Goal: Transaction & Acquisition: Purchase product/service

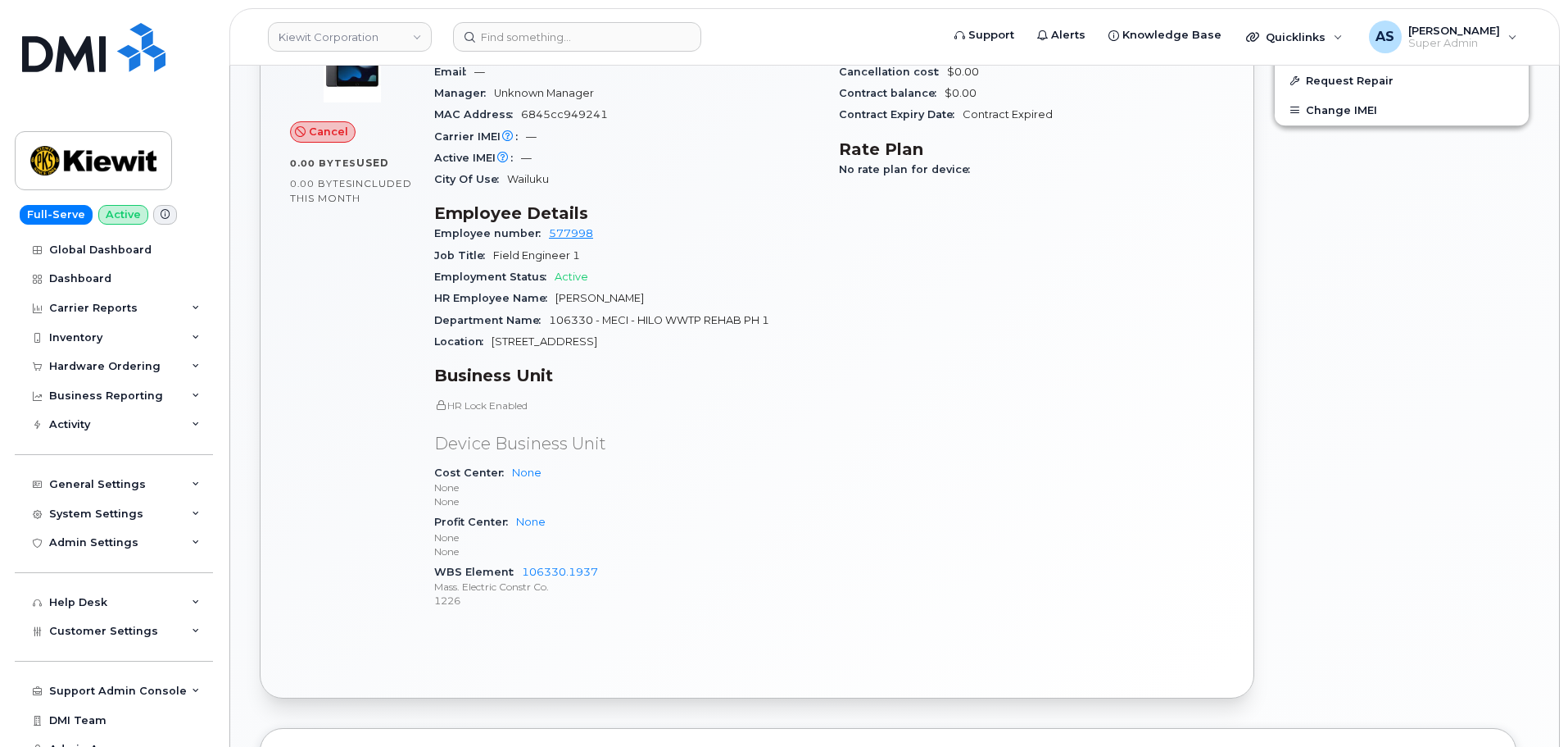
scroll to position [737, 0]
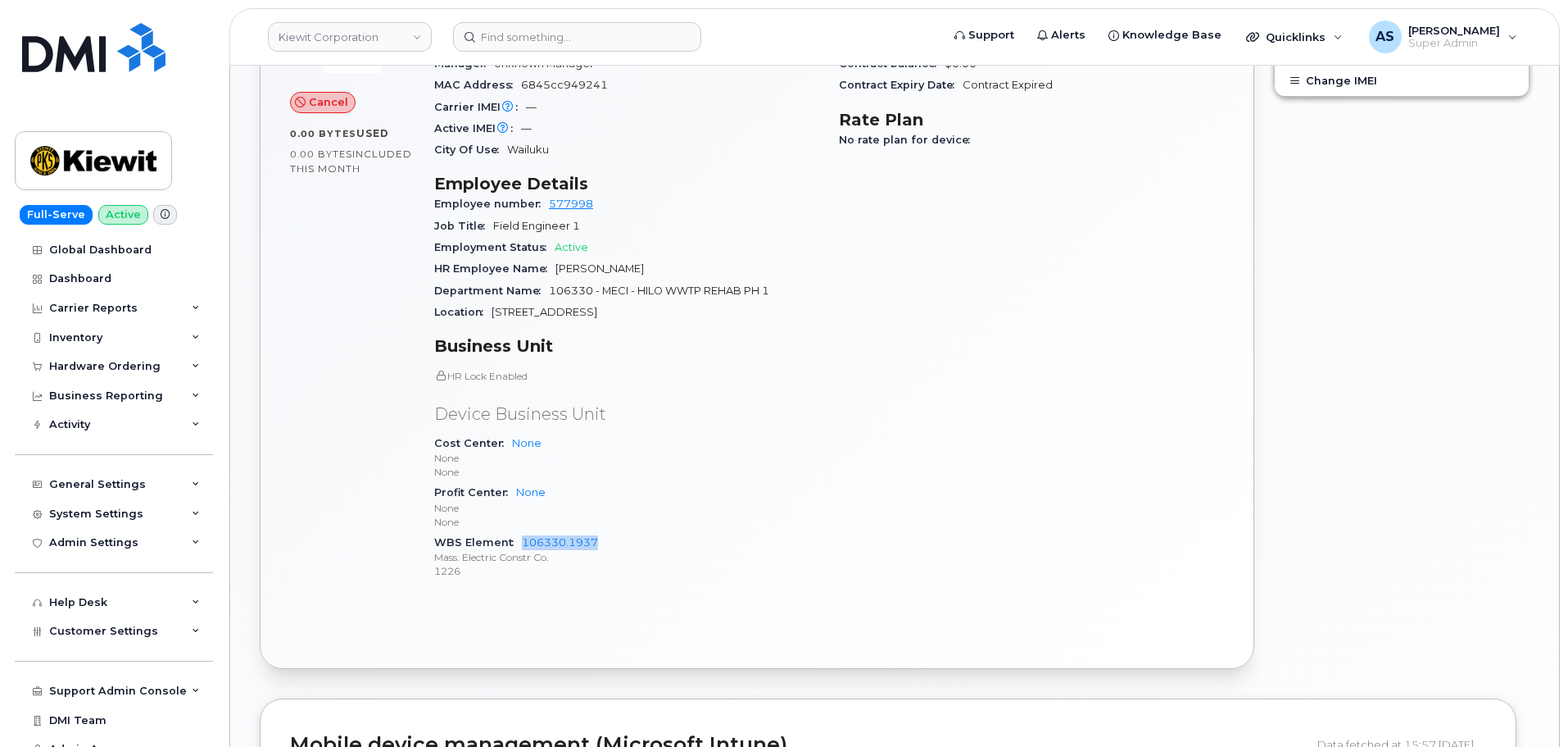
drag, startPoint x: 524, startPoint y: 543, endPoint x: 604, endPoint y: 545, distance: 80.0
click at [604, 545] on div "WBS Element 106330.1937 Mass. Electric Constr Co. 1226" at bounding box center [627, 556] width 385 height 50
copy link "106330.1937"
click at [250, 112] on div "[PHONE_NUMBER] Last updated [DATE] Cancel 0.00 Bytes  used 0.00 Bytes  included…" at bounding box center [758, 279] width 1015 height 802
click at [1133, 429] on div "Carrier Details Account 786080835-00001 - Verizon Wireless - [PERSON_NAME] Phas…" at bounding box center [1031, 282] width 405 height 645
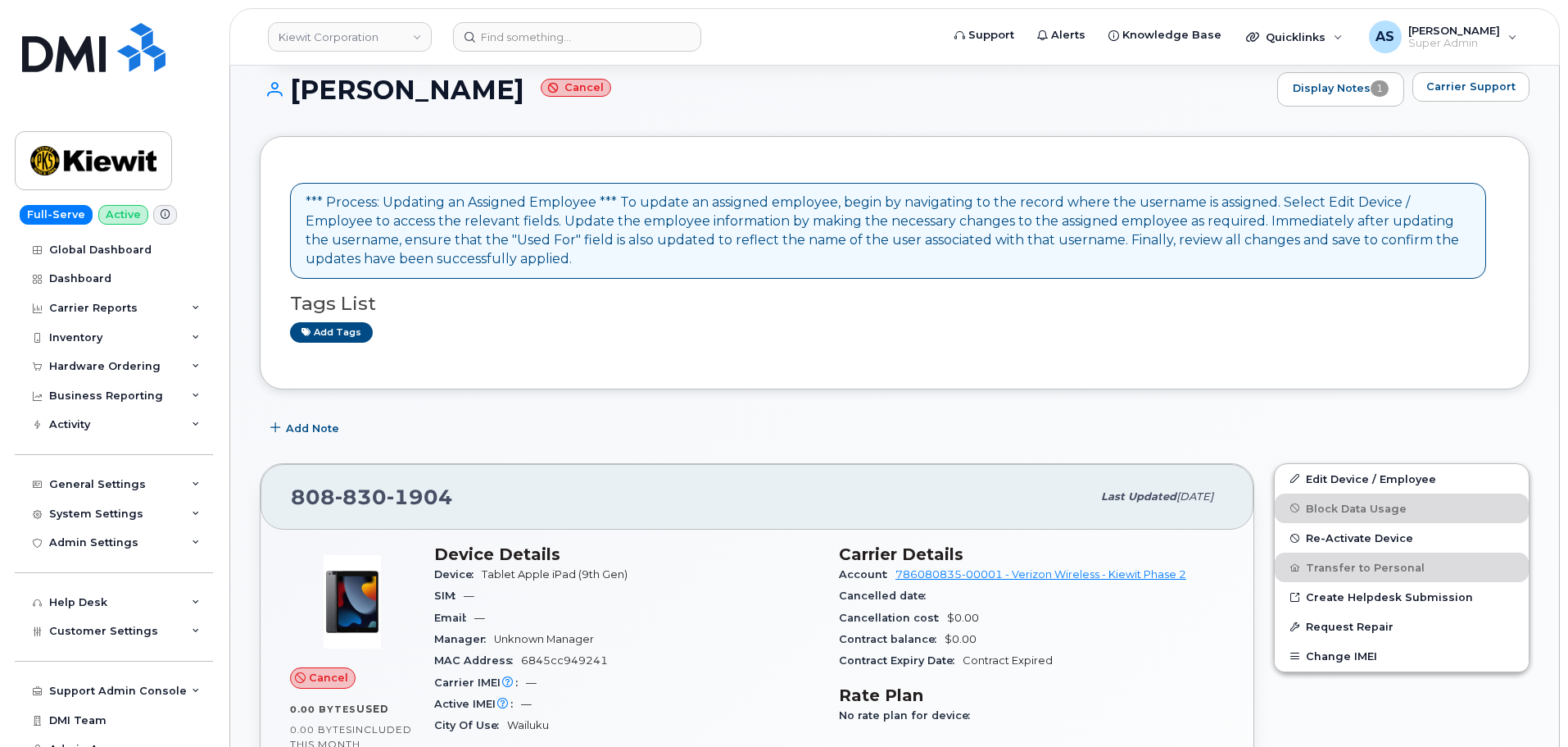
scroll to position [164, 0]
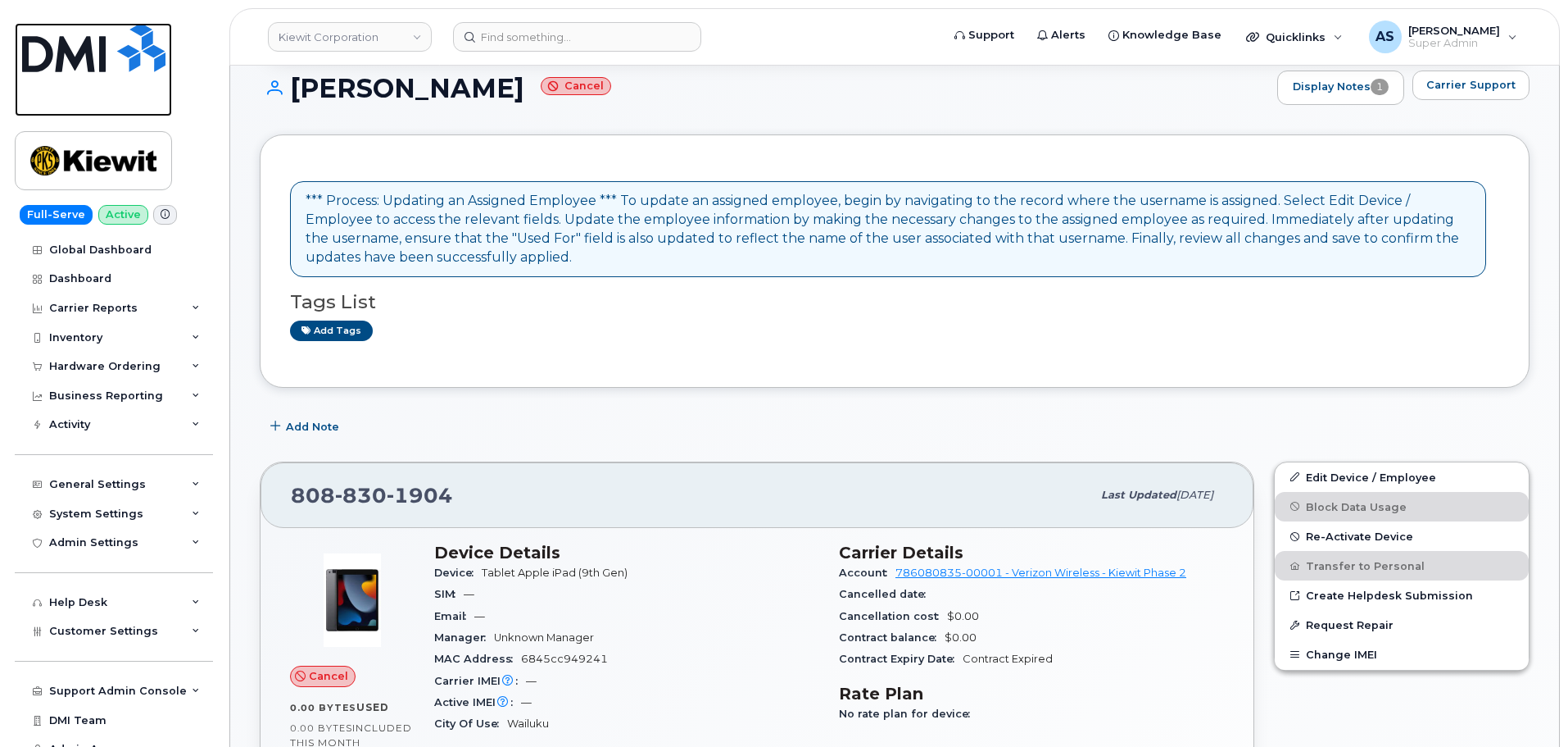
click at [108, 51] on img at bounding box center [94, 47] width 144 height 49
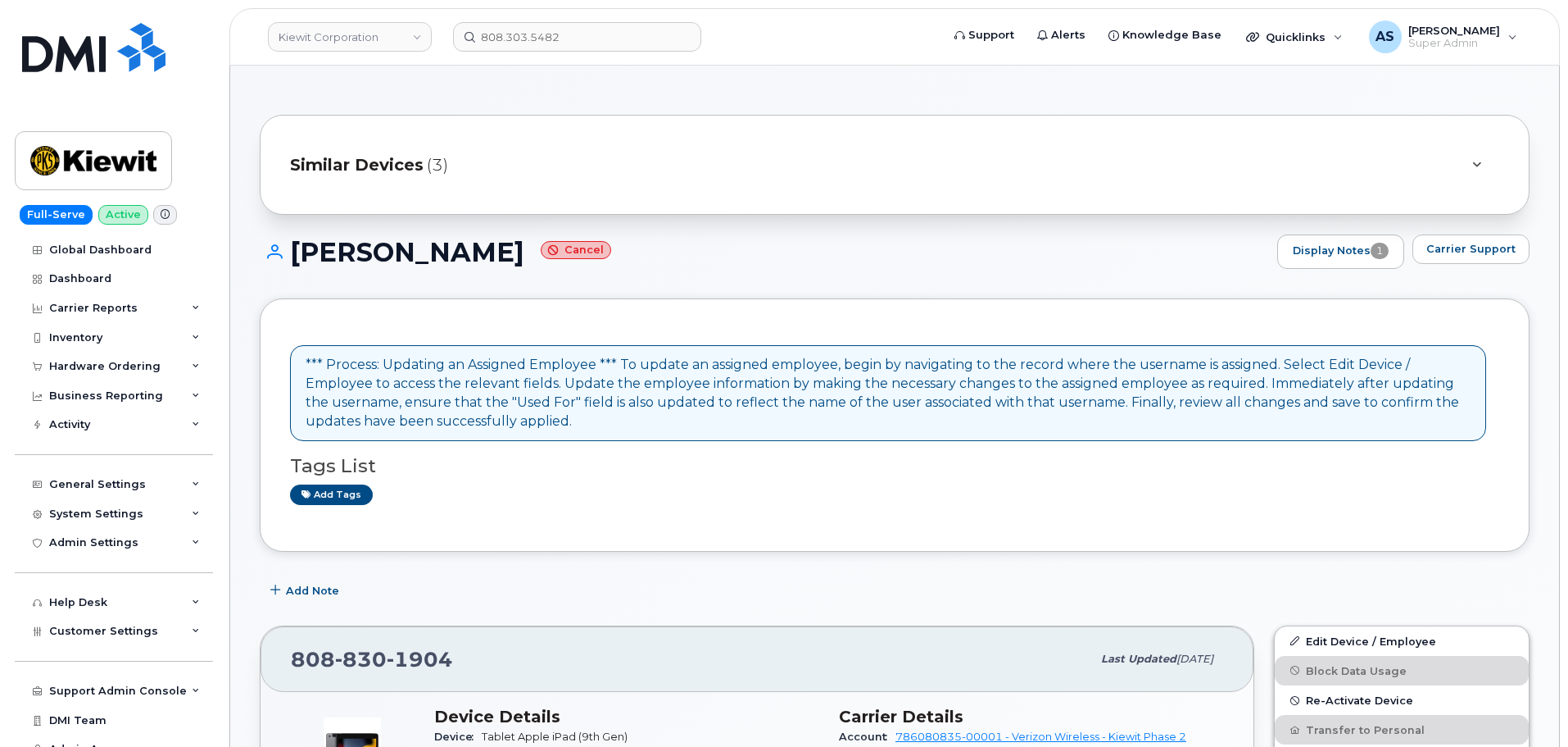
scroll to position [410, 0]
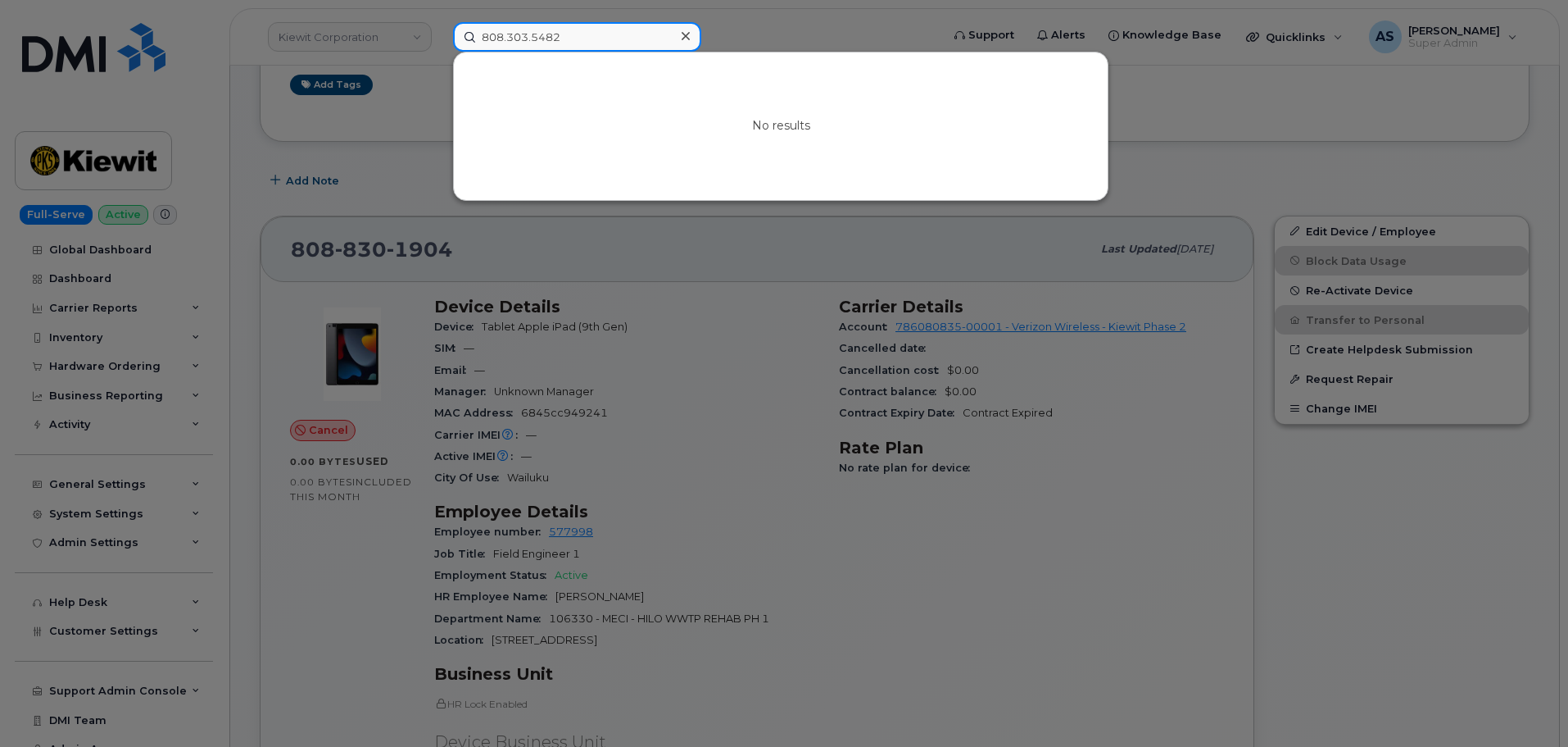
drag, startPoint x: 578, startPoint y: 39, endPoint x: 189, endPoint y: 24, distance: 389.3
click at [440, 22] on div "808.303.5482 No results" at bounding box center [691, 37] width 503 height 29
click at [391, 160] on div at bounding box center [784, 374] width 1568 height 747
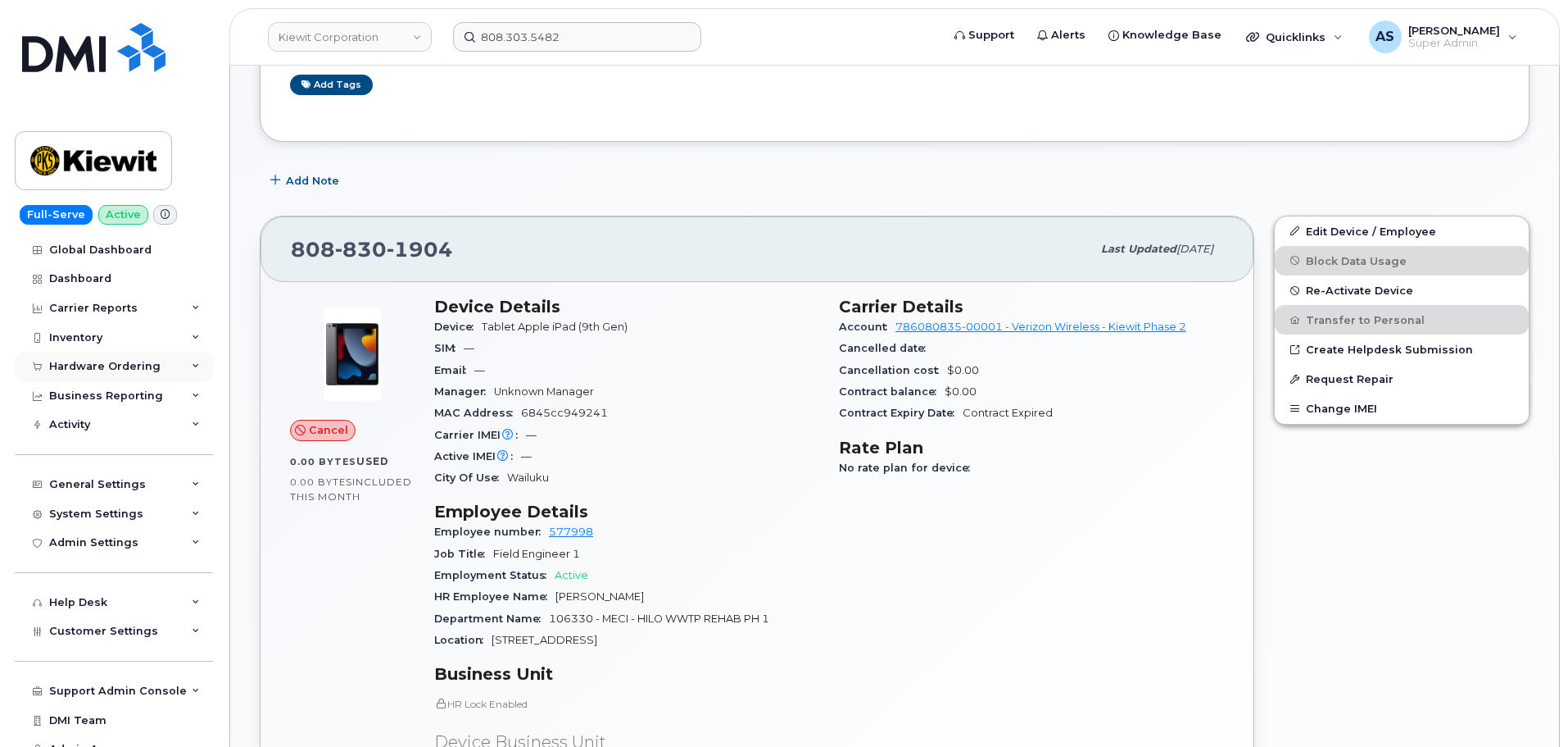
click at [131, 374] on div "Hardware Ordering" at bounding box center [113, 367] width 198 height 29
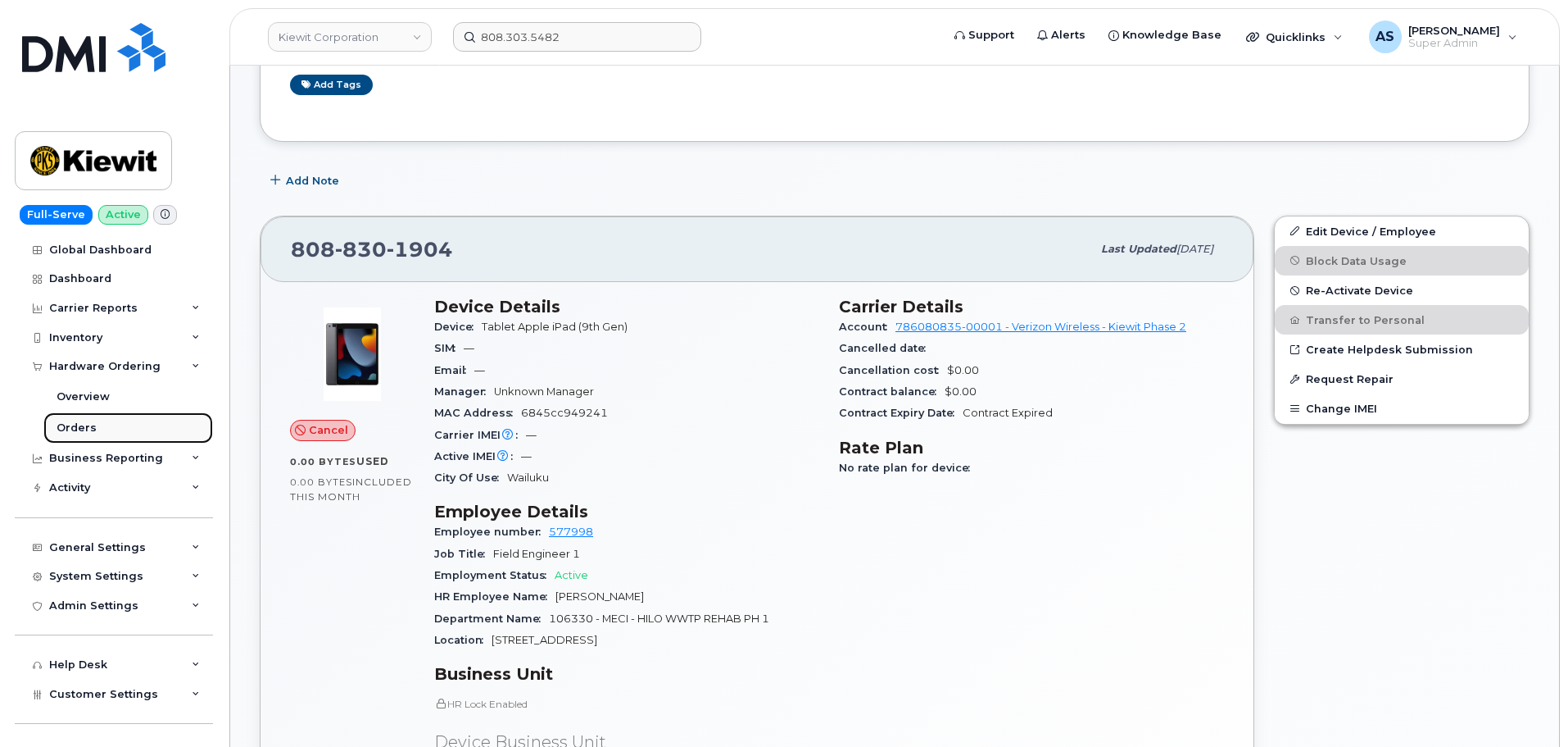
click at [137, 428] on link "Orders" at bounding box center [127, 428] width 169 height 31
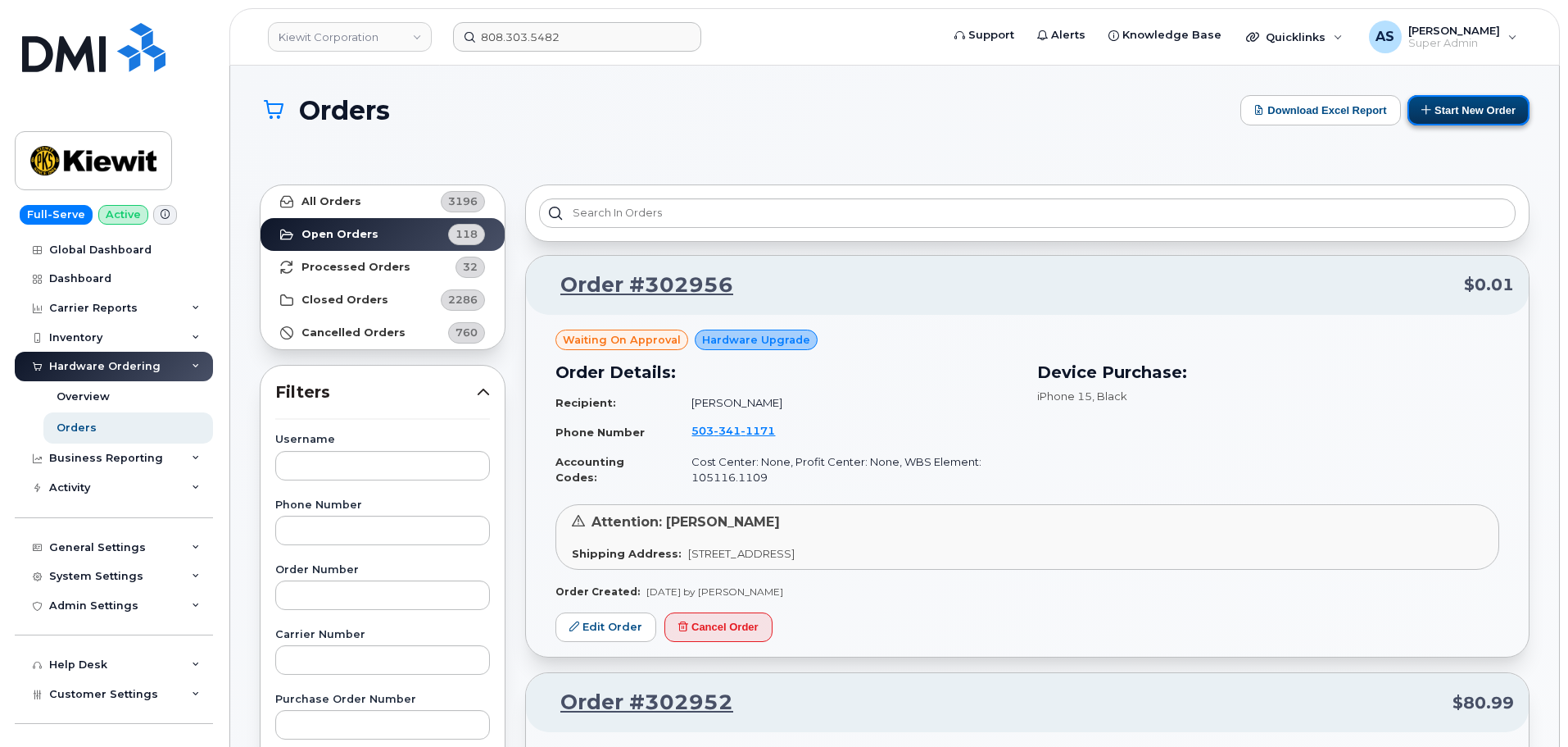
click at [1452, 119] on button "Start New Order" at bounding box center [1468, 110] width 122 height 30
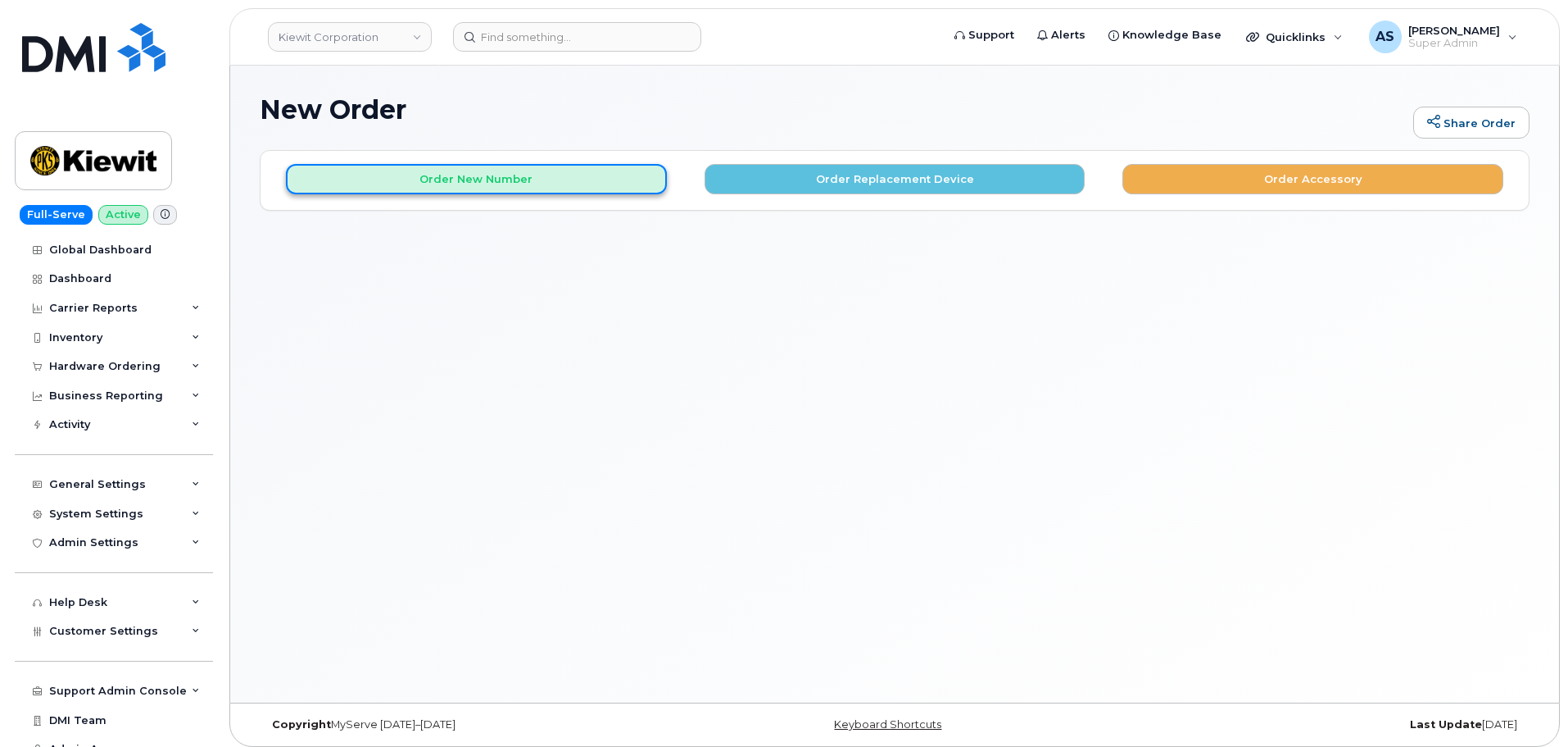
drag, startPoint x: 501, startPoint y: 179, endPoint x: 502, endPoint y: 189, distance: 10.0
click at [501, 182] on button "Order New Number" at bounding box center [477, 179] width 381 height 30
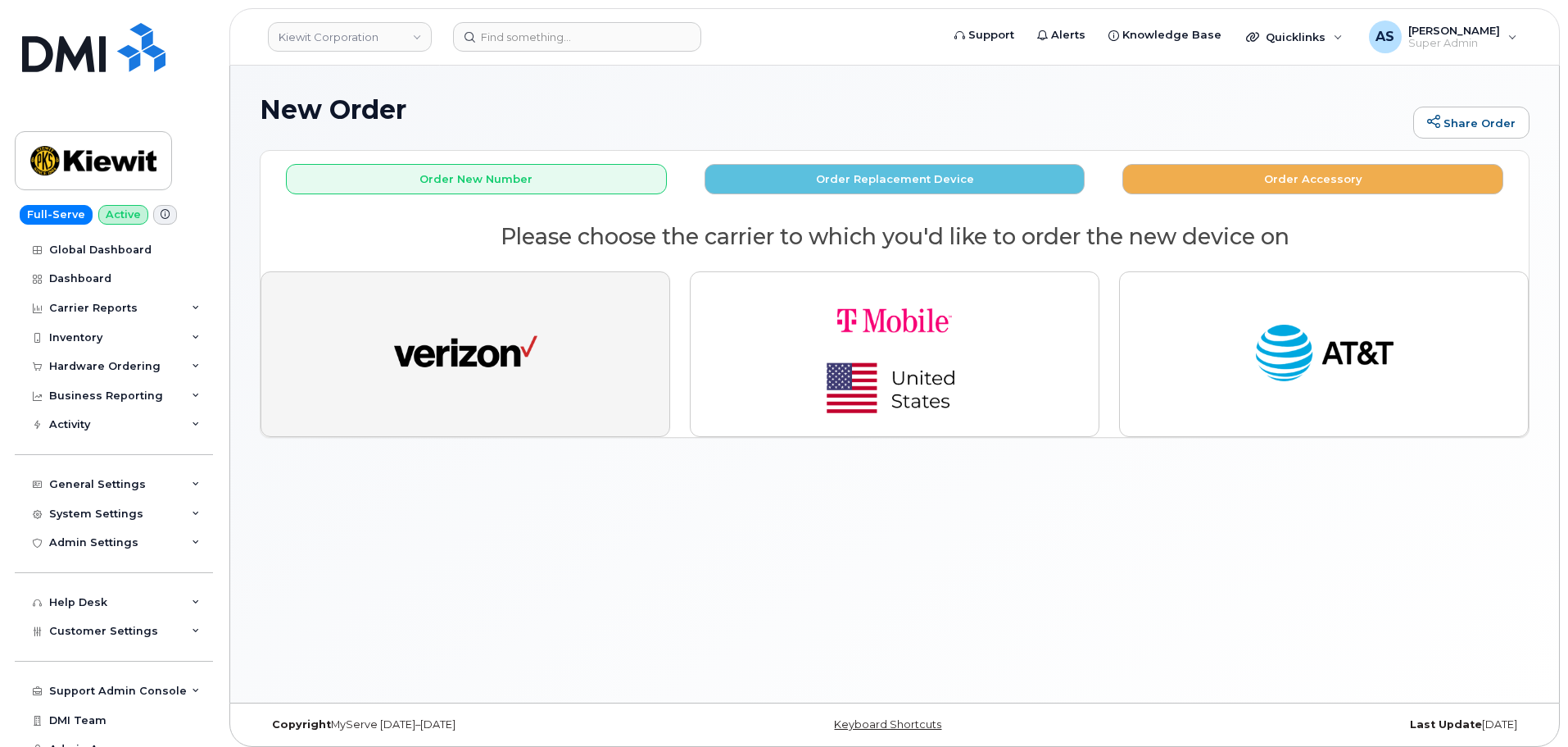
drag, startPoint x: 553, startPoint y: 391, endPoint x: 547, endPoint y: 400, distance: 10.8
click at [547, 401] on button "button" at bounding box center [465, 353] width 410 height 165
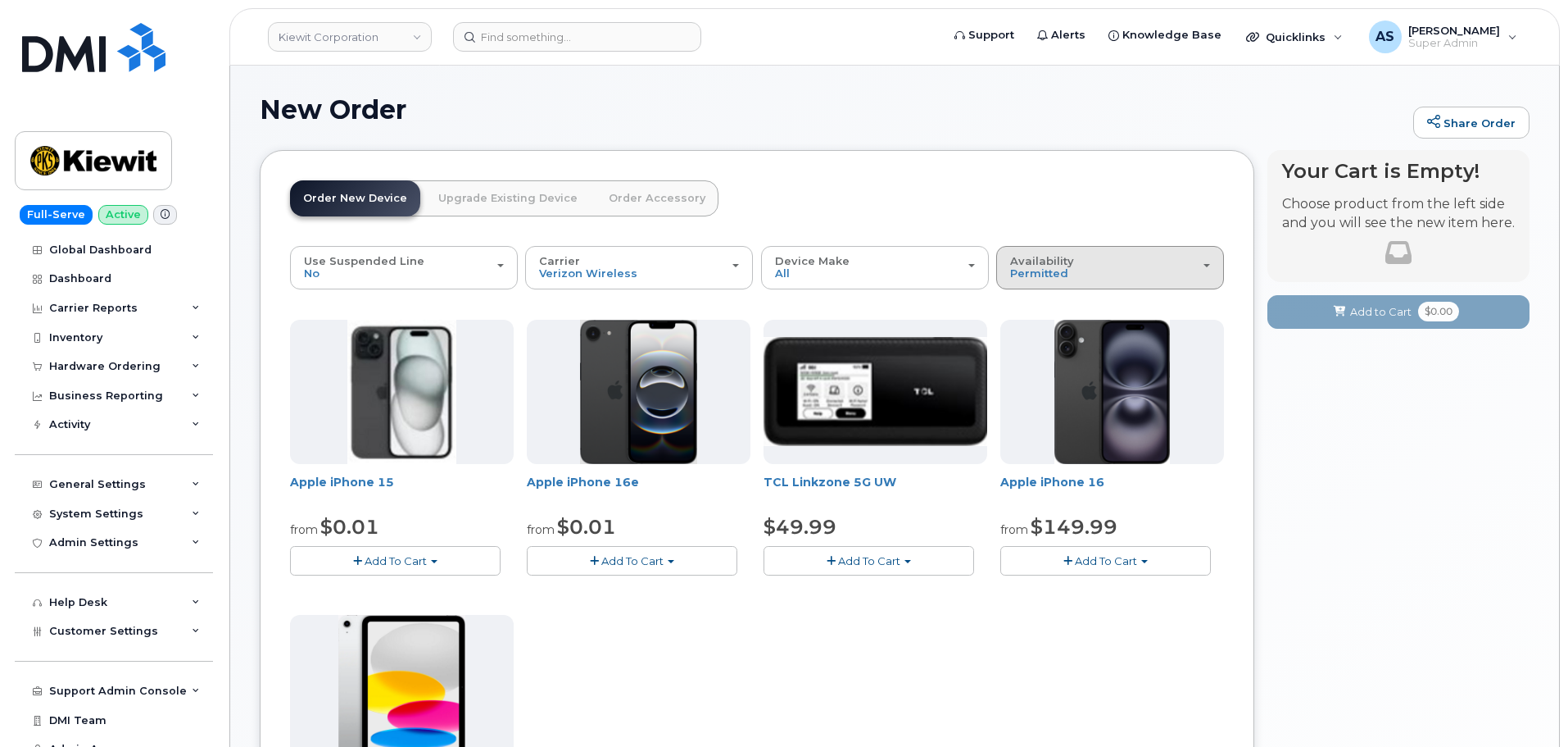
click at [1104, 260] on div "Availability Permitted All" at bounding box center [1110, 268] width 200 height 25
click at [1030, 327] on label "All" at bounding box center [1017, 332] width 34 height 20
click at [0, 0] on input "All" at bounding box center [0, 0] width 0 height 0
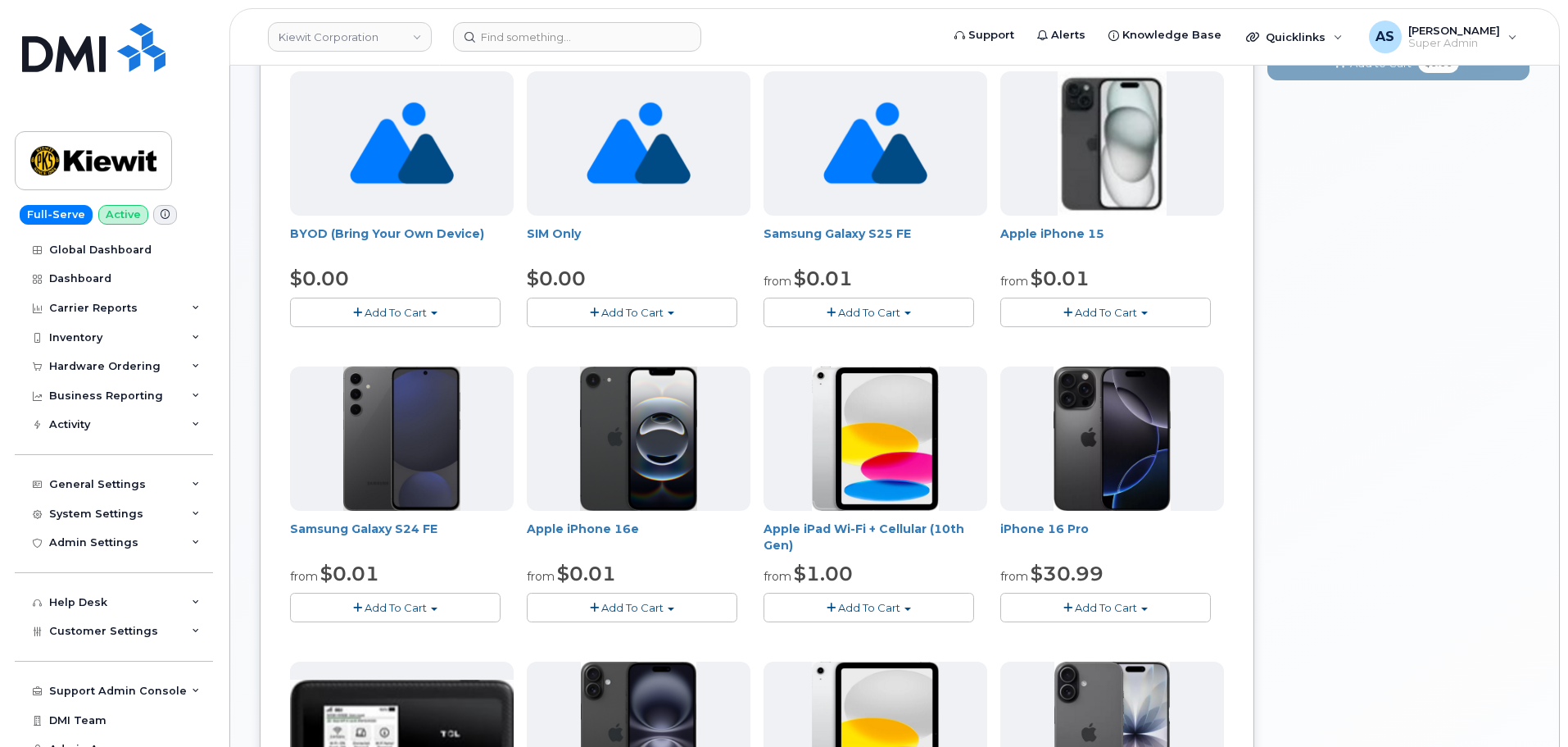
scroll to position [230, 0]
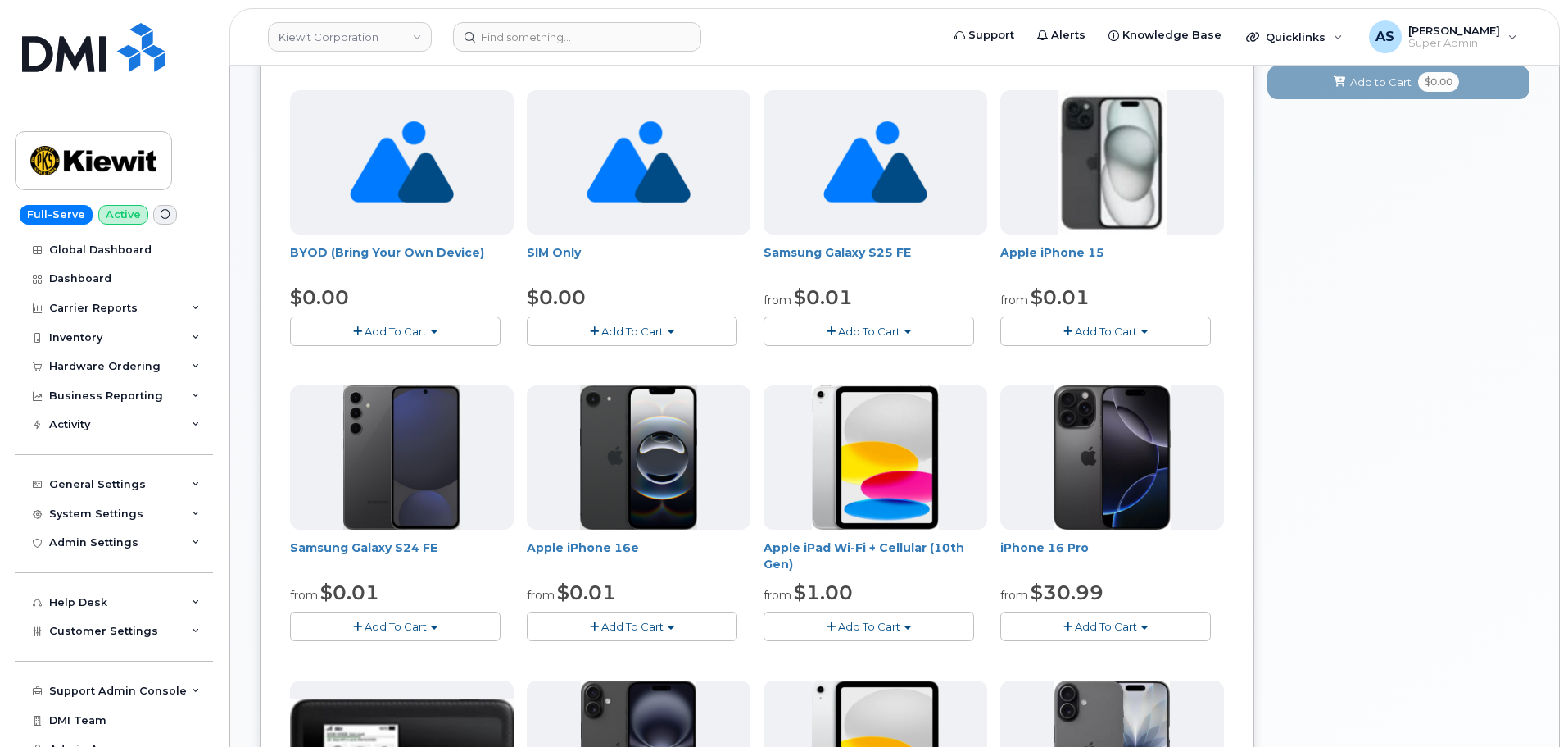
click at [441, 333] on button "Add To Cart" at bounding box center [395, 330] width 210 height 28
click at [441, 327] on button "Add To Cart" at bounding box center [395, 330] width 210 height 28
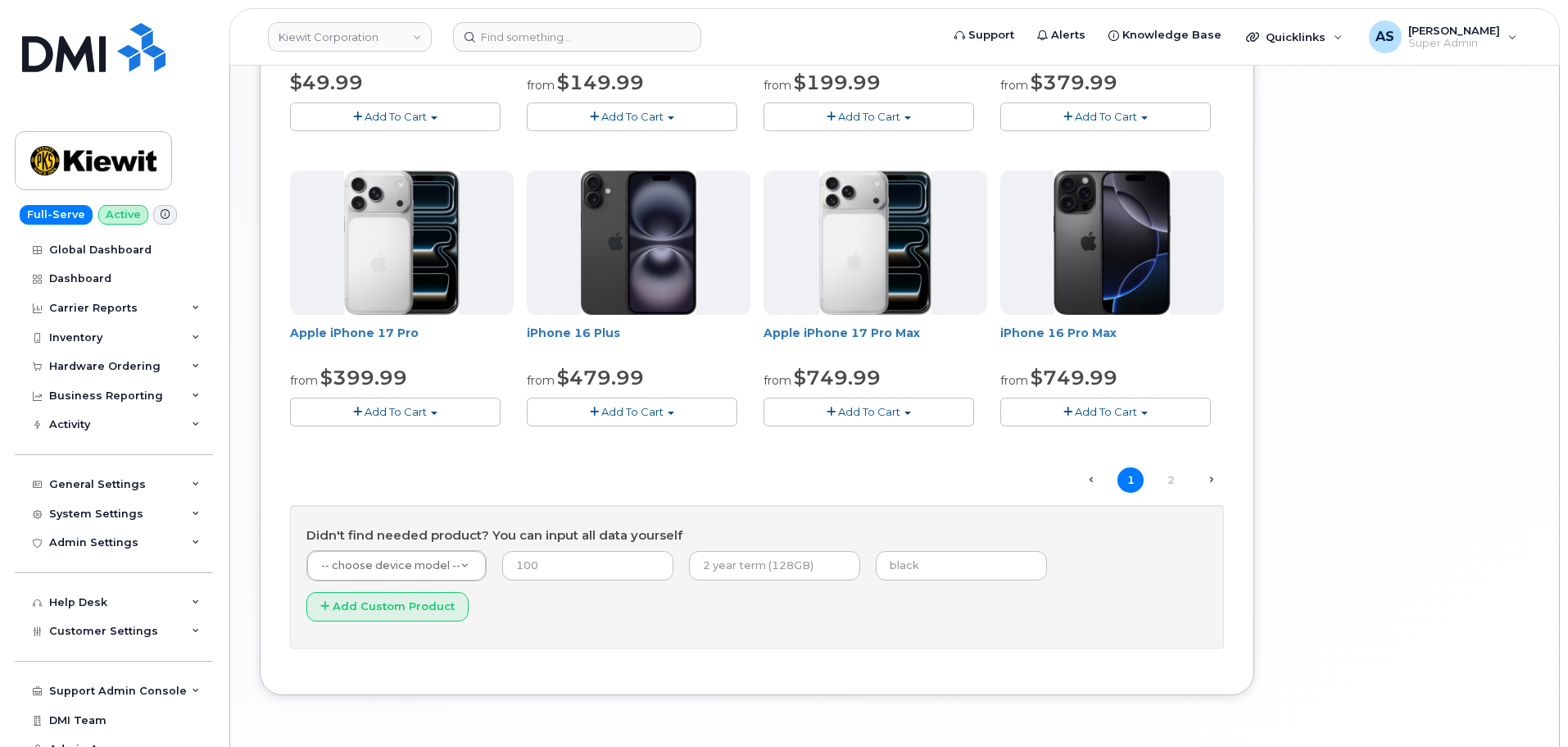
scroll to position [1049, 0]
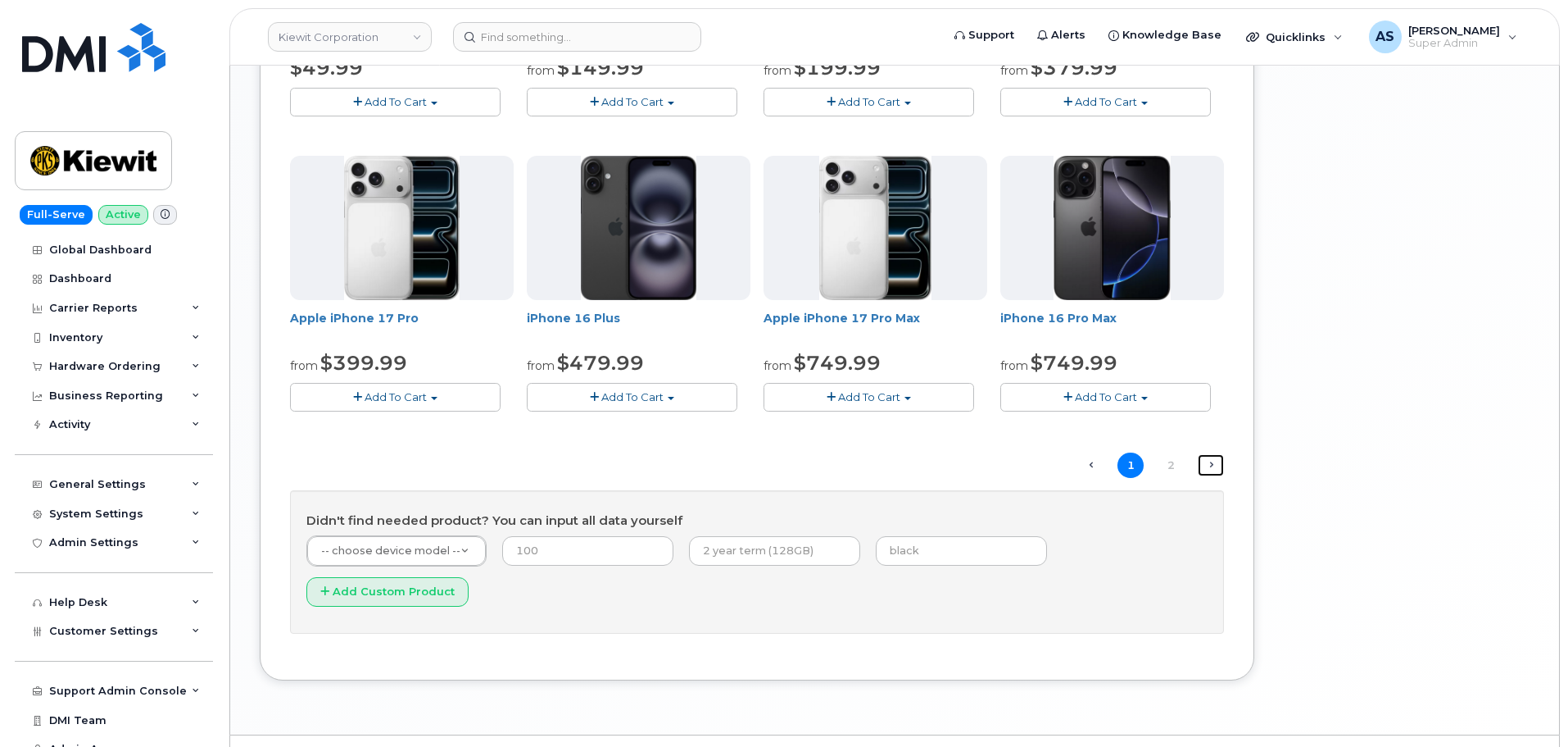
click at [1214, 459] on link "Next →" at bounding box center [1210, 464] width 26 height 22
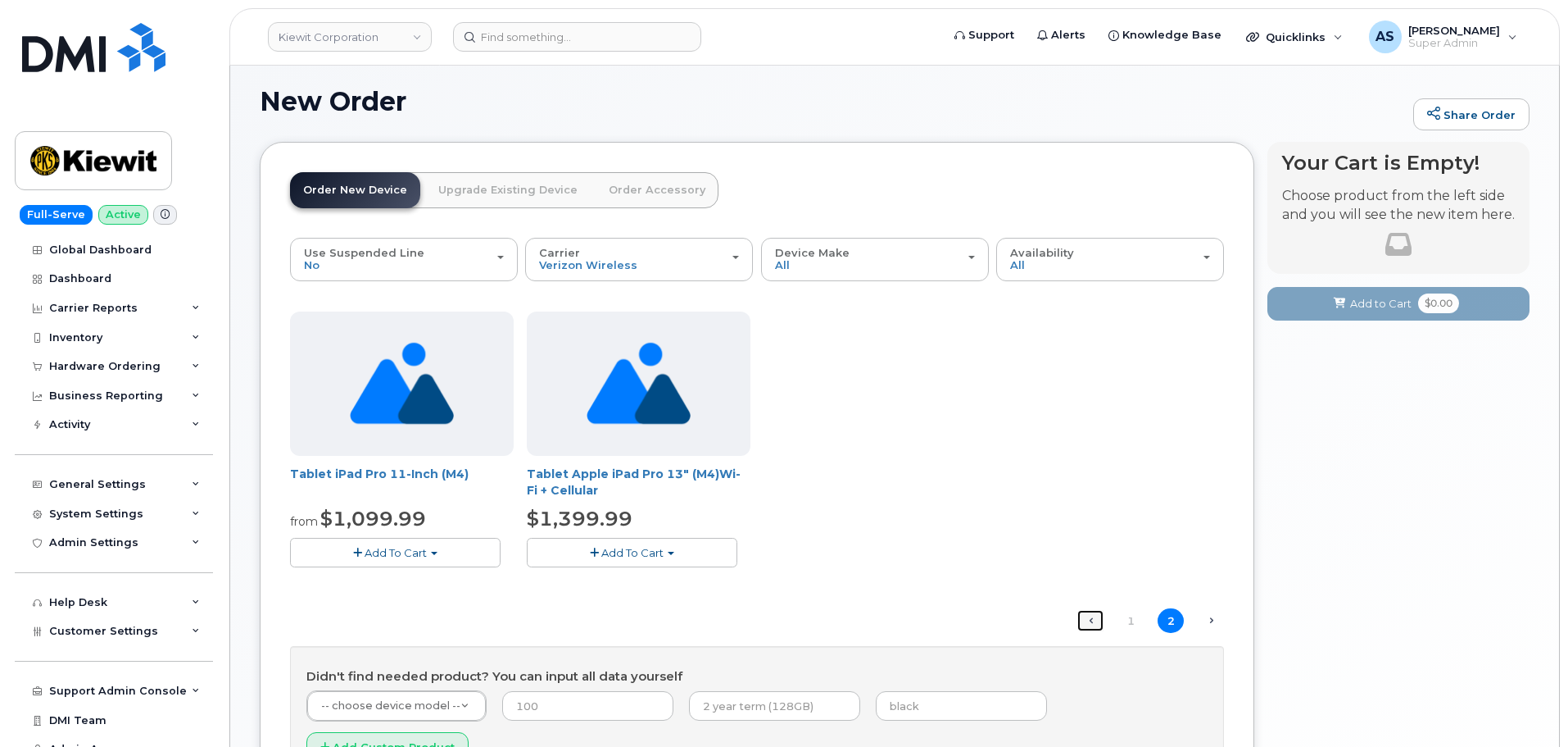
click at [1096, 621] on link "← Previous" at bounding box center [1090, 621] width 26 height 22
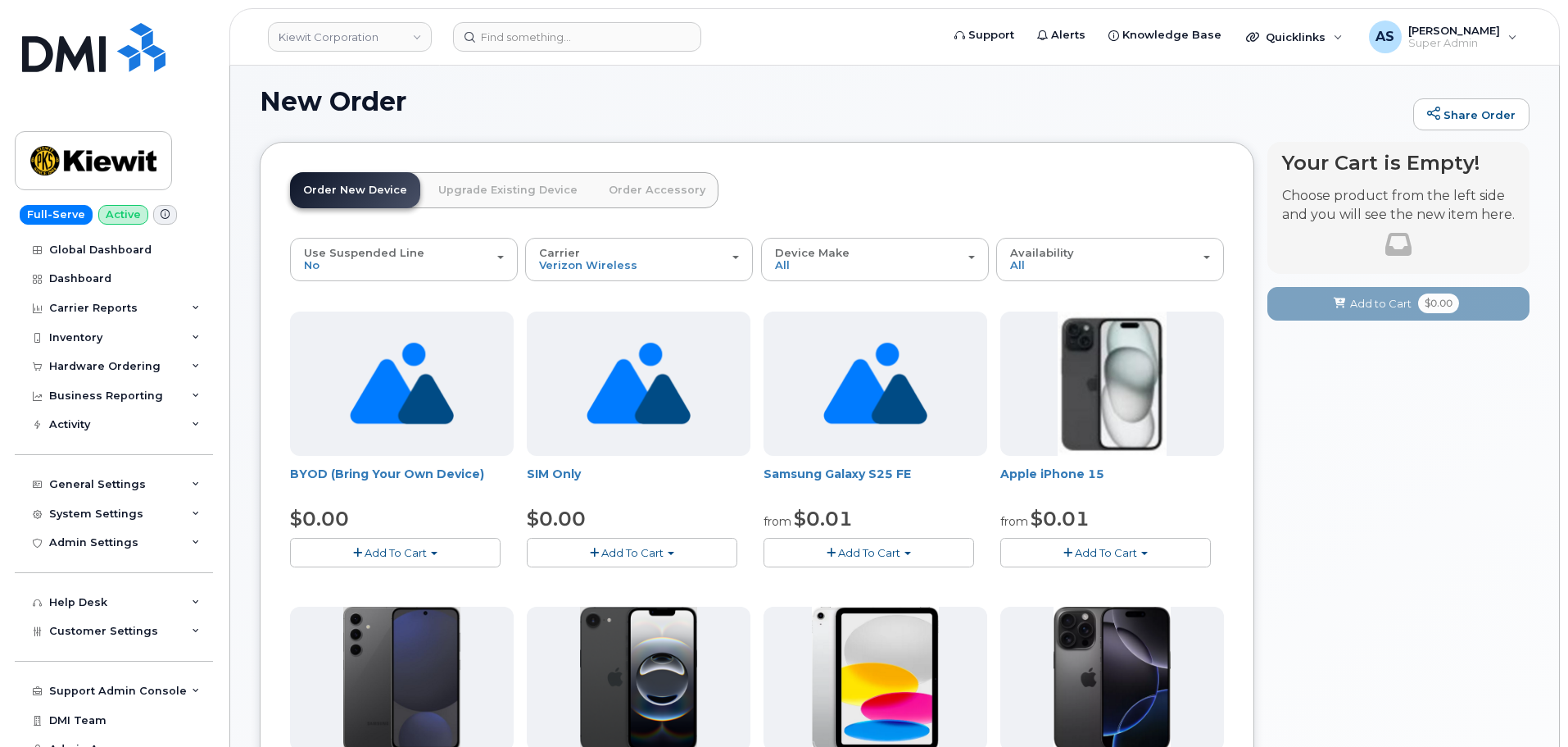
click at [447, 555] on button "Add To Cart" at bounding box center [395, 551] width 210 height 28
click at [411, 585] on link "$0.00 - Activation" at bounding box center [371, 583] width 155 height 21
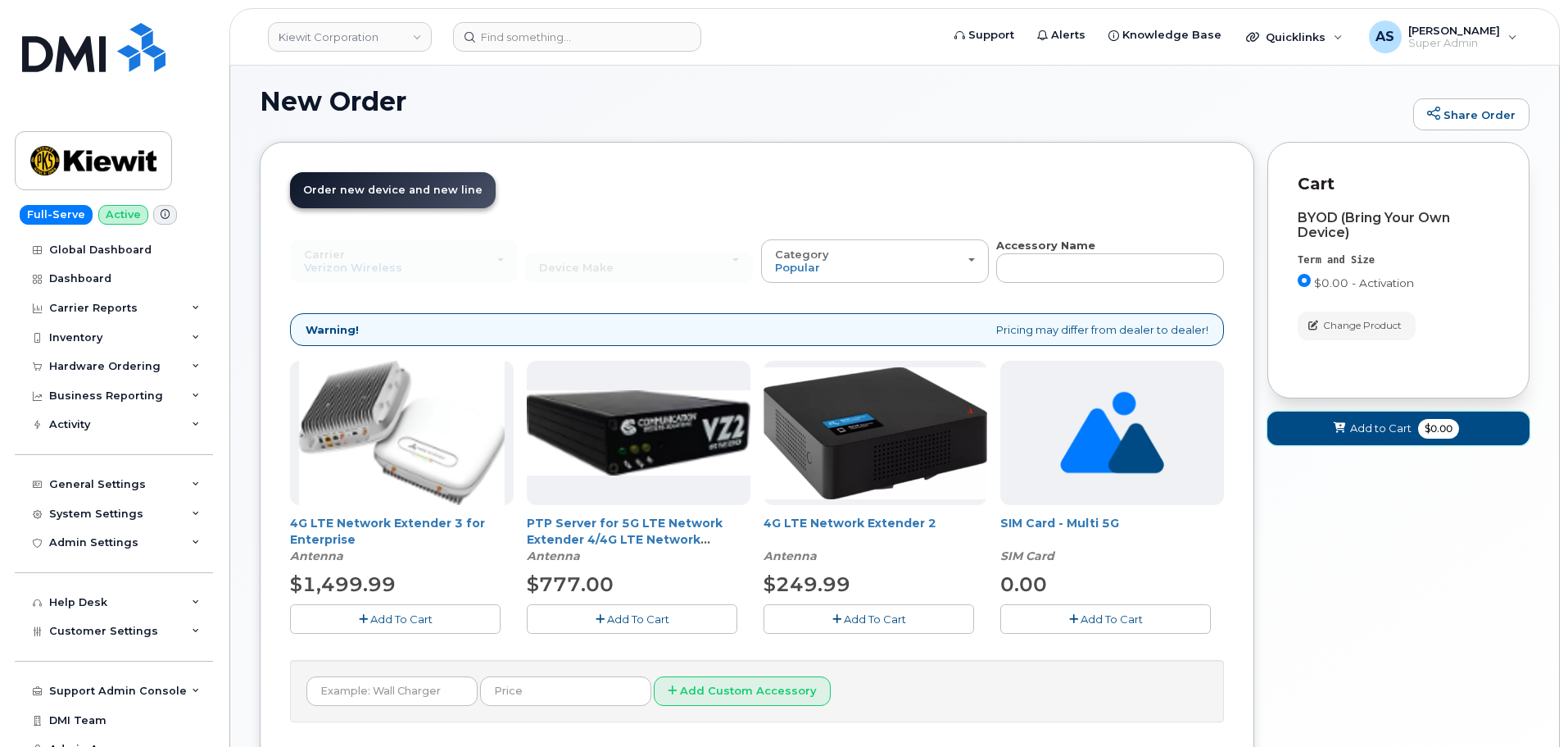
drag, startPoint x: 1371, startPoint y: 435, endPoint x: 1372, endPoint y: 446, distance: 11.0
click at [1372, 436] on span "Add to Cart" at bounding box center [1380, 428] width 62 height 16
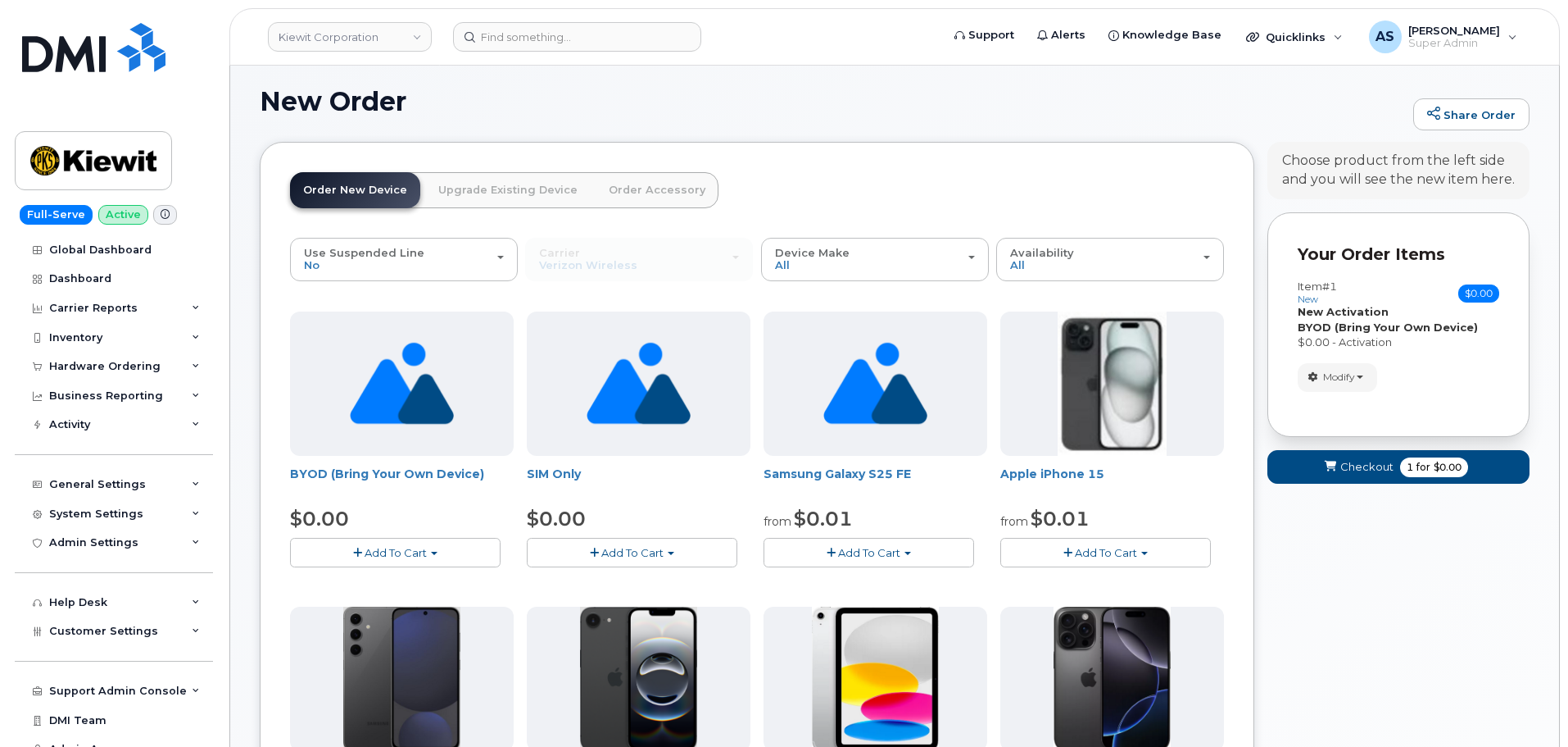
click at [411, 546] on span "Add To Cart" at bounding box center [396, 551] width 63 height 13
click at [408, 584] on link "$0.00 - Activation" at bounding box center [371, 583] width 155 height 21
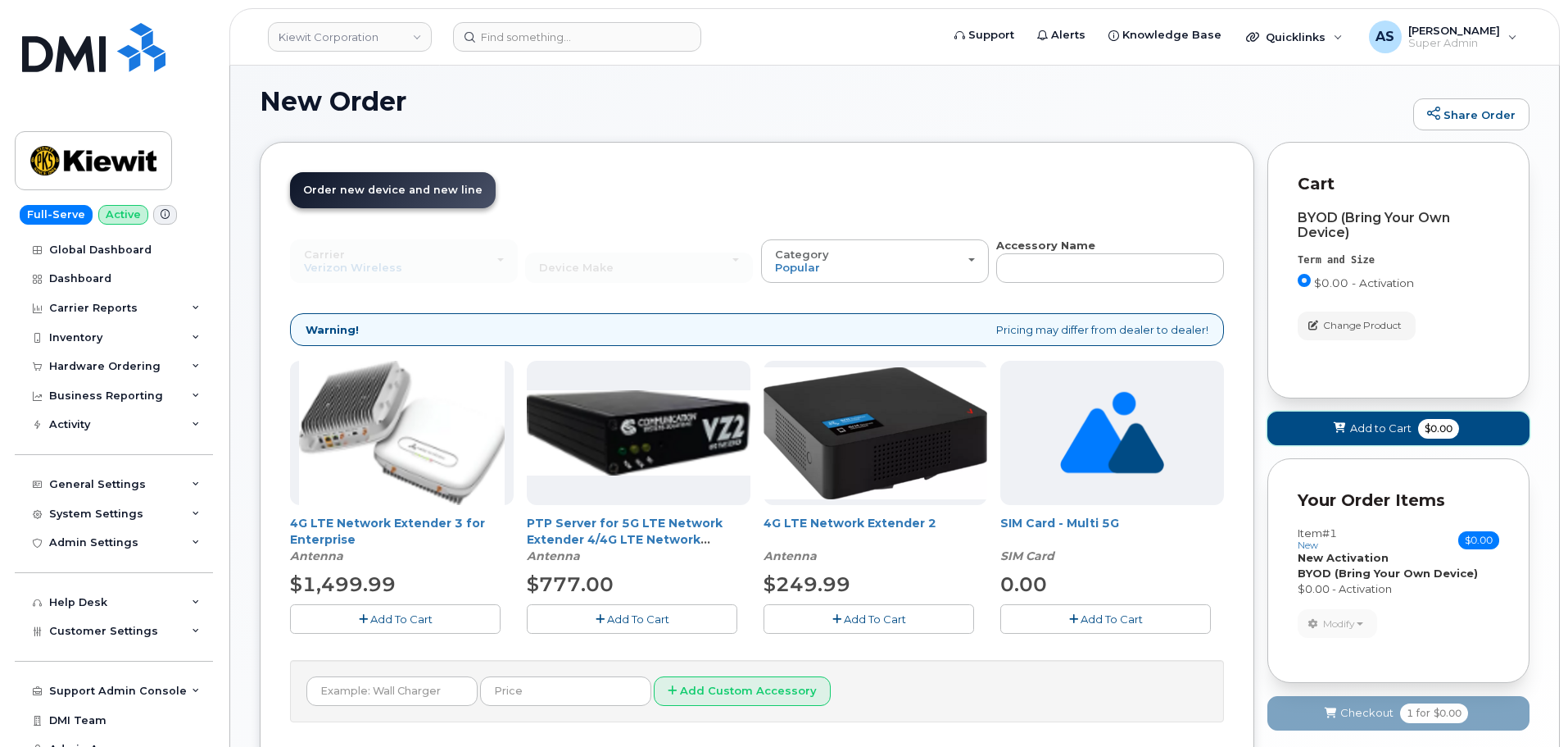
click at [1363, 433] on span "Add to Cart" at bounding box center [1380, 428] width 62 height 16
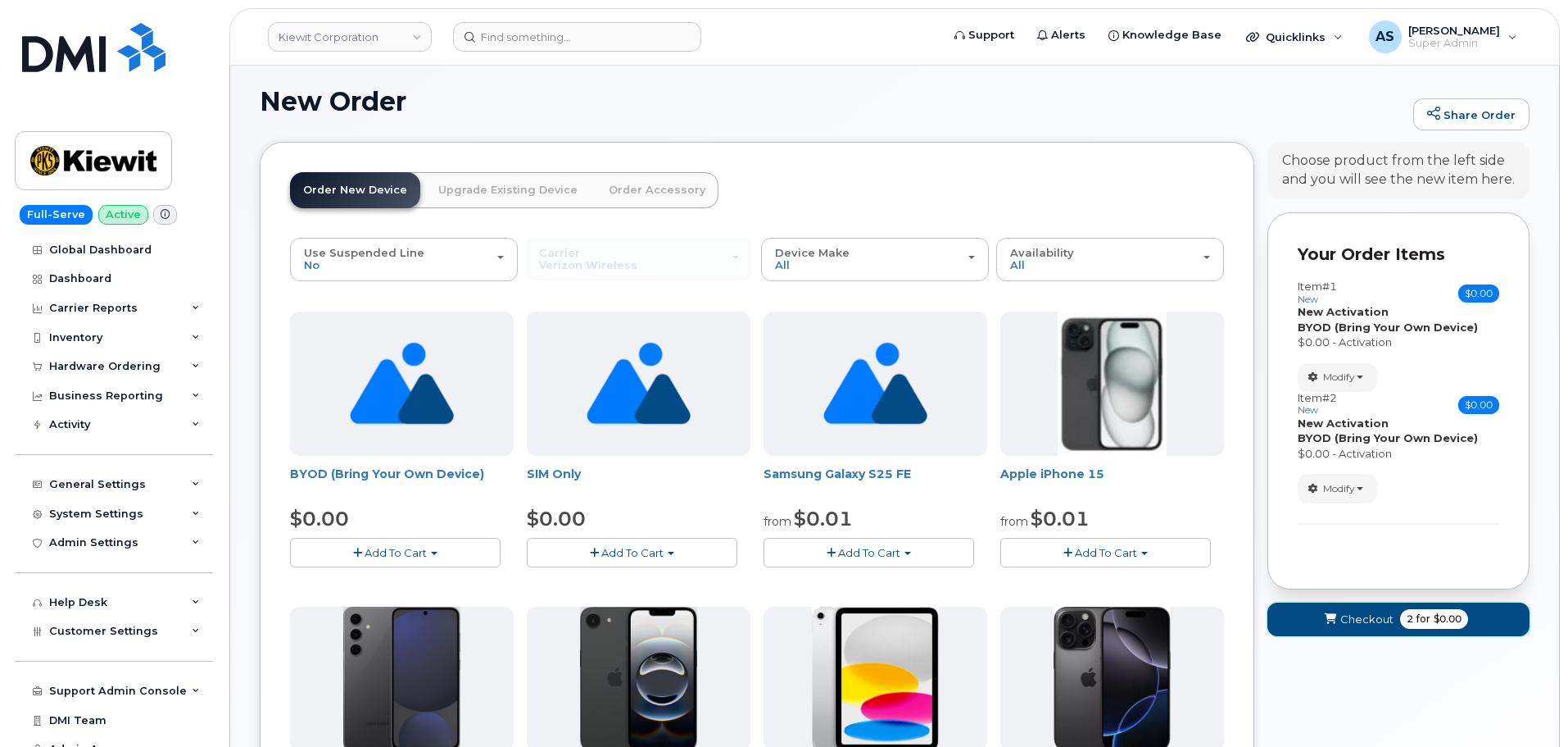
click at [1364, 631] on button "Checkout 2 for $0.00" at bounding box center [1399, 619] width 262 height 33
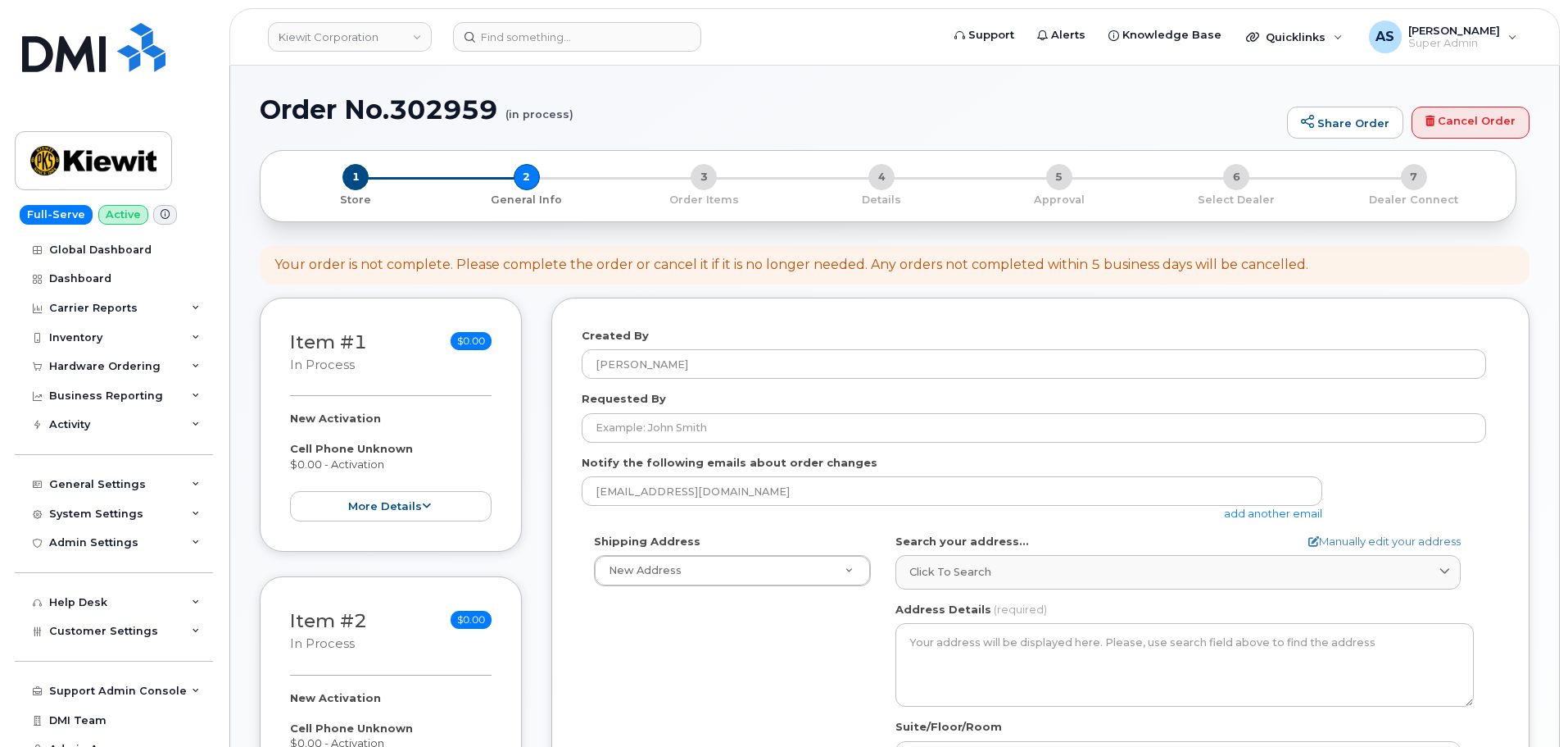
select select
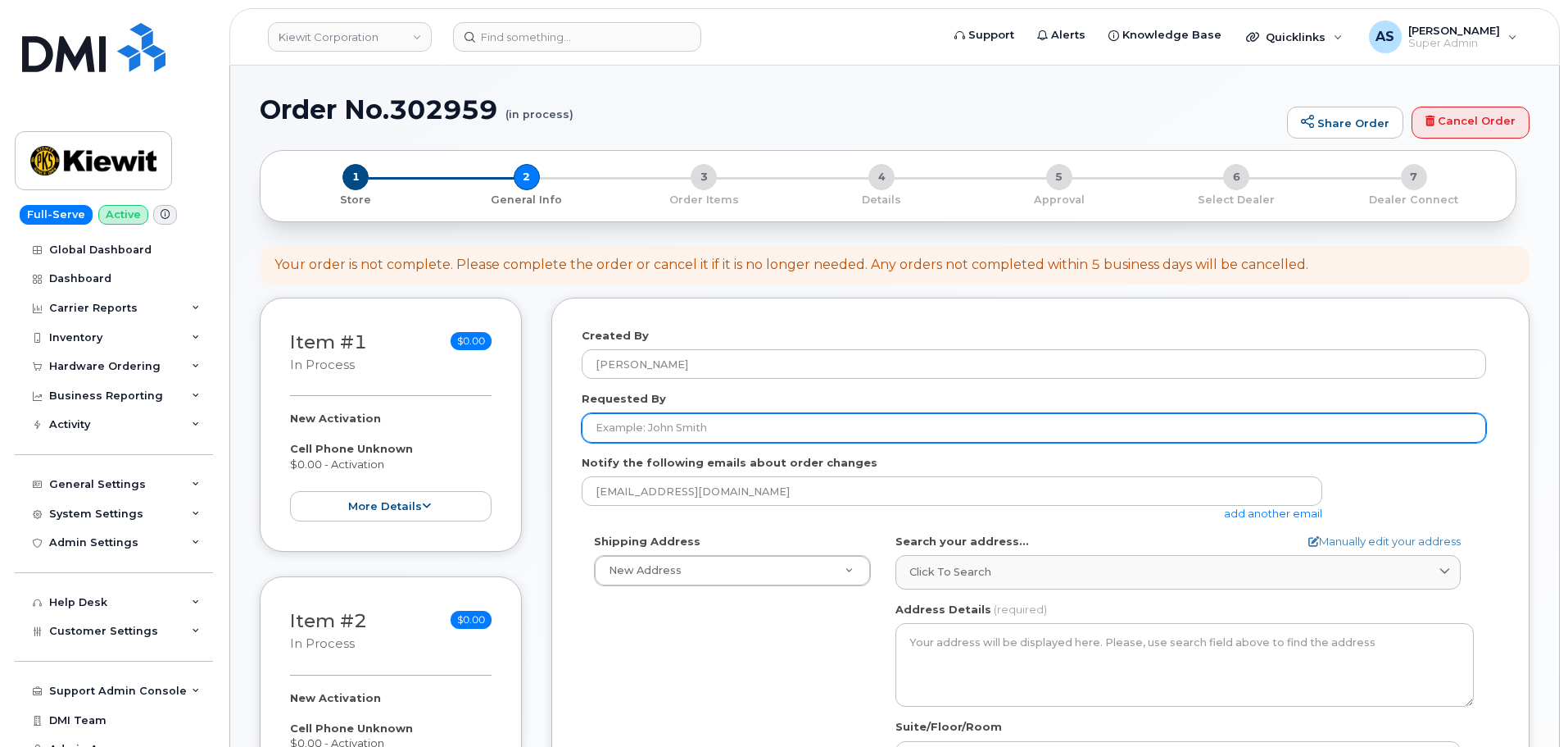
click at [653, 426] on input "Requested By" at bounding box center [1033, 427] width 904 height 29
paste input "Trinity Corcoran"
type input "Trinity Corcoran"
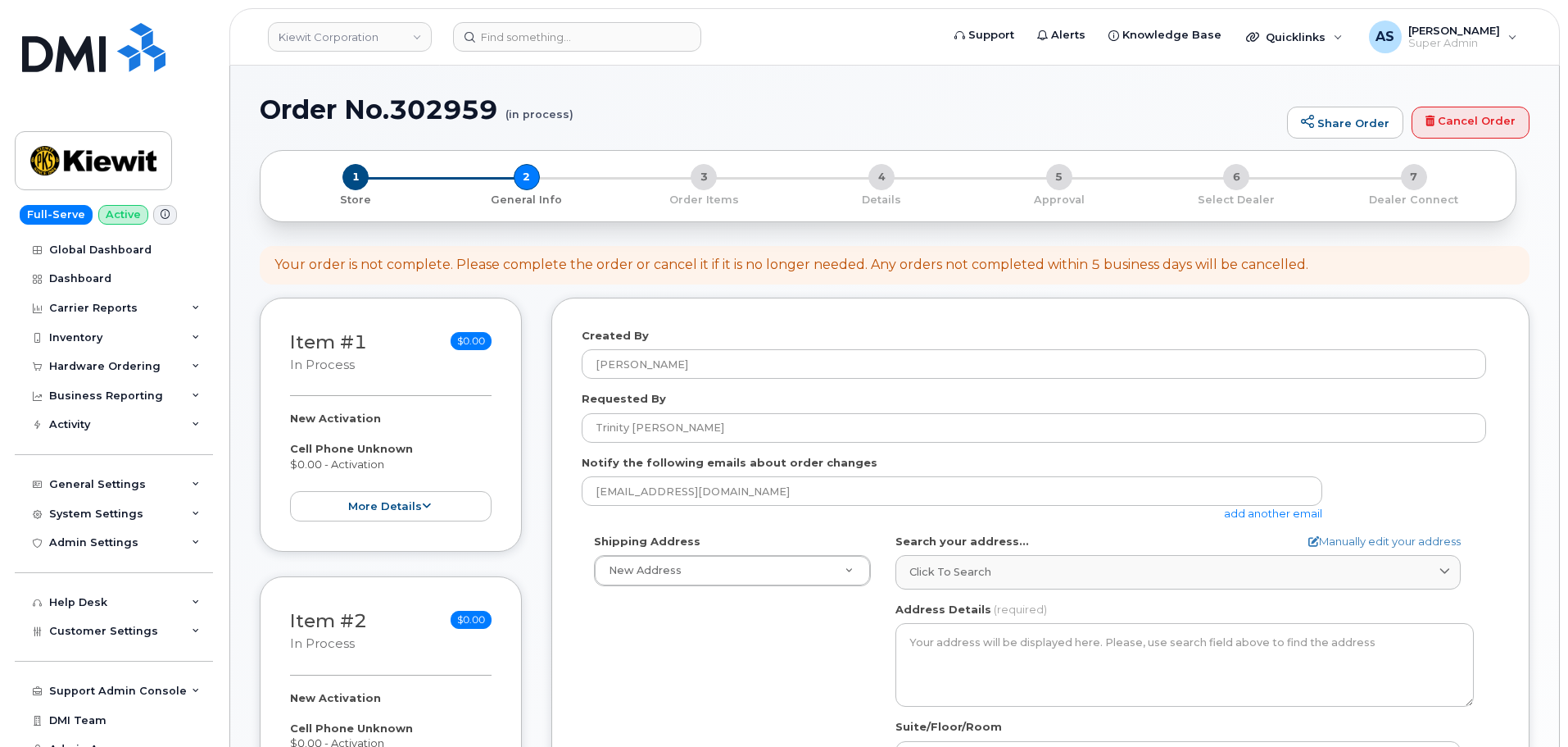
click at [694, 661] on div "Shipping Address New Address New Address 2306 Foreman Rd 118 Caddo Dr 2306 fore…" at bounding box center [1033, 722] width 904 height 376
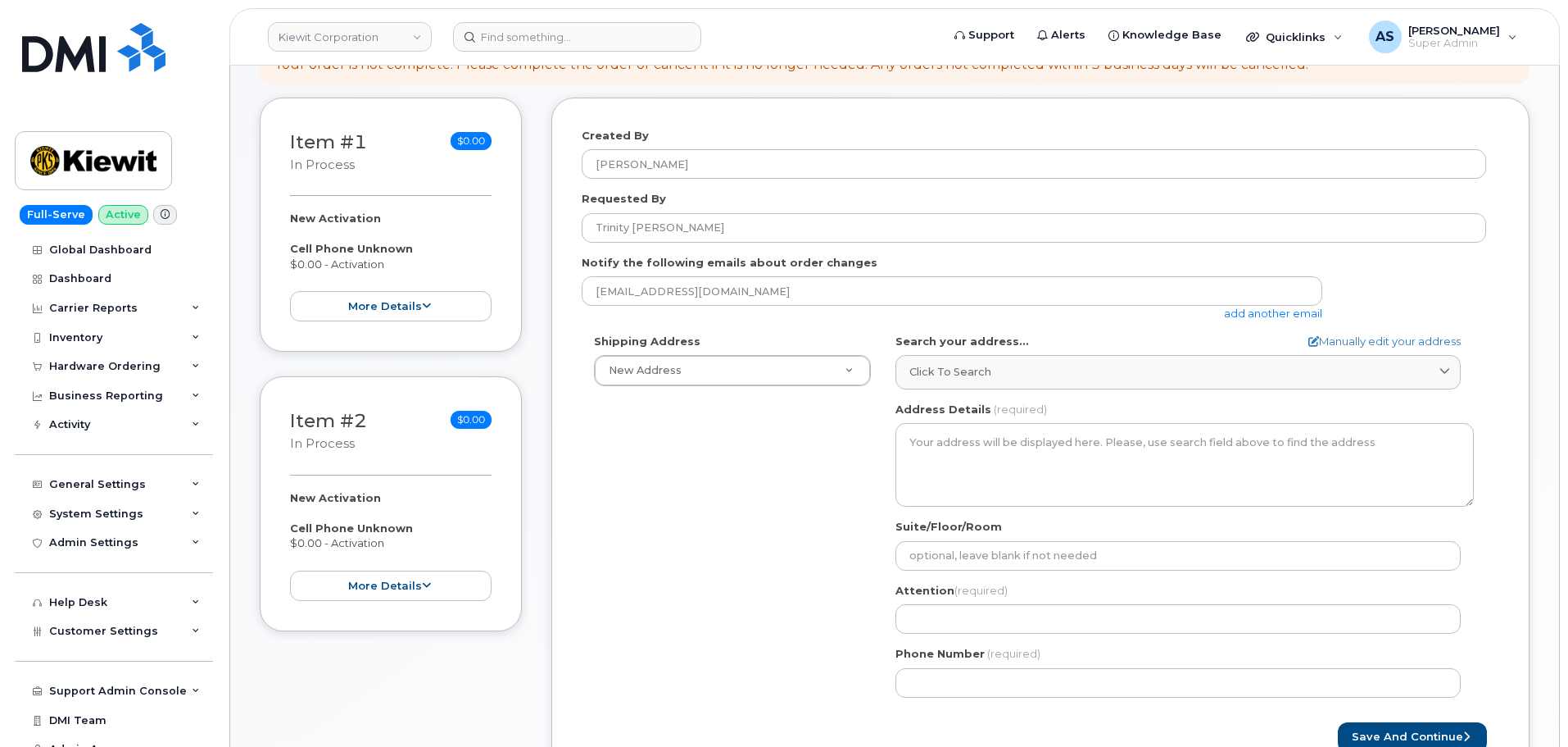
scroll to position [245, 0]
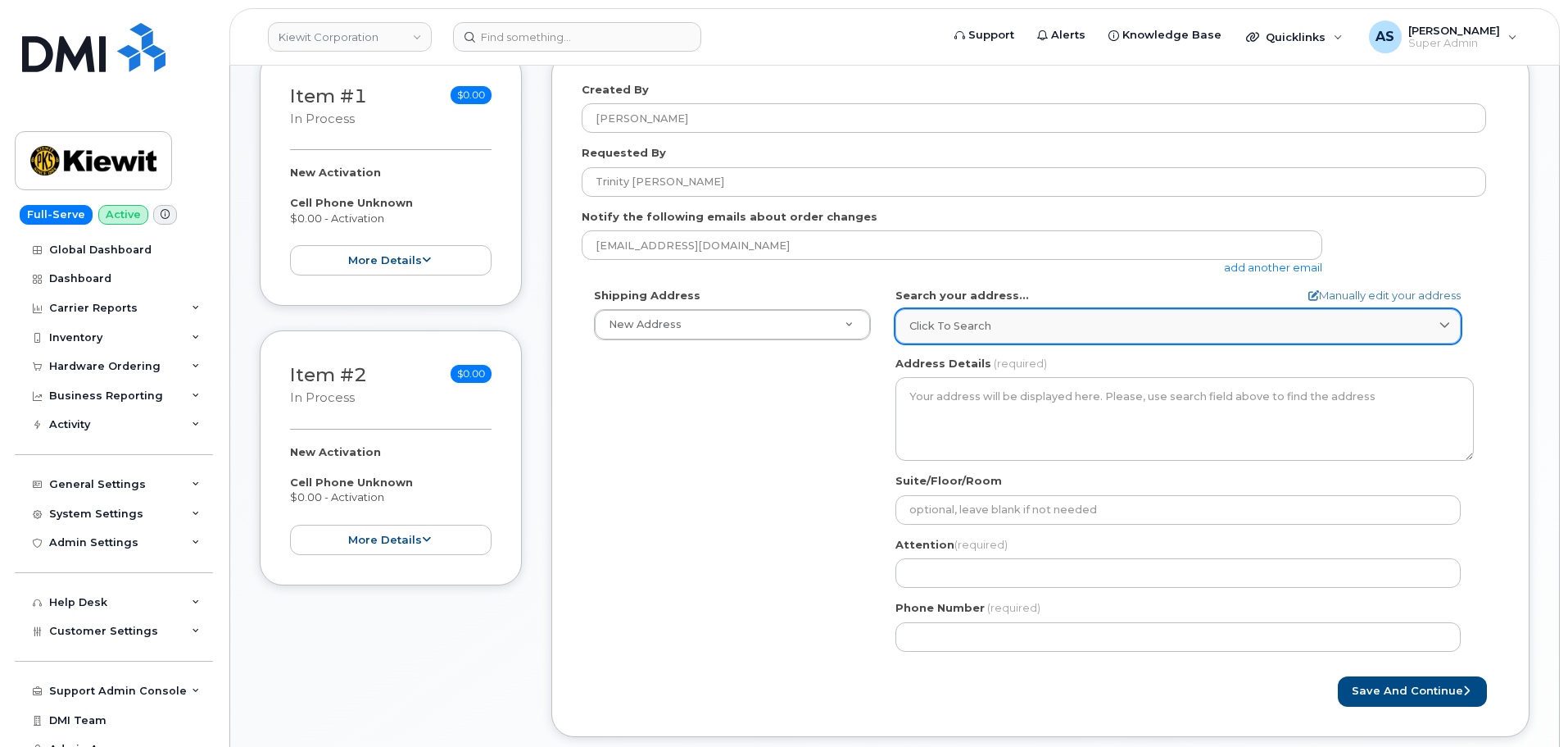
click at [964, 331] on span "Click to search" at bounding box center [950, 326] width 82 height 16
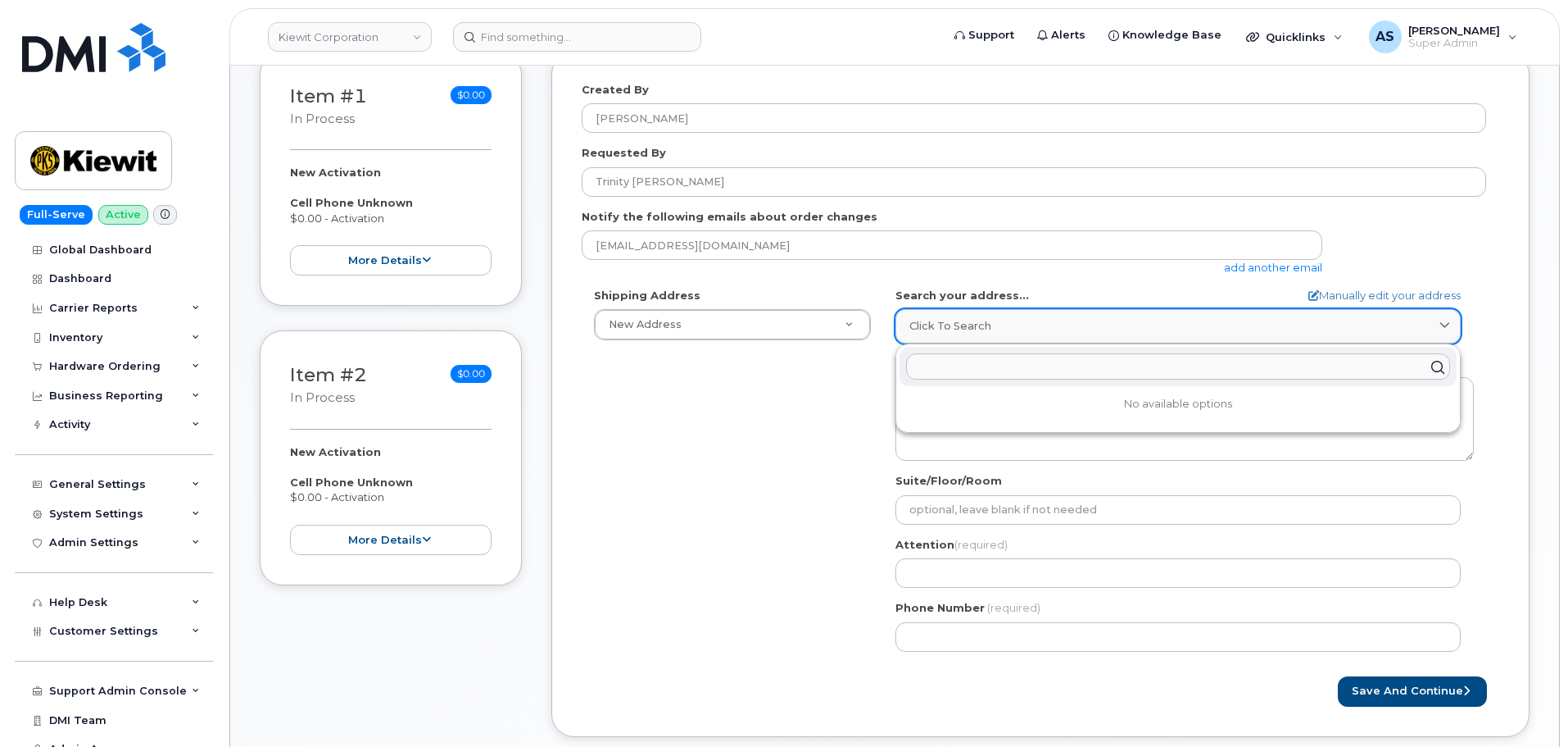
paste input "16842 Von Karman Ave"
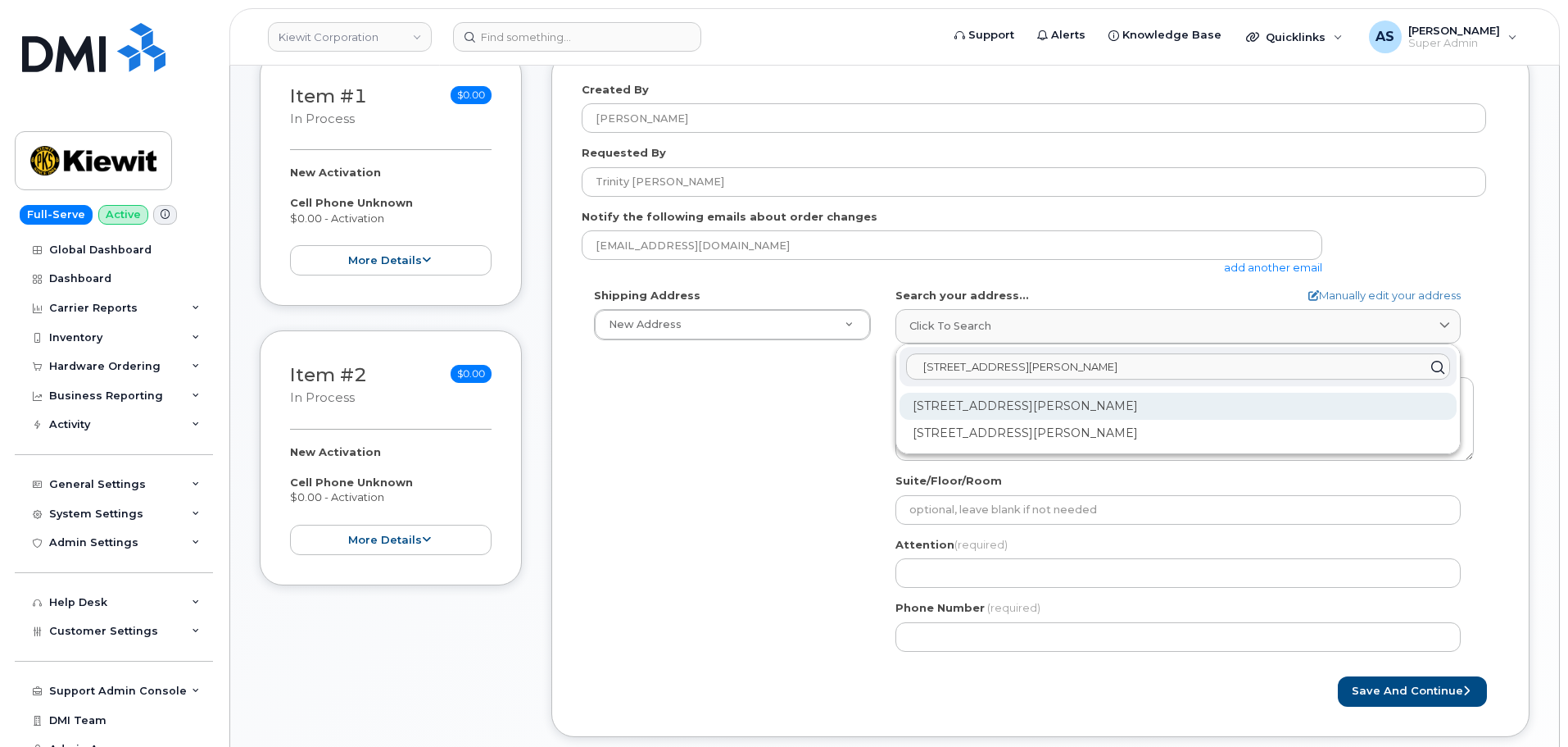
type input "16842 Von Karman Ave"
click at [1050, 411] on div "16842 Von Karman Ave Irvine CA 92606" at bounding box center [1178, 406] width 557 height 27
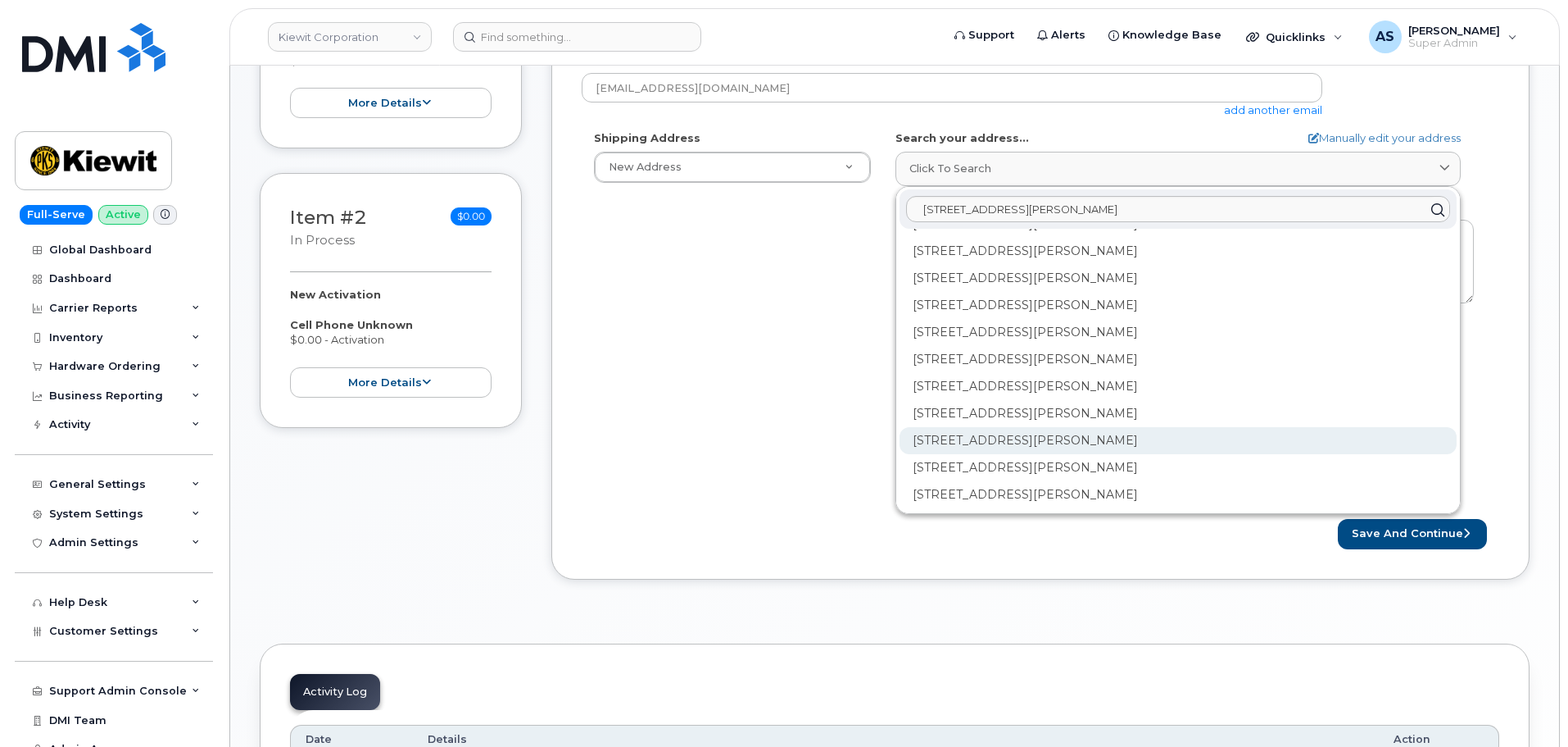
scroll to position [410, 0]
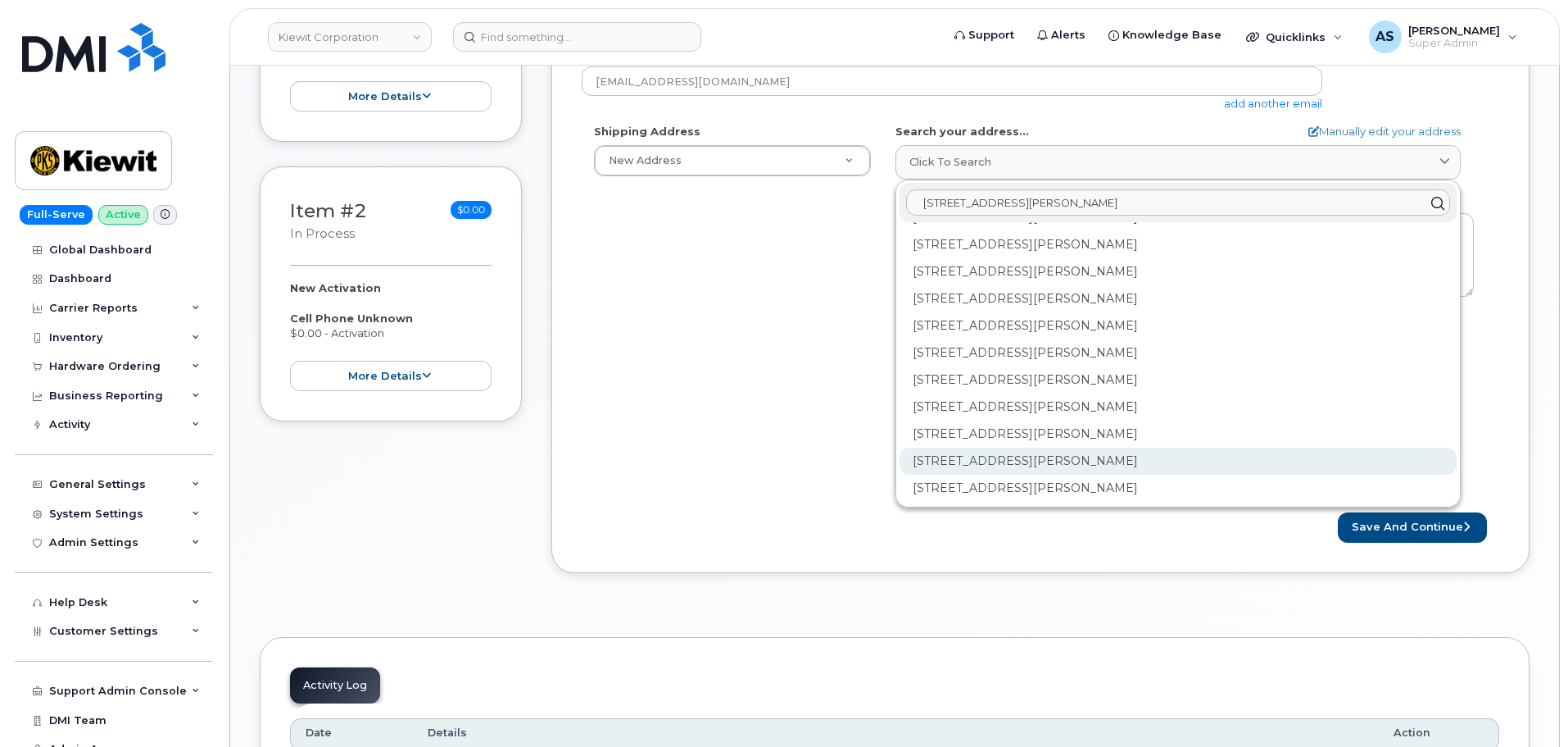
click at [994, 463] on div "16842 Von Karman Ave Ste 450 Irvine CA 92606-4908" at bounding box center [1178, 461] width 557 height 27
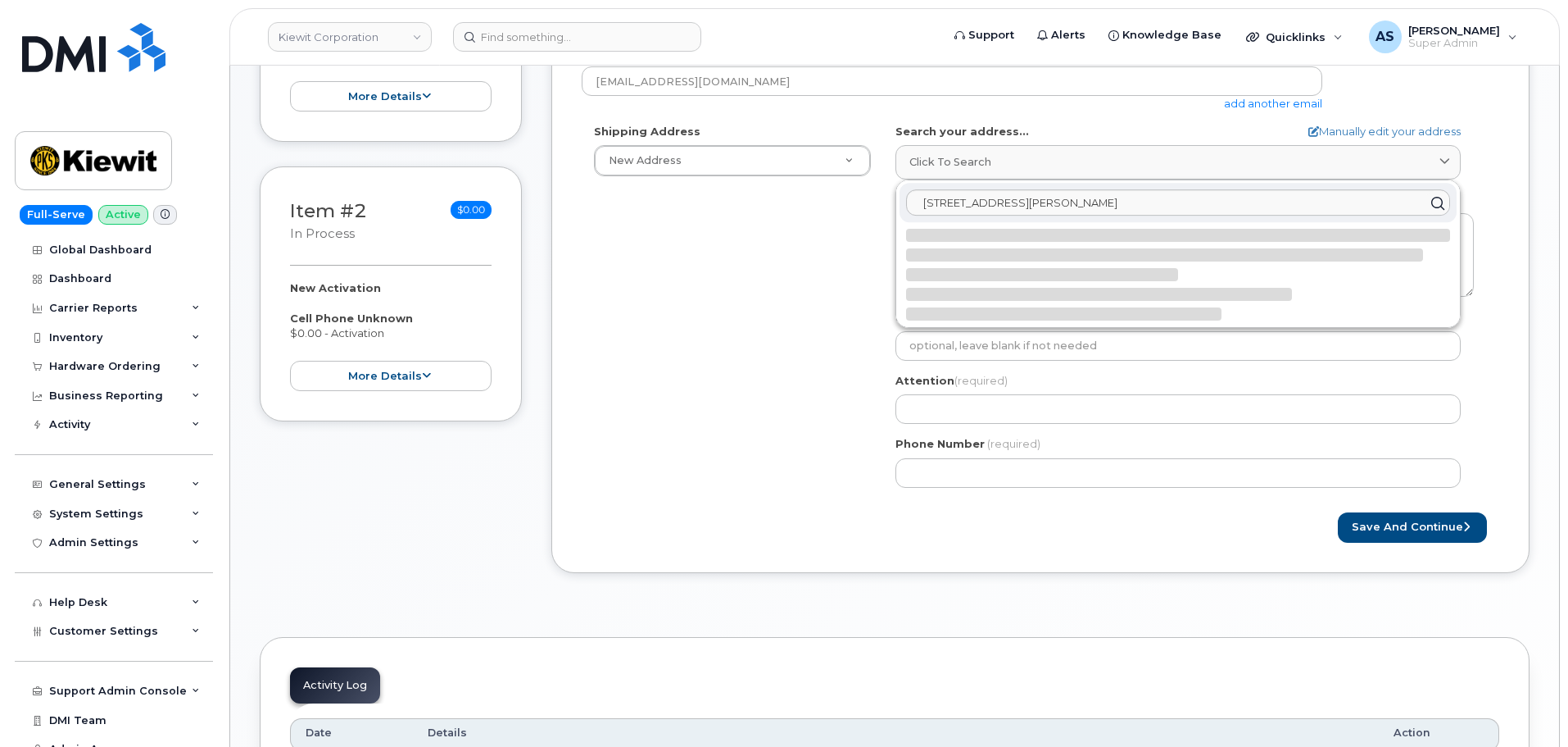
scroll to position [0, 0]
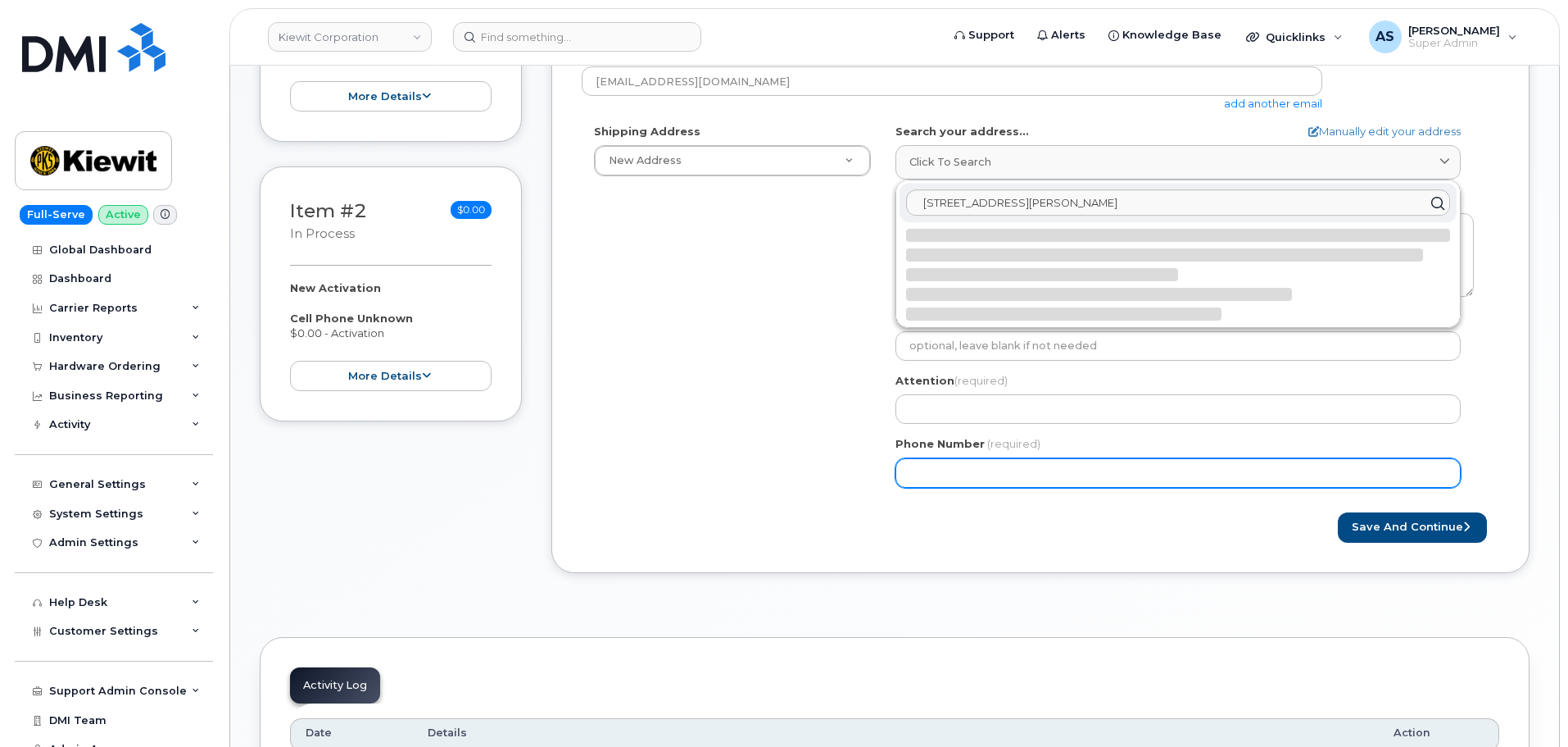
select select
type textarea "16842 Von Karman Ave Ste 450 IRVINE CA 92606-4908 UNITED STATES"
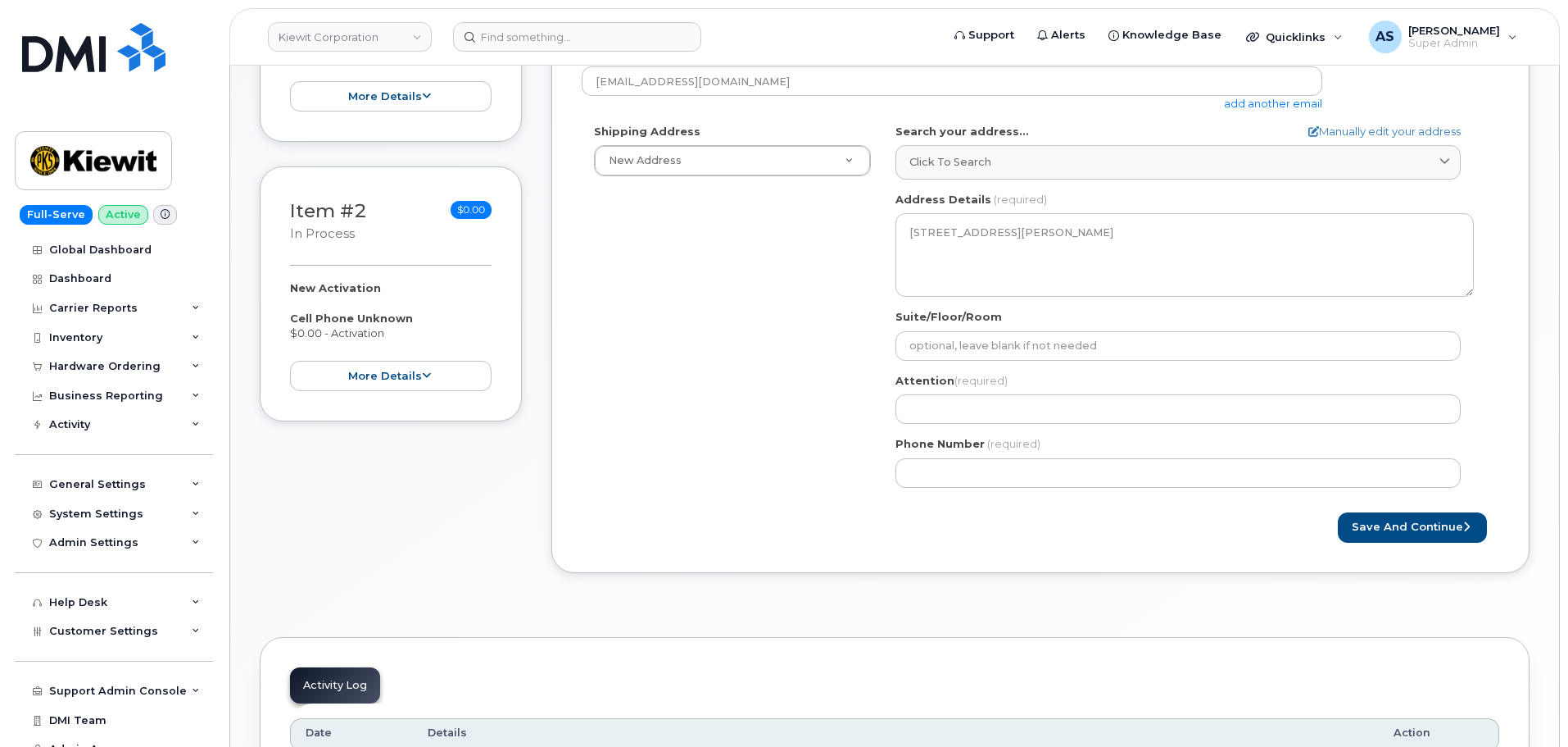
drag, startPoint x: 1004, startPoint y: 382, endPoint x: 1004, endPoint y: 392, distance: 10.0
click at [1004, 392] on div "Attention (required)" at bounding box center [1185, 398] width 579 height 52
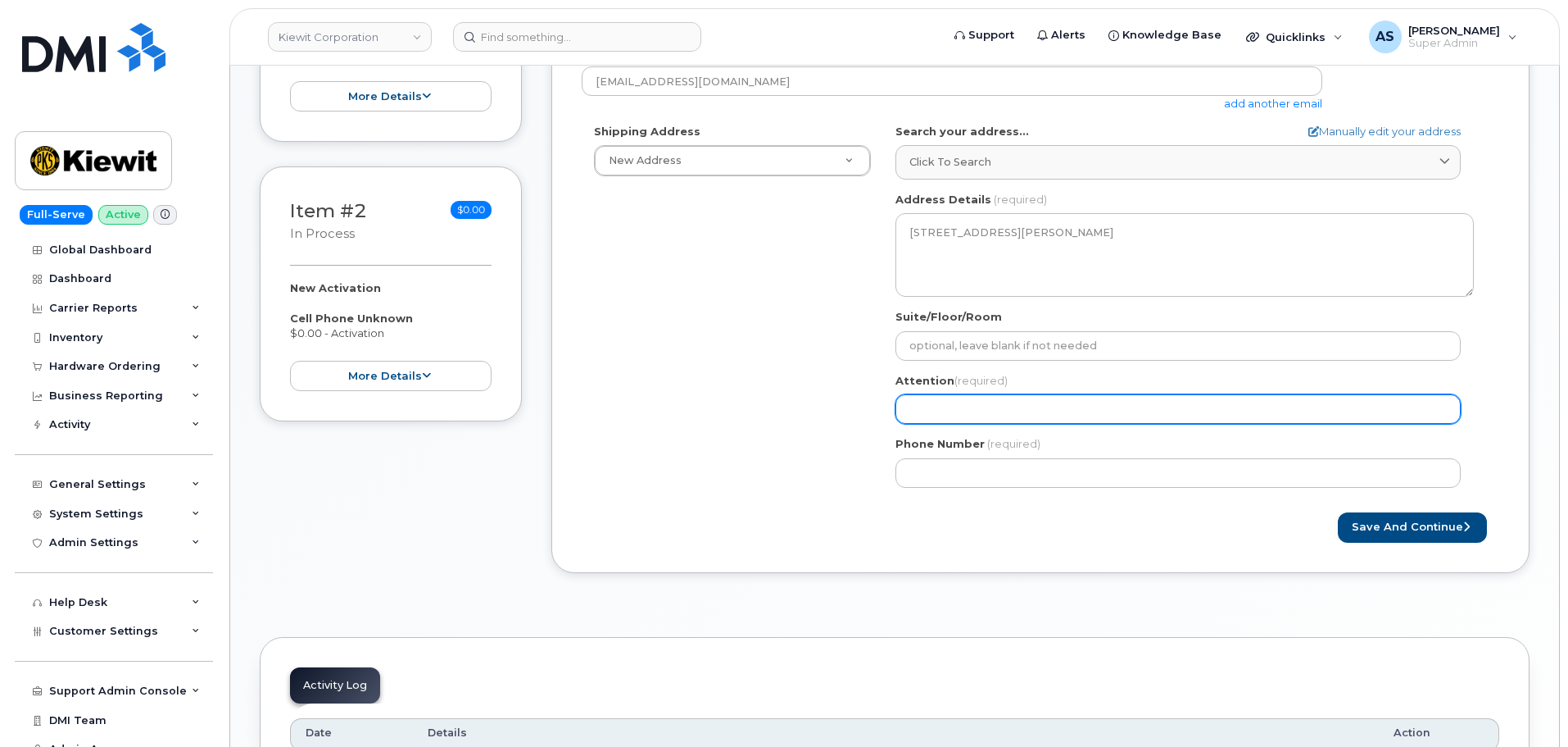
click at [1002, 408] on input "Attention (required)" at bounding box center [1178, 409] width 565 height 29
paste input "Trinity Corcoran"
type input "Trinity [PERSON_NAME]"
select select
type input "Trinity [PERSON_NAME]"
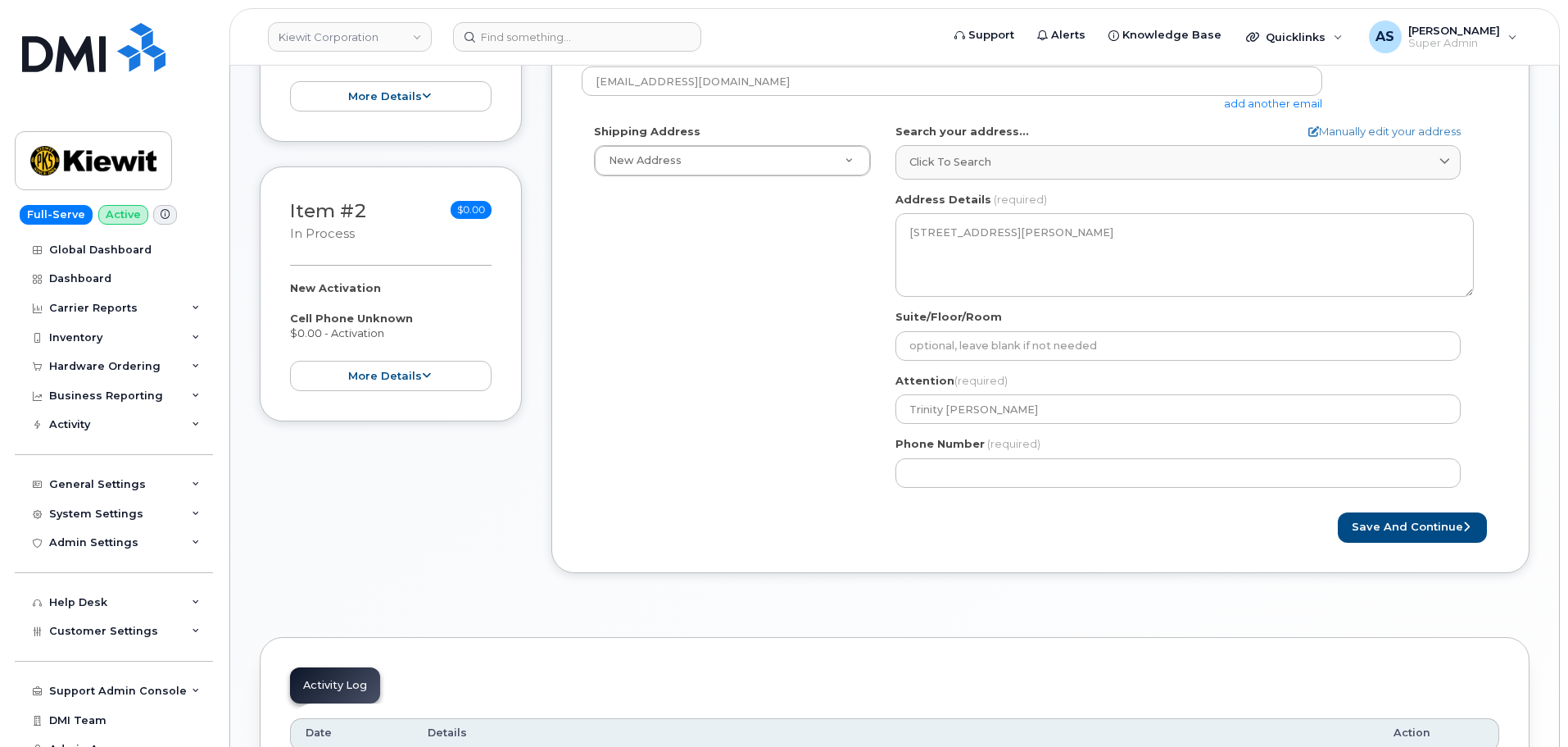
drag, startPoint x: 737, startPoint y: 491, endPoint x: 1517, endPoint y: 465, distance: 780.4
click at [746, 484] on div "Shipping Address New Address New Address 2306 Foreman Rd 118 Caddo Dr 2306 fore…" at bounding box center [1033, 312] width 904 height 376
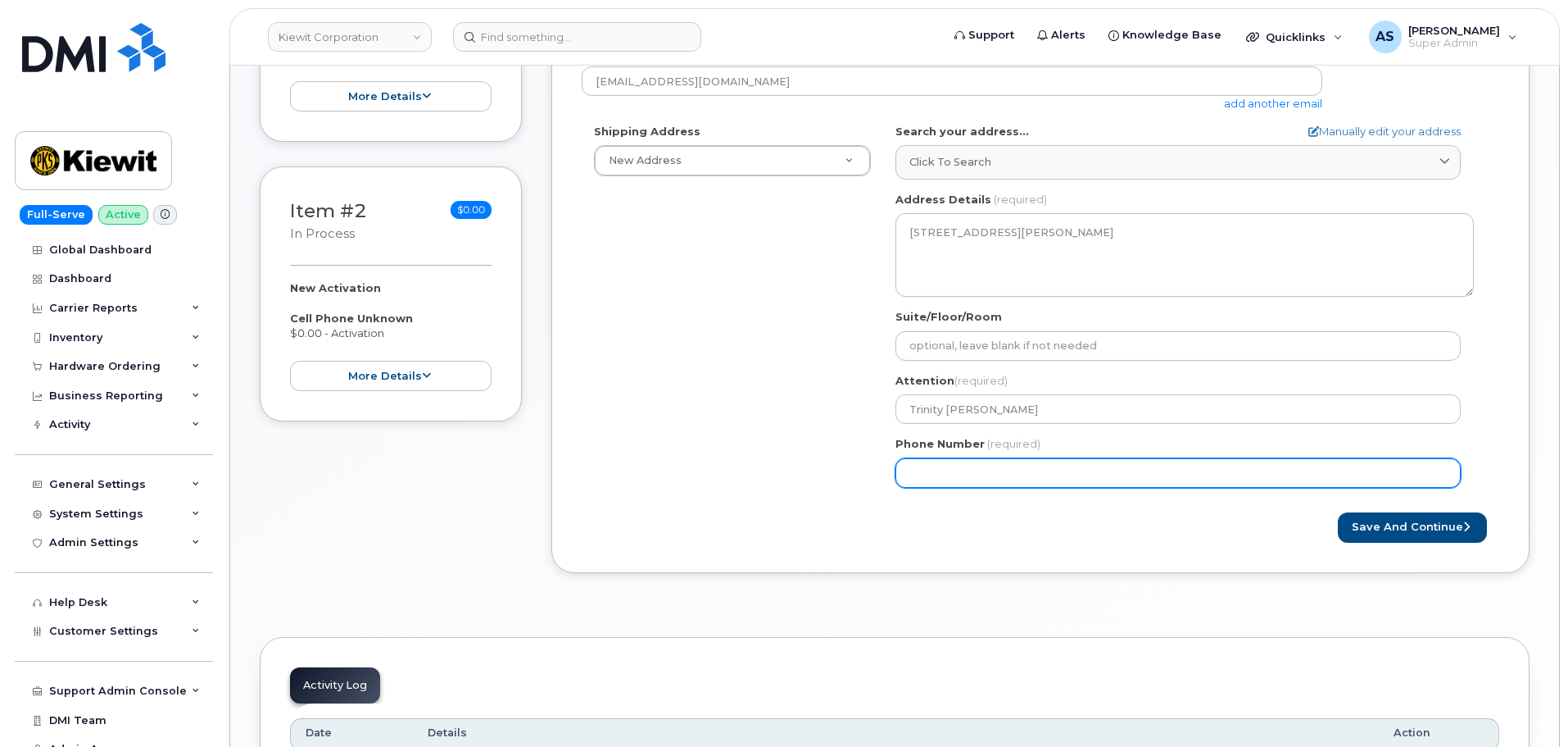
click at [971, 473] on input "Phone Number" at bounding box center [1178, 473] width 565 height 29
paste input "9498044949"
click at [961, 473] on input "Phone Number" at bounding box center [1178, 473] width 565 height 29
select select
type input "9498044949"
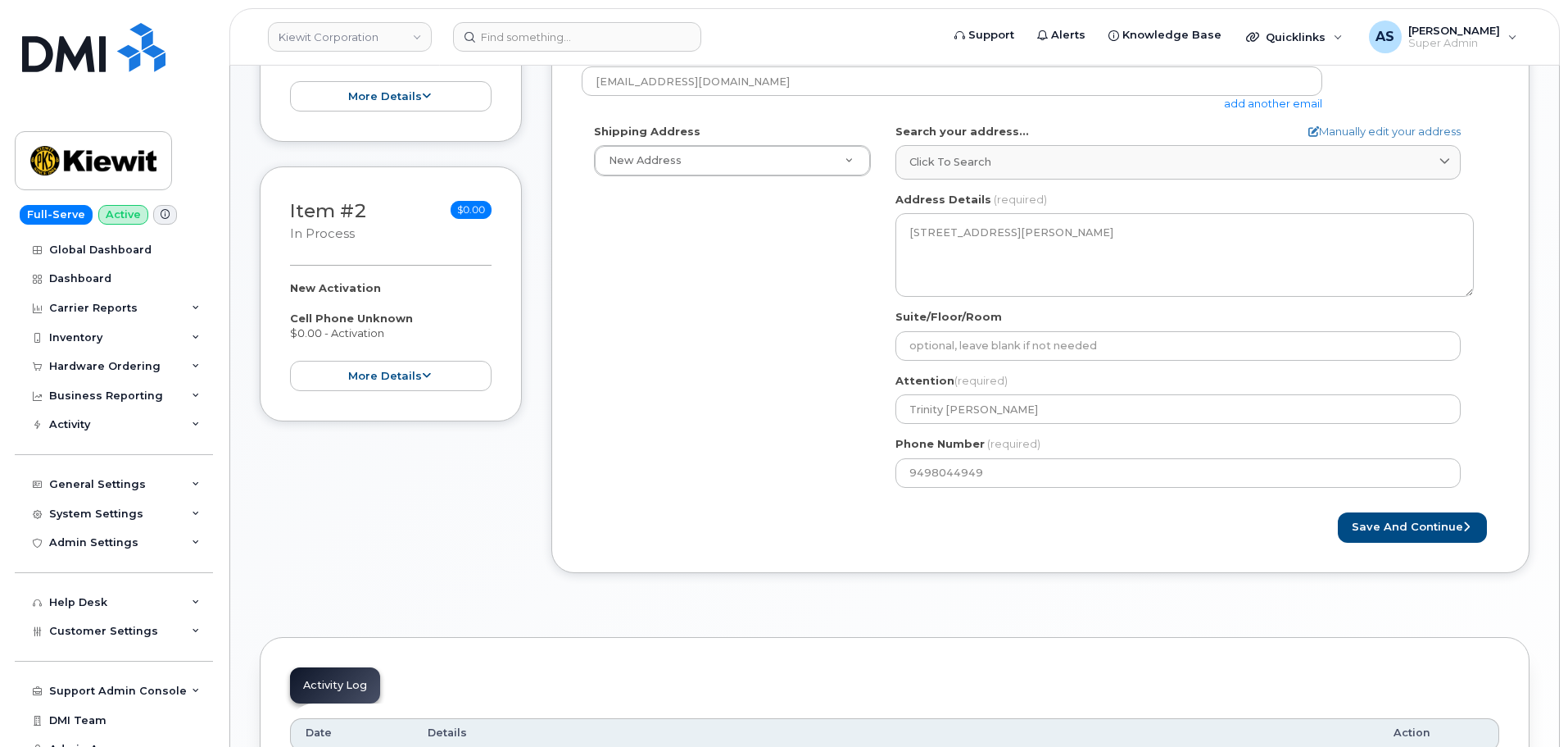
click at [1150, 542] on div "Save and Continue" at bounding box center [1269, 527] width 458 height 30
click at [1440, 524] on button "Save and Continue" at bounding box center [1413, 527] width 150 height 30
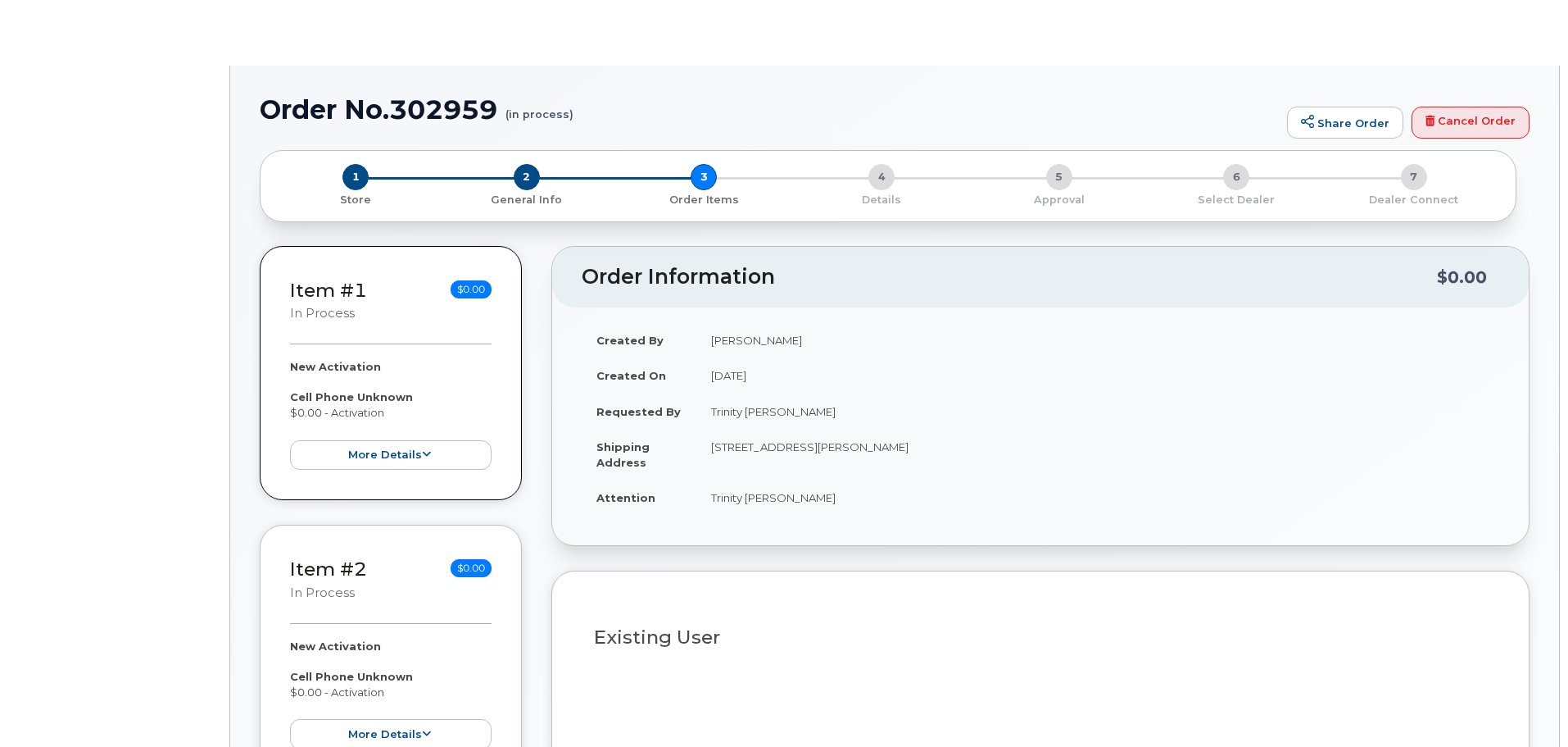
select select
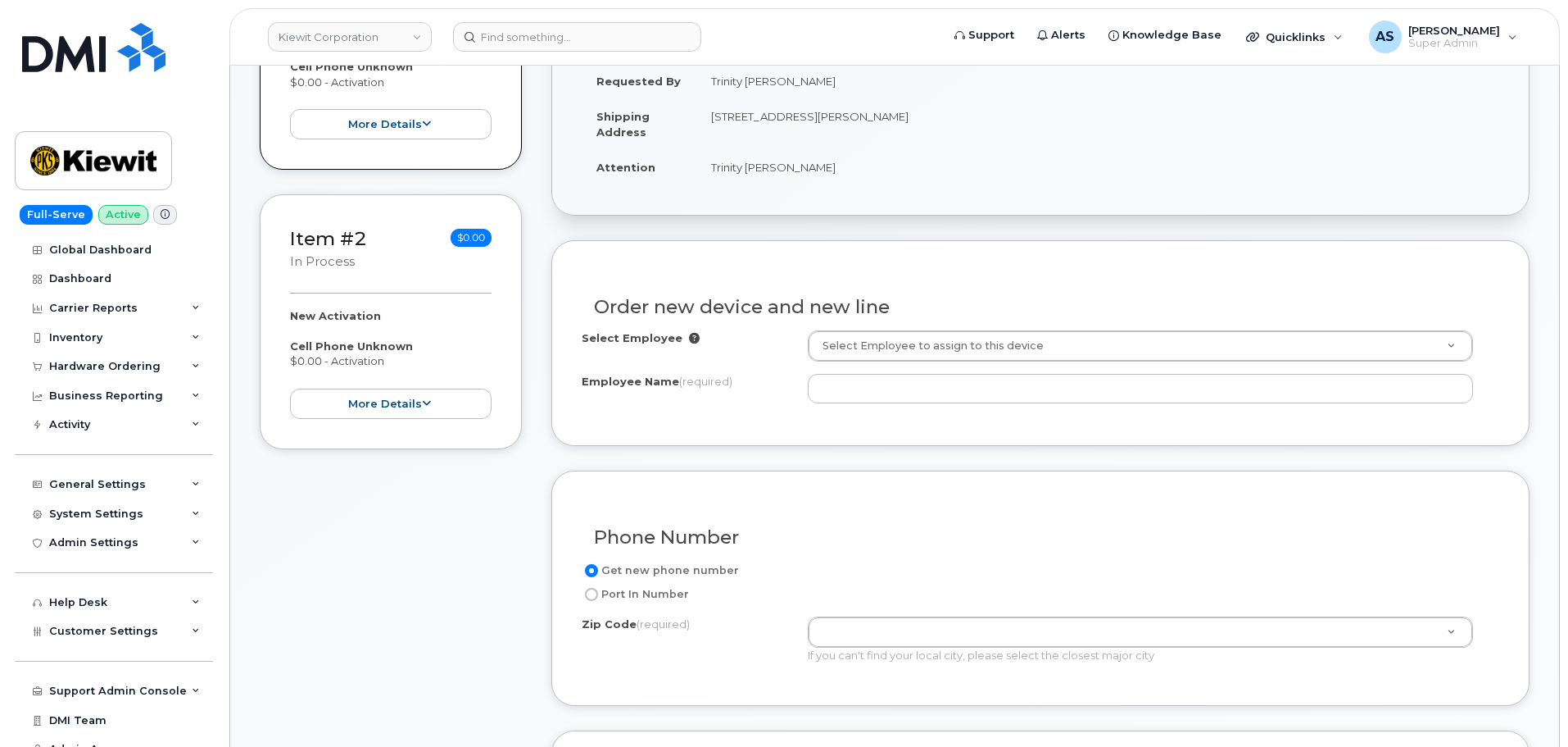
scroll to position [410, 0]
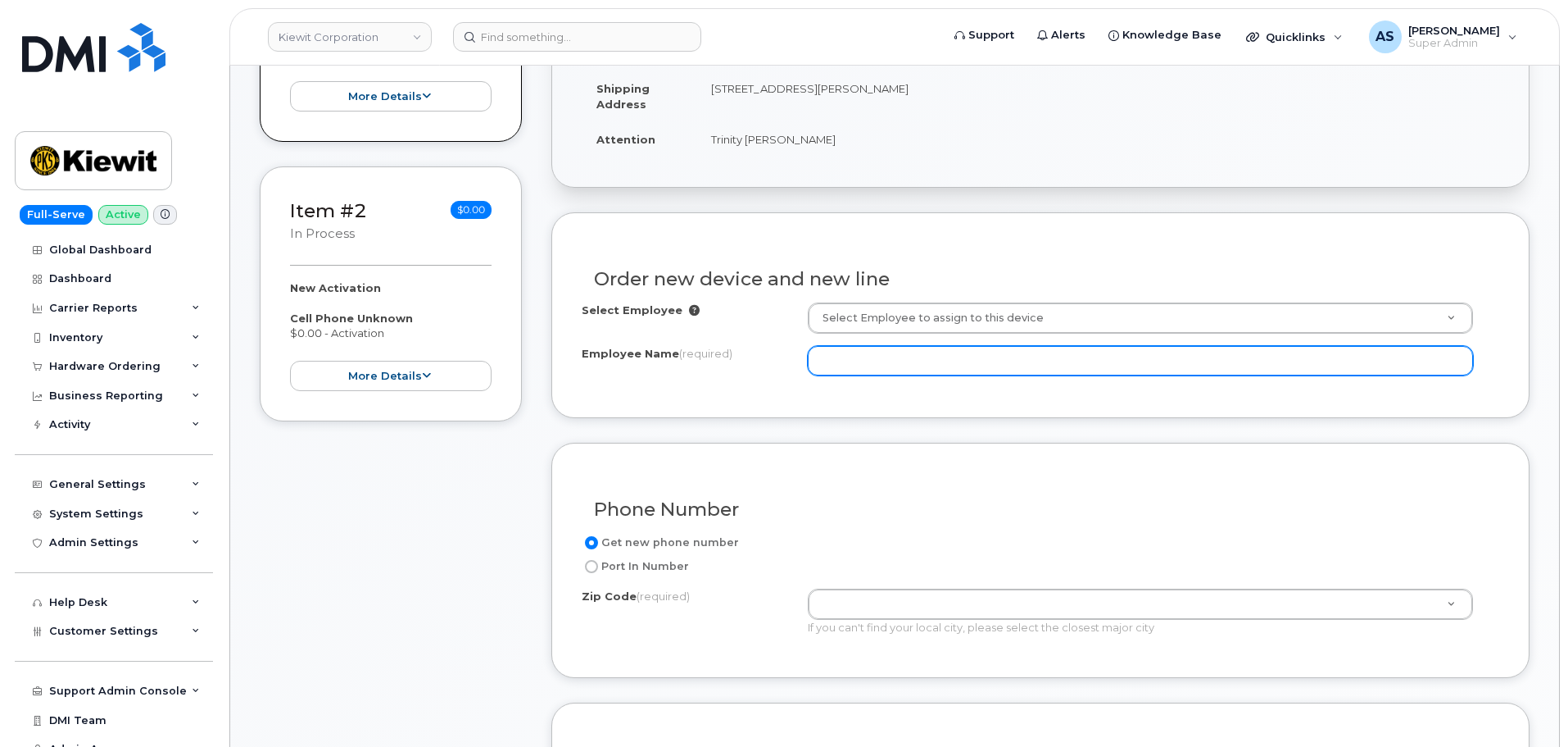
click at [892, 365] on input "Employee Name (required)" at bounding box center [1140, 361] width 666 height 29
paste input "Hannah Anderson"
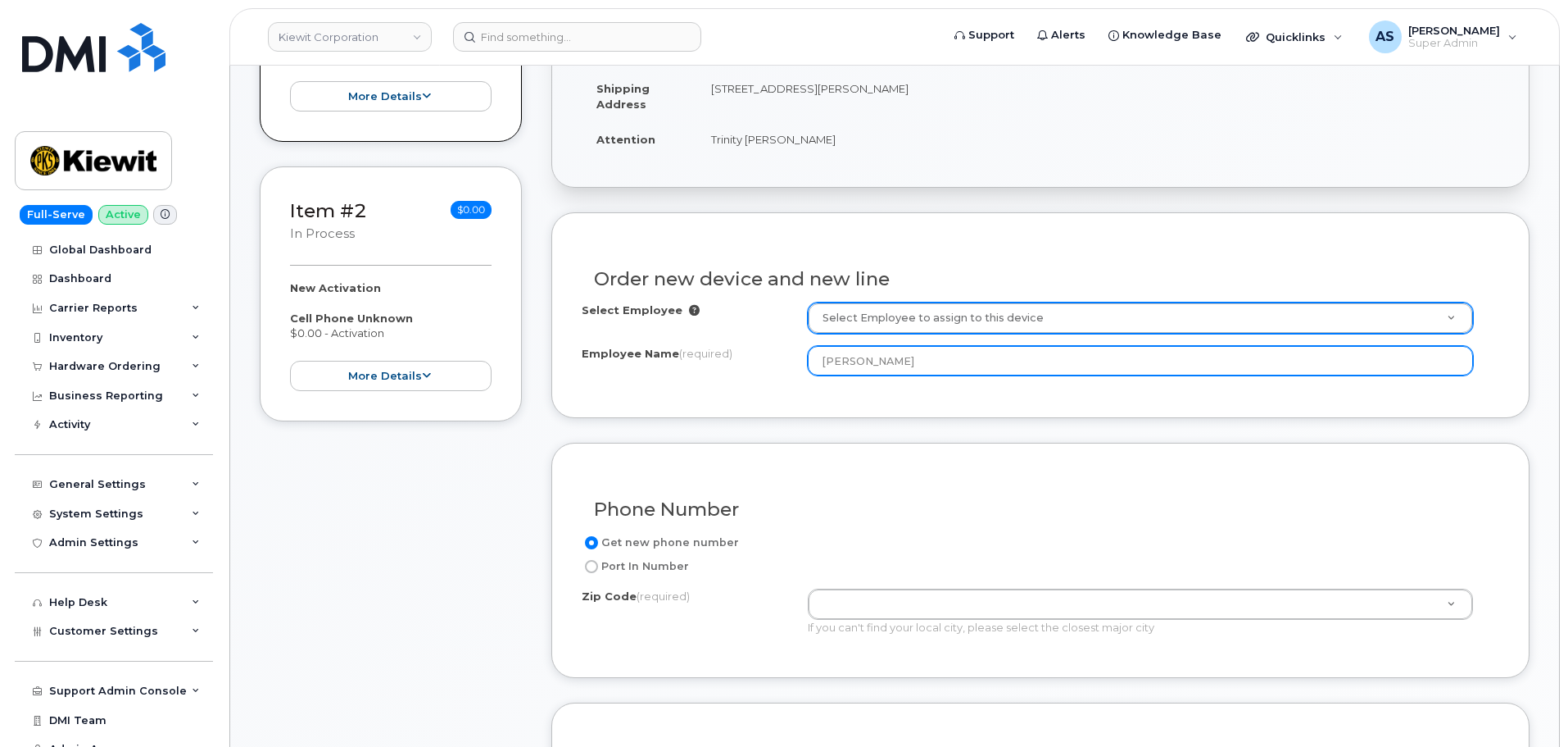
type input "Hannah Anderson"
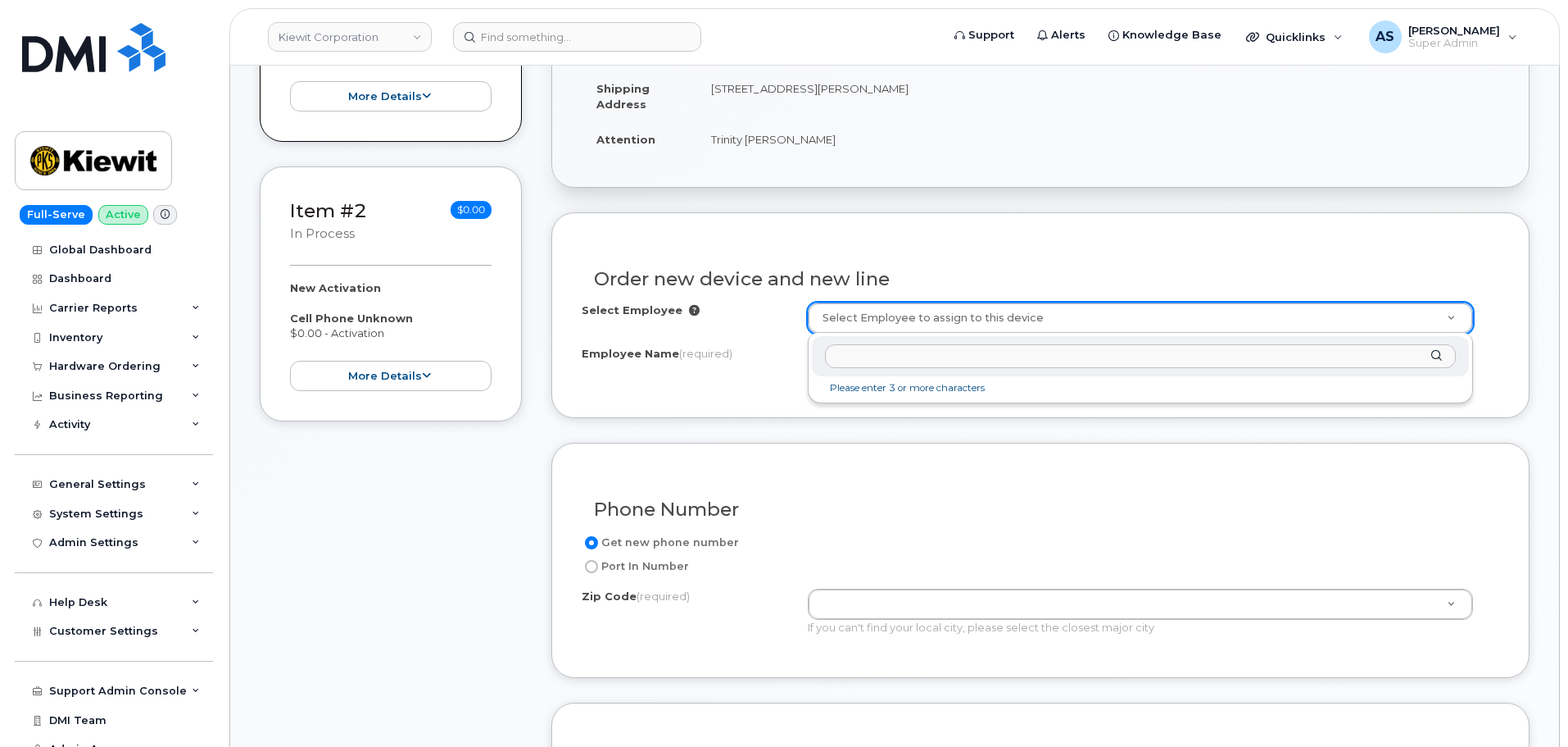
type input "Hannah Anderson"
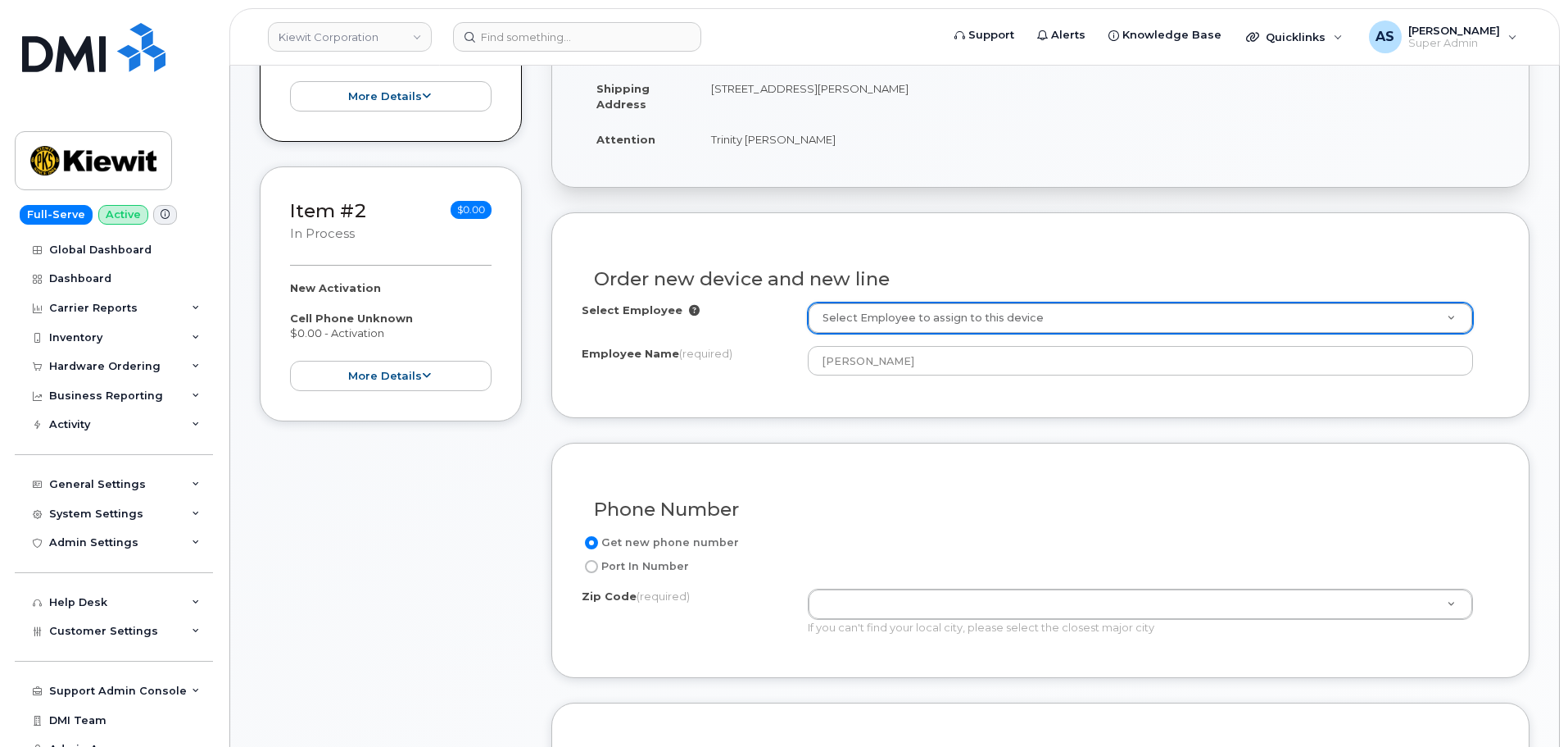
drag, startPoint x: 1024, startPoint y: 568, endPoint x: 971, endPoint y: 554, distance: 54.8
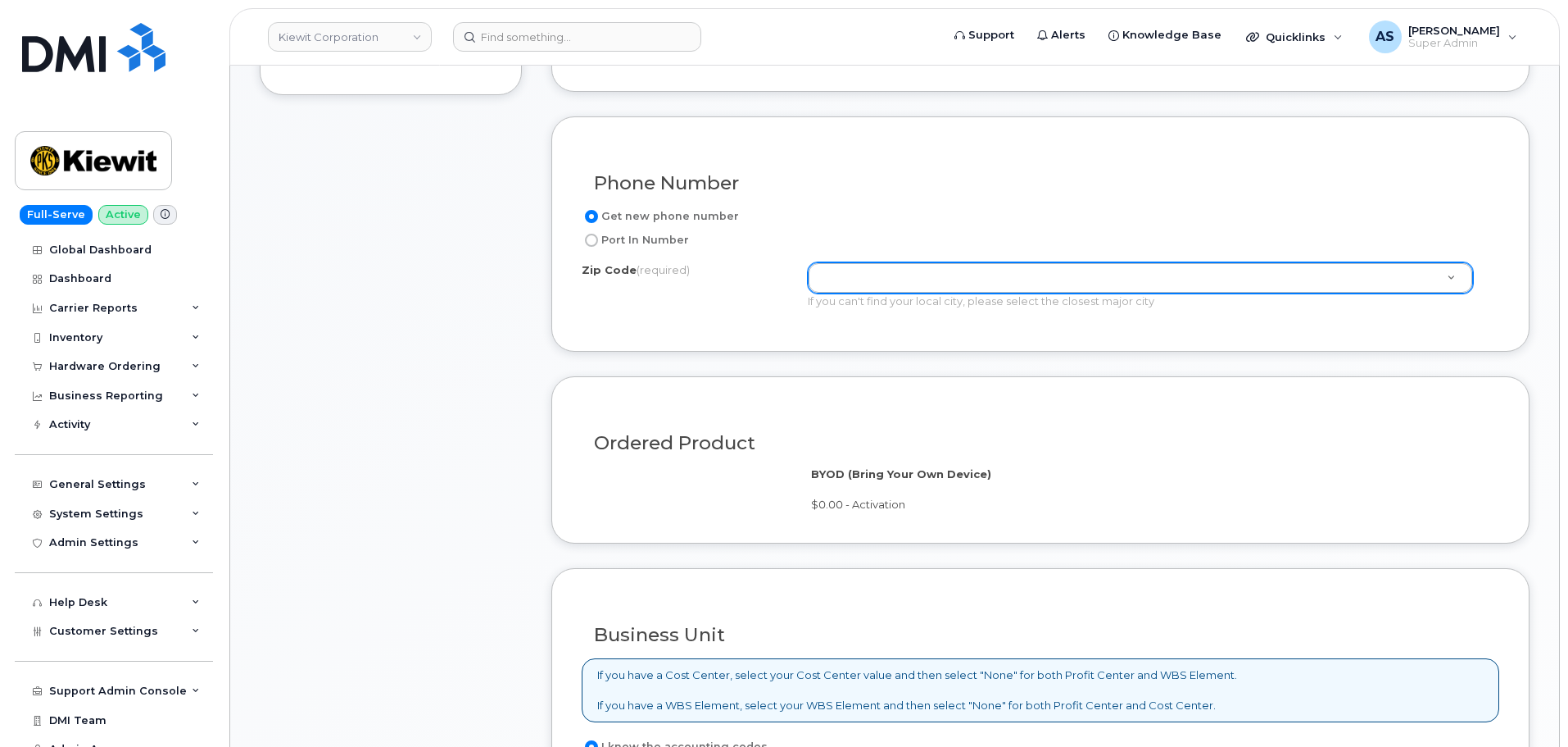
scroll to position [737, 0]
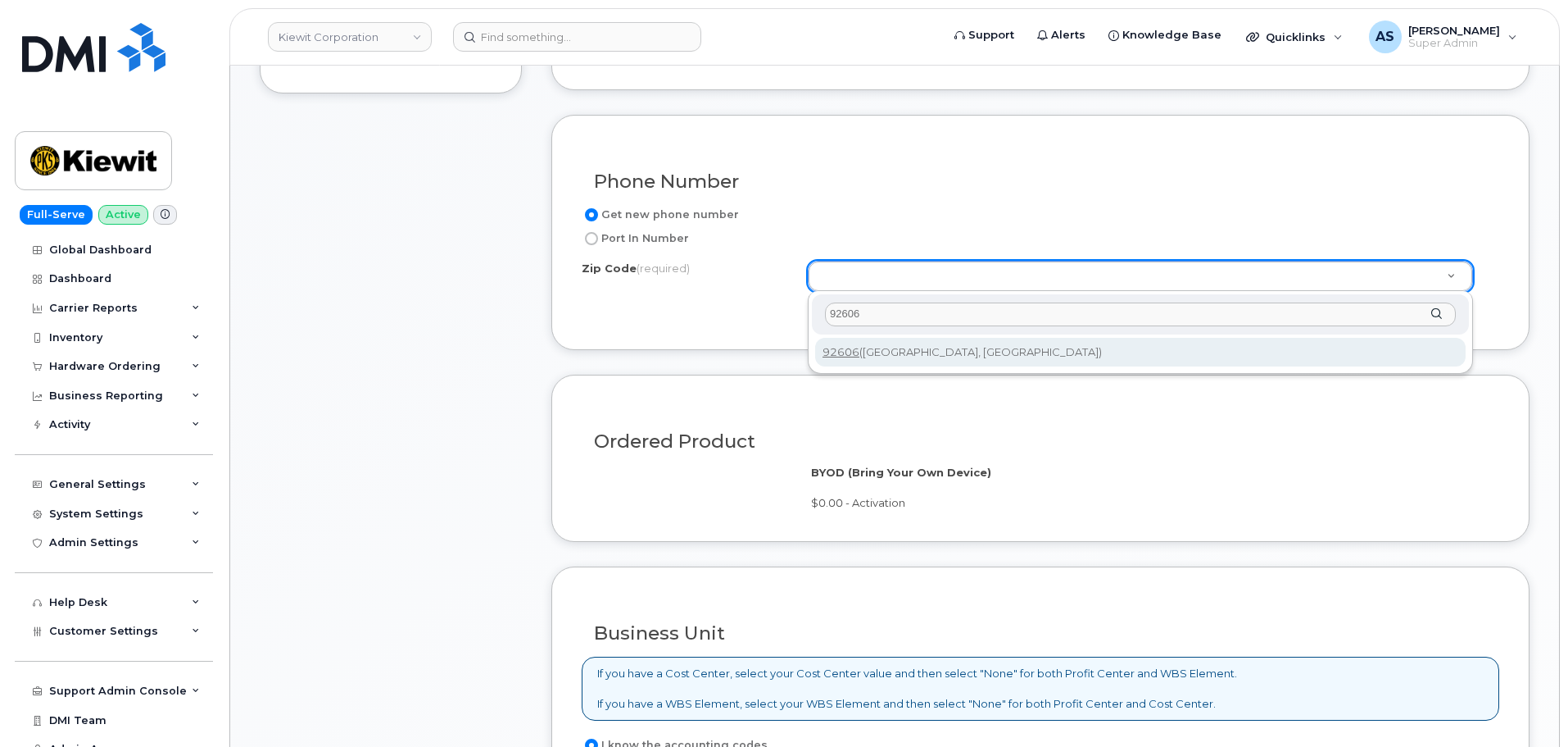
type input "92606"
type input "92606 (Irvine, CA)"
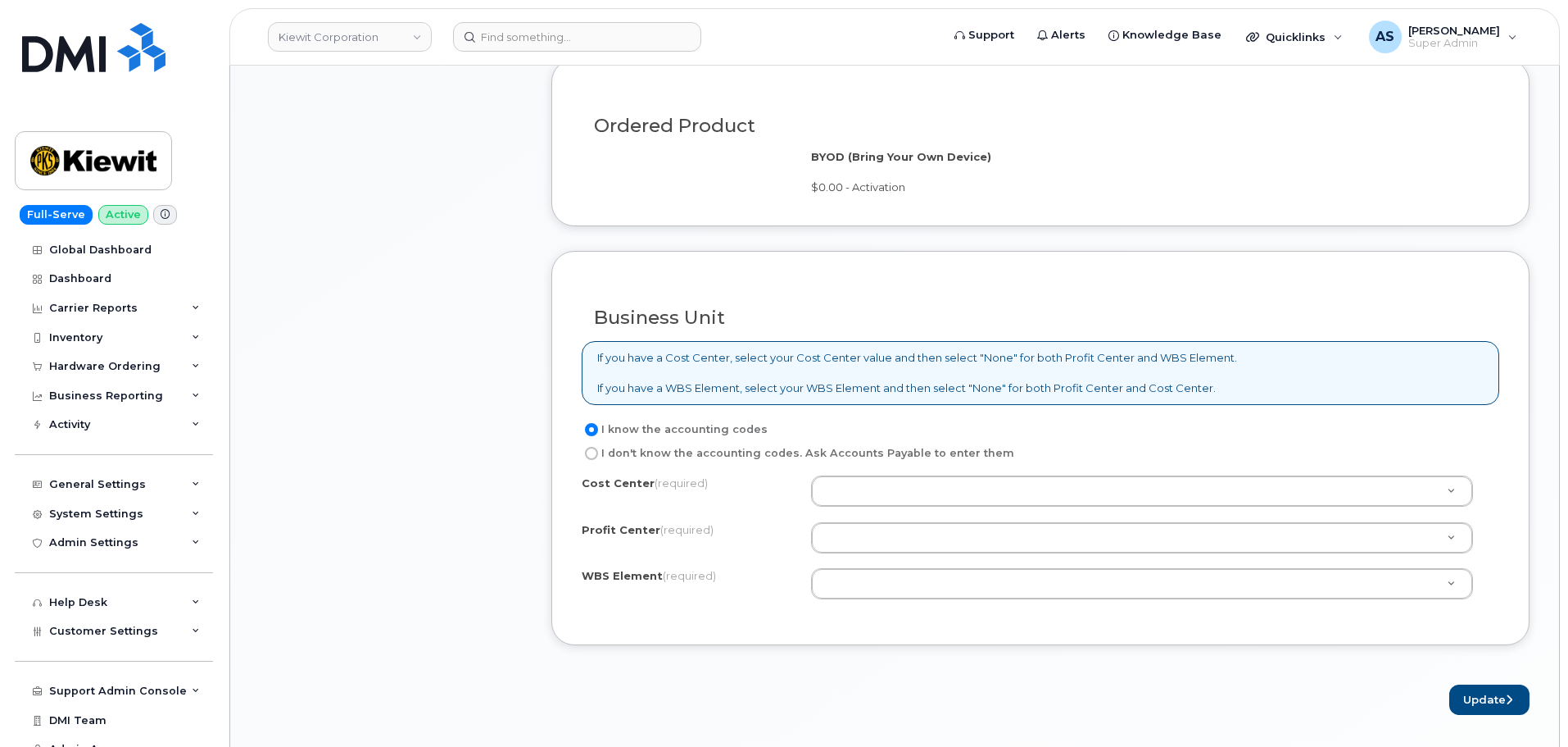
scroll to position [1147, 0]
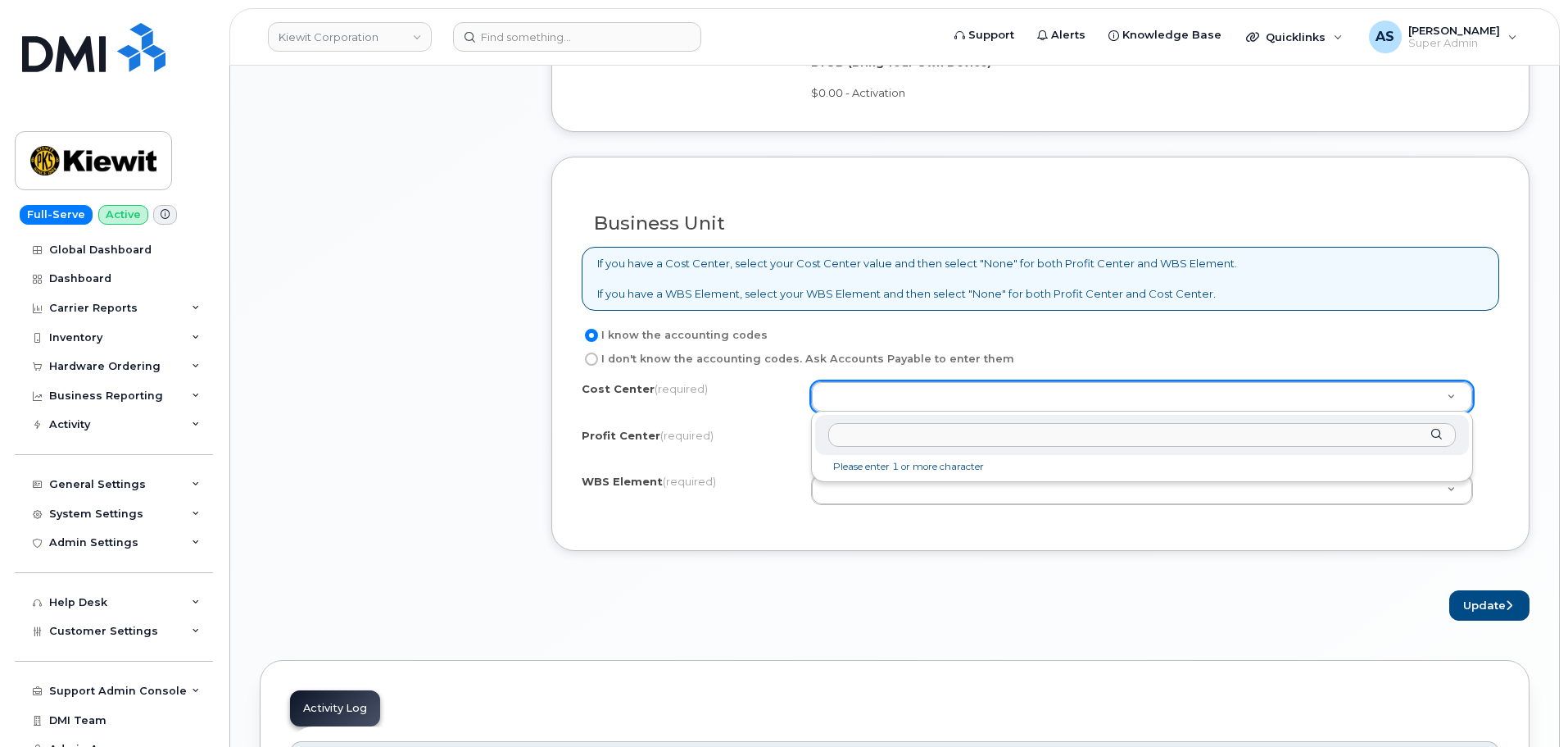
click at [856, 434] on input "text" at bounding box center [1142, 434] width 628 height 23
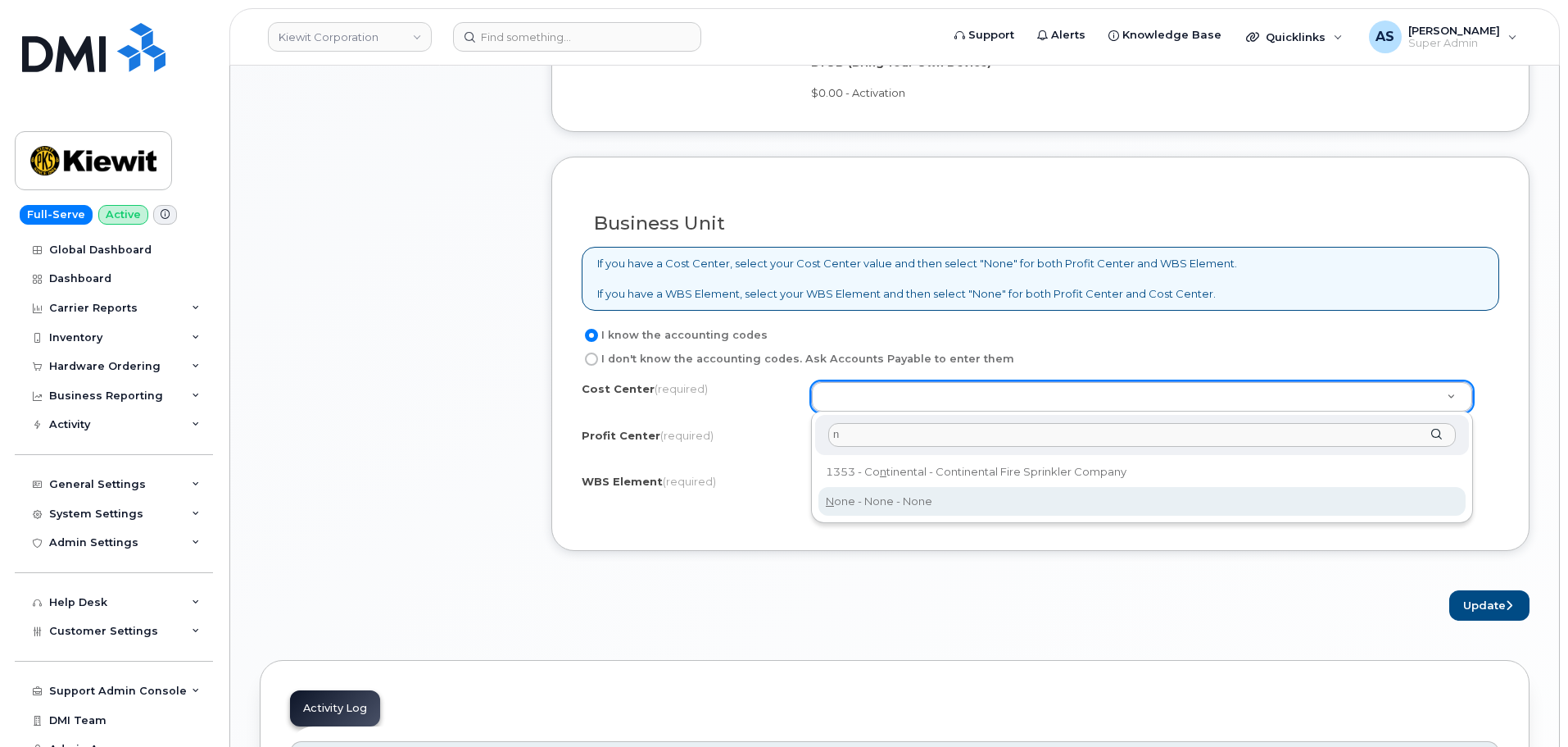
type input "n"
type input "None"
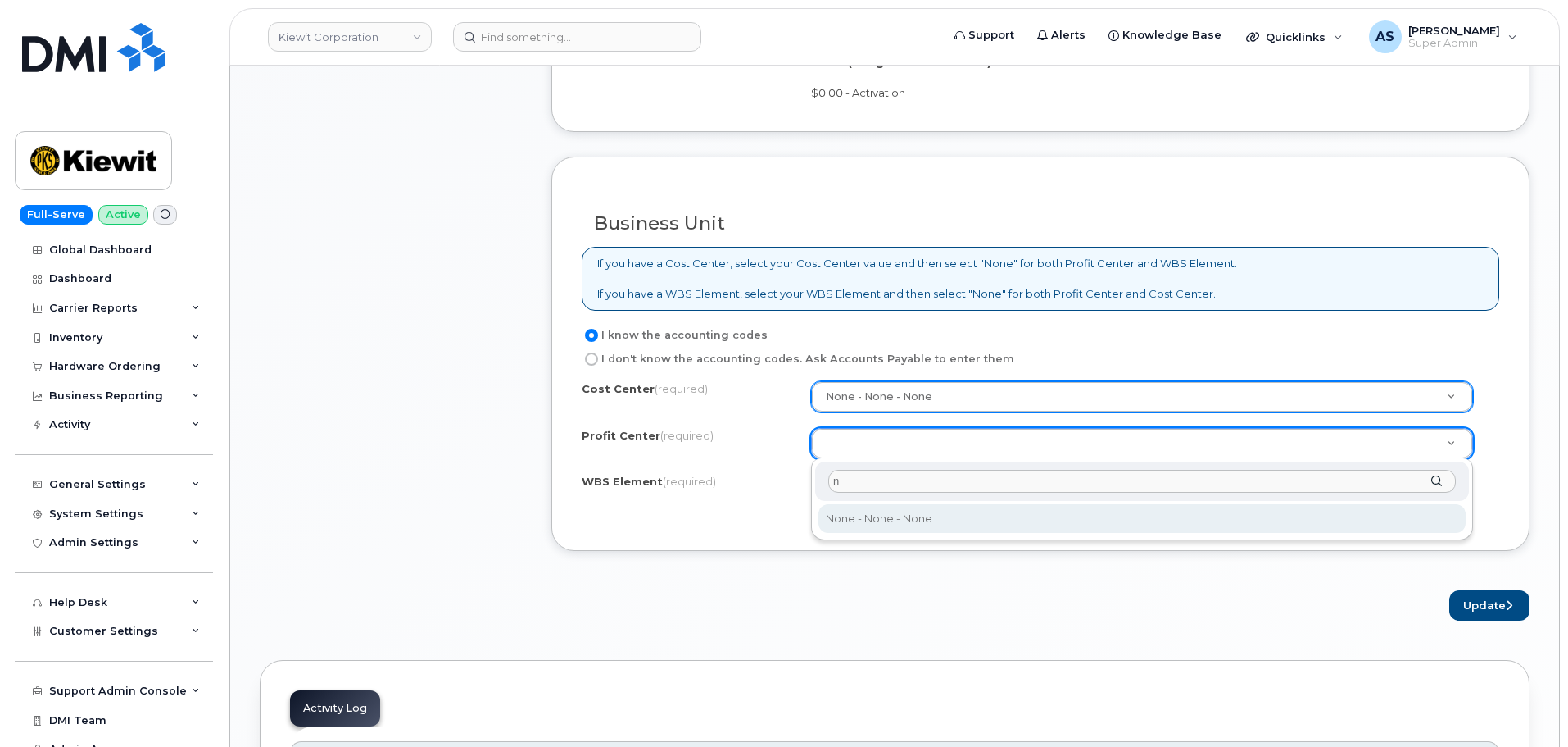
type input "n"
select select "None"
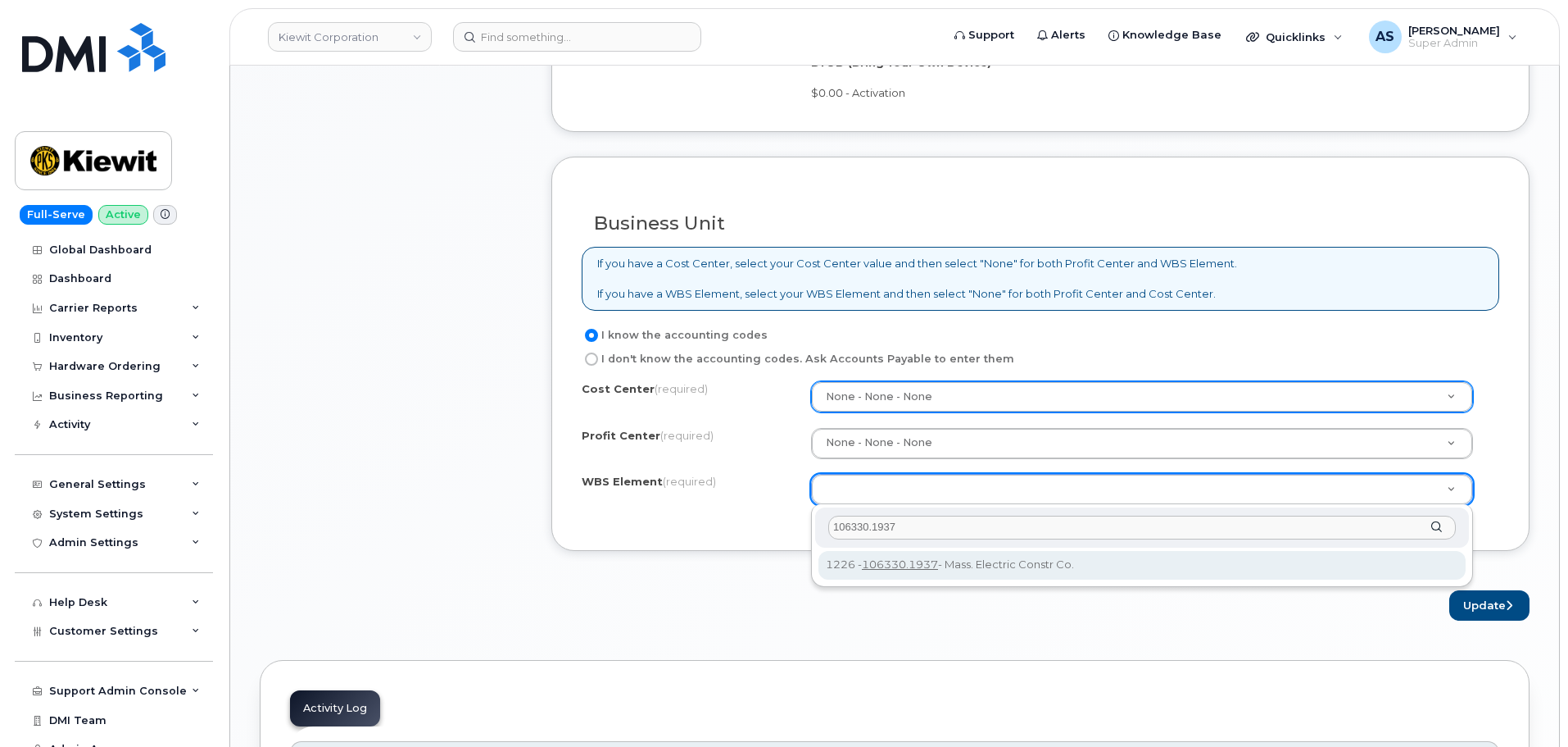
type input "106330.1937"
drag, startPoint x: 1008, startPoint y: 570, endPoint x: 1017, endPoint y: 576, distance: 10.8
type input "106330.1937"
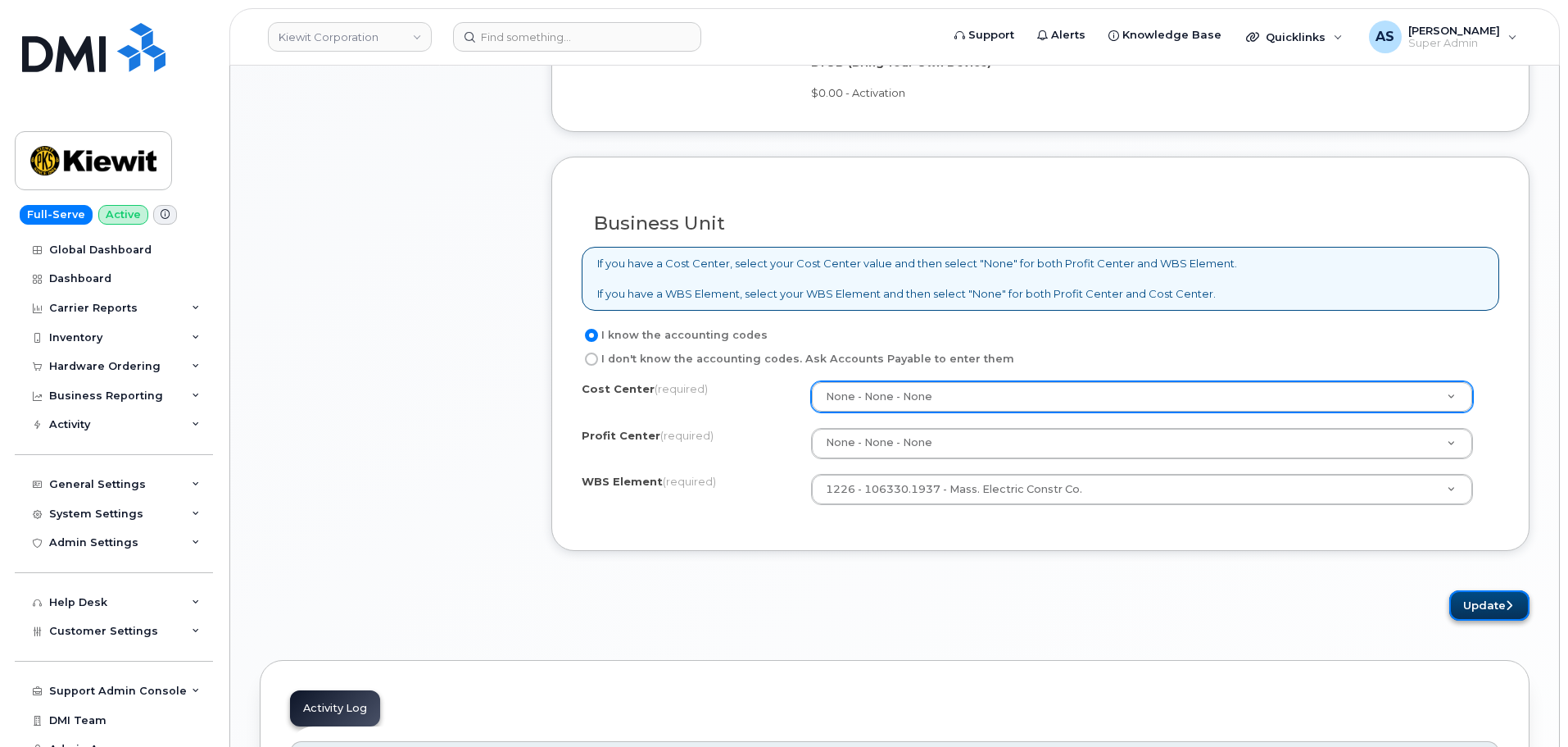
click at [1507, 605] on icon "submit" at bounding box center [1508, 605] width 7 height 11
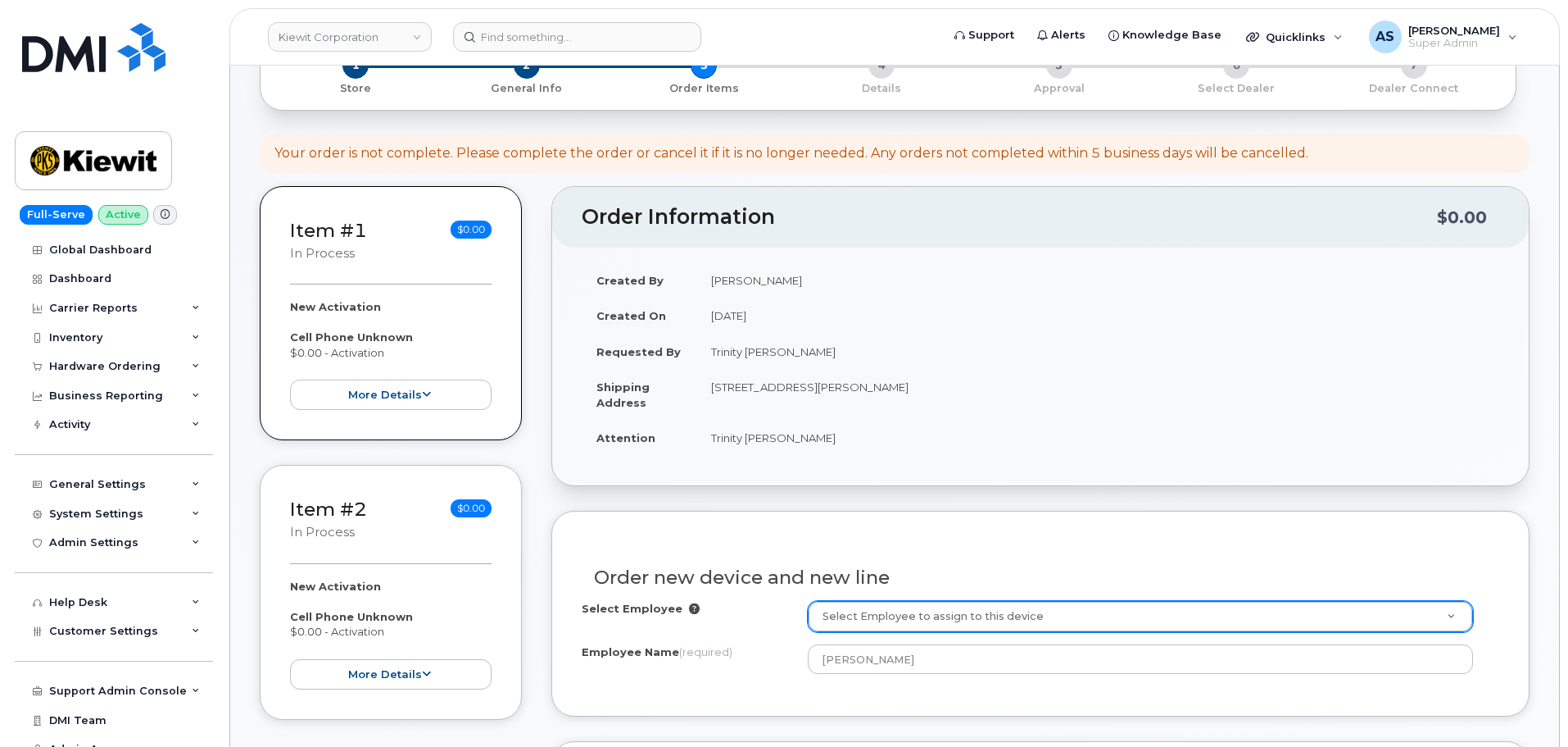
scroll to position [82, 0]
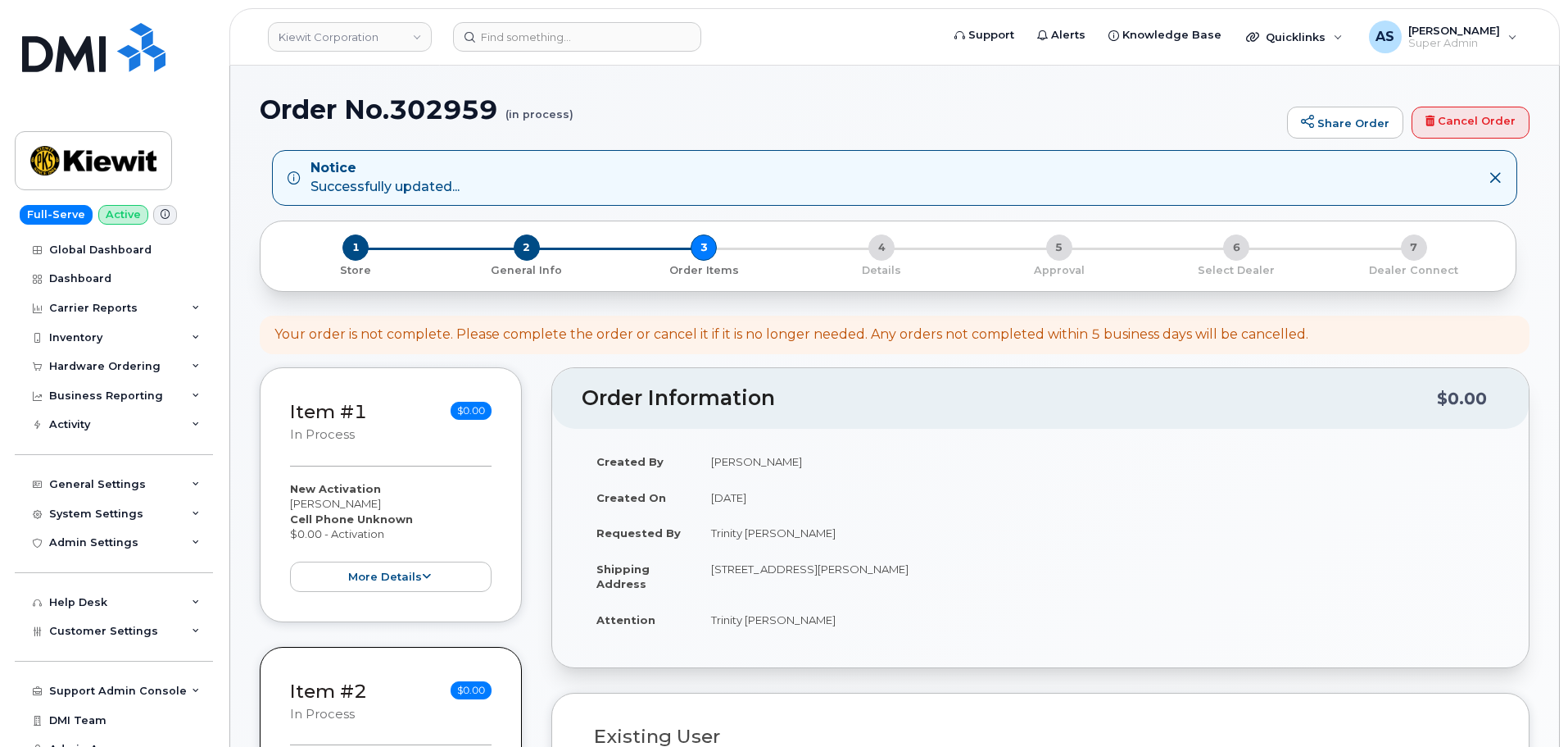
select select
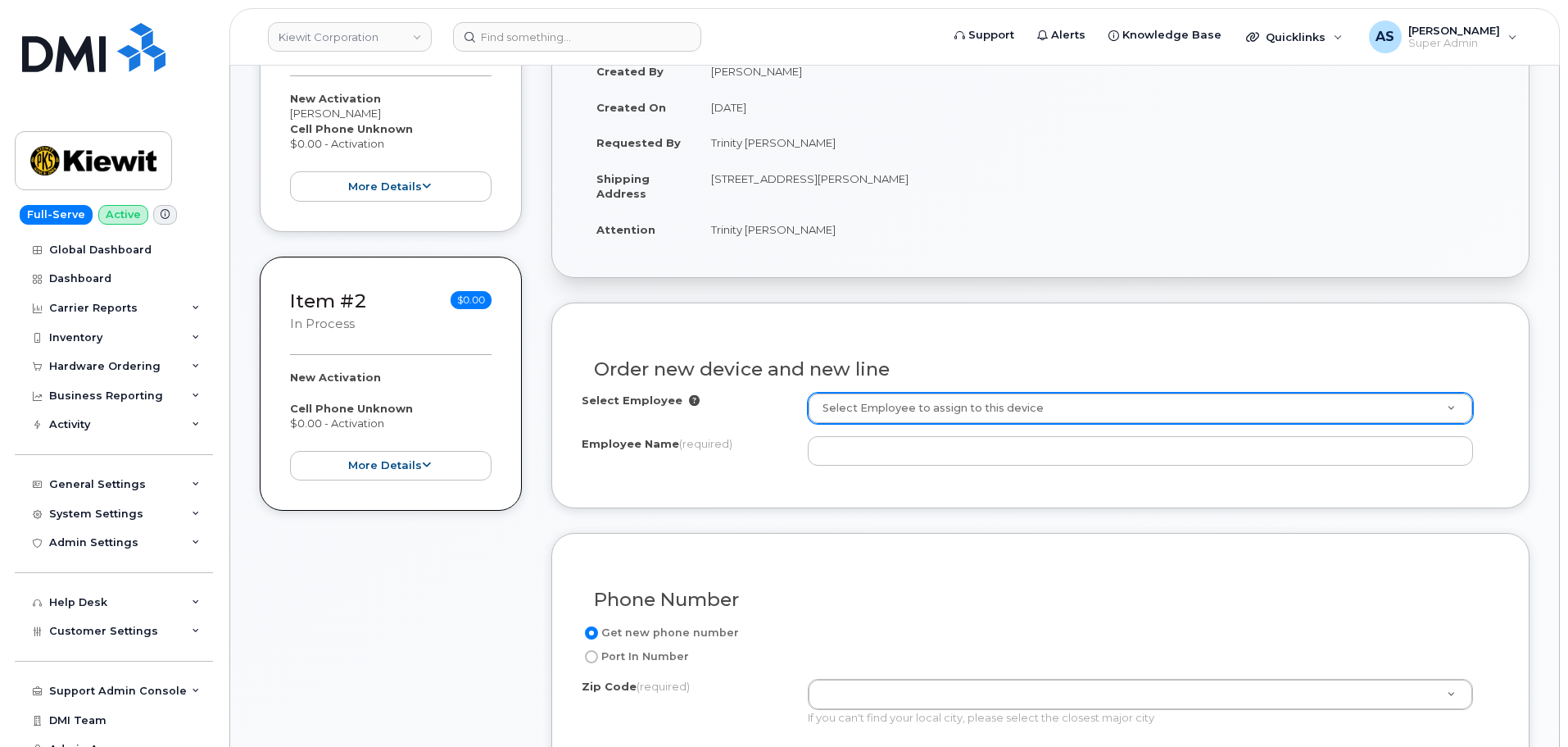
scroll to position [410, 0]
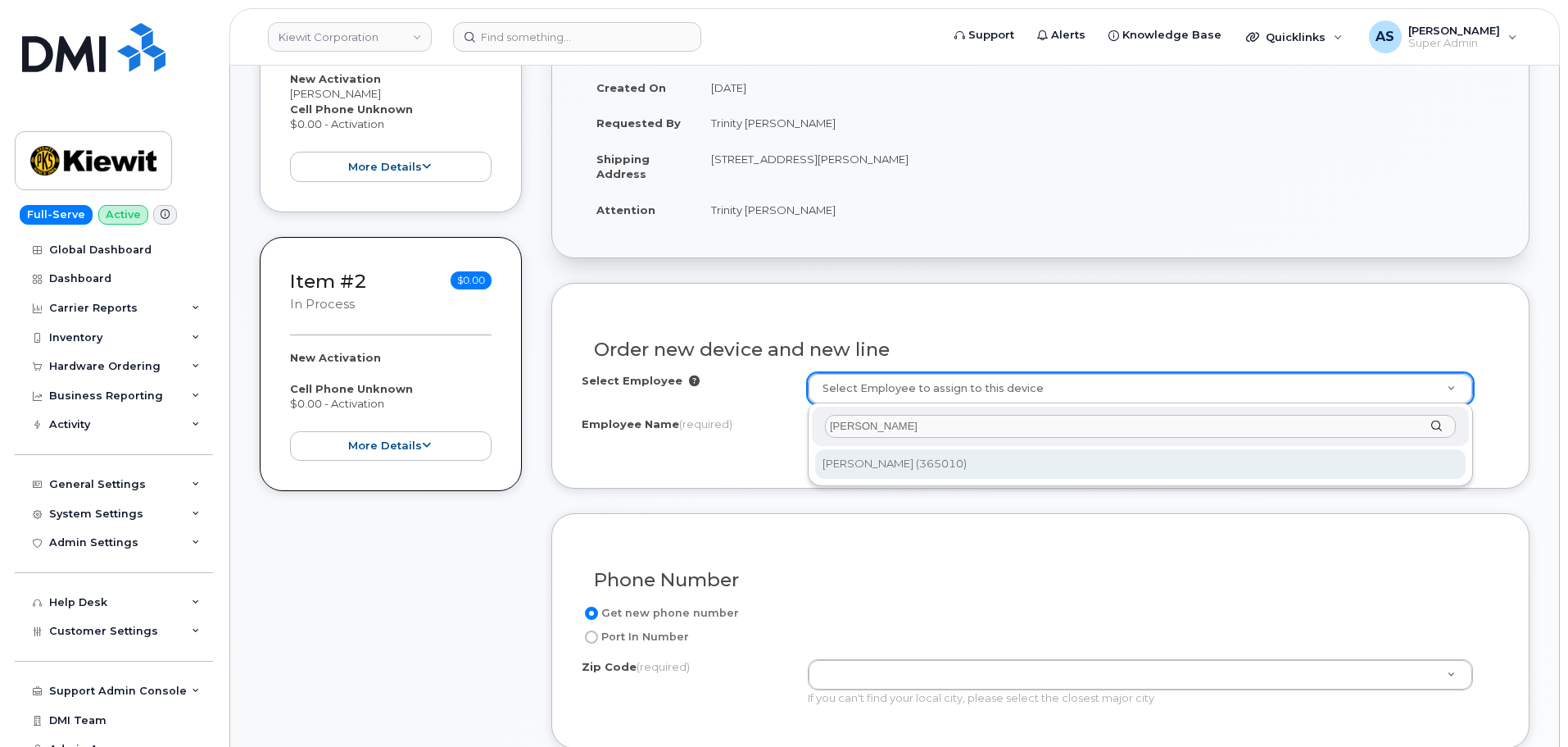
type input "[PERSON_NAME]"
type input "2151990"
type input "[PERSON_NAME]"
type input "[STREET_ADDRESS]"
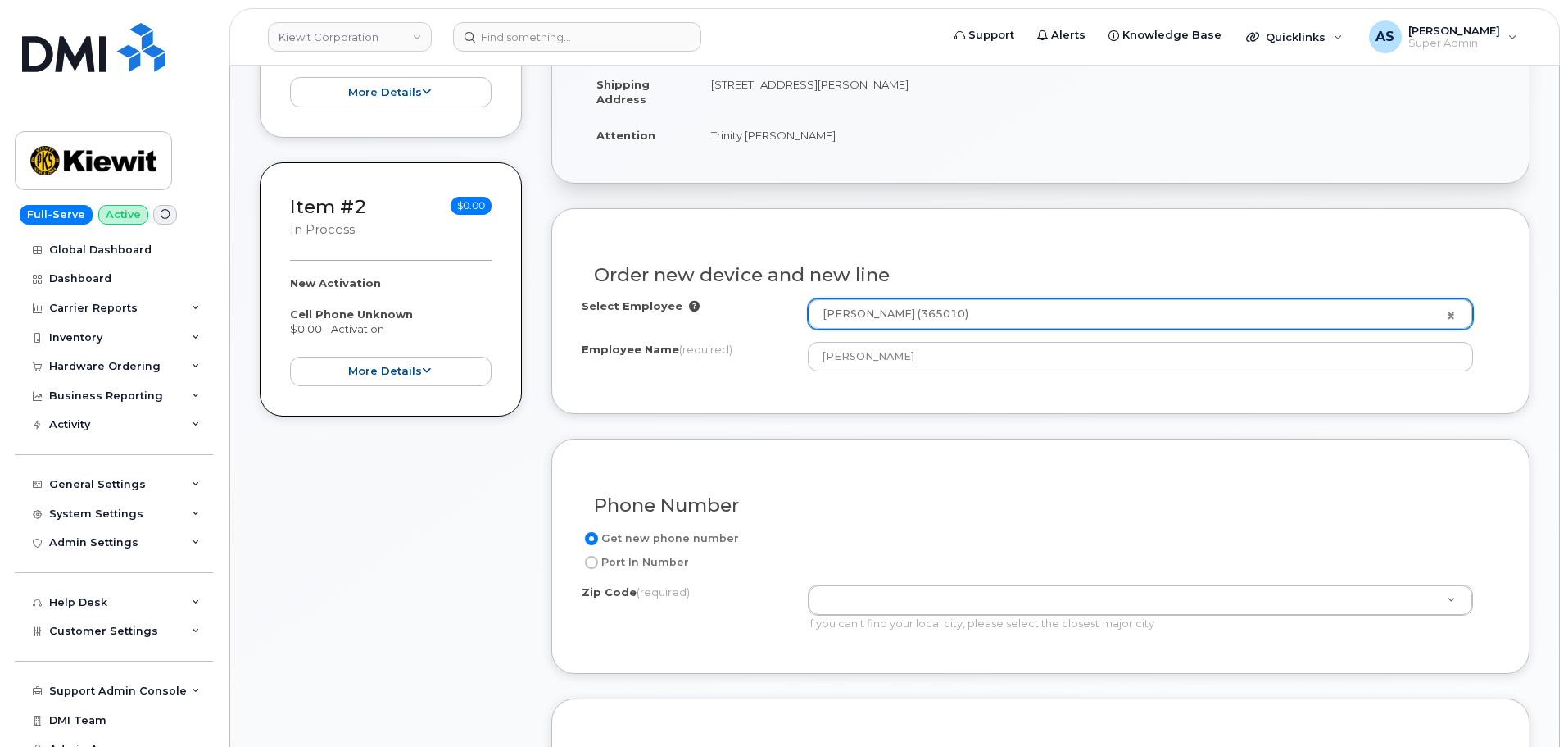
scroll to position [656, 0]
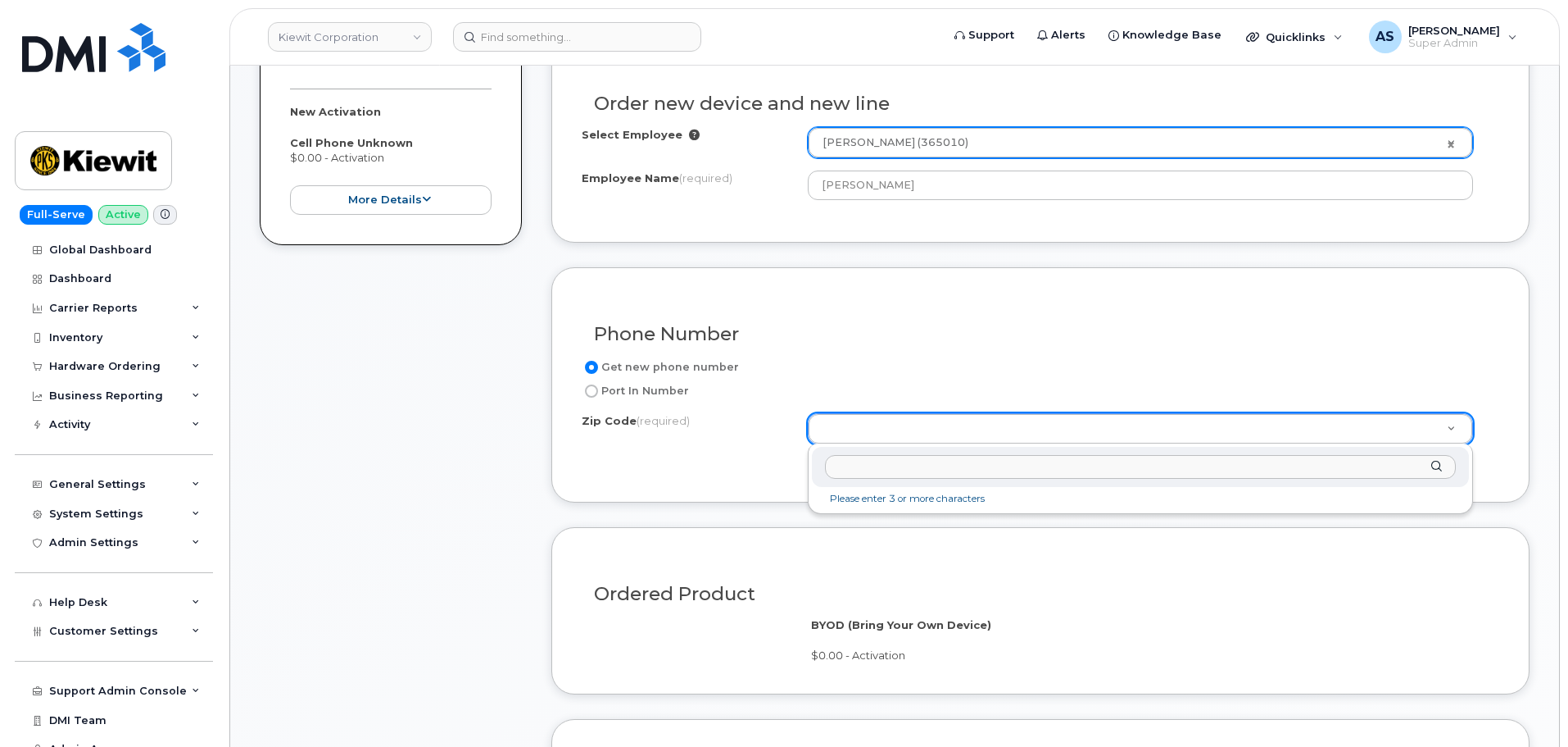
click at [900, 469] on input "Zip Code (required)" at bounding box center [1140, 466] width 631 height 23
paste input "92606"
type input "92606"
type input "92606 ([GEOGRAPHIC_DATA], [GEOGRAPHIC_DATA])"
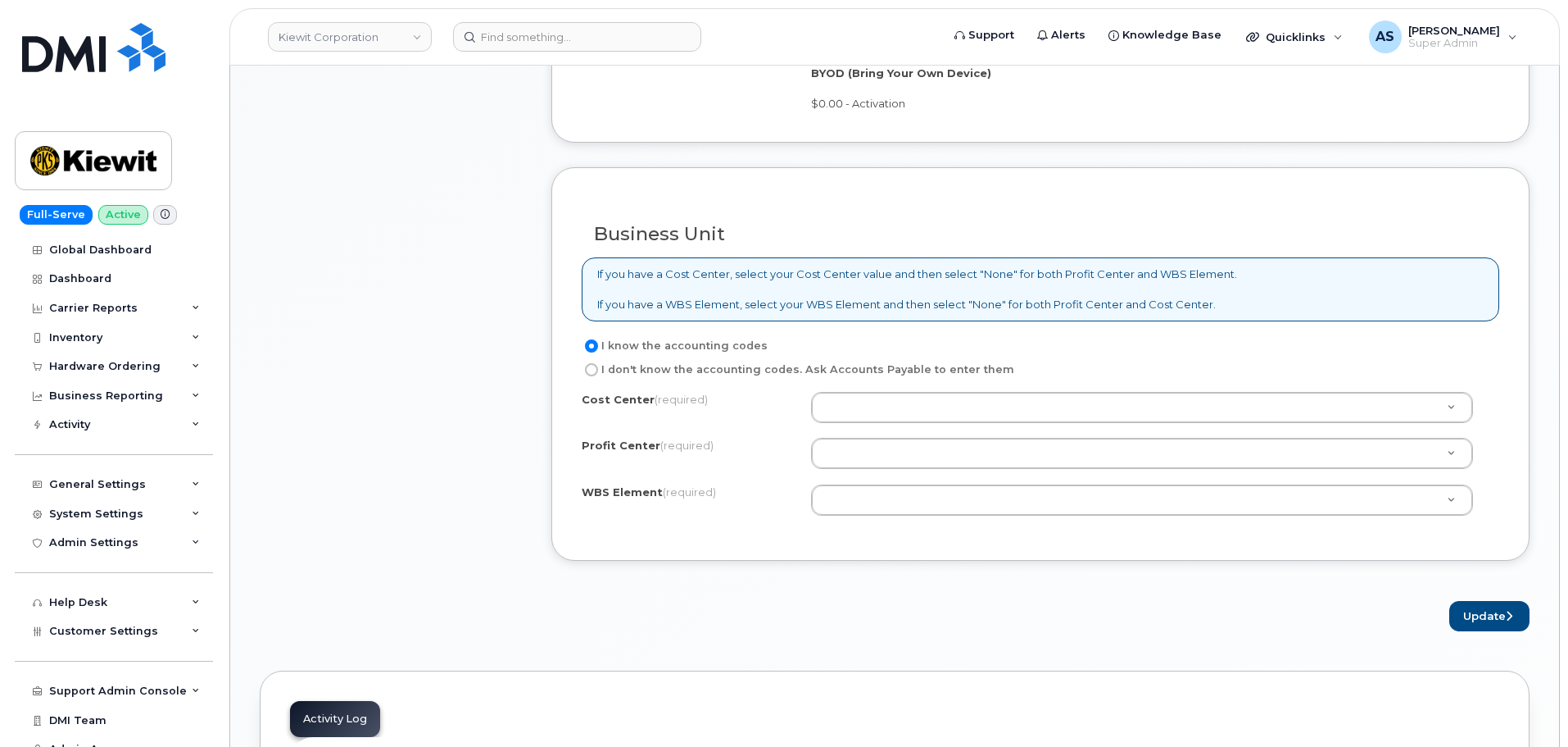
scroll to position [1229, 0]
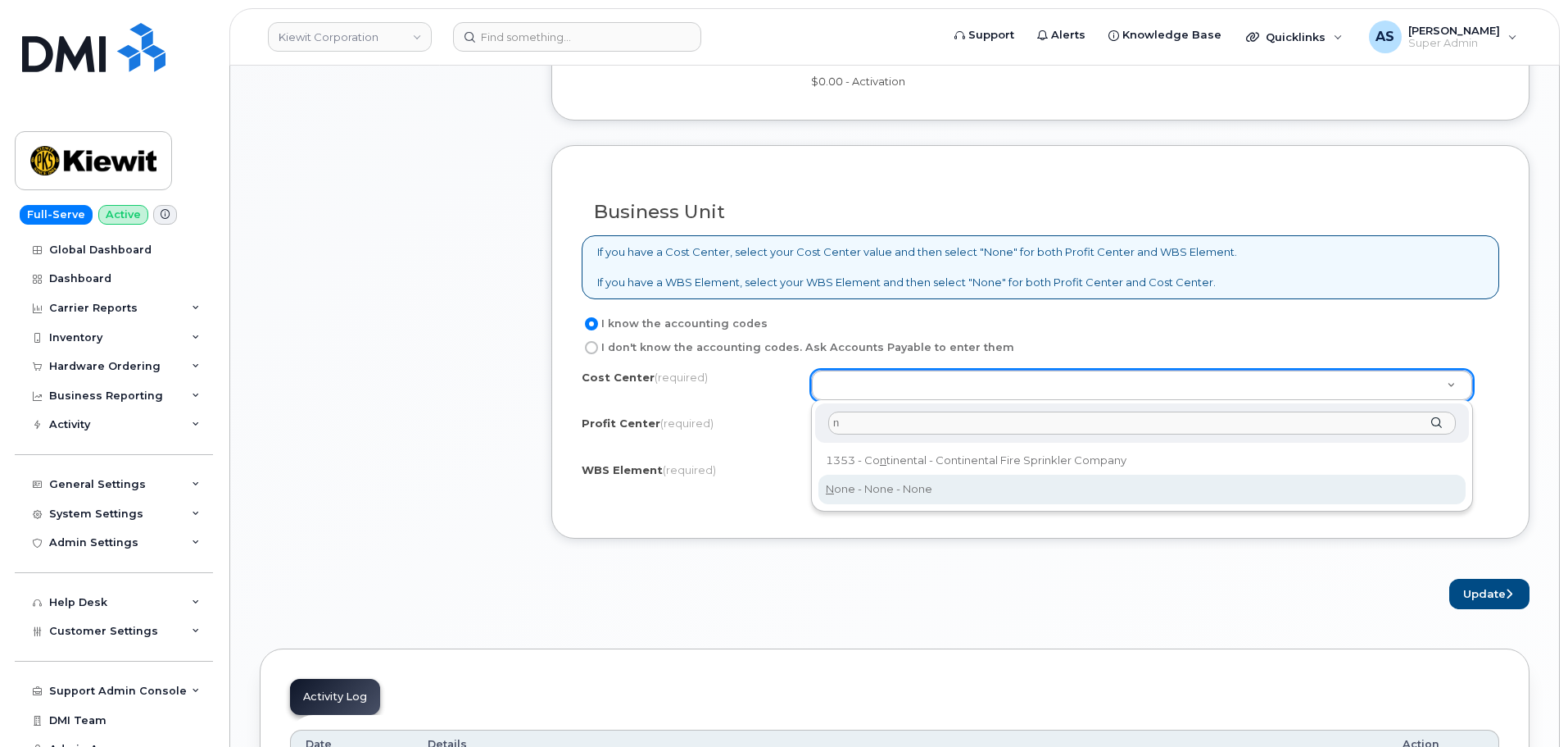
type input "n"
drag, startPoint x: 893, startPoint y: 502, endPoint x: 892, endPoint y: 494, distance: 8.1
type input "None"
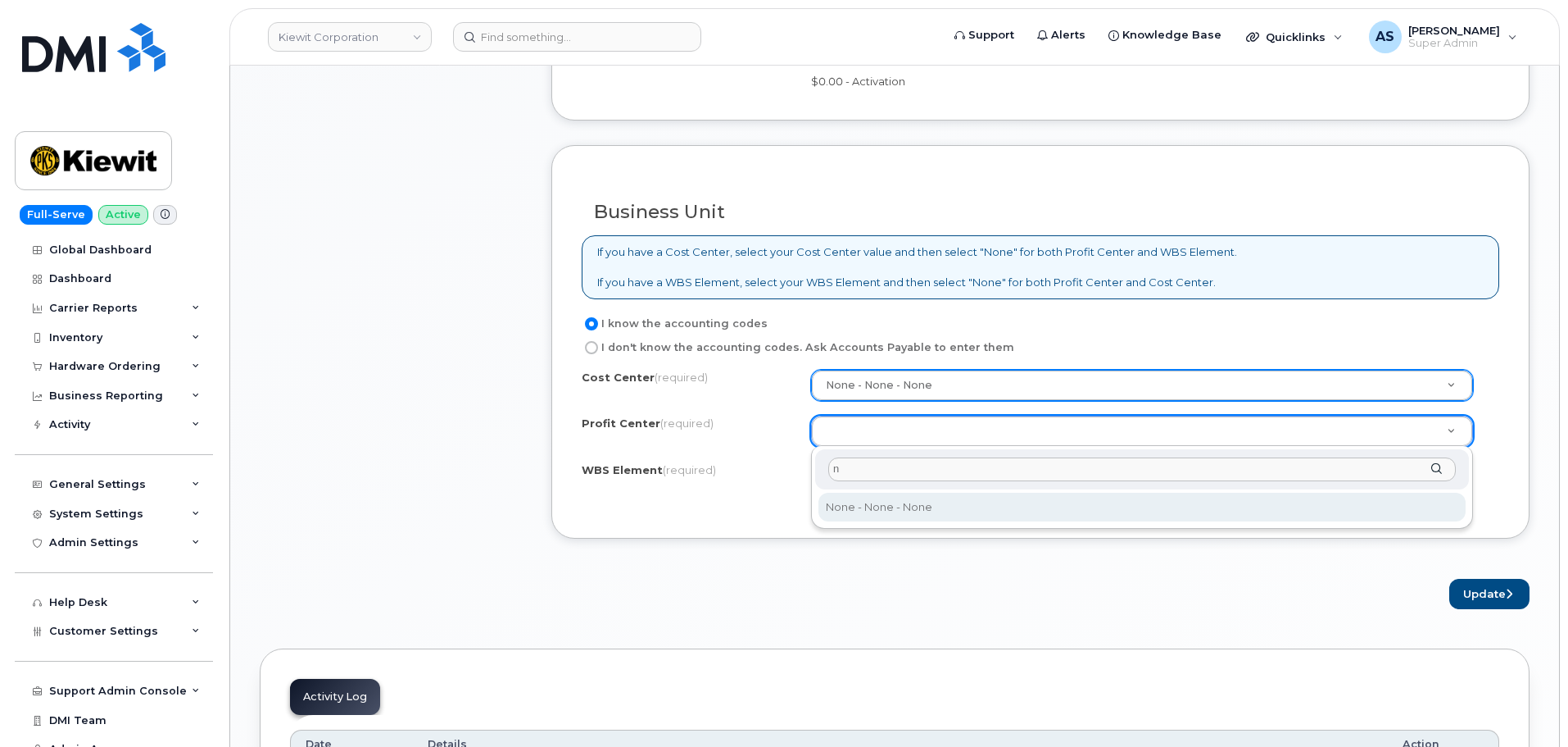
type input "n"
select select "None"
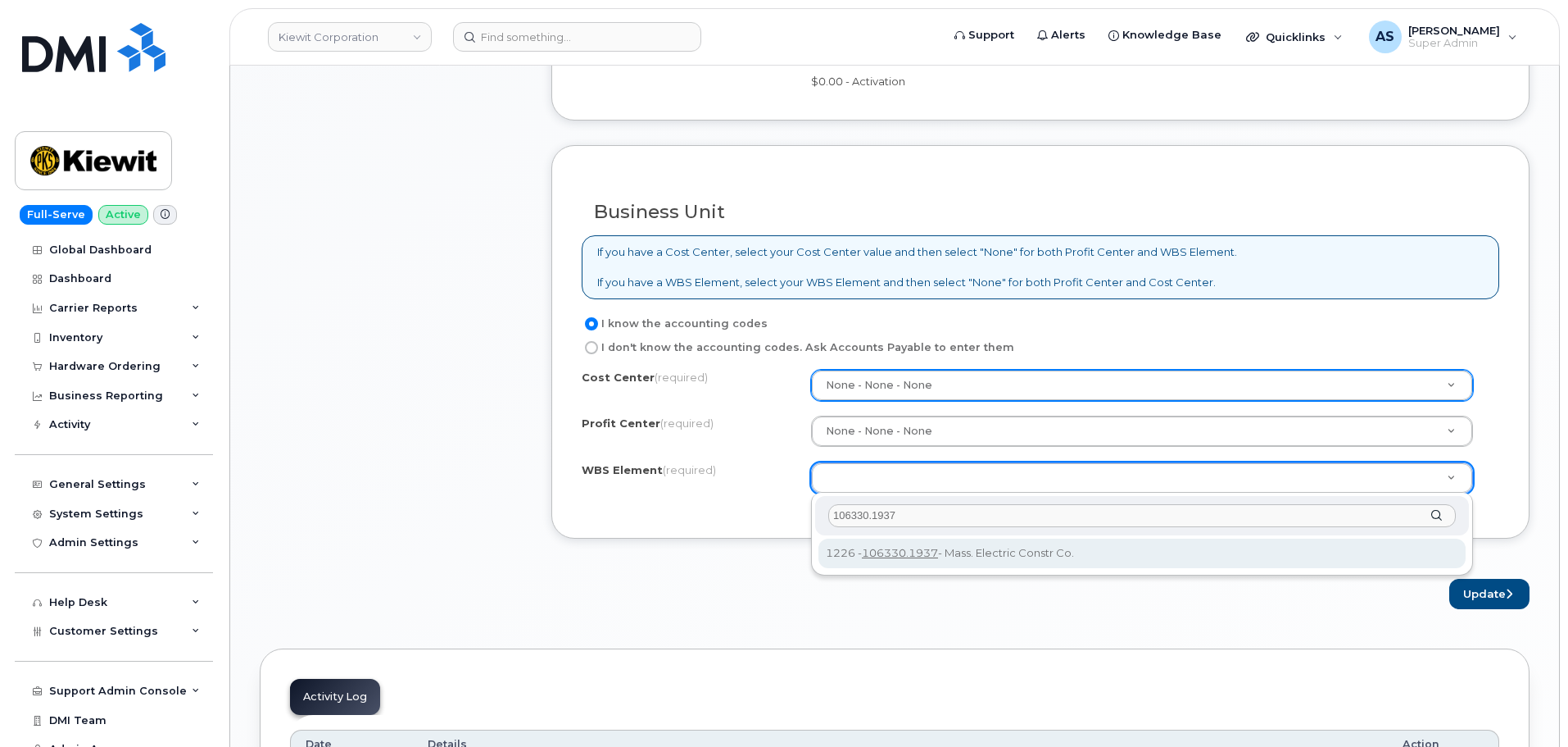
type input "106330.1937"
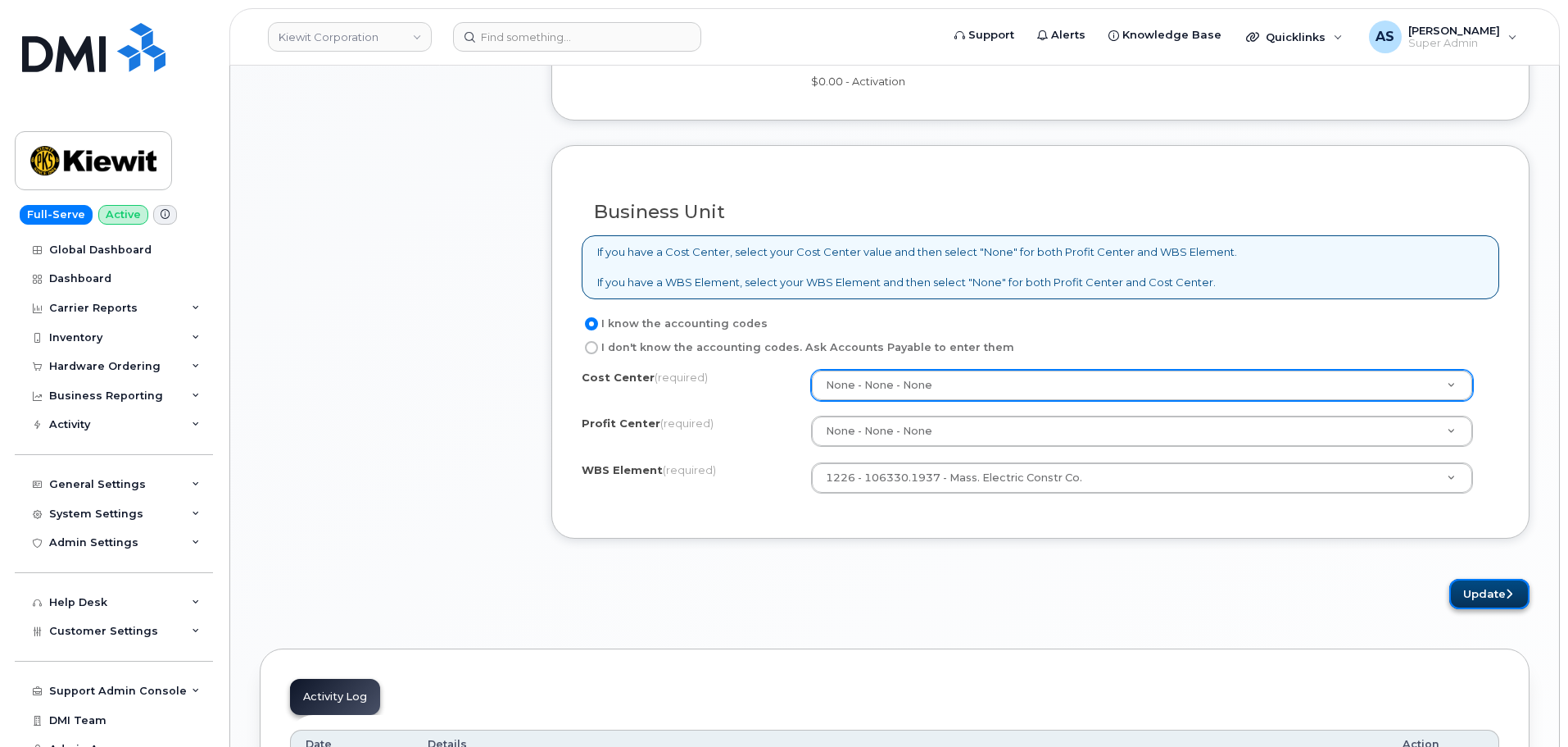
click at [1509, 593] on icon "submit" at bounding box center [1508, 593] width 7 height 11
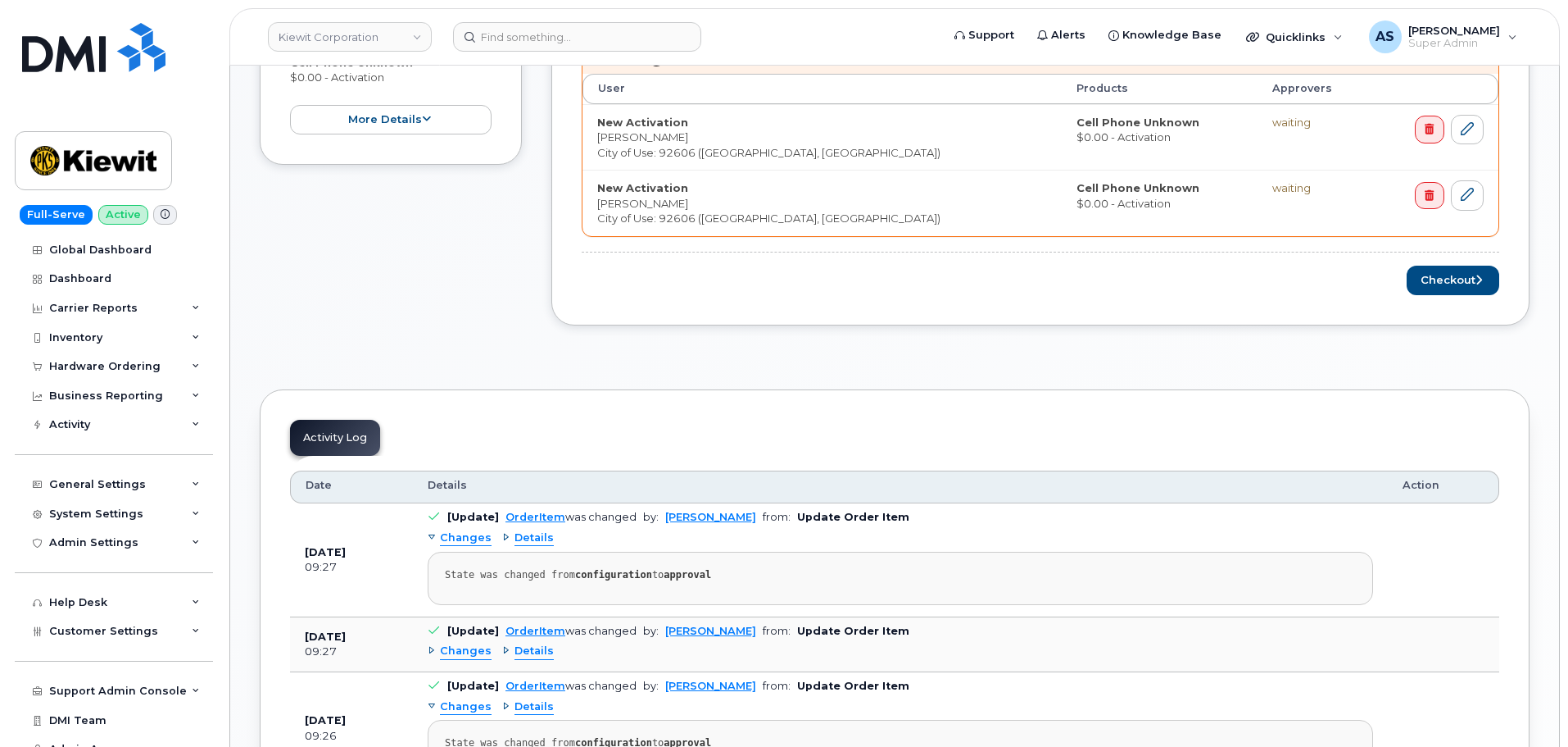
scroll to position [737, 0]
click at [1492, 286] on button "Checkout" at bounding box center [1453, 279] width 93 height 30
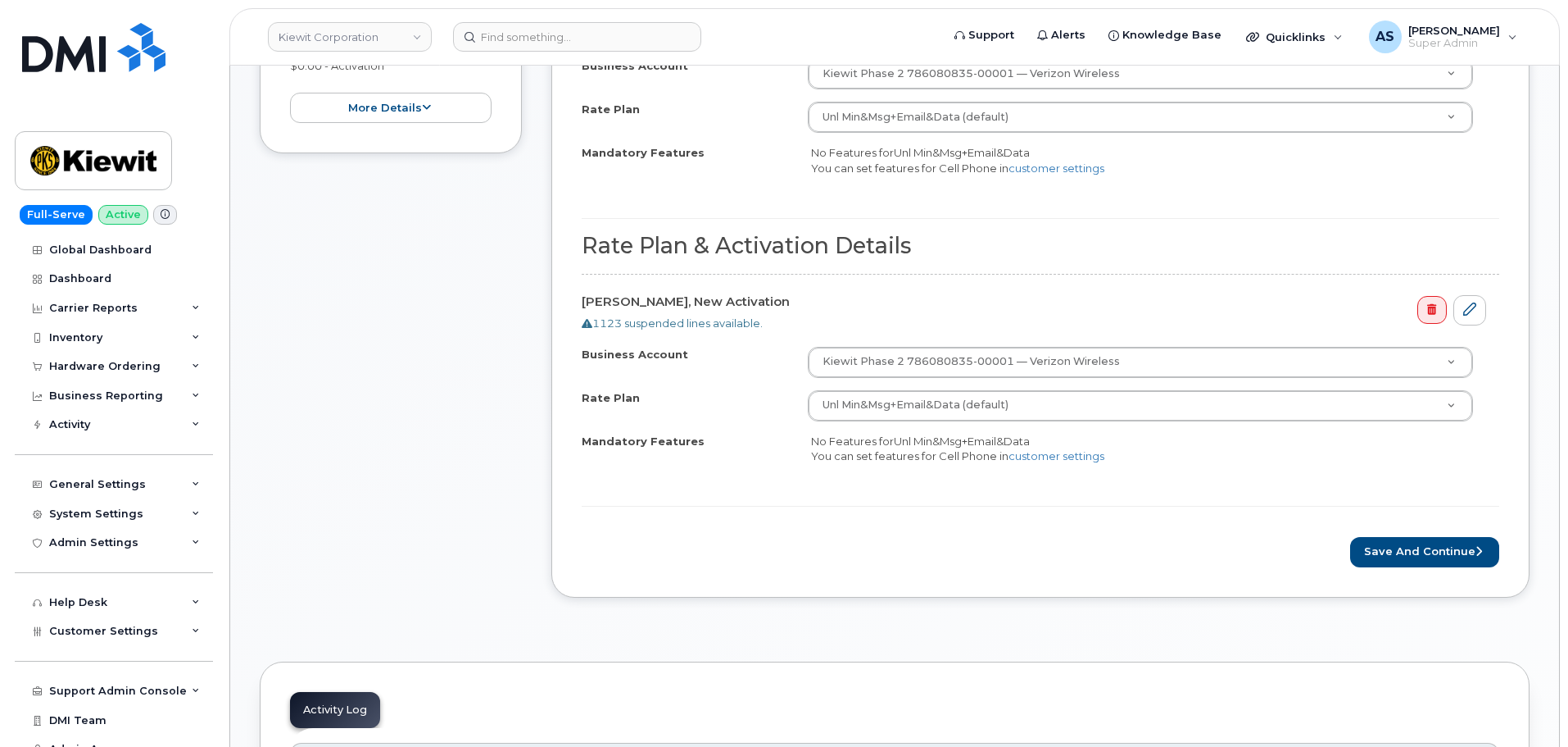
scroll to position [819, 0]
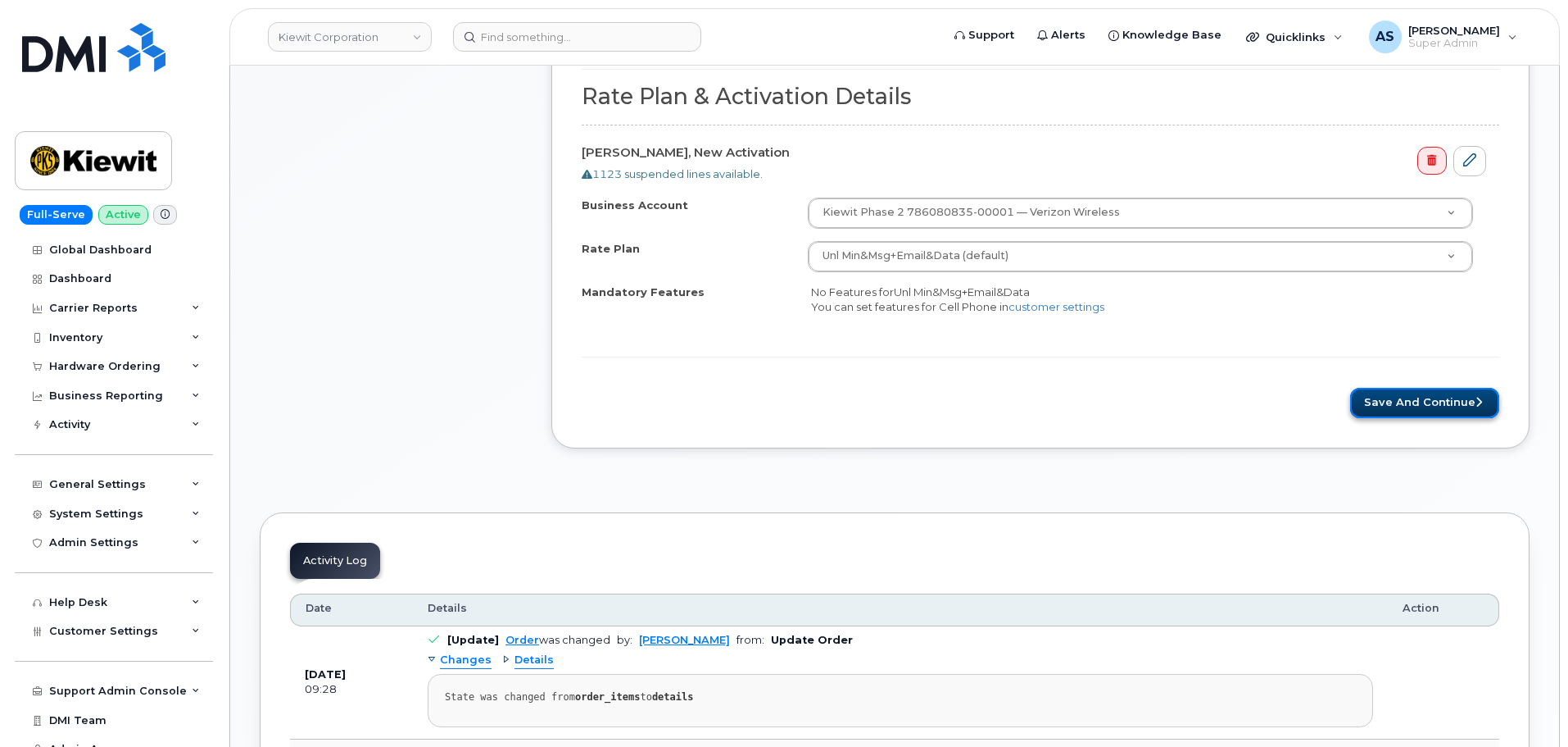
click at [1418, 410] on button "Save and Continue" at bounding box center [1424, 402] width 150 height 30
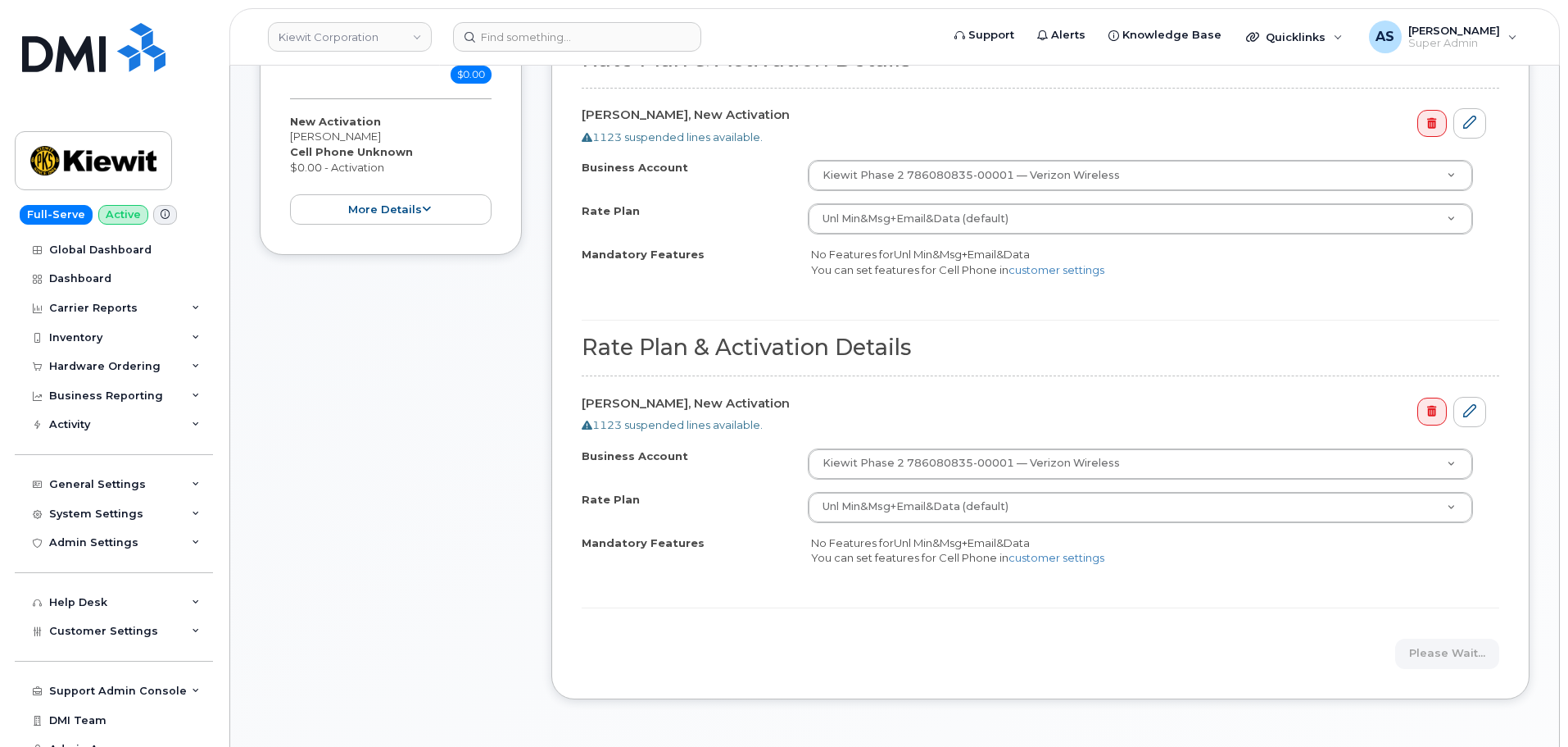
scroll to position [574, 0]
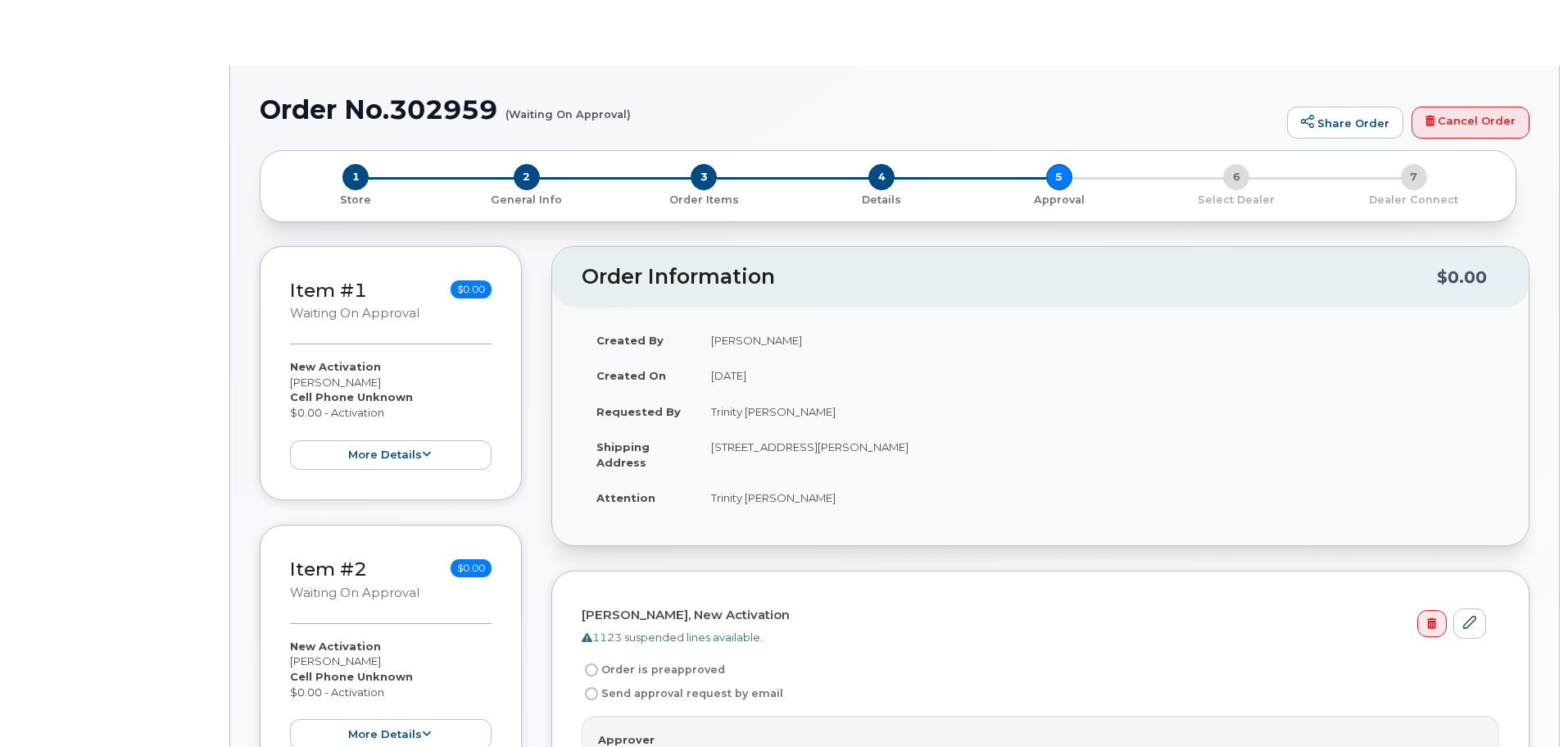
radio input "true"
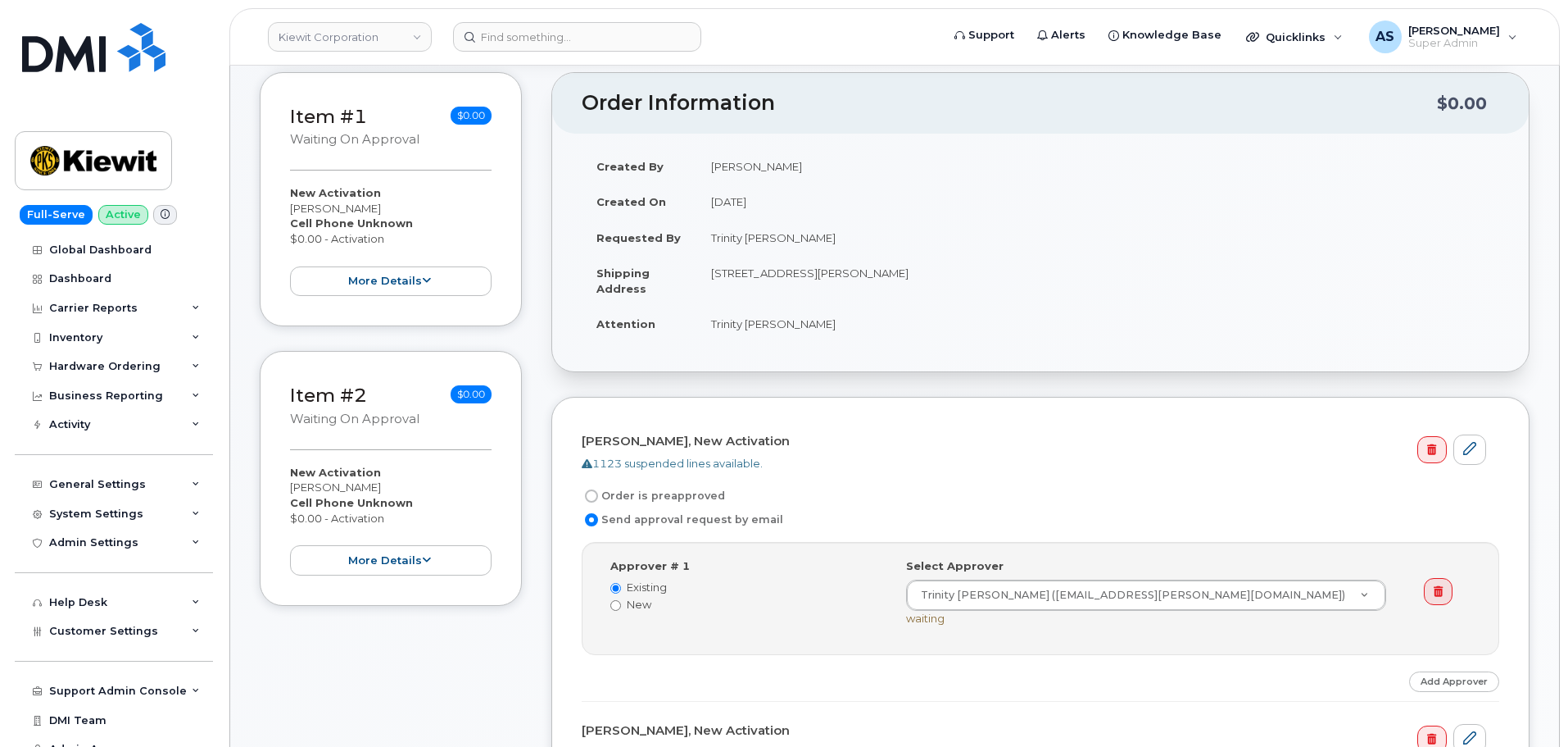
scroll to position [164, 0]
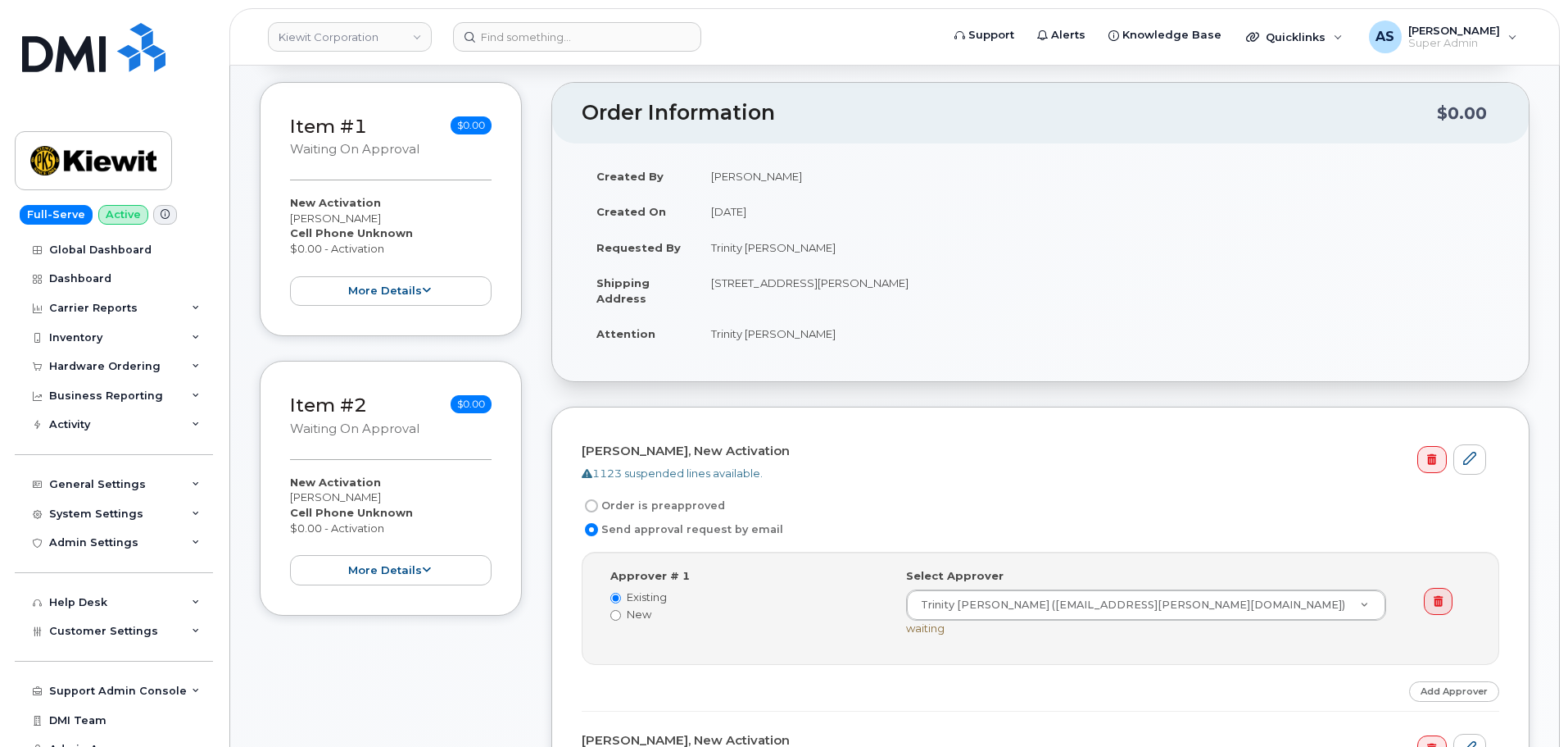
click at [608, 499] on label "Order is preapproved" at bounding box center [653, 505] width 144 height 20
click at [598, 499] on input "Order is preapproved" at bounding box center [590, 505] width 13 height 13
radio input "true"
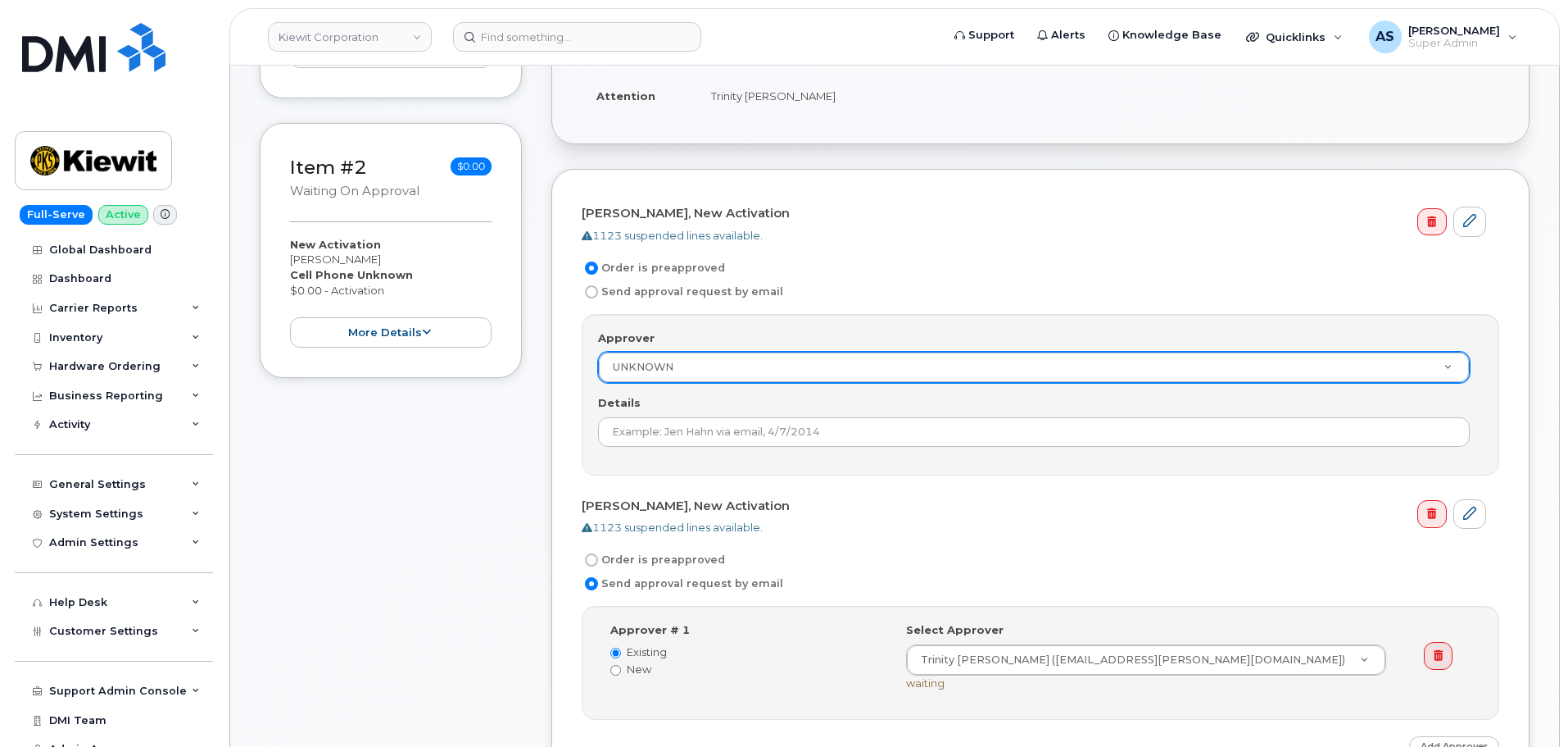
scroll to position [410, 0]
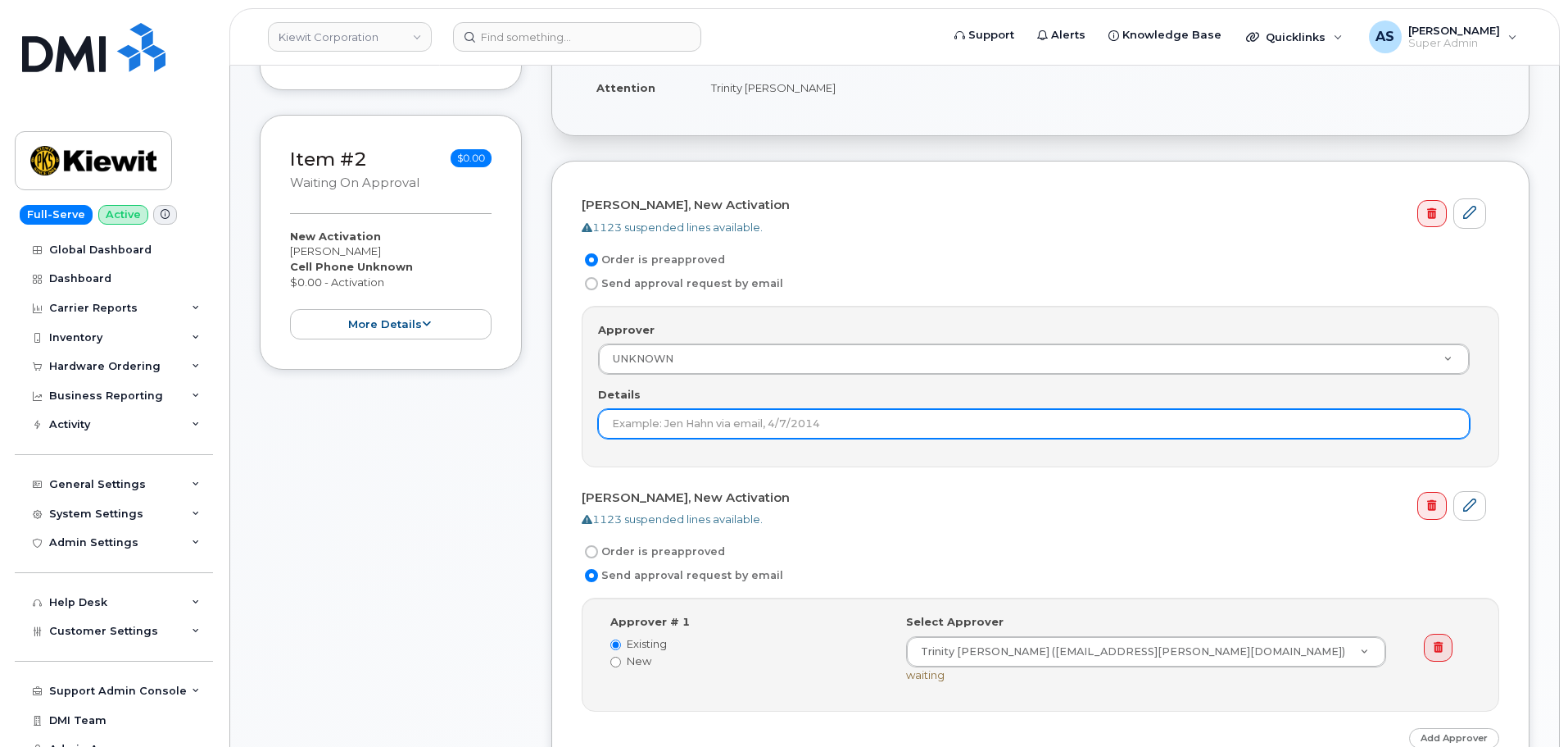
click at [799, 428] on input "Details" at bounding box center [1034, 423] width 872 height 29
type input "preapproved"
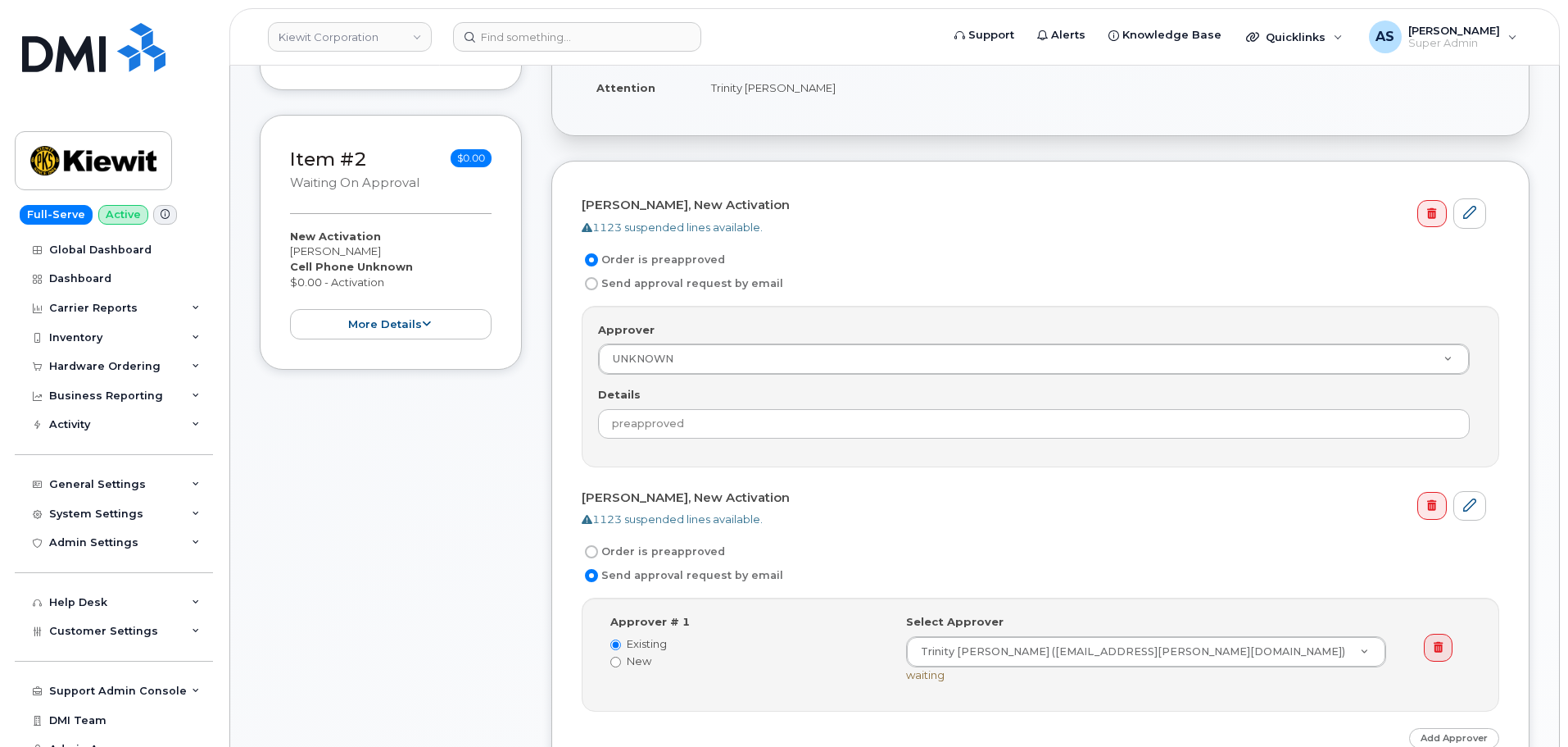
click at [1024, 501] on h4 "David Wieseler, New Activation" at bounding box center [1033, 498] width 904 height 14
click at [599, 549] on label "Order is preapproved" at bounding box center [653, 551] width 144 height 20
click at [598, 549] on input "Order is preapproved" at bounding box center [590, 550] width 13 height 13
radio input "true"
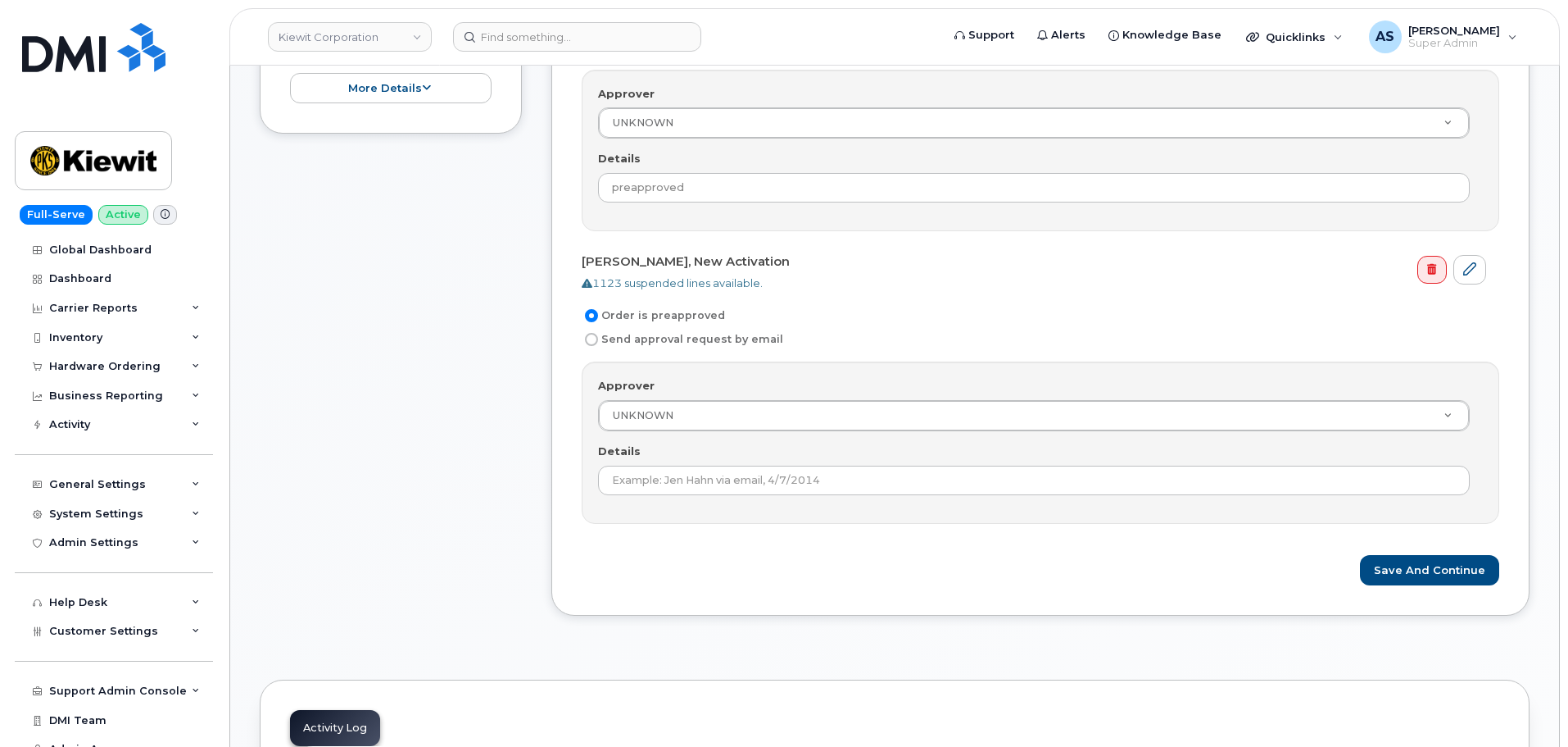
scroll to position [656, 0]
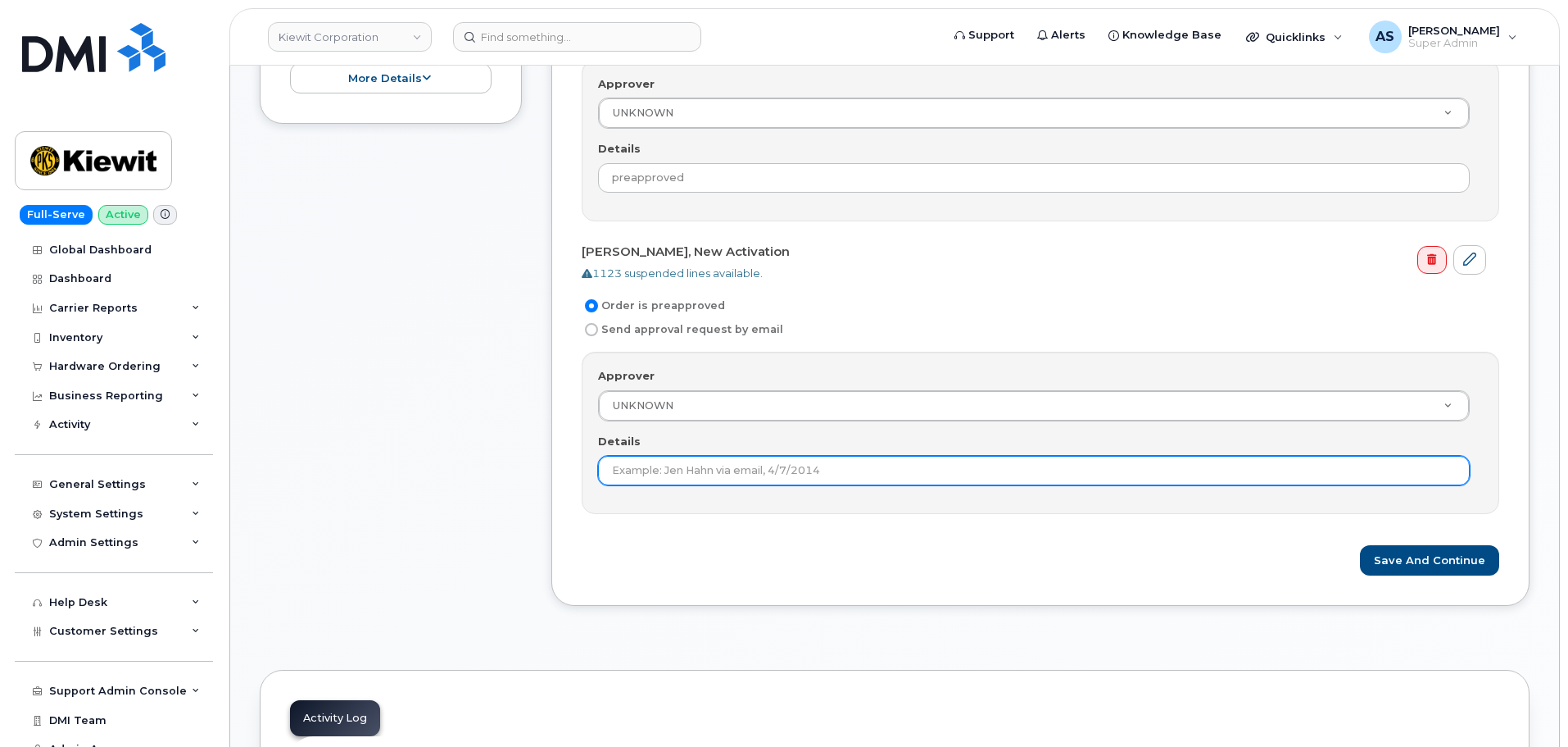
click at [715, 481] on input "Details" at bounding box center [1034, 470] width 872 height 29
drag, startPoint x: 709, startPoint y: 474, endPoint x: 696, endPoint y: 508, distance: 36.4
click at [708, 474] on input "Details" at bounding box center [1034, 470] width 872 height 29
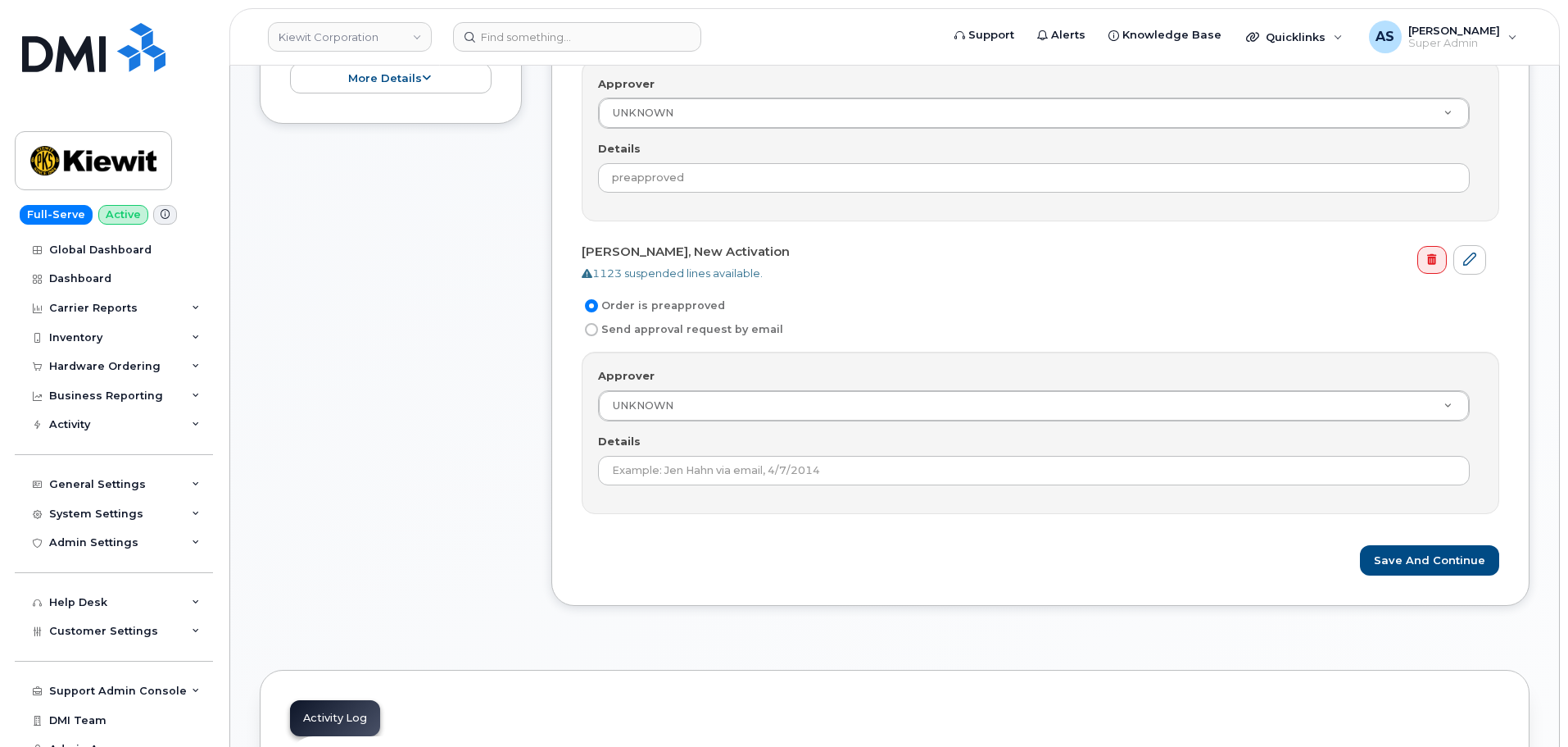
drag, startPoint x: 708, startPoint y: 574, endPoint x: 685, endPoint y: 508, distance: 69.9
click at [703, 565] on div "Save and Continue" at bounding box center [1040, 559] width 918 height 30
click at [679, 492] on div "Approver UNKNOWN Approver Approver UNKNOWN Aaron Seward Abrianna Garcia Aditi R…" at bounding box center [1040, 432] width 918 height 161
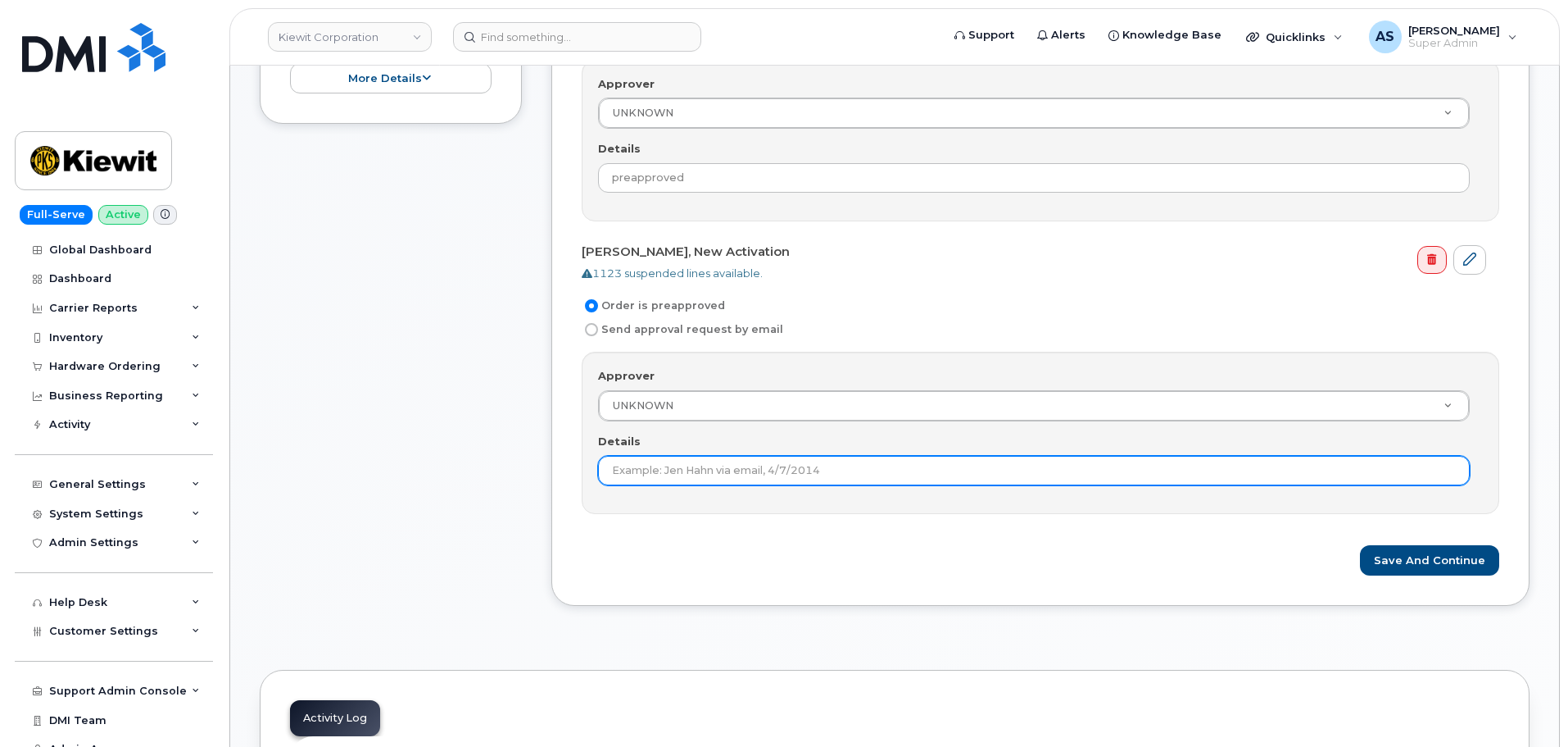
click at [678, 469] on input "Details" at bounding box center [1034, 470] width 872 height 29
type input "preapproved"
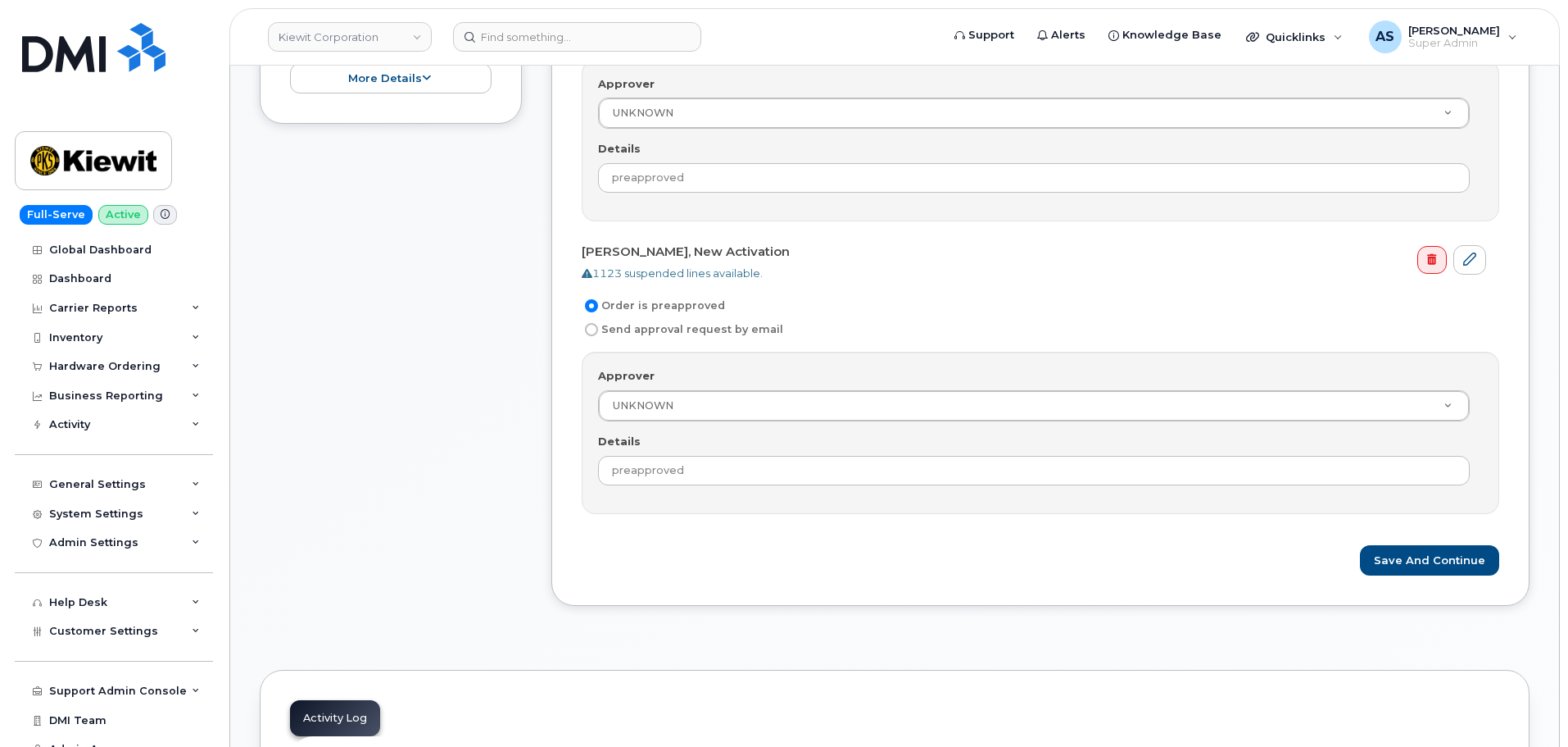
click at [771, 578] on div "Hannah Anderson, New Activation 1123 suspended lines available. Order is preapp…" at bounding box center [1040, 260] width 979 height 691
click at [1460, 559] on button "Save and Continue" at bounding box center [1429, 559] width 139 height 30
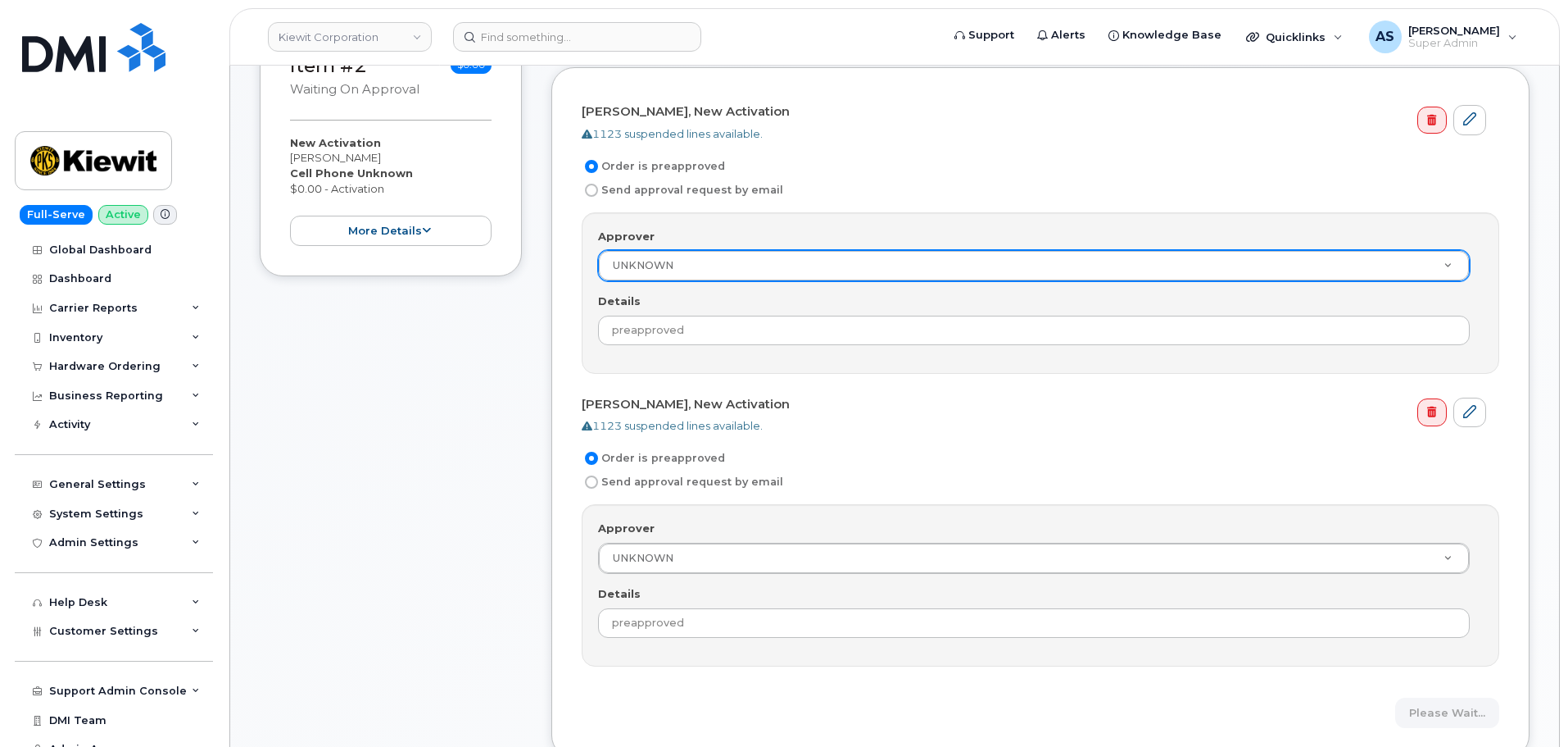
scroll to position [410, 0]
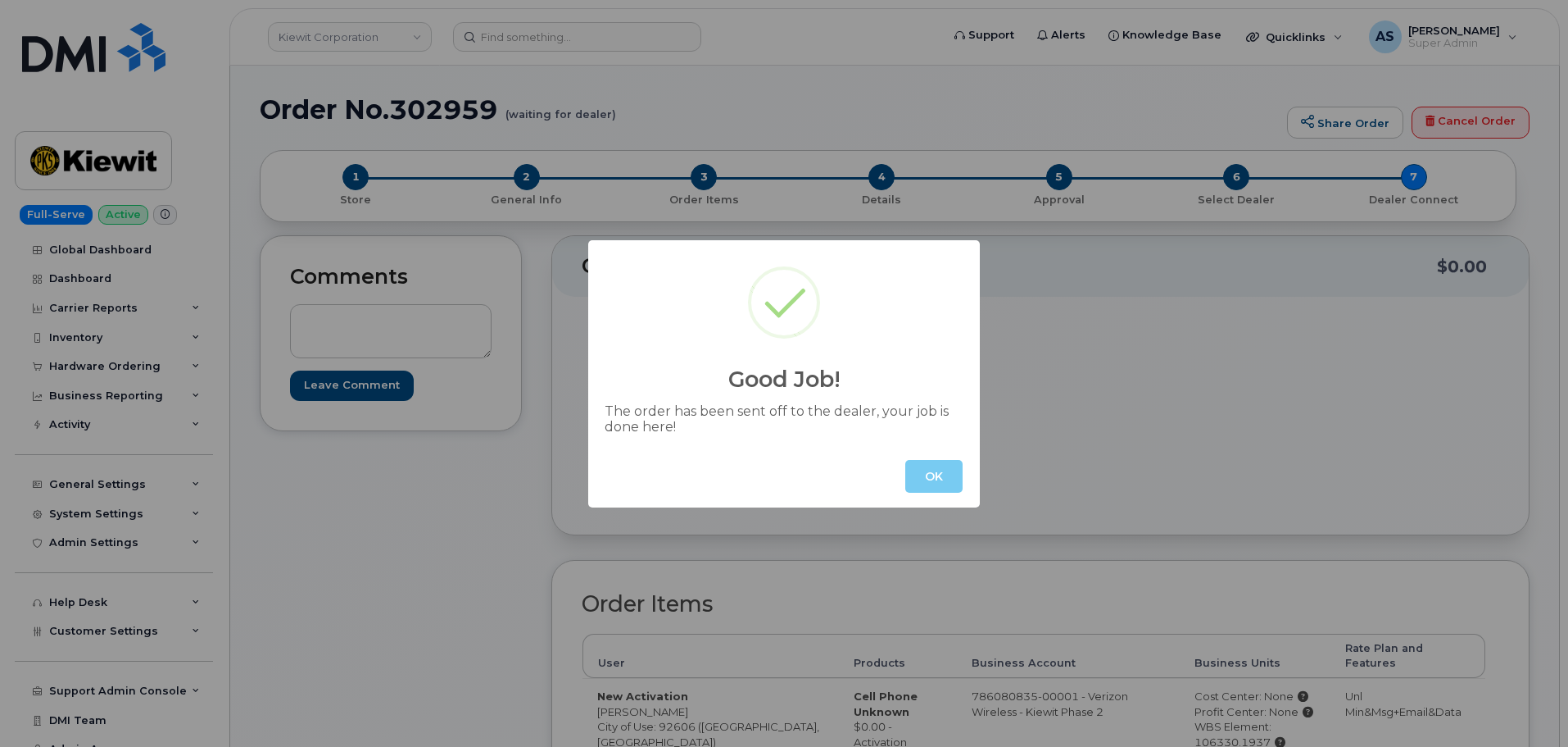
click at [929, 484] on button "OK" at bounding box center [934, 476] width 58 height 33
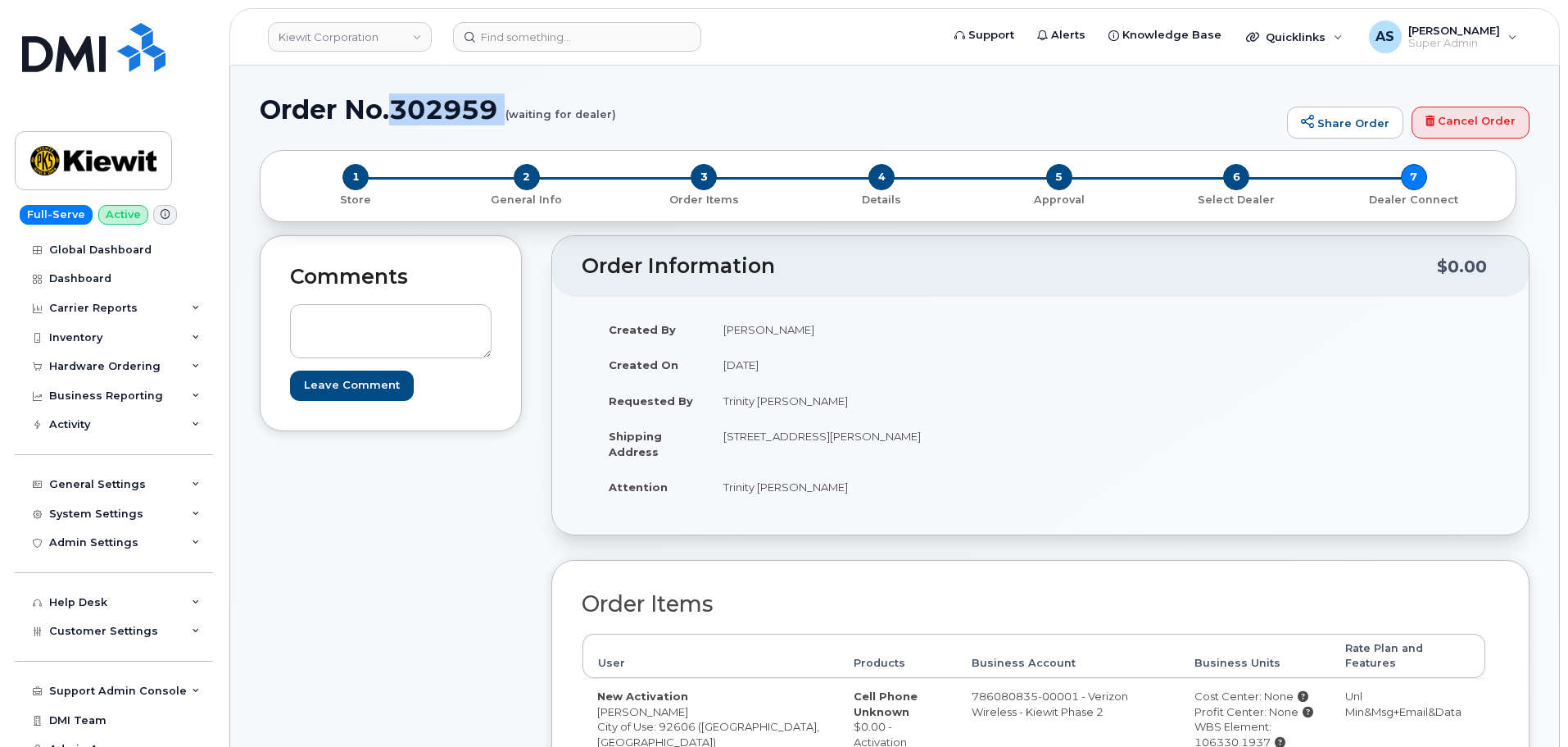
drag, startPoint x: 396, startPoint y: 115, endPoint x: 481, endPoint y: 131, distance: 86.5
click at [480, 132] on div "Order No.302959 (waiting for dealer) Share Order Cancel Order" at bounding box center [894, 122] width 1270 height 55
copy h1 "302959"
drag, startPoint x: 665, startPoint y: 88, endPoint x: 623, endPoint y: 79, distance: 43.0
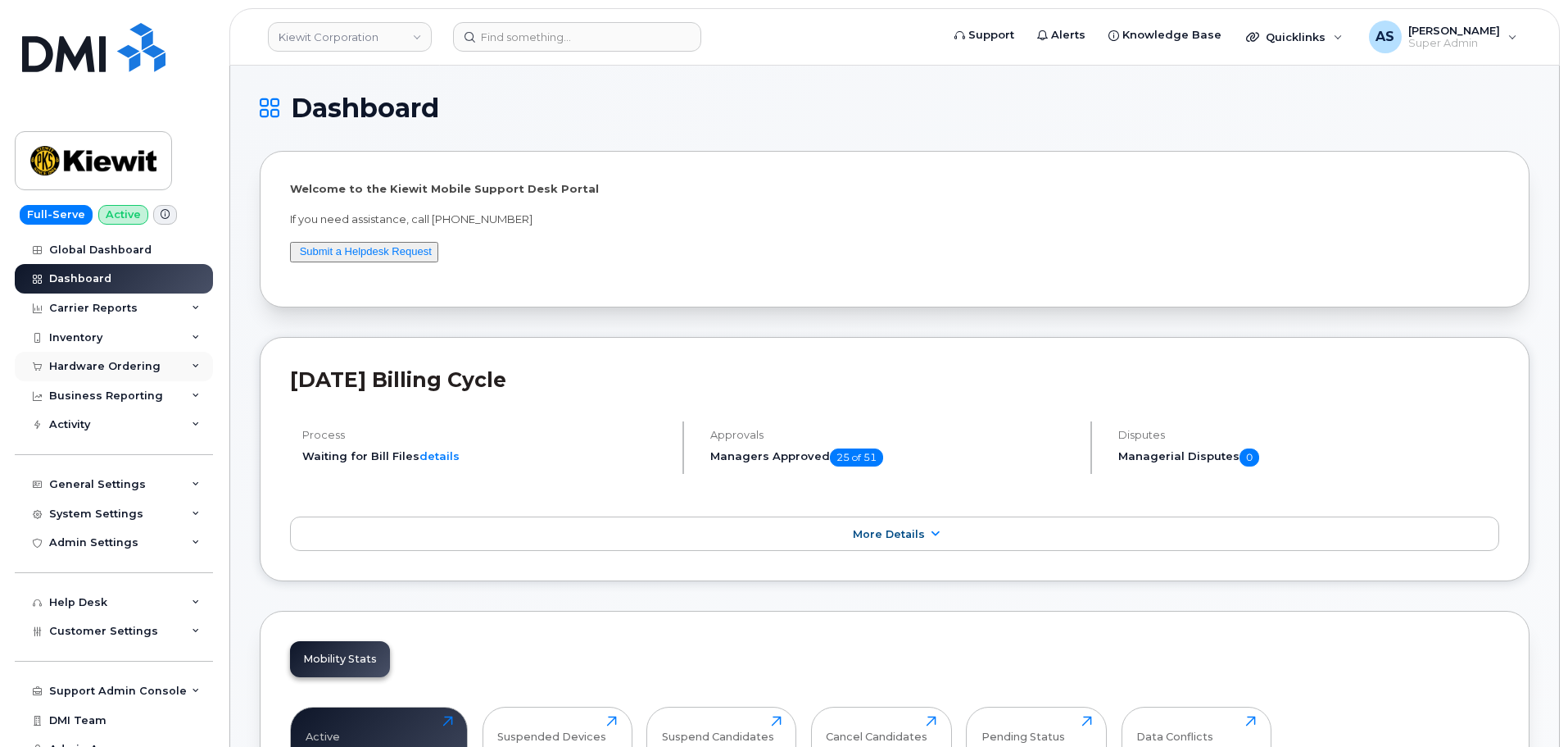
click at [128, 365] on div "Hardware Ordering" at bounding box center [105, 366] width 111 height 13
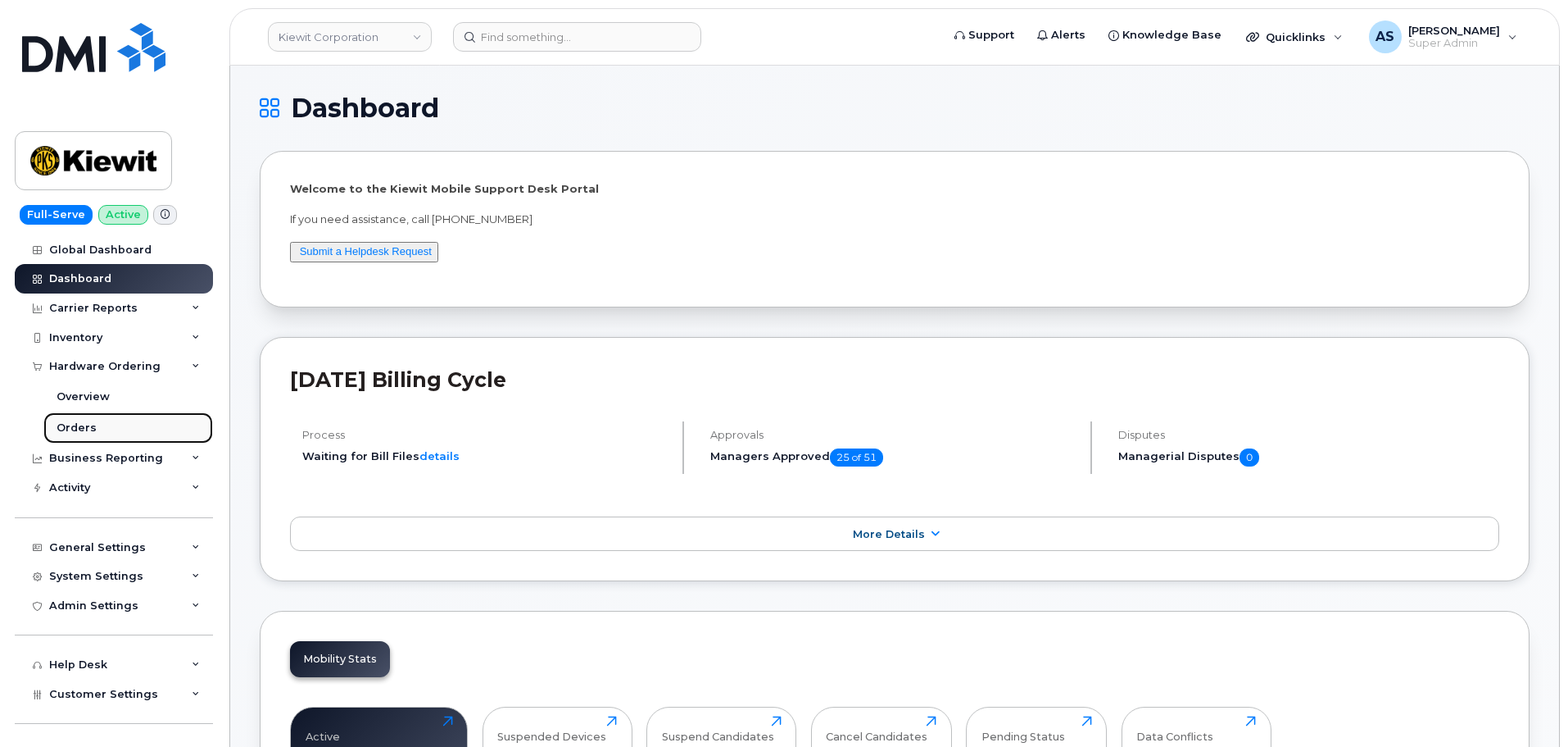
click at [101, 420] on link "Orders" at bounding box center [127, 428] width 169 height 31
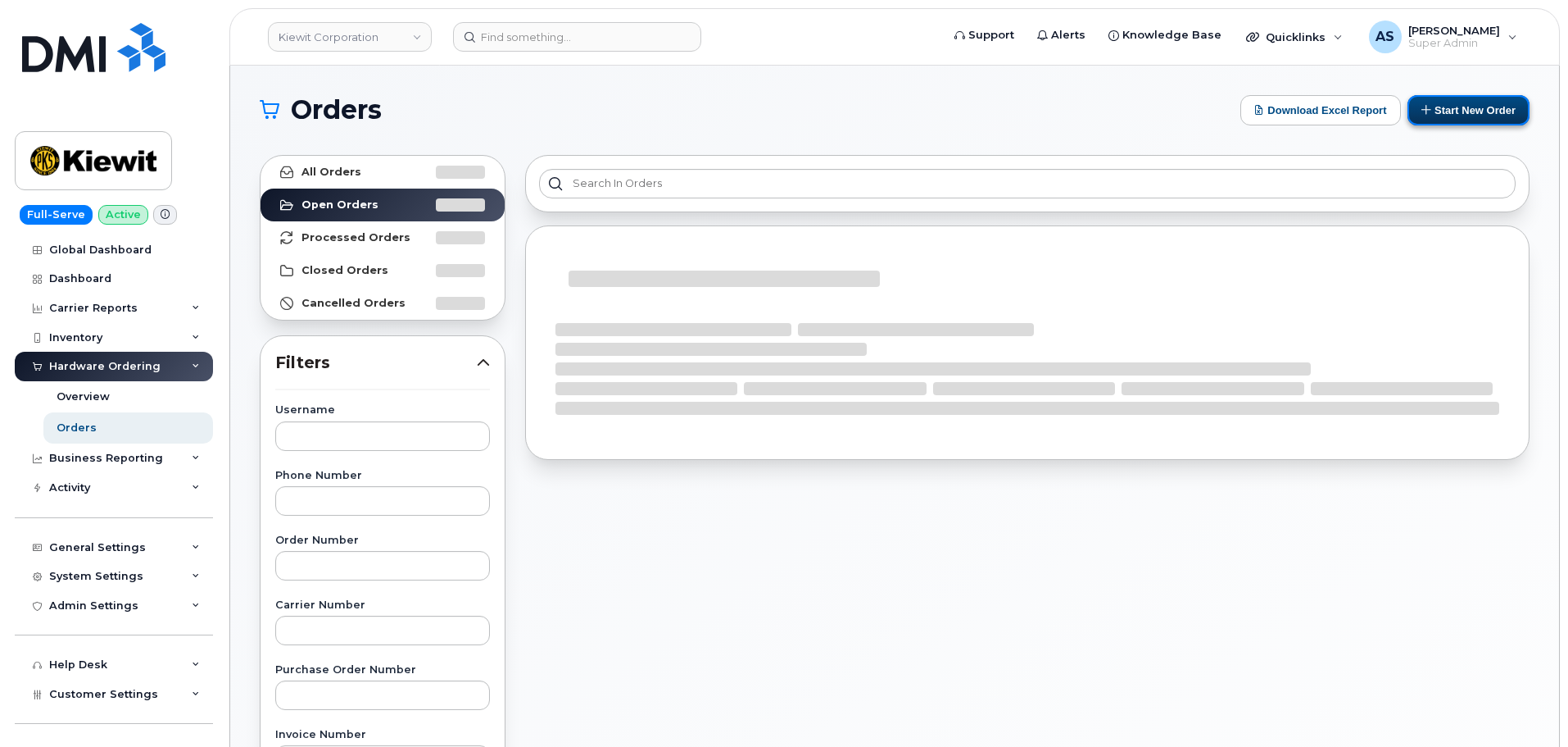
click at [1485, 118] on button "Start New Order" at bounding box center [1468, 110] width 122 height 30
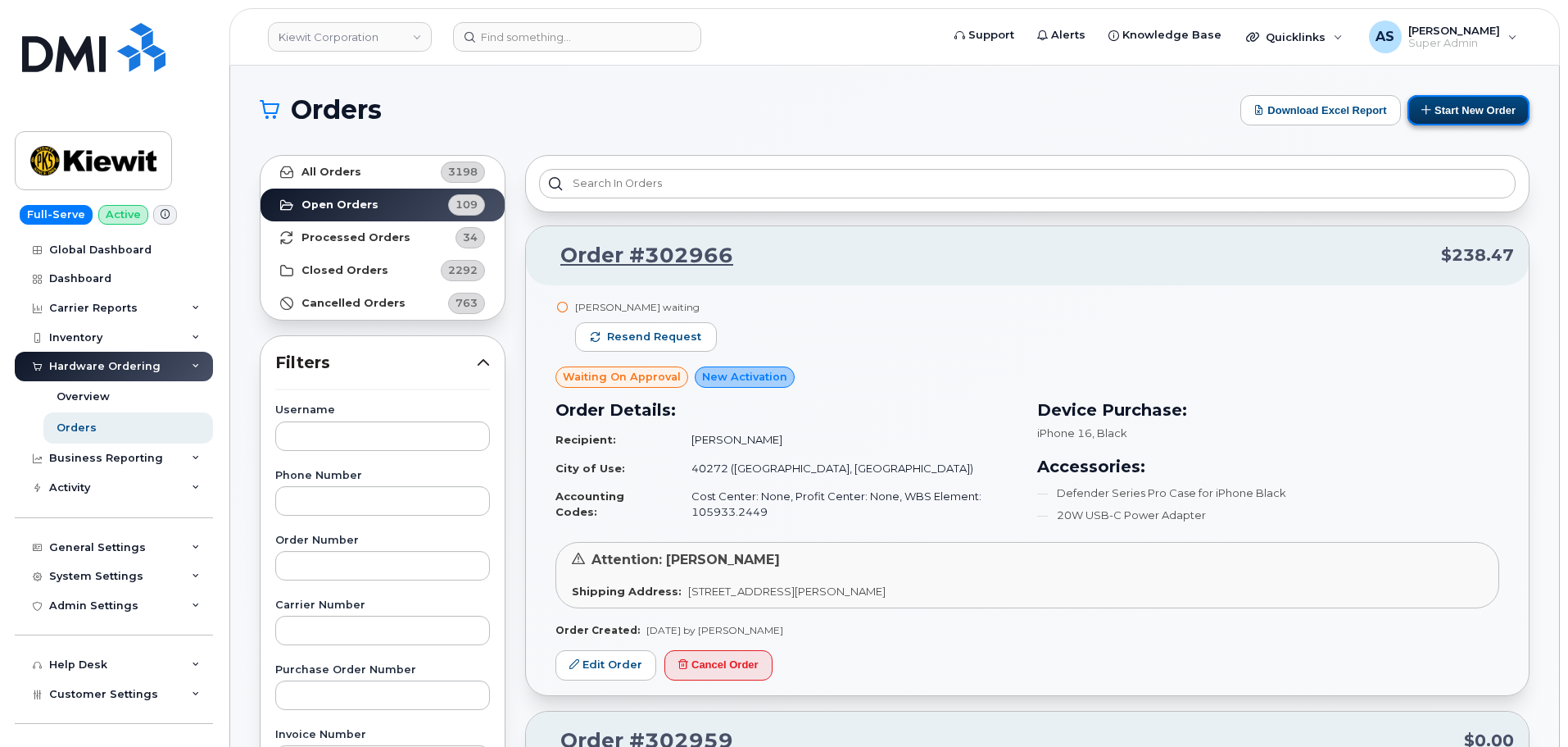
click at [1480, 116] on button "Start New Order" at bounding box center [1468, 110] width 122 height 30
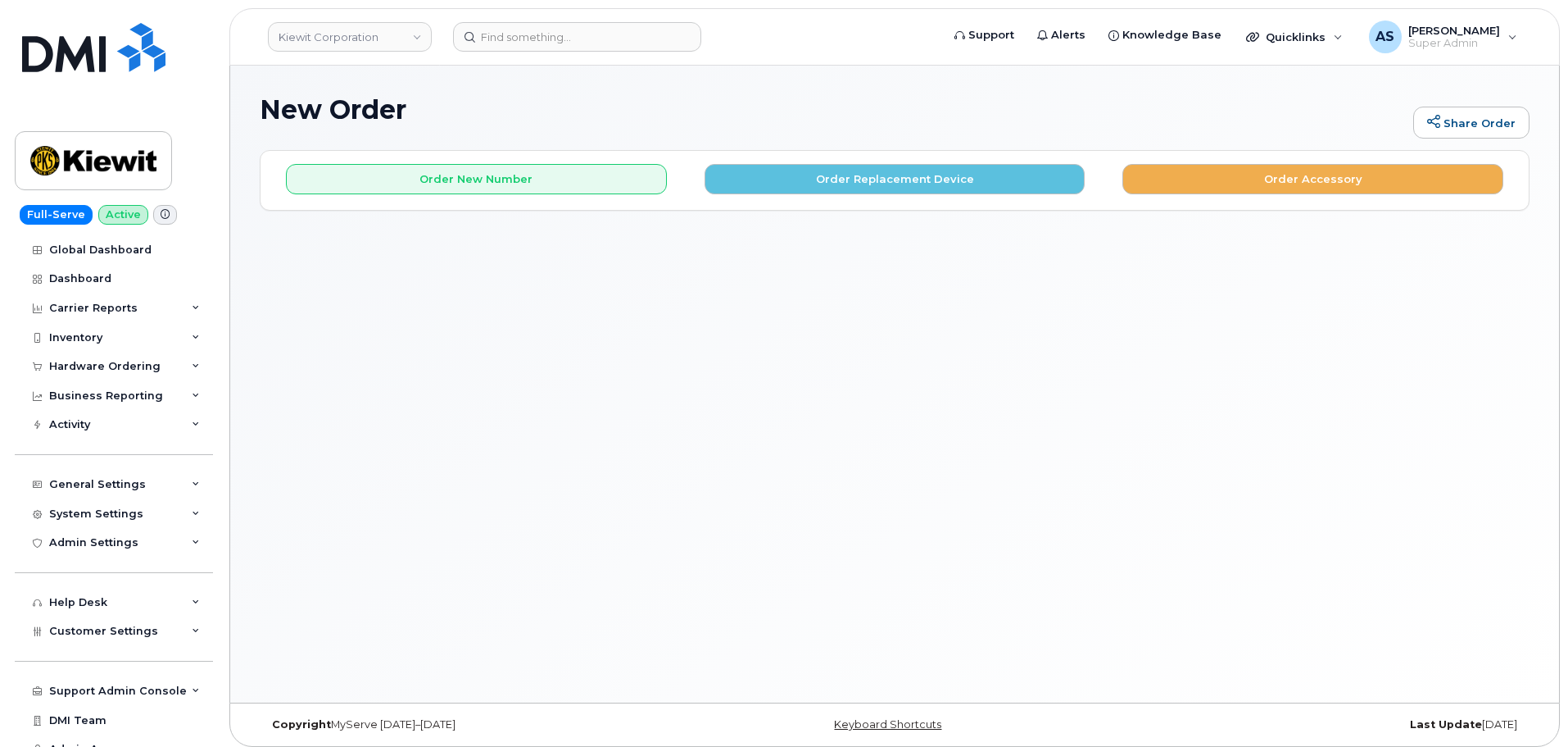
click at [545, 195] on div "Order New Number Order Replacement Device Order Accessory Please choose the car…" at bounding box center [894, 180] width 1268 height 59
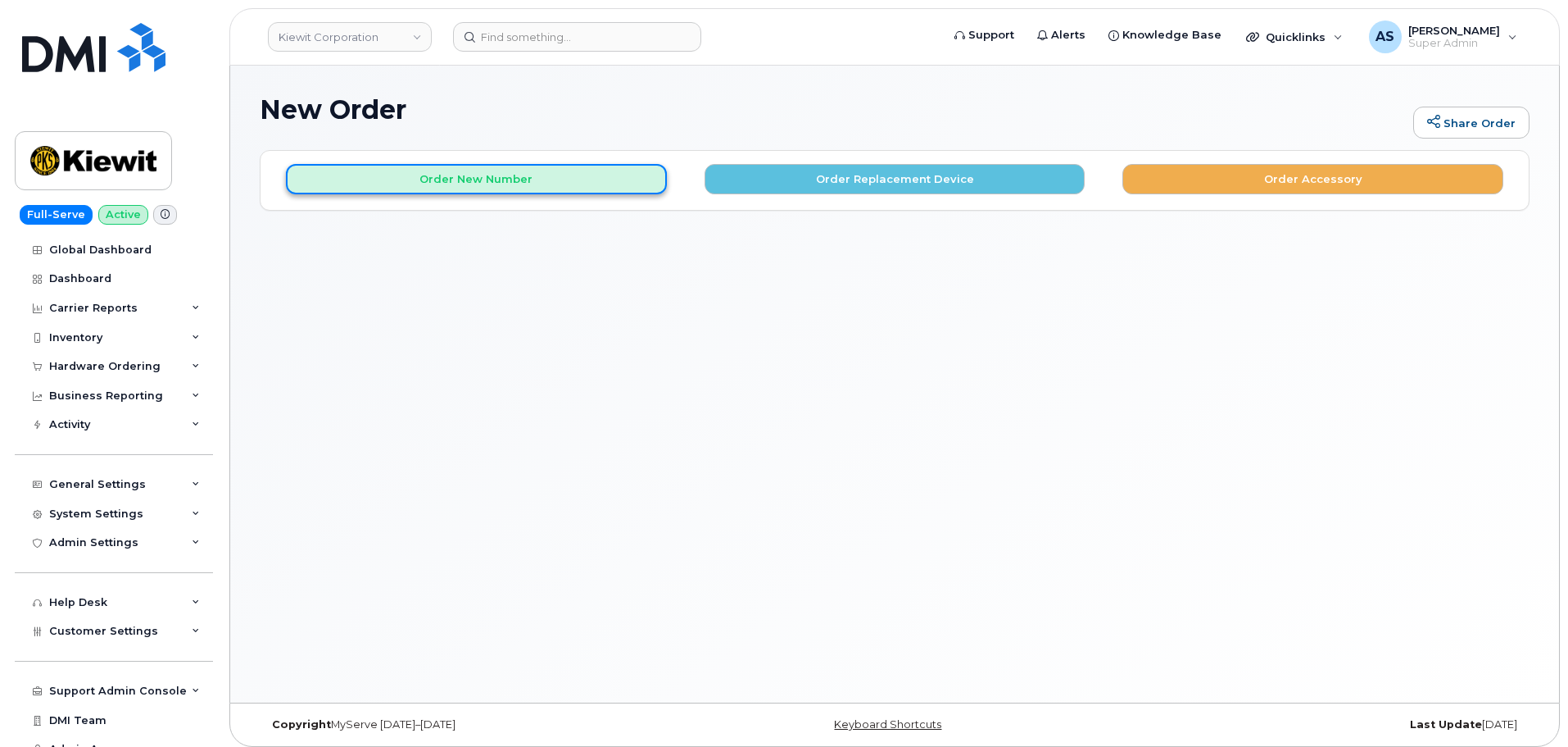
click at [545, 180] on button "Order New Number" at bounding box center [477, 179] width 381 height 30
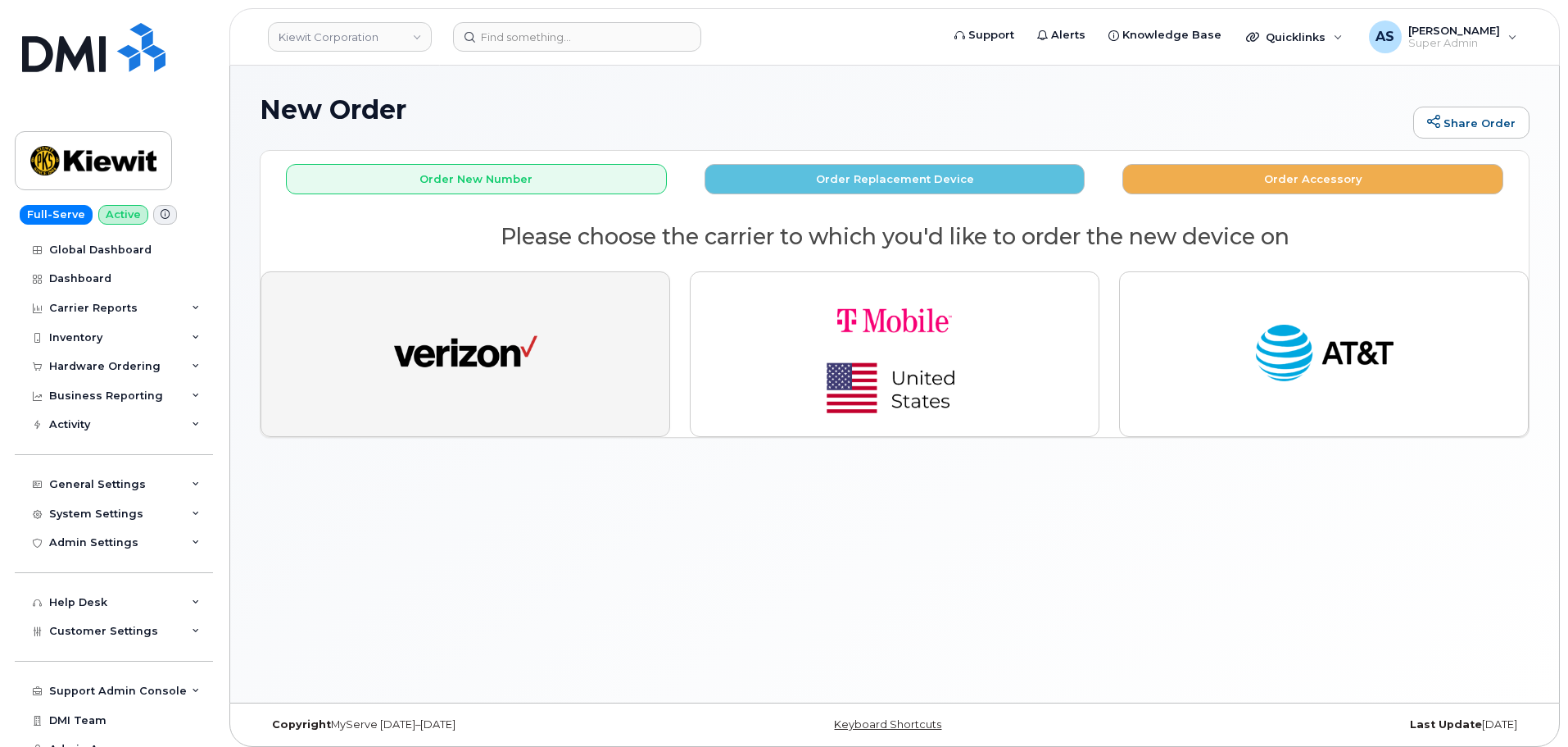
drag, startPoint x: 557, startPoint y: 368, endPoint x: 544, endPoint y: 373, distance: 13.9
click at [544, 373] on button "button" at bounding box center [465, 353] width 410 height 165
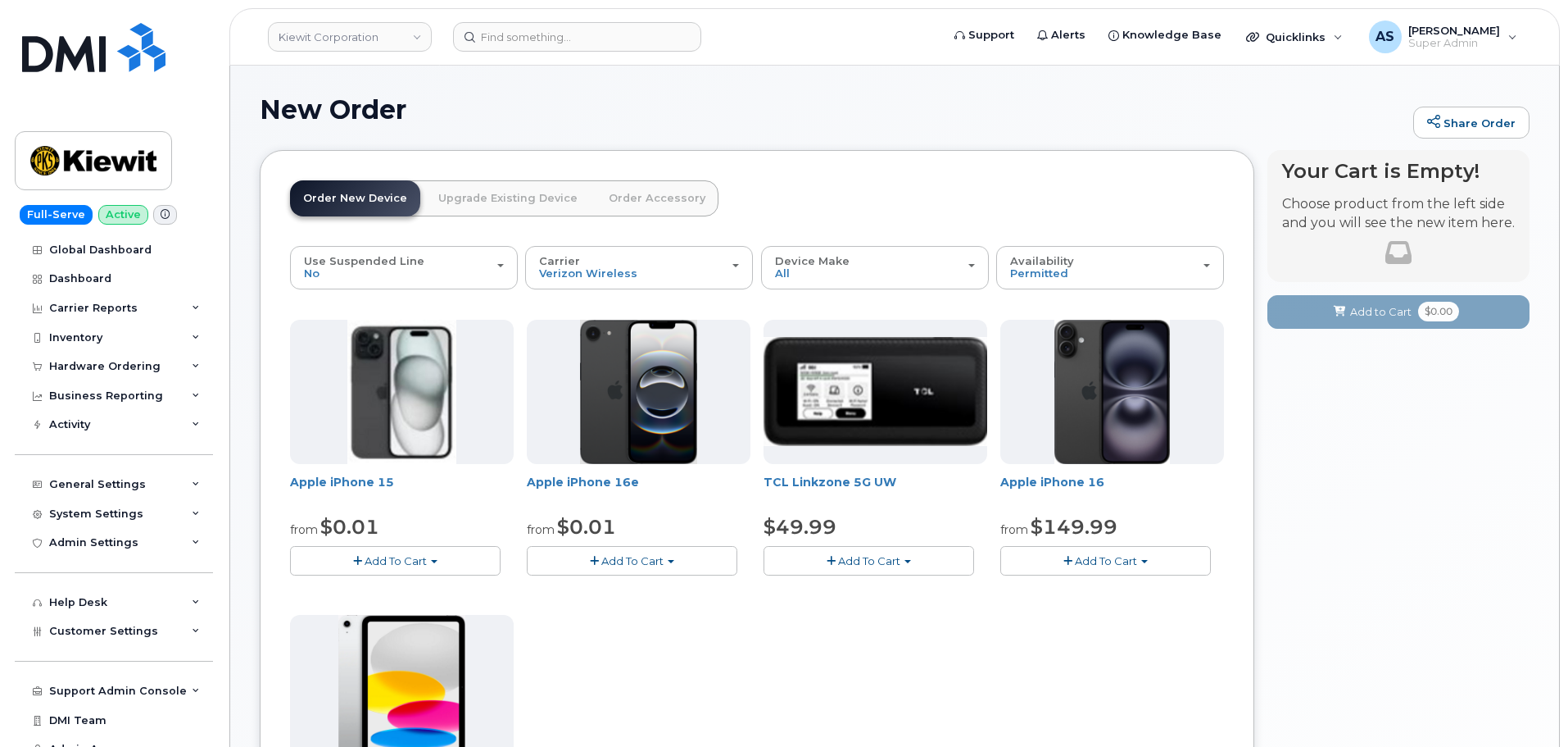
drag, startPoint x: 1141, startPoint y: 566, endPoint x: 1138, endPoint y: 558, distance: 8.5
click at [1137, 560] on button "Add To Cart" at bounding box center [1105, 559] width 210 height 28
click at [1124, 616] on link "$149.99 - 2 Year Activation (128GB)" at bounding box center [1117, 610] width 226 height 21
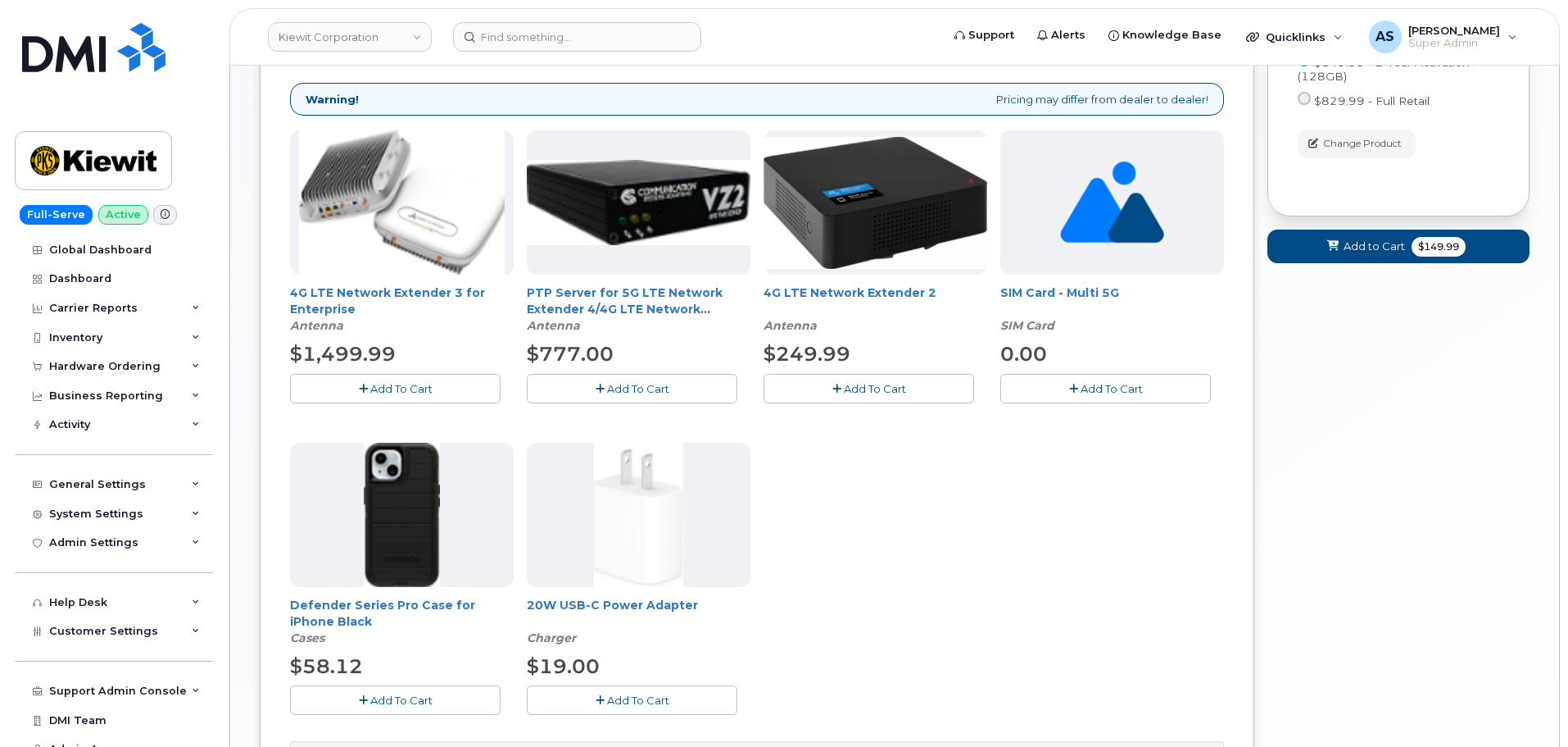
scroll to position [245, 0]
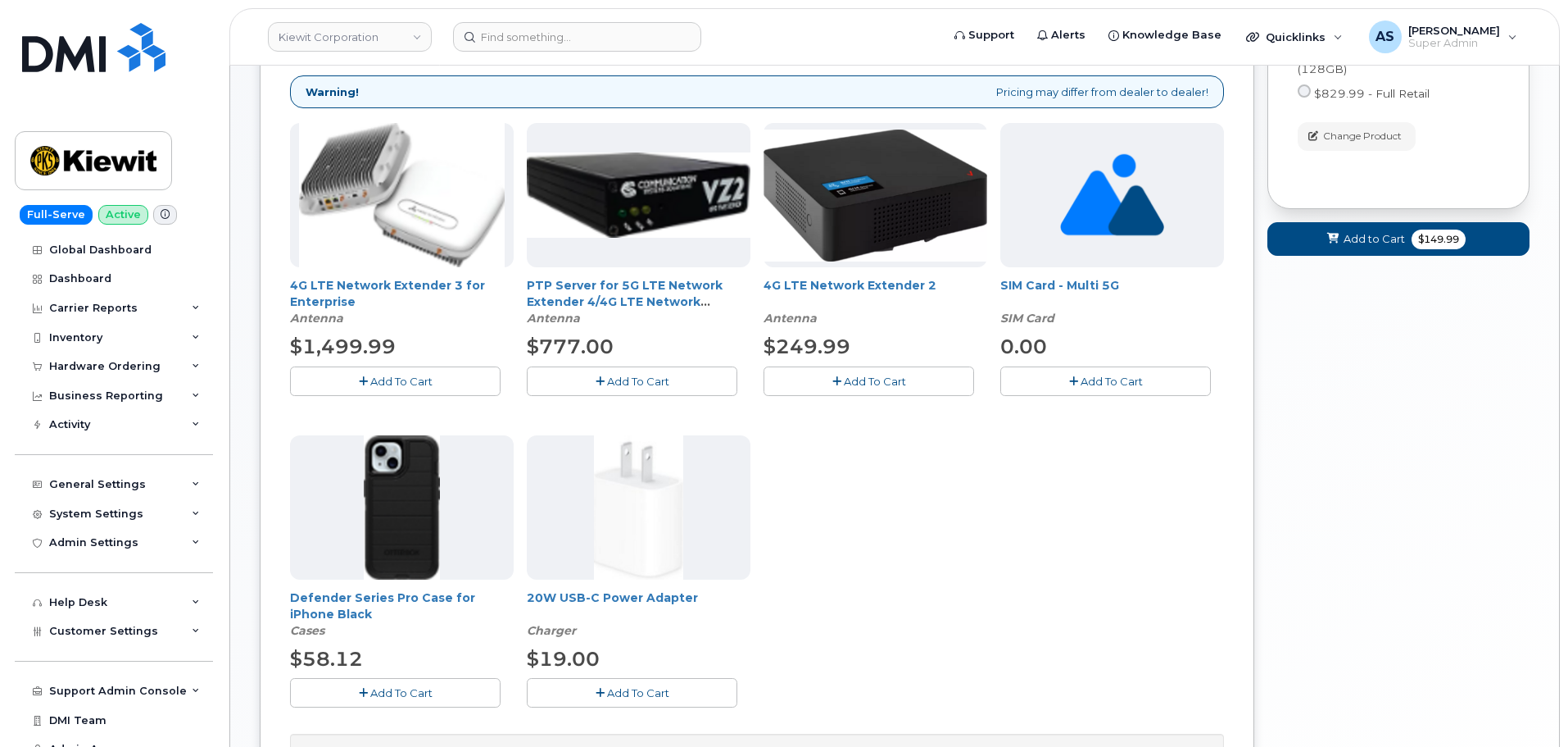
click at [408, 696] on span "Add To Cart" at bounding box center [402, 692] width 63 height 13
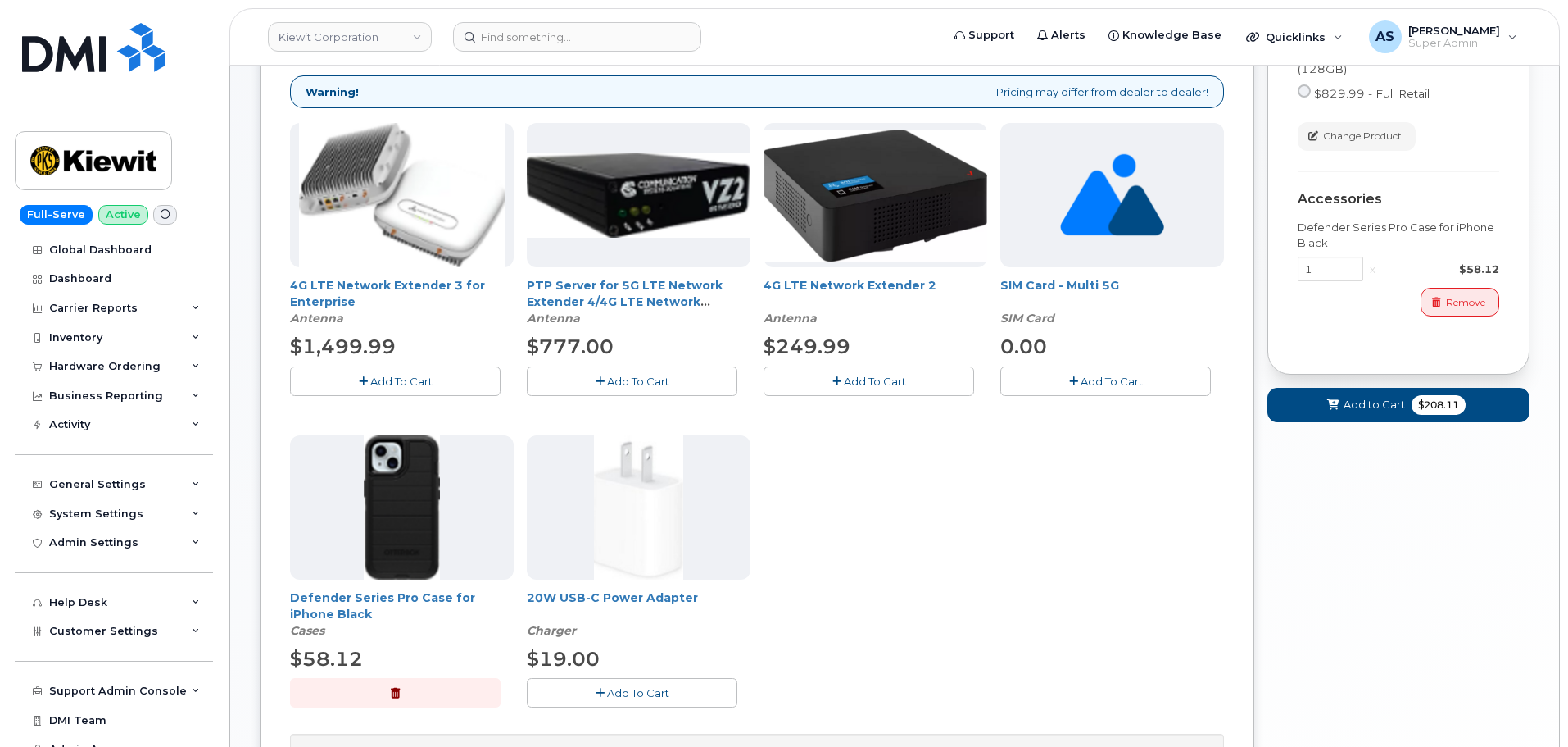
click at [704, 696] on button "Add To Cart" at bounding box center [632, 691] width 210 height 28
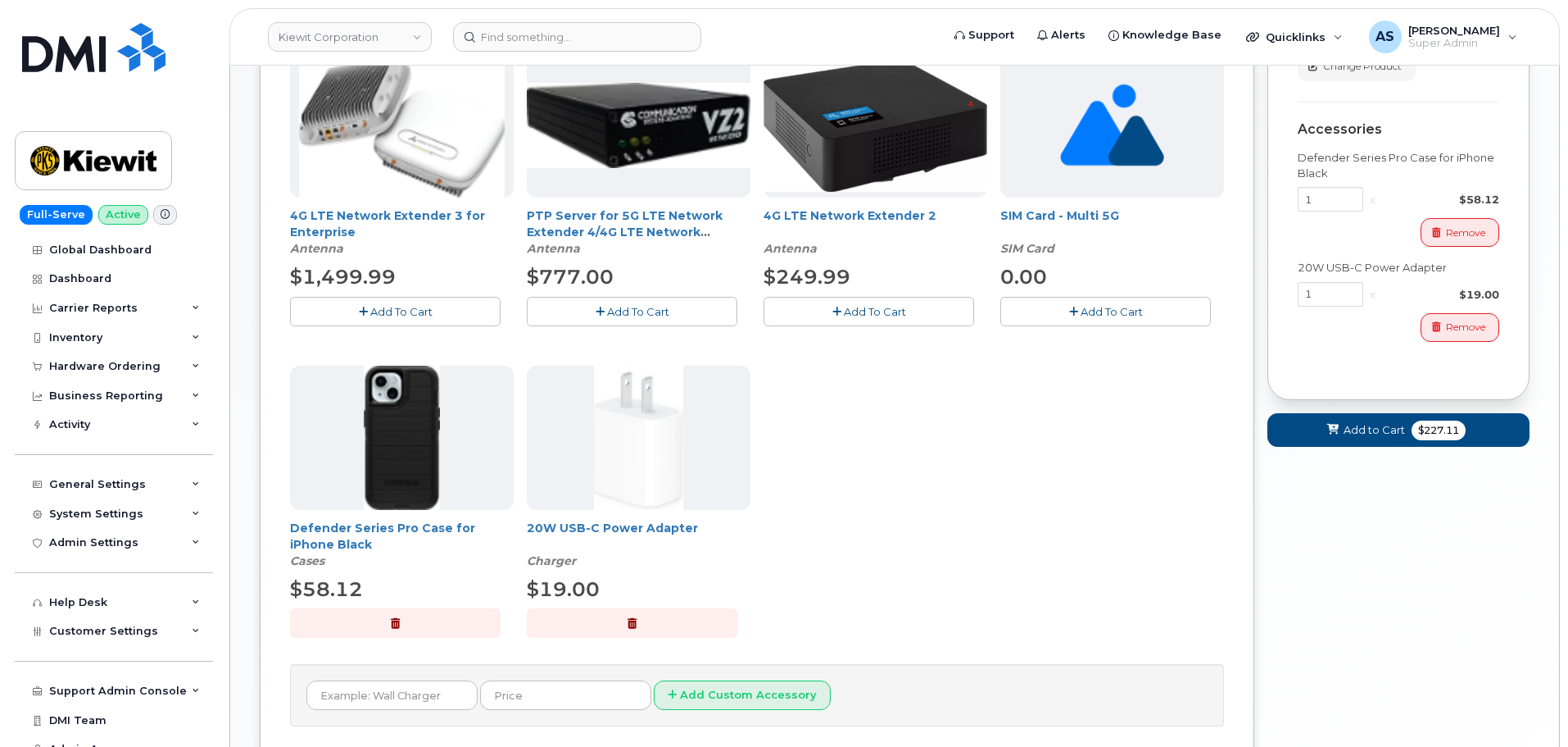
scroll to position [410, 0]
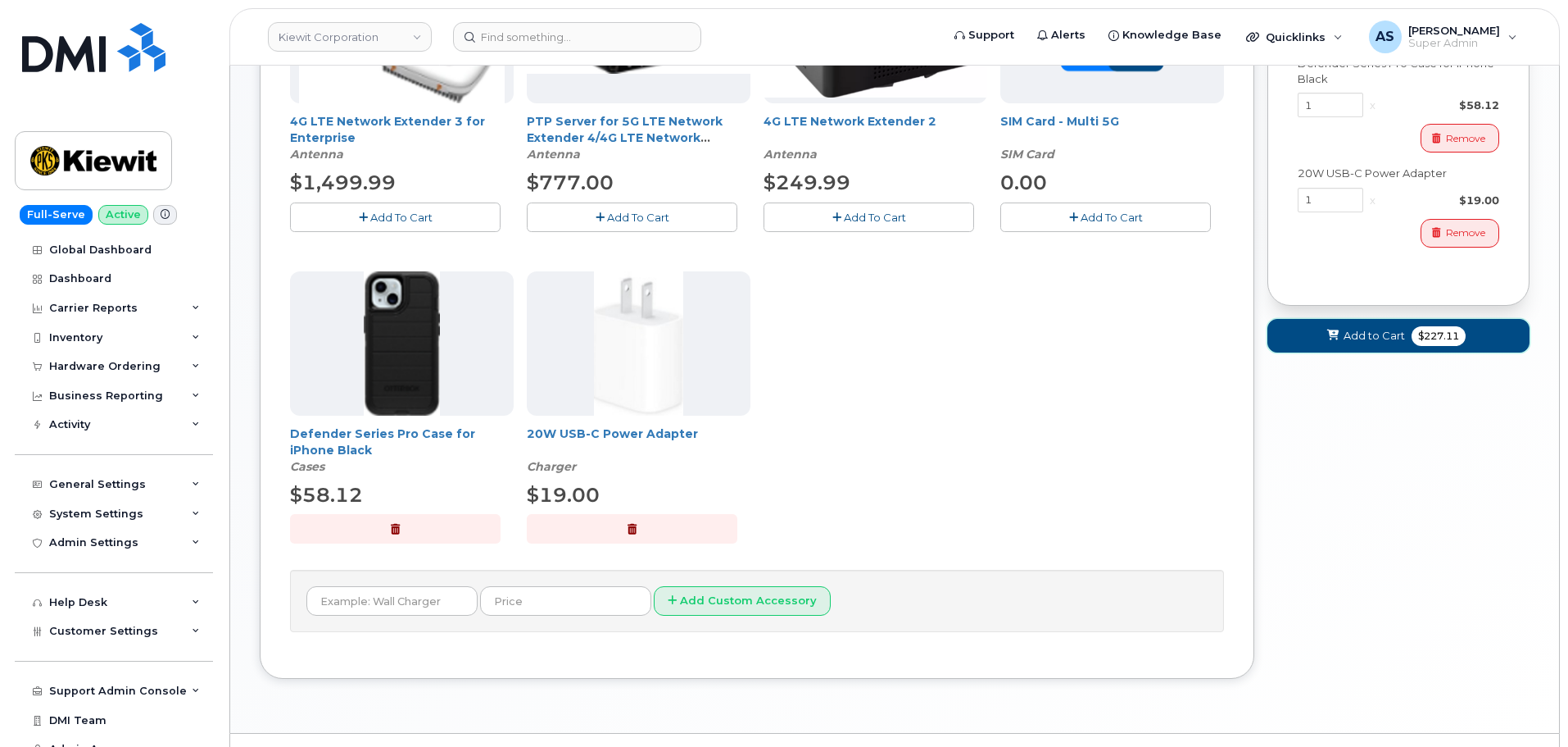
click at [1359, 333] on span "Add to Cart" at bounding box center [1374, 335] width 62 height 16
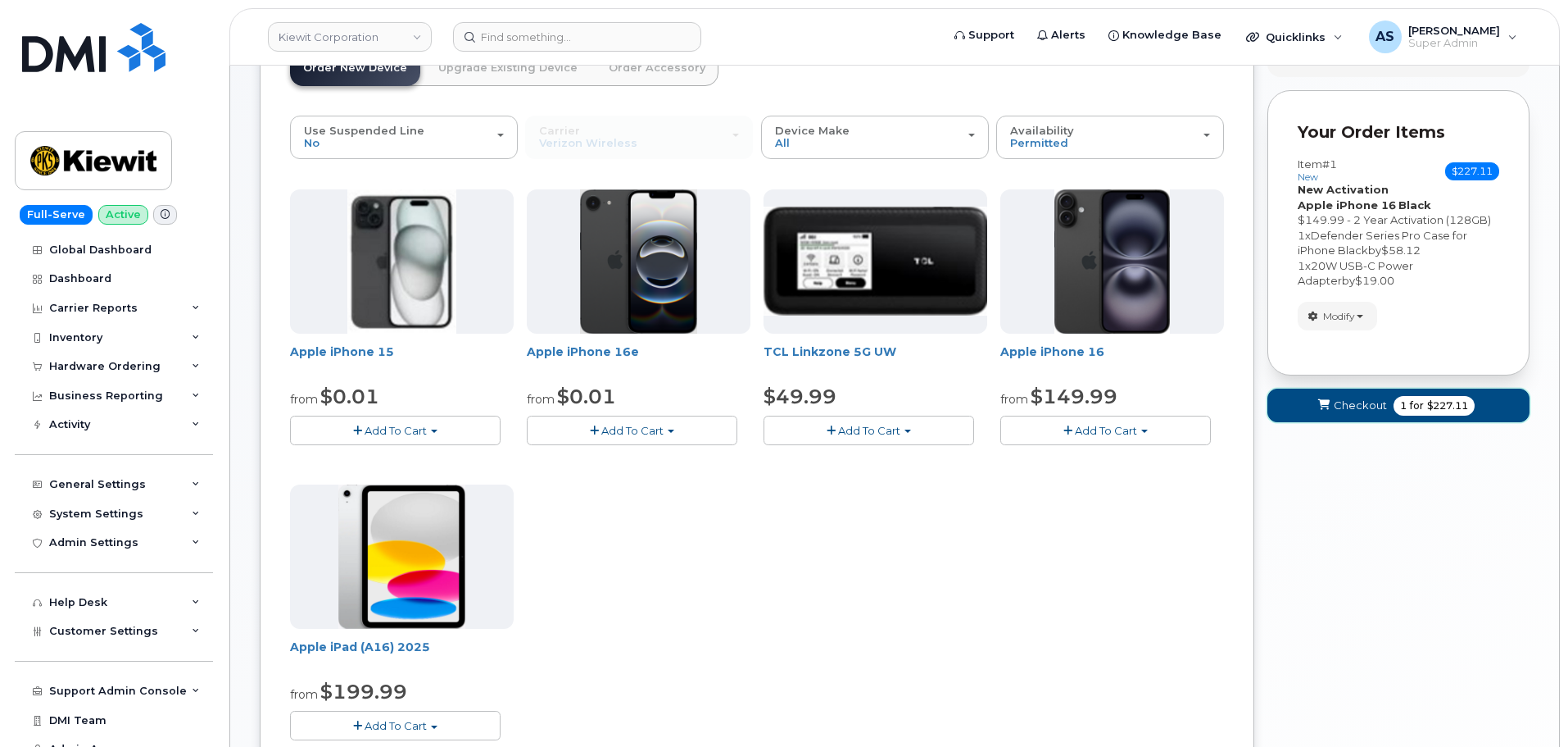
click at [1413, 403] on span "for" at bounding box center [1416, 405] width 21 height 15
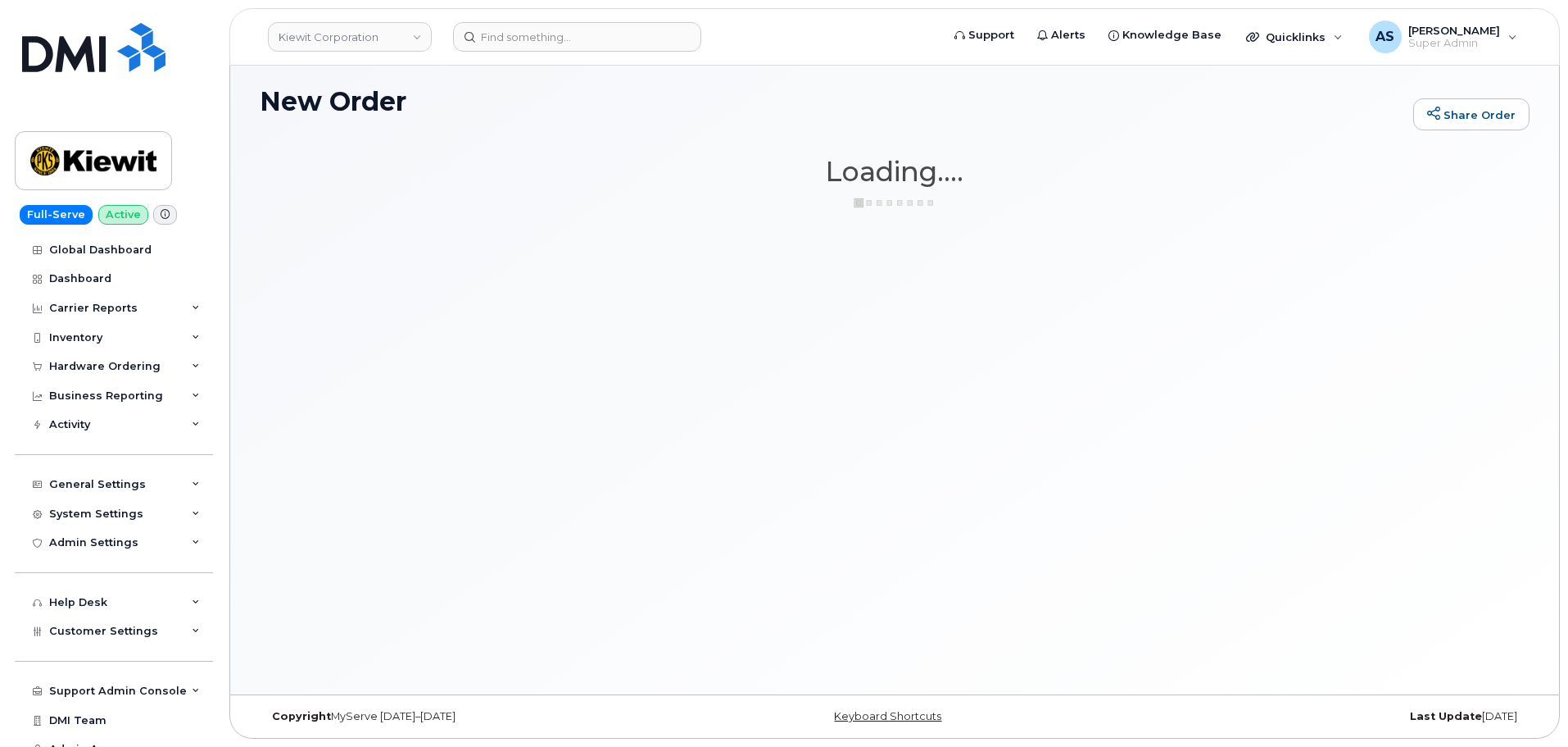
scroll to position [8, 0]
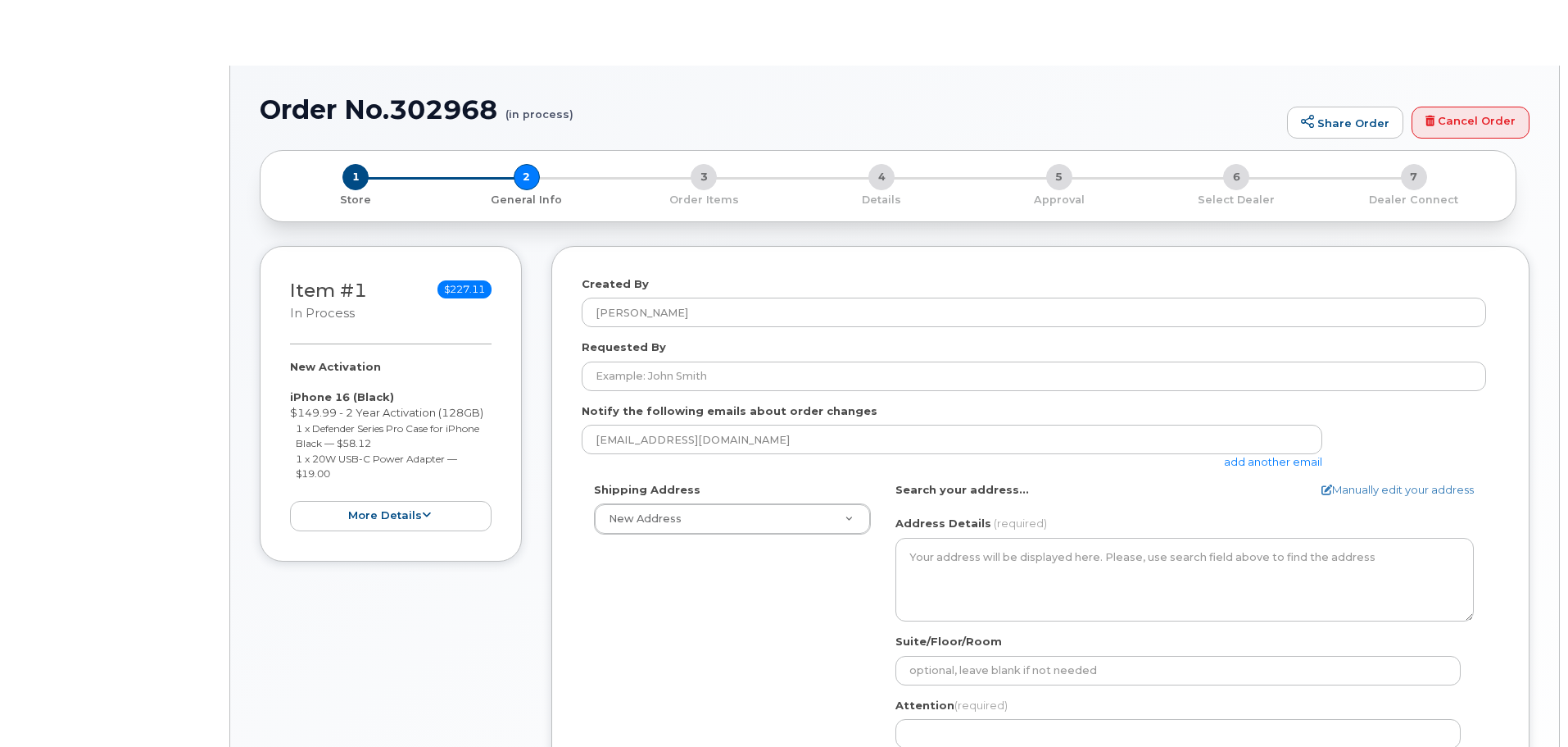
select select
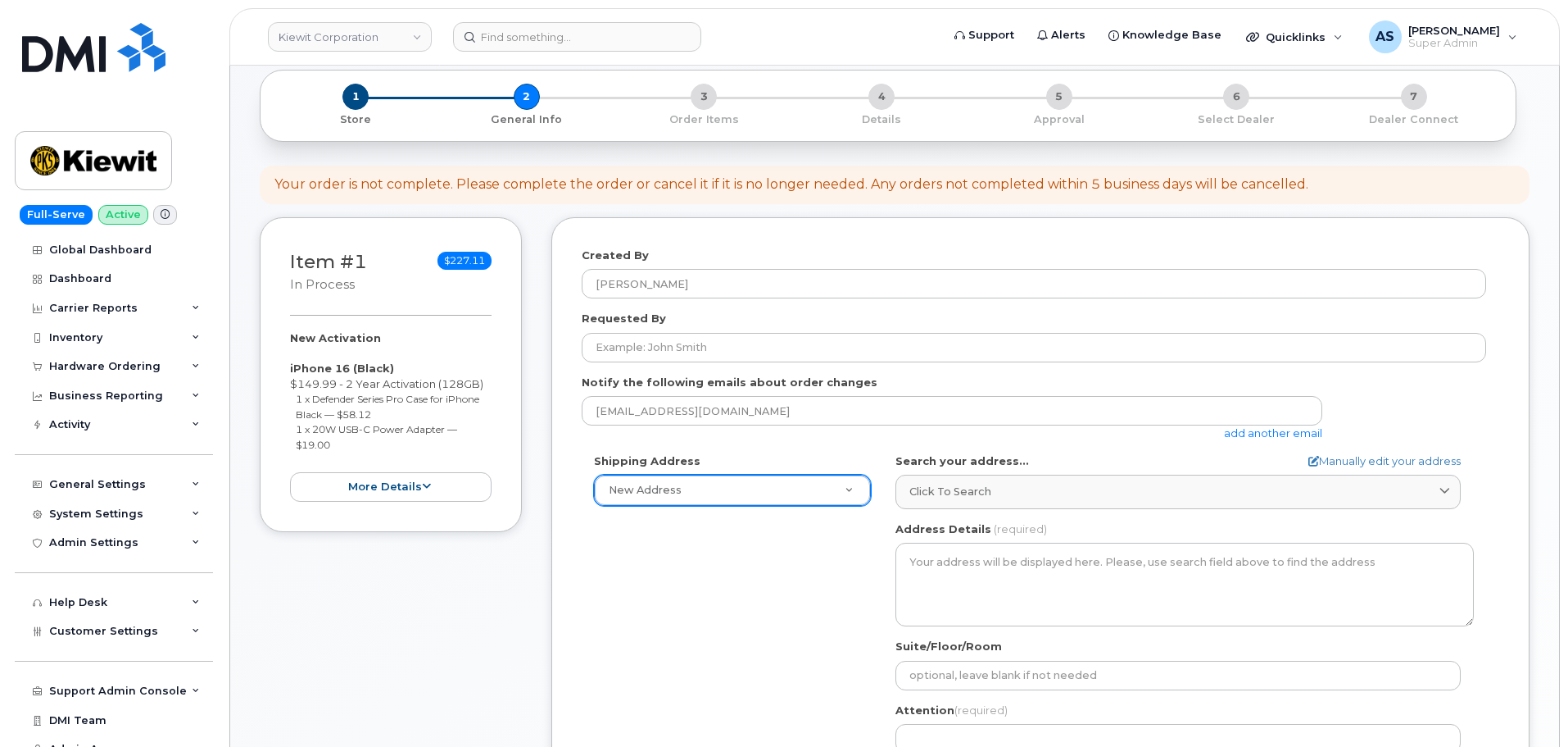
scroll to position [164, 0]
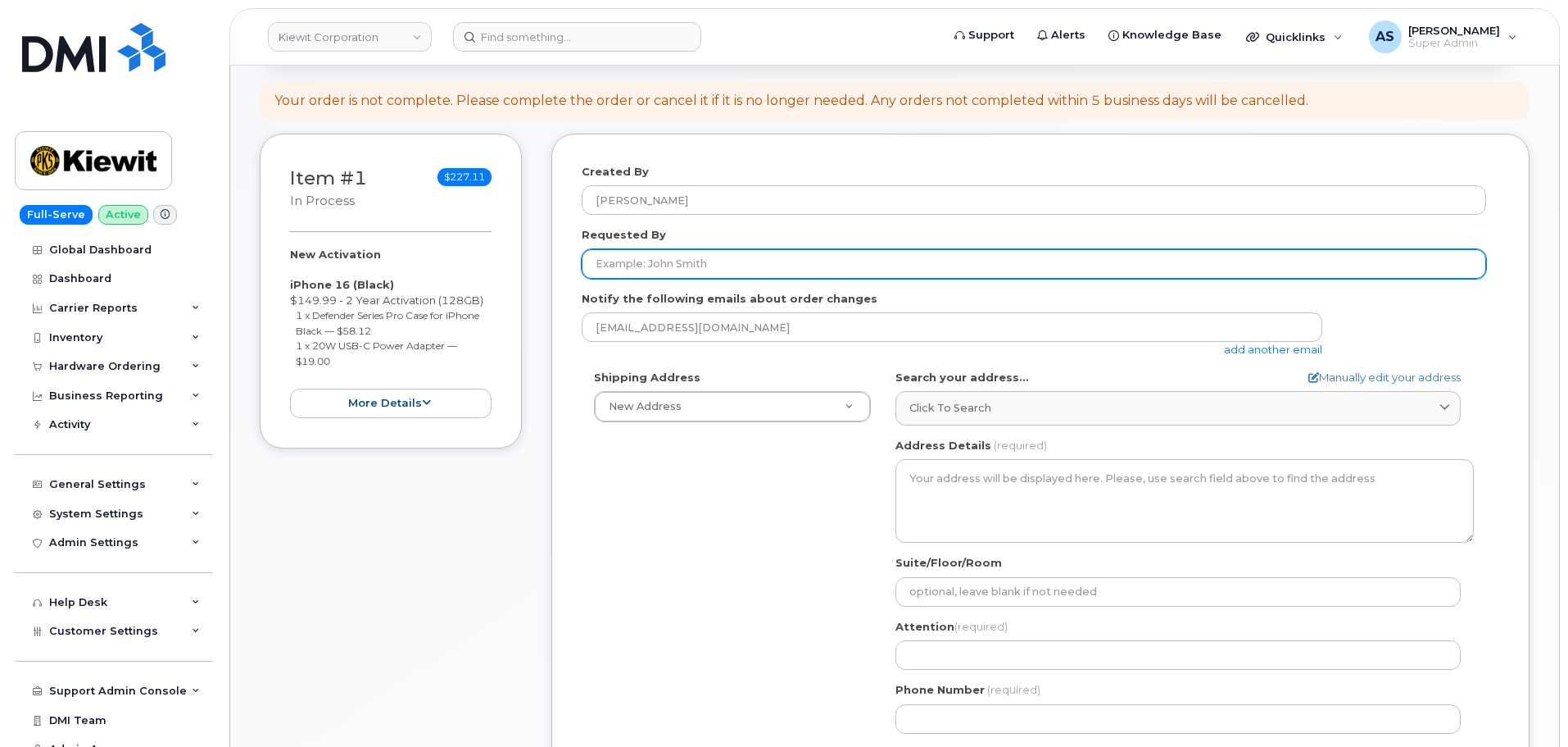
click at [696, 249] on input "Requested By" at bounding box center [1033, 264] width 904 height 29
paste input "[PERSON_NAME]"
type input "[PERSON_NAME]"
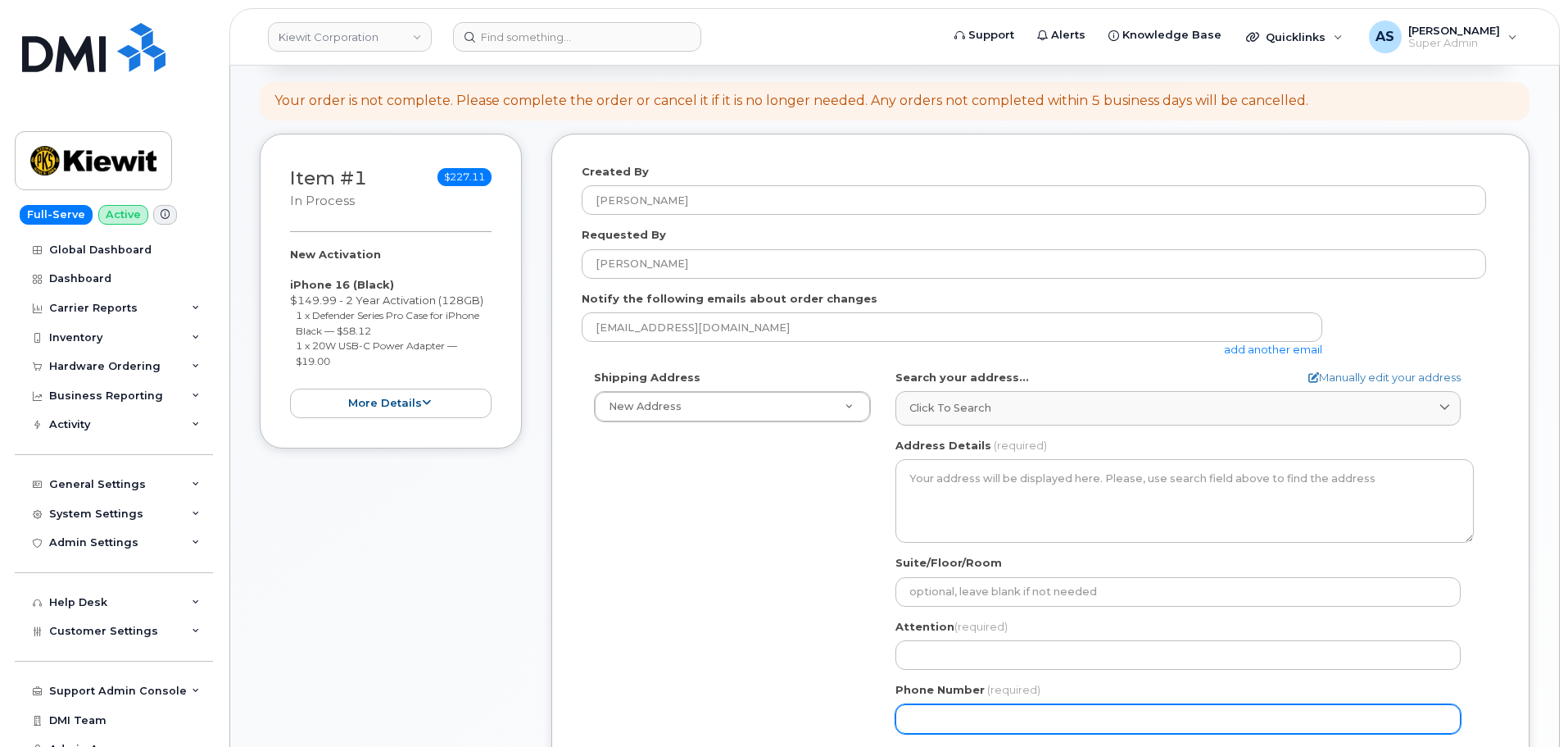
click at [639, 571] on div "Shipping Address New Address New Address [STREET_ADDRESS] AB Search your addres…" at bounding box center [1033, 557] width 904 height 376
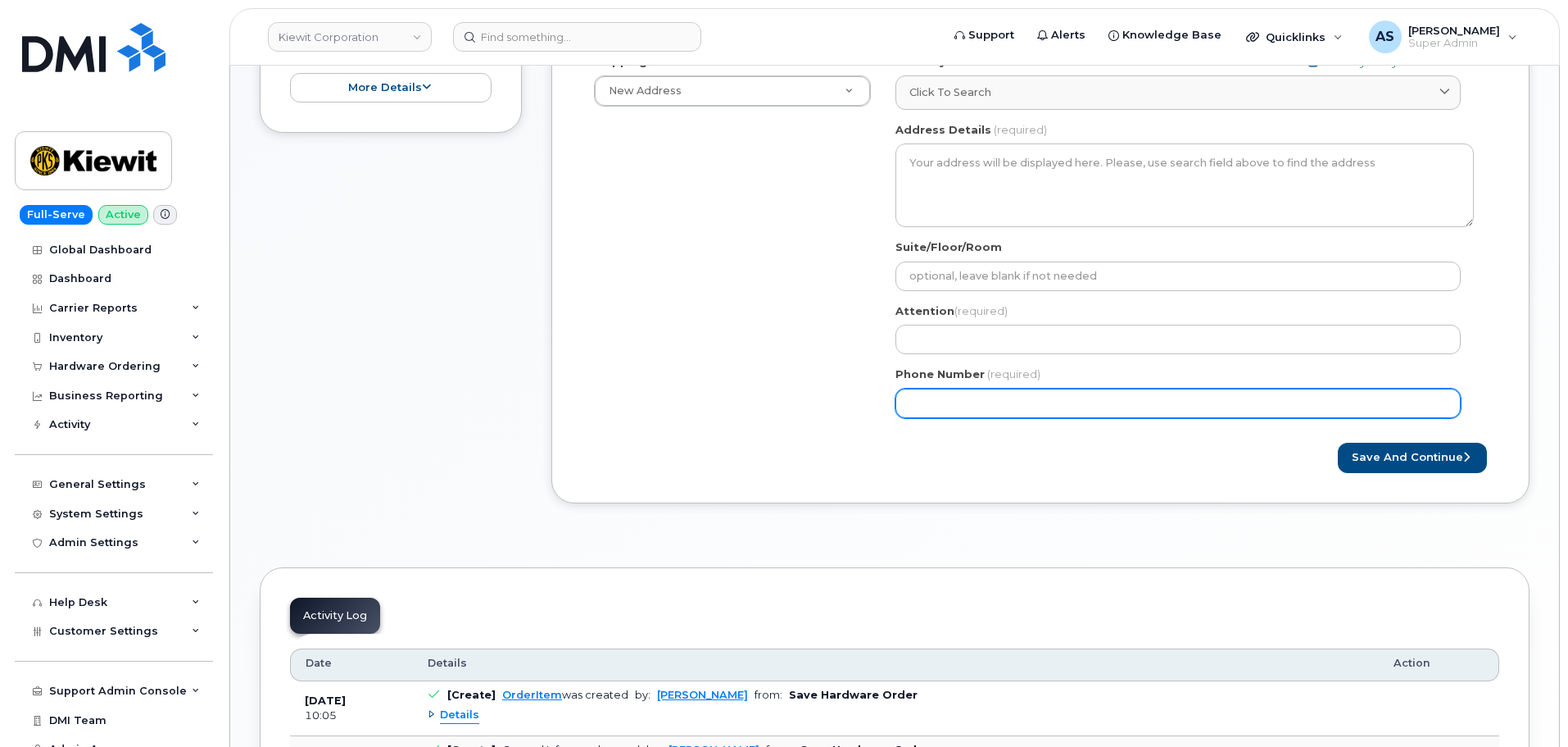
scroll to position [492, 0]
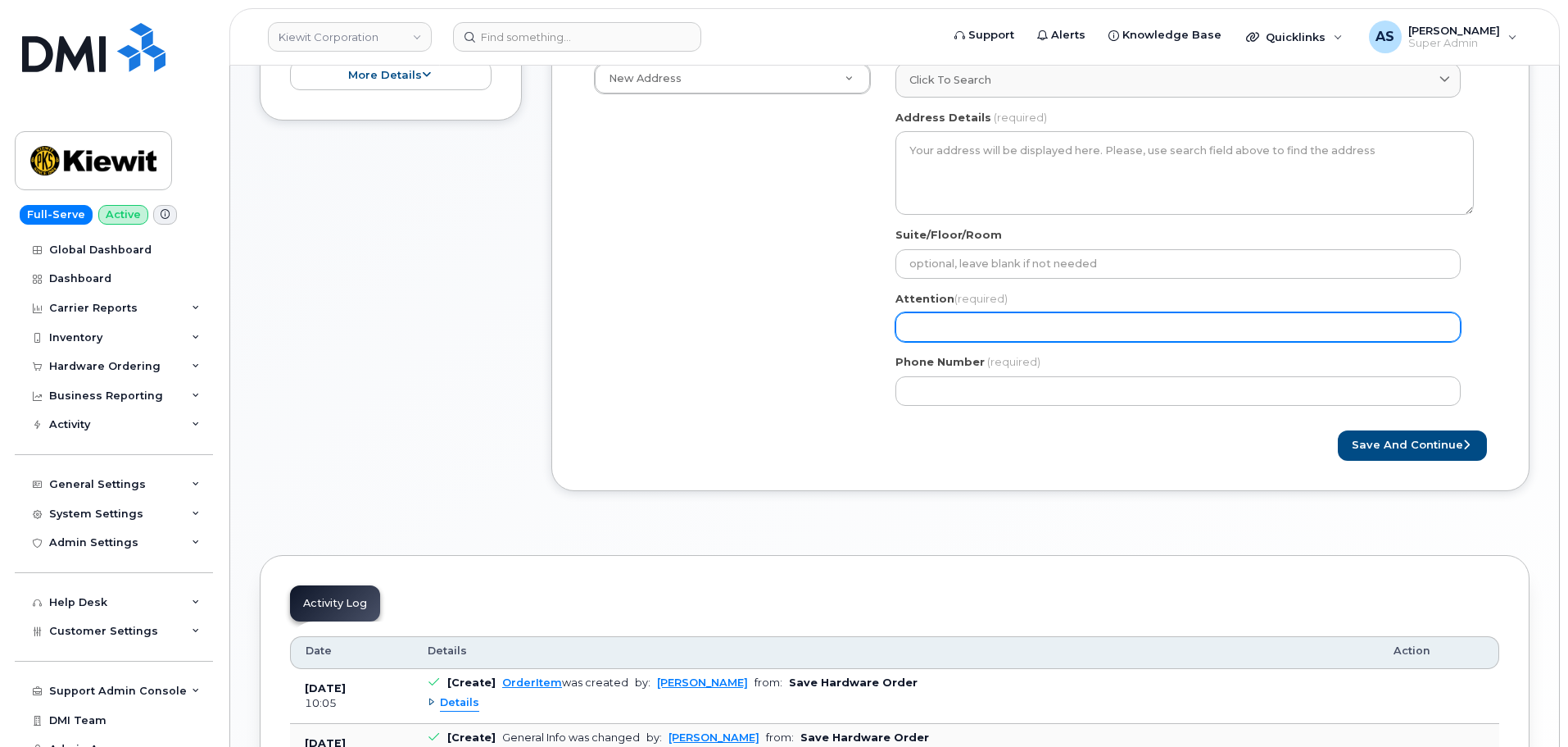
click at [929, 328] on input "Attention (required)" at bounding box center [1178, 327] width 565 height 29
paste input "[PERSON_NAME]"
select select
type input "[PERSON_NAME]"
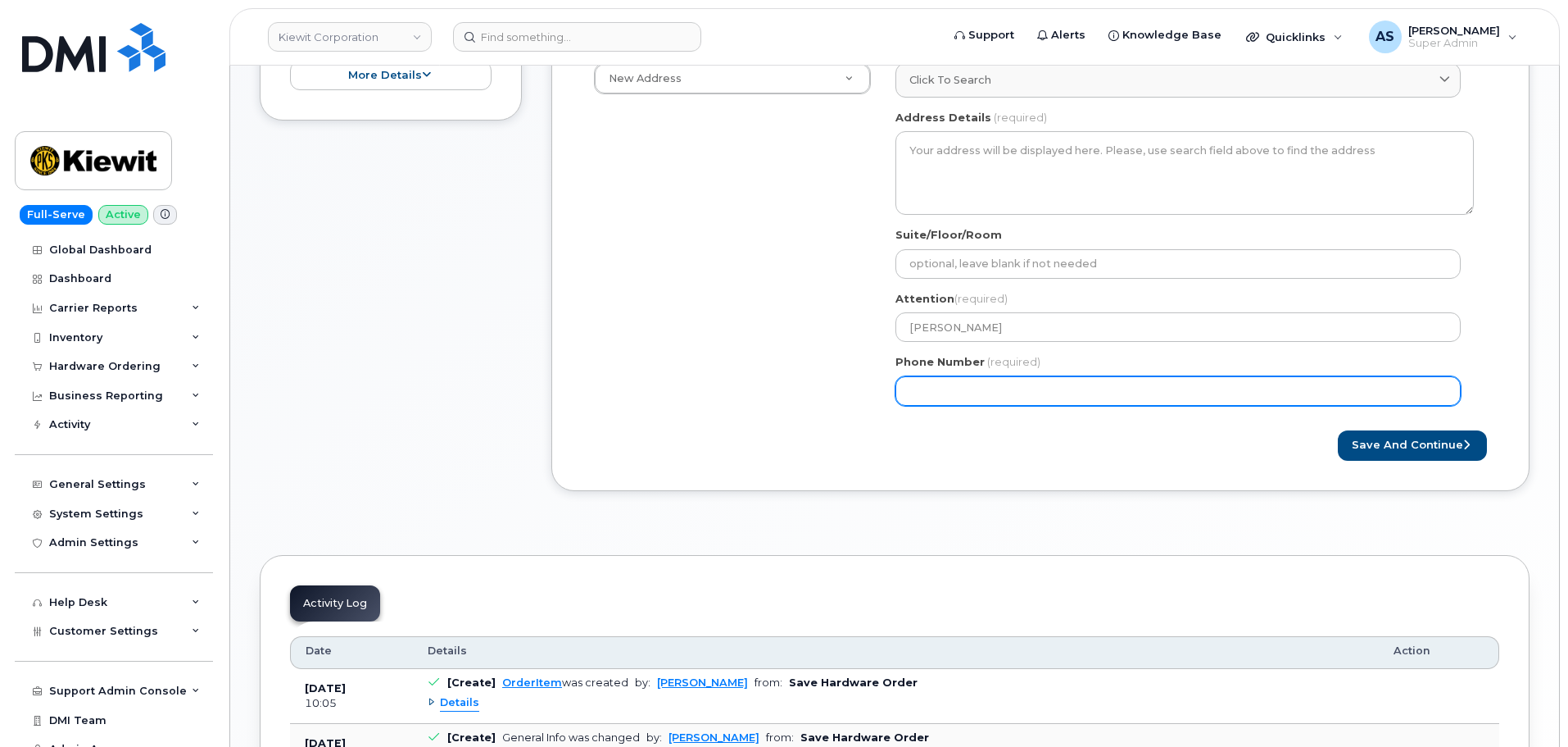
click at [684, 371] on div "Shipping Address New Address New Address [STREET_ADDRESS] AB Search your addres…" at bounding box center [1033, 230] width 904 height 376
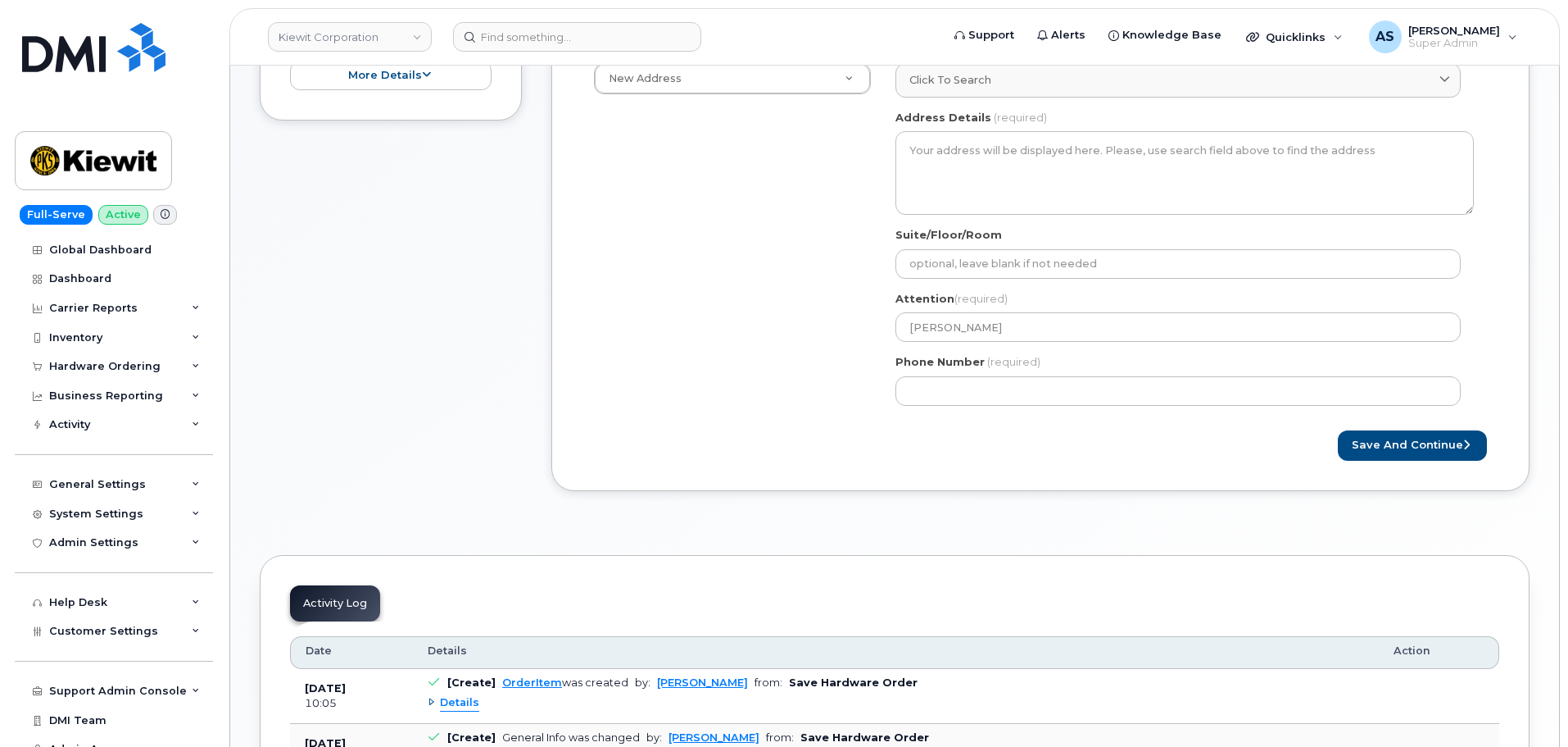
click at [765, 330] on div "Shipping Address New Address New Address [STREET_ADDRESS] AB Search your addres…" at bounding box center [1033, 230] width 904 height 376
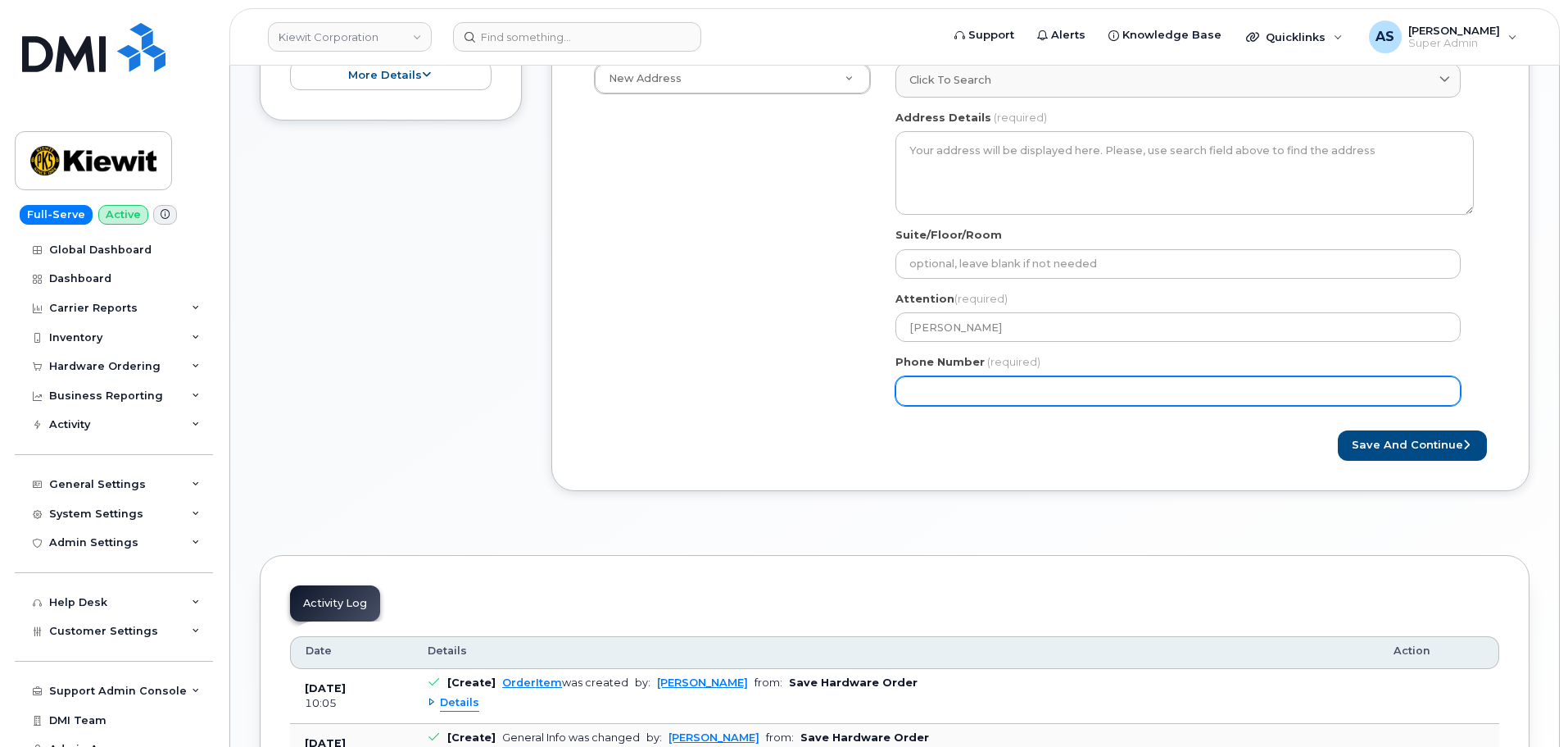
click at [993, 395] on input "Phone Number" at bounding box center [1178, 391] width 565 height 29
paste input "6478949642"
select select
type input "6478949642"
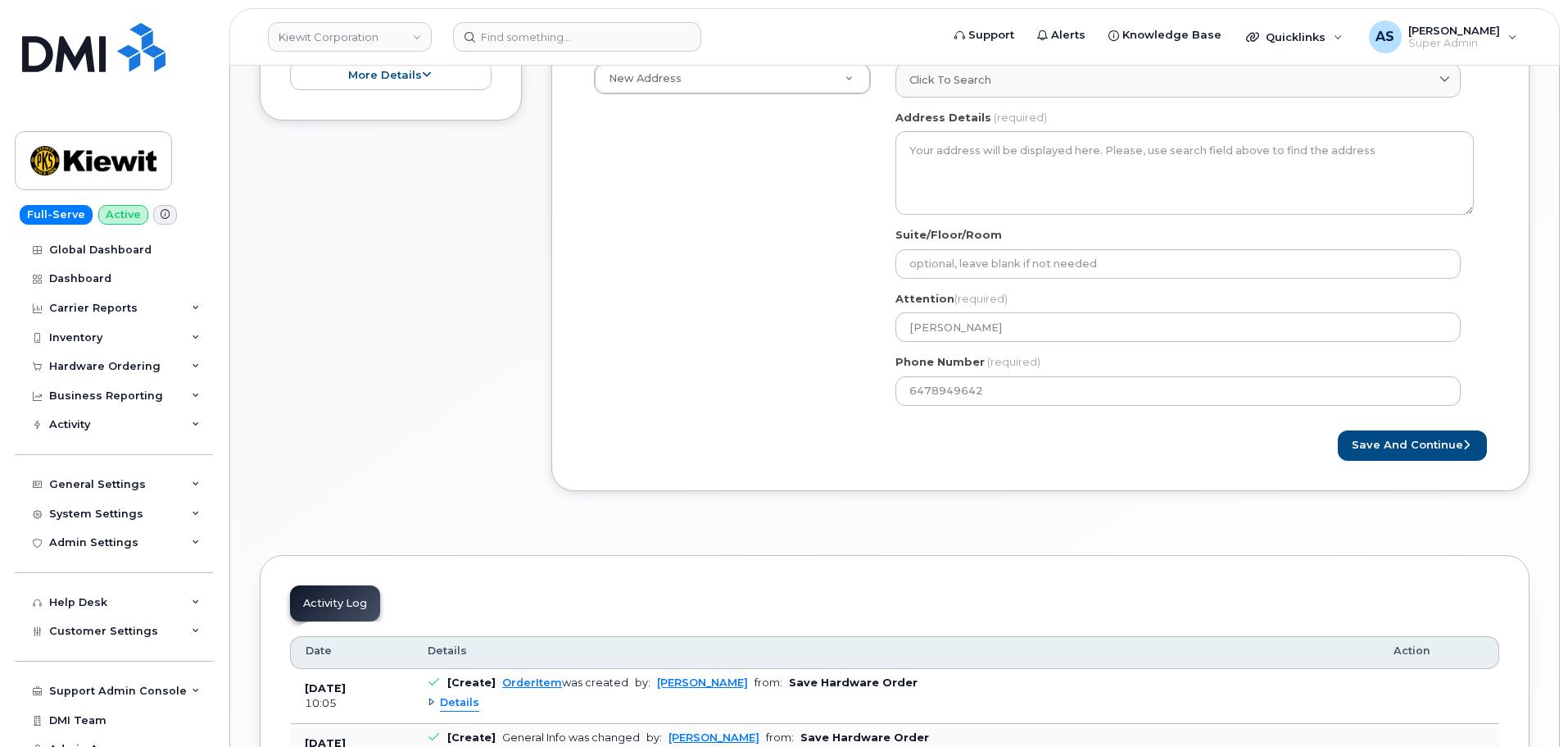
click at [1015, 486] on div "Created By [PERSON_NAME] Requested By [PERSON_NAME] Notify the following emails…" at bounding box center [1040, 148] width 979 height 685
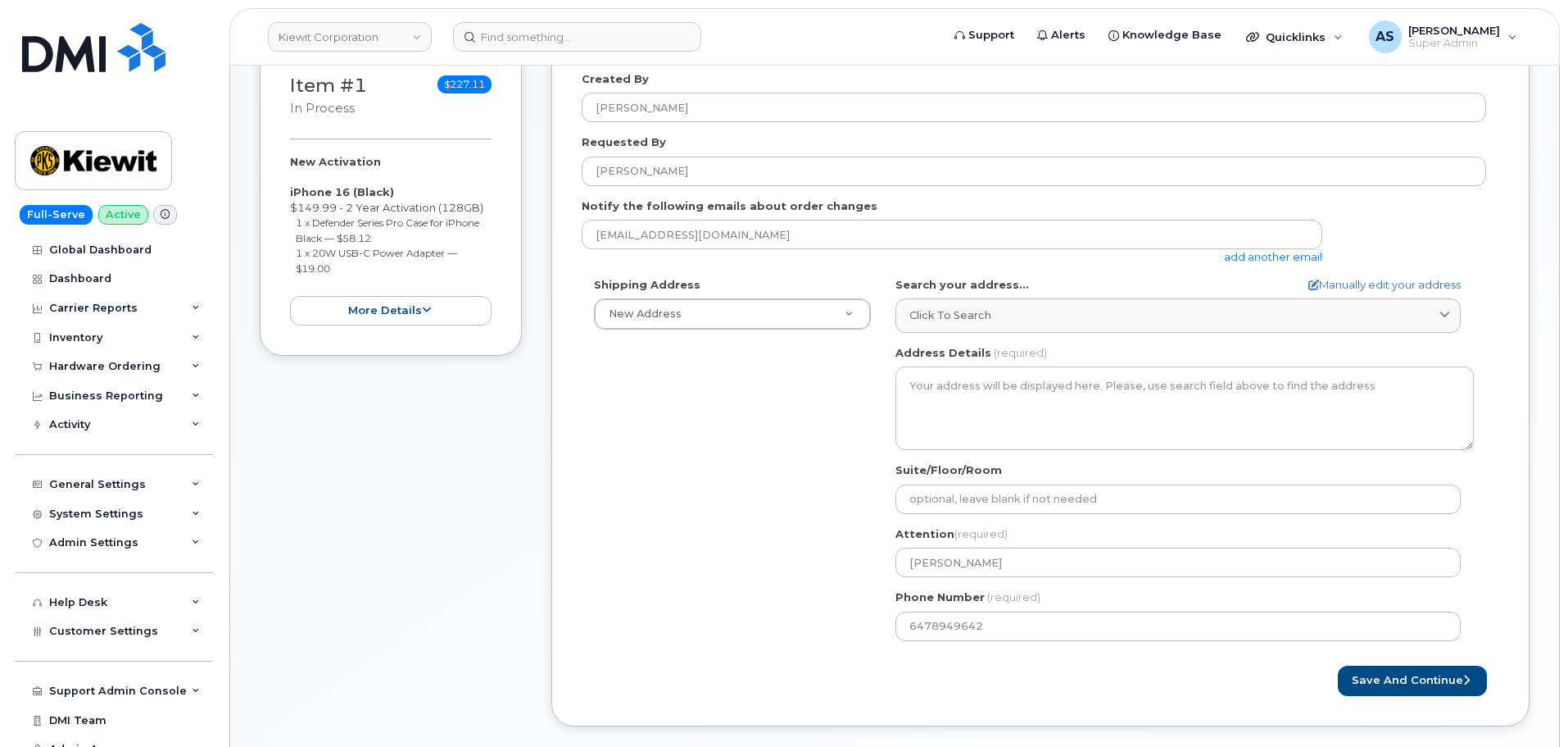
scroll to position [245, 0]
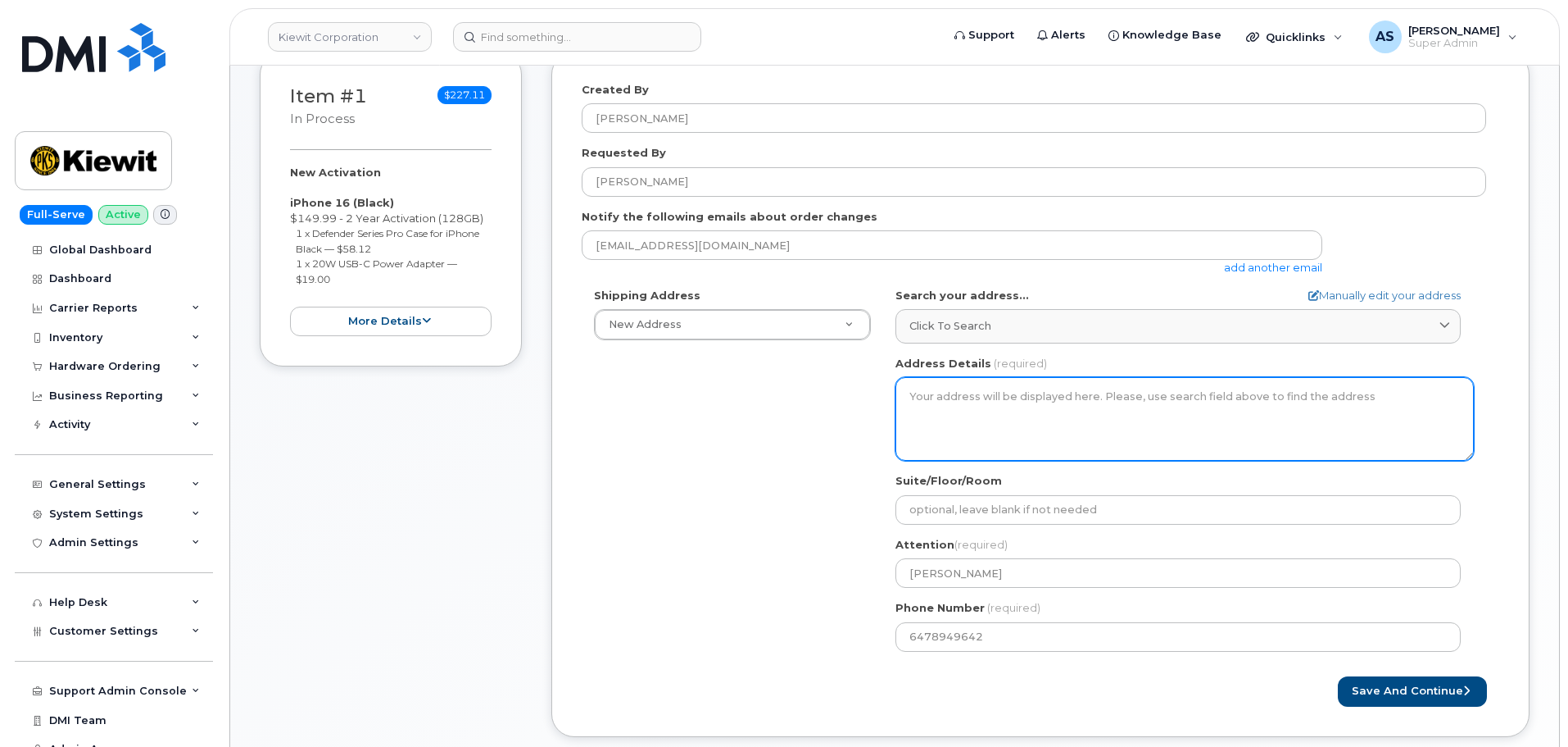
click at [929, 392] on textarea "Address Details" at bounding box center [1185, 418] width 579 height 83
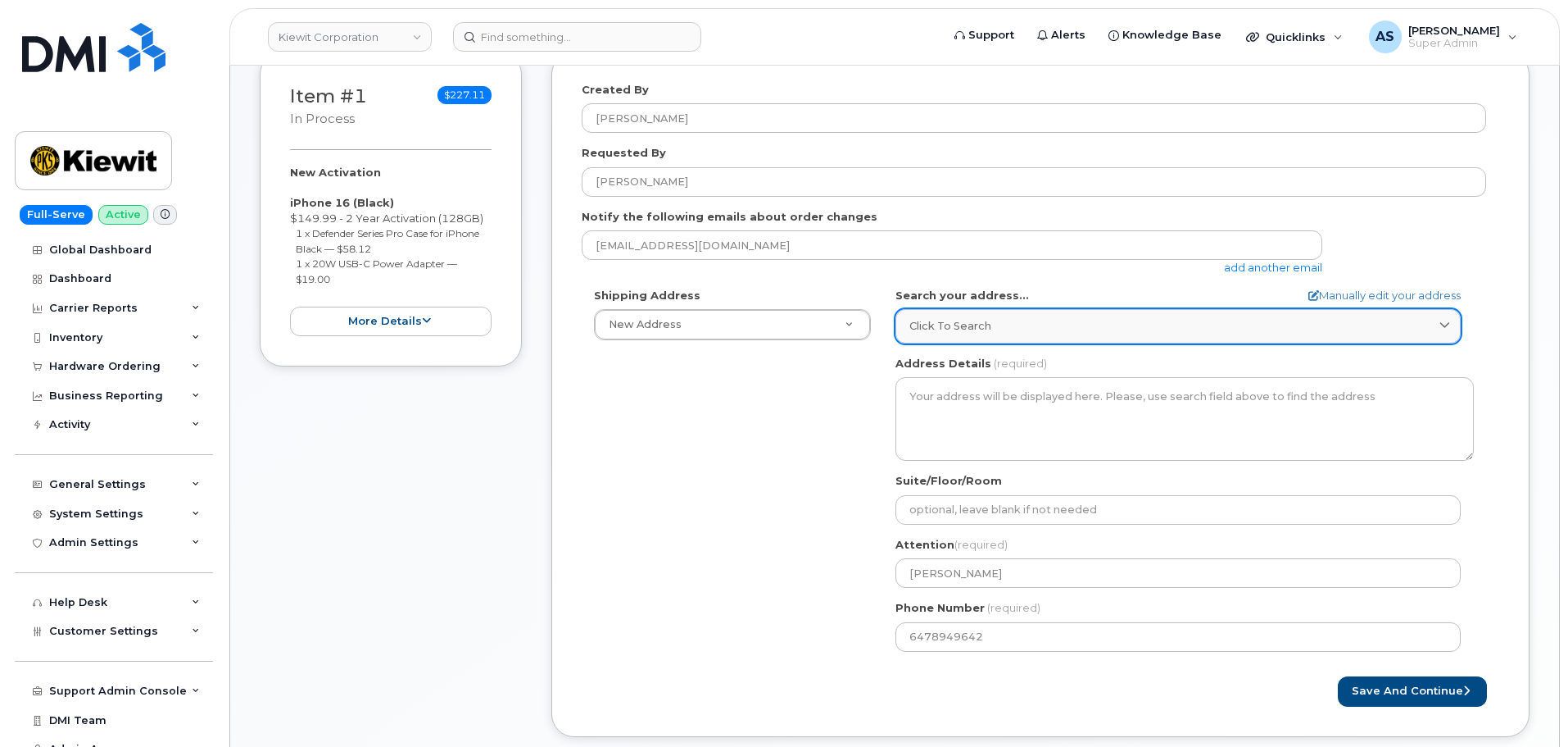
click at [936, 325] on span "Click to search" at bounding box center [950, 326] width 82 height 16
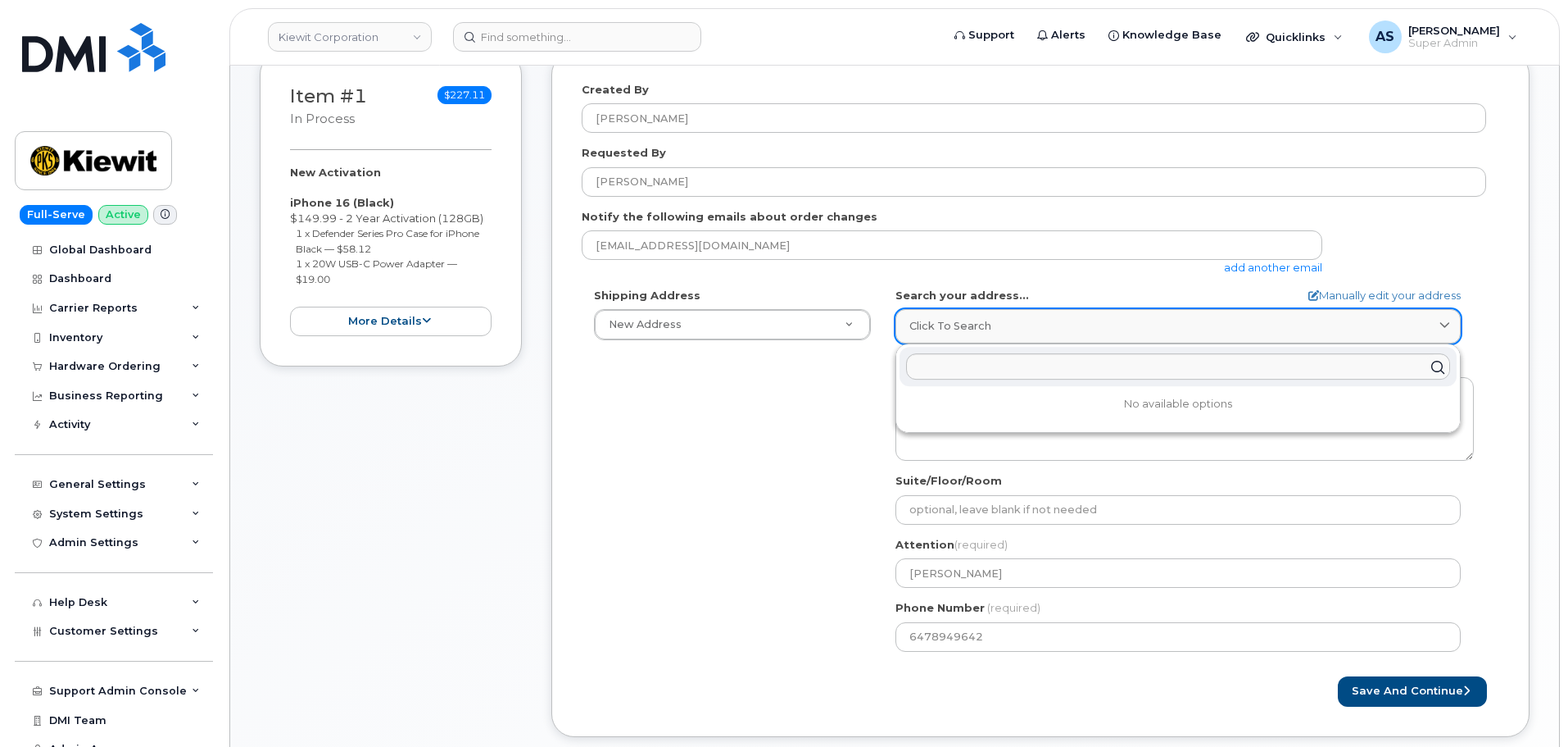
click at [975, 334] on link "Click to search" at bounding box center [1178, 326] width 565 height 33
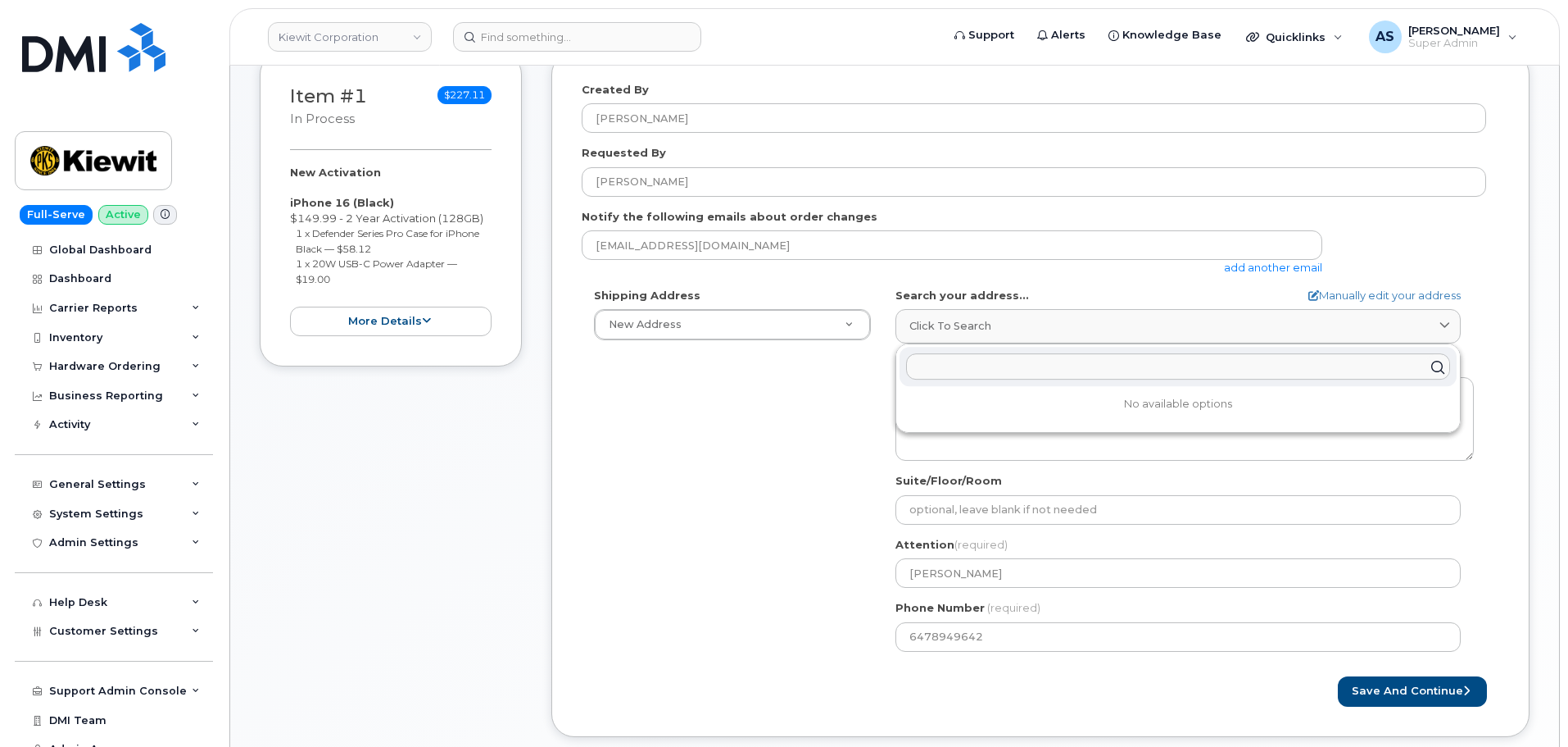
click at [989, 367] on input "text" at bounding box center [1178, 367] width 544 height 26
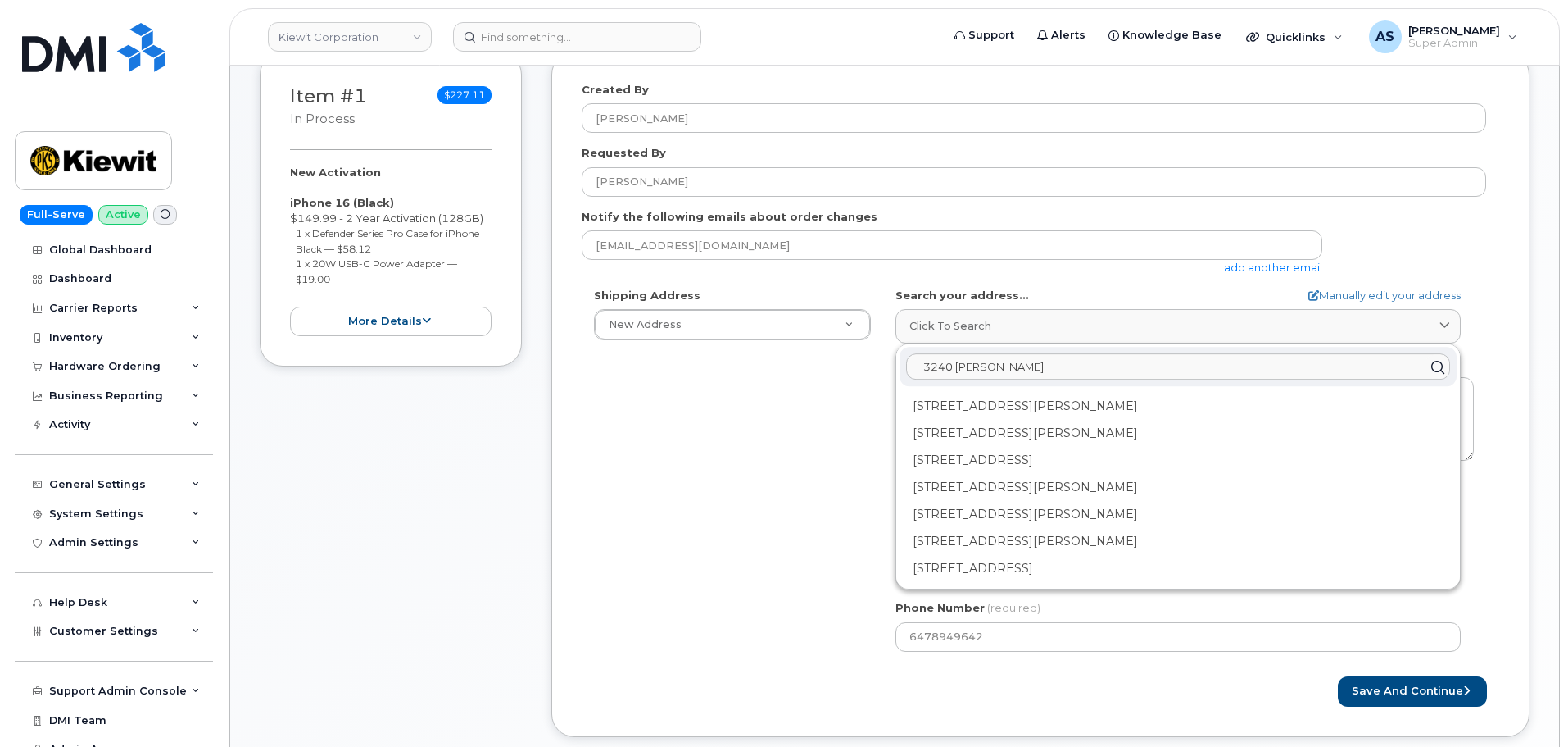
click at [1047, 373] on input "3240 [PERSON_NAME]" at bounding box center [1178, 367] width 544 height 26
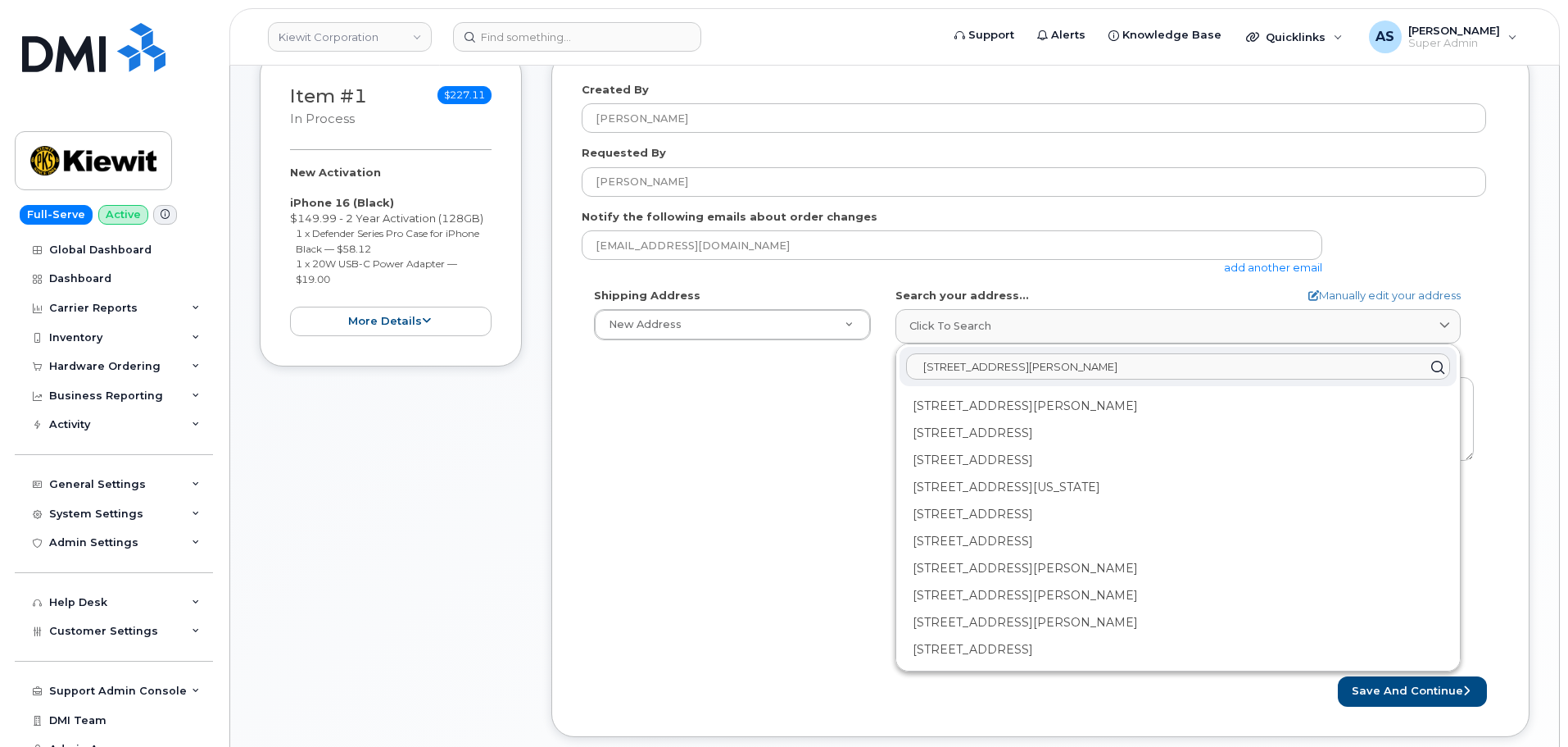
type input "[STREET_ADDRESS][PERSON_NAME]"
drag, startPoint x: 763, startPoint y: 468, endPoint x: 747, endPoint y: 459, distance: 18.4
click at [747, 459] on div "Shipping Address New Address New Address [STREET_ADDRESS] AB Search your addres…" at bounding box center [1033, 475] width 904 height 376
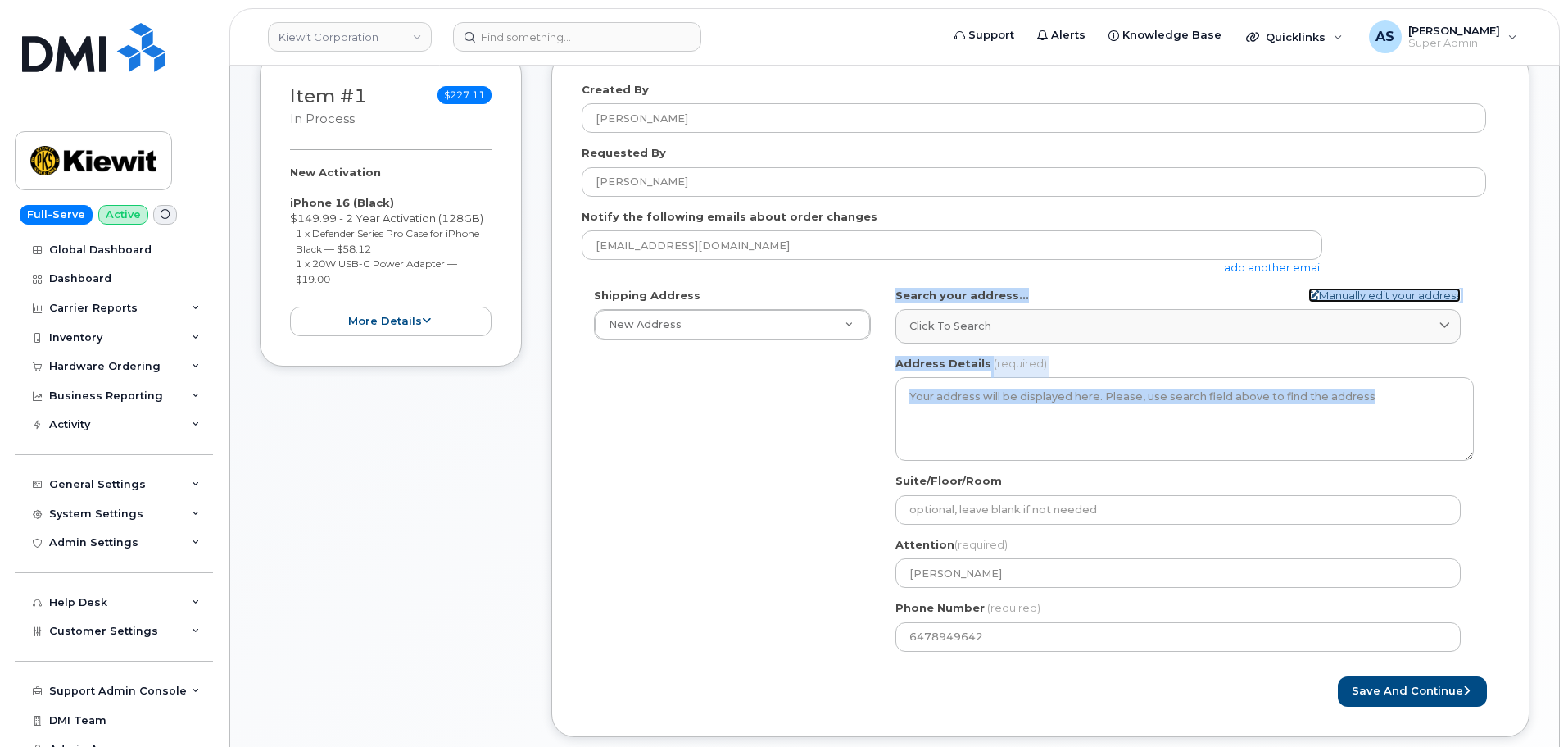
click at [1388, 289] on link "Manually edit your address" at bounding box center [1385, 295] width 152 height 16
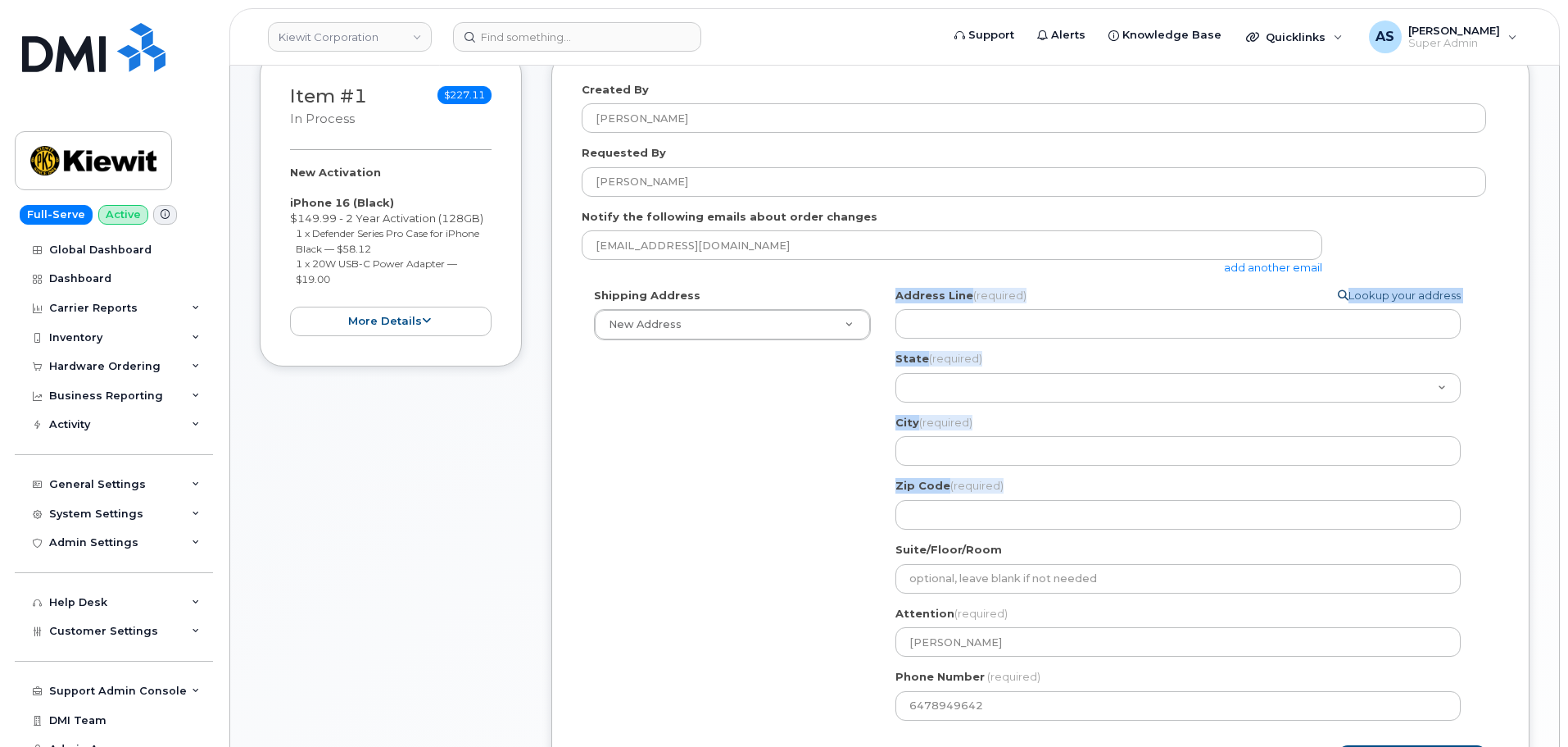
select select
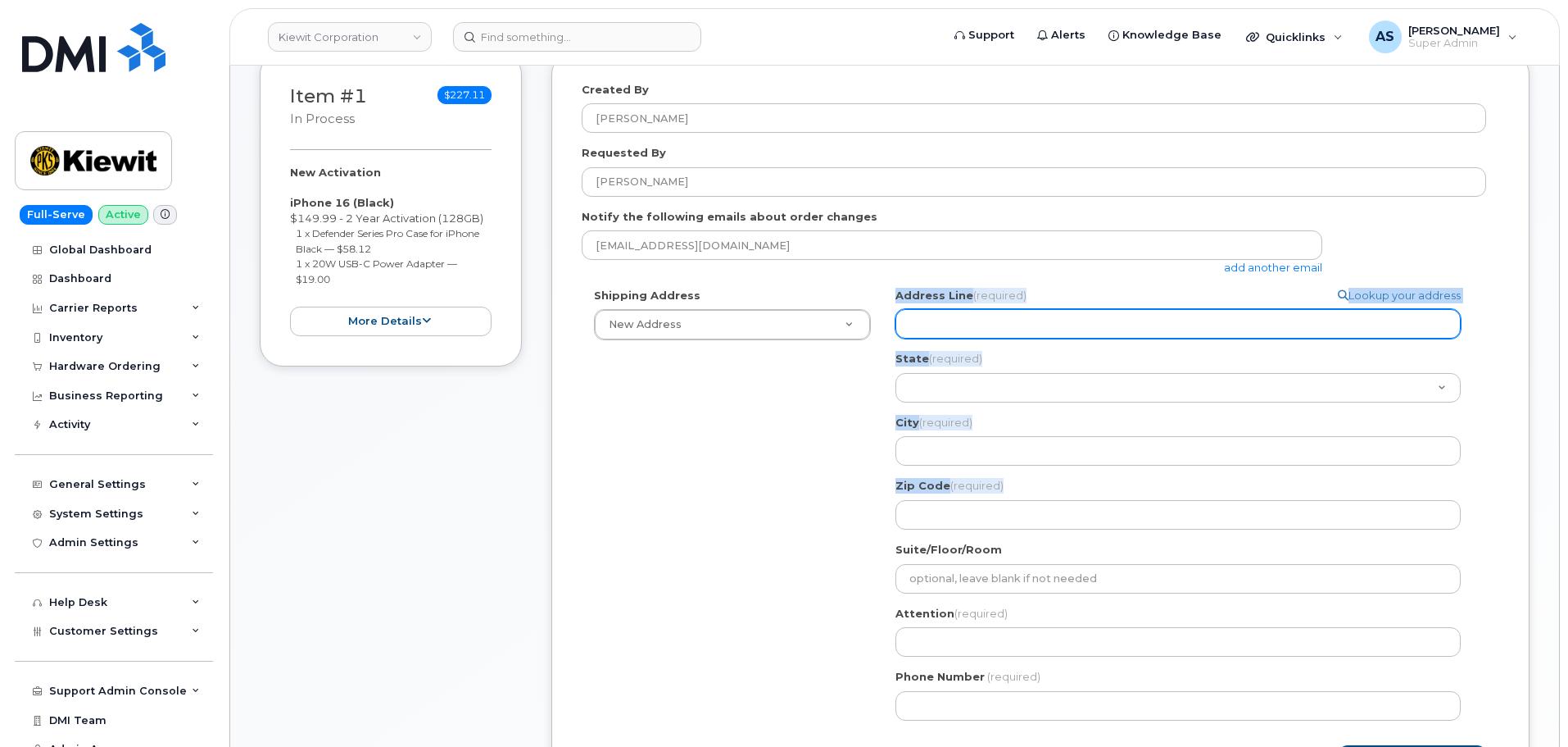
click at [980, 307] on div "Address Line (required) Lookup your address" at bounding box center [1185, 313] width 579 height 52
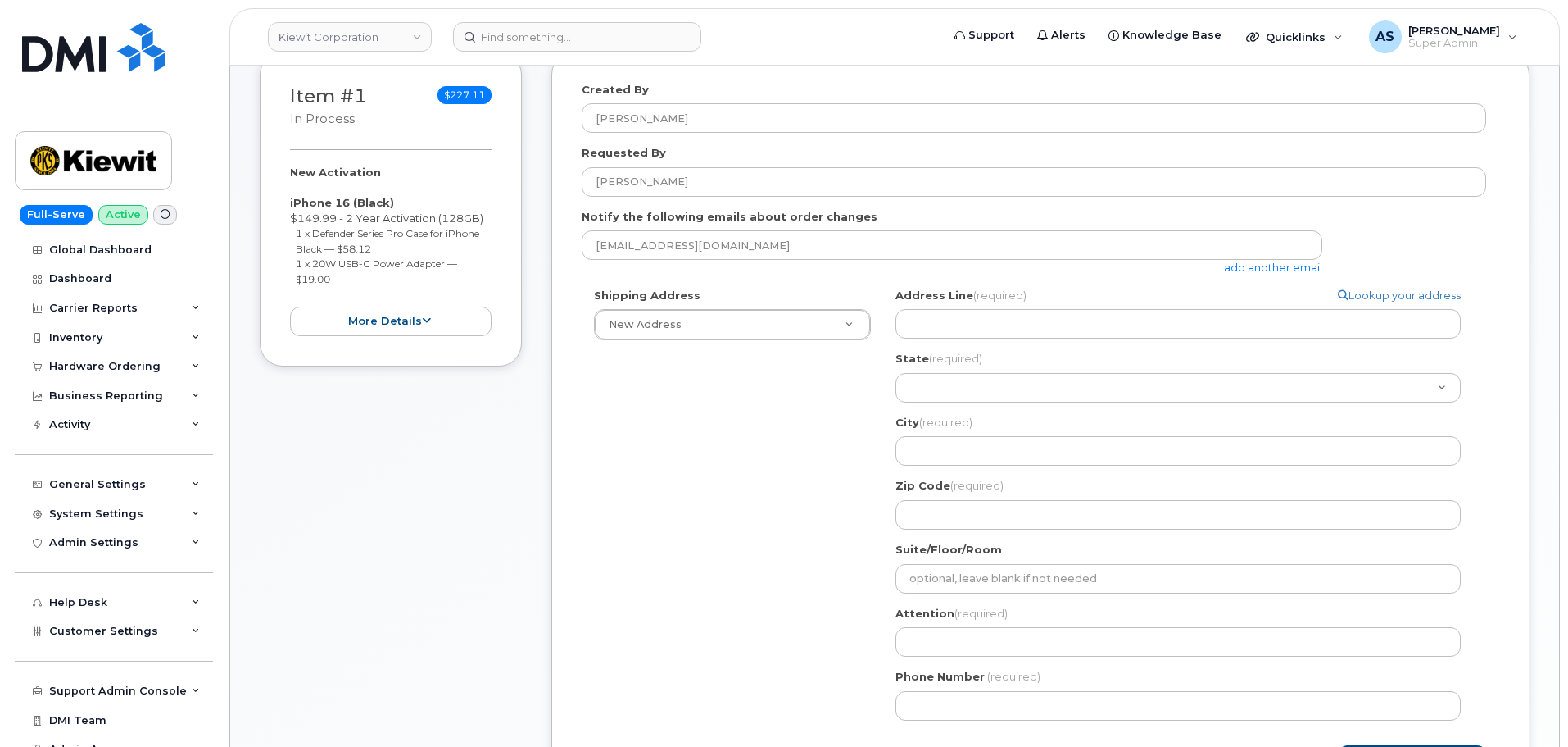
click at [534, 539] on div "Item #1 in process $227.11 New Activation iPhone 16 (Black) $149.99 - 2 Year Ac…" at bounding box center [894, 441] width 1270 height 778
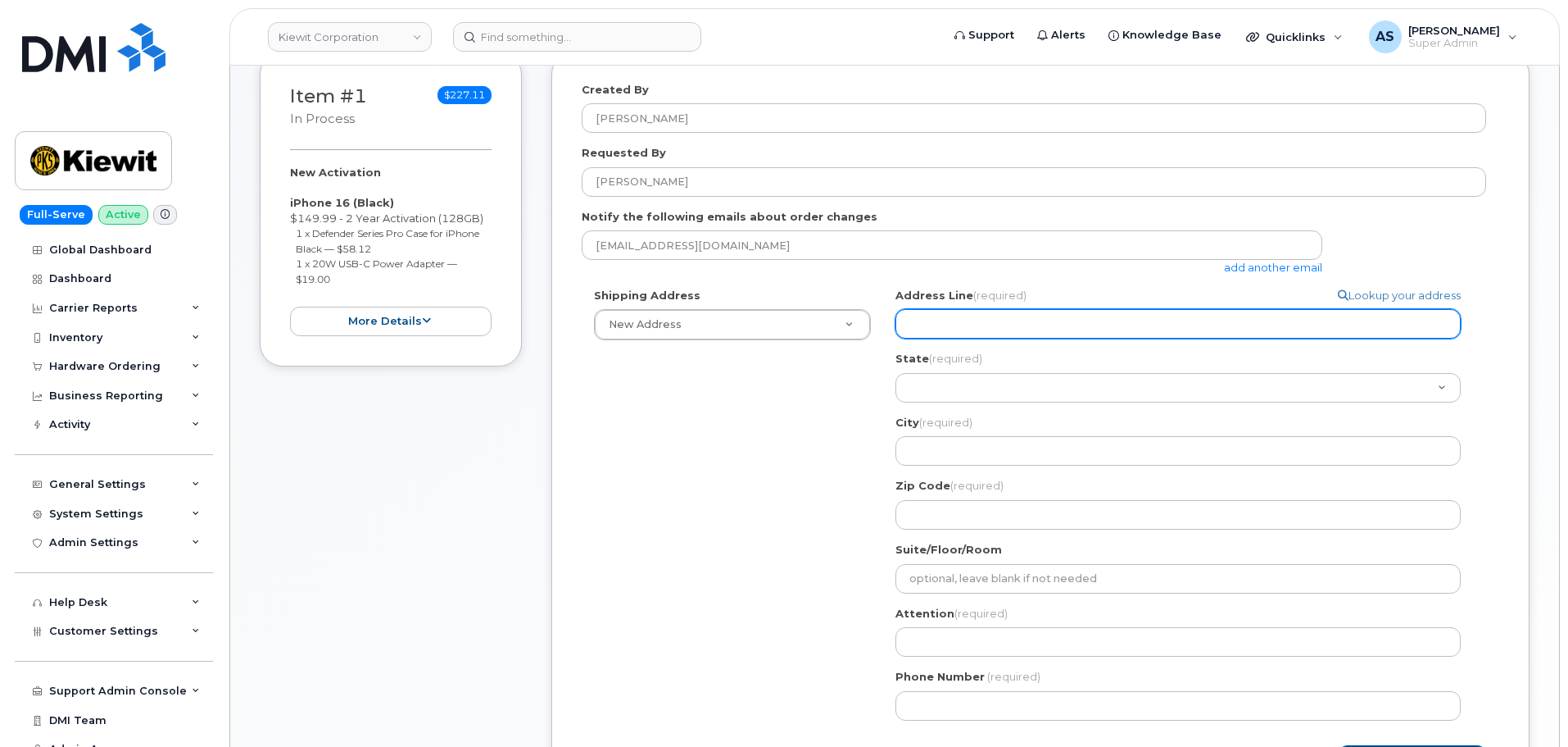
click at [936, 311] on input "Address Line (required)" at bounding box center [1178, 324] width 565 height 29
select select
type input "3"
select select
type input "34"
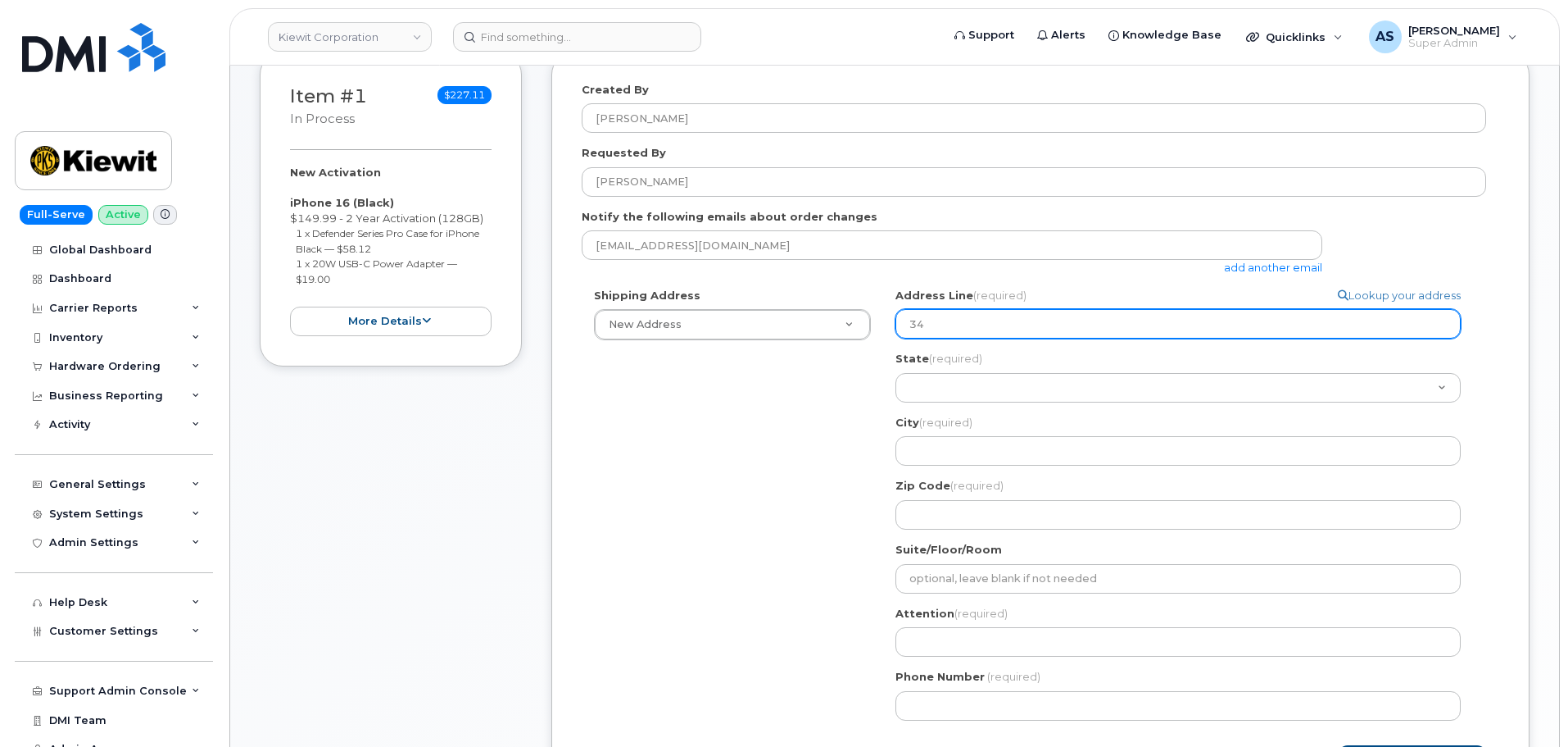
select select
type input "340"
select select
type input "340 W"
select select
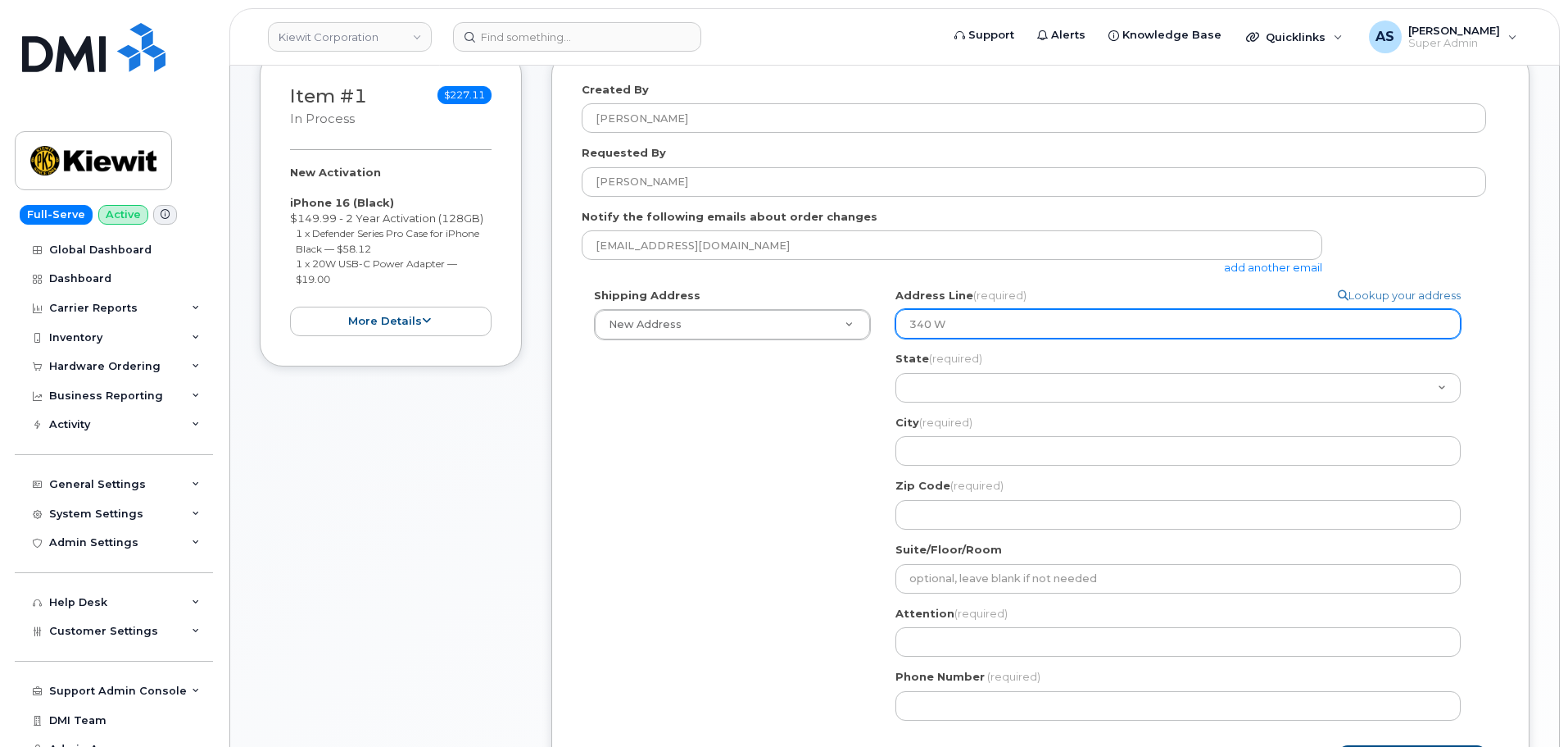
type input "340 Wi"
select select
type input "340 Wil"
select select
type input "340 Will"
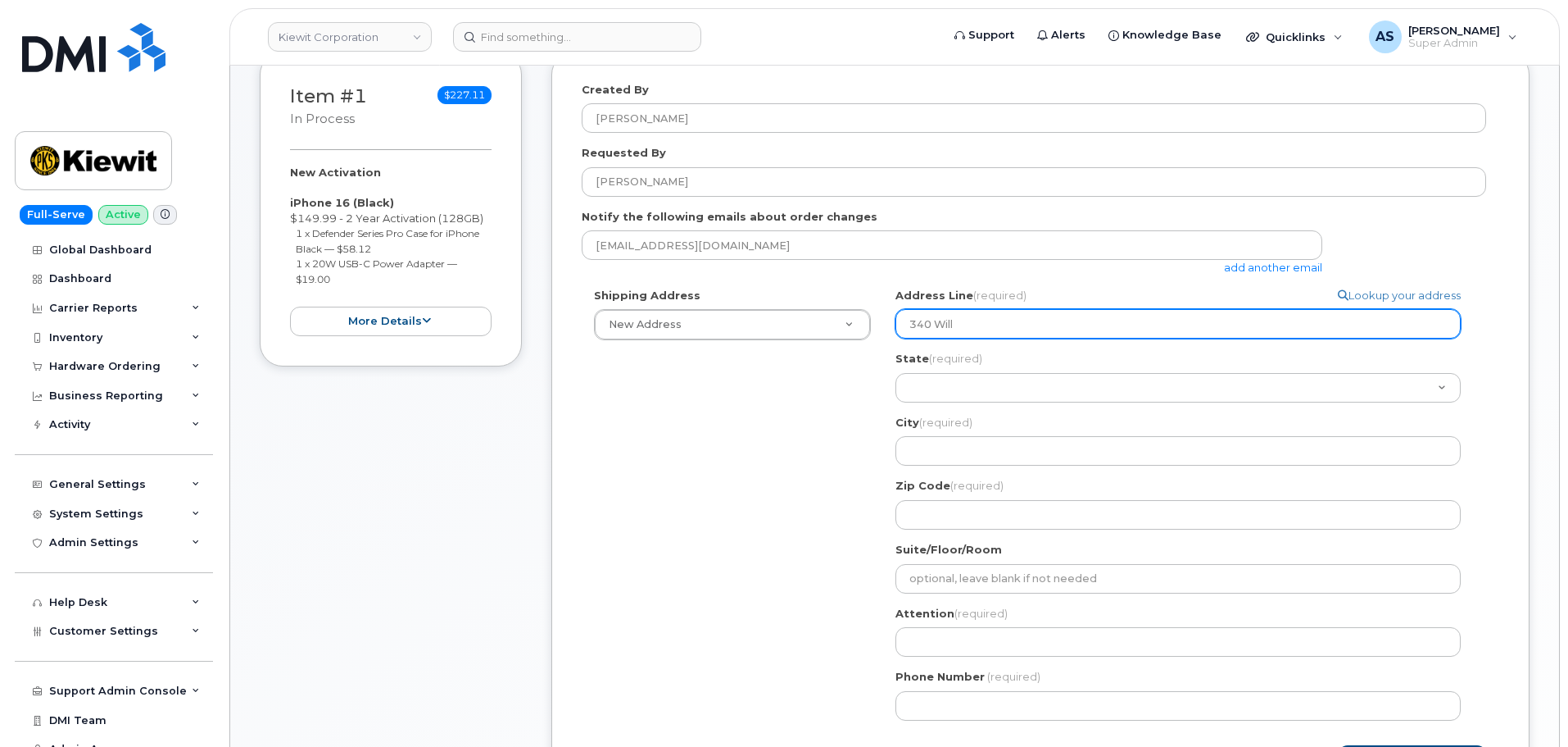
select select
type input "340 Willi"
select select
type input "340 Willia"
select select
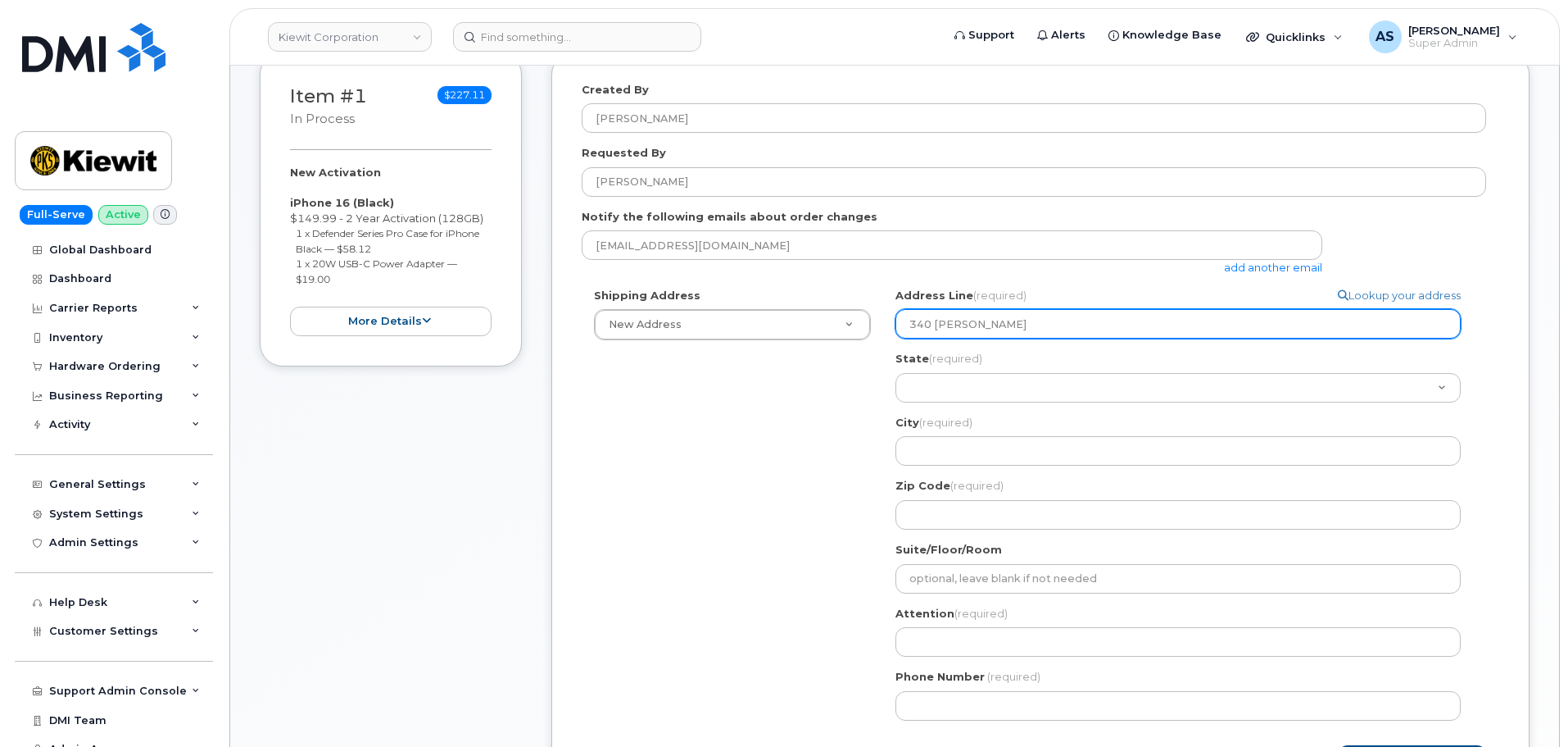
type input "340 William"
select select
type input "340 William C"
select select
type input "340 William"
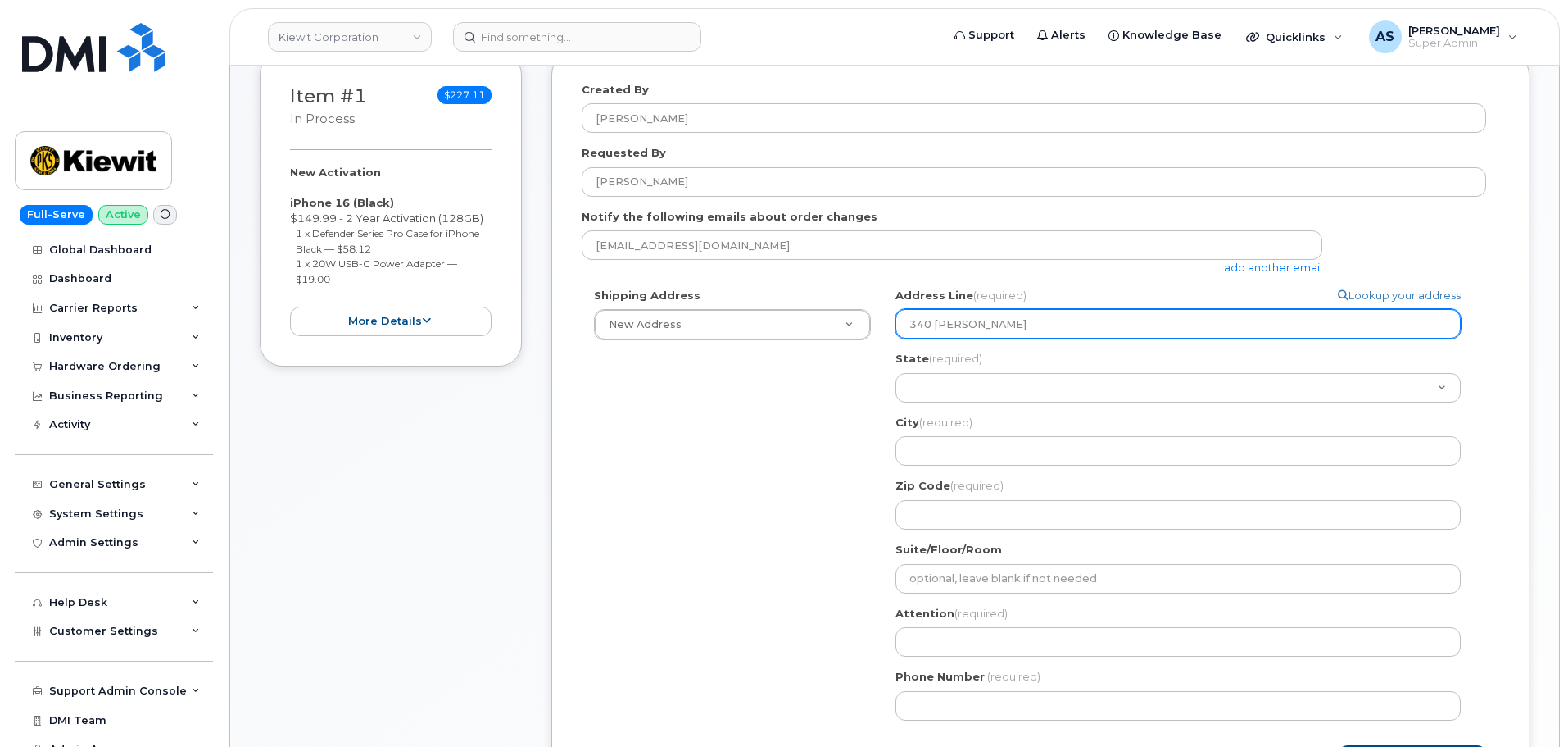
select select
type input "340 Willia"
select select
type input "340 Willi"
select select
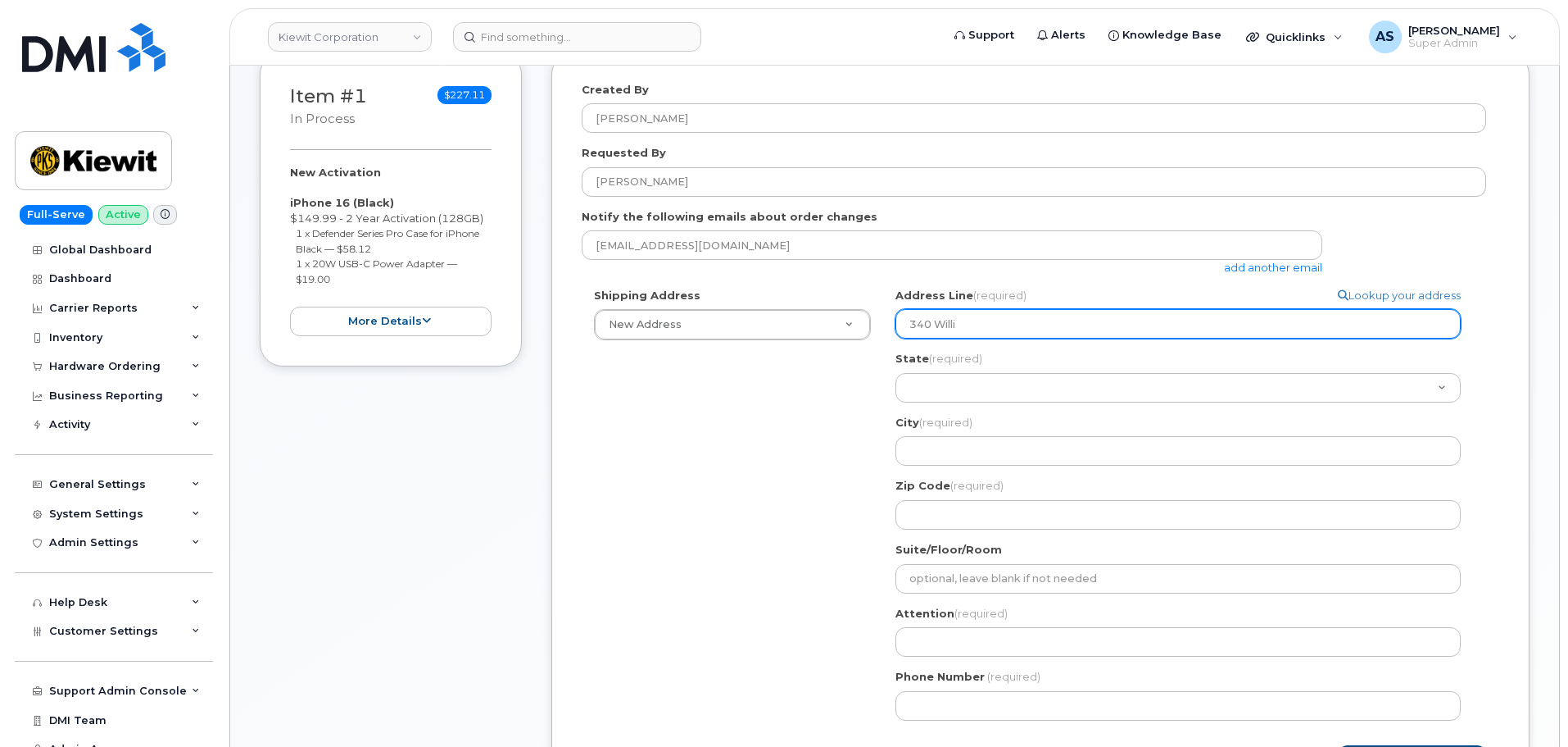
type input "340 Will"
select select
type input "340 Wil"
select select
type input "340 Wi"
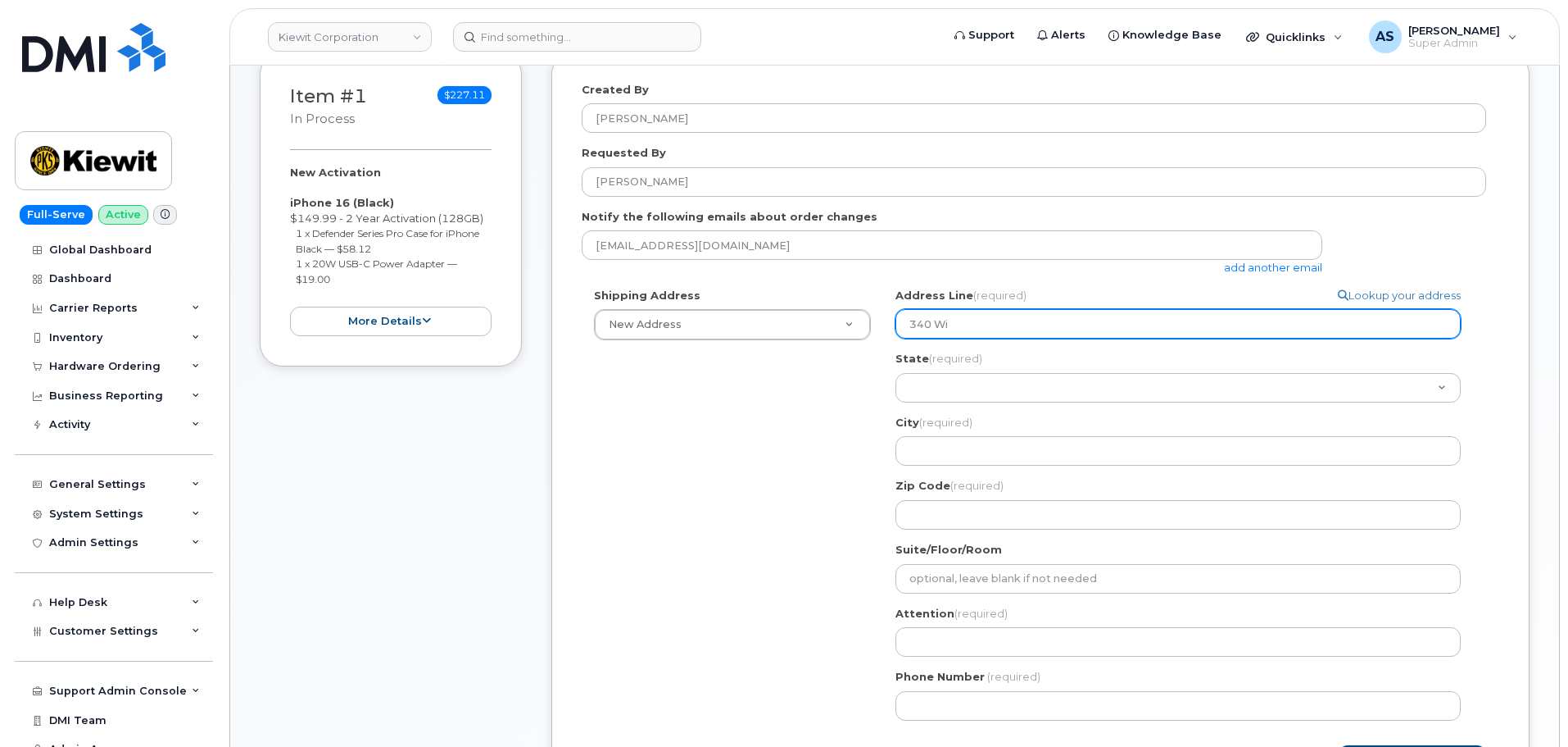
select select
type input "340 W"
select select
type input "340"
select select
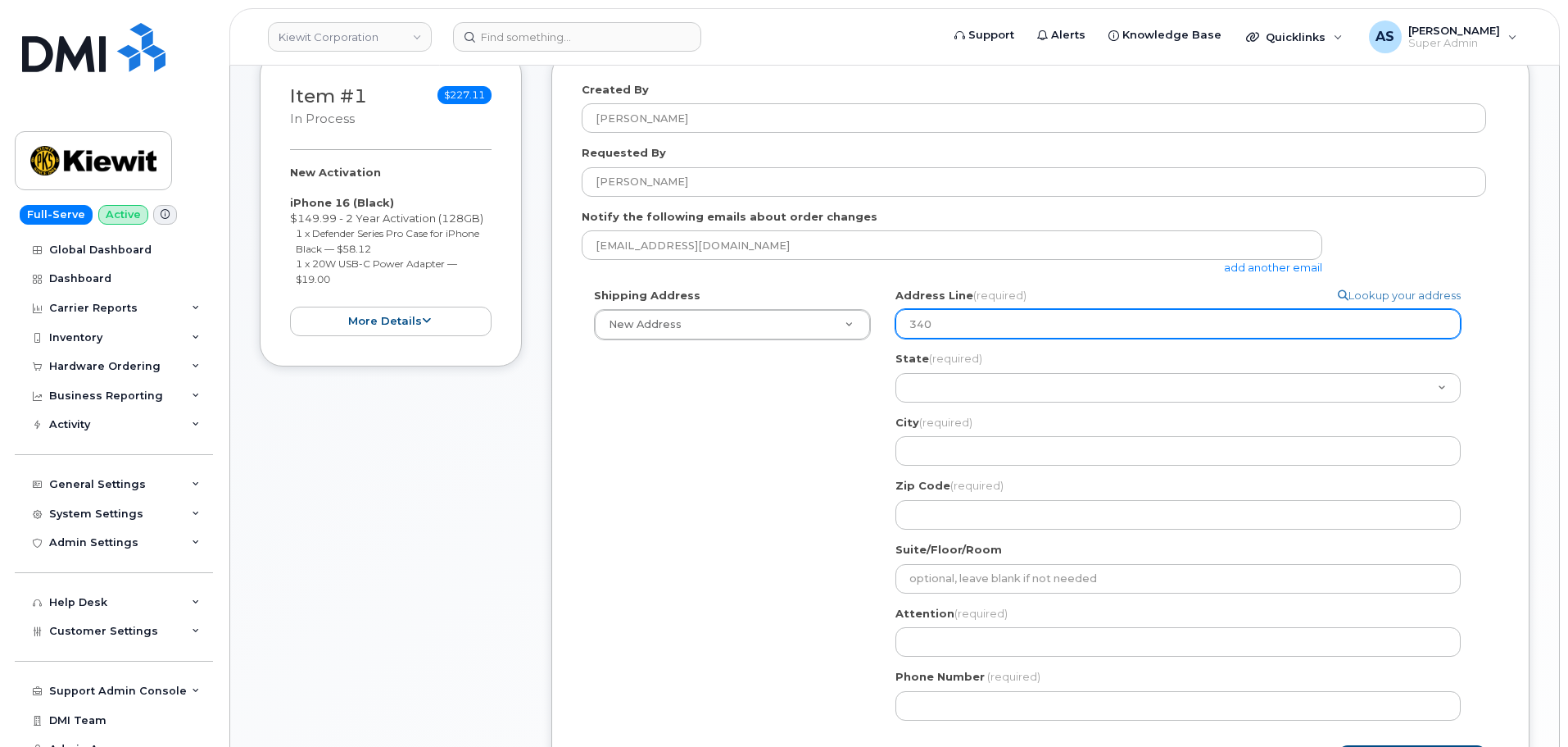
type input "34"
select select
type input "3"
select select
type input "32"
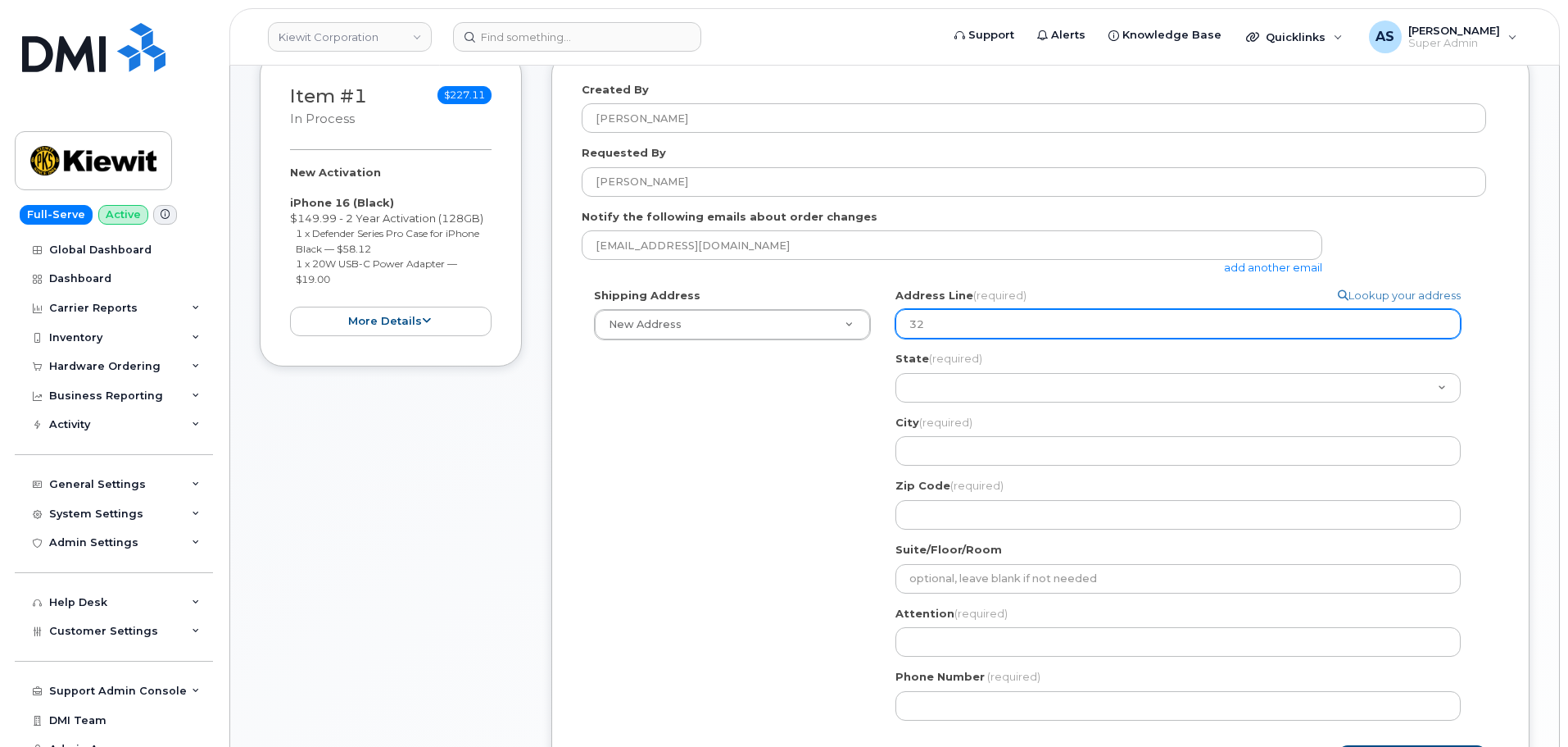
select select
type input "324"
select select
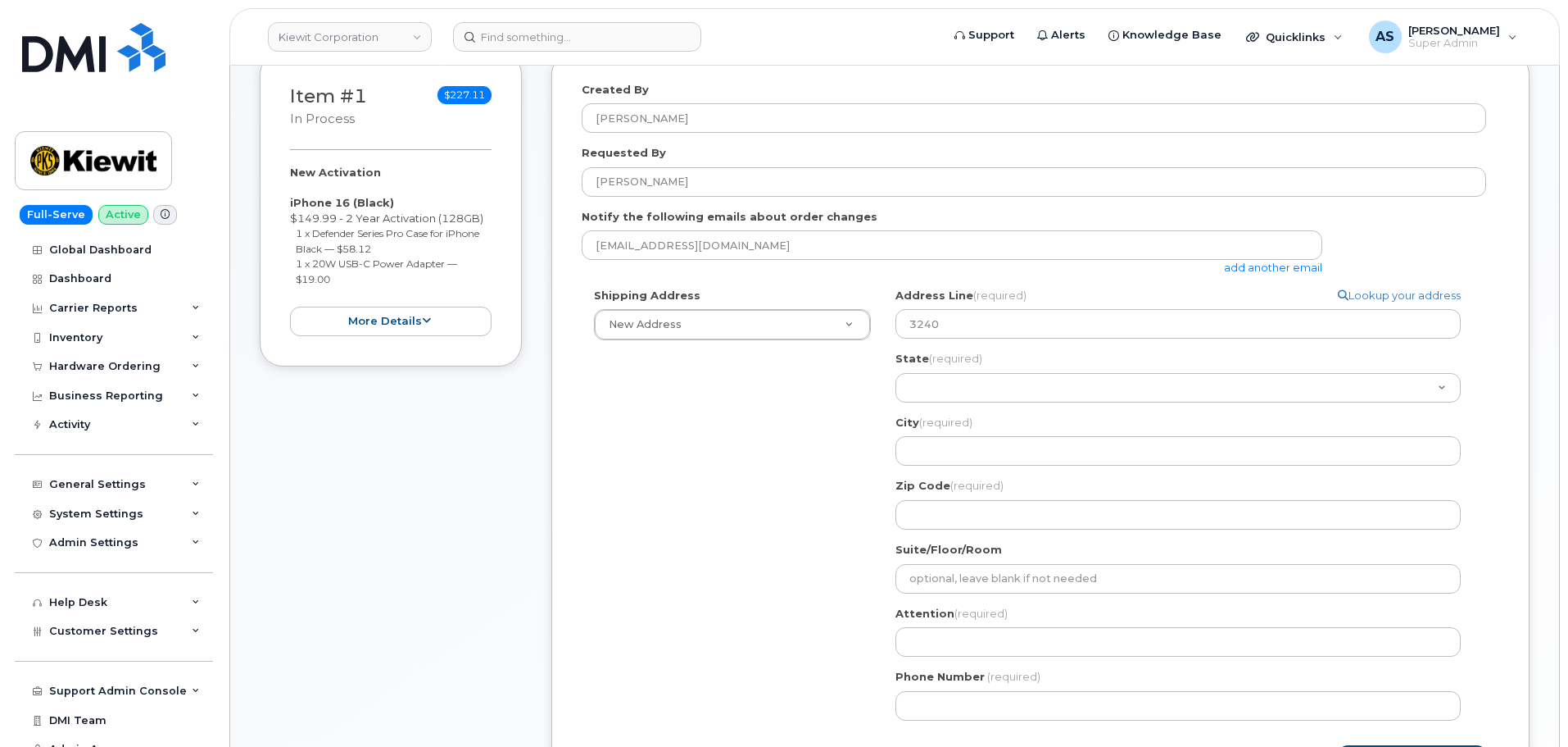
drag, startPoint x: 693, startPoint y: 449, endPoint x: 699, endPoint y: 435, distance: 15.2
click at [690, 443] on div "Shipping Address New Address New Address 585 N Dairy Ashford Rd Search your add…" at bounding box center [1033, 509] width 904 height 445
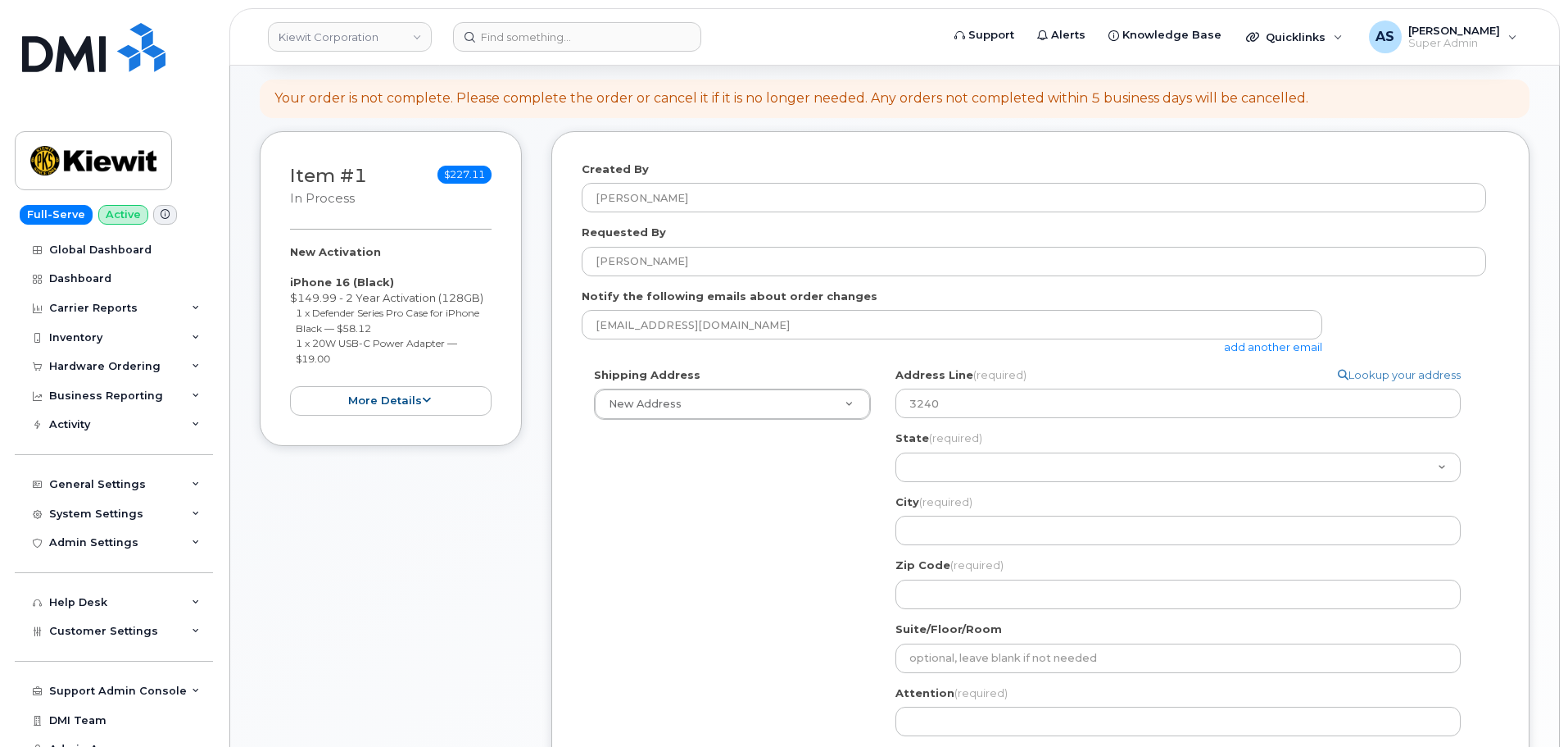
scroll to position [164, 0]
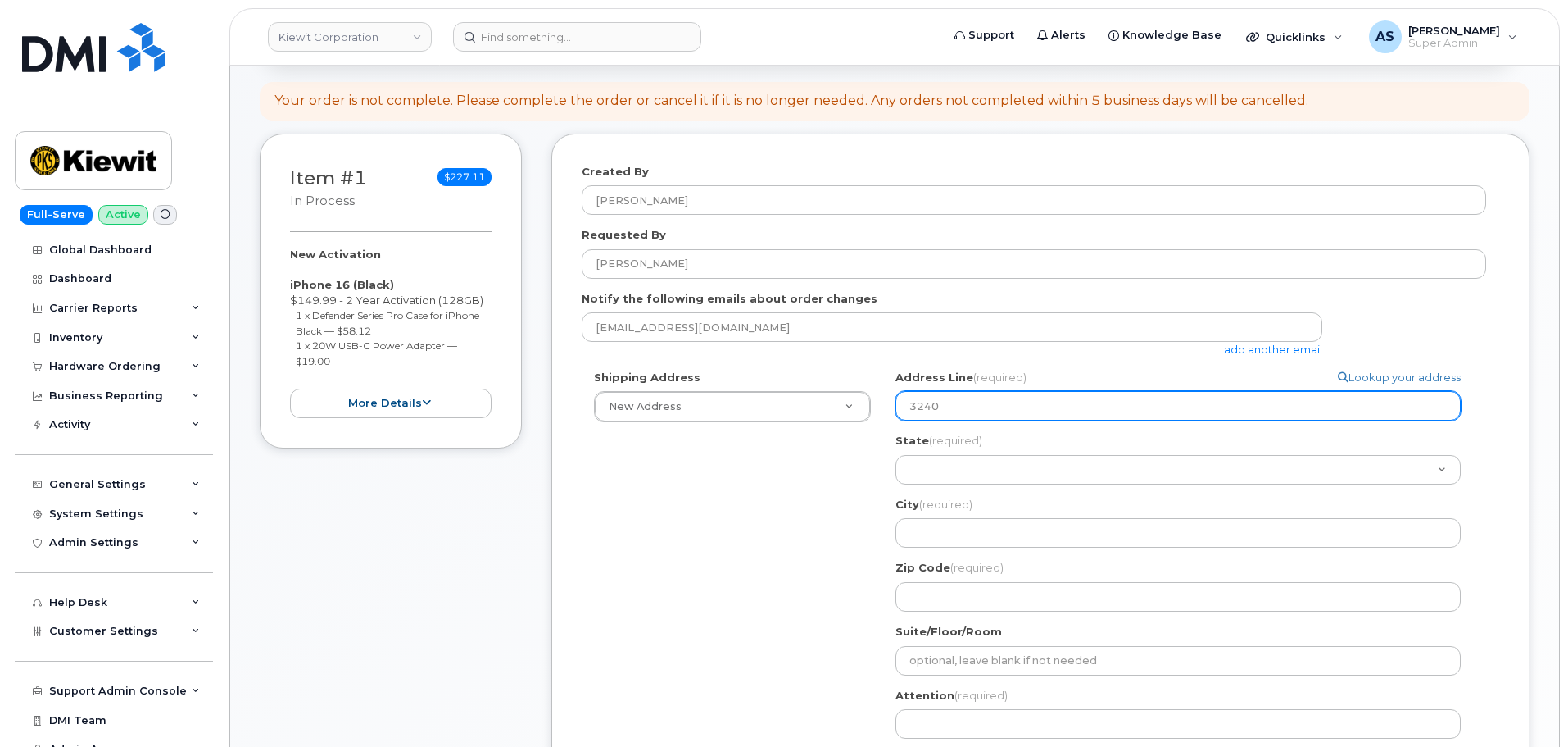
drag, startPoint x: 982, startPoint y: 416, endPoint x: 980, endPoint y: 423, distance: 7.3
click at [985, 413] on input "3240" at bounding box center [1178, 406] width 565 height 29
click at [973, 413] on input "3240" at bounding box center [1178, 406] width 565 height 29
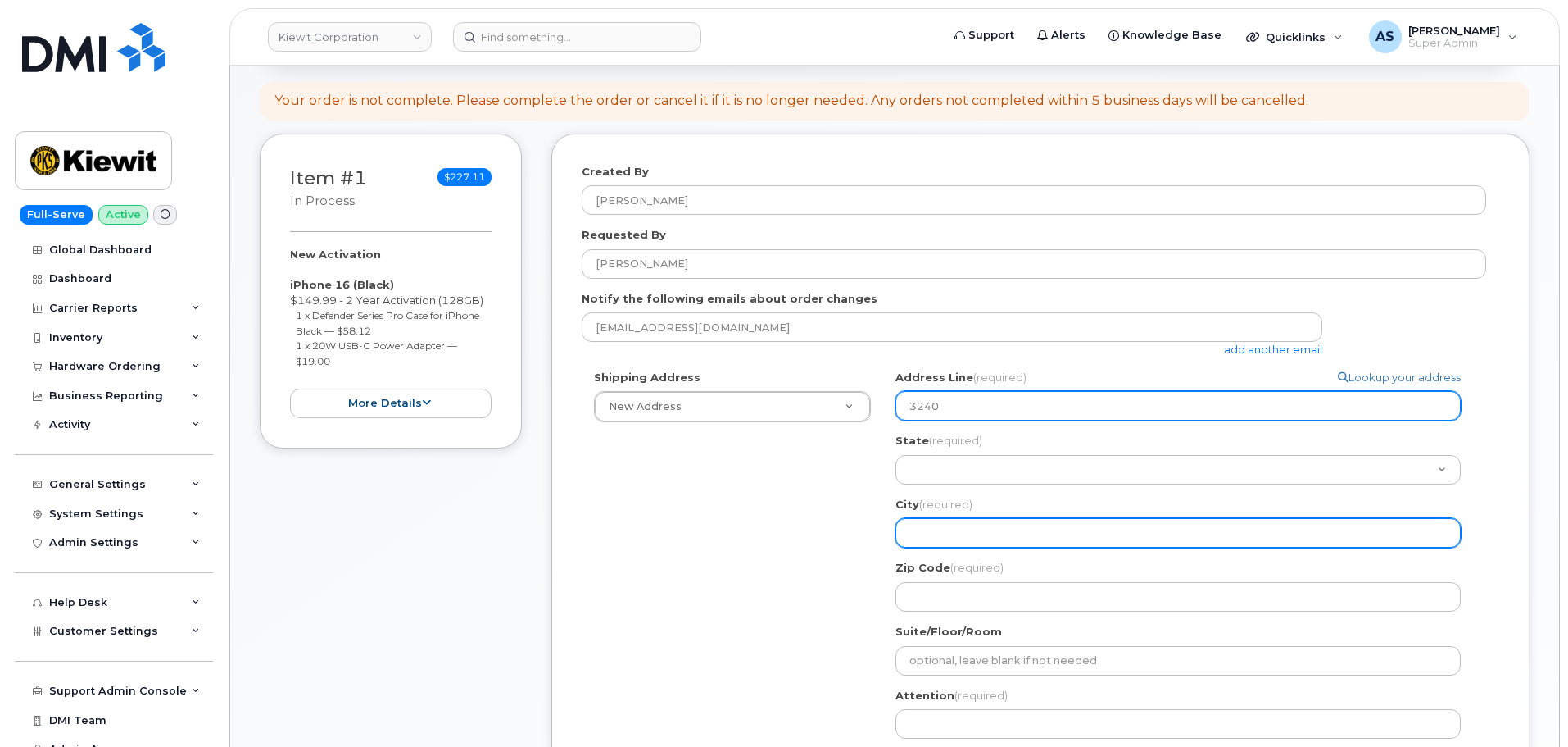
type input "3240"
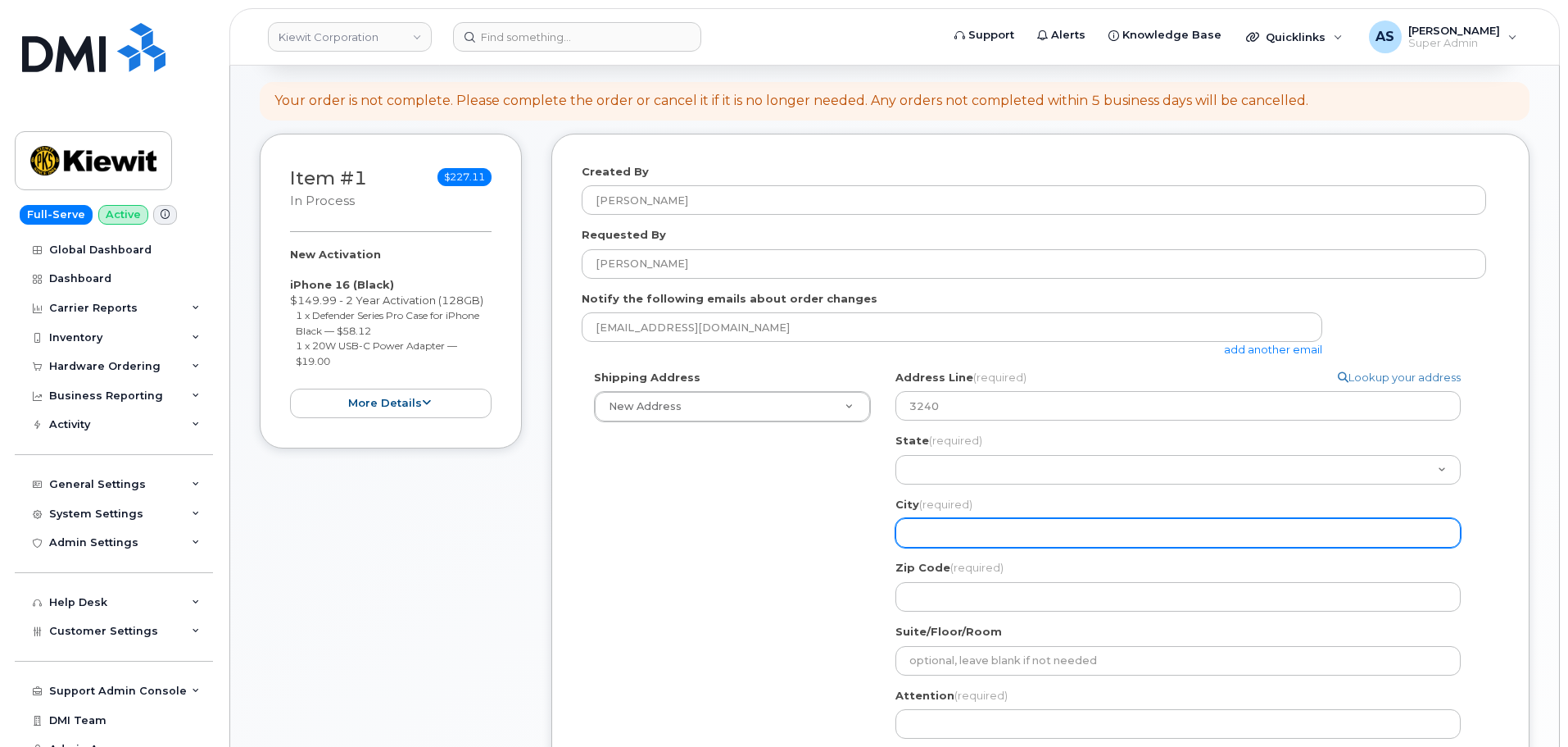
click at [994, 532] on input "City (required)" at bounding box center [1178, 533] width 565 height 29
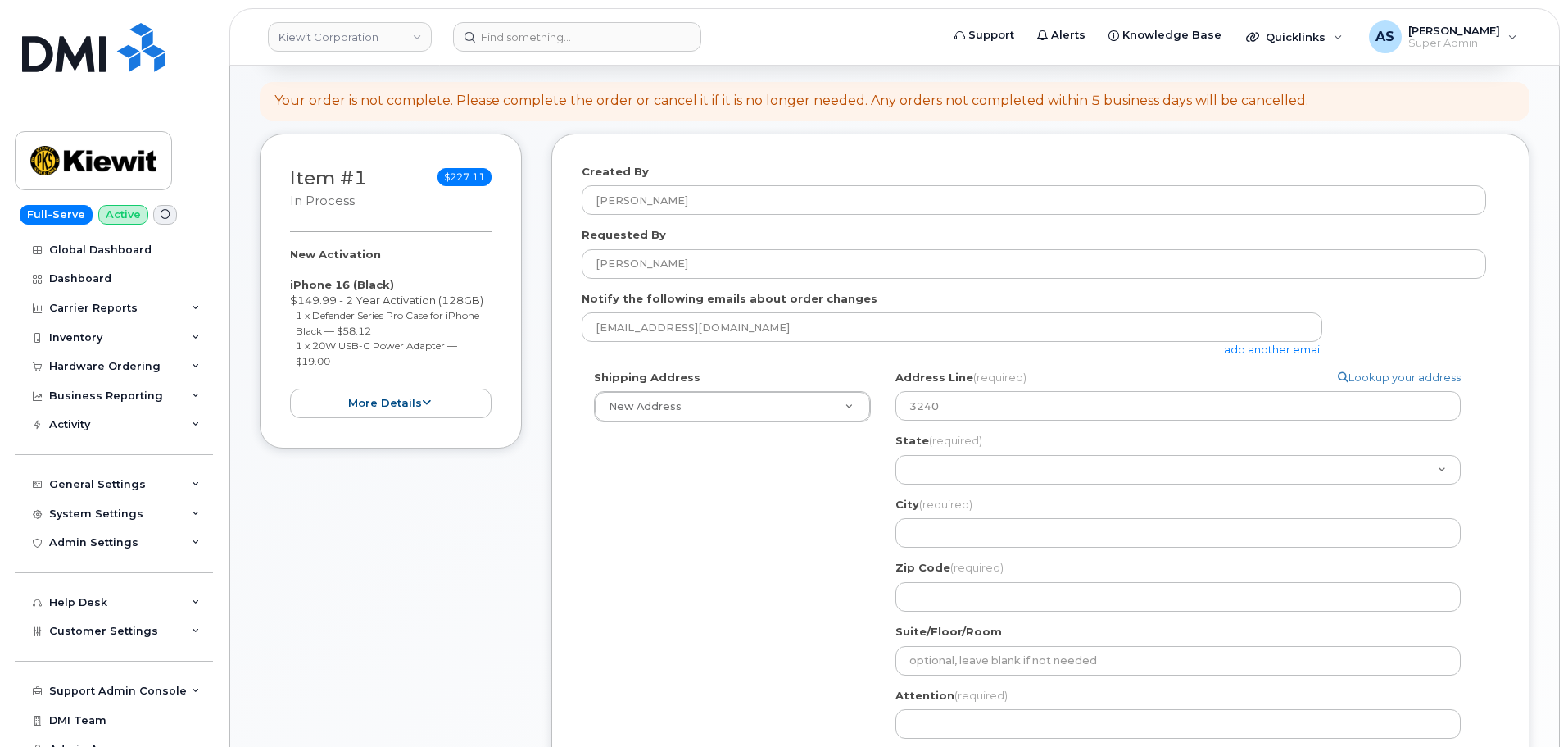
click at [787, 623] on div "Shipping Address New Address New Address 585 N Dairy Ashford Rd Search your add…" at bounding box center [1033, 592] width 904 height 445
click at [450, 412] on button "more details" at bounding box center [391, 403] width 201 height 30
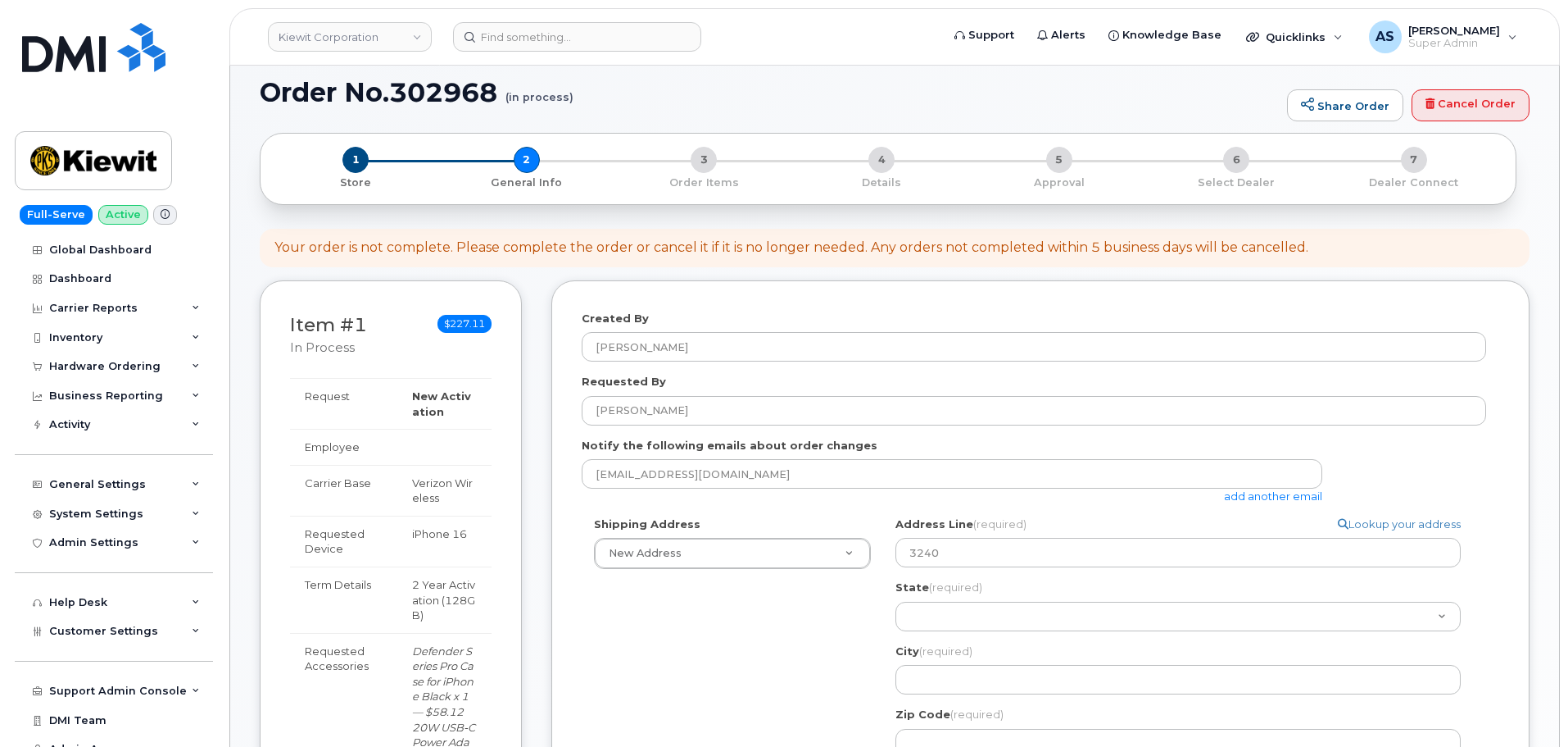
scroll to position [0, 0]
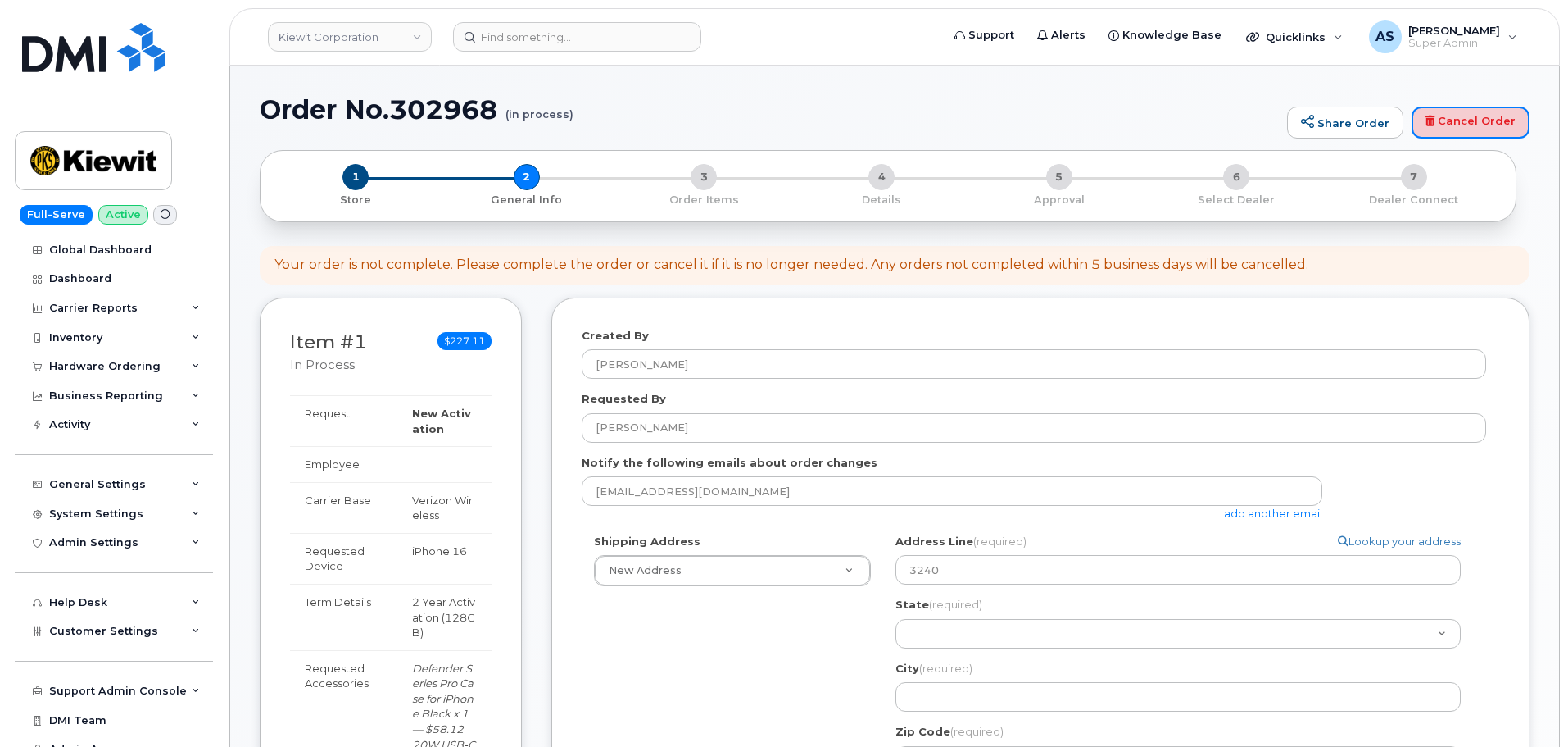
drag, startPoint x: 1501, startPoint y: 117, endPoint x: 853, endPoint y: 55, distance: 651.0
click at [1499, 115] on link "Cancel Order" at bounding box center [1470, 123] width 118 height 33
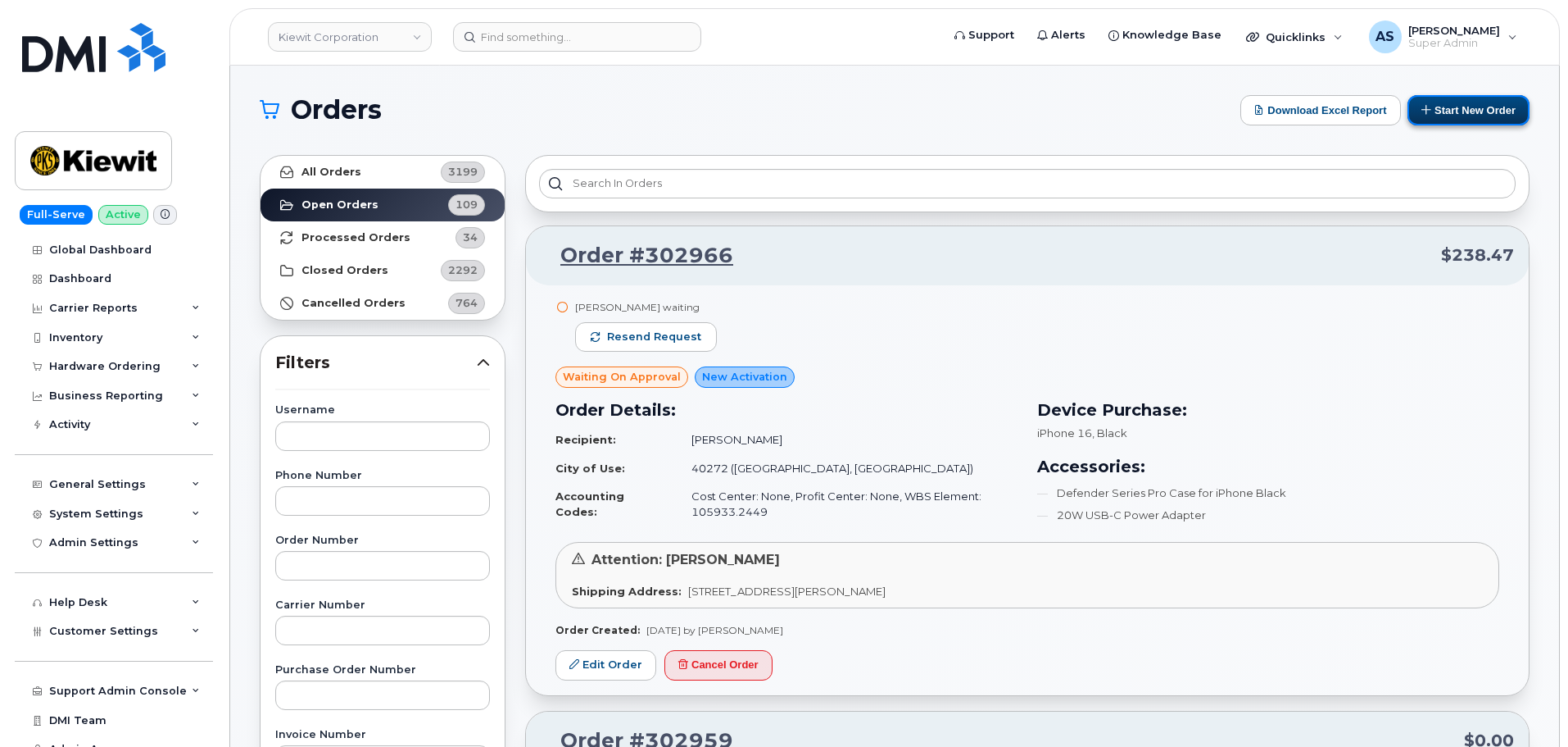
click at [1475, 111] on button "Start New Order" at bounding box center [1468, 110] width 122 height 30
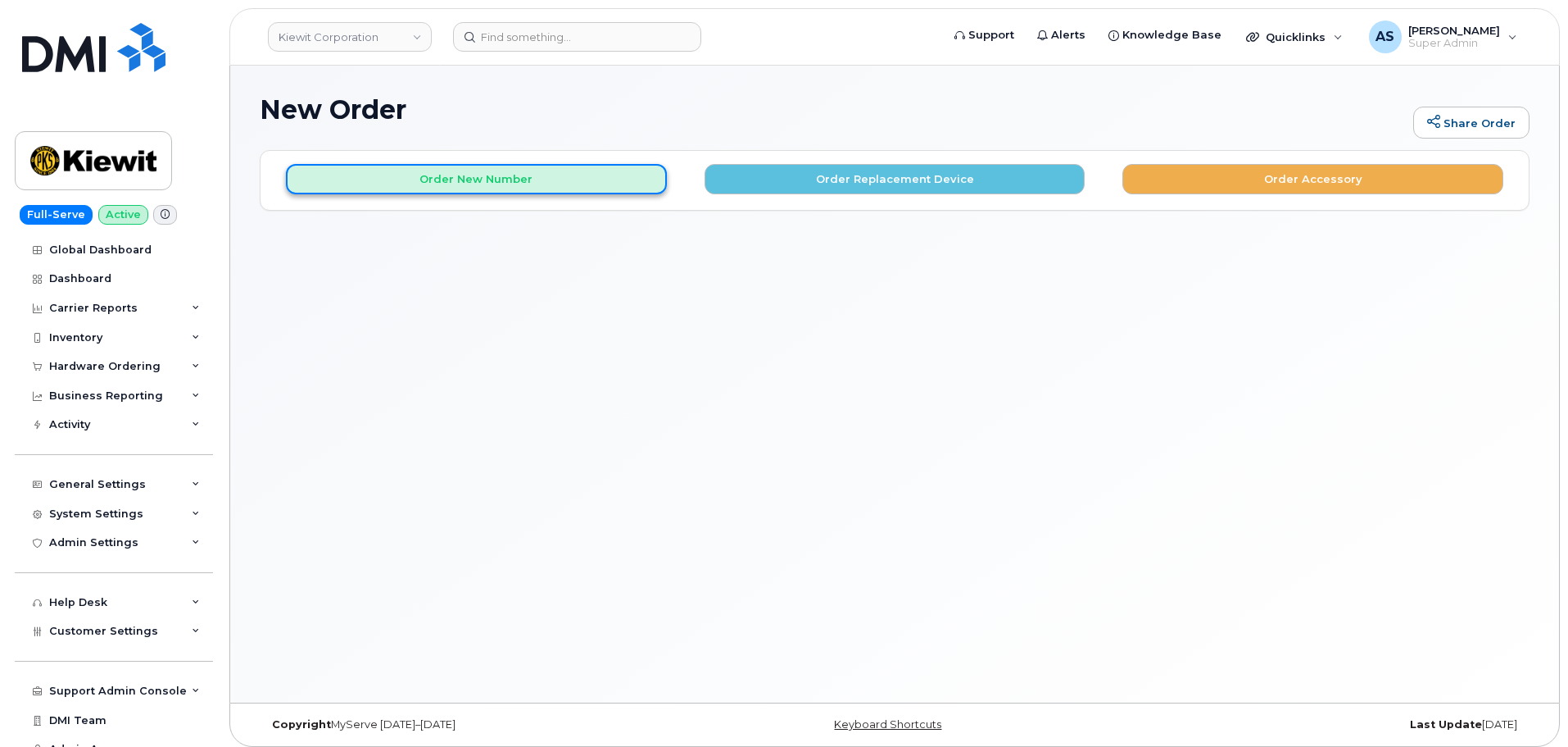
click at [543, 180] on button "Order New Number" at bounding box center [477, 179] width 381 height 30
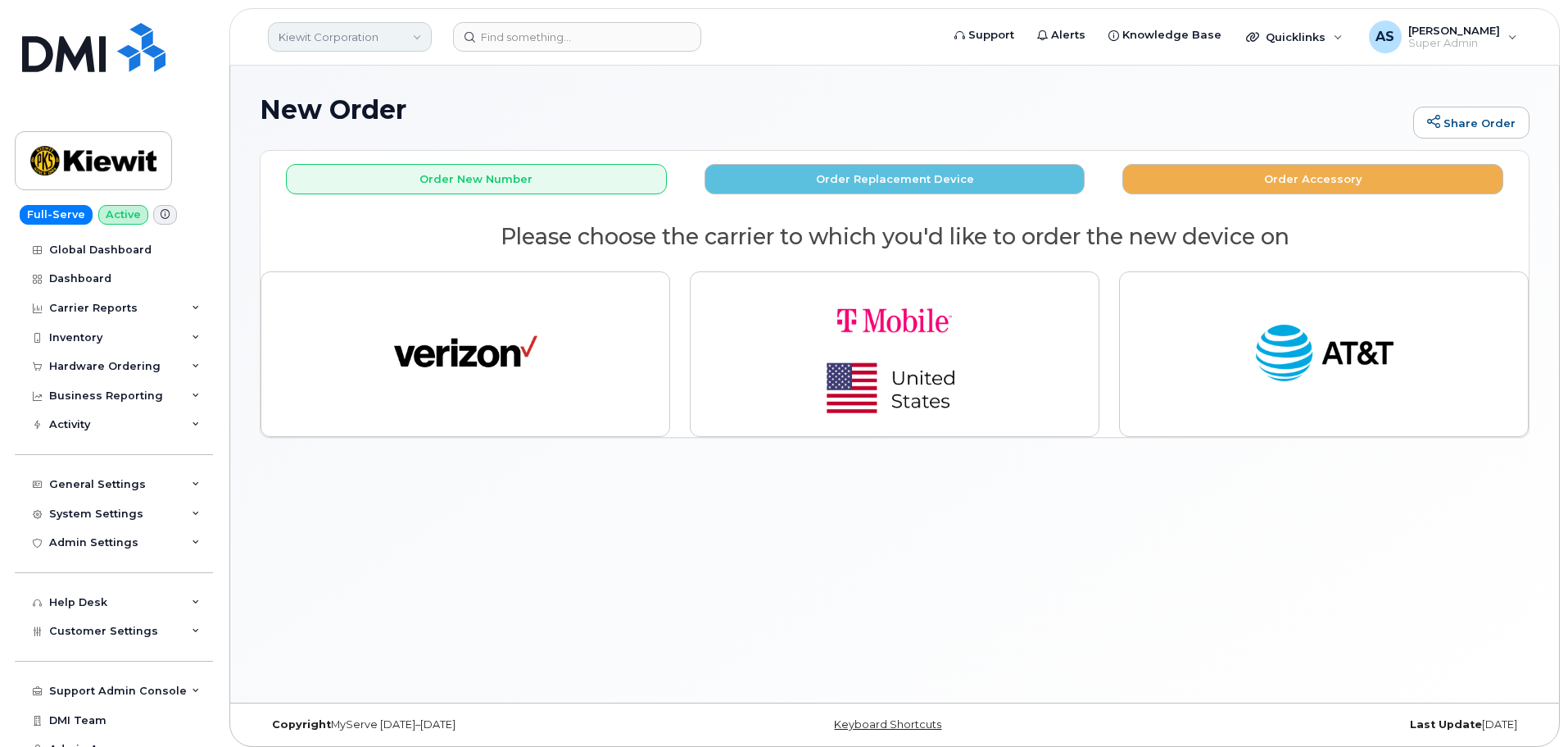
click at [346, 22] on link "Kiewit Corporation" at bounding box center [350, 37] width 164 height 29
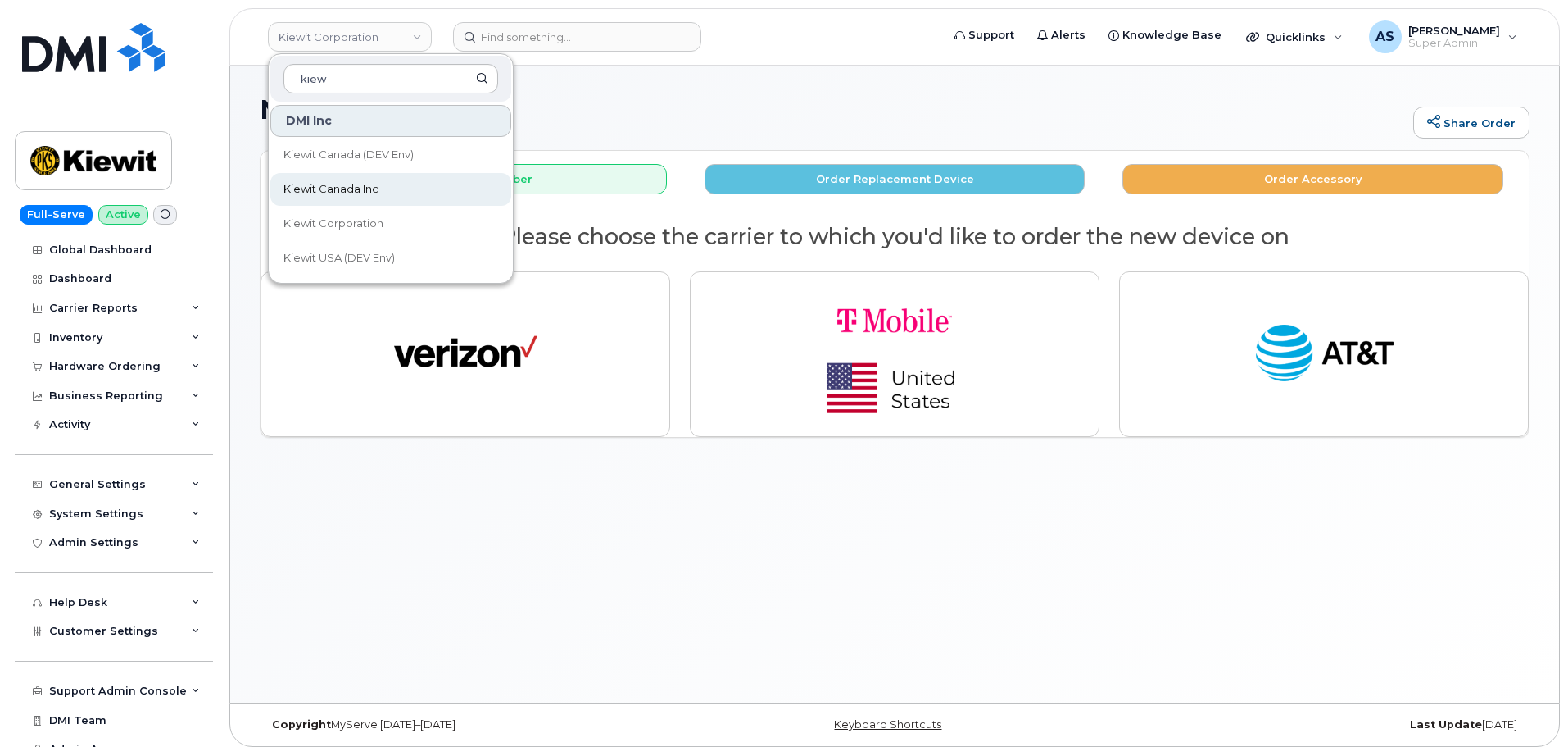
type input "kiew"
click at [388, 190] on link "Kiewit Canada Inc" at bounding box center [391, 190] width 240 height 33
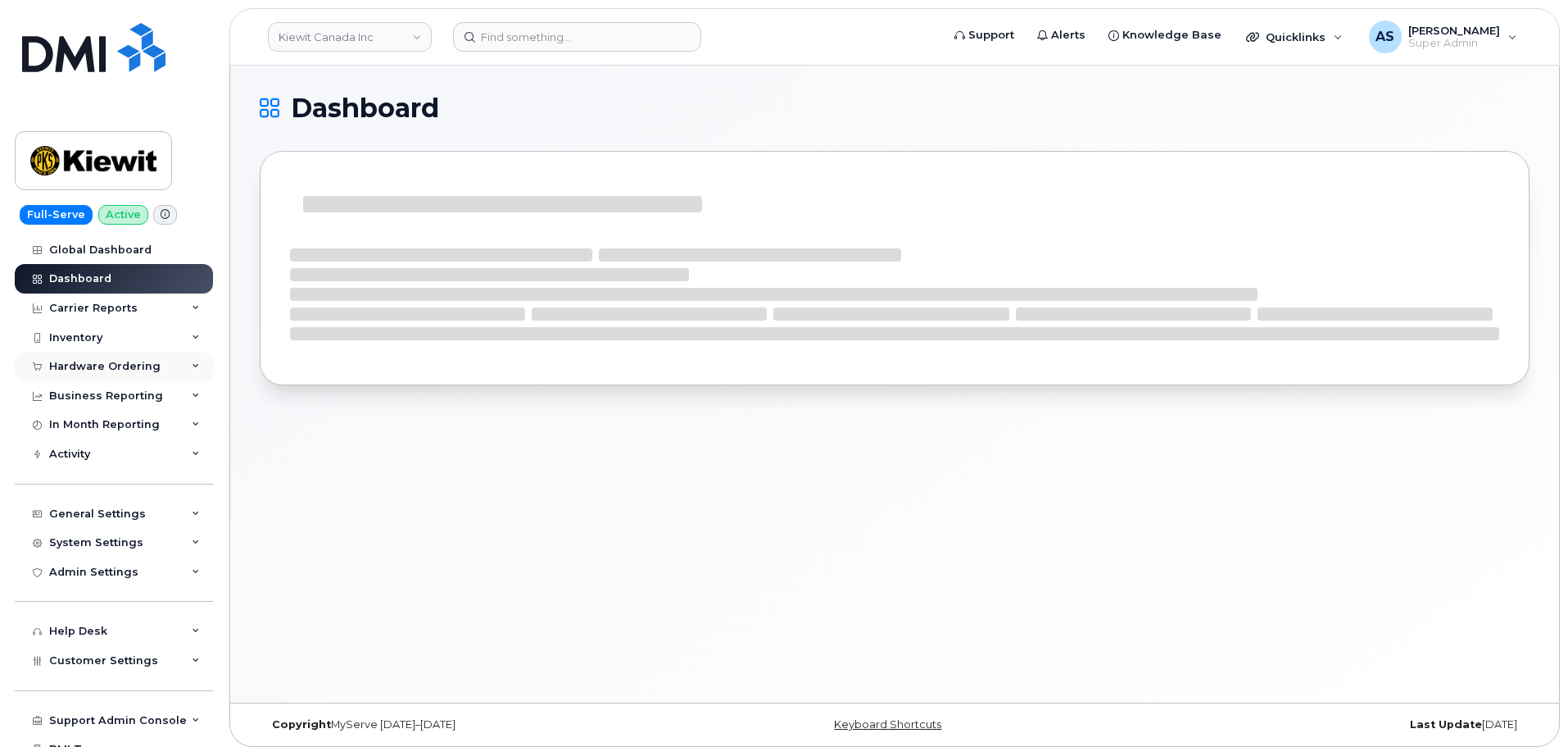
click at [111, 364] on div "Hardware Ordering" at bounding box center [113, 367] width 198 height 29
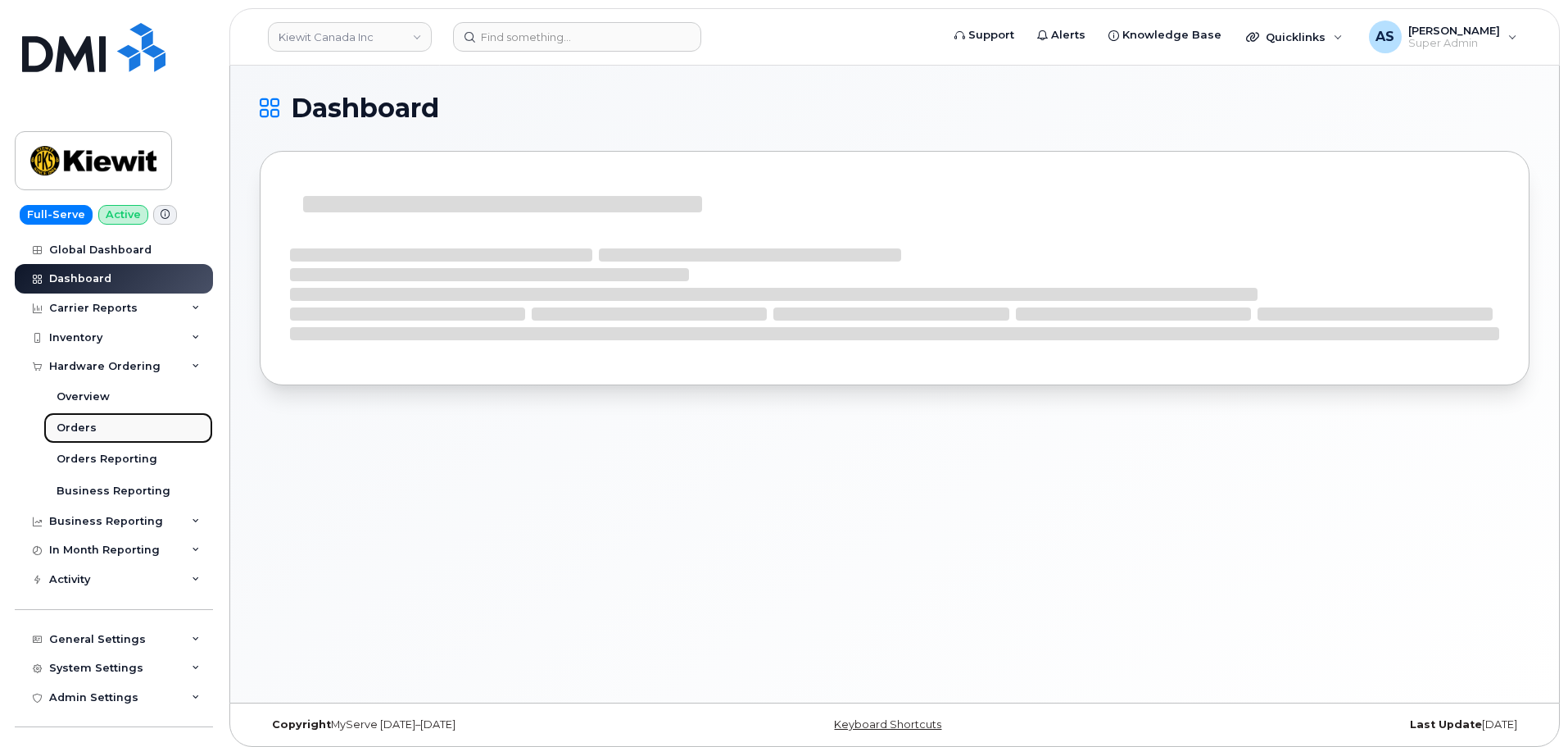
click at [127, 430] on link "Orders" at bounding box center [127, 428] width 169 height 31
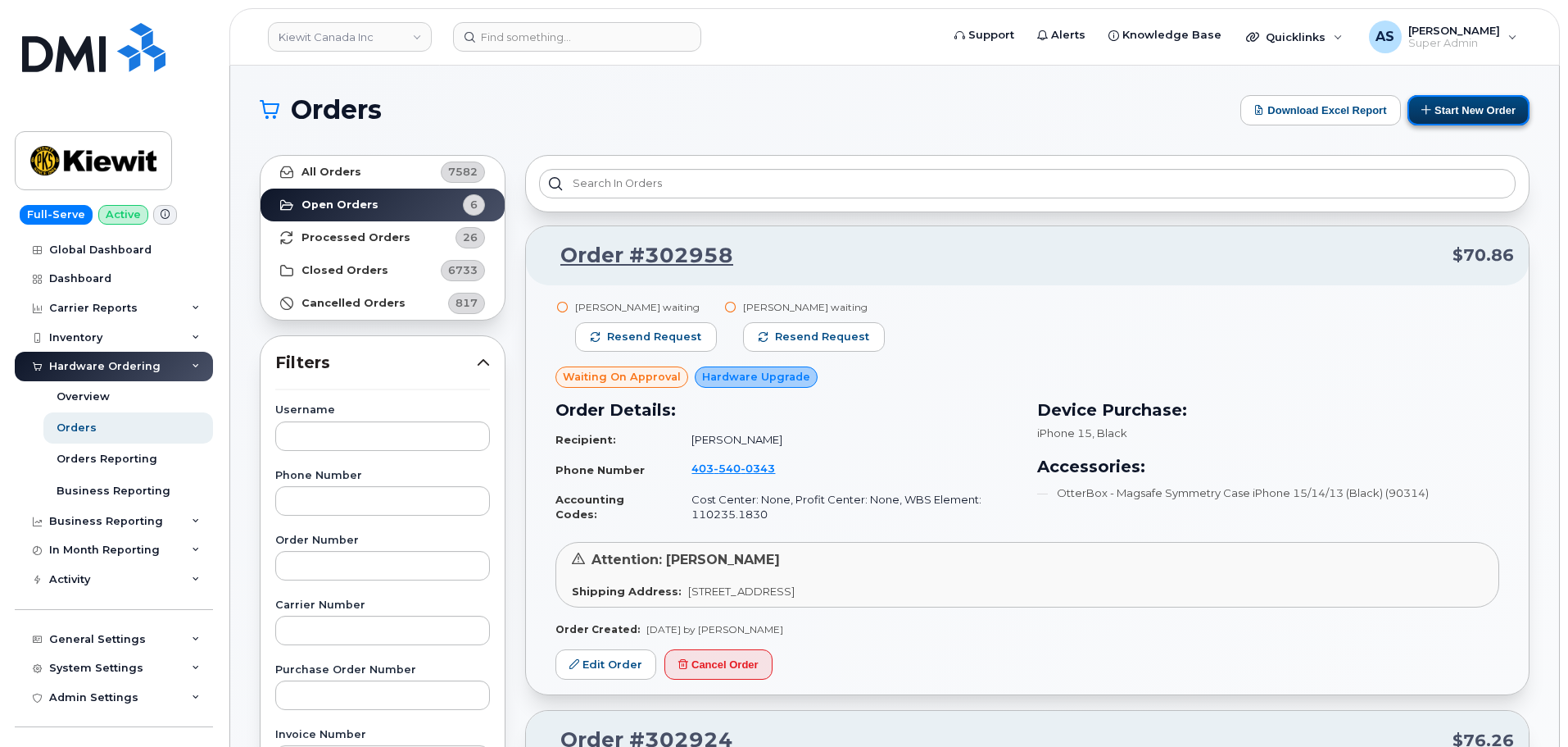
click at [1492, 110] on button "Start New Order" at bounding box center [1468, 110] width 122 height 30
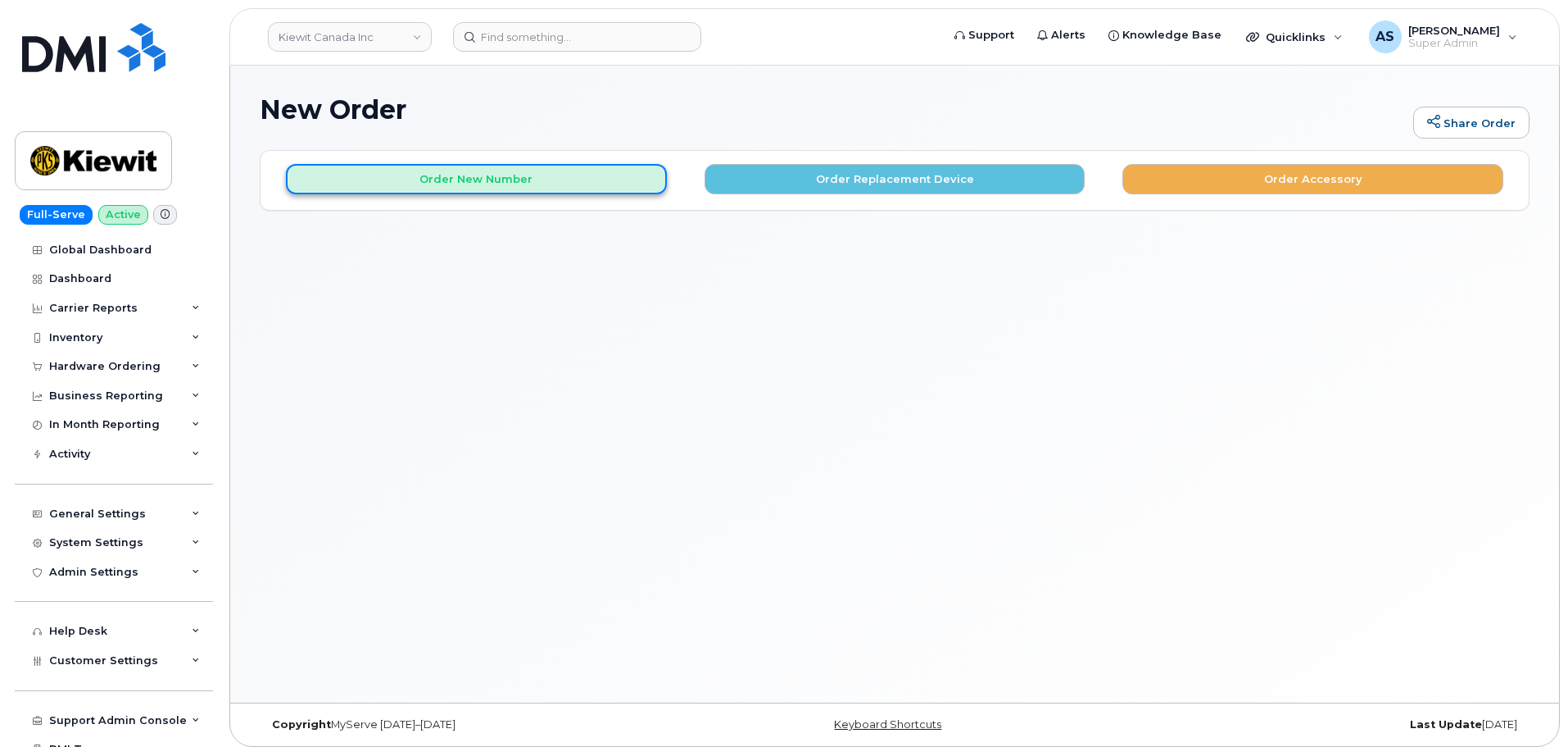
click at [526, 183] on button "Order New Number" at bounding box center [477, 179] width 381 height 30
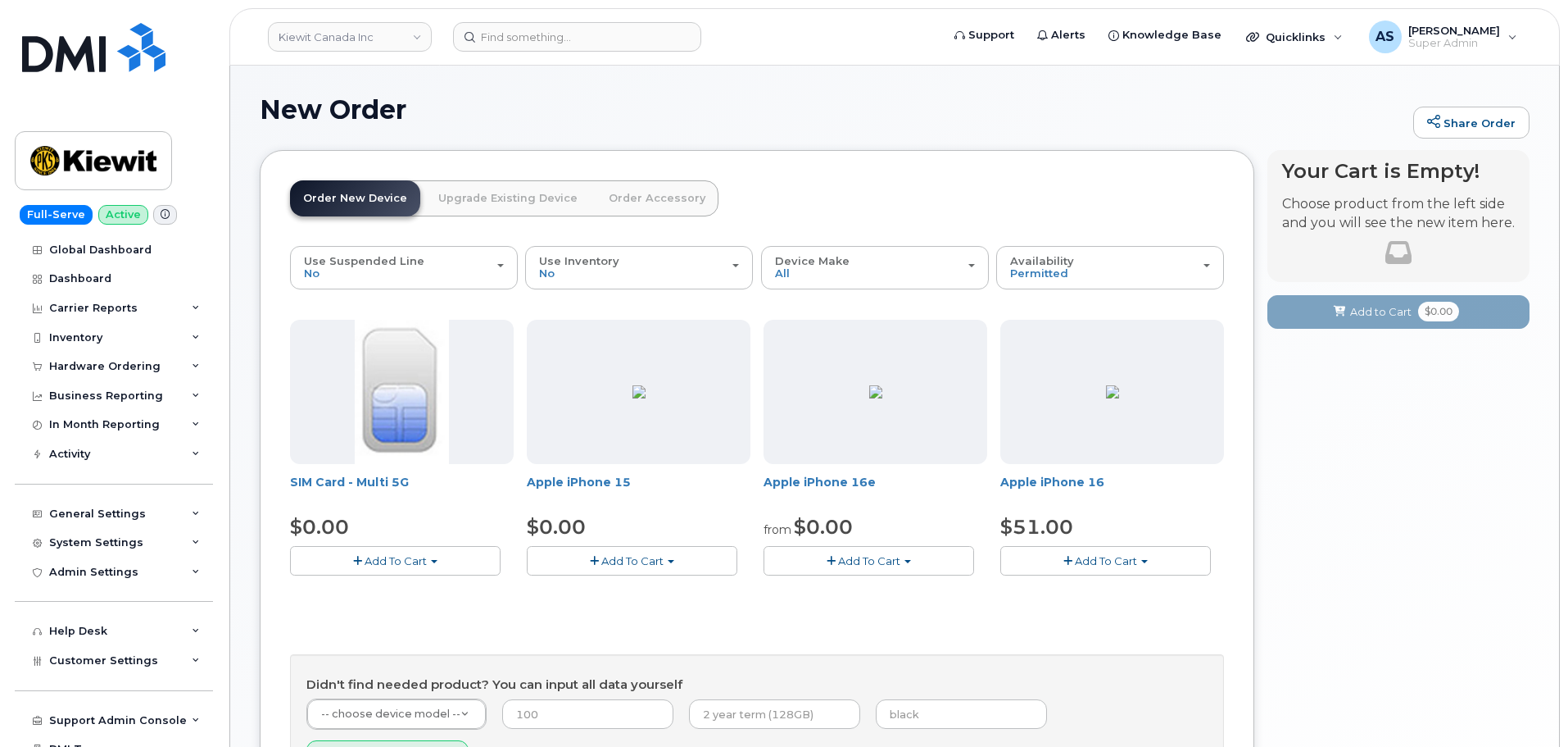
click at [1106, 549] on button "Add To Cart" at bounding box center [1105, 559] width 210 height 28
click at [1103, 615] on link "$51.00 - 3-year activation (128GB model)" at bounding box center [1133, 610] width 256 height 21
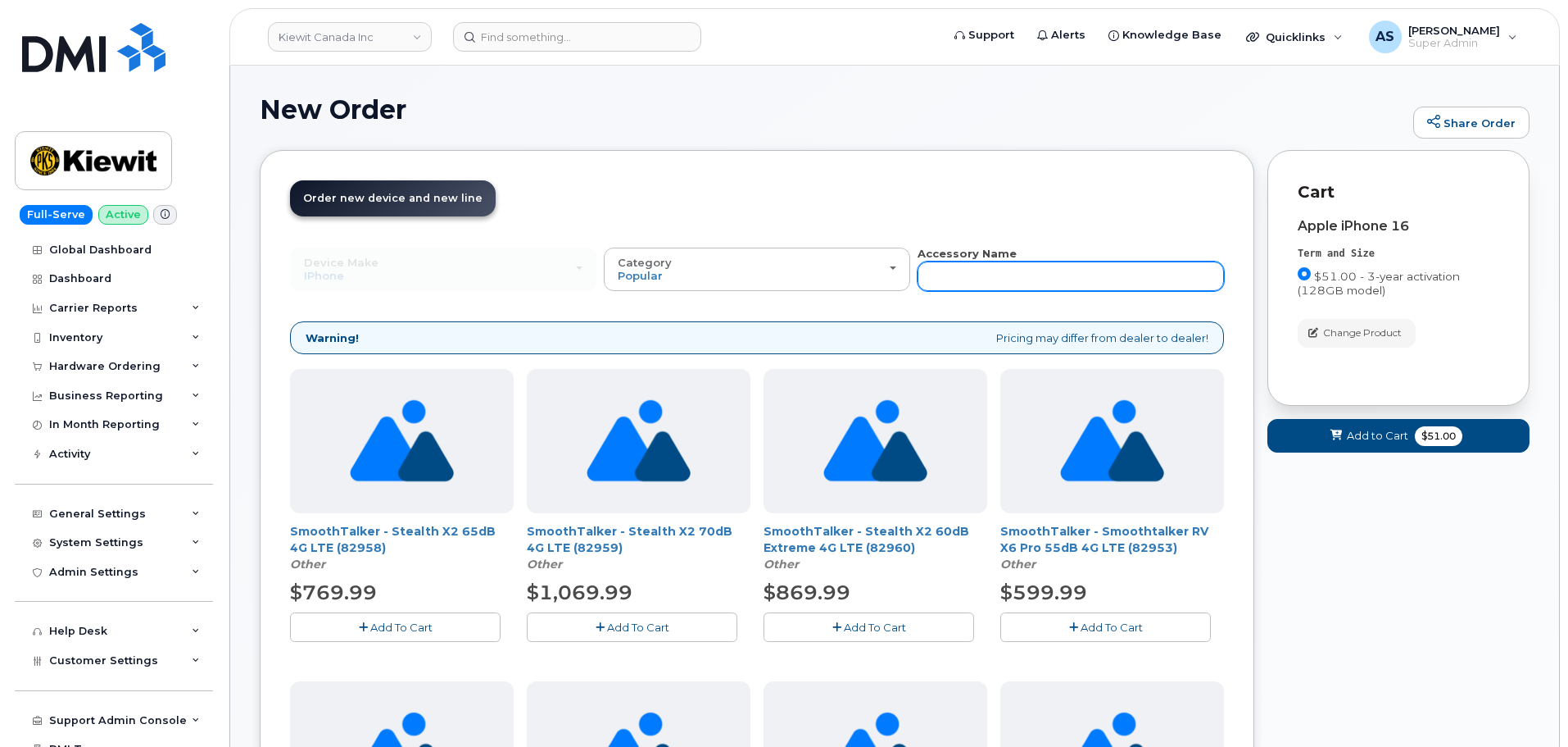
click at [1035, 287] on input "text" at bounding box center [1070, 276] width 306 height 29
type input "defender"
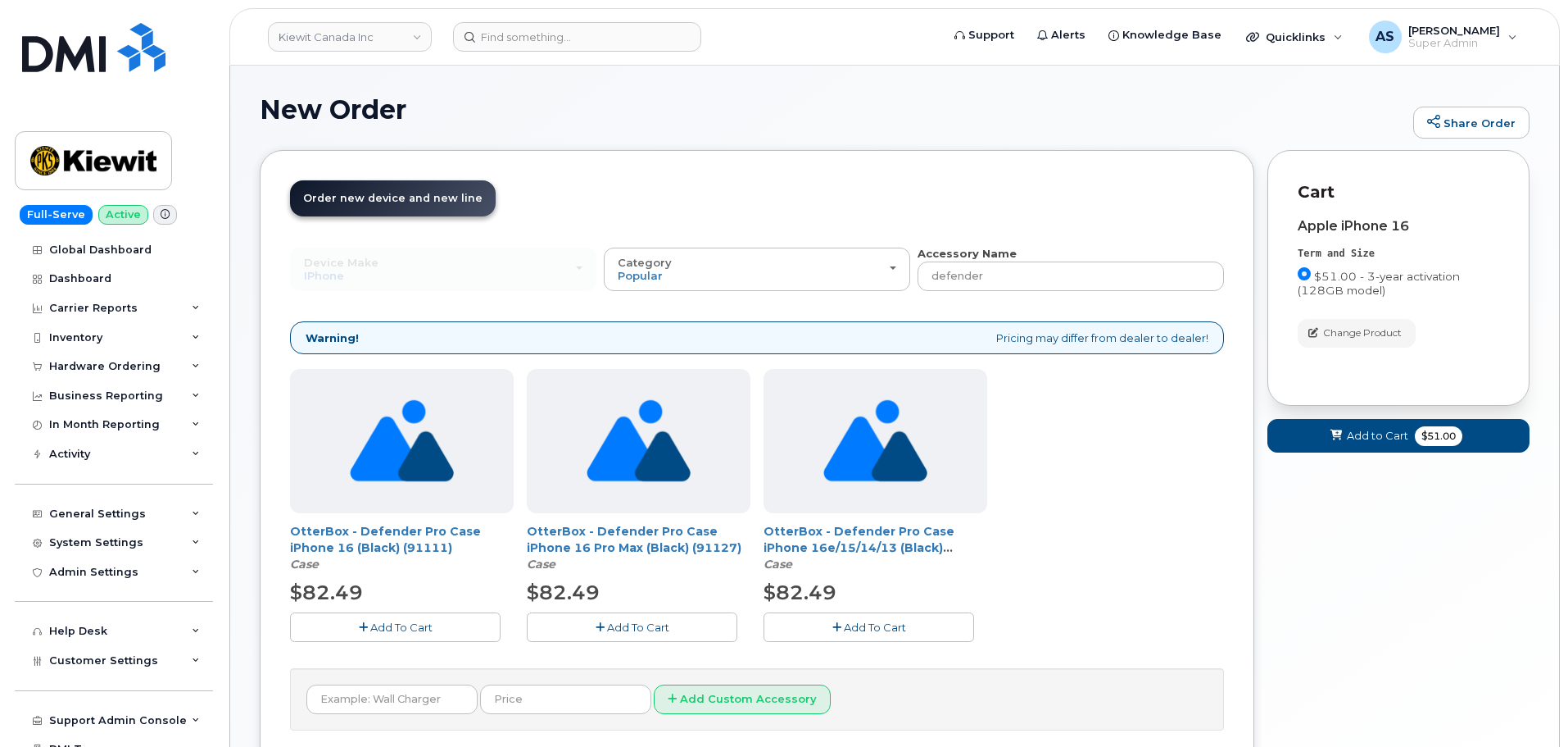
click at [417, 634] on button "Add To Cart" at bounding box center [395, 626] width 210 height 28
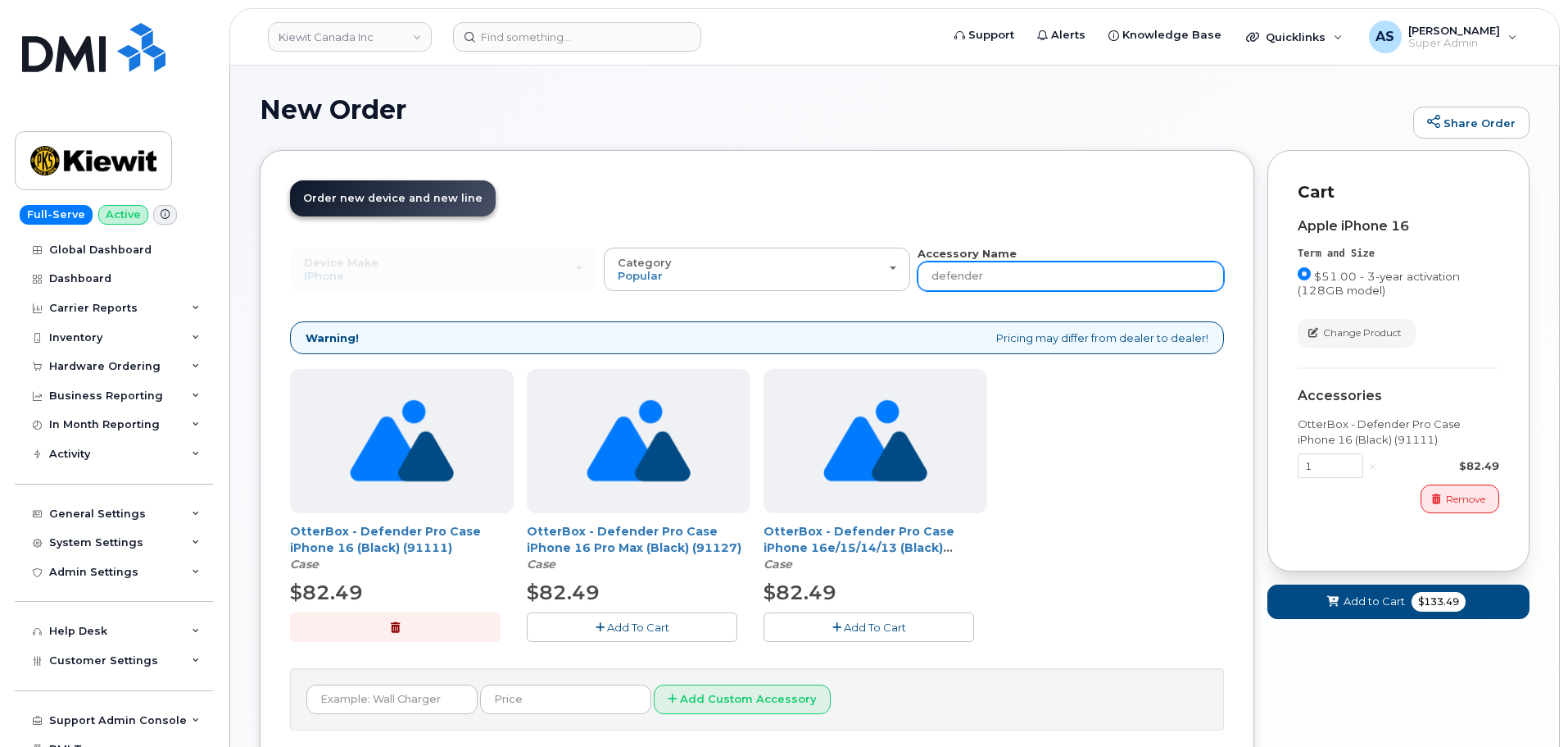
drag, startPoint x: 1044, startPoint y: 278, endPoint x: 800, endPoint y: 318, distance: 247.3
click at [787, 310] on div "Device Make All Android Cell Phone HUB iPhone Modem Tablet All Android Cell Pho…" at bounding box center [757, 487] width 934 height 484
type input "charg"
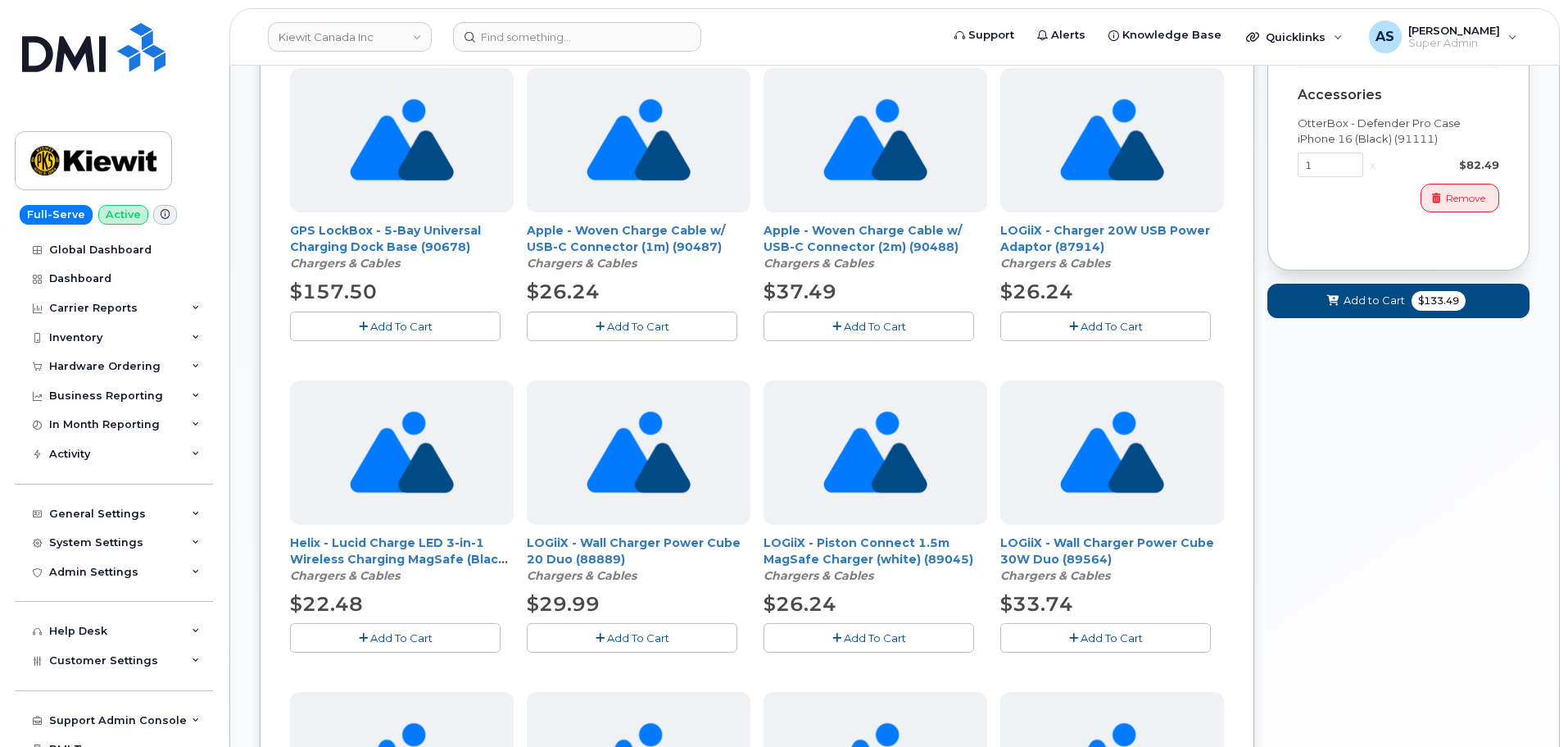
scroll to position [328, 0]
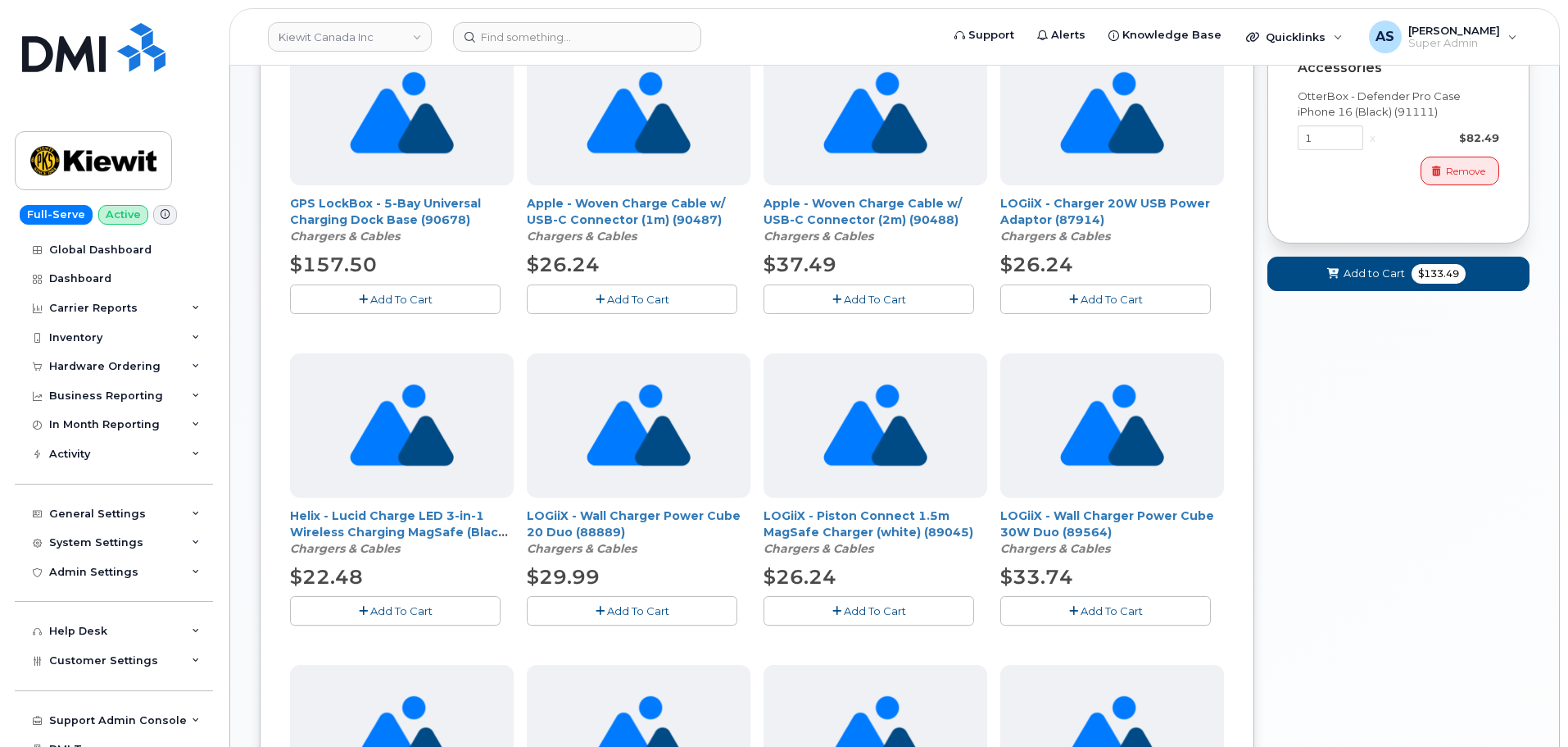
click at [1111, 296] on span "Add To Cart" at bounding box center [1112, 298] width 63 height 13
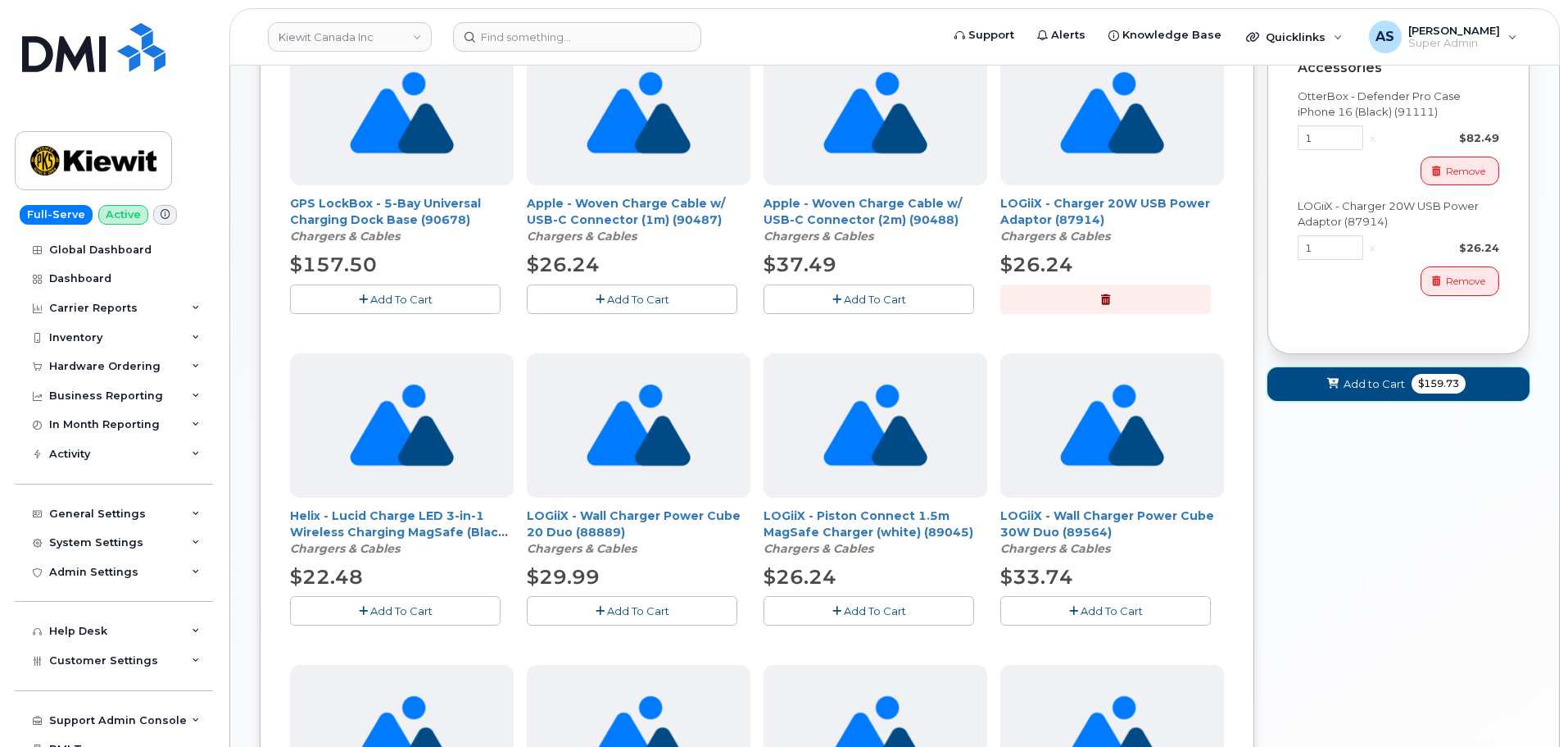
click at [1404, 389] on span "Add to Cart" at bounding box center [1374, 384] width 62 height 16
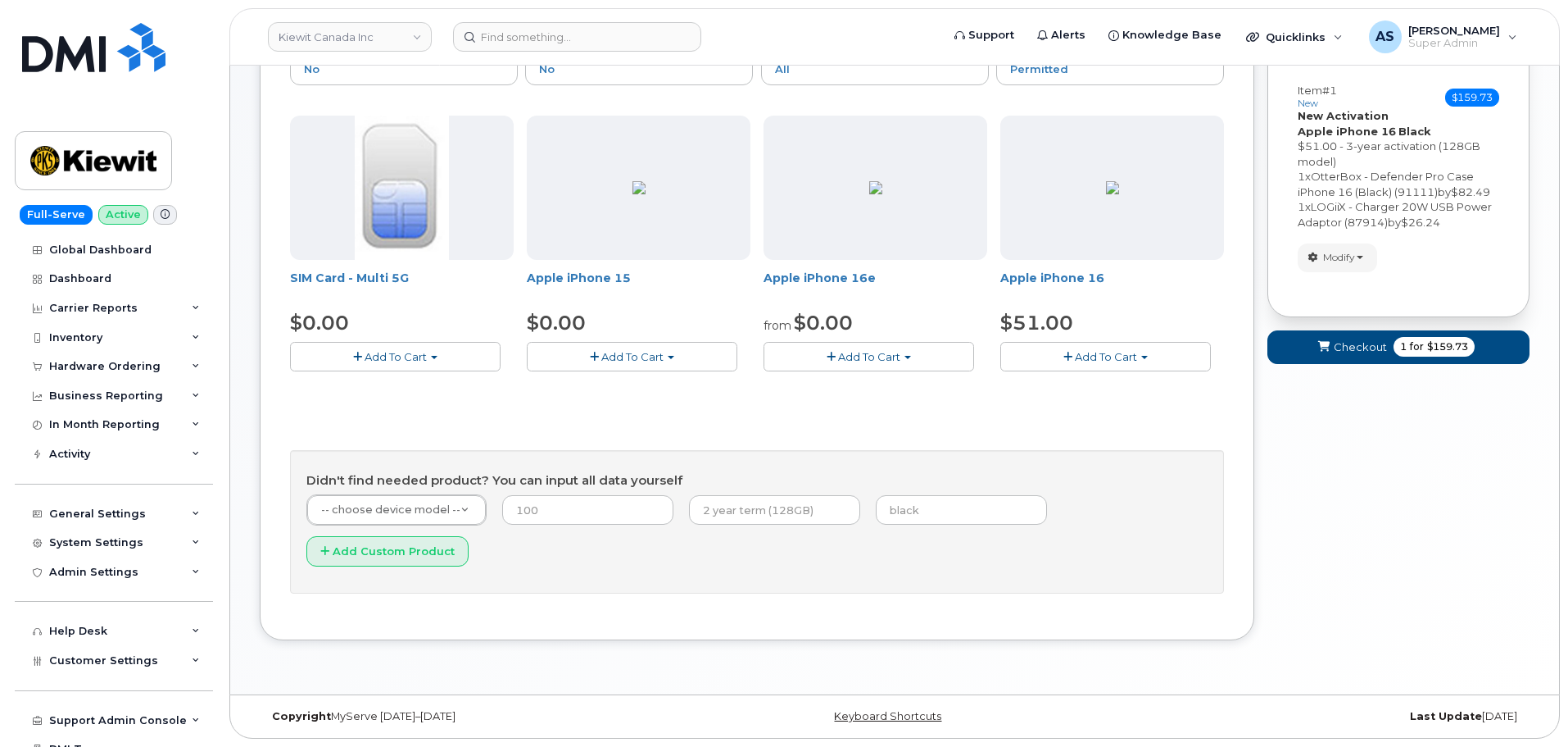
scroll to position [163, 0]
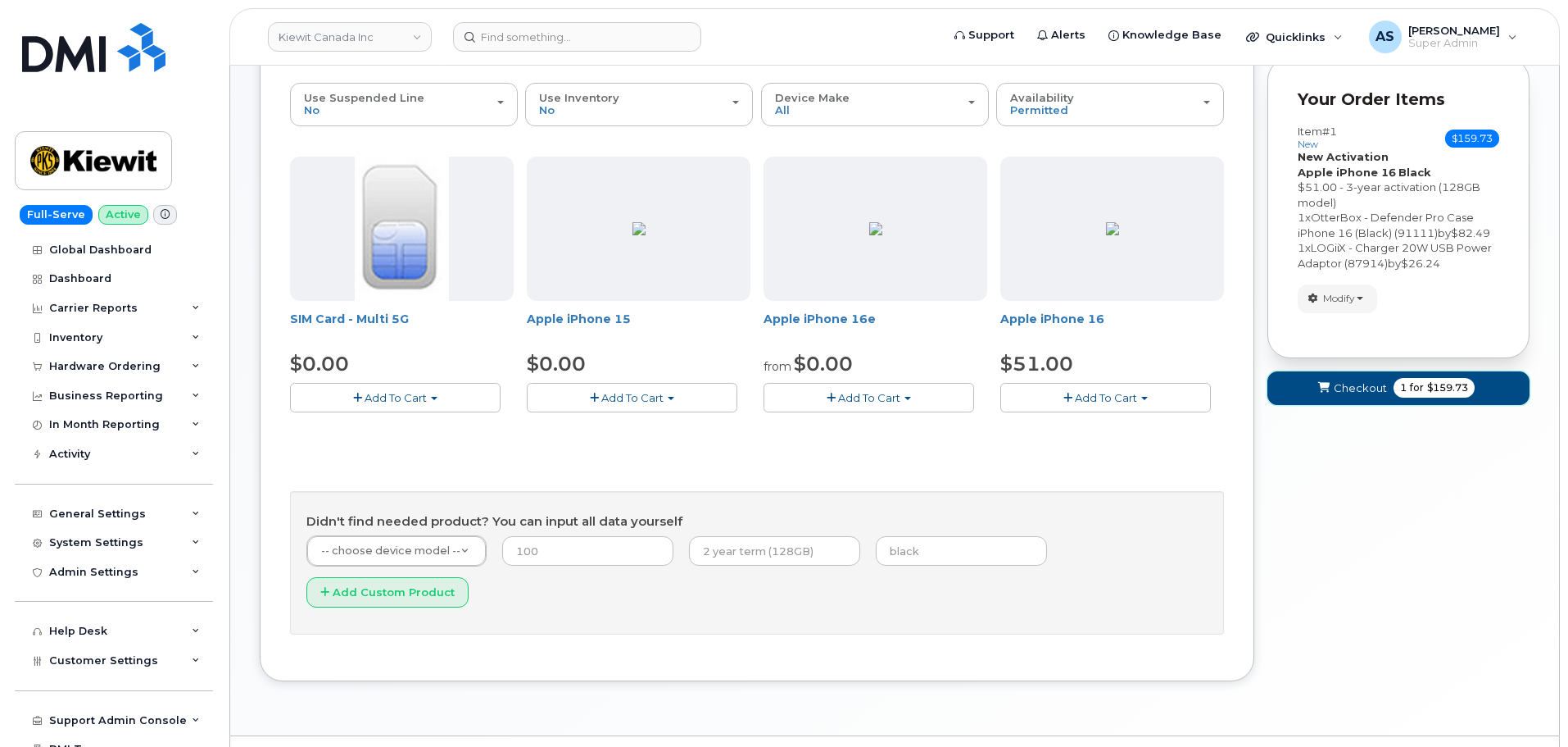
click at [1326, 393] on span "submit" at bounding box center [1324, 388] width 16 height 16
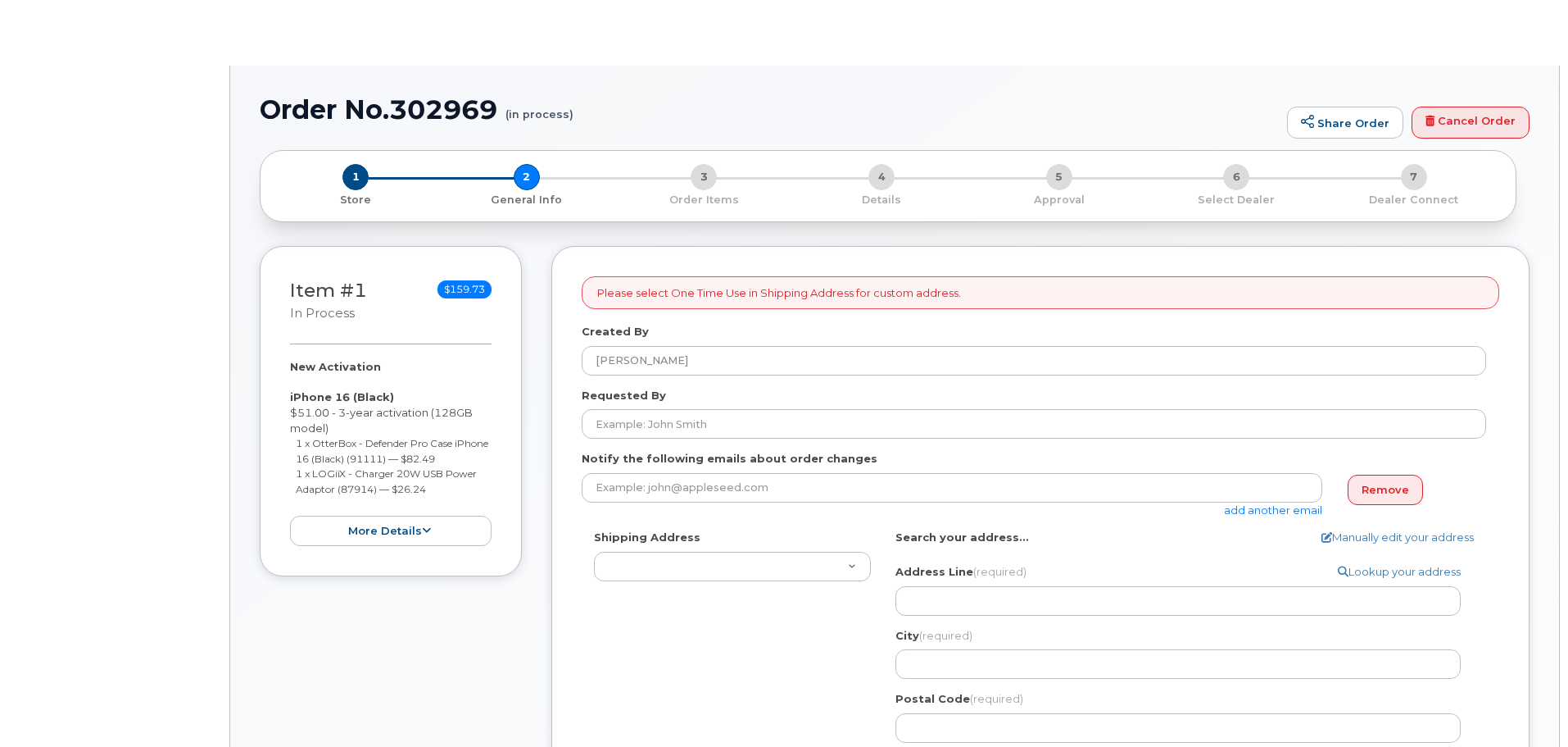
select select
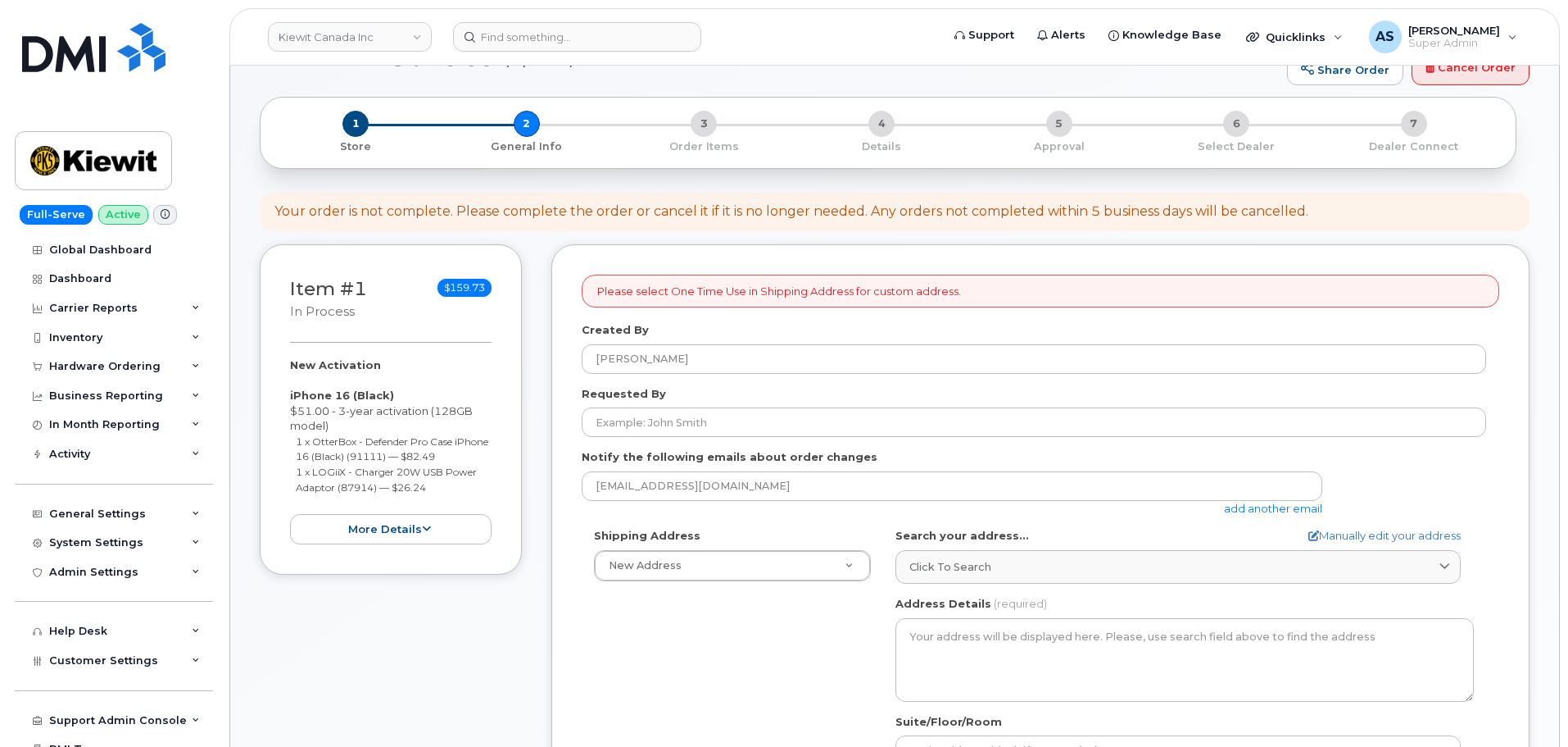
scroll to position [82, 0]
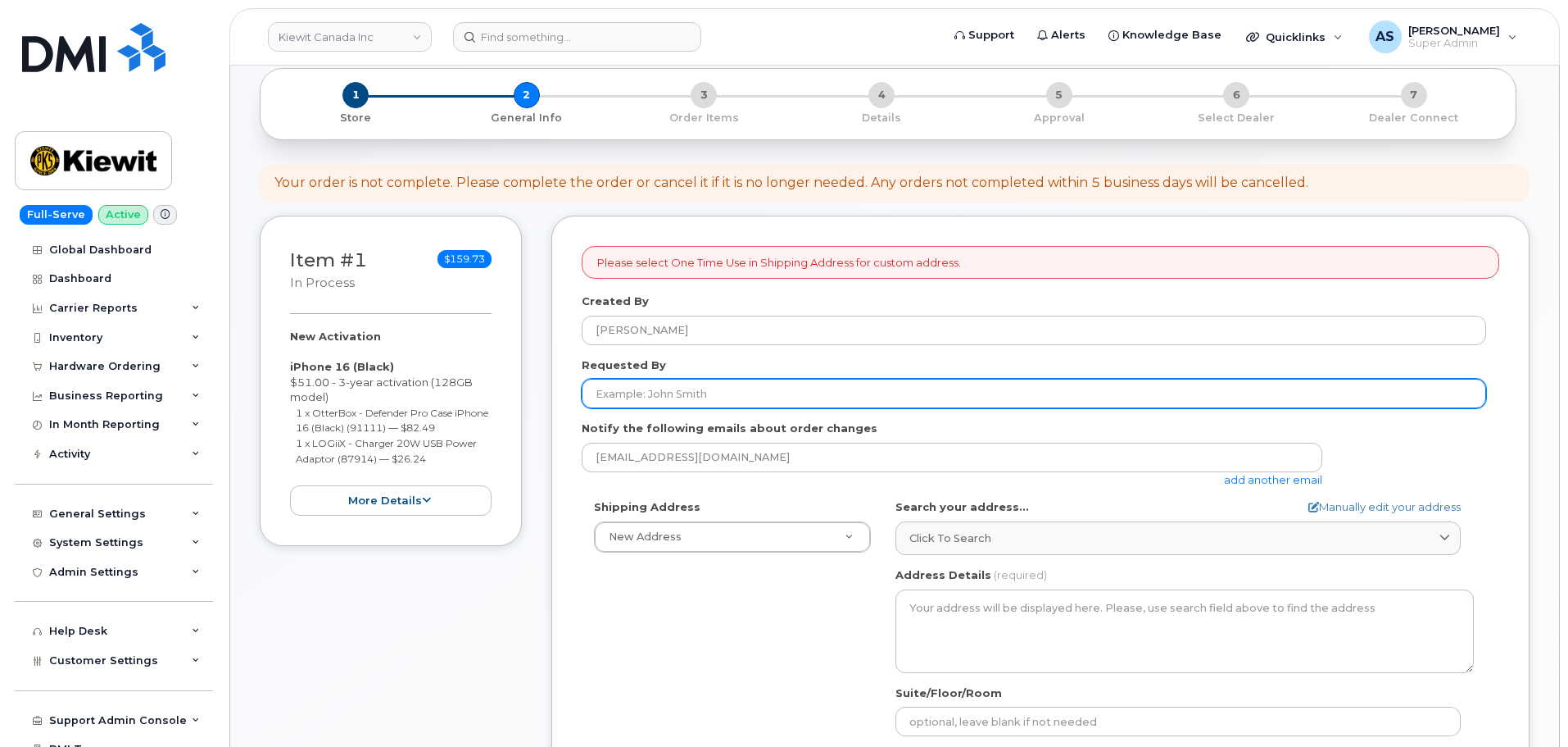
drag, startPoint x: 675, startPoint y: 394, endPoint x: 705, endPoint y: 392, distance: 30.1
click at [675, 393] on input "Requested By" at bounding box center [1033, 393] width 904 height 29
click at [708, 398] on input "Requested By" at bounding box center [1033, 393] width 904 height 29
paste input "[PERSON_NAME]"
type input "[PERSON_NAME]"
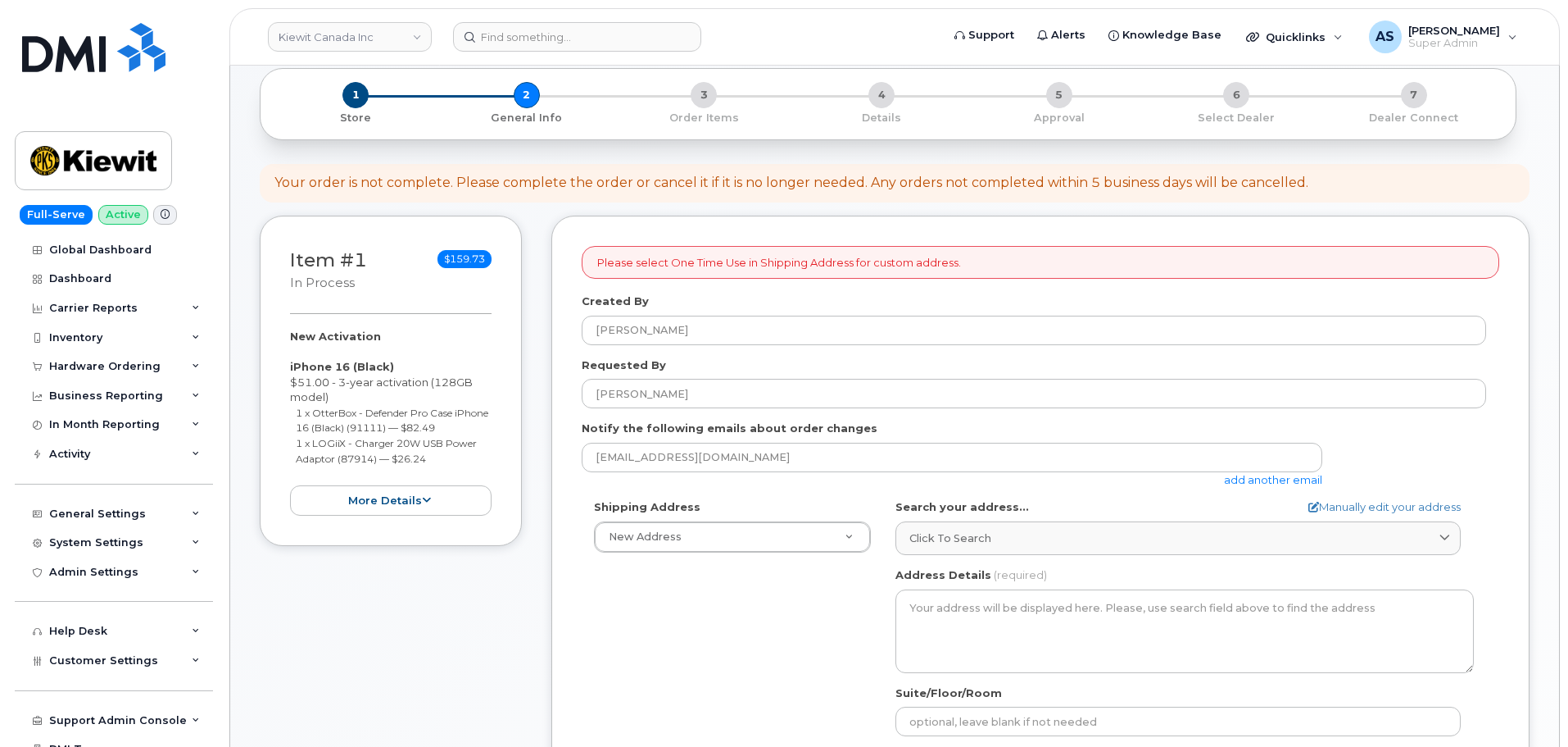
click at [624, 649] on div "Shipping Address New Address New Address Beaver Marine Limited Cahill-Ganotec, …" at bounding box center [1033, 686] width 904 height 376
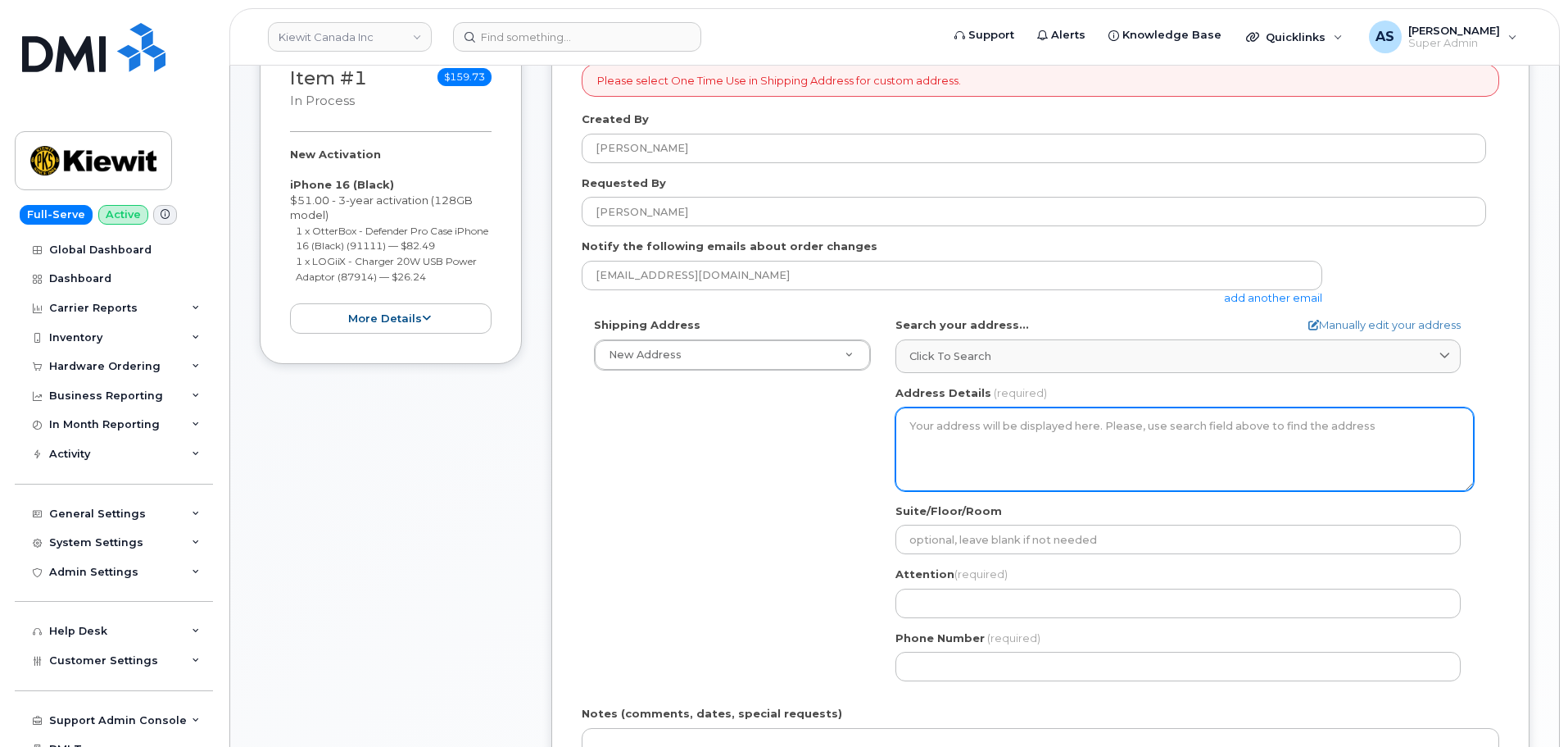
scroll to position [245, 0]
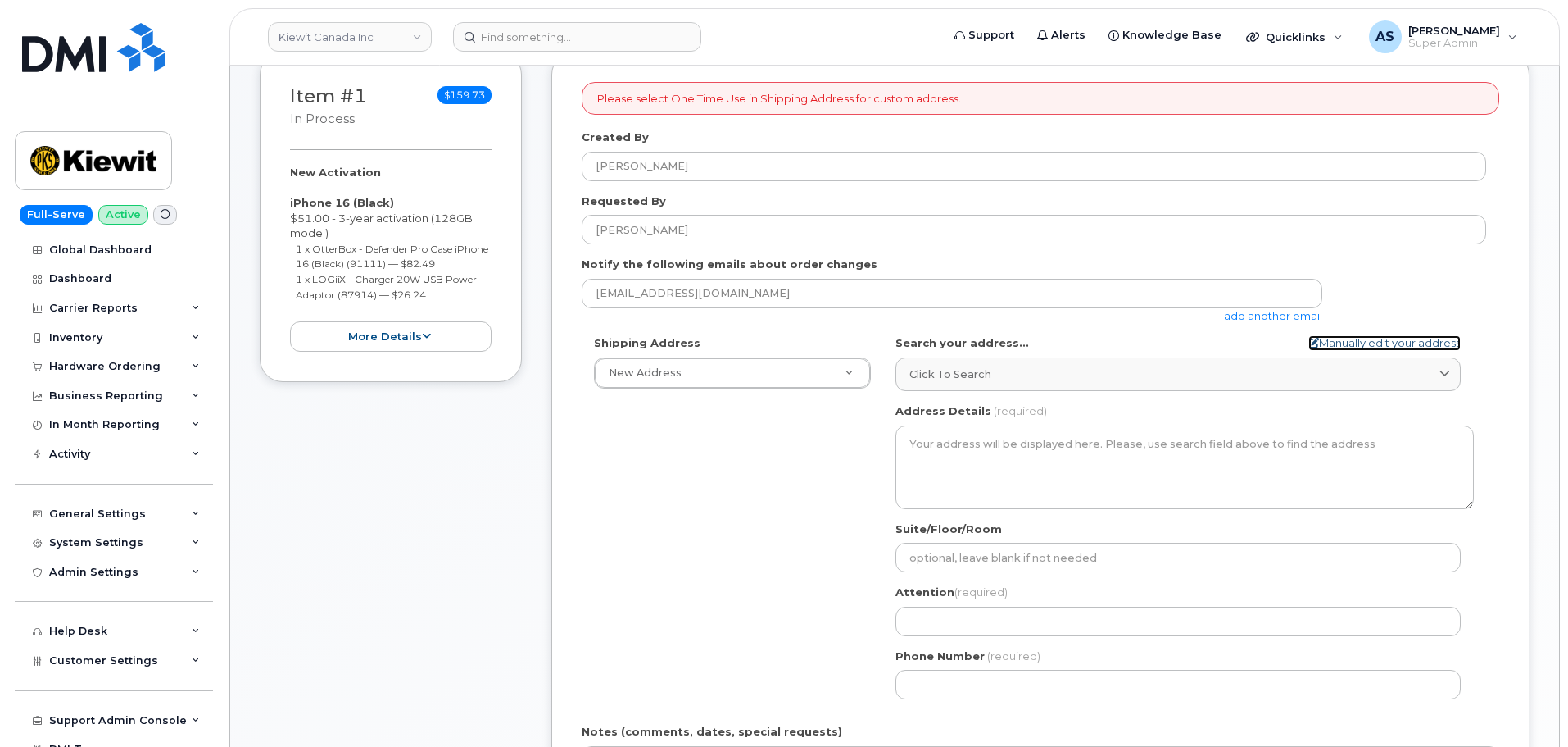
click at [1324, 341] on link "Manually edit your address" at bounding box center [1385, 343] width 152 height 16
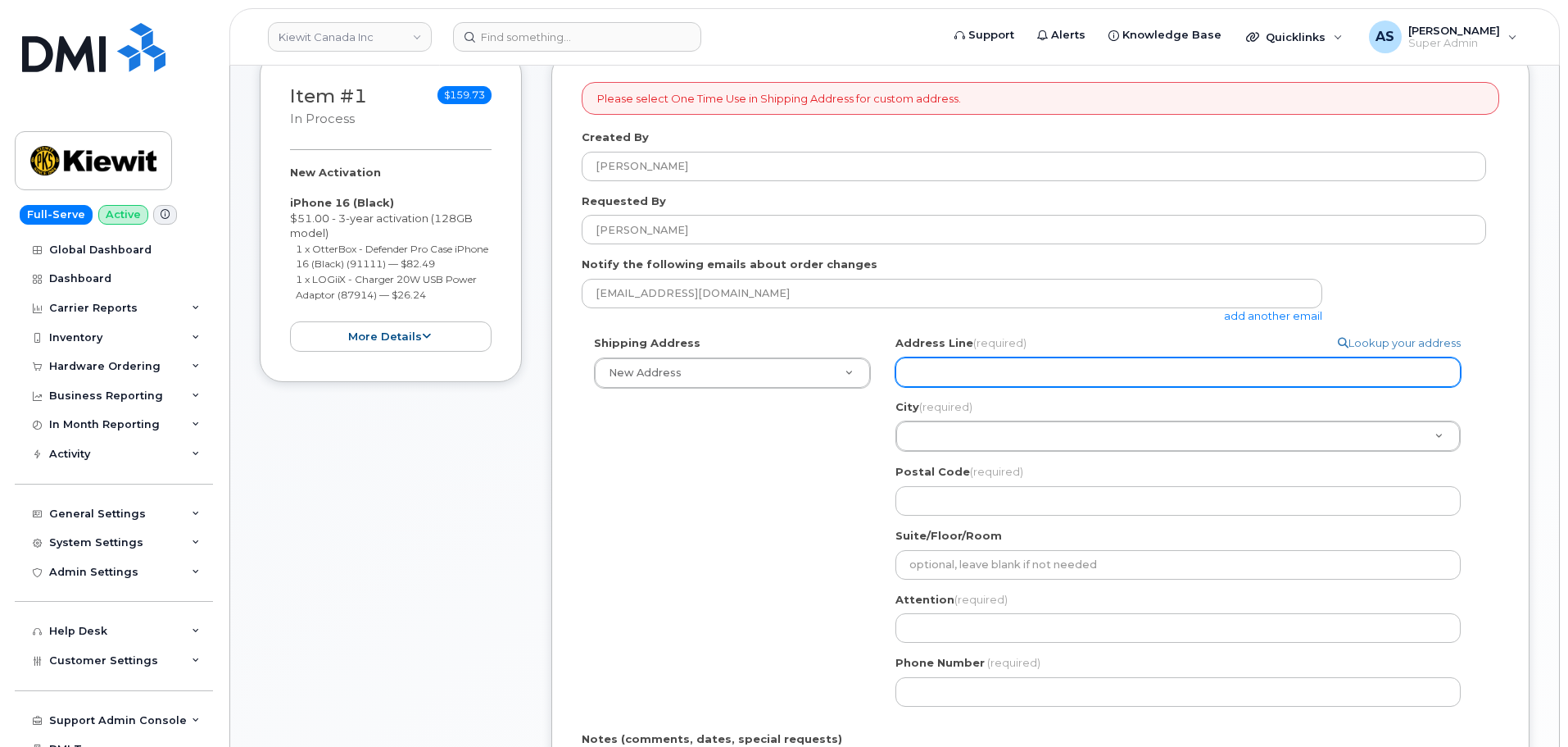
click at [1093, 372] on input "Address Line (required)" at bounding box center [1178, 372] width 565 height 29
select select
type input "3"
select select
type input "32"
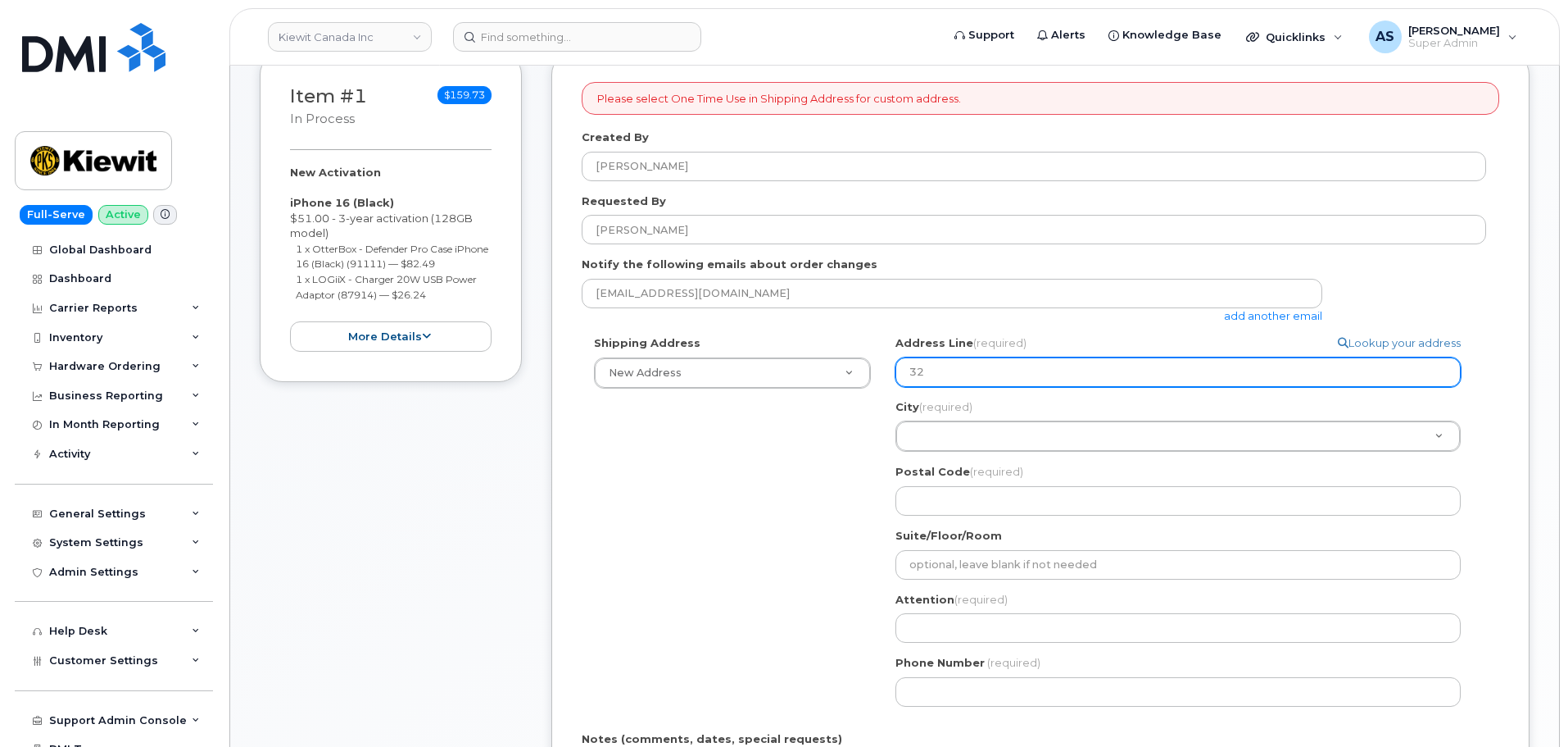
select select
type input "324"
select select
type input "3240"
select select
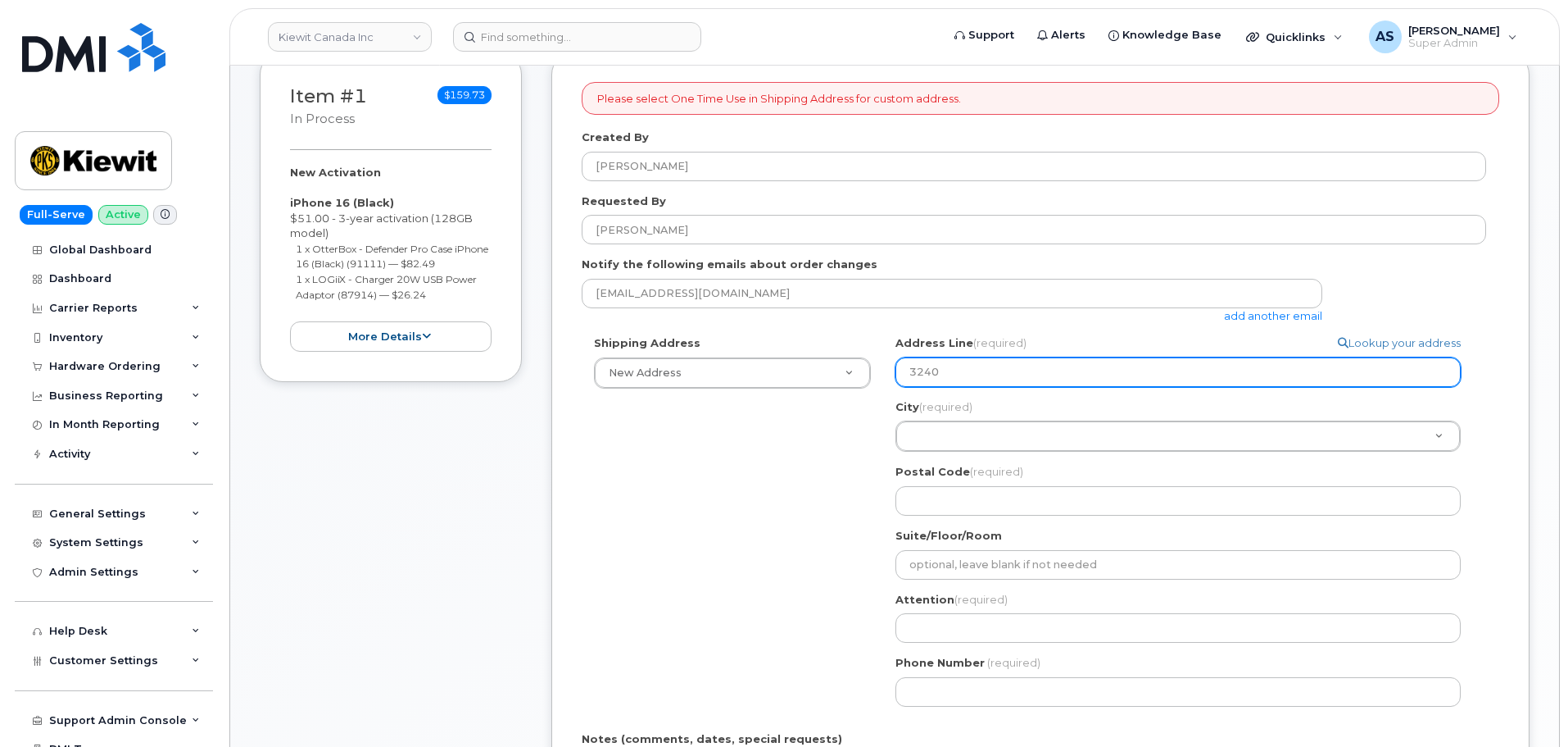
type input "3240 W"
select select
type input "3240 Wi"
select select
type input "3240 Wil"
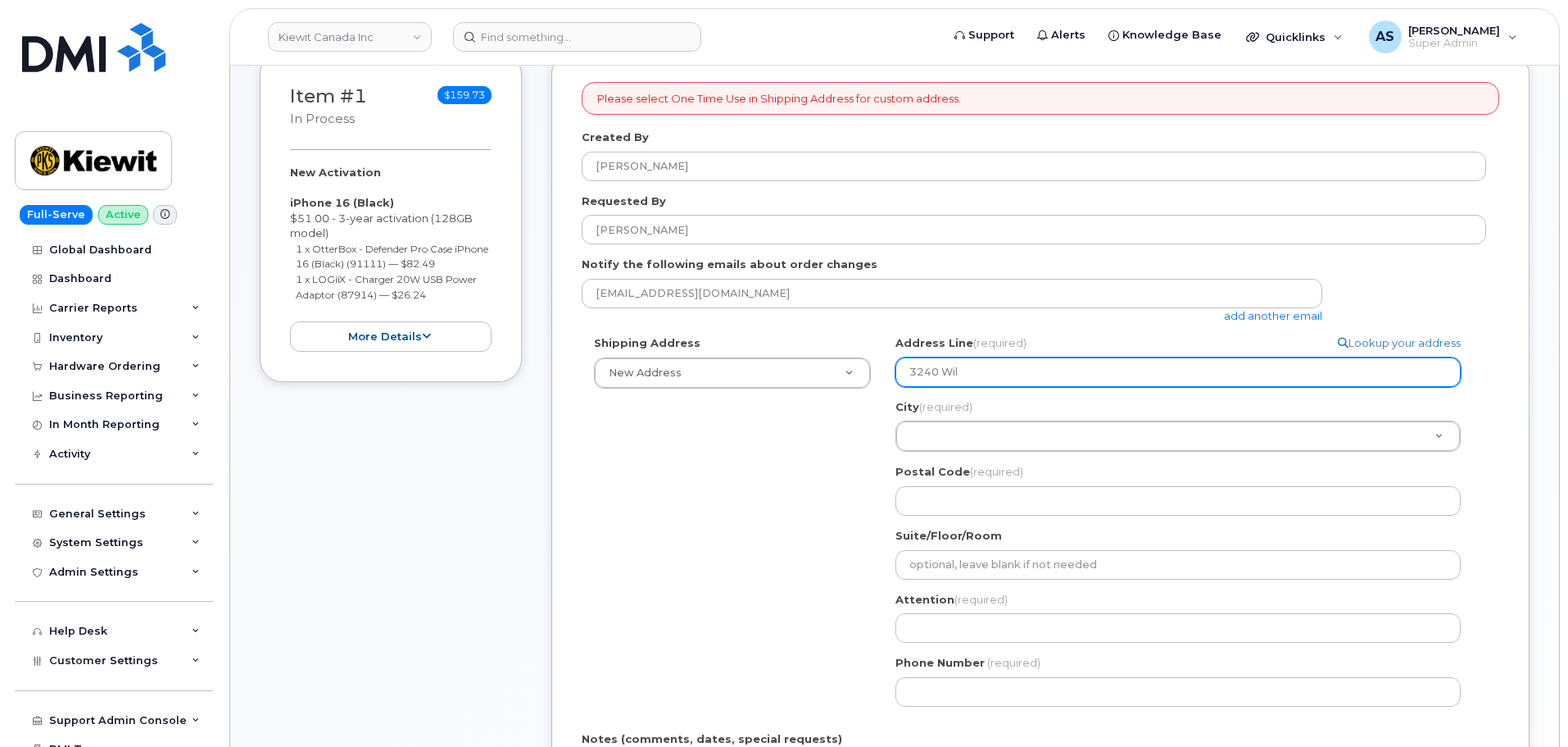
select select
type input "3240 Will"
select select
type input "3240 Willi"
select select
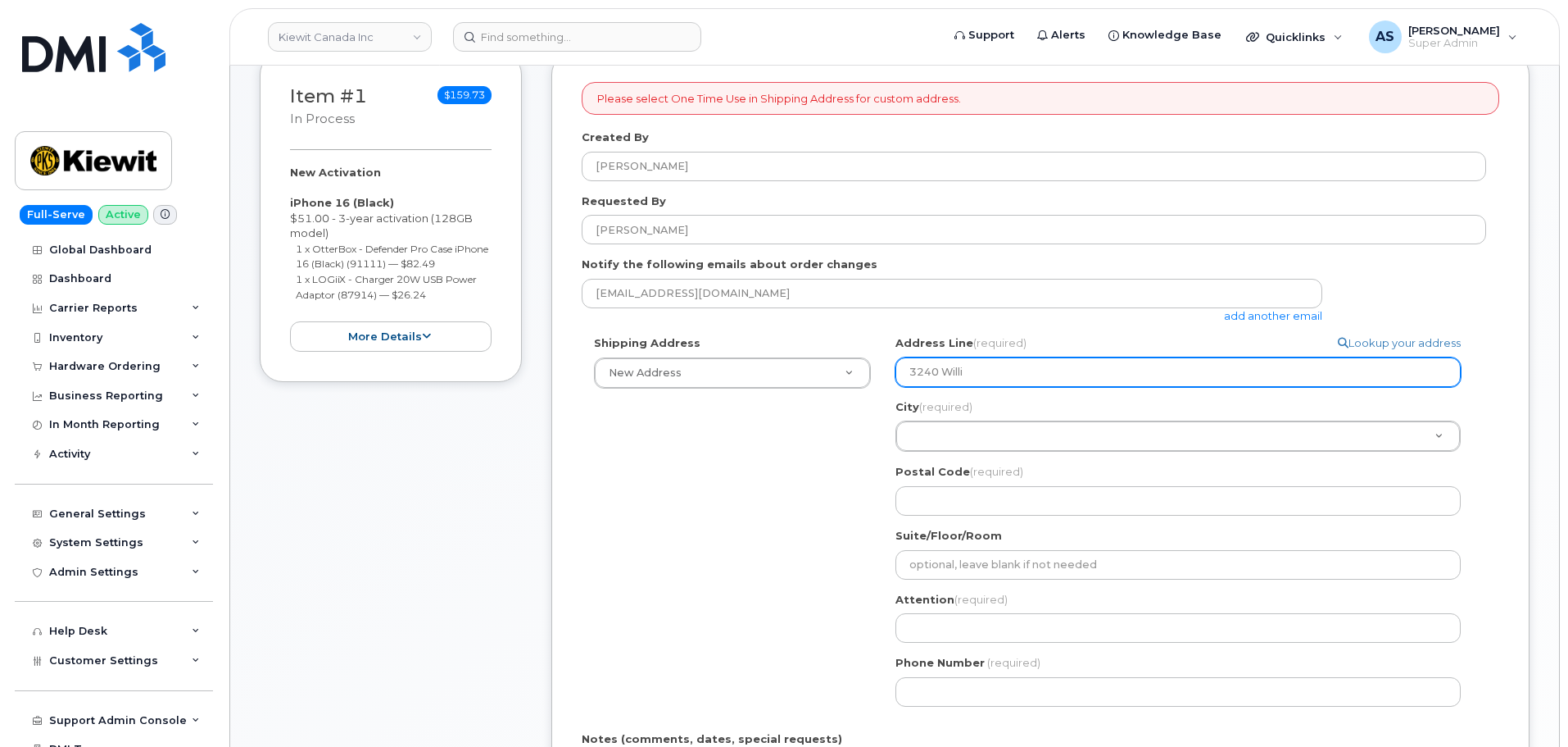
type input "3240 Willia"
select select
type input "3240 William"
select select
type input "3240 William C"
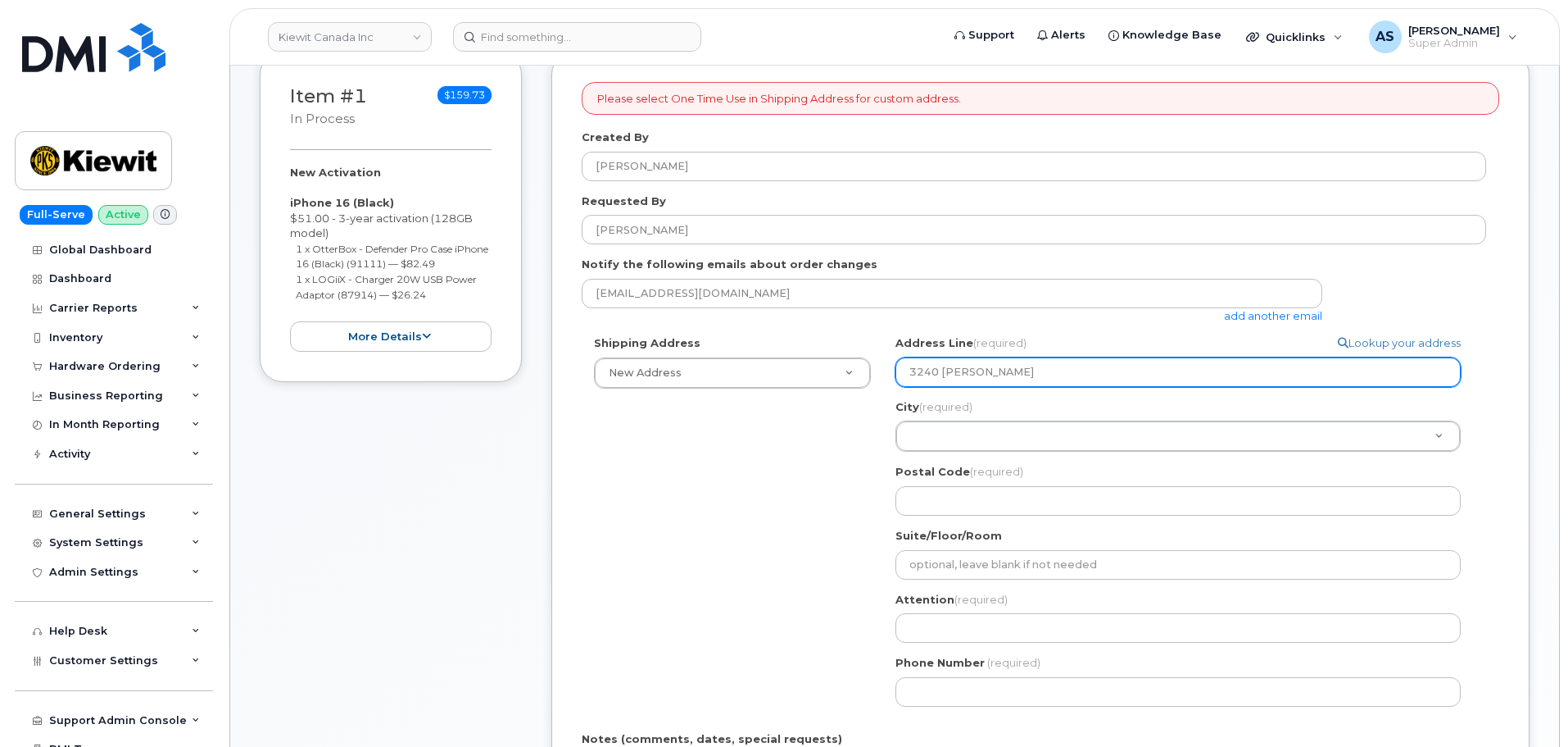
select select
type input "3240 William Co"
select select
type input "3240 William Col"
select select
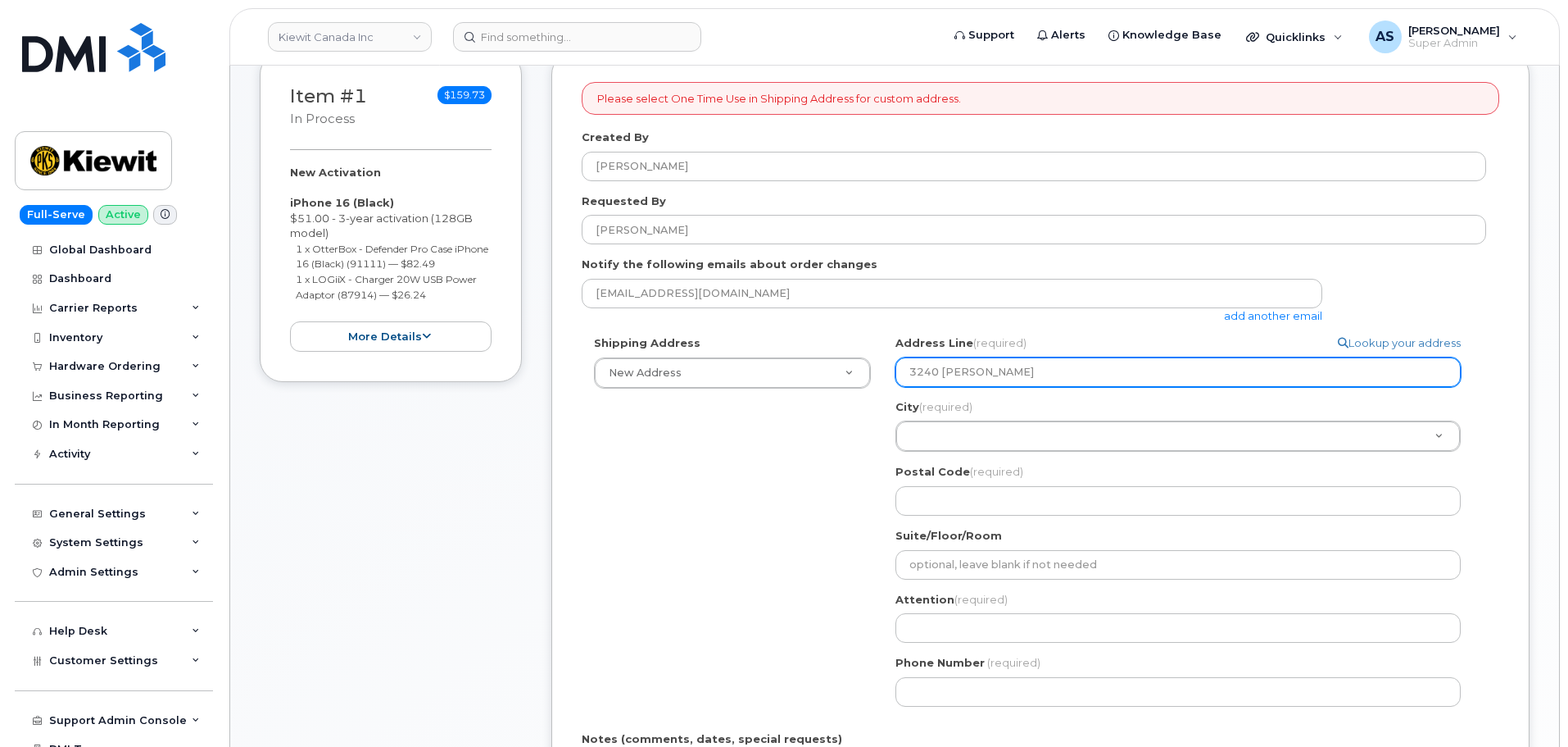
type input "3240 William Colt"
select select
type input "3240 William Colts"
select select
type input "3240 William Coltso"
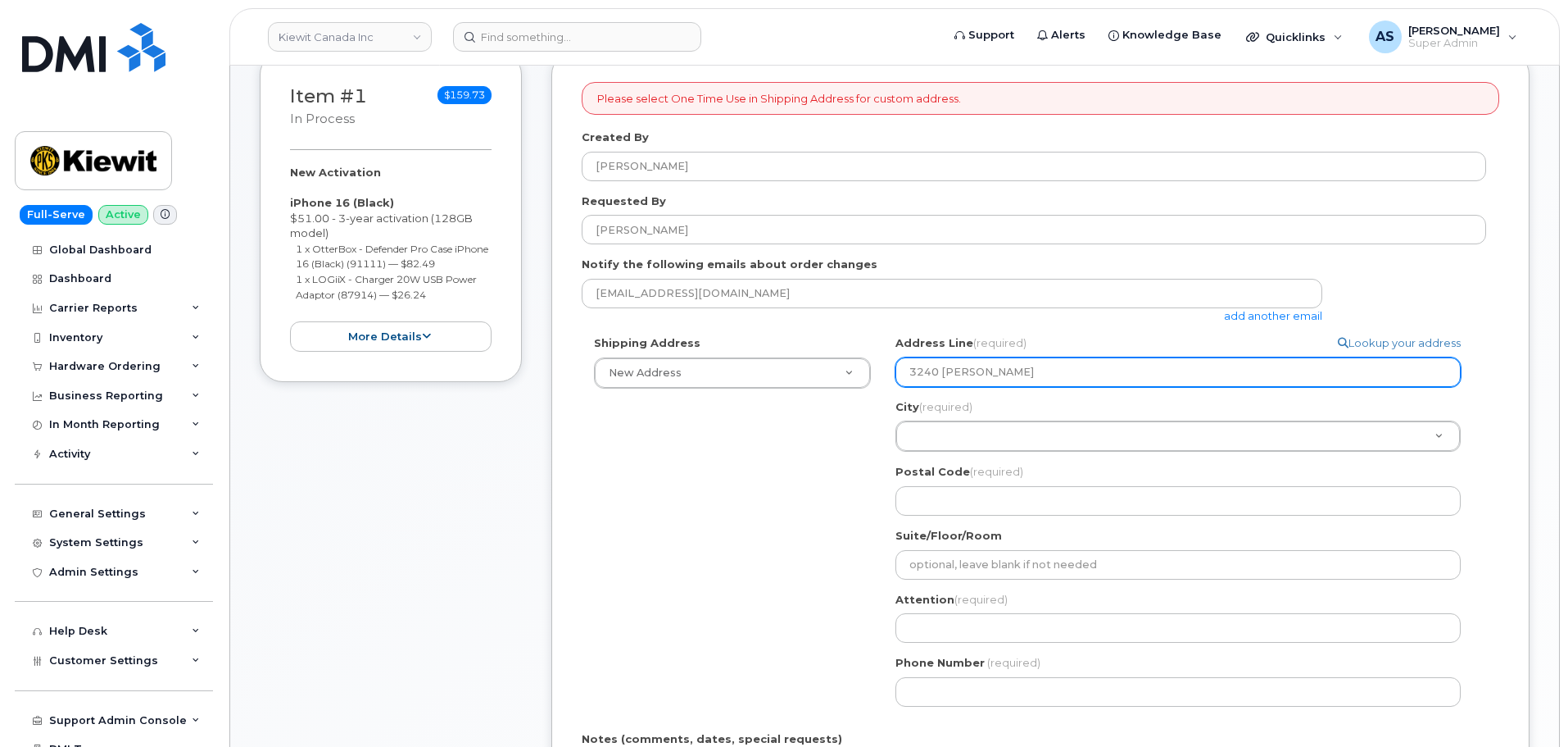
select select
type input "3240 William Coltson"
select select
type input "3240 William Coltson A"
select select
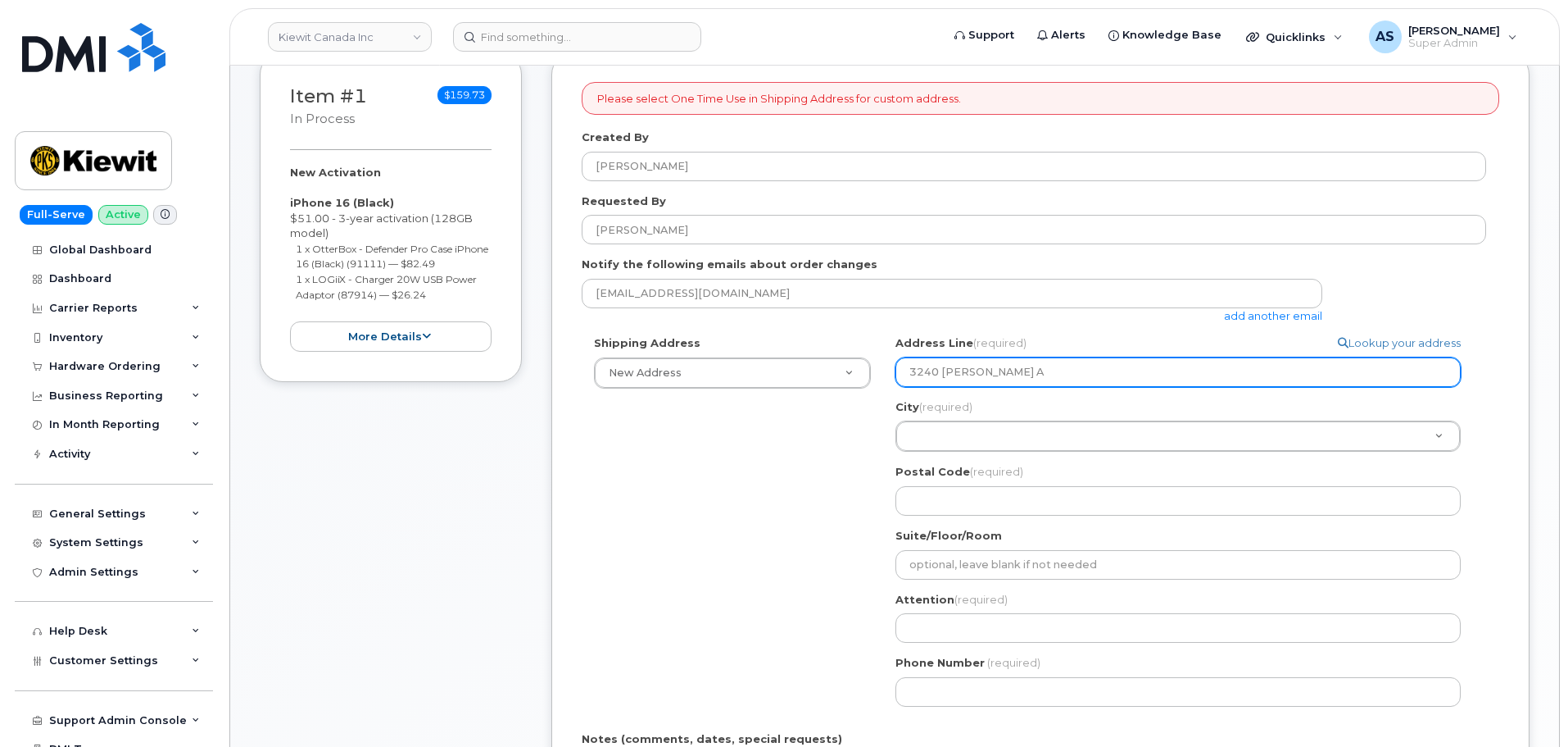
type input "3240 William Coltson Av"
select select
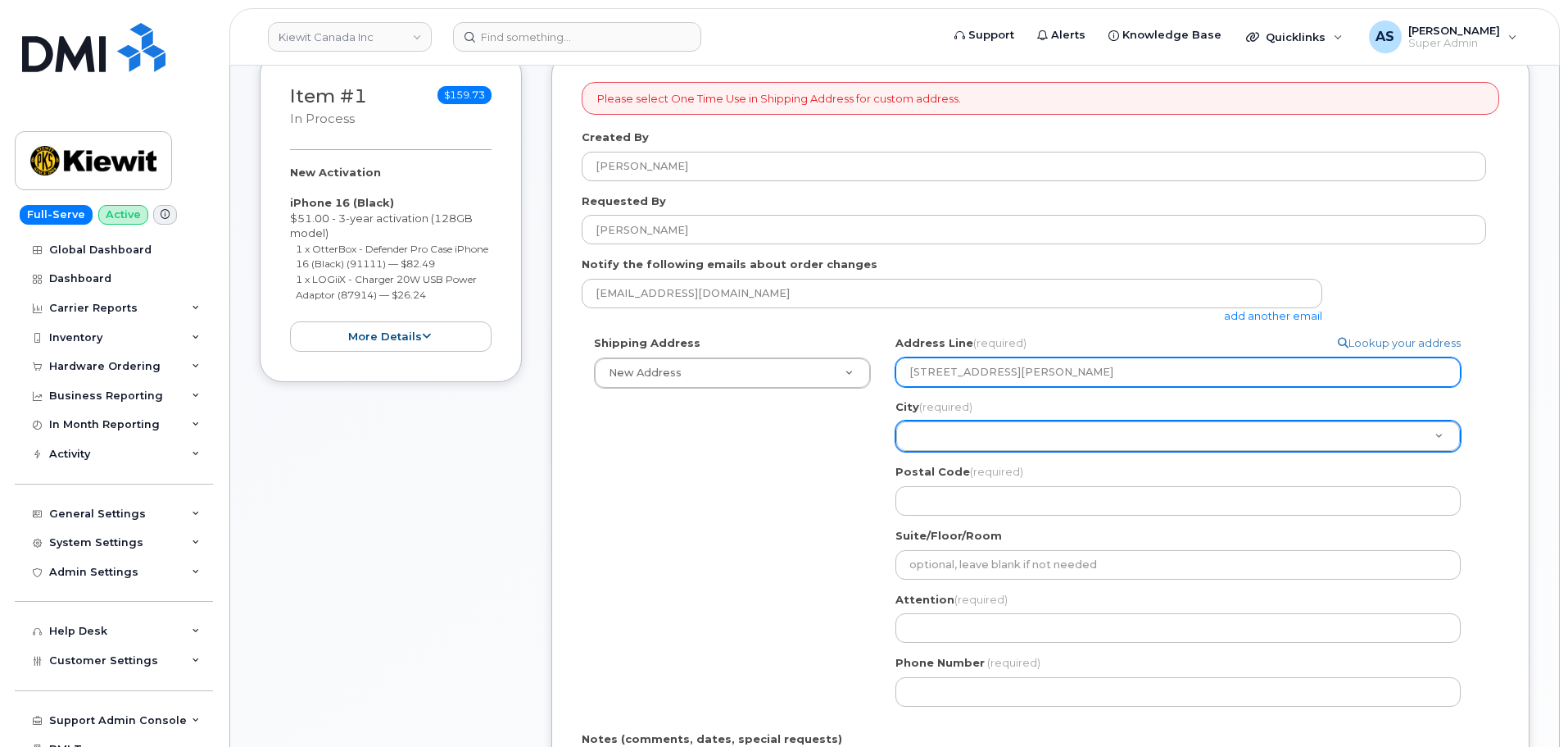
type input "3240 William Coltson Ave"
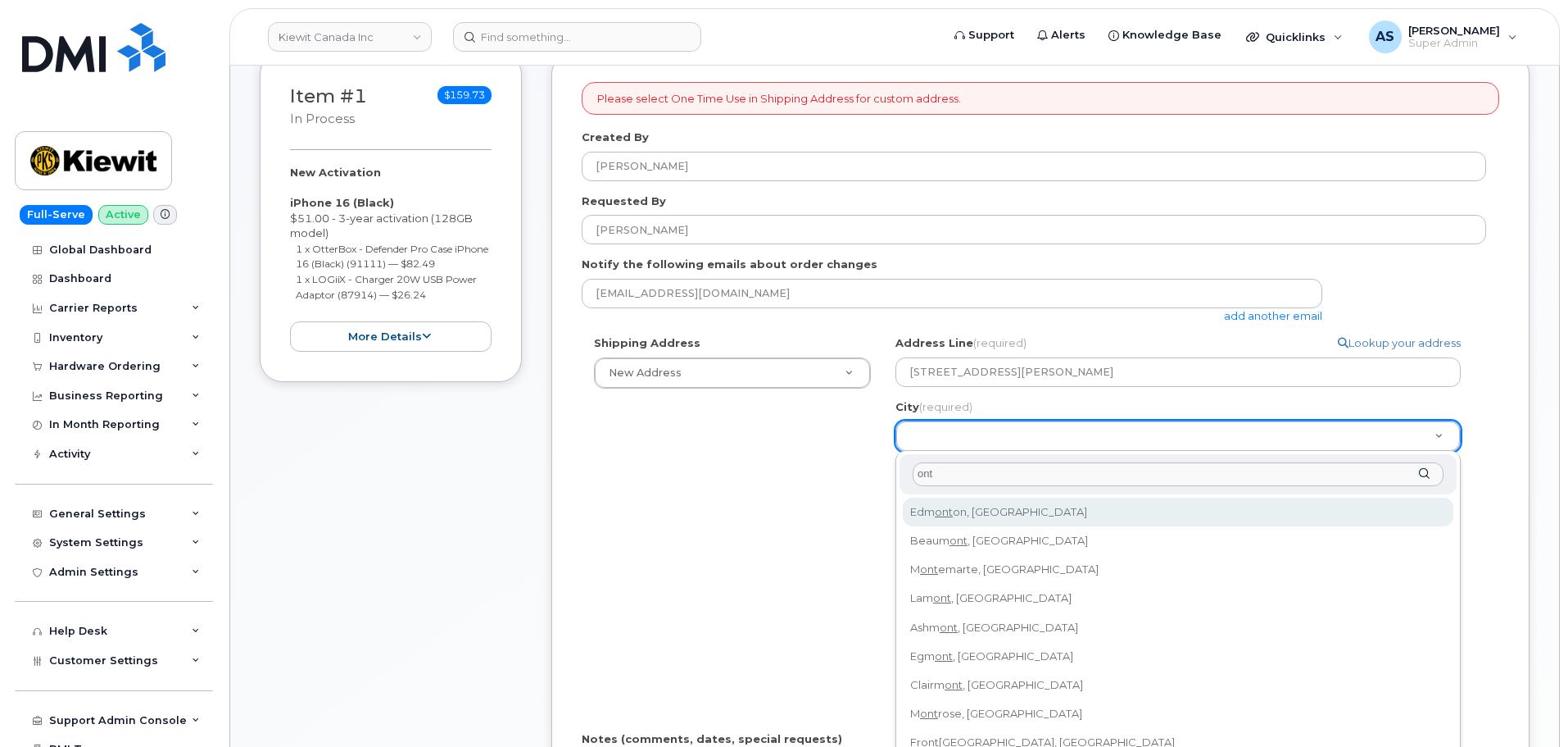
type input "onta"
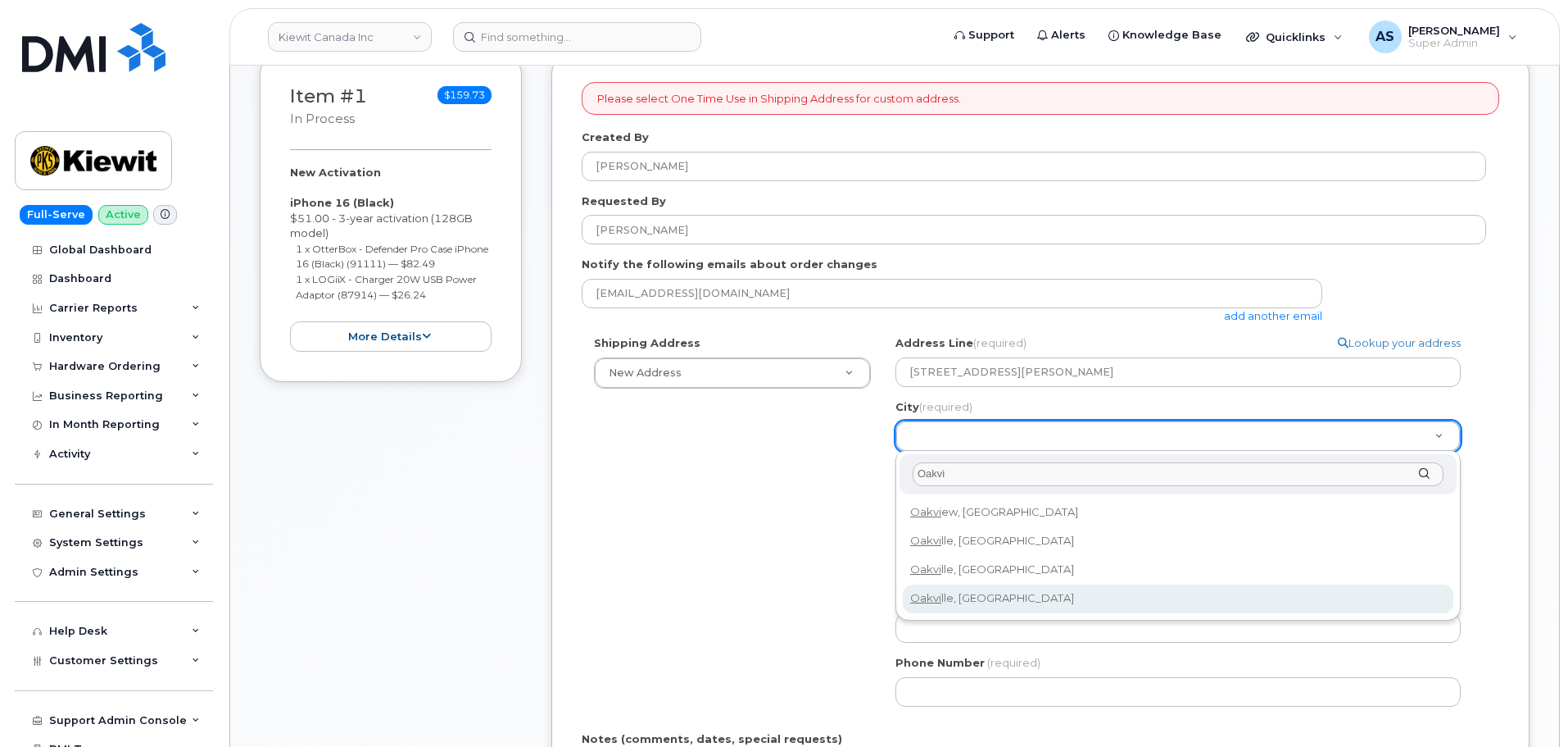
type input "Oakvi"
select select
type input "4556"
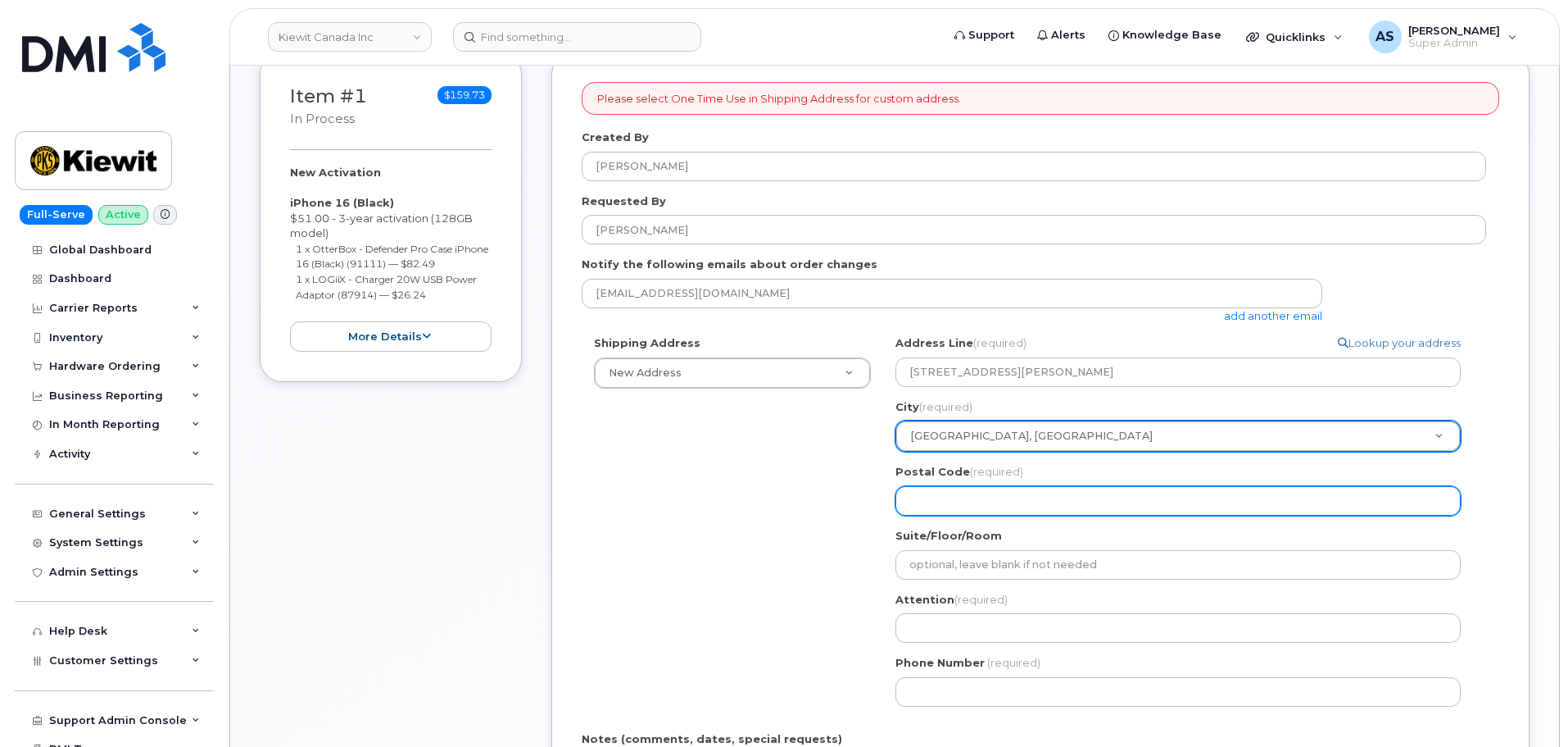
click at [962, 504] on input "Postal Code (required)" at bounding box center [1178, 501] width 565 height 29
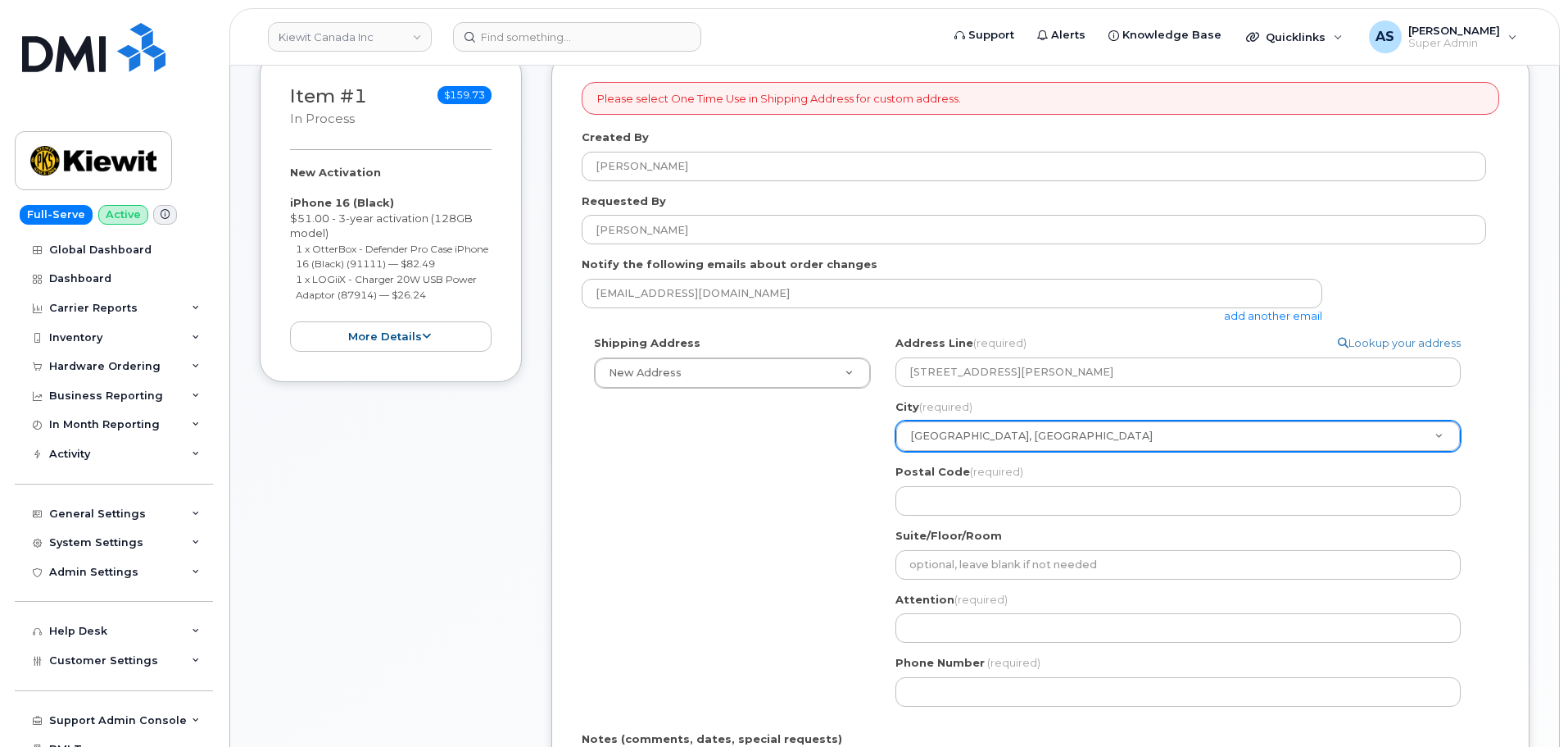
click at [772, 529] on div "Shipping Address New Address New Address Beaver Marine Limited Cahill-Ganotec, …" at bounding box center [1033, 526] width 904 height 382
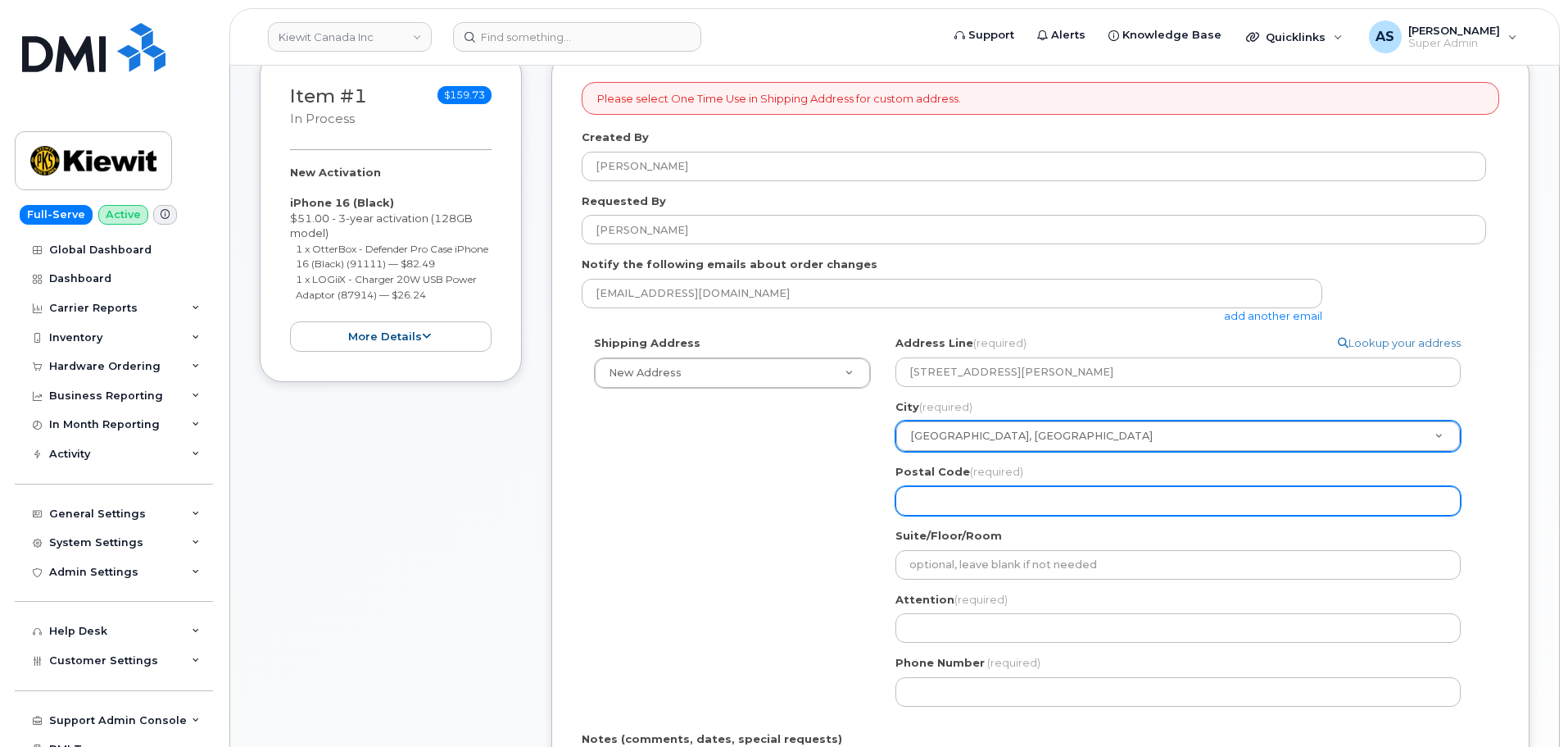
click at [998, 497] on input "Postal Code (required)" at bounding box center [1178, 501] width 565 height 29
select select
type input "L"
select select
type input "L6"
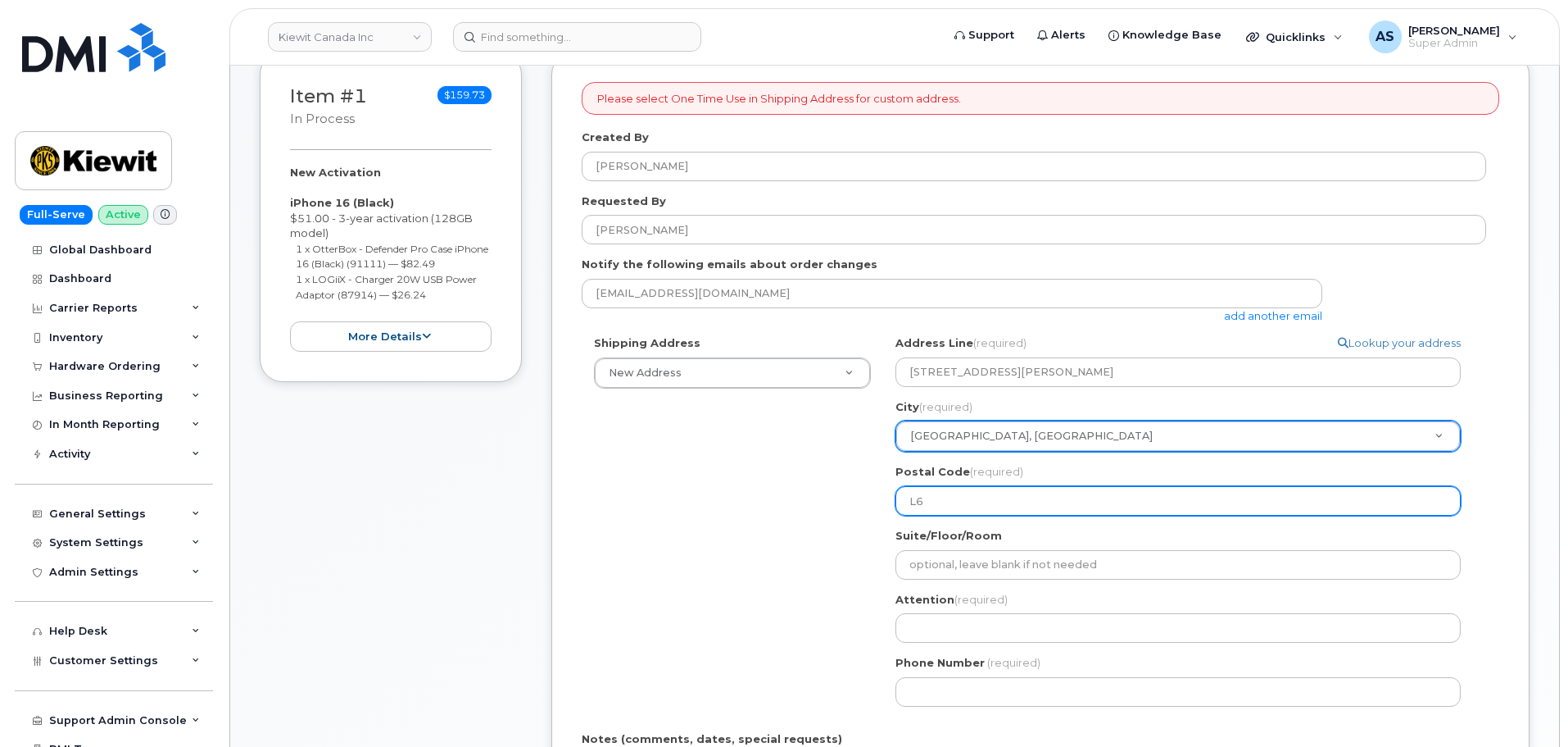
select select
type input "L6H"
select select
type input "L6Ha"
select select
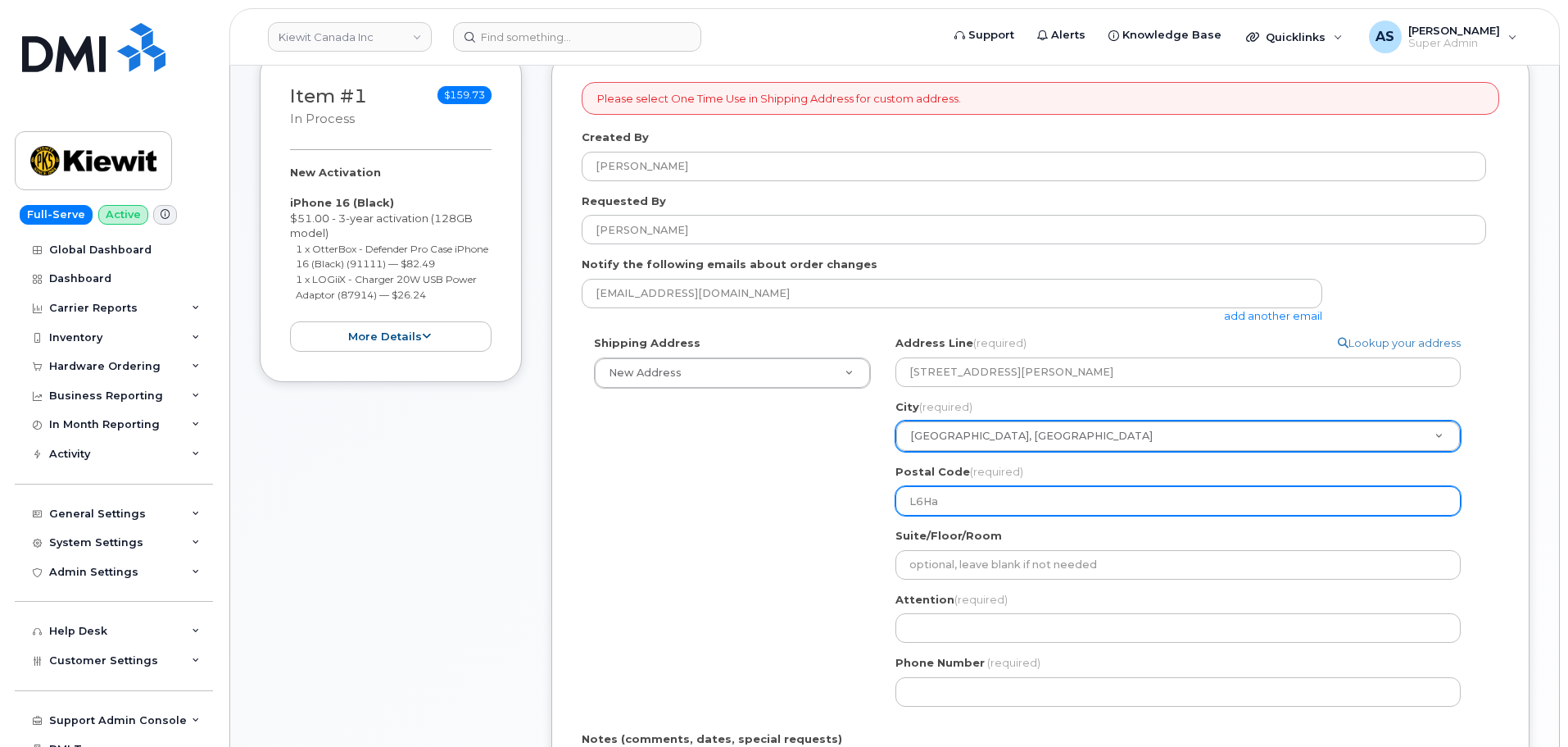
type input "L6H"
select select
type input "L6HA"
select select
type input "L6HAC"
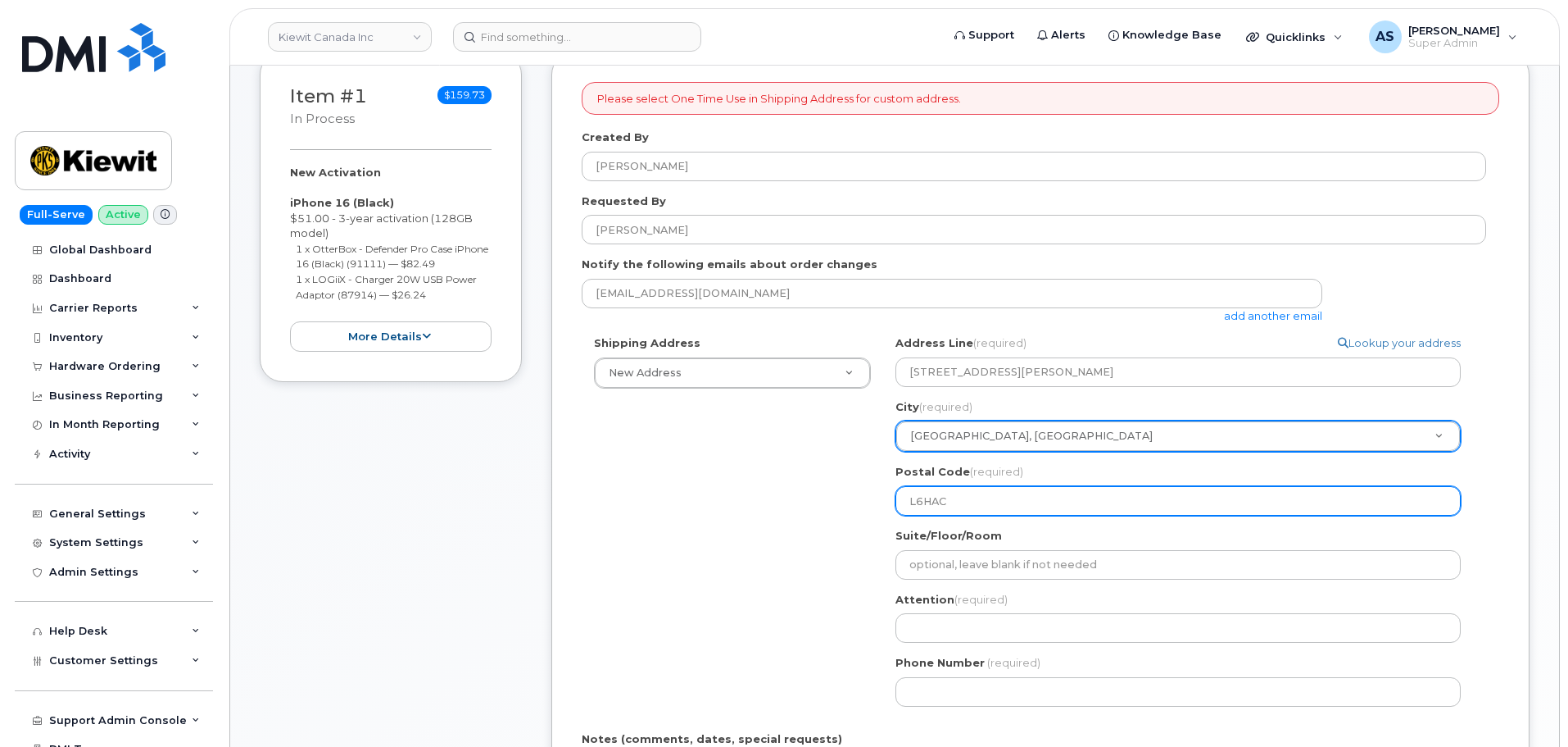
select select
type input "L6HAC8"
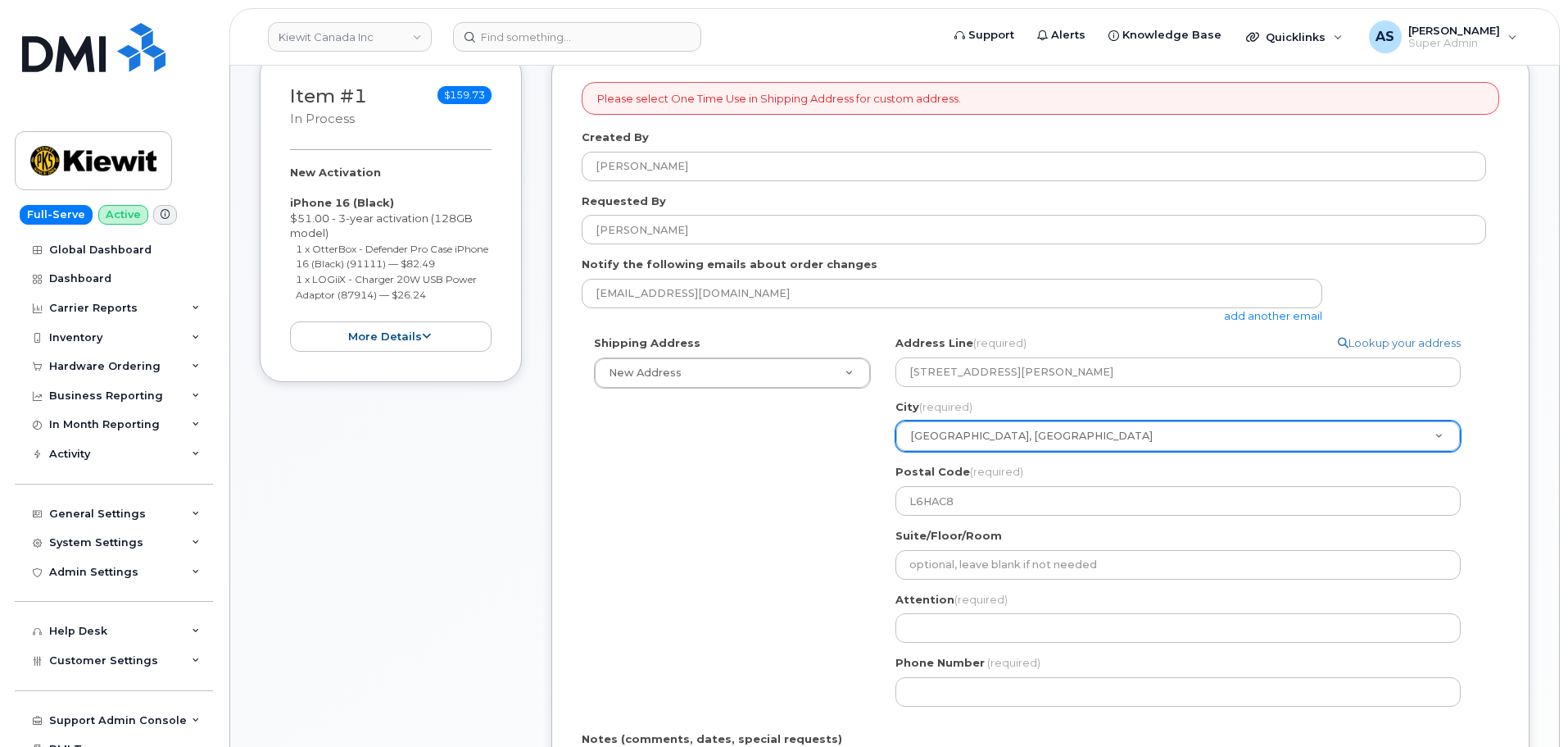
click at [772, 577] on div "Shipping Address New Address New Address Beaver Marine Limited Cahill-Ganotec, …" at bounding box center [1033, 526] width 904 height 382
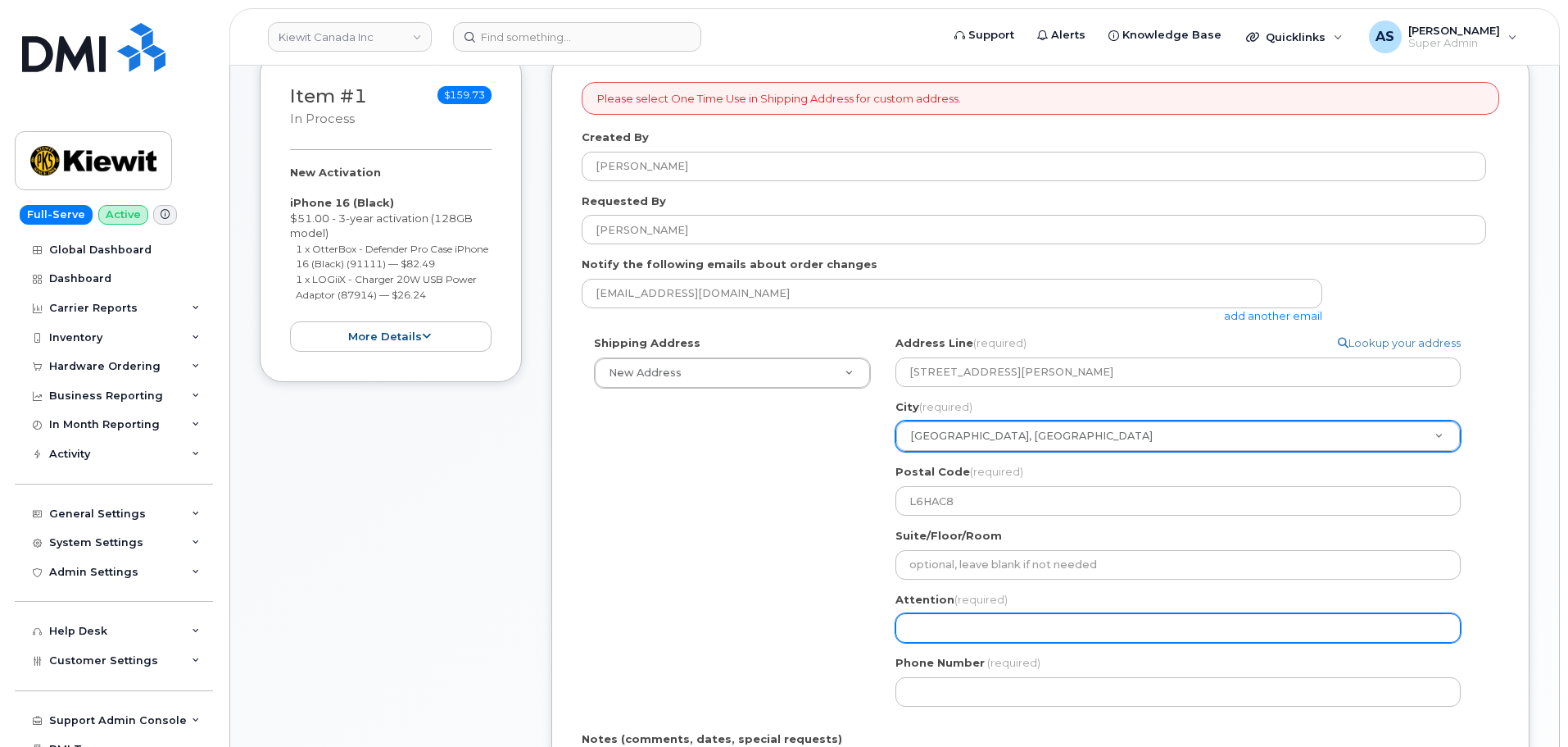
click at [956, 633] on input "Attention (required)" at bounding box center [1178, 628] width 565 height 29
click at [977, 630] on input "Attention (required)" at bounding box center [1178, 628] width 565 height 29
paste input "Ali Chehadeh"
select select
type input "Ali Chehadeh"
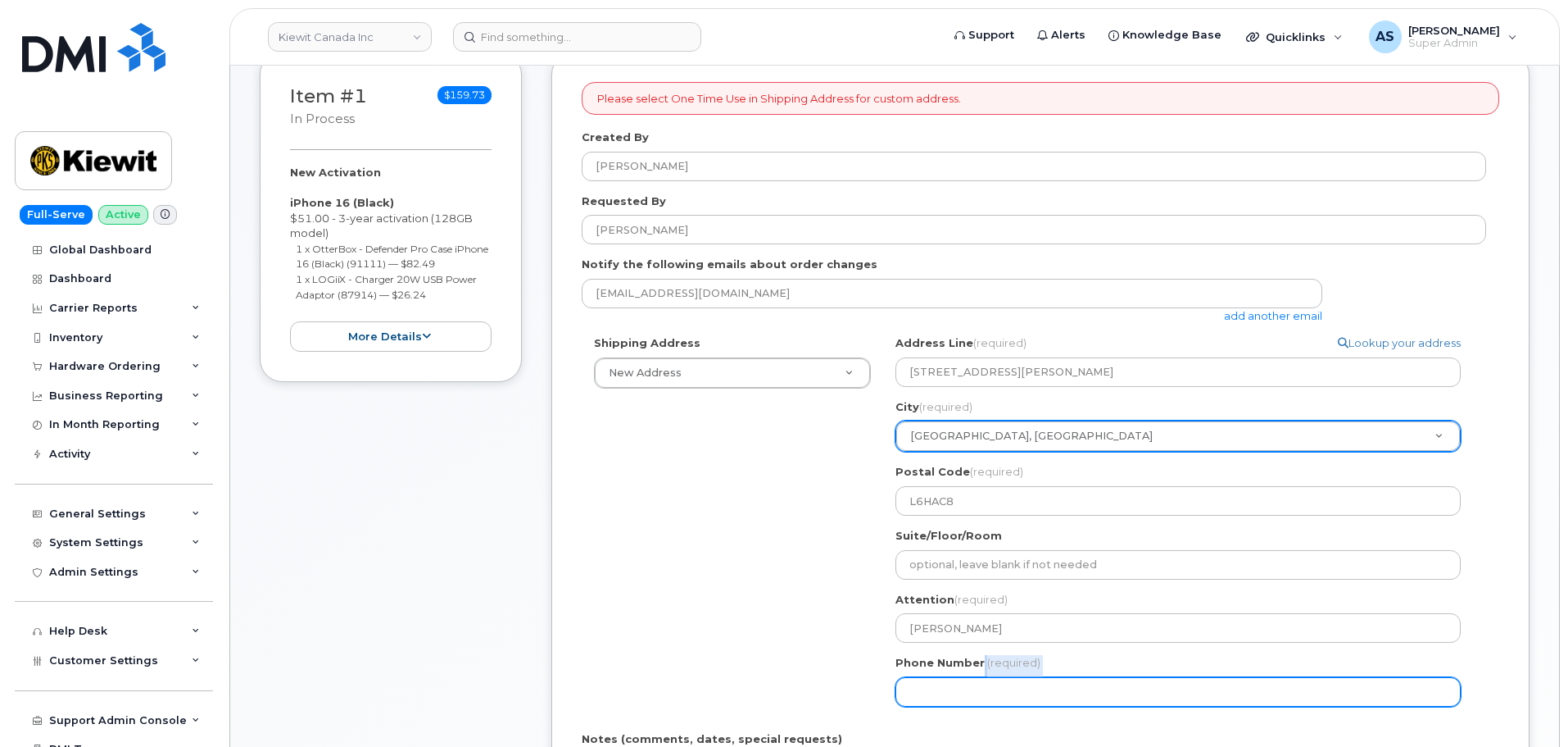
click at [966, 677] on div "Phone Number (required)" at bounding box center [1185, 681] width 579 height 52
click at [940, 691] on input "Phone Number" at bounding box center [1178, 691] width 565 height 29
paste input "6478949642"
select select
type input "6478949642"
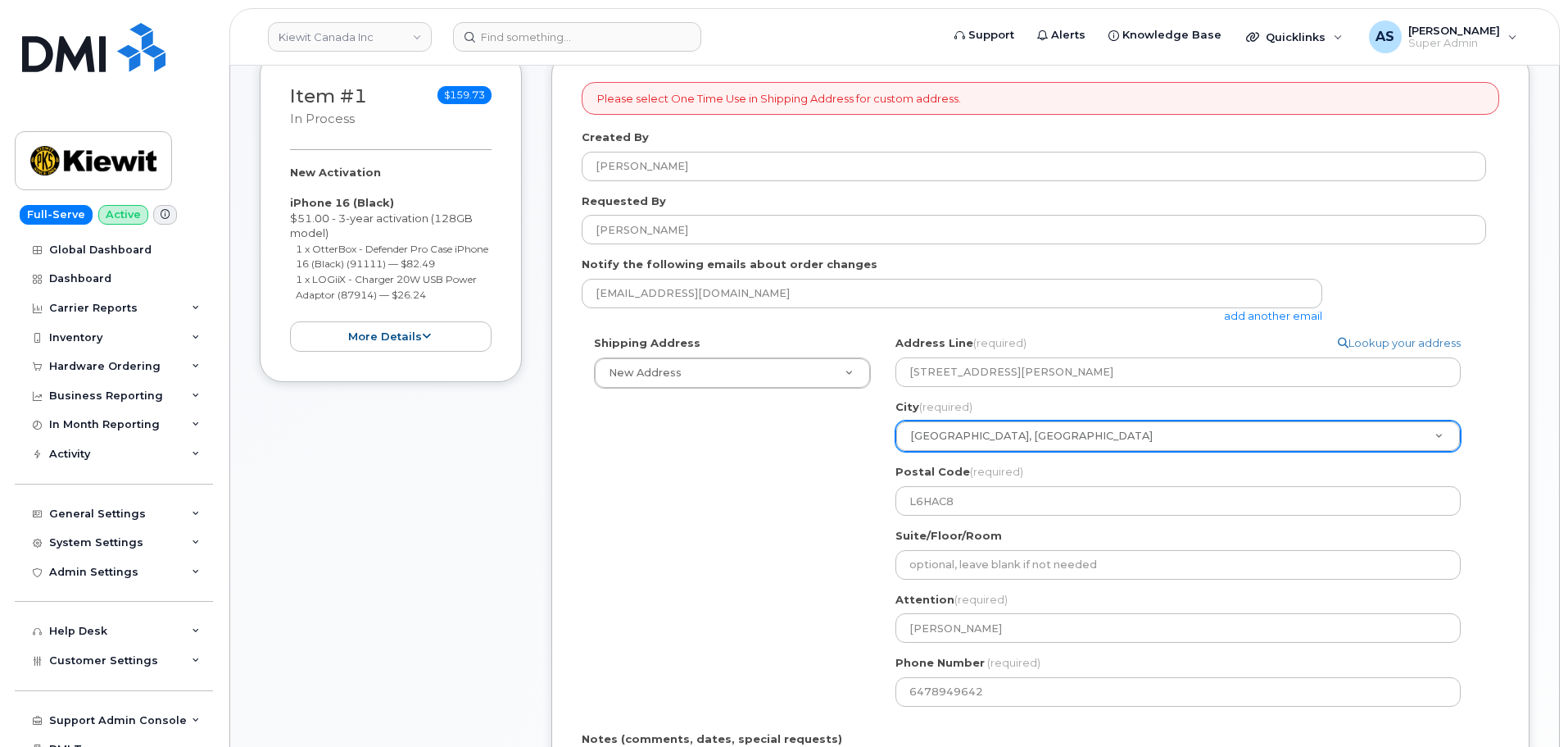
drag, startPoint x: 623, startPoint y: 519, endPoint x: 633, endPoint y: 487, distance: 33.5
click at [621, 501] on div "Shipping Address New Address New Address Beaver Marine Limited Cahill-Ganotec, …" at bounding box center [1033, 526] width 904 height 382
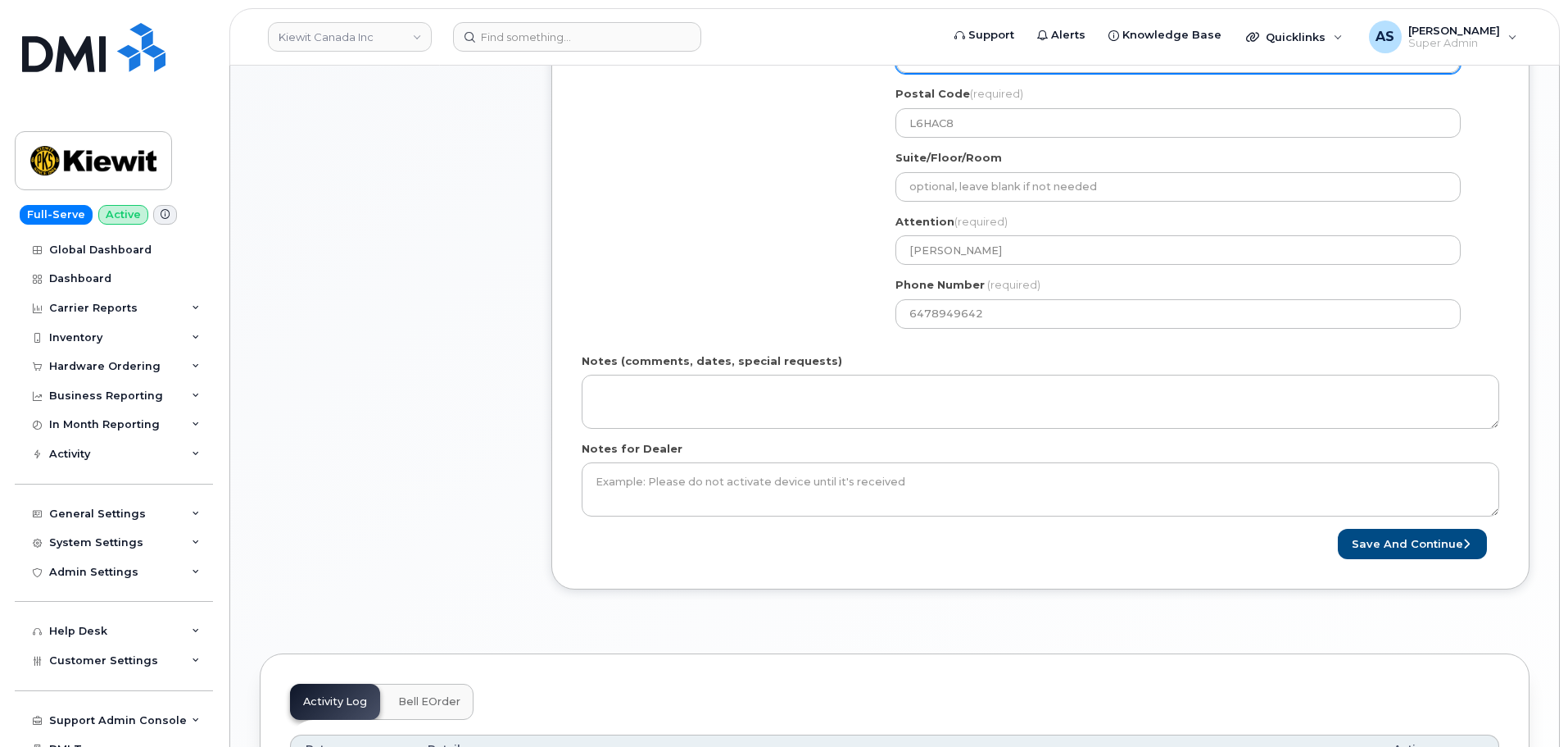
scroll to position [737, 0]
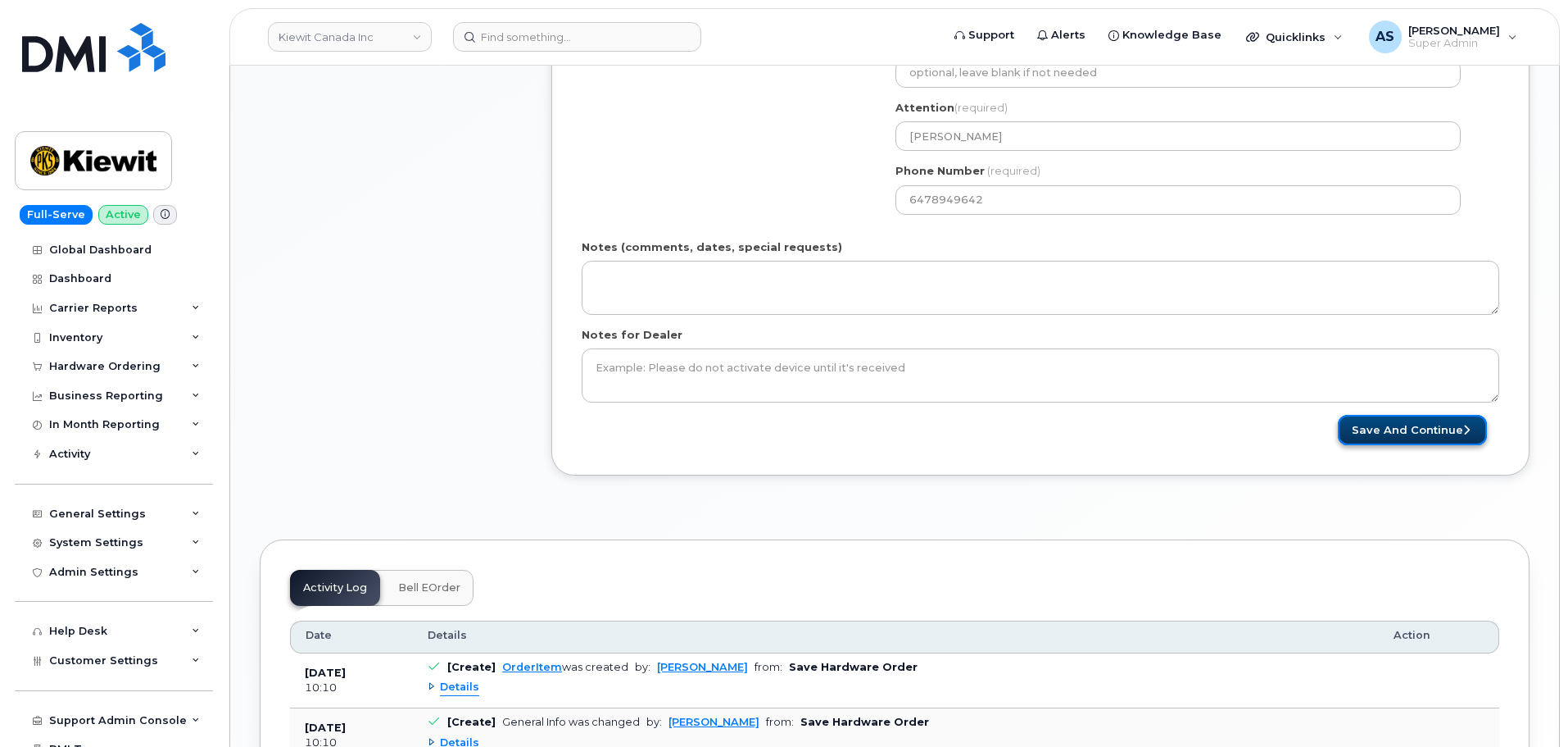
click at [1388, 427] on button "Save and Continue" at bounding box center [1413, 429] width 150 height 30
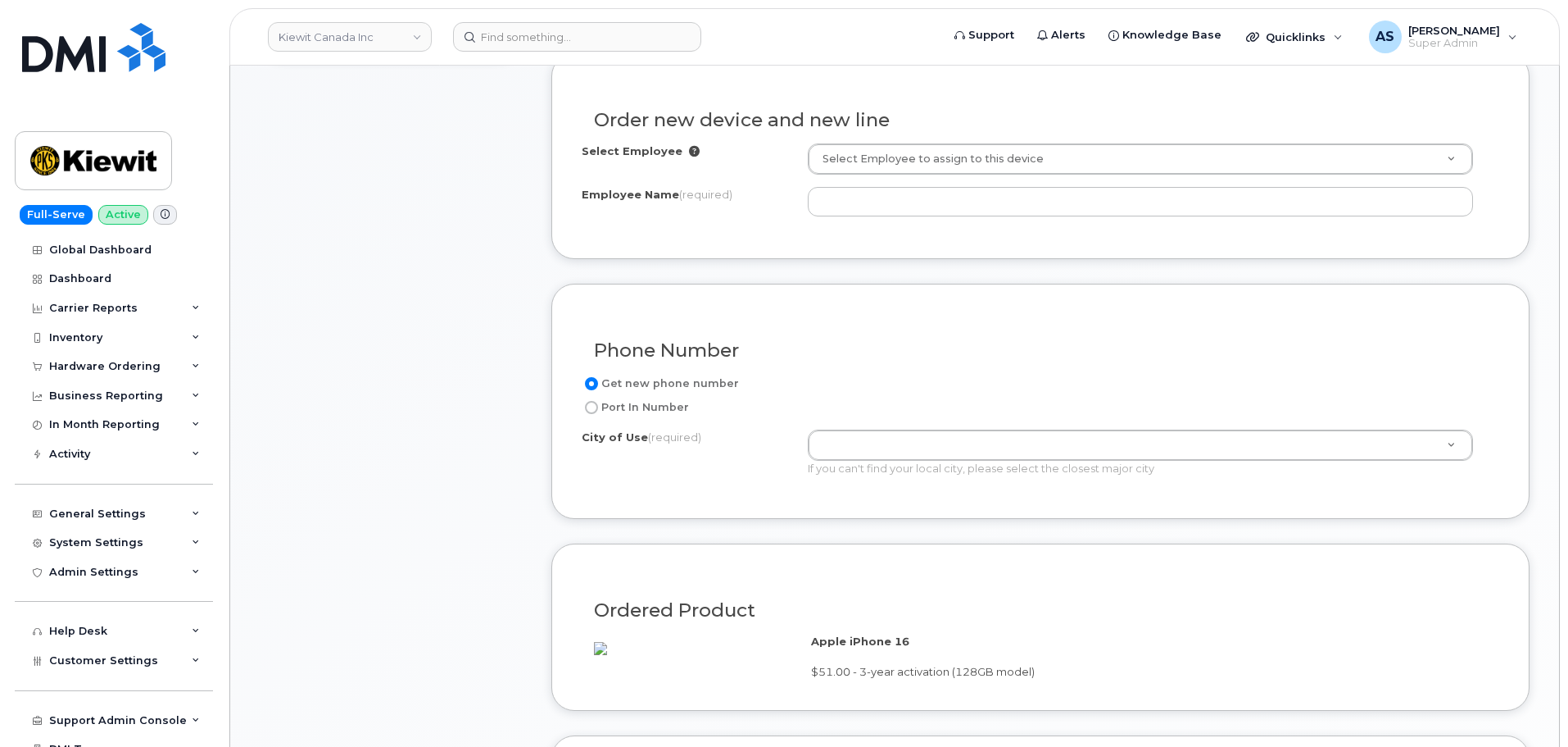
scroll to position [574, 0]
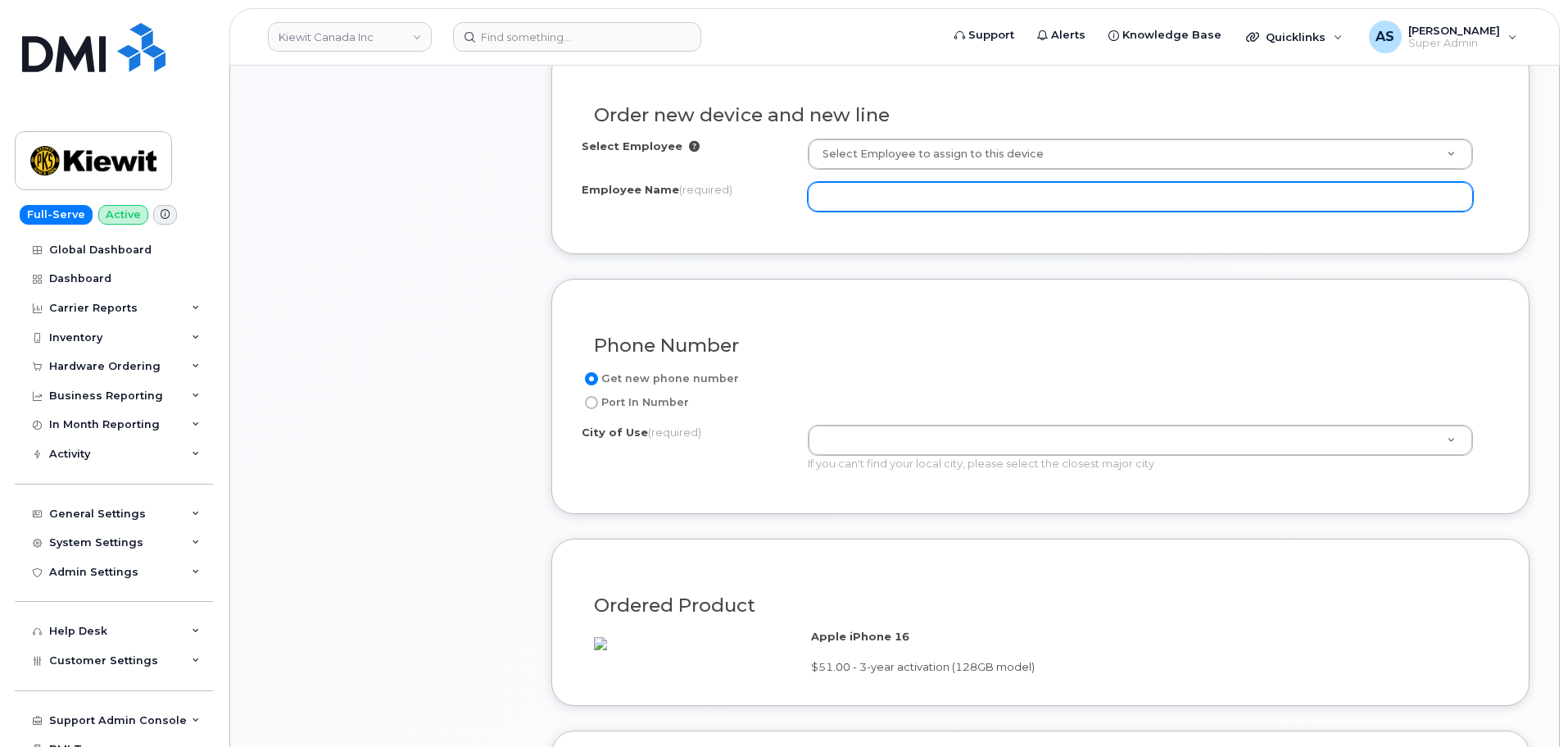
click at [1079, 186] on input "Employee Name (required)" at bounding box center [1140, 197] width 666 height 29
paste input "6478949642"
type input "6"
paste input "[PERSON_NAME]"
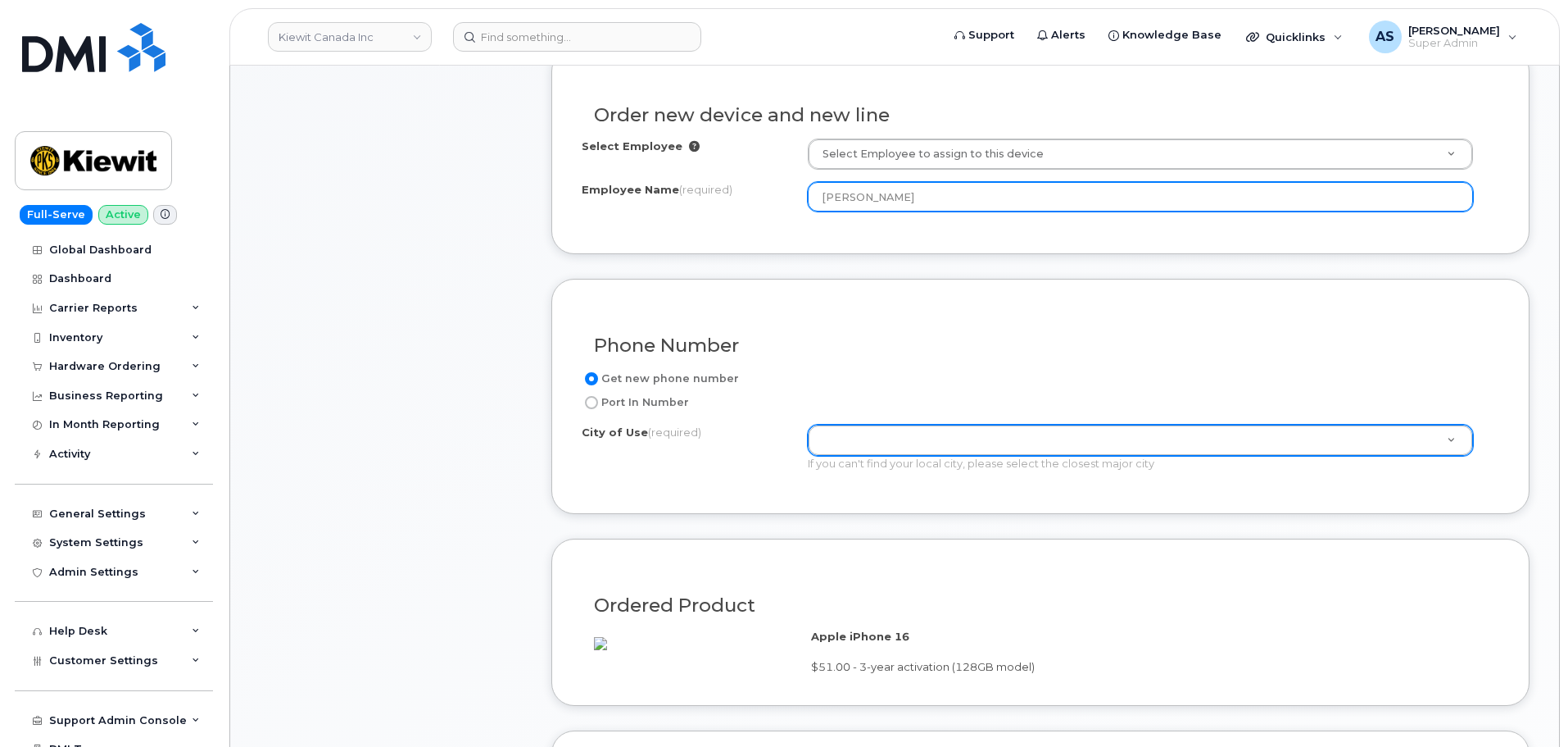
type input "[PERSON_NAME]"
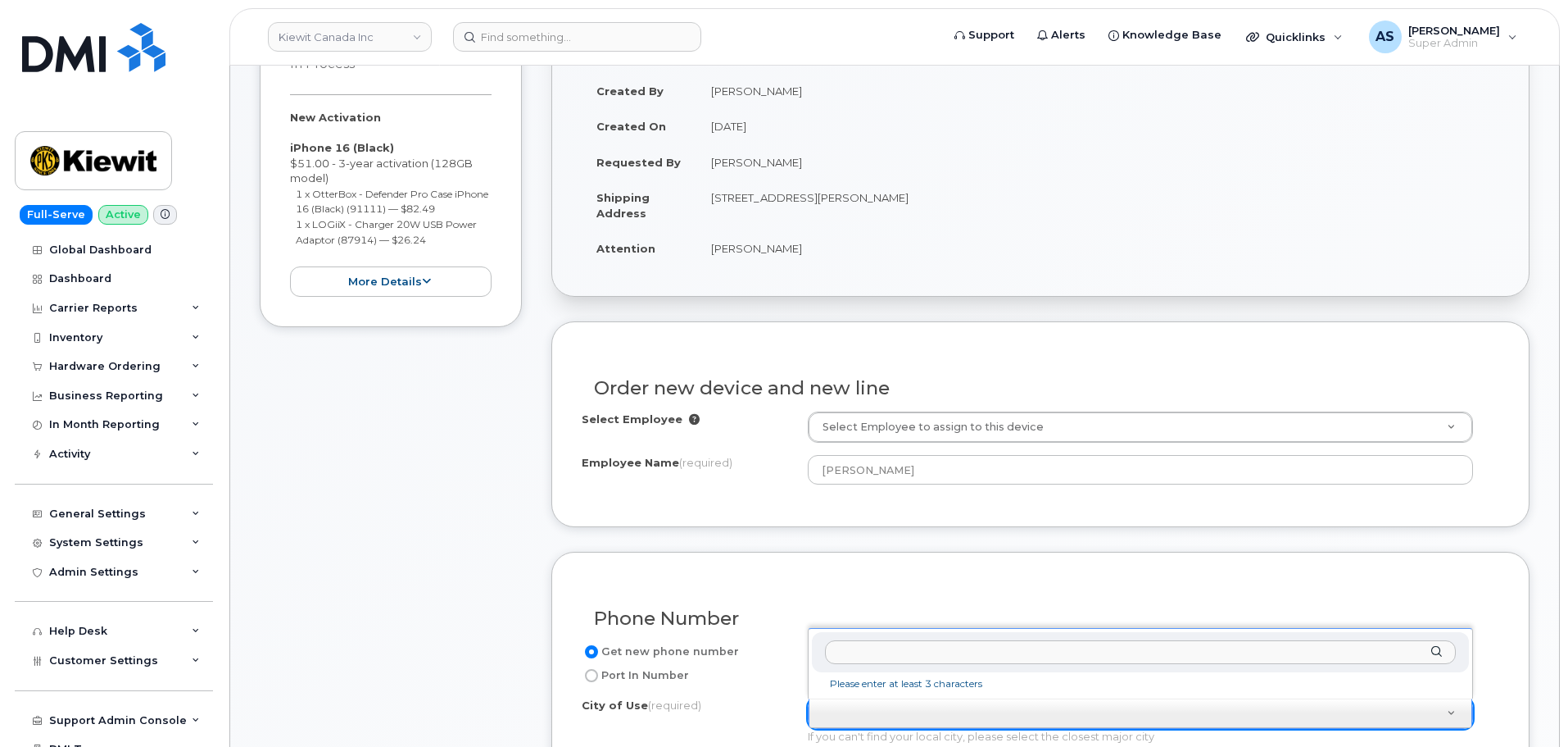
scroll to position [328, 0]
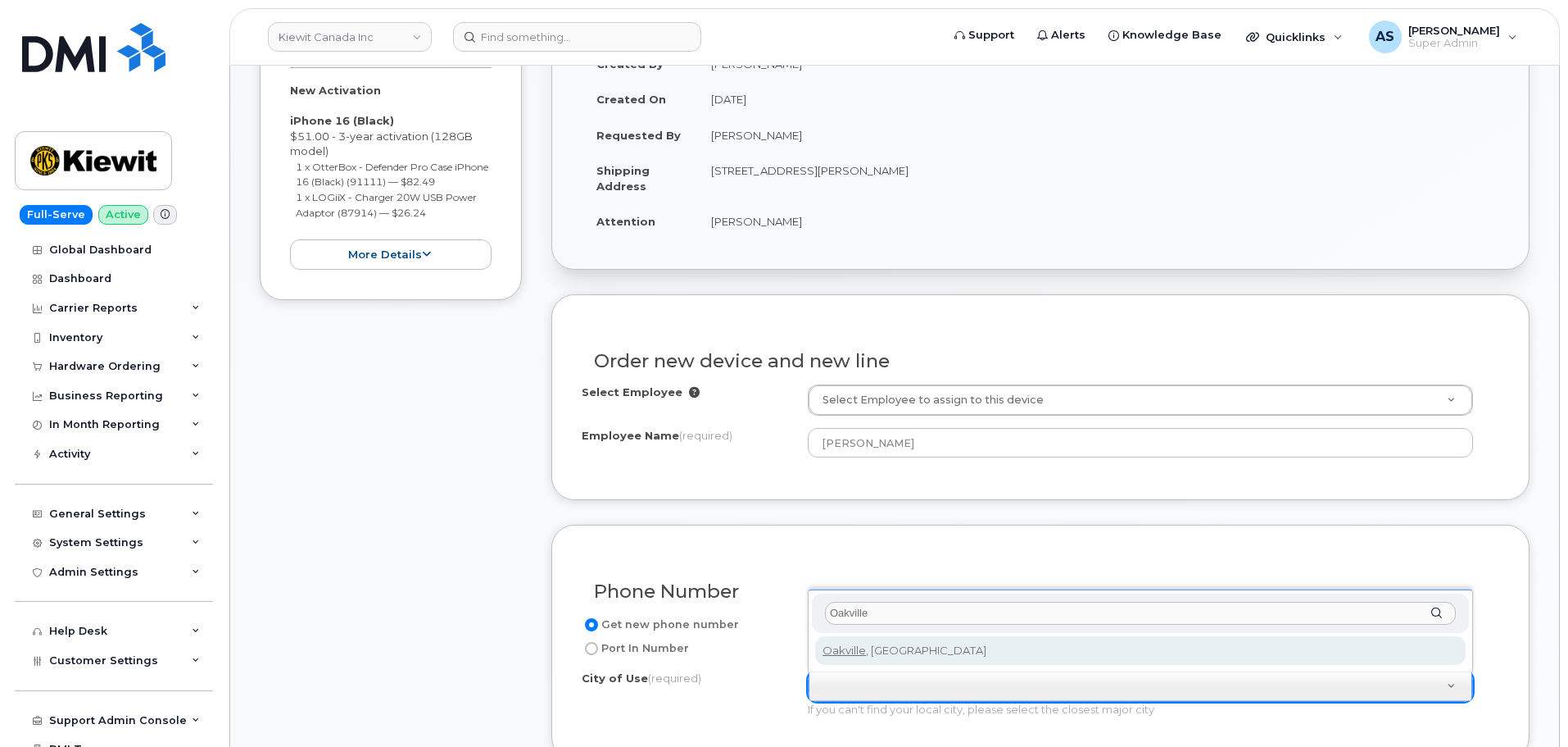
type input "Oakville"
type input "4556"
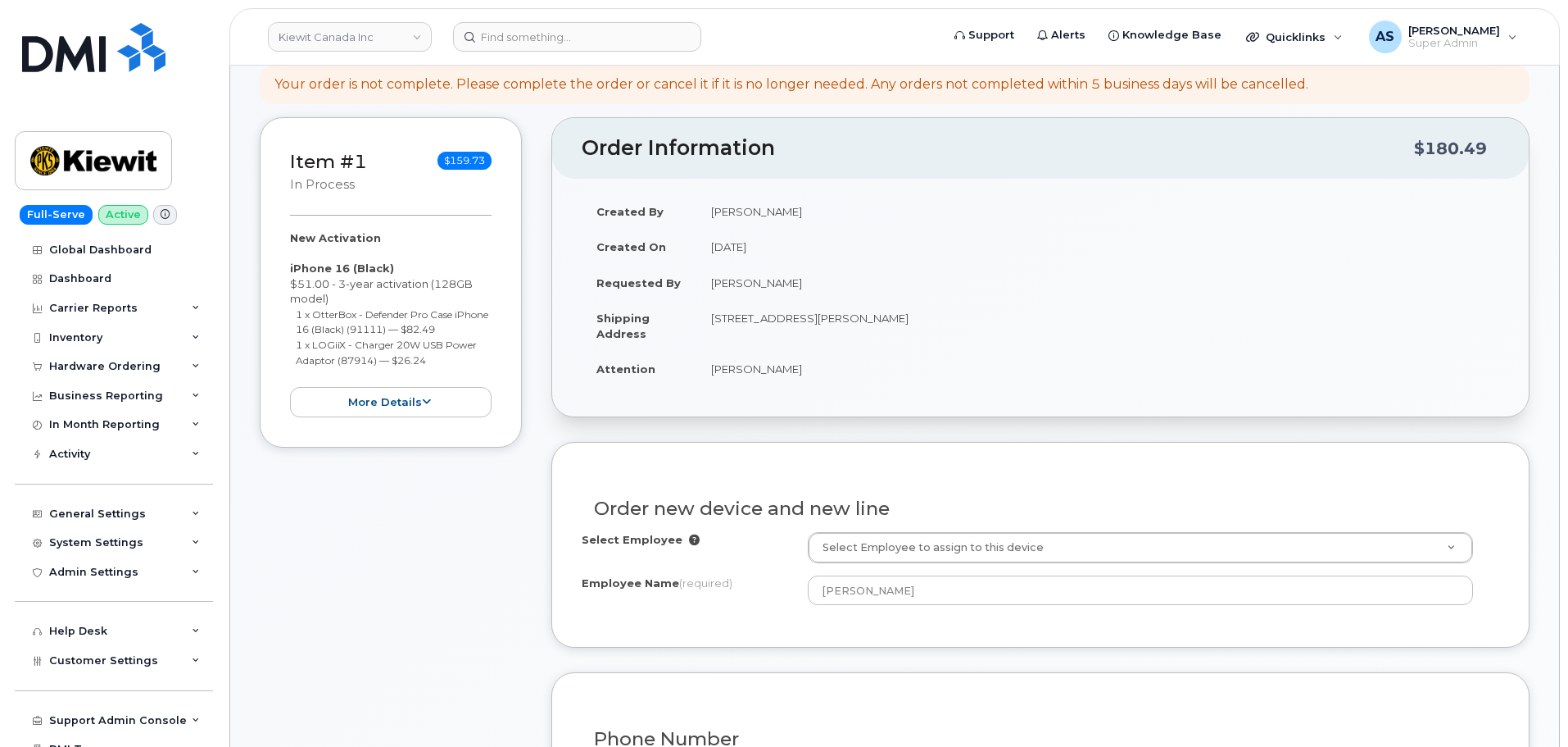
scroll to position [0, 0]
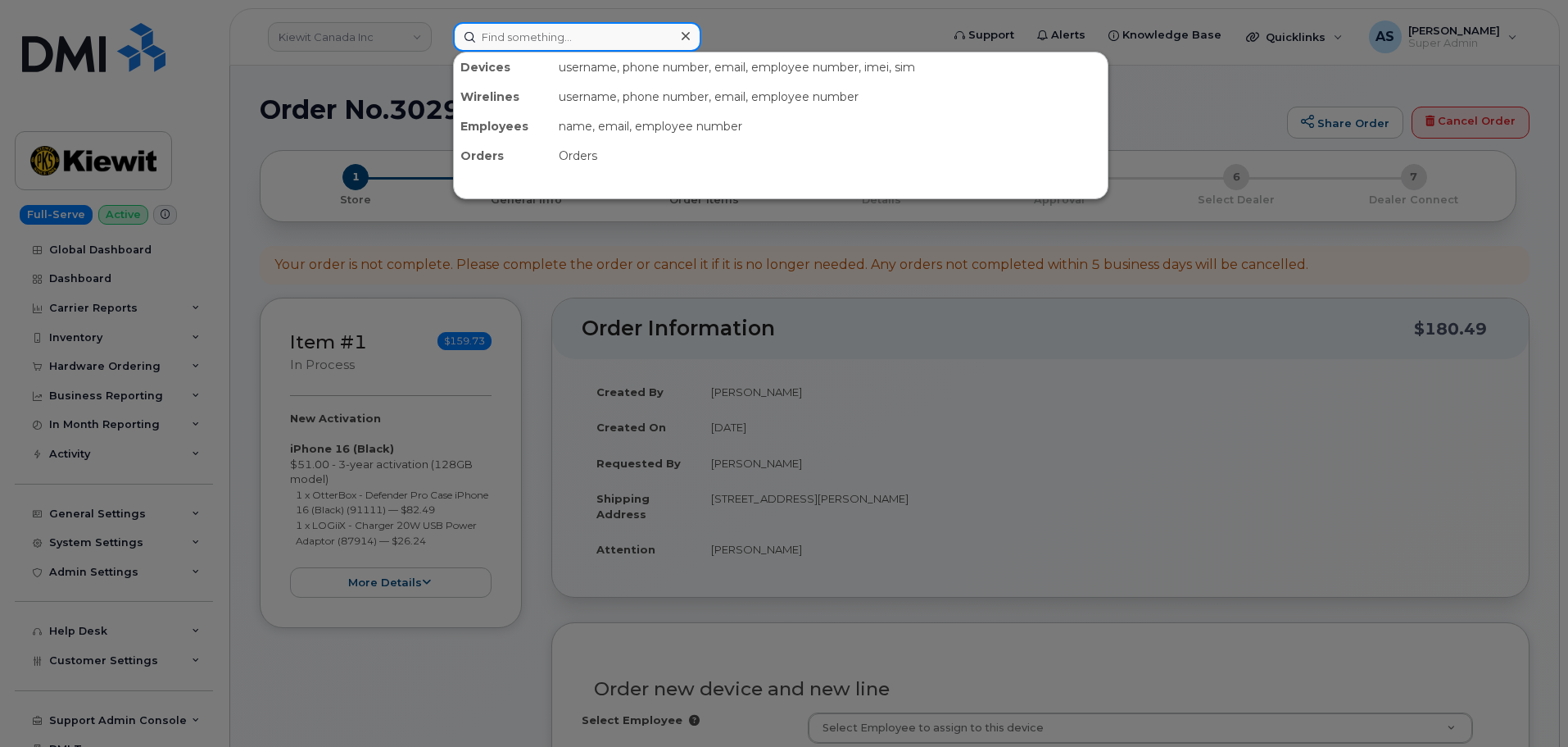
click at [577, 42] on input at bounding box center [577, 37] width 248 height 29
paste input "[PERSON_NAME]"
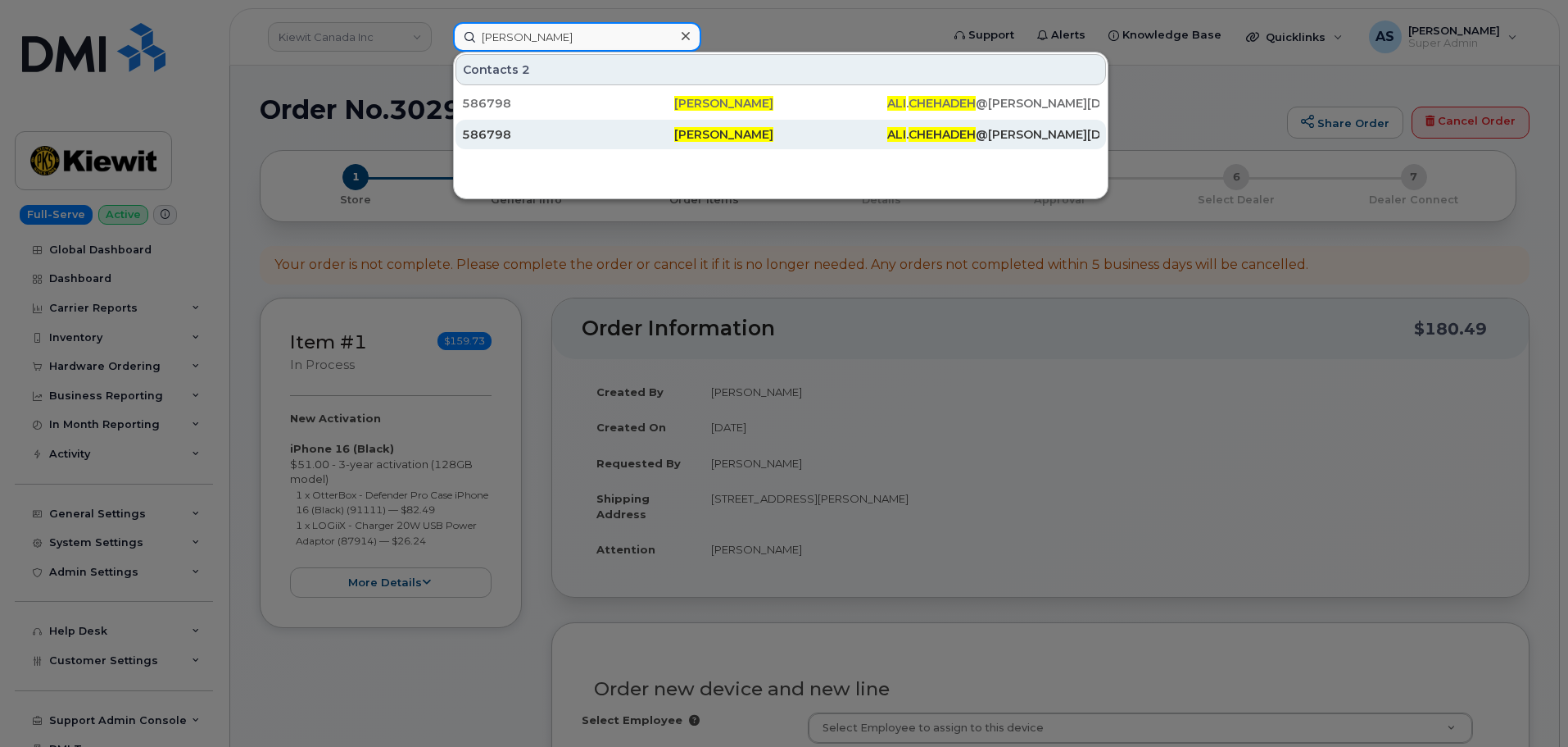
type input "[PERSON_NAME]"
click at [604, 121] on div "586798" at bounding box center [568, 134] width 212 height 29
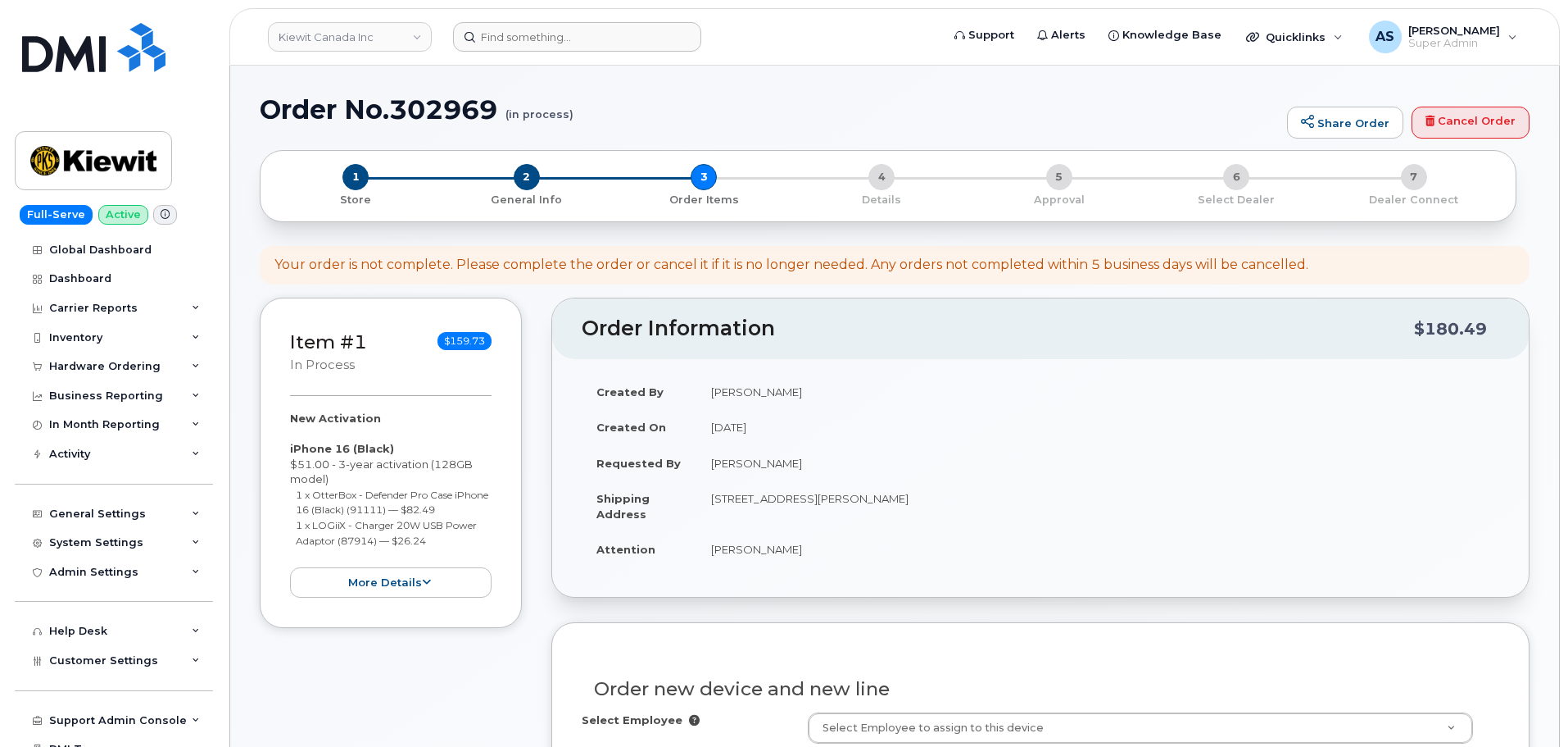
click at [570, 50] on header "[PERSON_NAME] Canada Inc Support Alerts Knowledge Base Quicklinks Suspend / Can…" at bounding box center [894, 36] width 1330 height 58
click at [568, 47] on input at bounding box center [577, 37] width 248 height 29
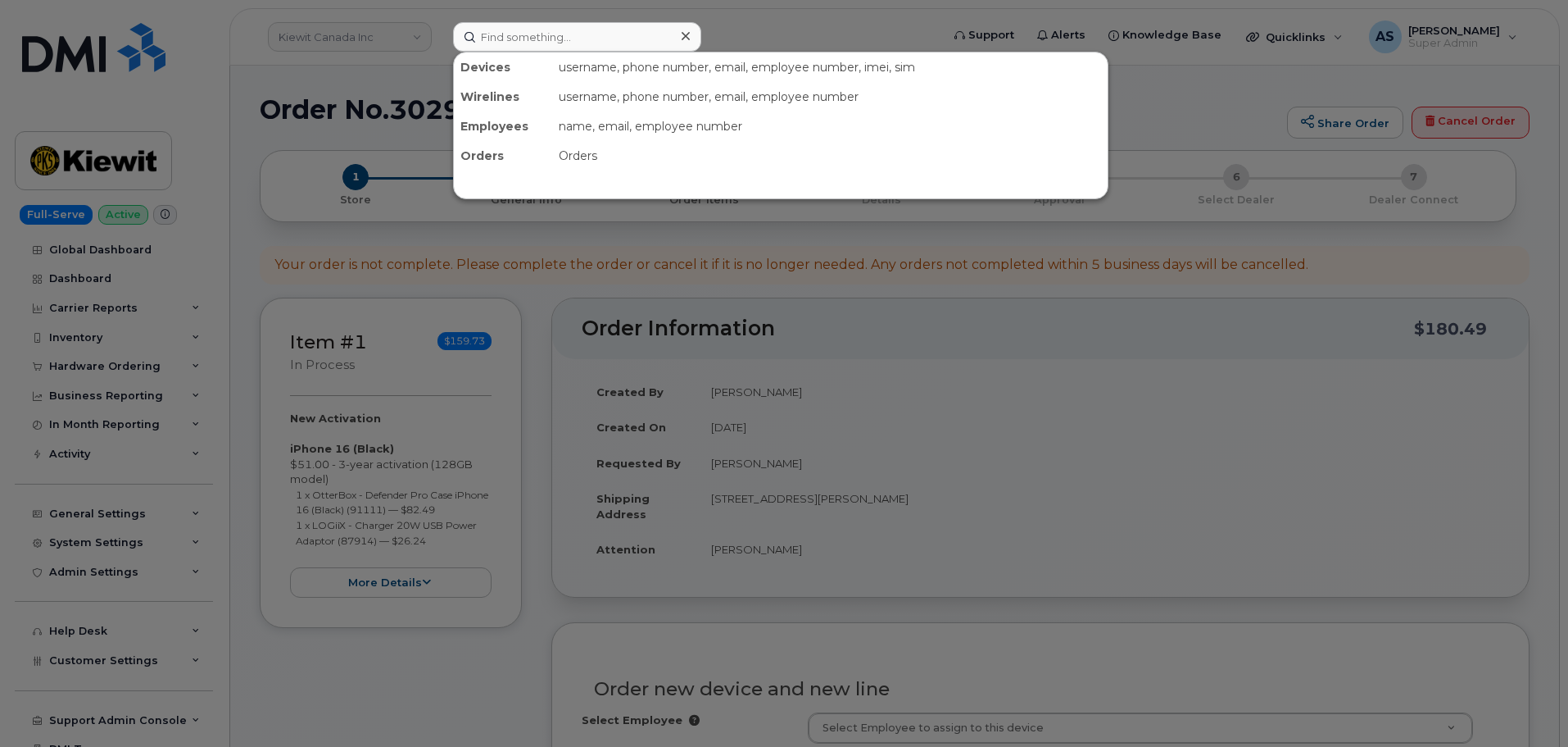
drag, startPoint x: 812, startPoint y: 250, endPoint x: 721, endPoint y: 205, distance: 101.5
click at [813, 248] on div at bounding box center [784, 374] width 1568 height 747
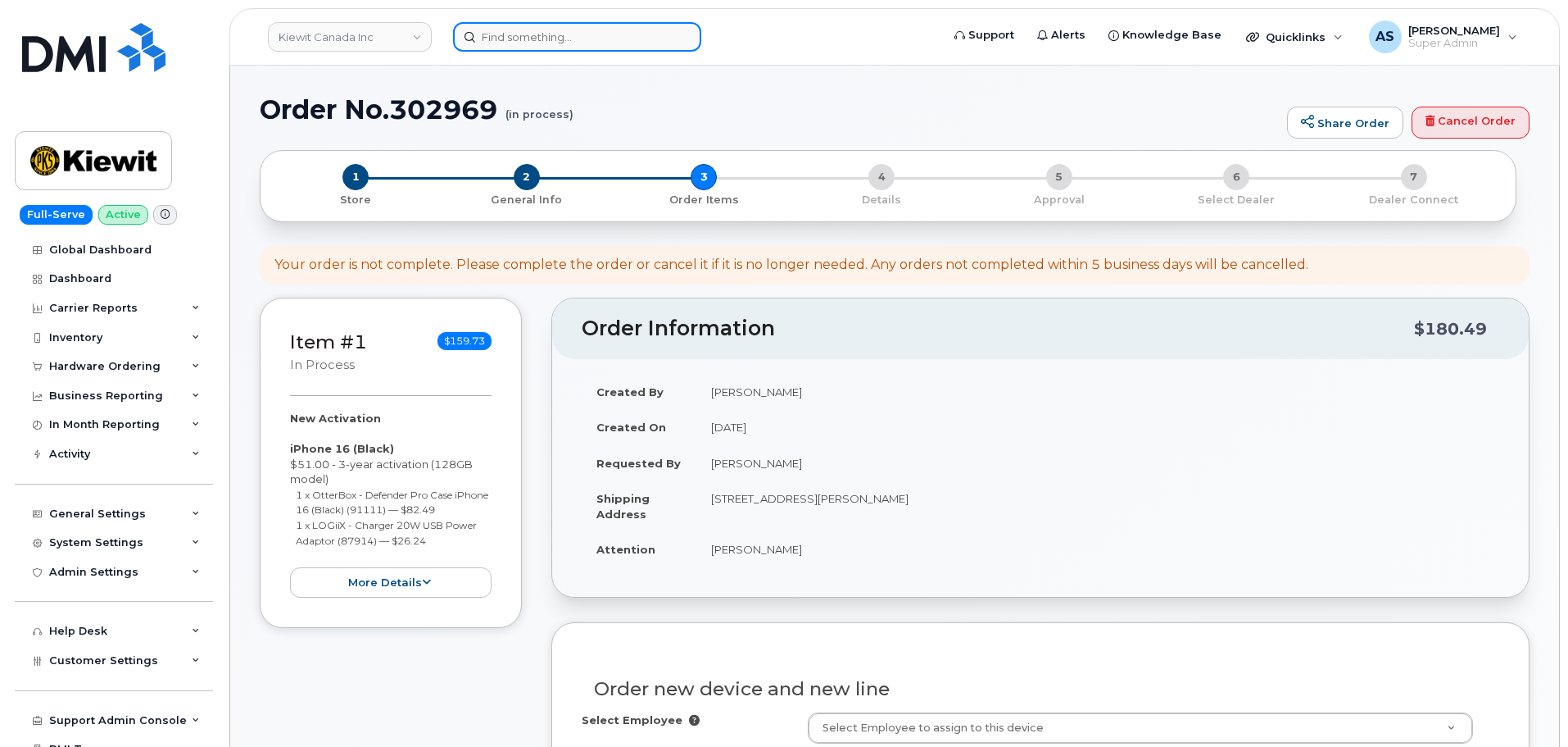
click at [559, 37] on input at bounding box center [577, 37] width 248 height 29
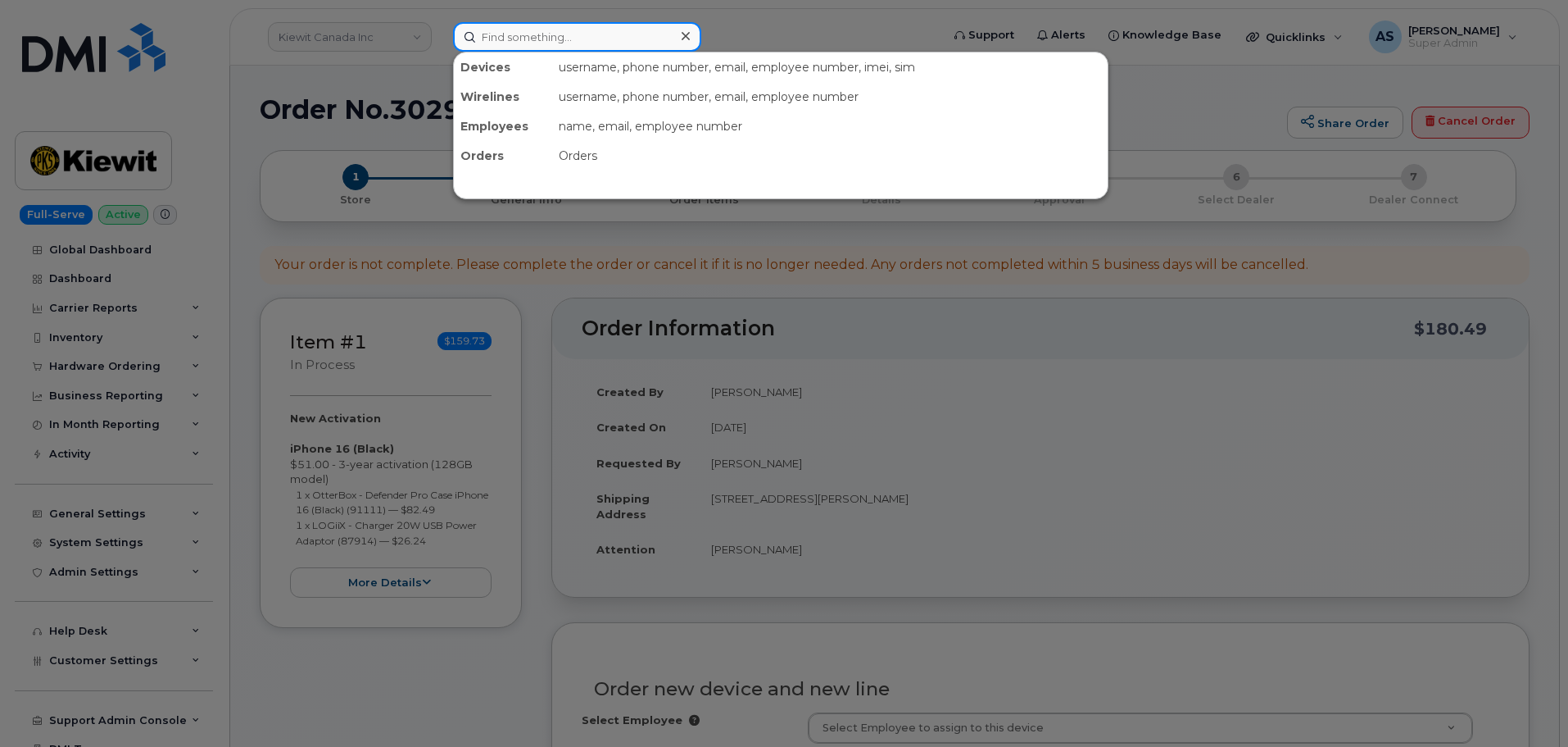
paste input "[PERSON_NAME]"
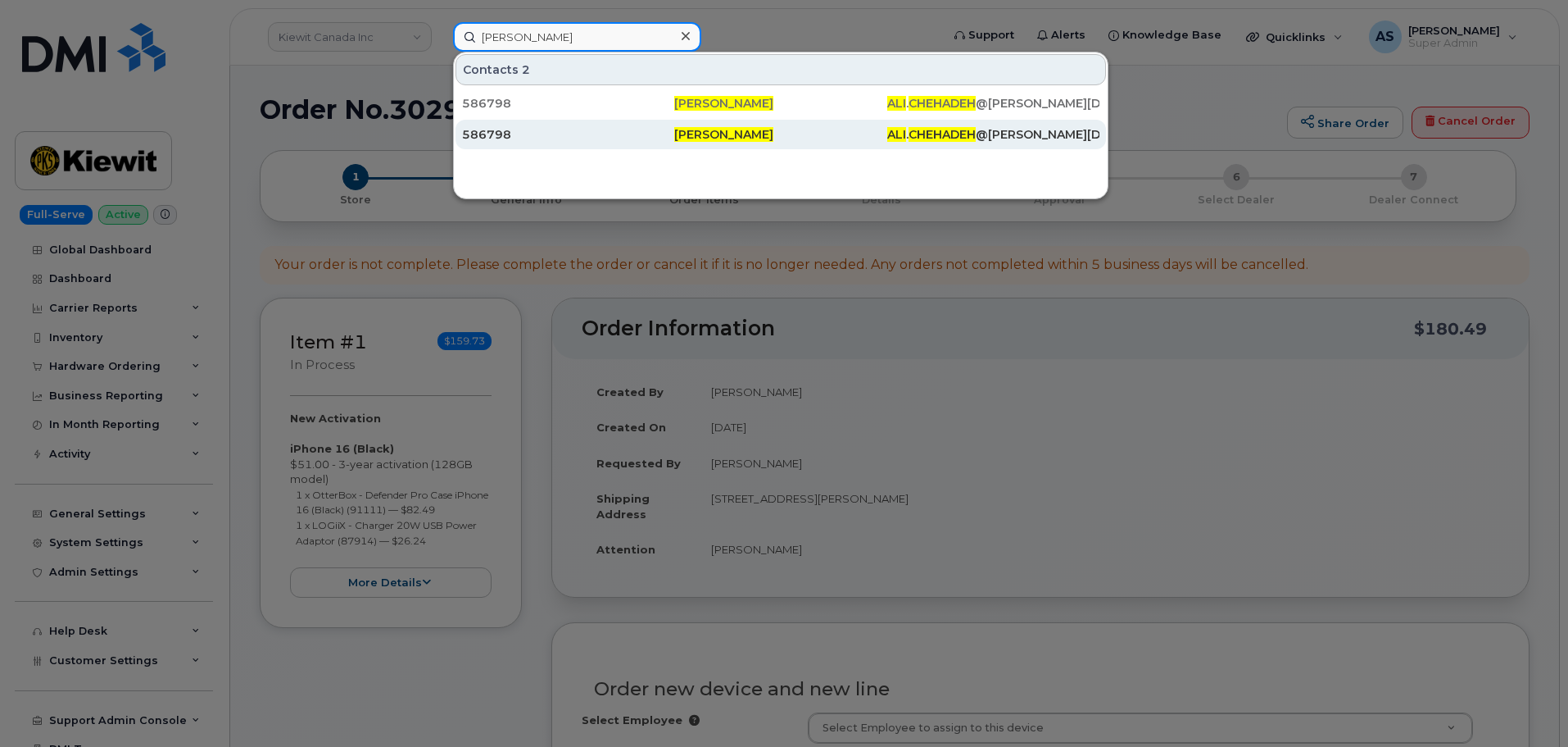
type input "[PERSON_NAME]"
click at [552, 138] on div "586798" at bounding box center [568, 134] width 212 height 17
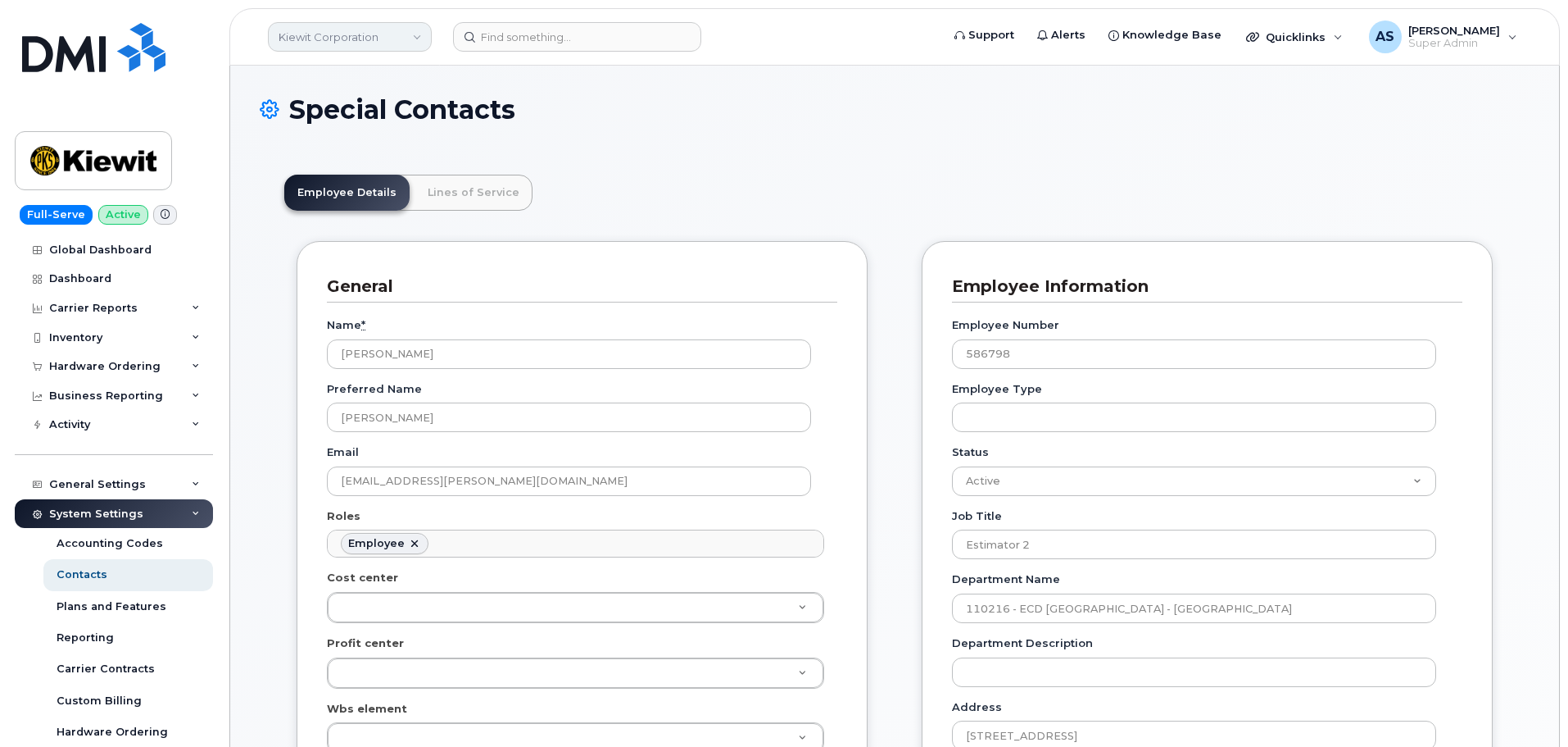
click at [360, 37] on link "Kiewit Corporation" at bounding box center [350, 37] width 164 height 29
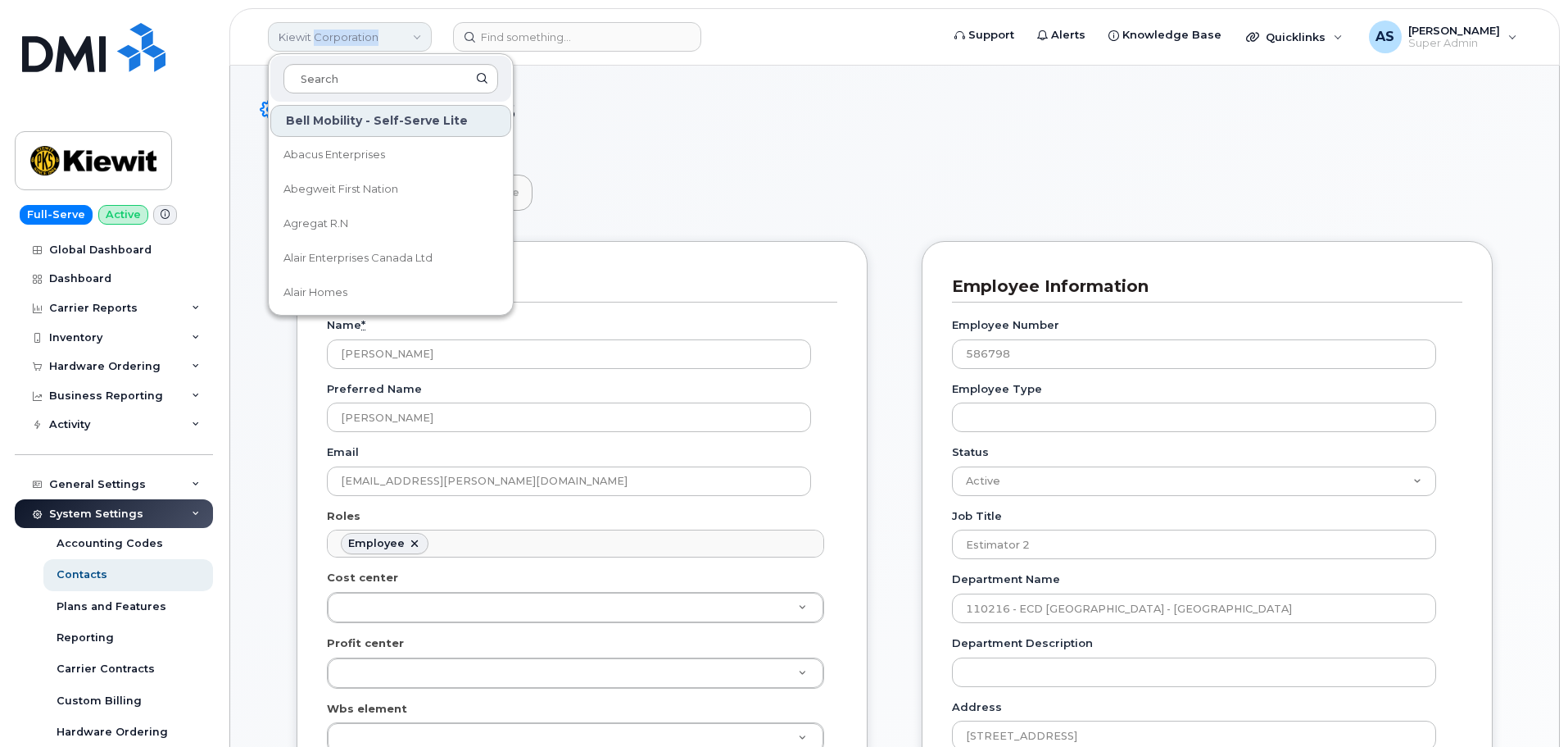
click at [360, 37] on link "Kiewit Corporation" at bounding box center [350, 37] width 164 height 29
click at [99, 49] on img at bounding box center [94, 47] width 144 height 49
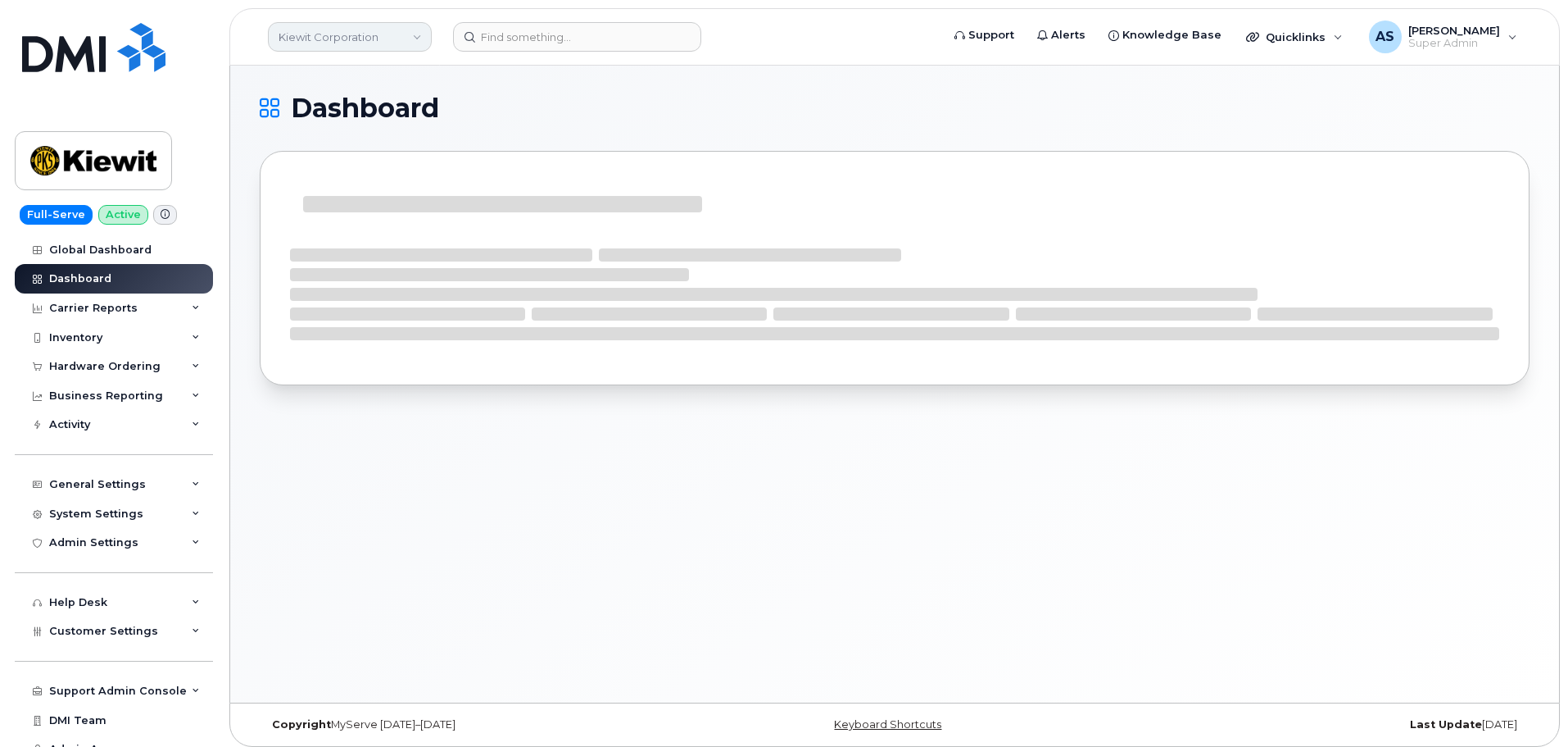
click at [391, 33] on link "Kiewit Corporation" at bounding box center [350, 37] width 164 height 29
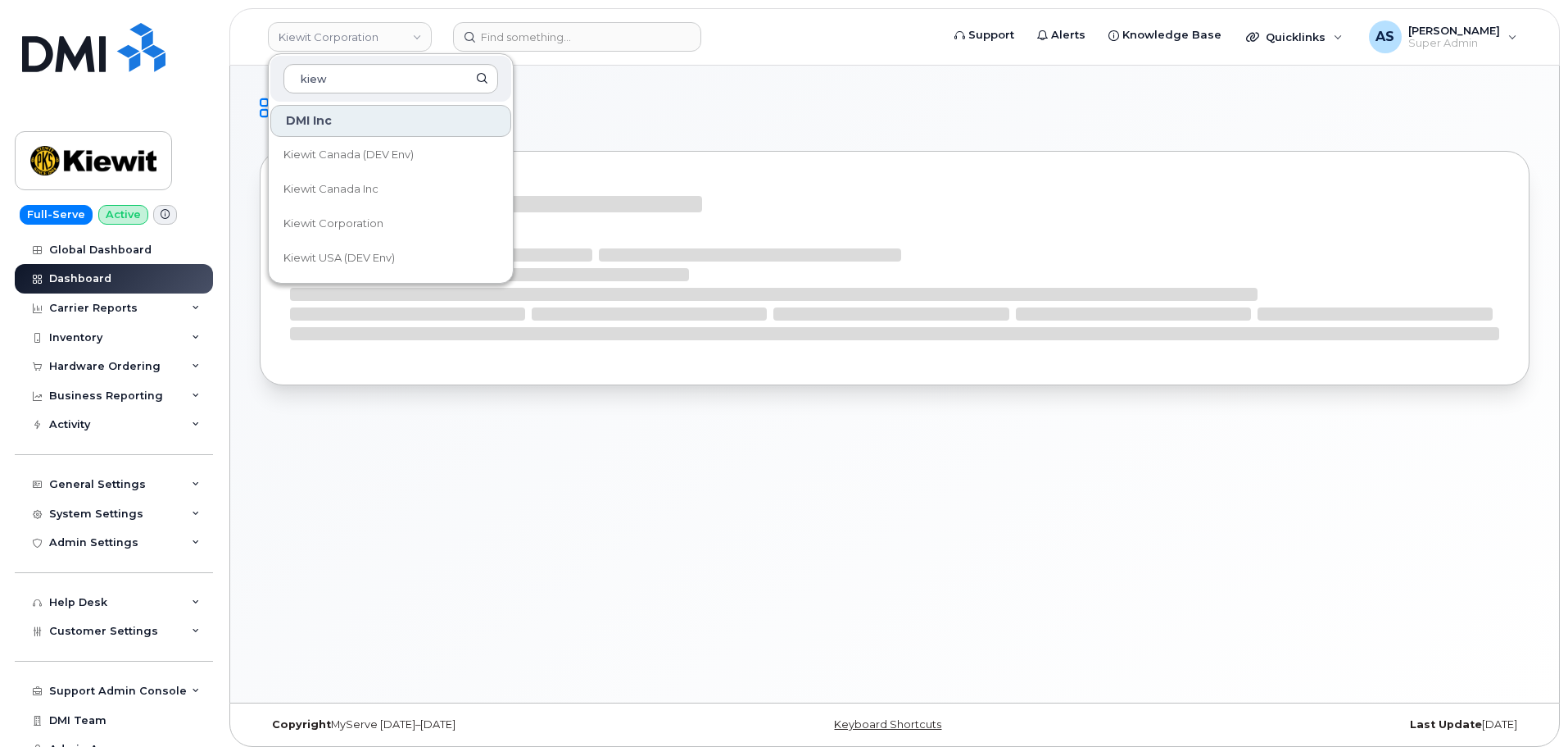
type input "kiew"
click at [698, 114] on h1 "Dashboard" at bounding box center [891, 108] width 1262 height 26
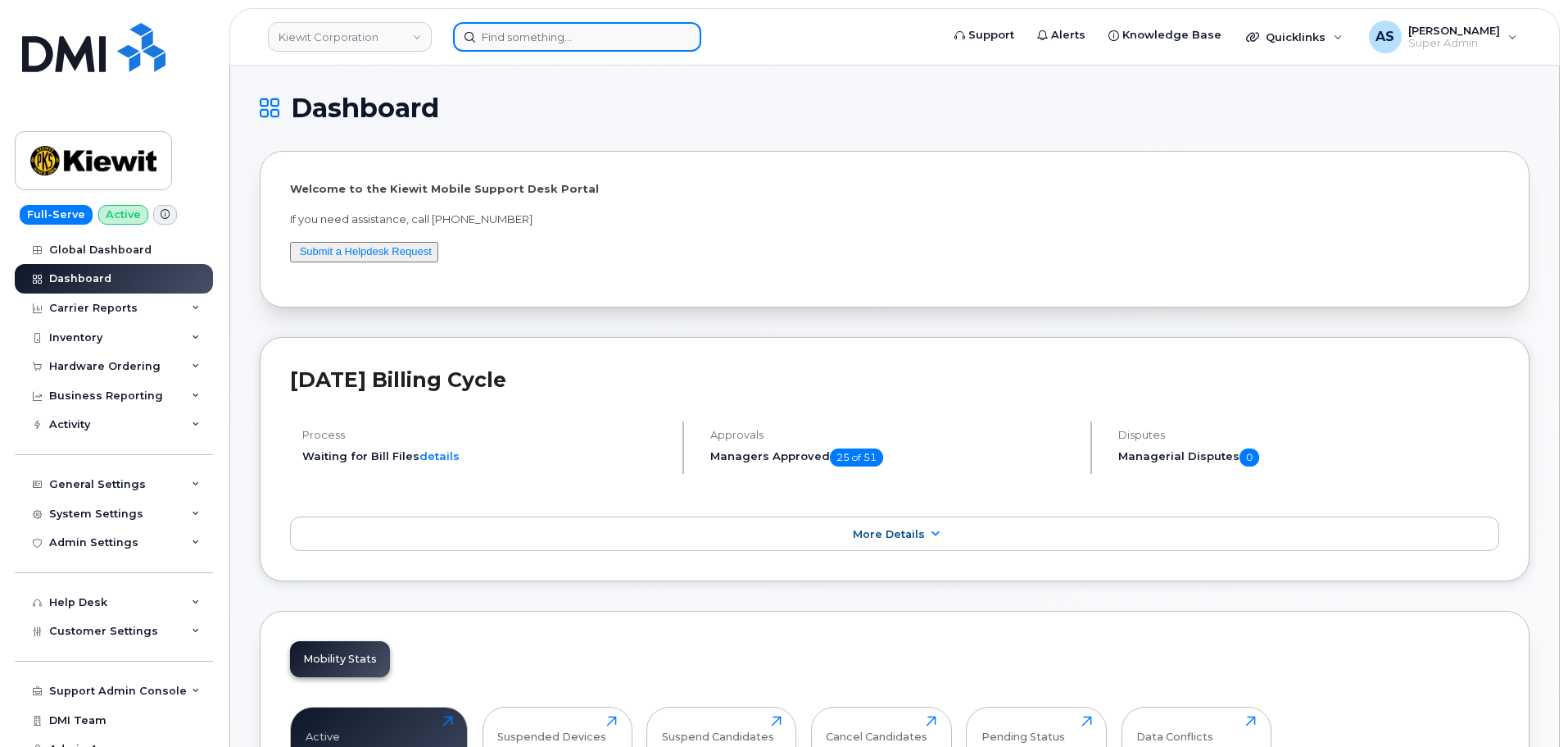
click at [504, 38] on input at bounding box center [577, 37] width 248 height 29
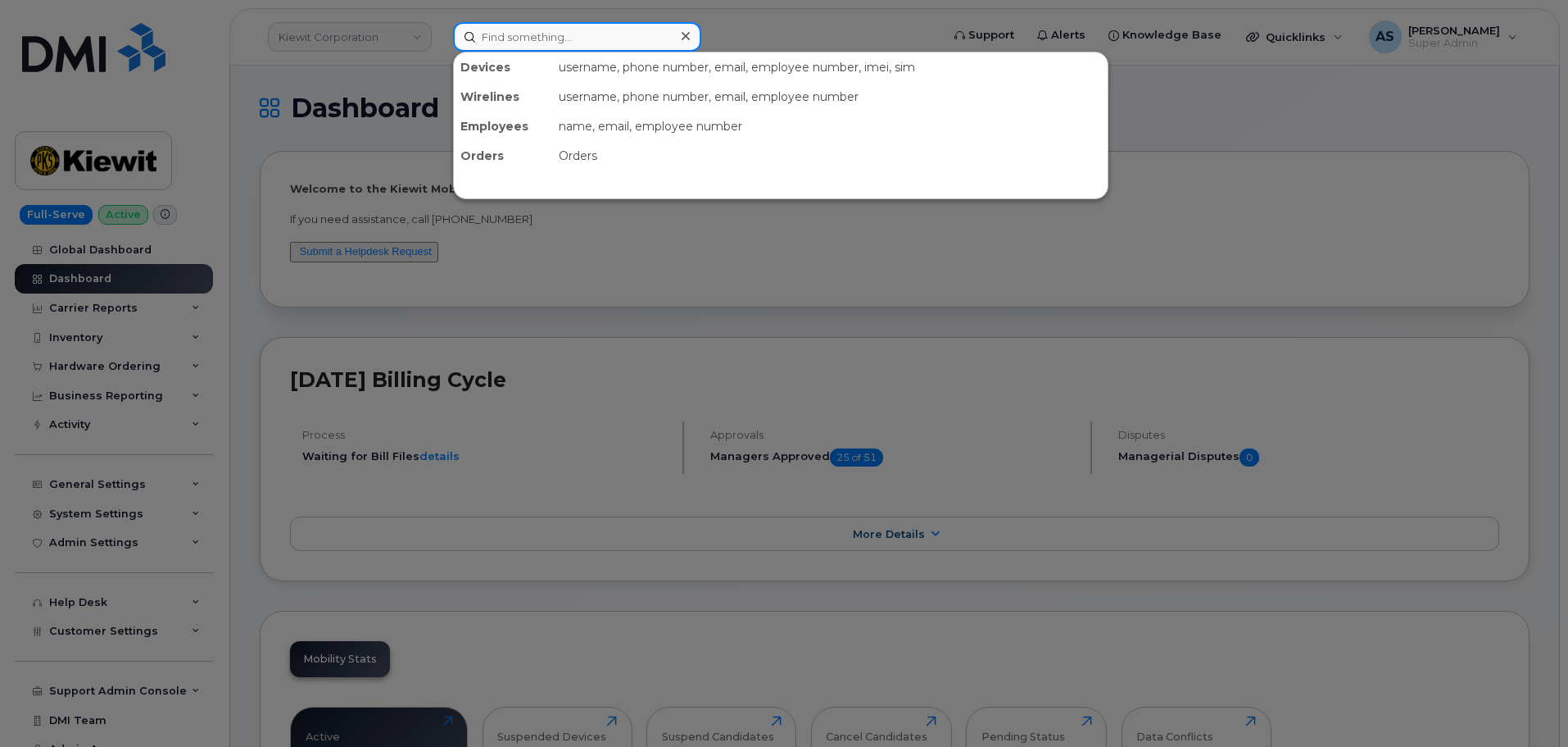
paste input "[PERSON_NAME]"
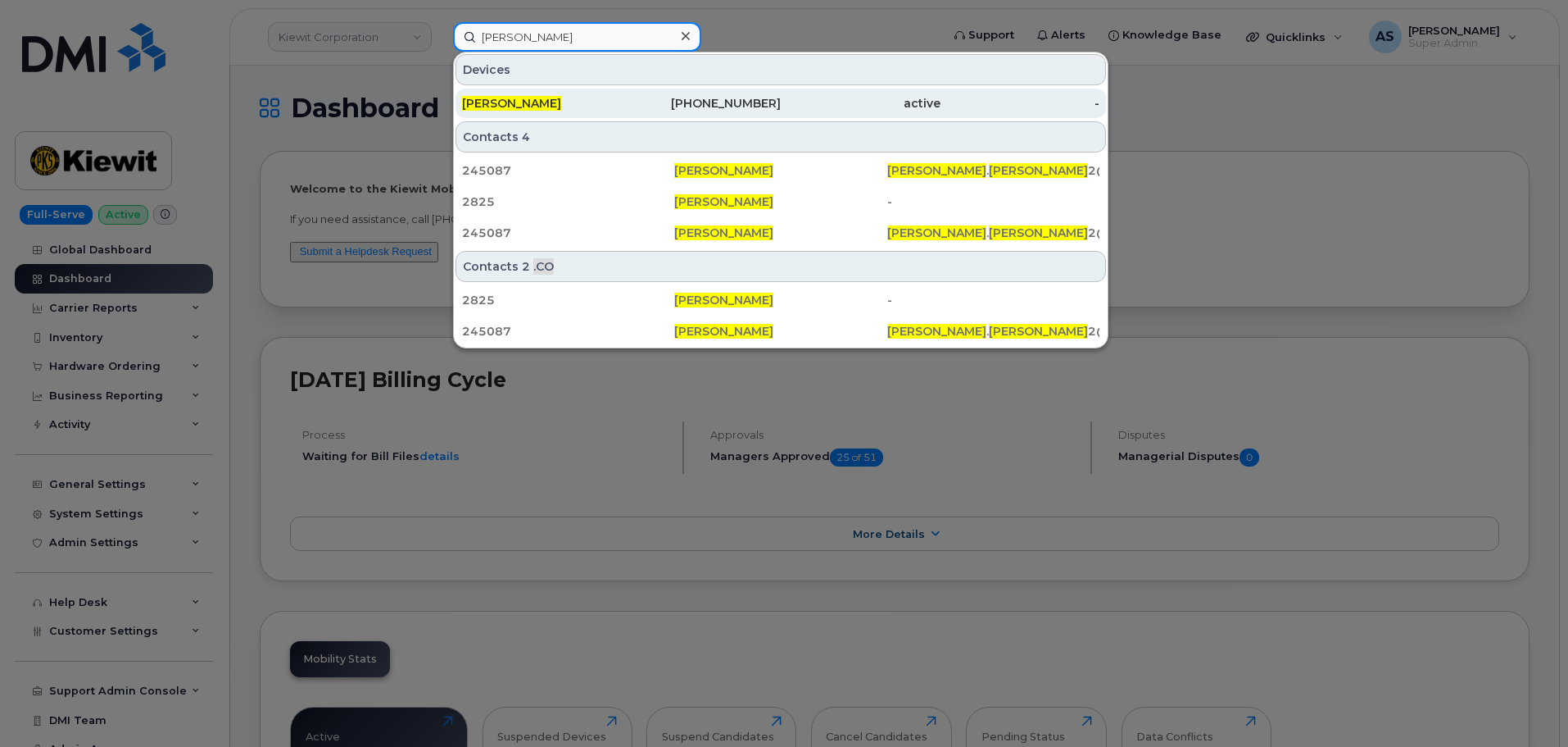
type input "[PERSON_NAME]"
click at [587, 106] on div "[PERSON_NAME]" at bounding box center [542, 103] width 159 height 17
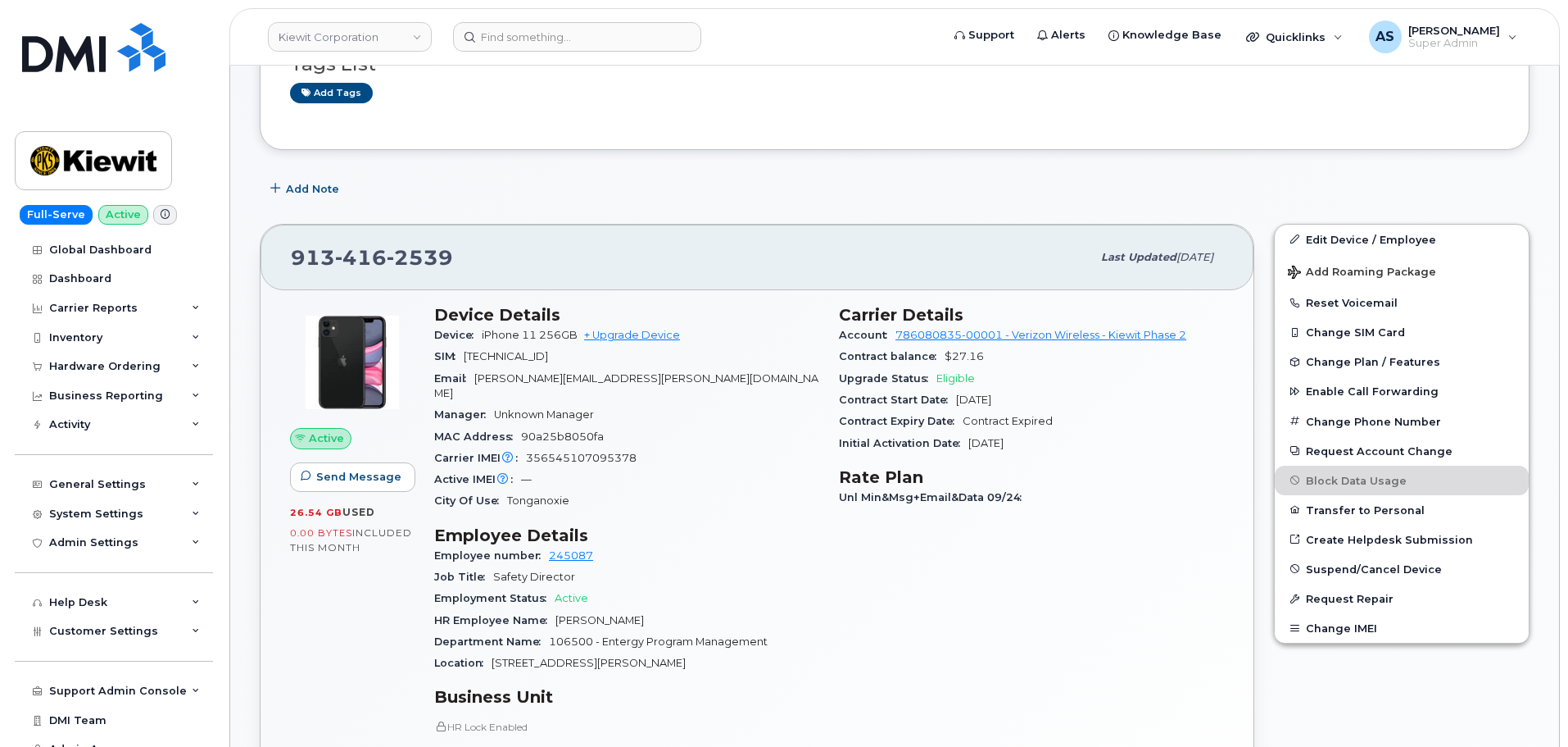
scroll to position [328, 0]
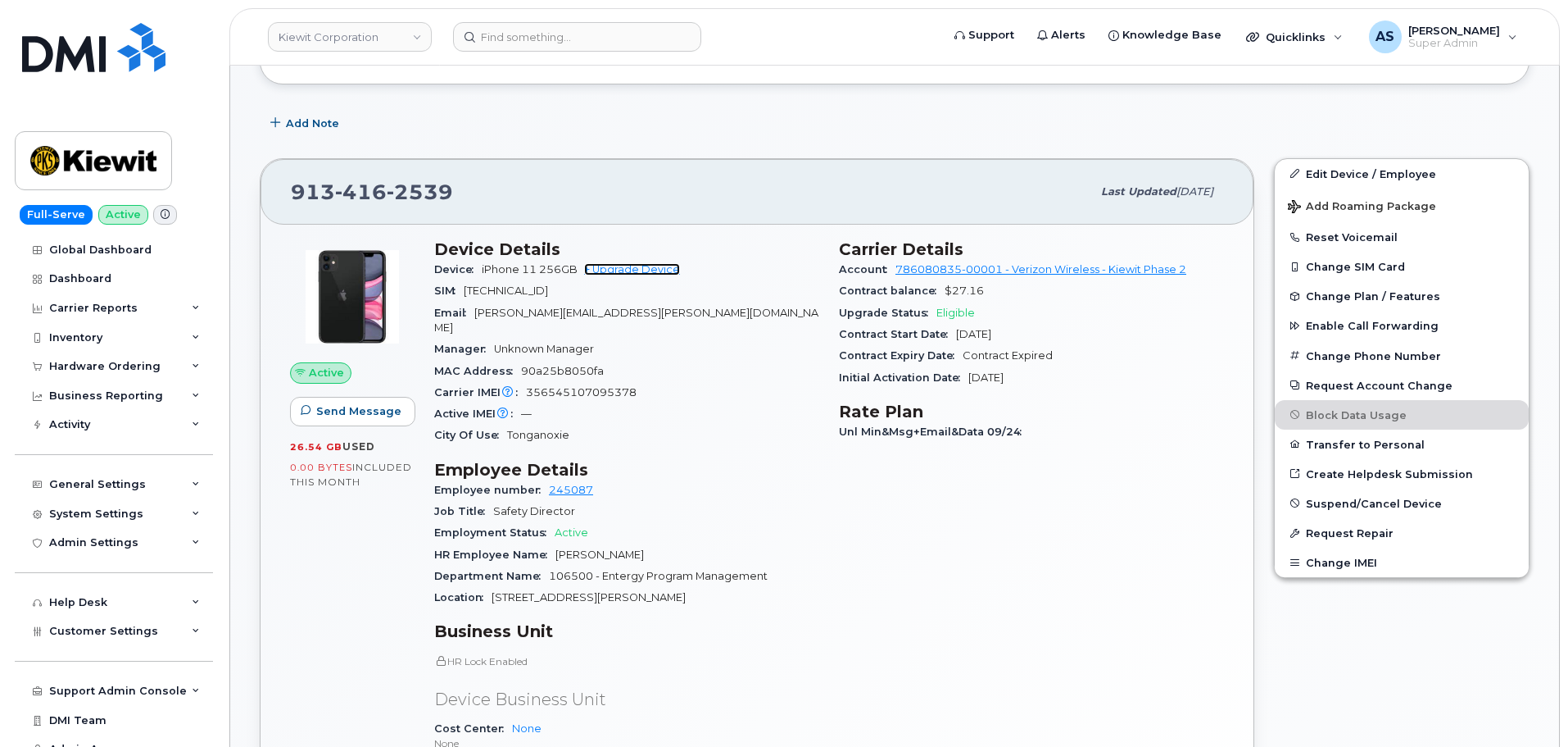
click at [634, 268] on link "+ Upgrade Device" at bounding box center [632, 269] width 96 height 13
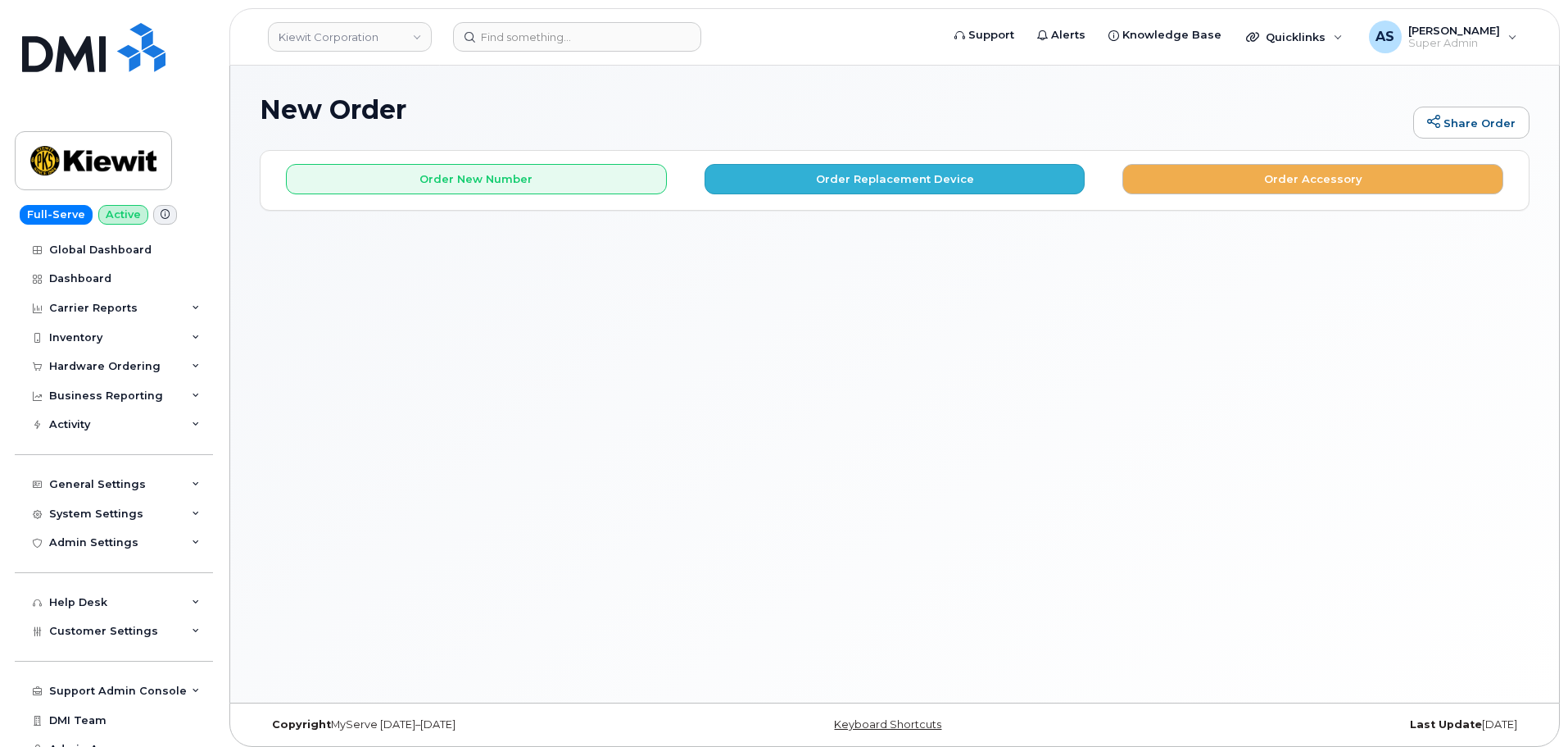
click at [812, 171] on div "Order New Number Order Replacement Device Order Accessory" at bounding box center [894, 172] width 1268 height 43
click at [812, 175] on button "Order Replacement Device" at bounding box center [895, 179] width 381 height 30
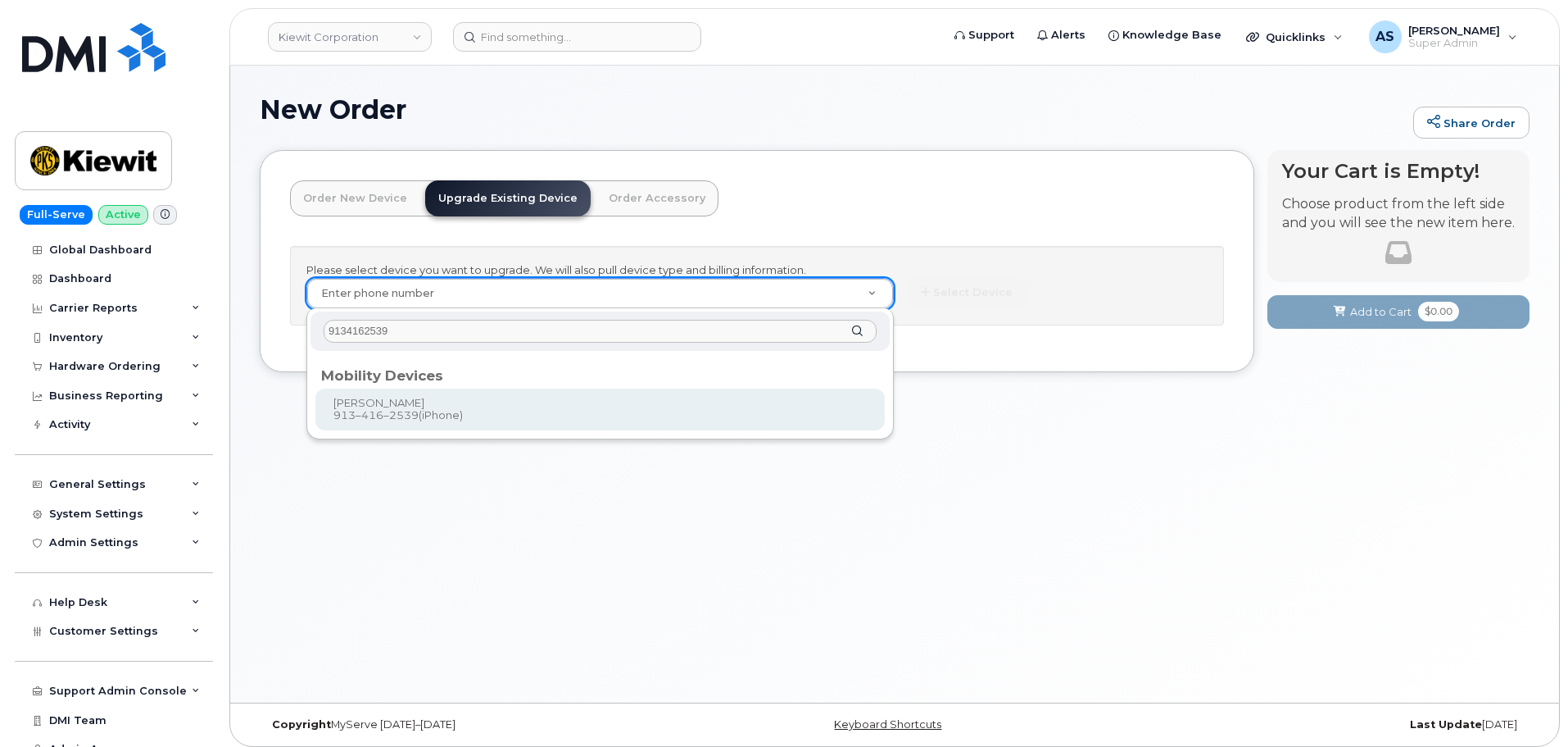
type input "9134162539"
type input "1174029"
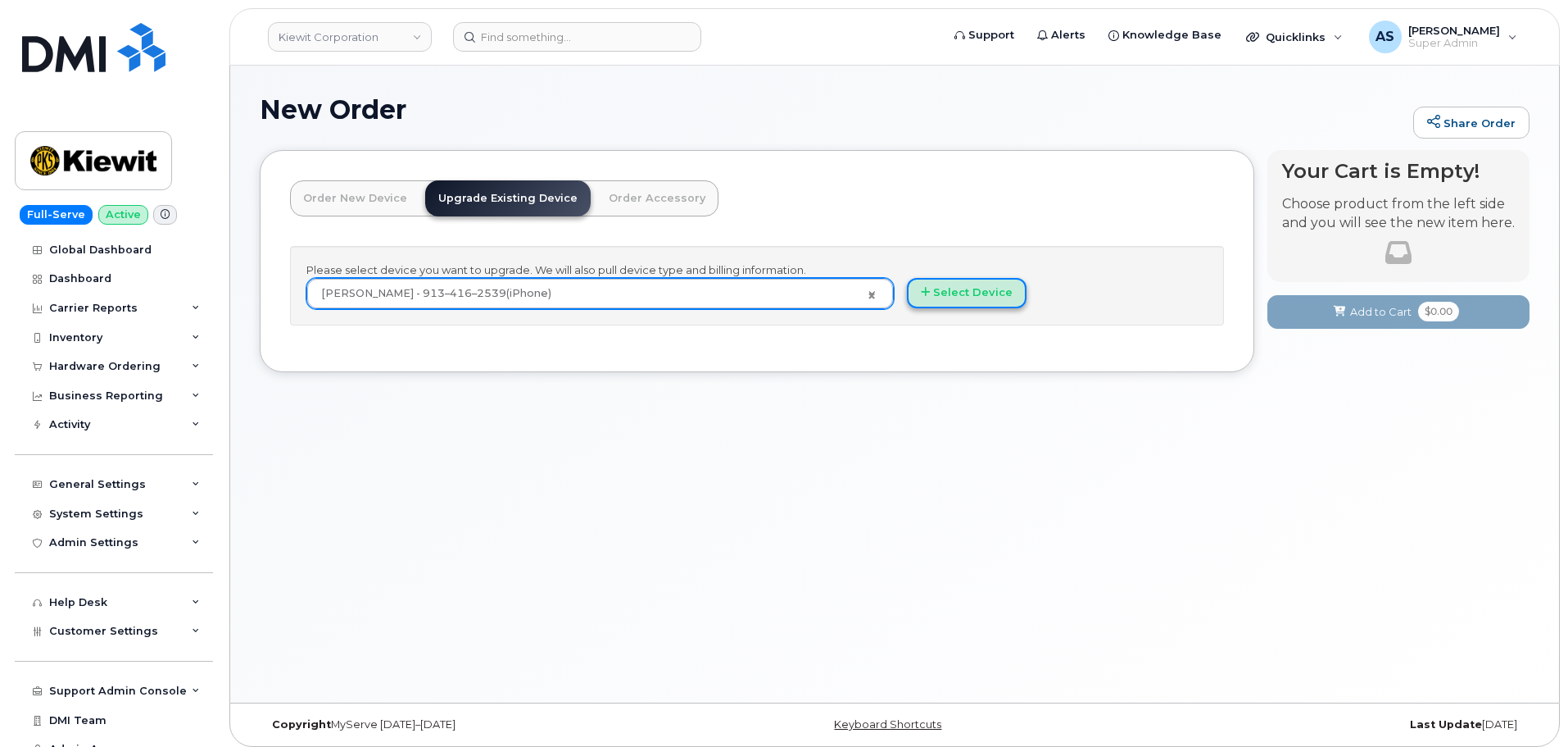
click at [975, 300] on button "Select Device" at bounding box center [967, 292] width 119 height 30
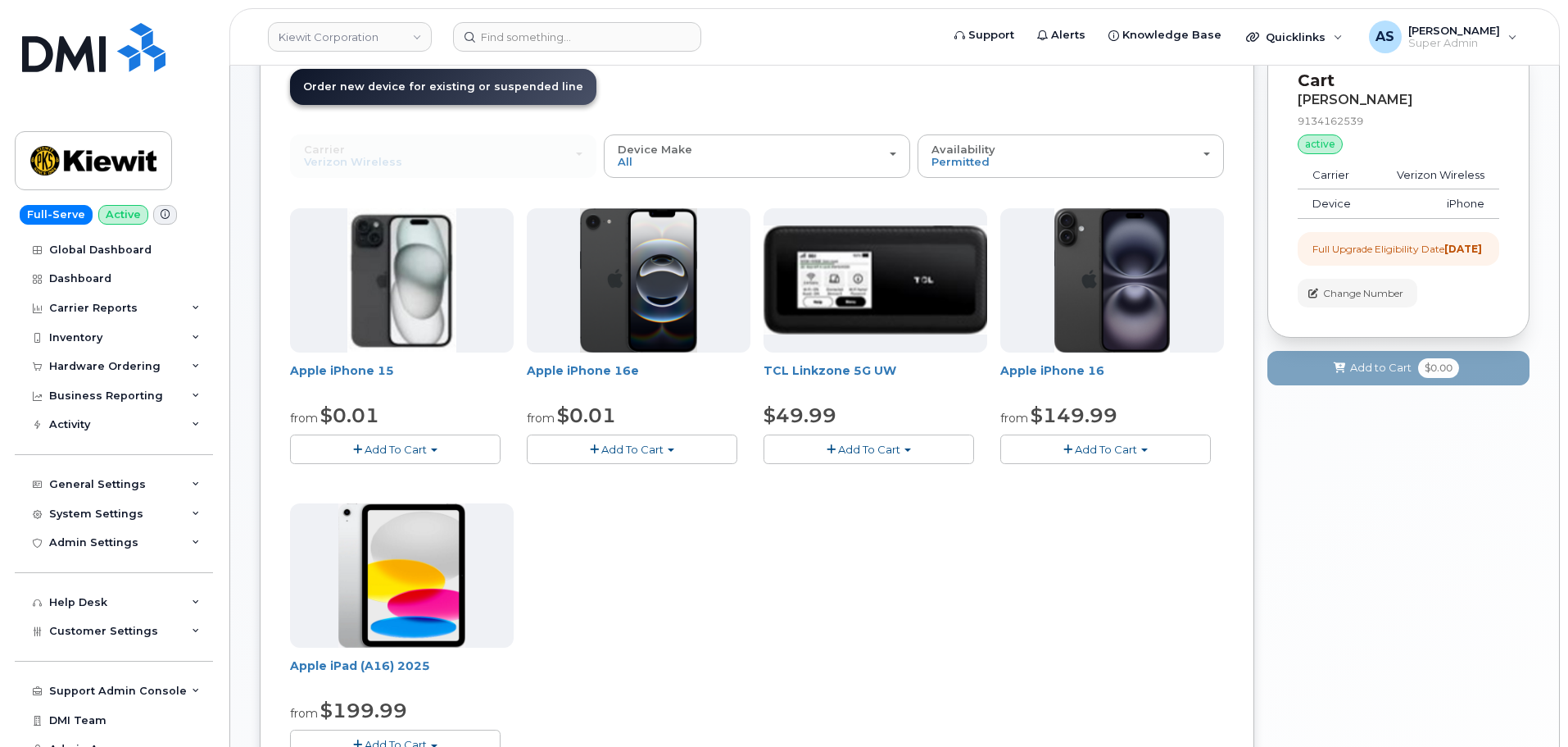
scroll to position [82, 0]
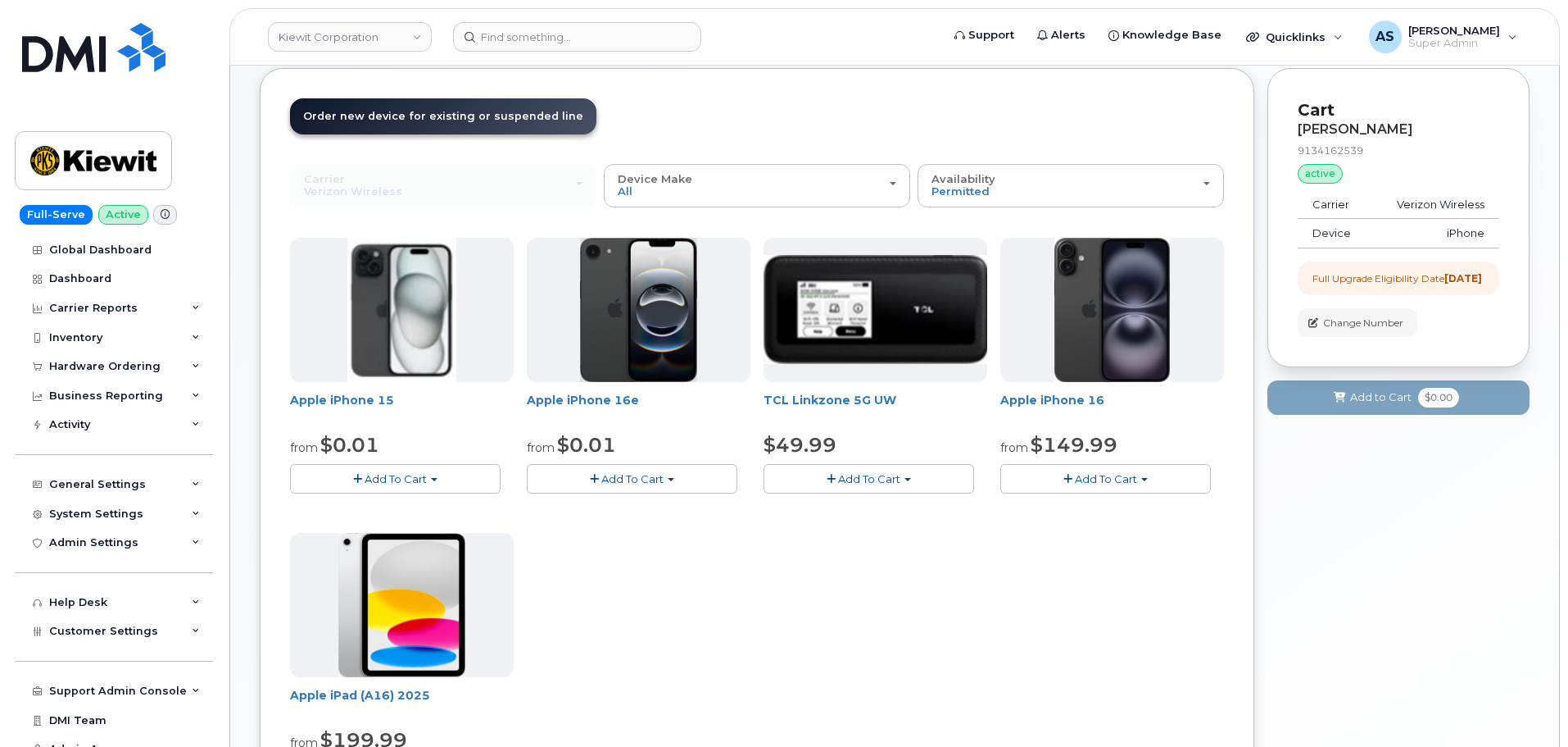
click at [1118, 472] on span "Add To Cart" at bounding box center [1107, 478] width 63 height 13
click at [1088, 529] on link "$149.99 - 2 Year Upgrade (128GB)" at bounding box center [1114, 529] width 220 height 21
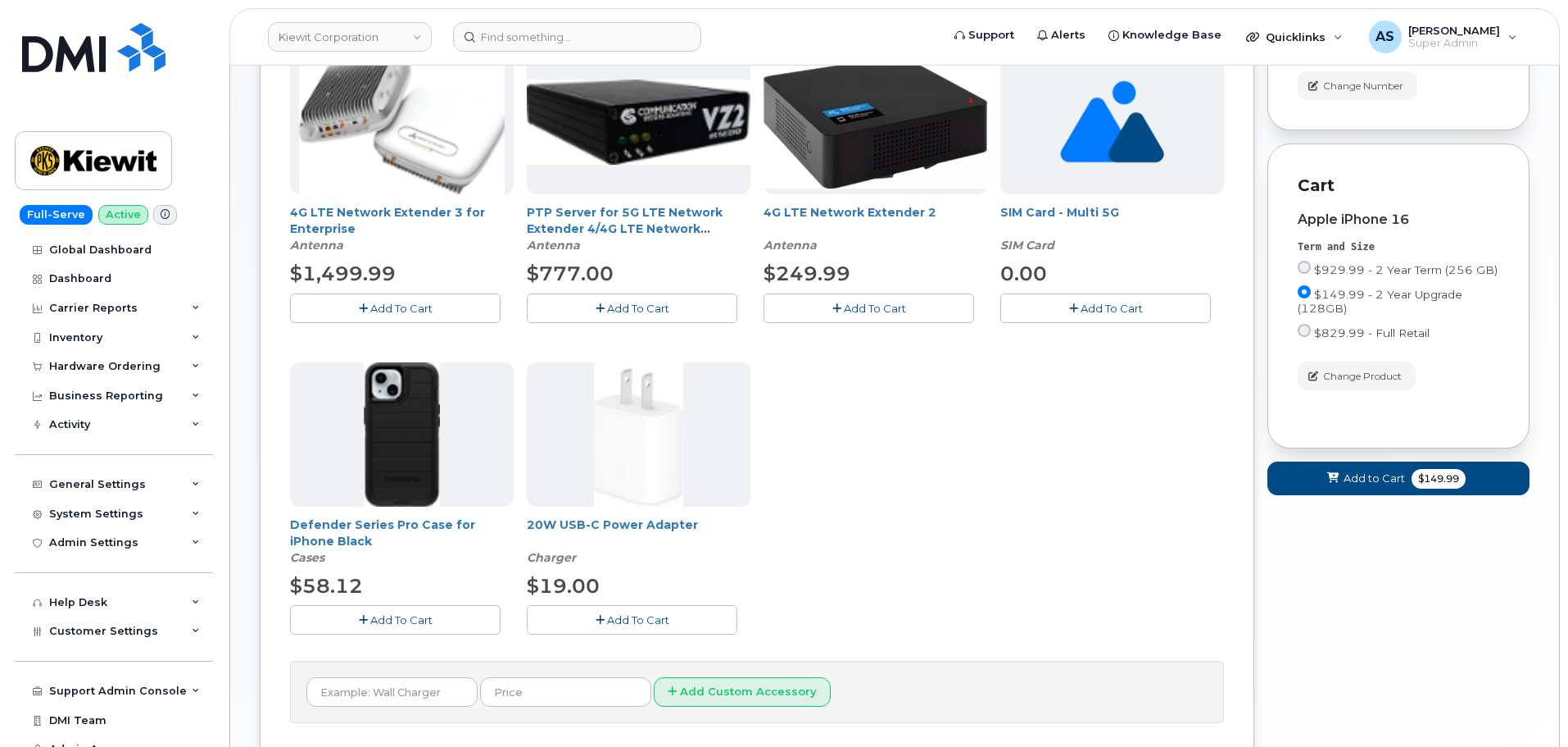
scroll to position [328, 0]
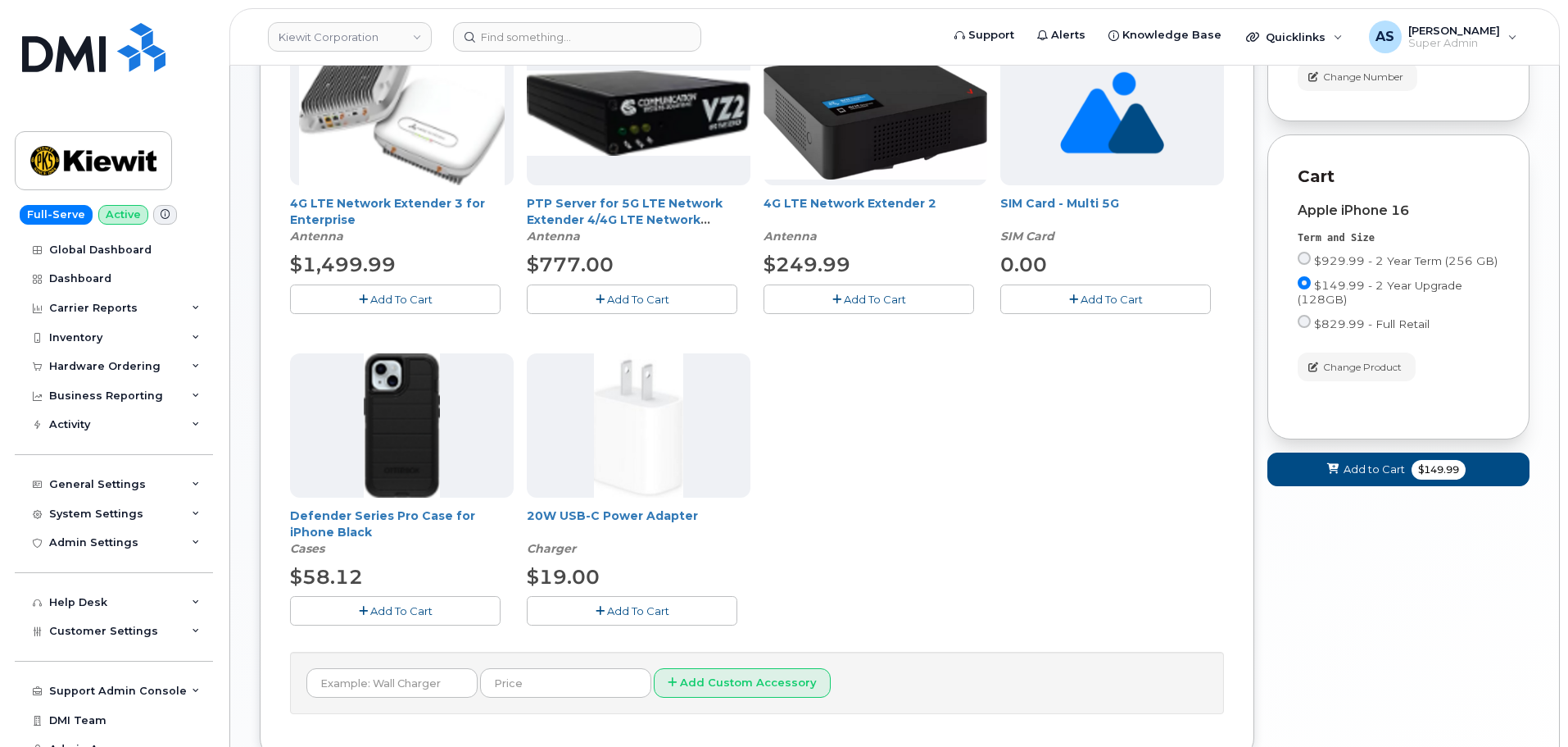
click at [393, 610] on span "Add To Cart" at bounding box center [402, 610] width 63 height 13
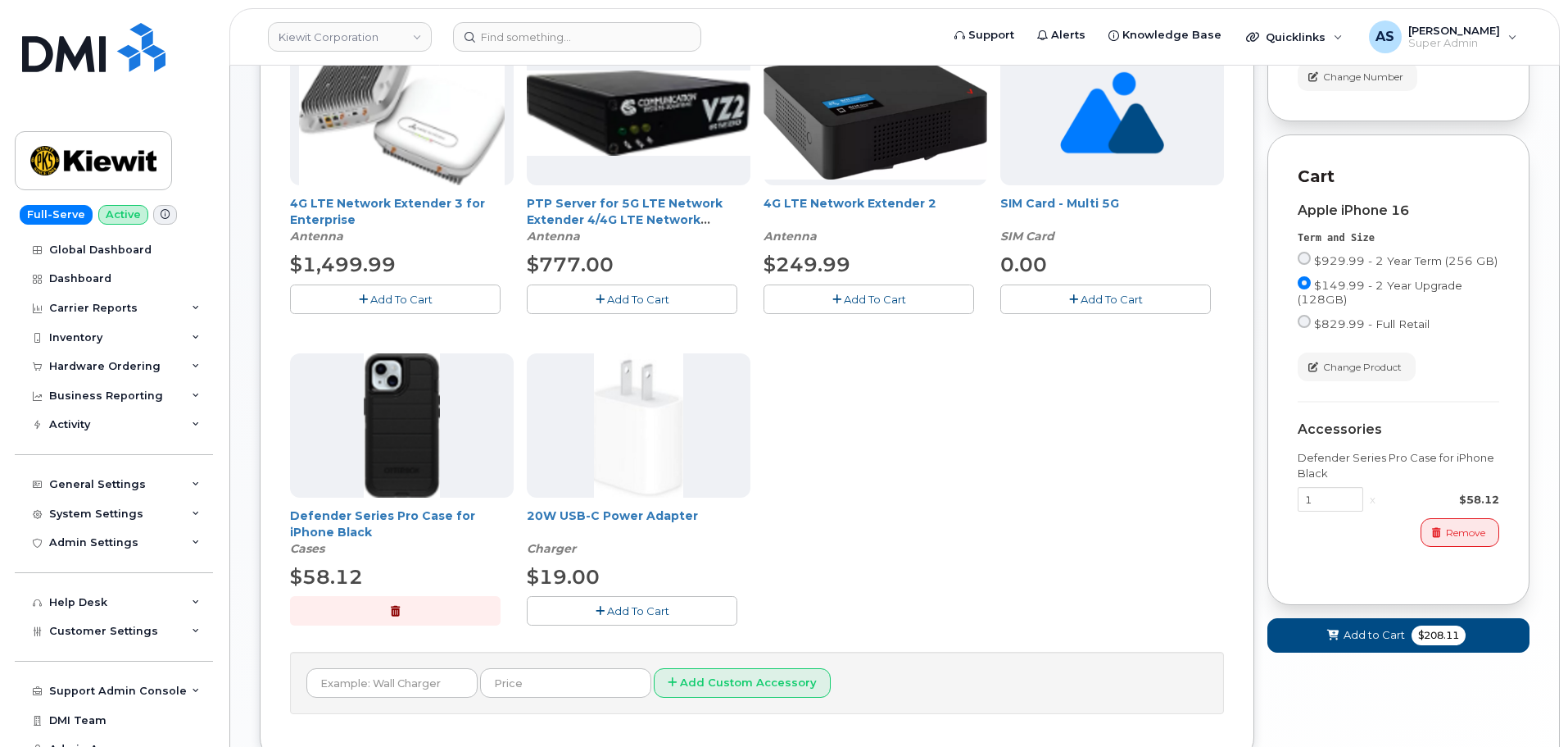
click at [610, 612] on span "Add To Cart" at bounding box center [638, 610] width 63 height 13
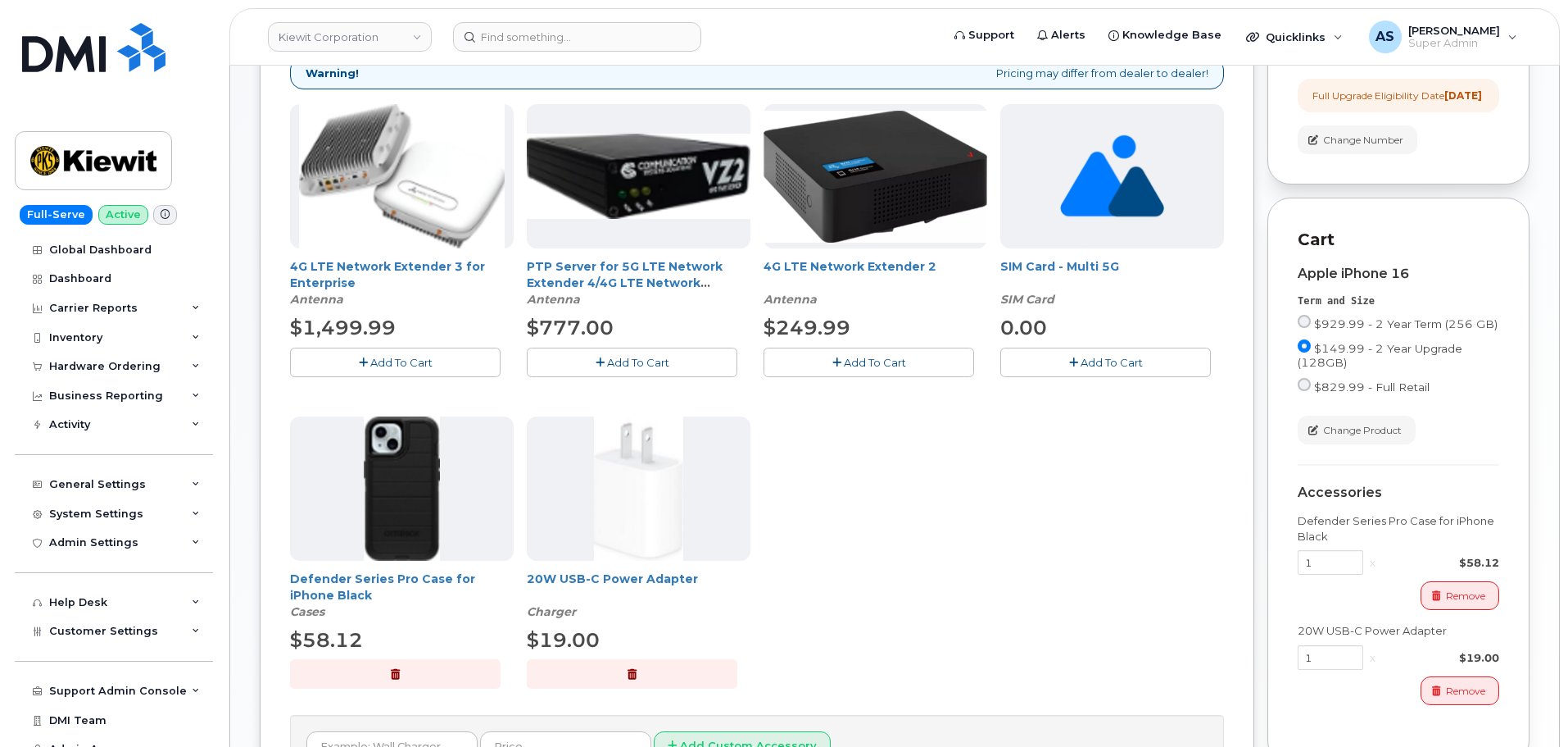
scroll to position [453, 0]
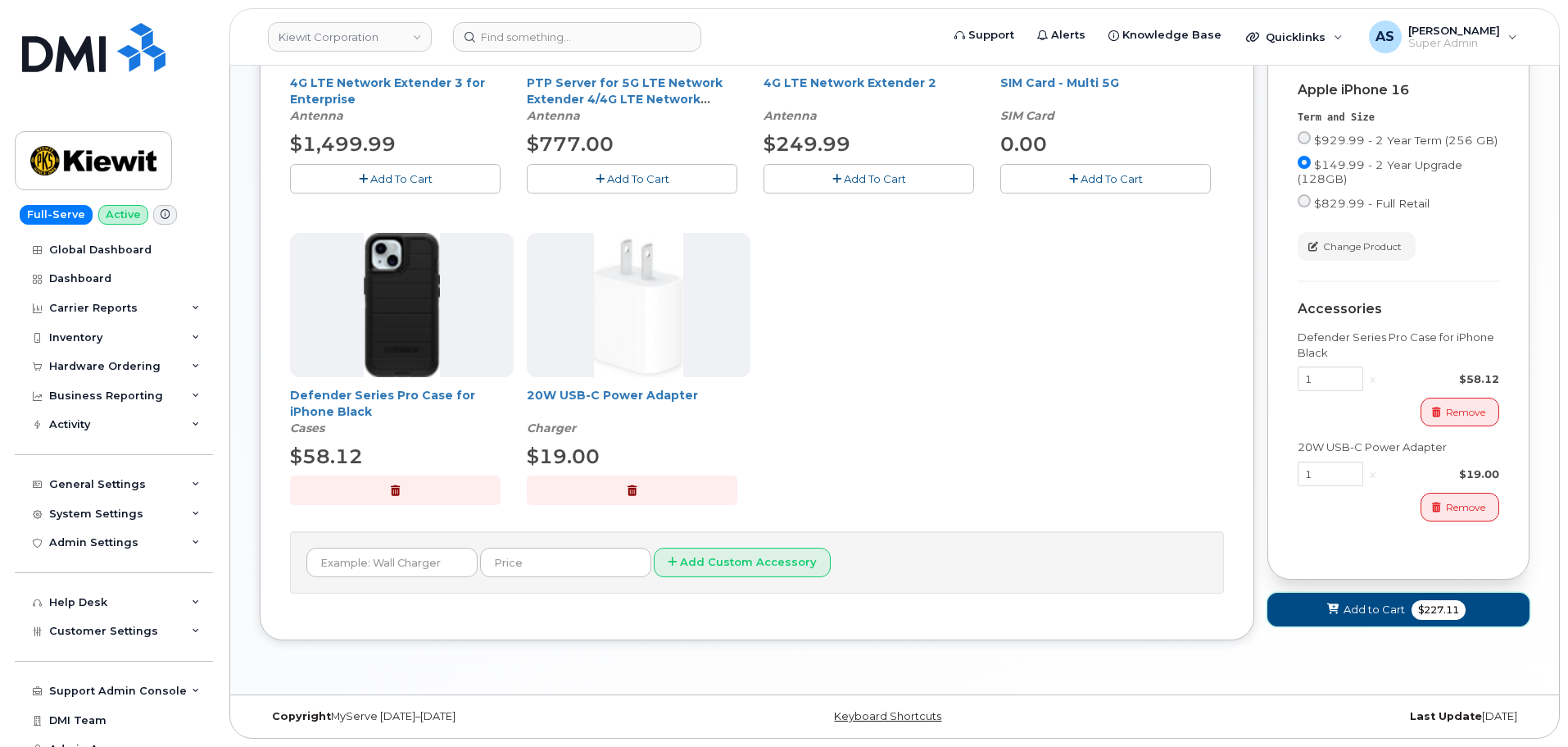
click at [1369, 610] on button "Add to Cart $227.11" at bounding box center [1399, 609] width 262 height 33
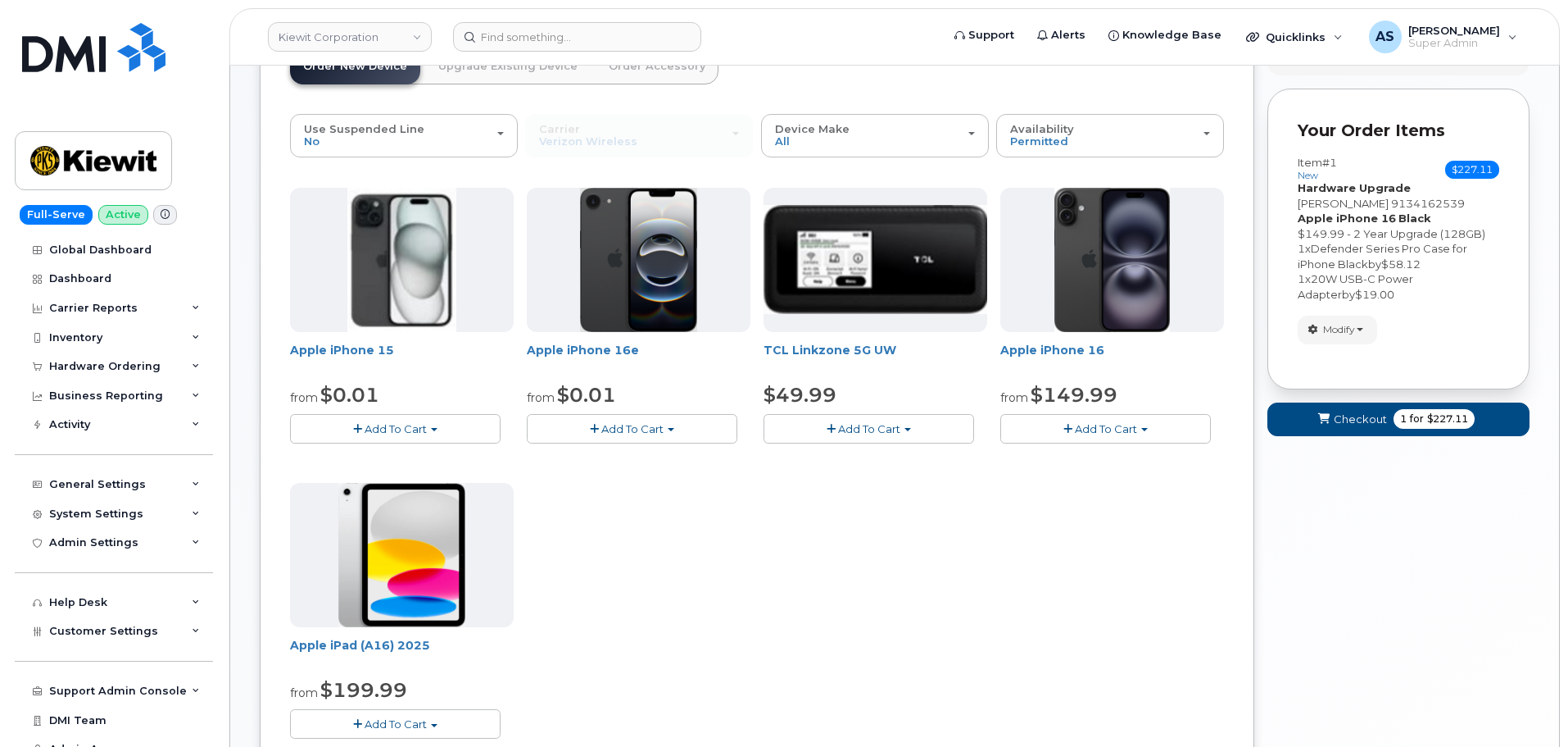
scroll to position [130, 0]
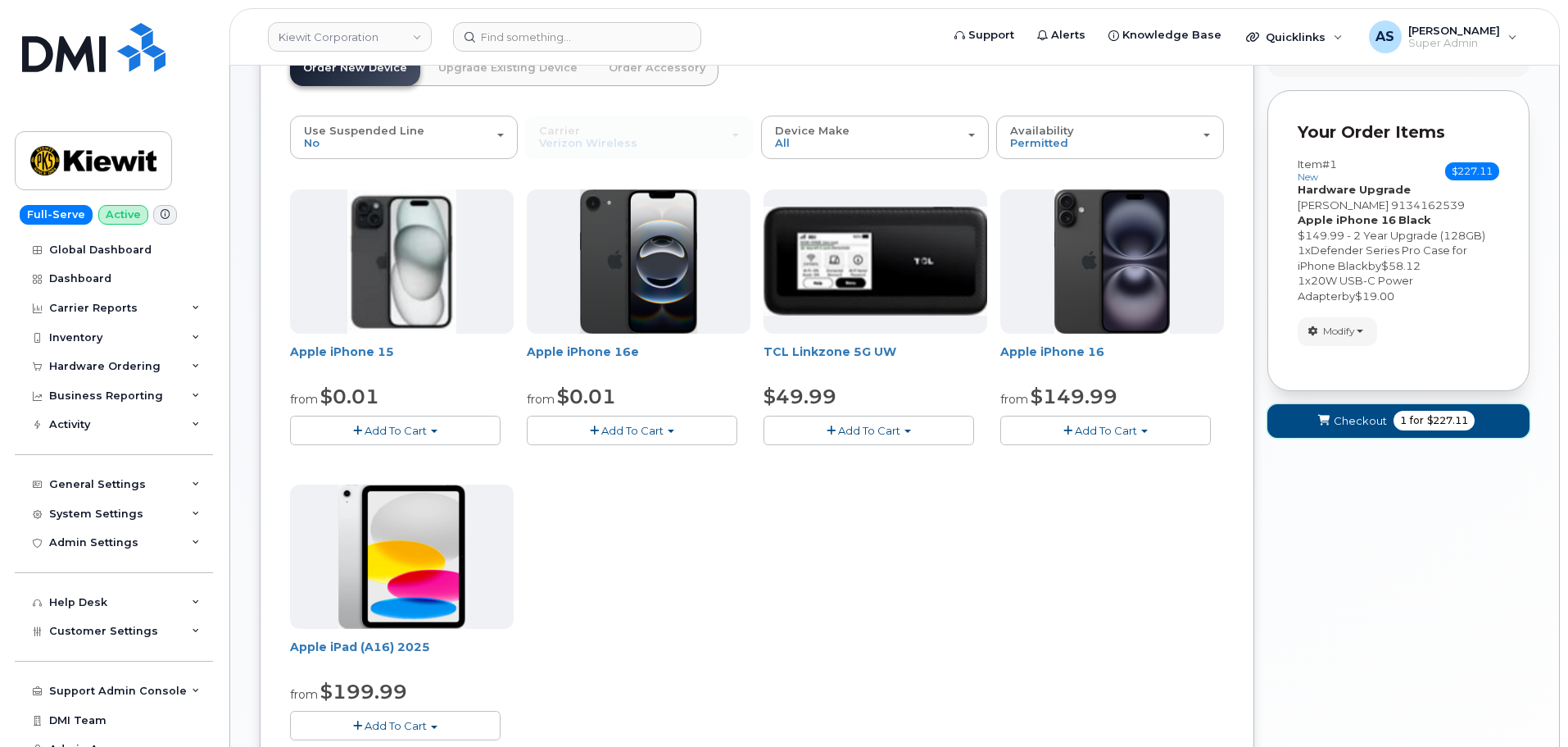
click at [1339, 433] on button "Checkout 1 for $227.11" at bounding box center [1399, 420] width 262 height 33
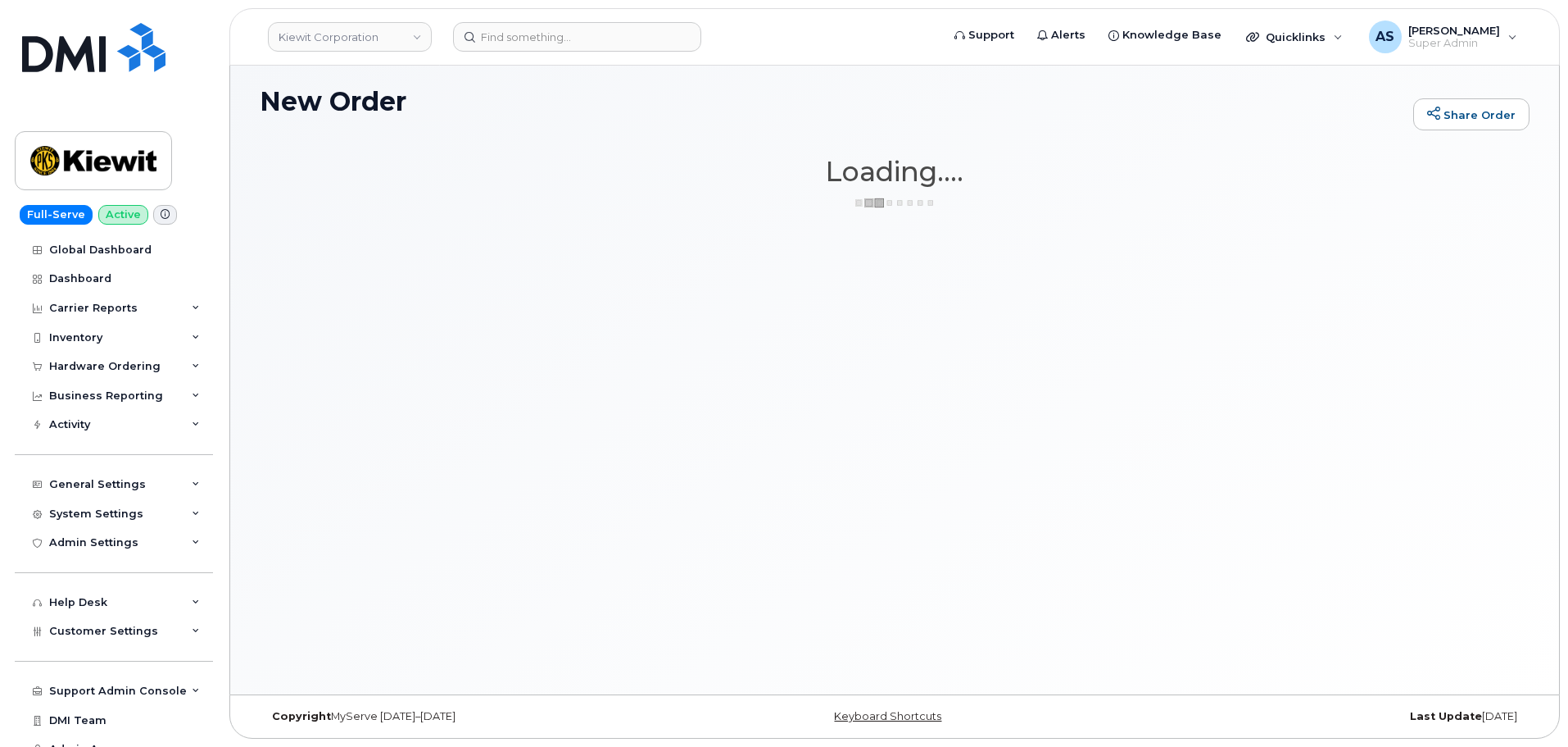
scroll to position [8, 0]
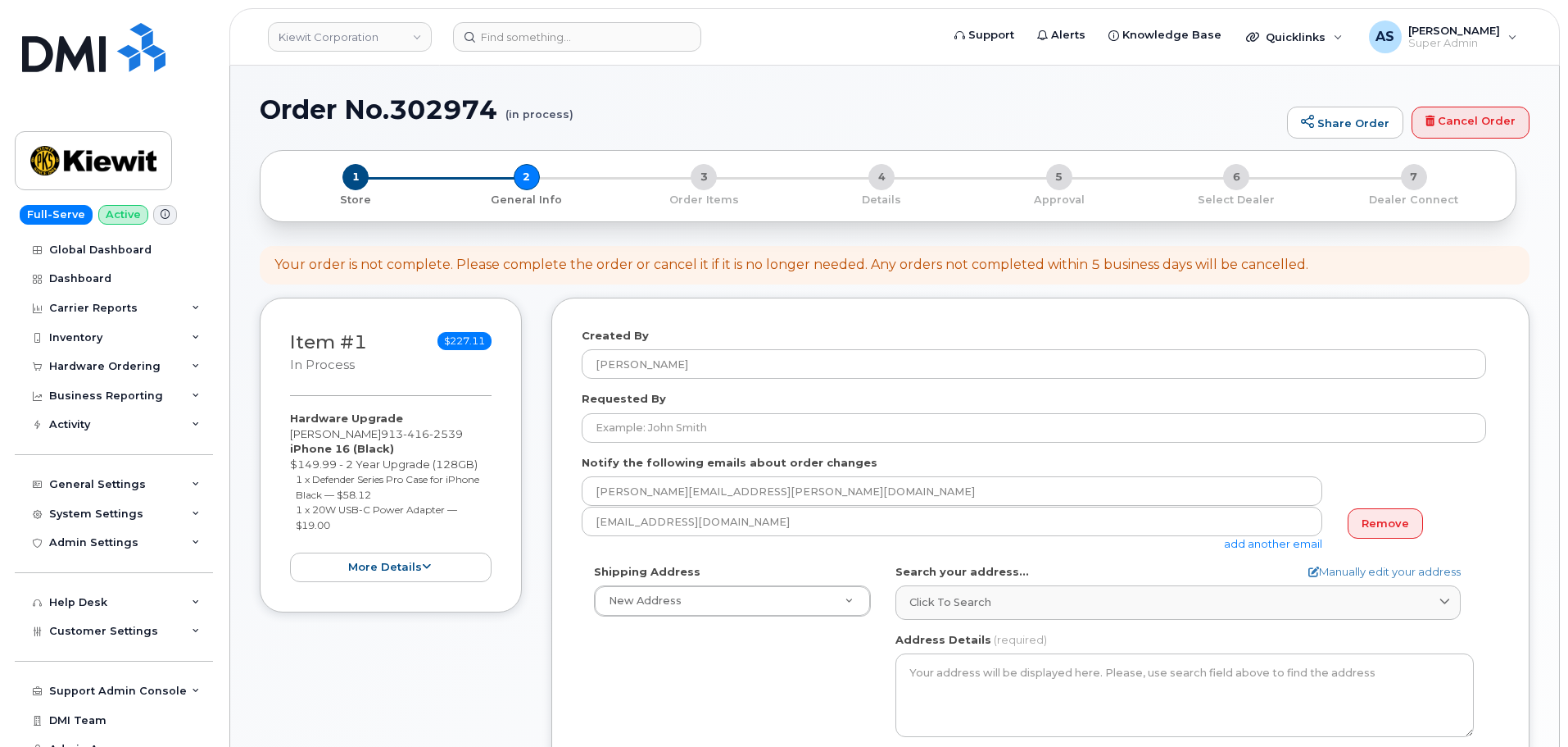
select select
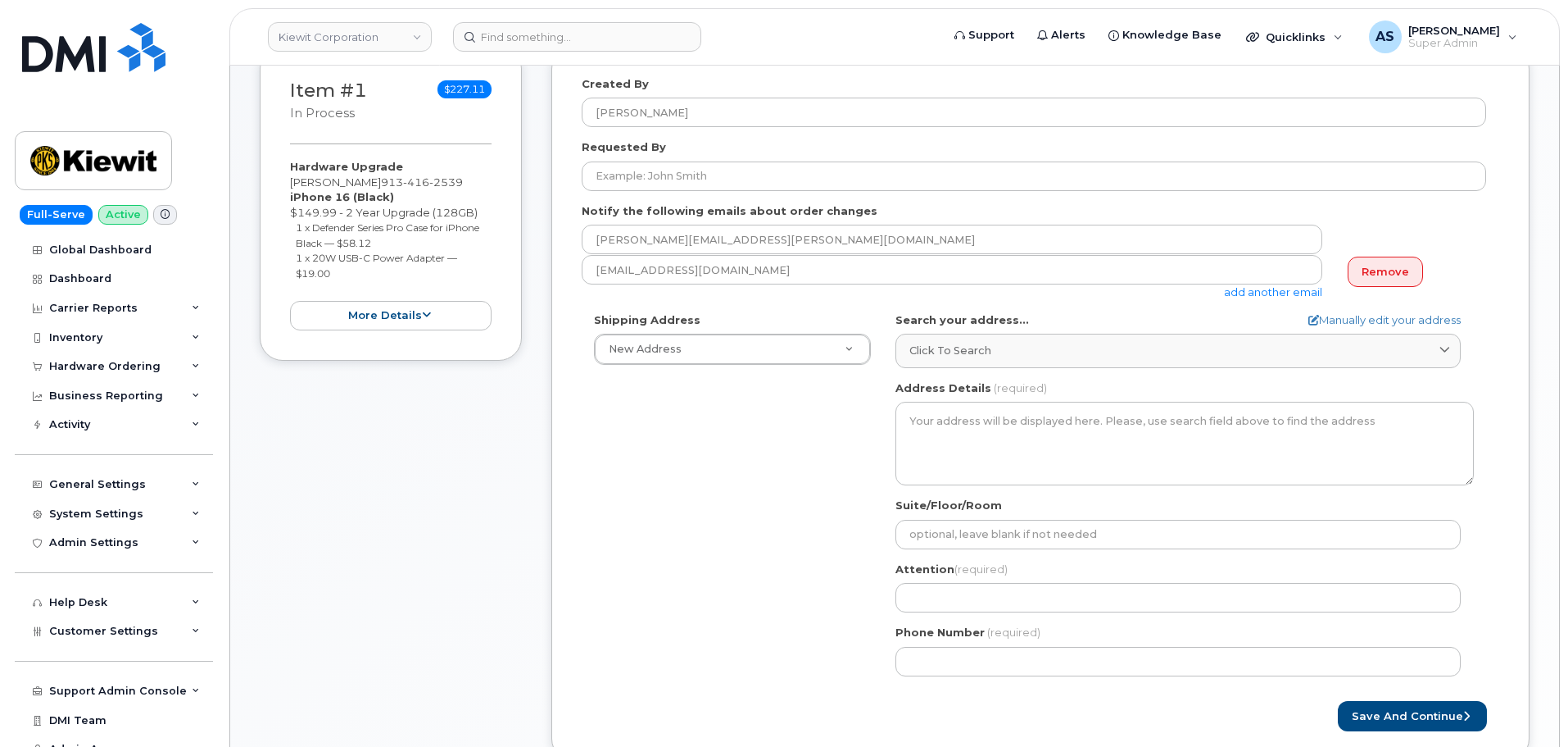
scroll to position [164, 0]
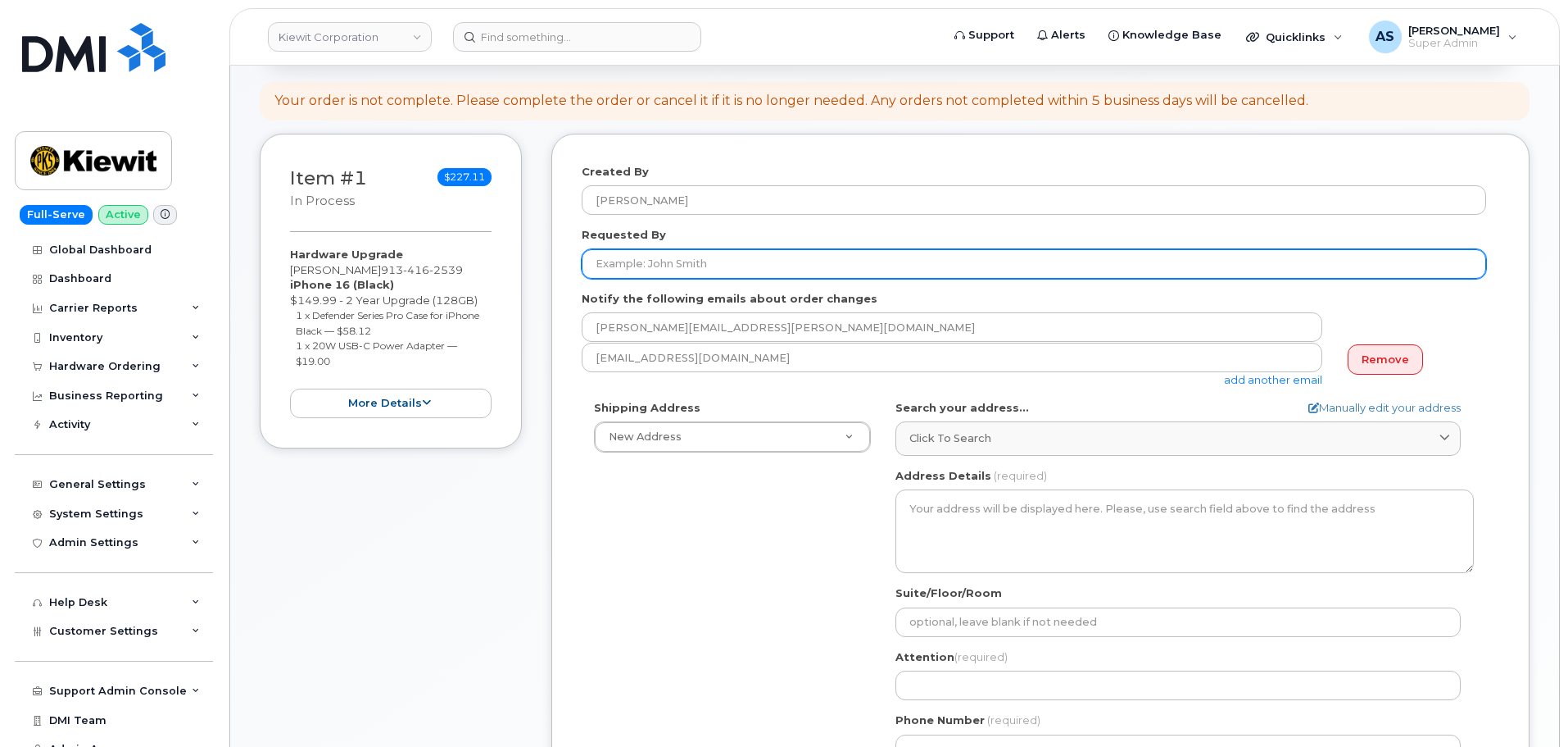
click at [665, 257] on input "Requested By" at bounding box center [1033, 264] width 904 height 29
paste input "[PERSON_NAME]"
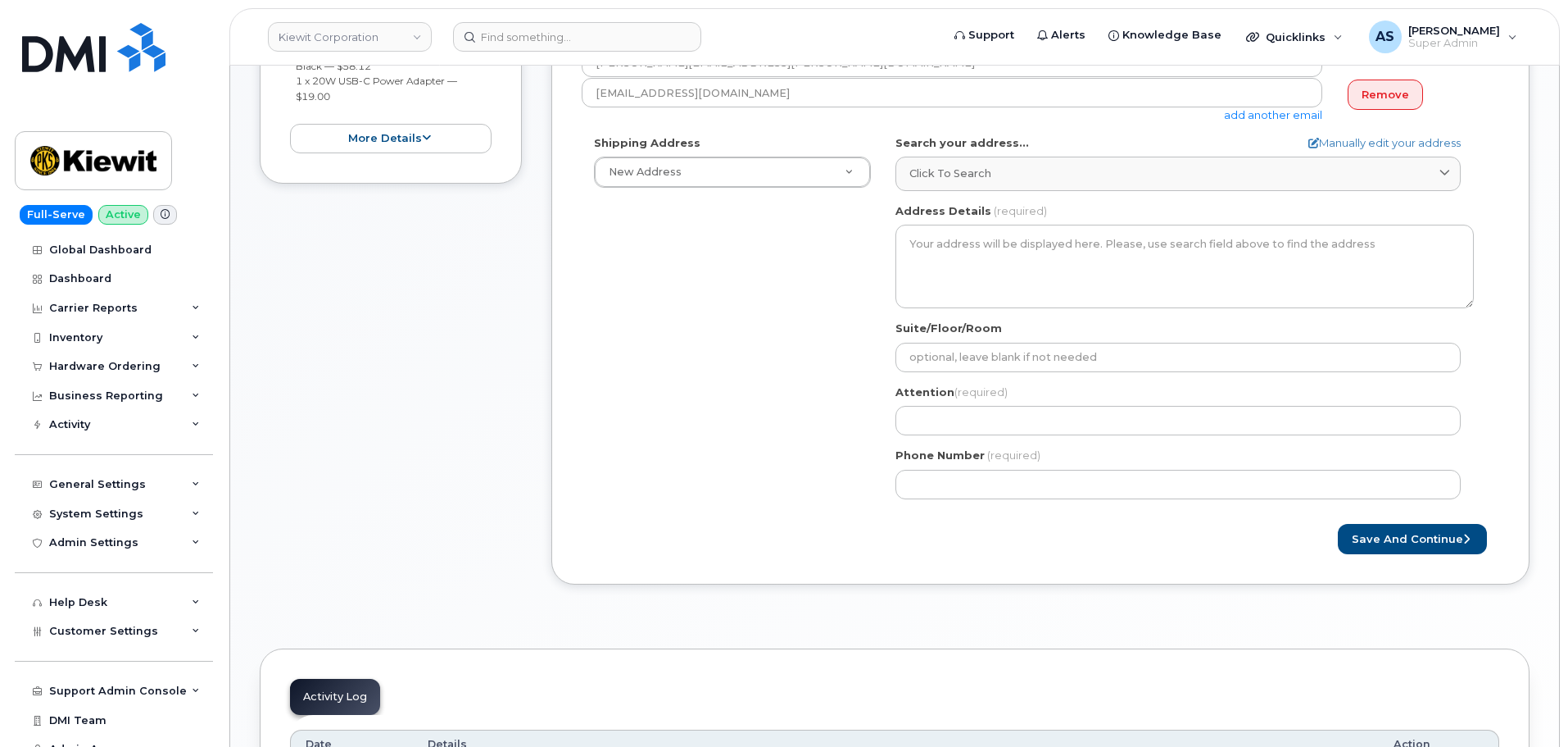
scroll to position [492, 0]
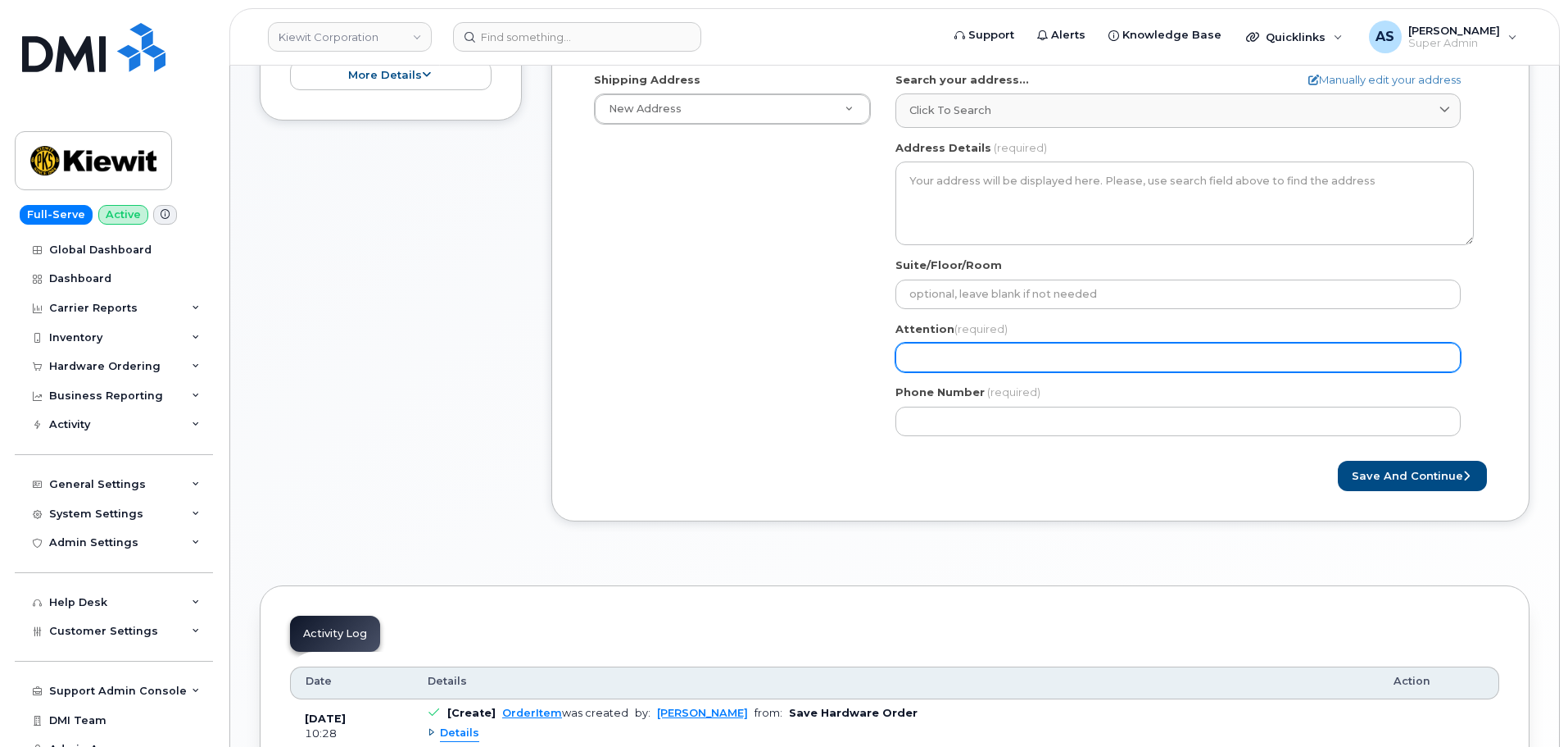
type input "[PERSON_NAME]"
click at [949, 357] on input "Attention (required)" at bounding box center [1178, 357] width 565 height 29
paste input "[PERSON_NAME]"
select select
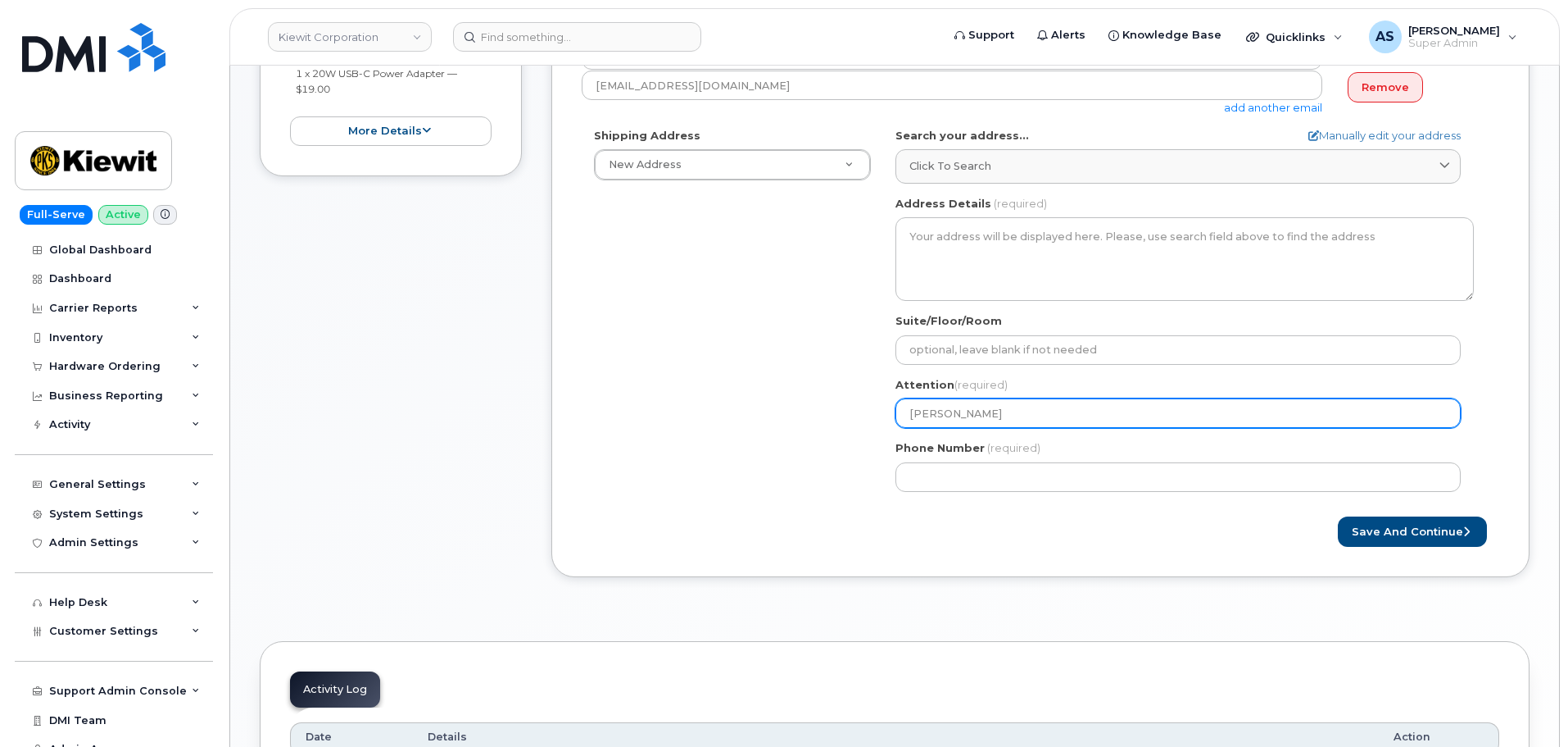
scroll to position [410, 0]
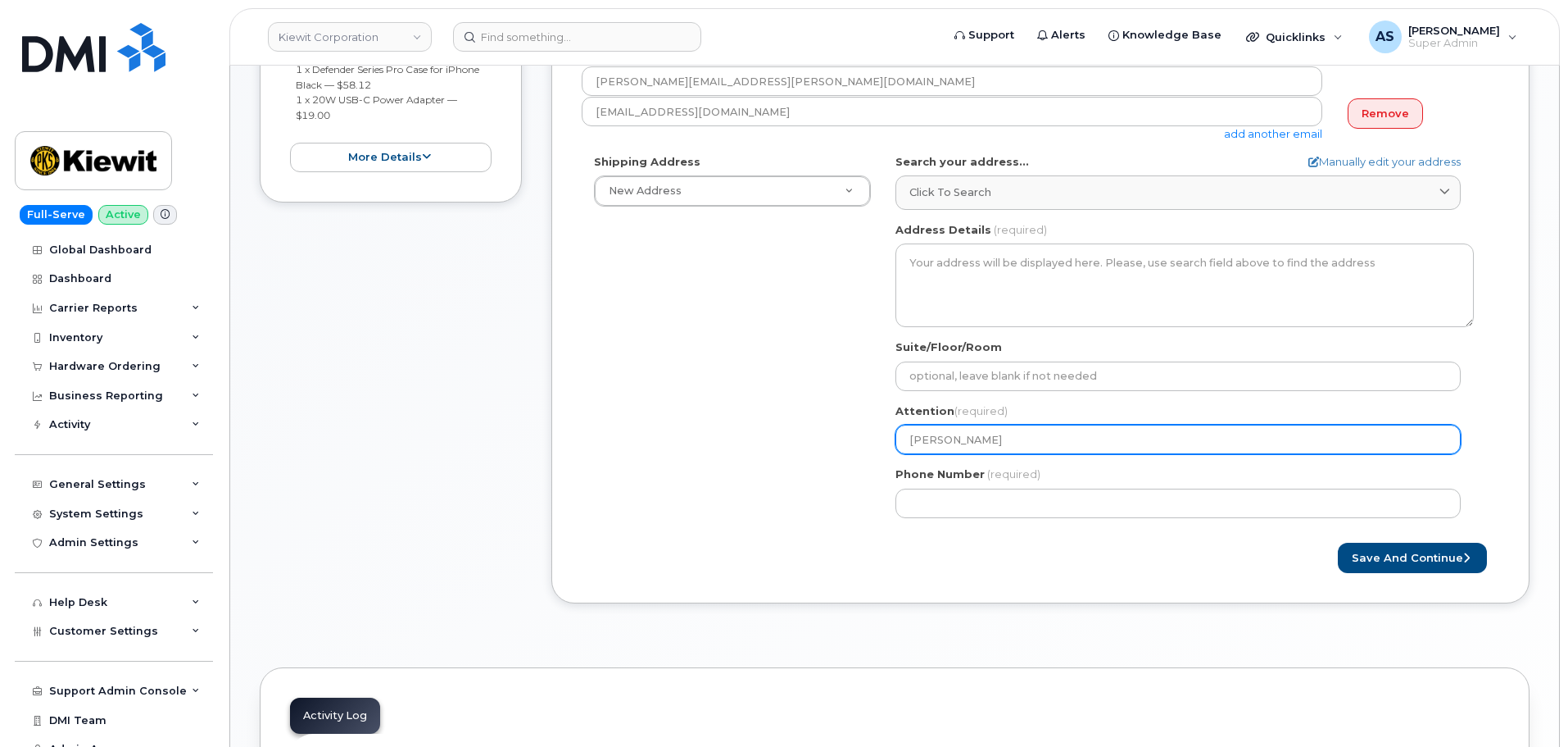
type input "[PERSON_NAME]"
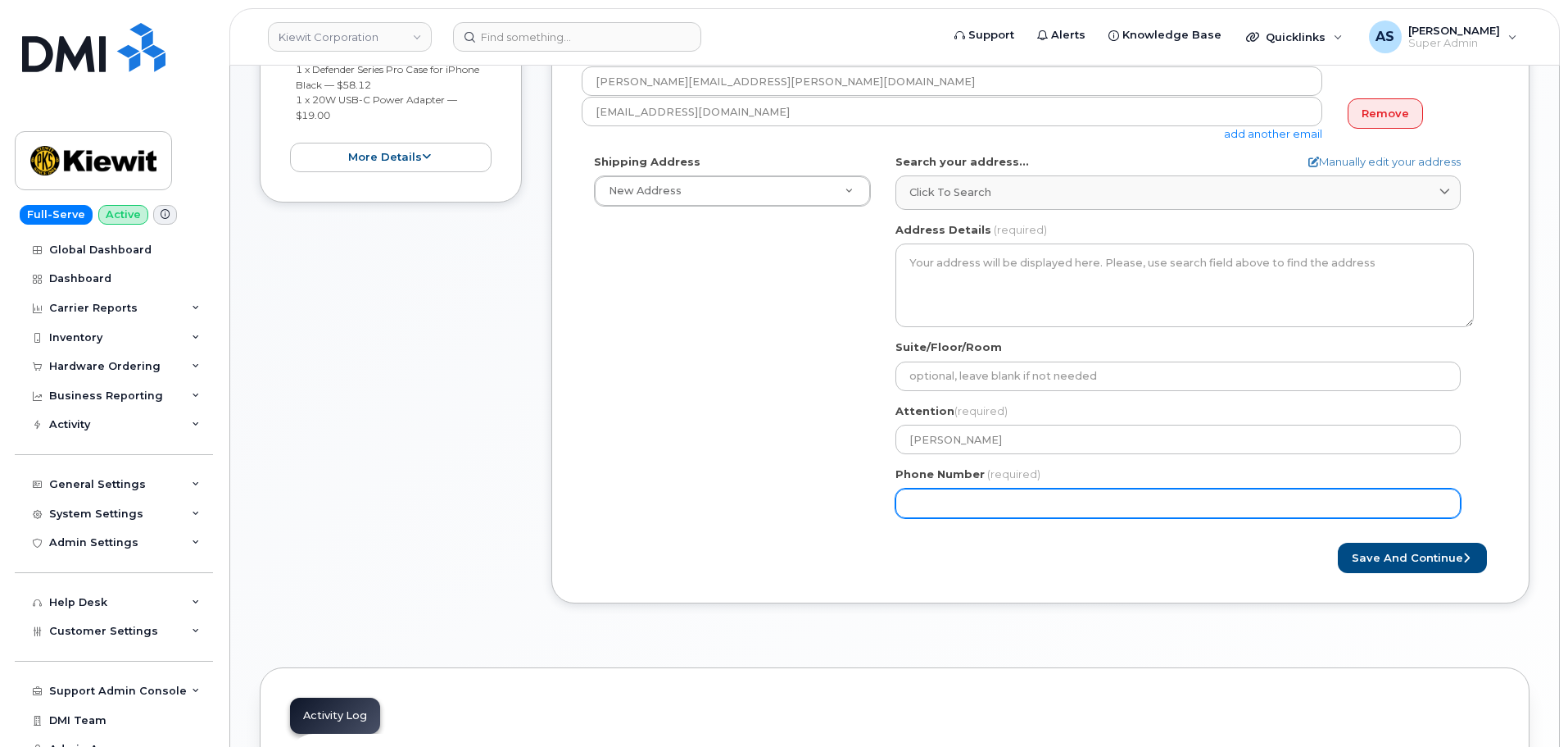
click at [996, 509] on input "Phone Number" at bounding box center [1178, 504] width 565 height 29
paste input "9134162539"
select select
type input "9134162539"
click at [666, 448] on div "Shipping Address New Address New Address [STREET_ADDRESS][GEOGRAPHIC_DATA][PERS…" at bounding box center [1033, 342] width 904 height 376
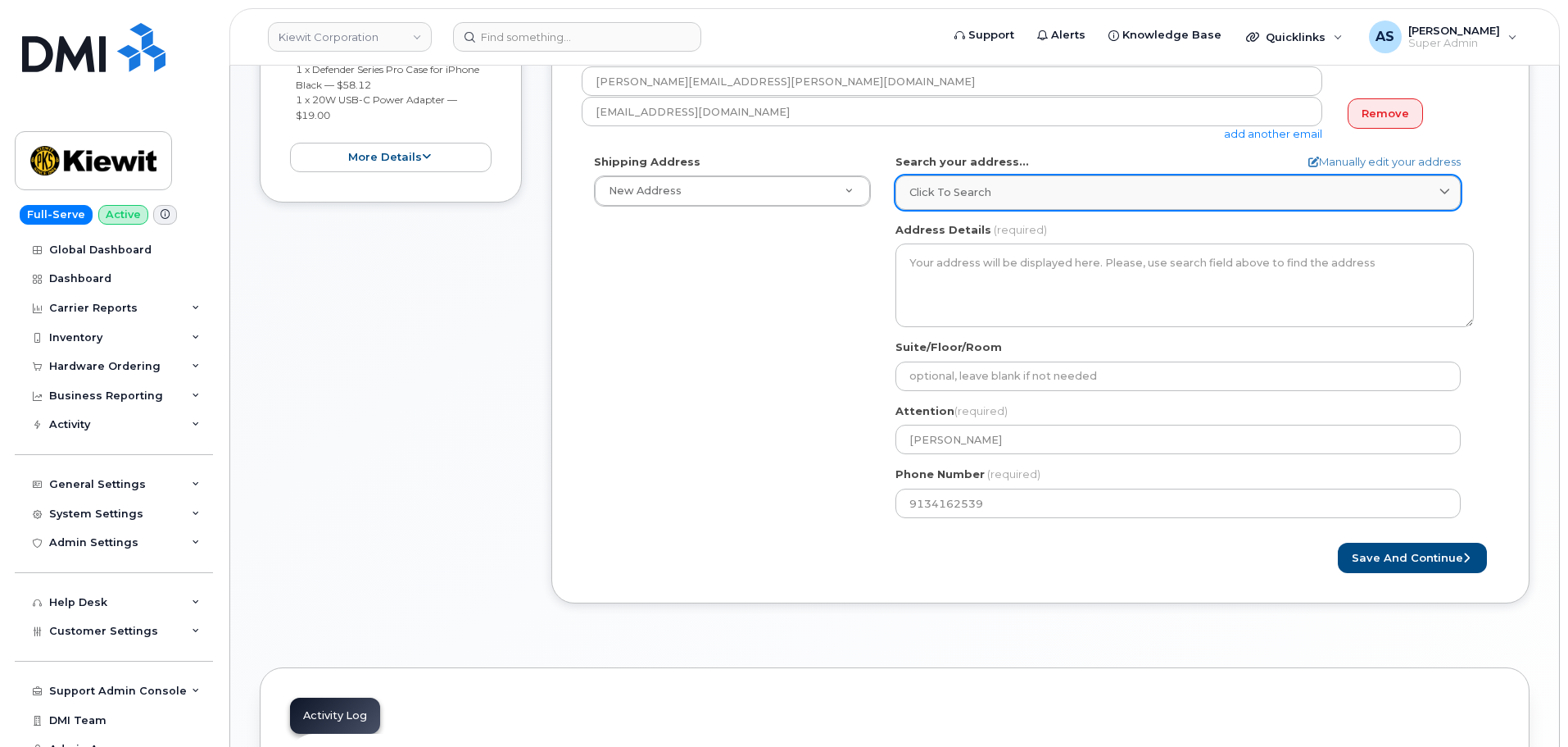
click at [973, 197] on span "Click to search" at bounding box center [950, 193] width 82 height 16
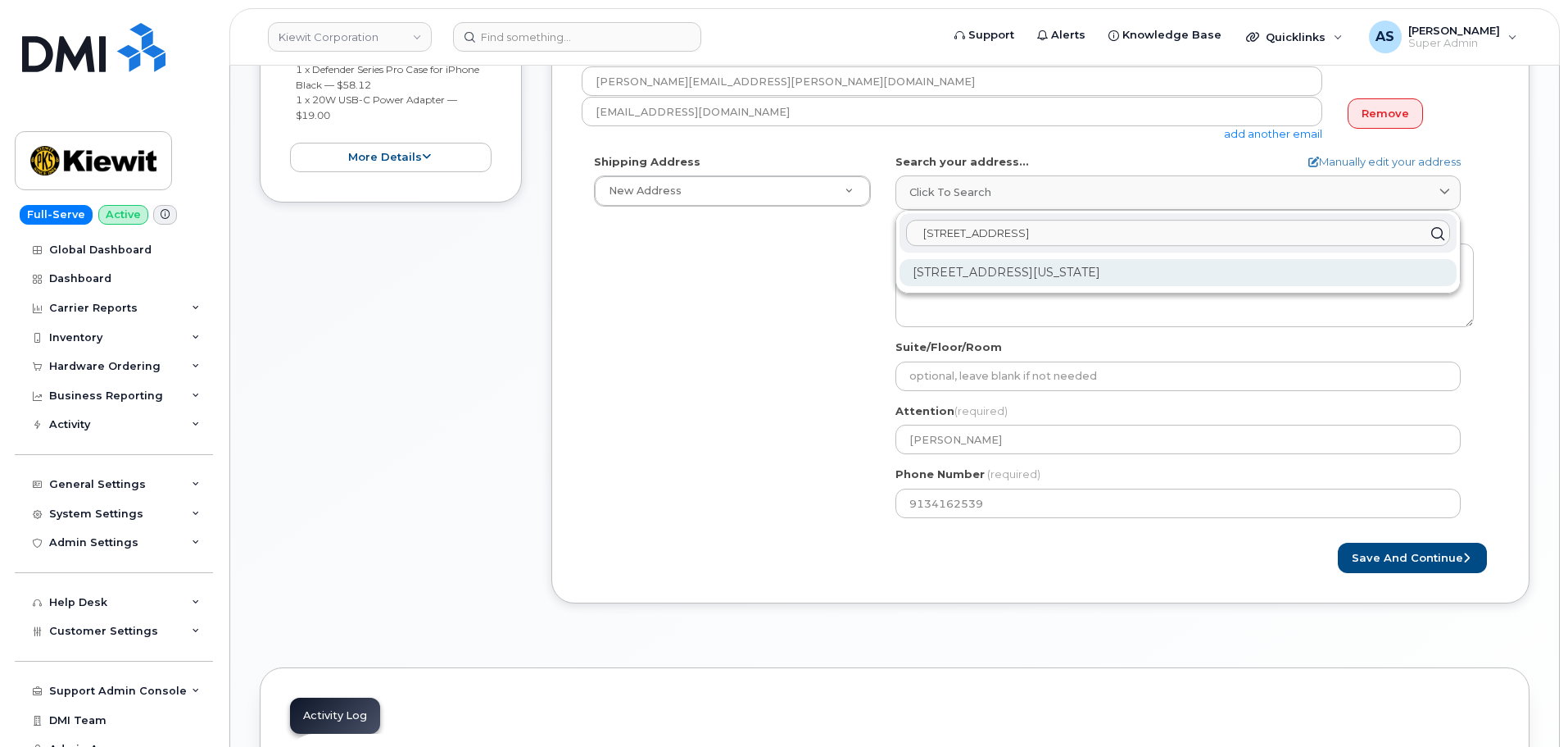
type input "[STREET_ADDRESS]"
click at [1081, 270] on div "[STREET_ADDRESS][US_STATE]" at bounding box center [1178, 273] width 557 height 27
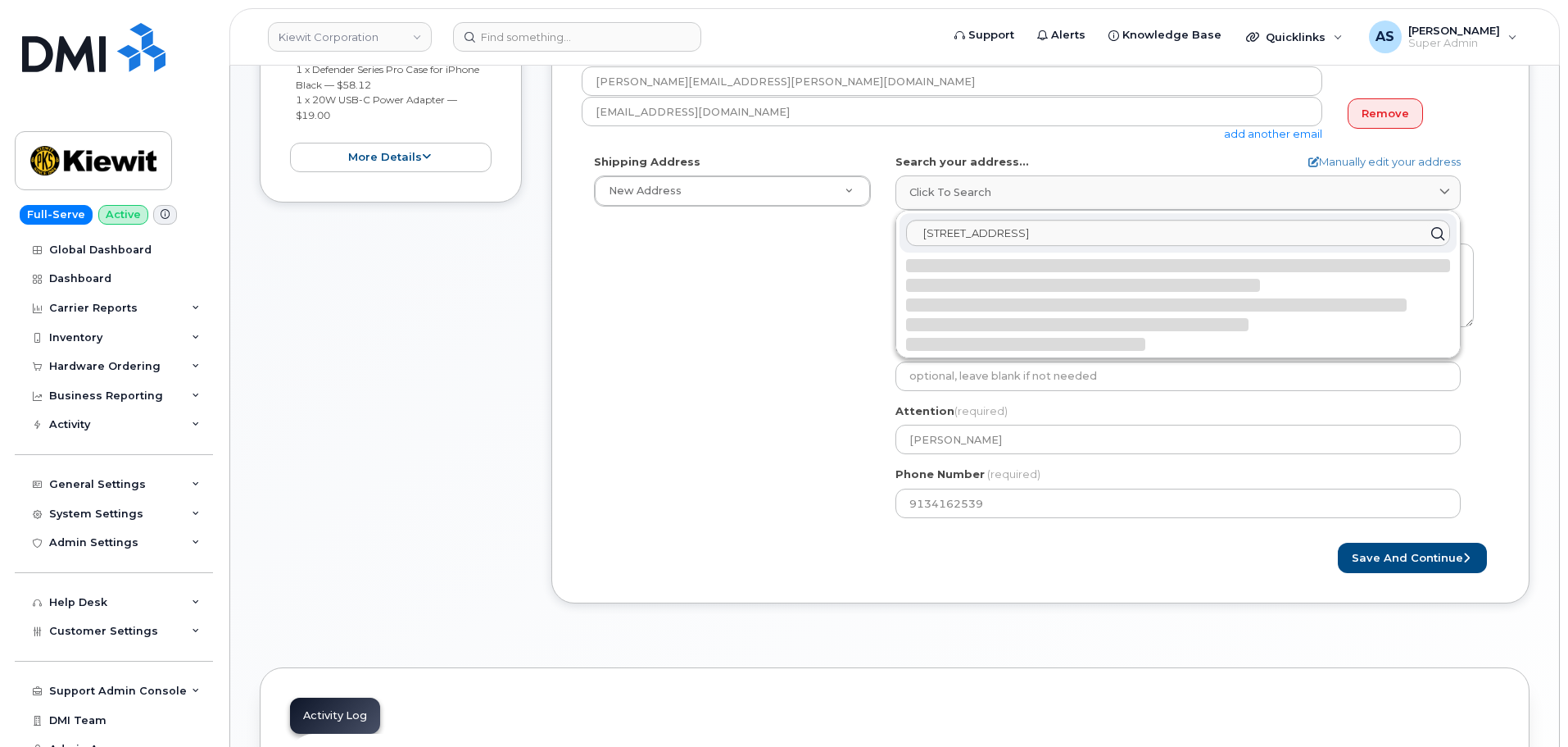
select select
type textarea "[STREET_ADDRESS][US_STATE]"
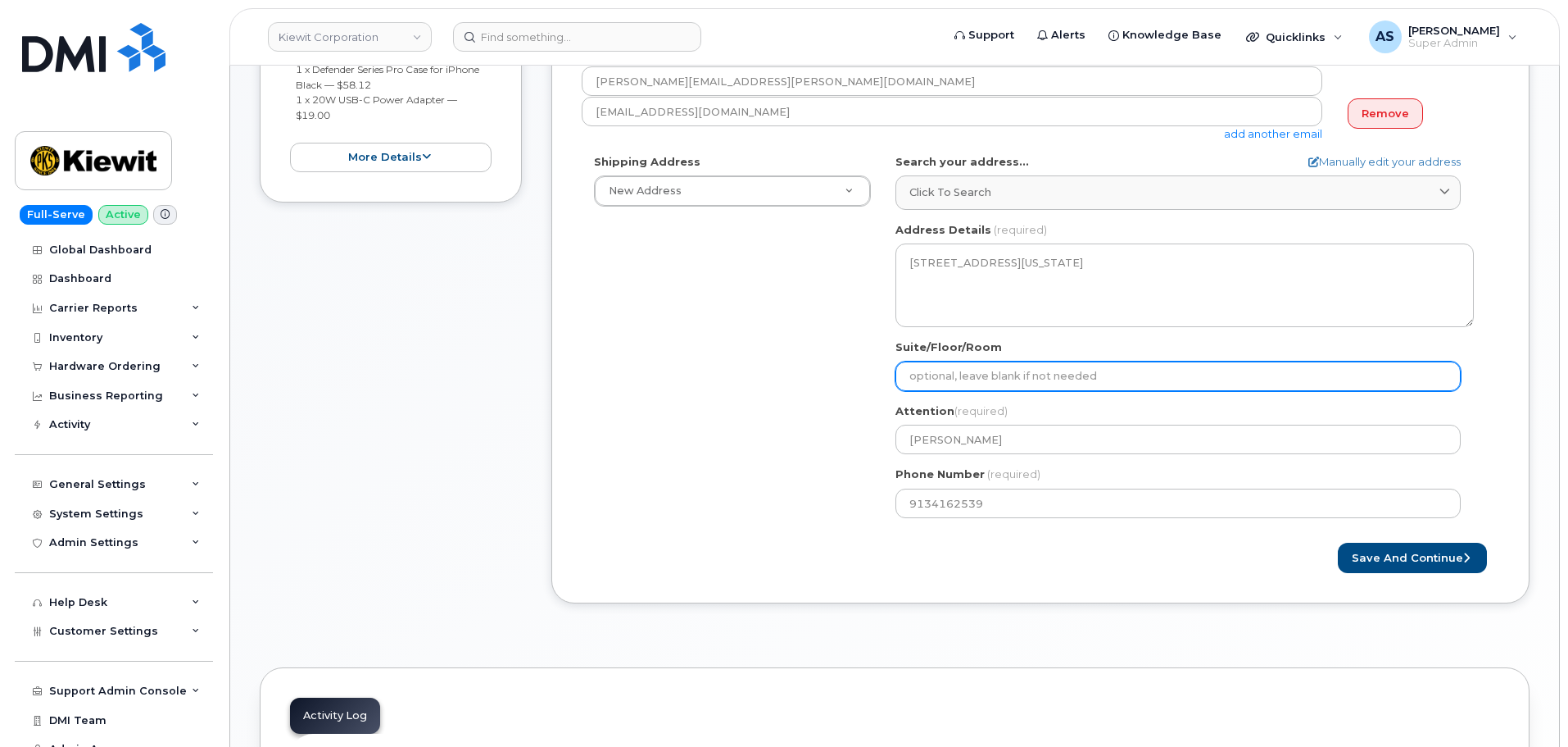
click at [950, 370] on input "Suite/Floor/Room" at bounding box center [1178, 376] width 565 height 29
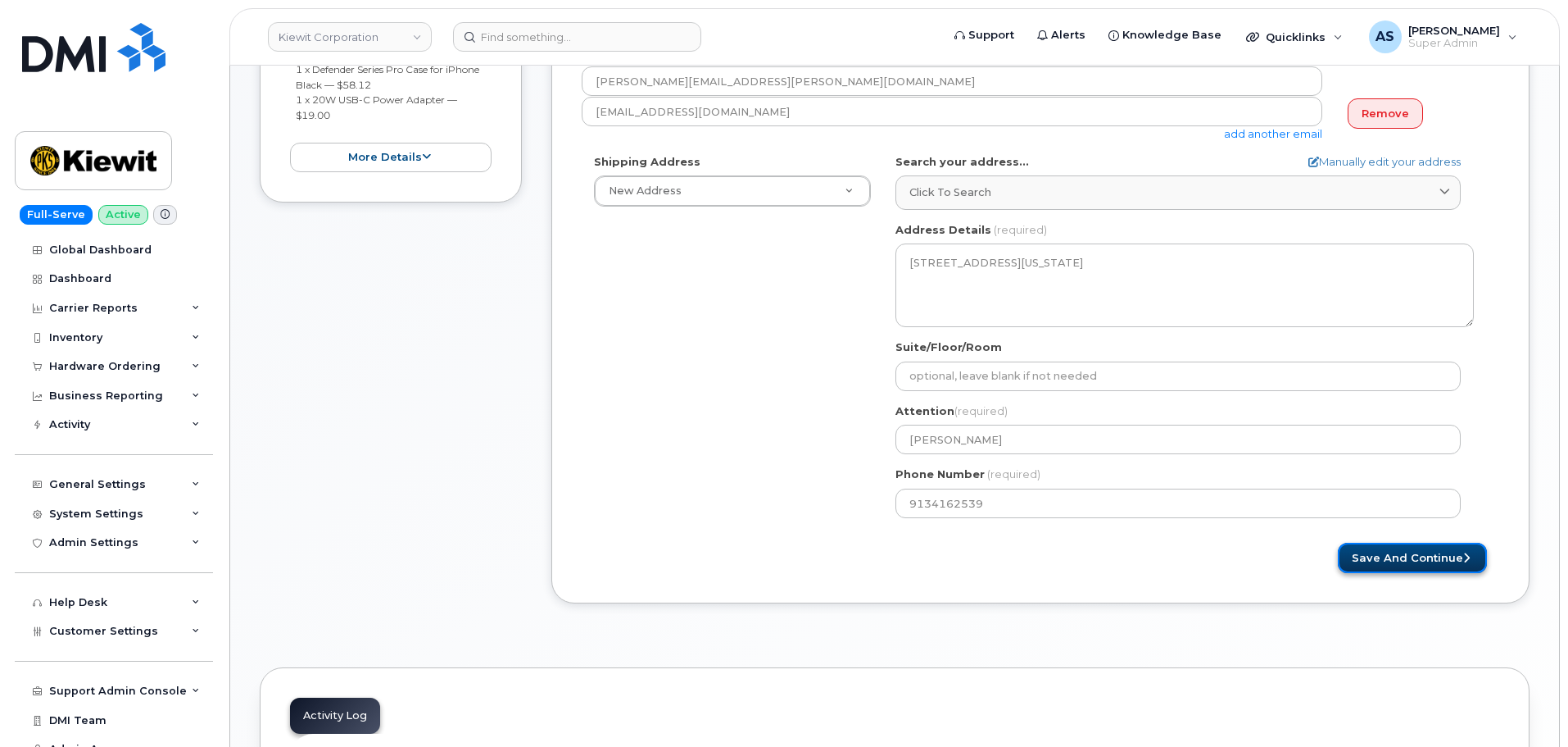
click at [1420, 570] on button "Save and Continue" at bounding box center [1413, 557] width 150 height 30
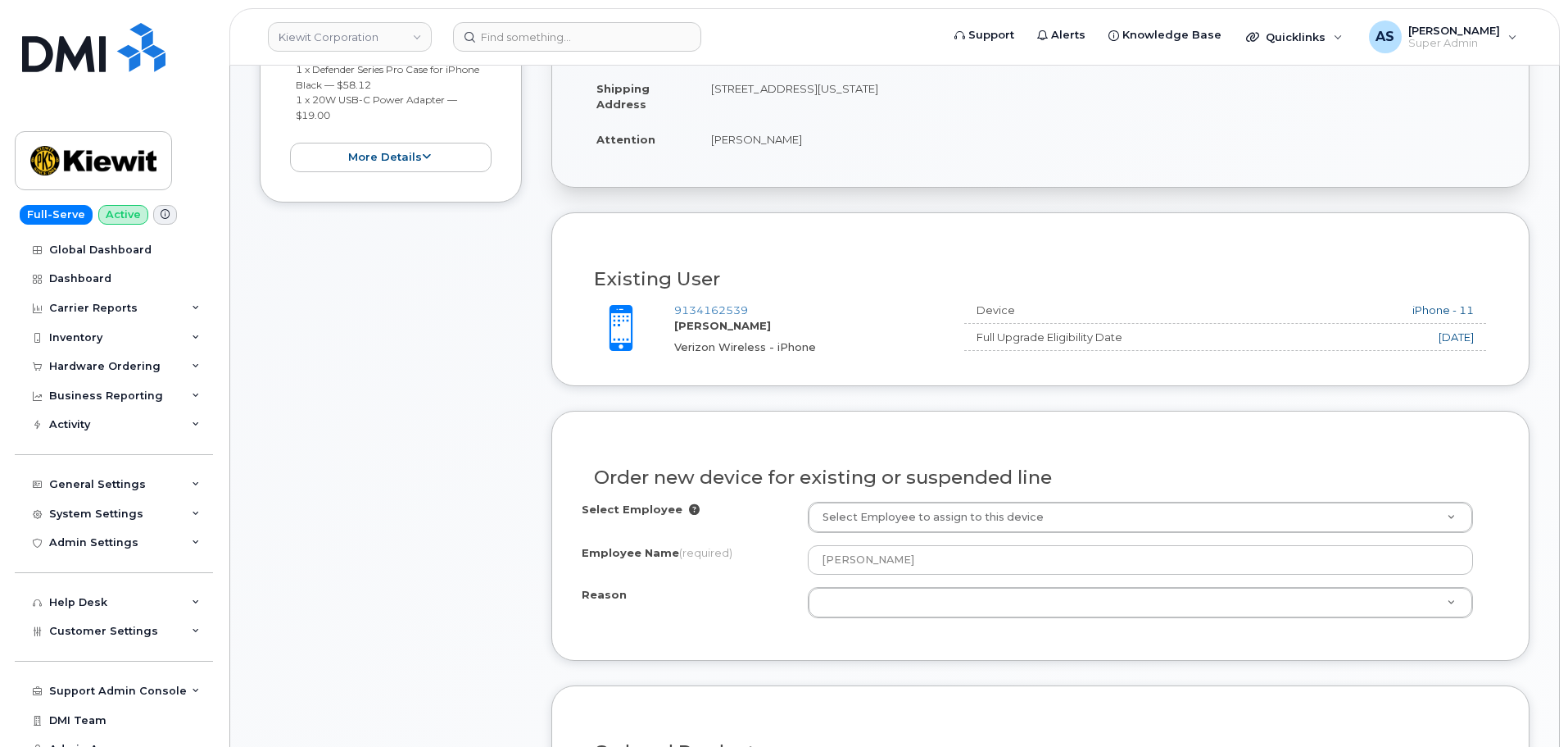
scroll to position [574, 0]
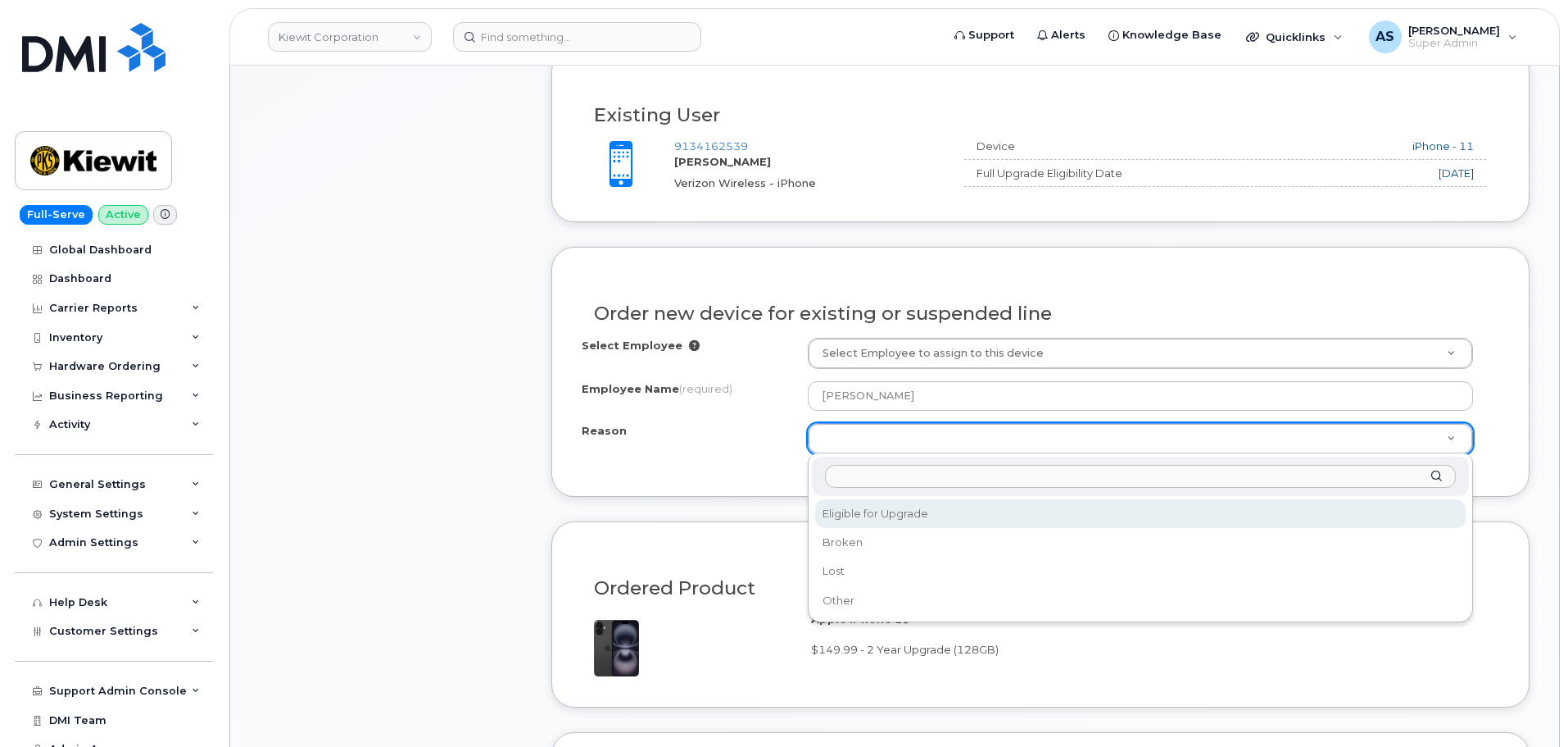
select select "eligible_for_upgrade"
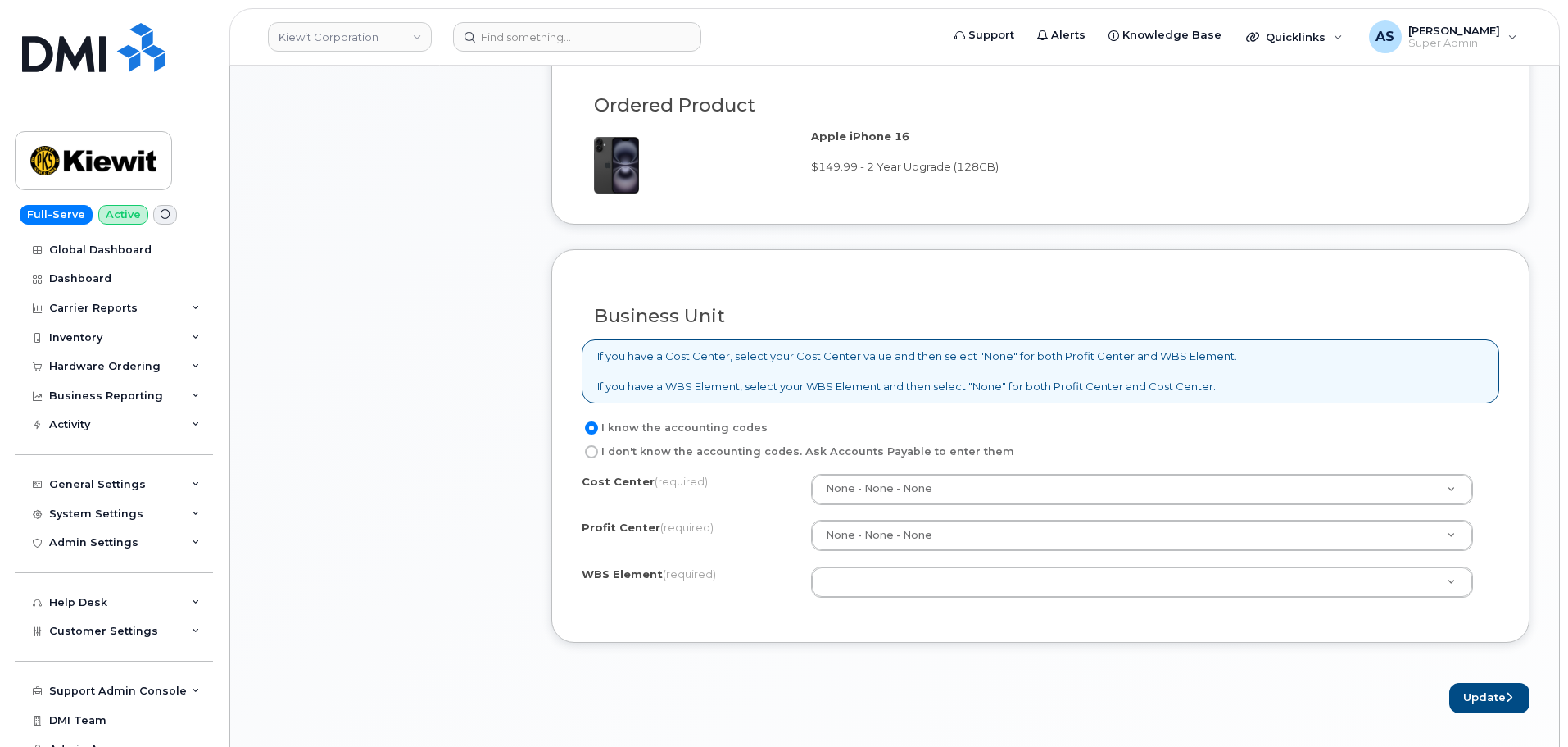
scroll to position [1066, 0]
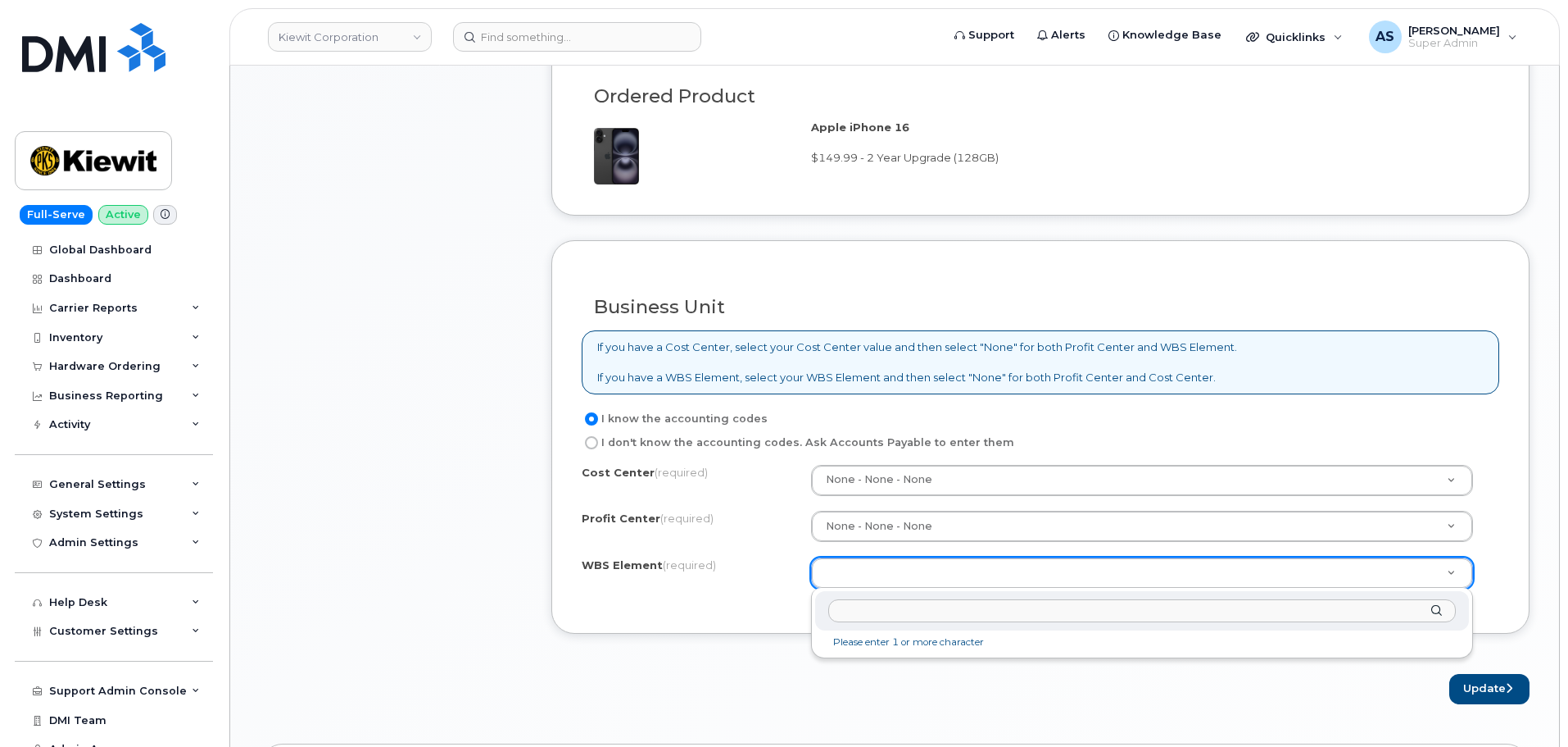
paste input "106500.1093"
type input "106500.1093"
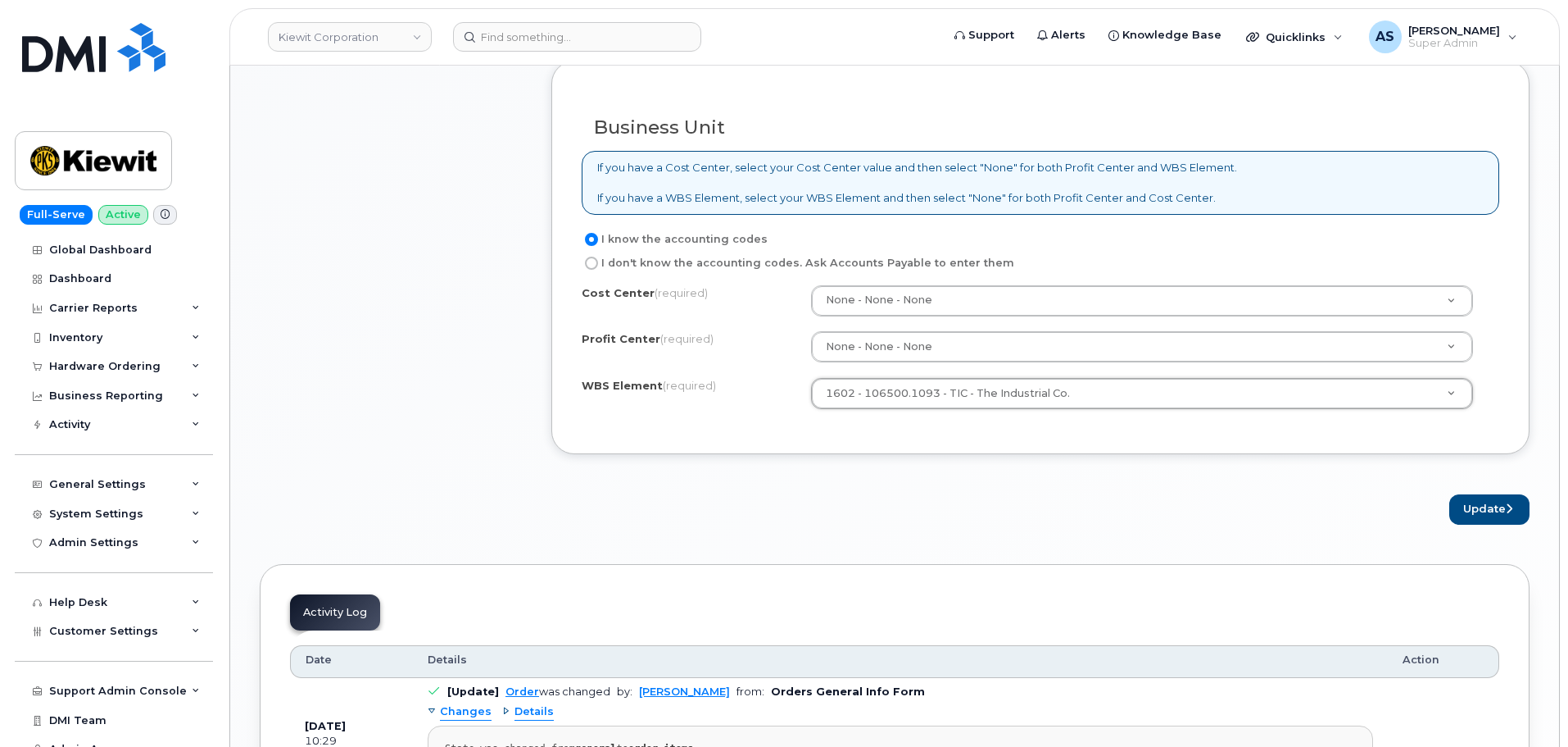
scroll to position [1393, 0]
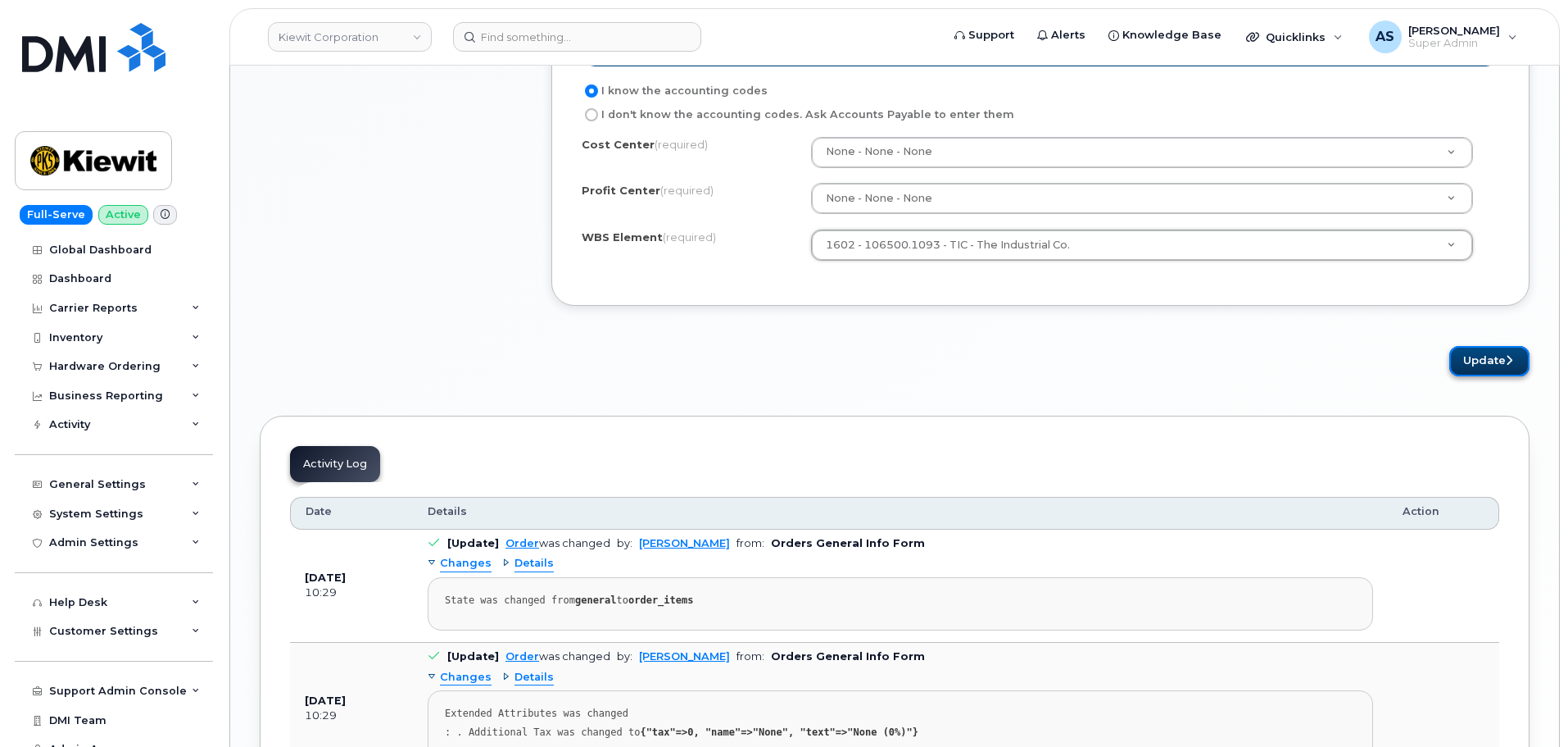
click at [1486, 357] on button "Update" at bounding box center [1490, 361] width 80 height 30
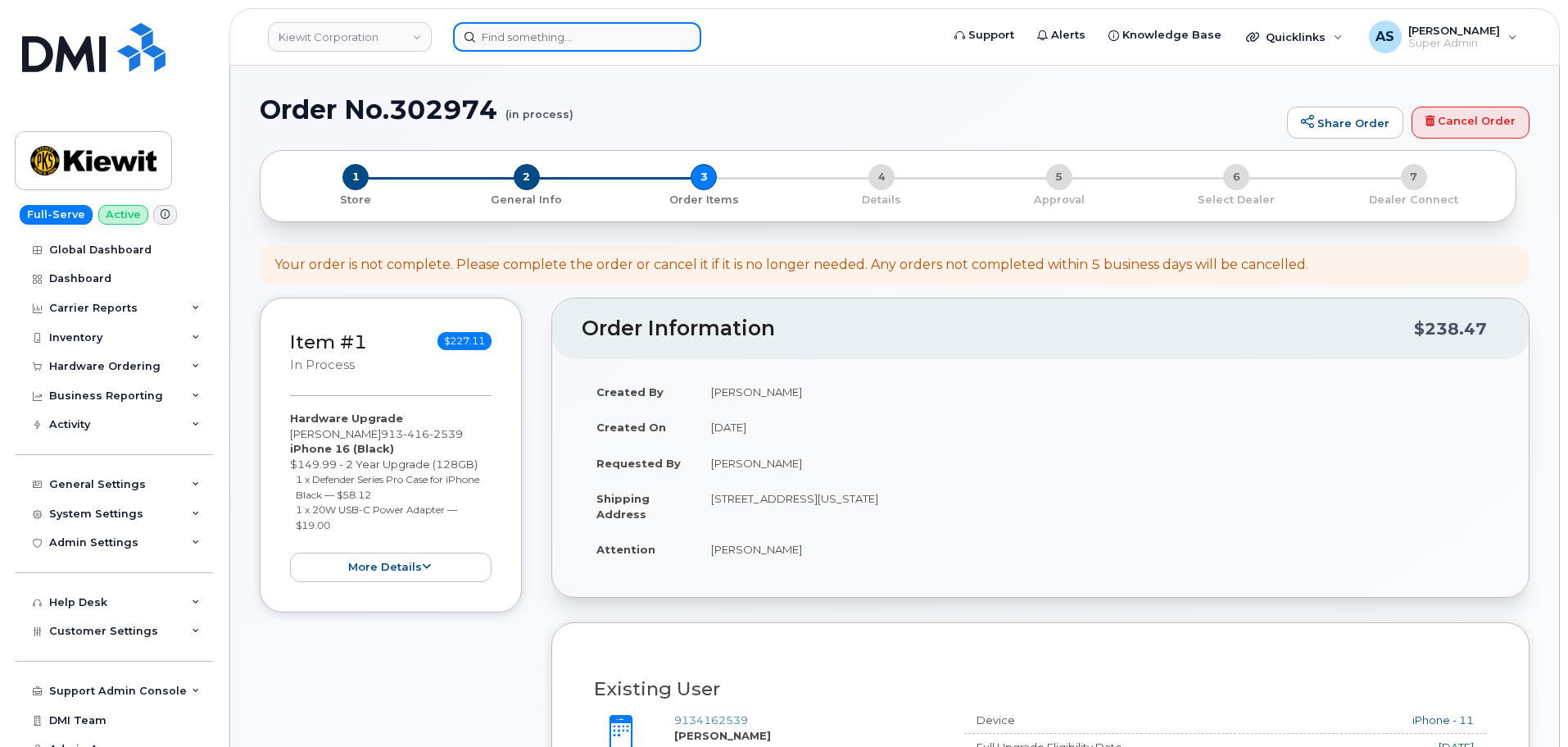
click at [534, 34] on input at bounding box center [577, 37] width 248 height 29
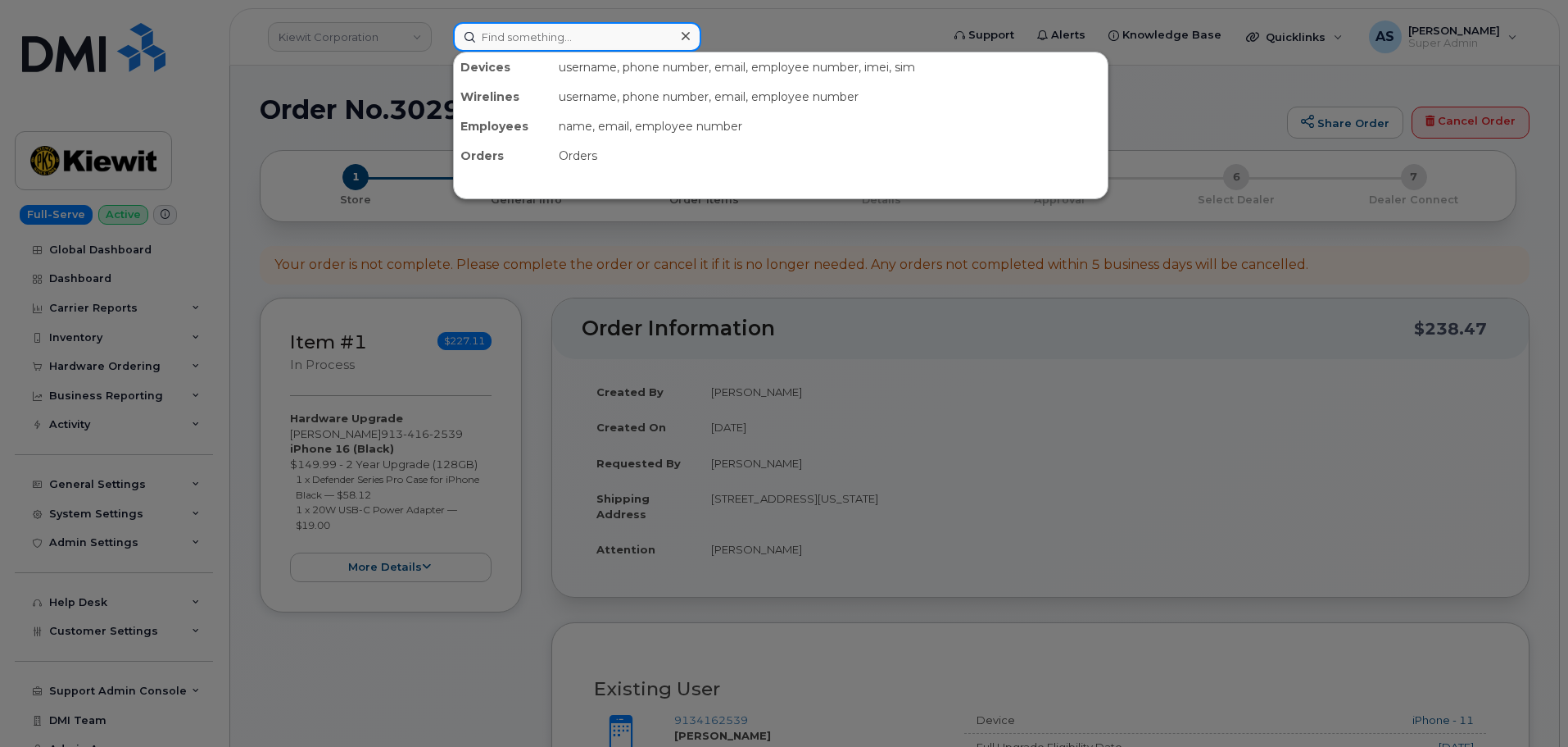
paste input "[PERSON_NAME]"
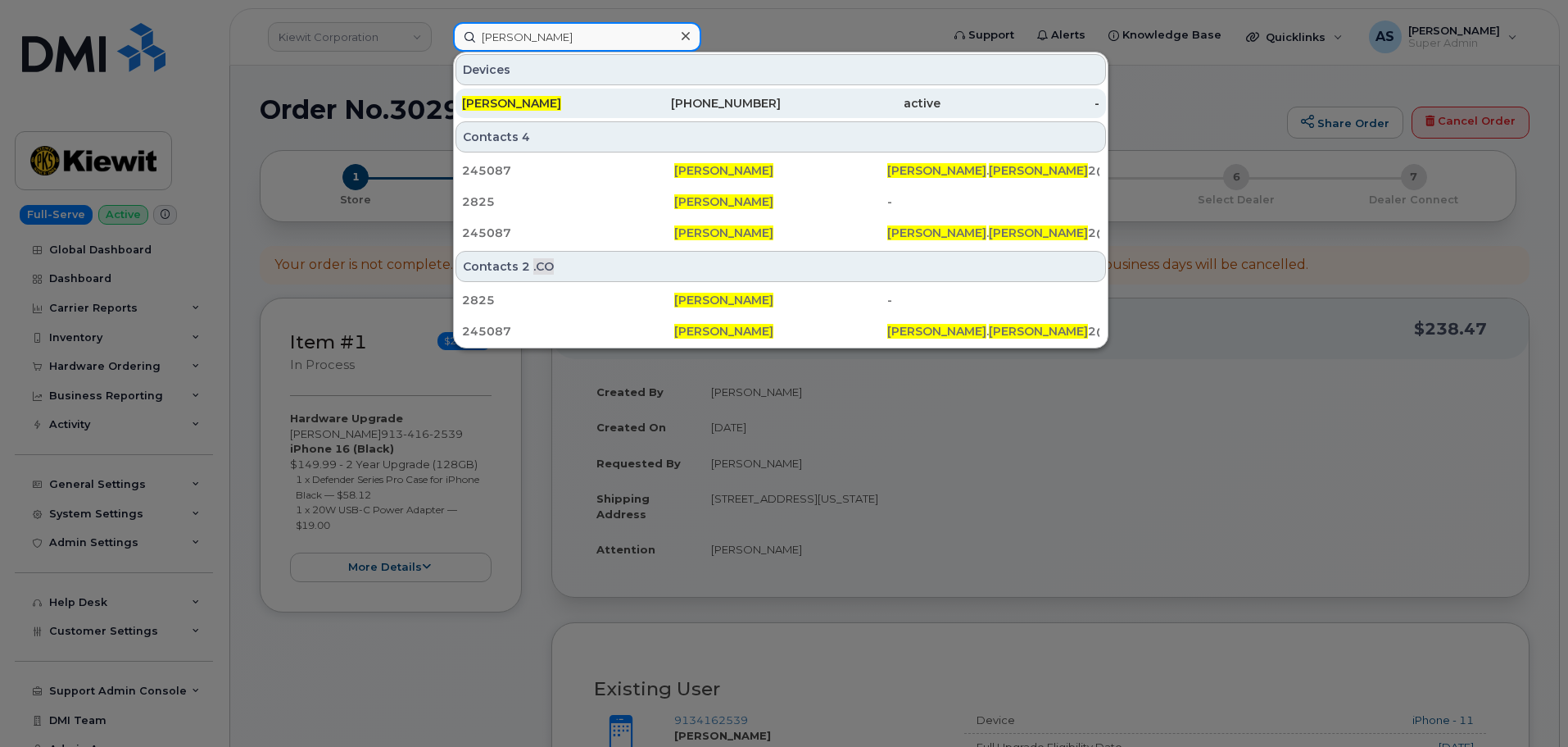
type input "[PERSON_NAME]"
click at [607, 100] on div "[PERSON_NAME]" at bounding box center [542, 103] width 159 height 17
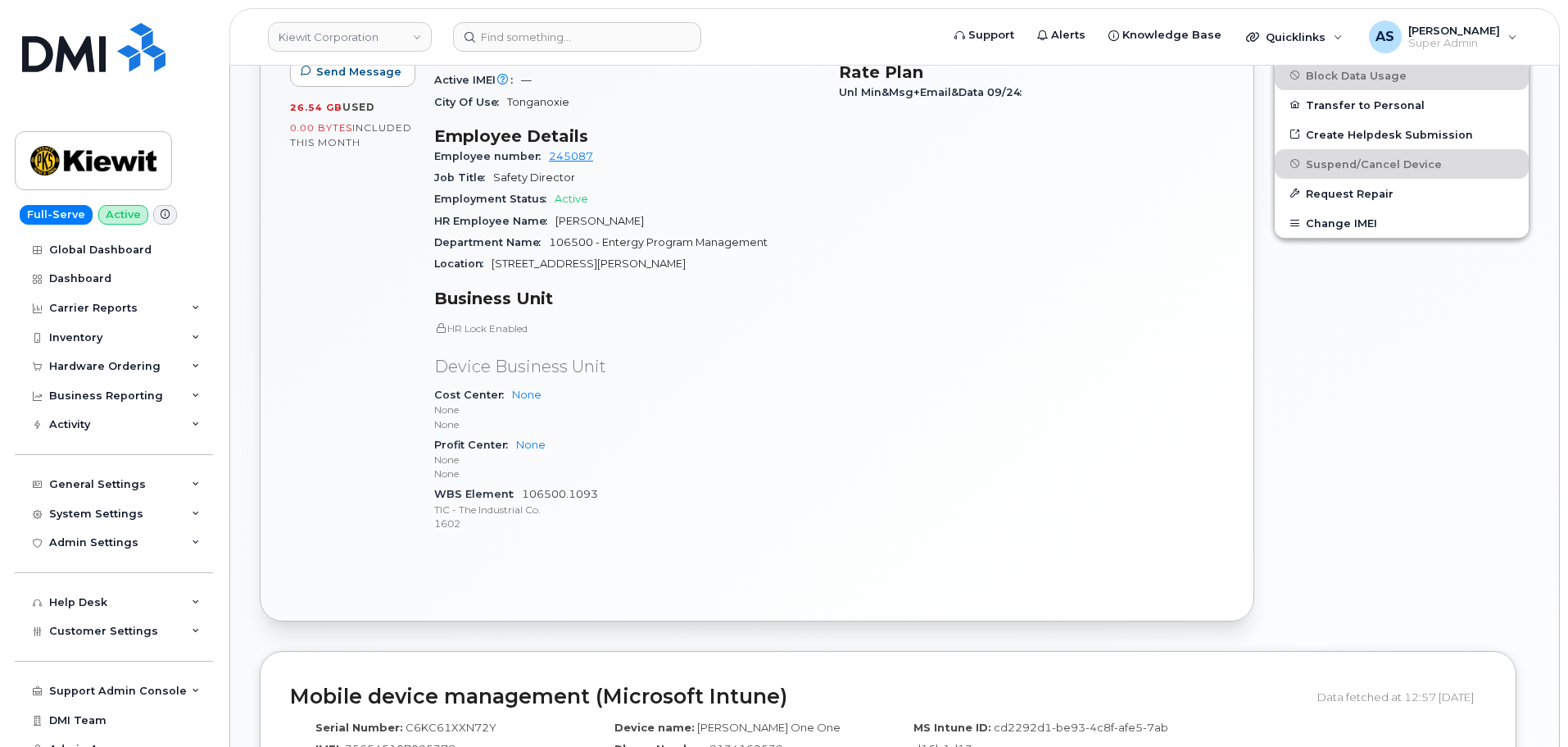
scroll to position [755, 0]
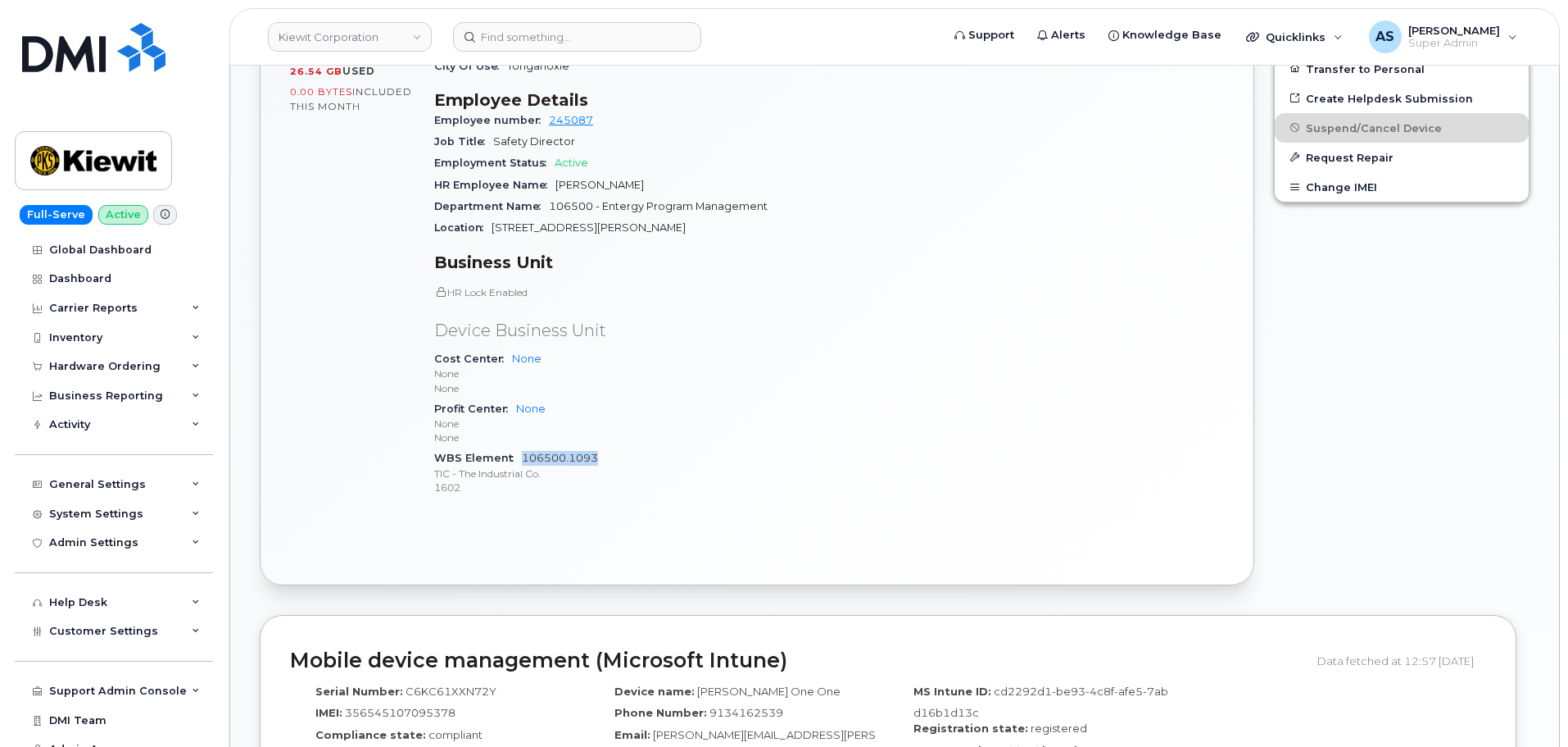
drag, startPoint x: 519, startPoint y: 446, endPoint x: 596, endPoint y: 445, distance: 77.0
click at [598, 448] on div "WBS Element 106500.1093 TIC - The Industrial Co. 1602" at bounding box center [627, 472] width 385 height 50
copy link "106500.1093"
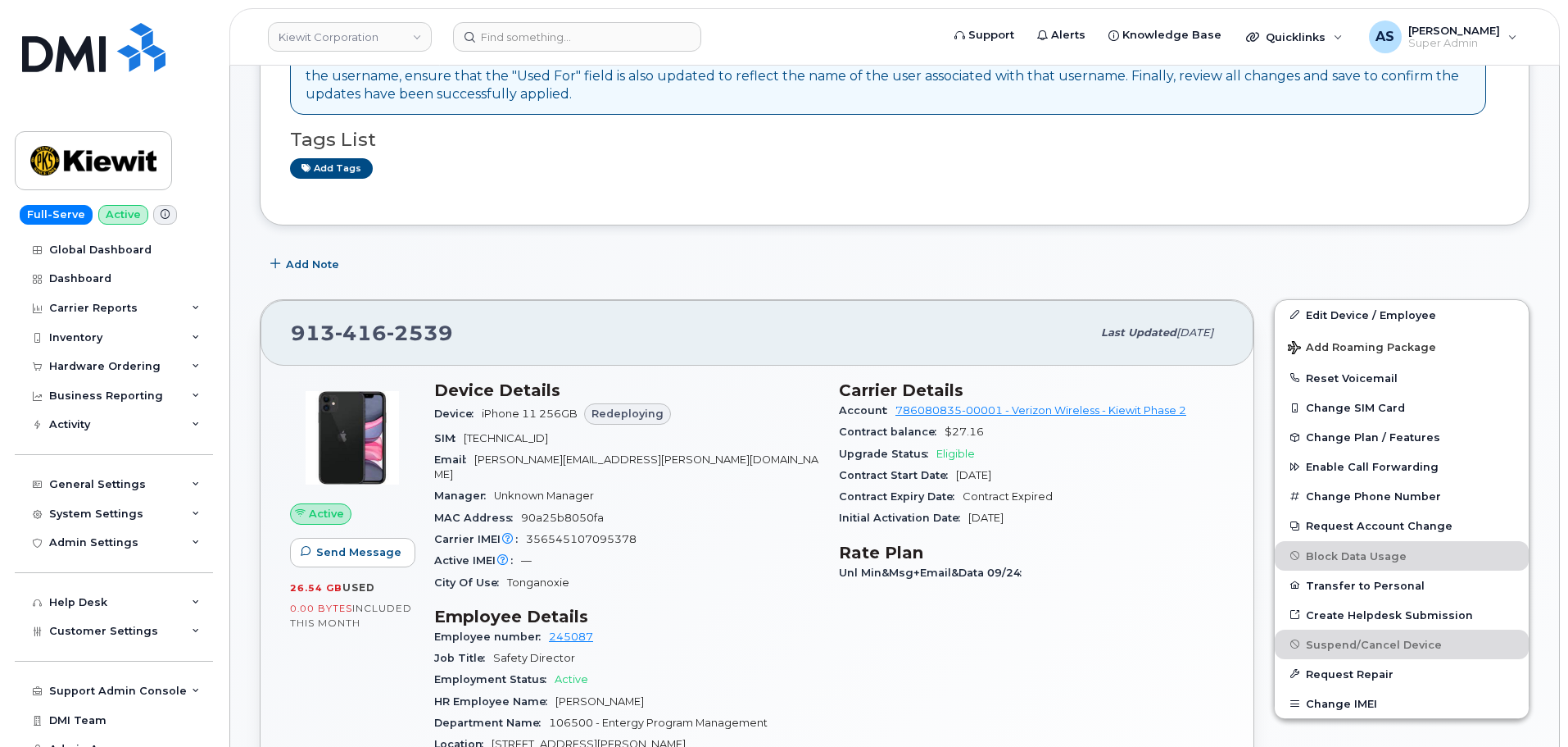
scroll to position [245, 0]
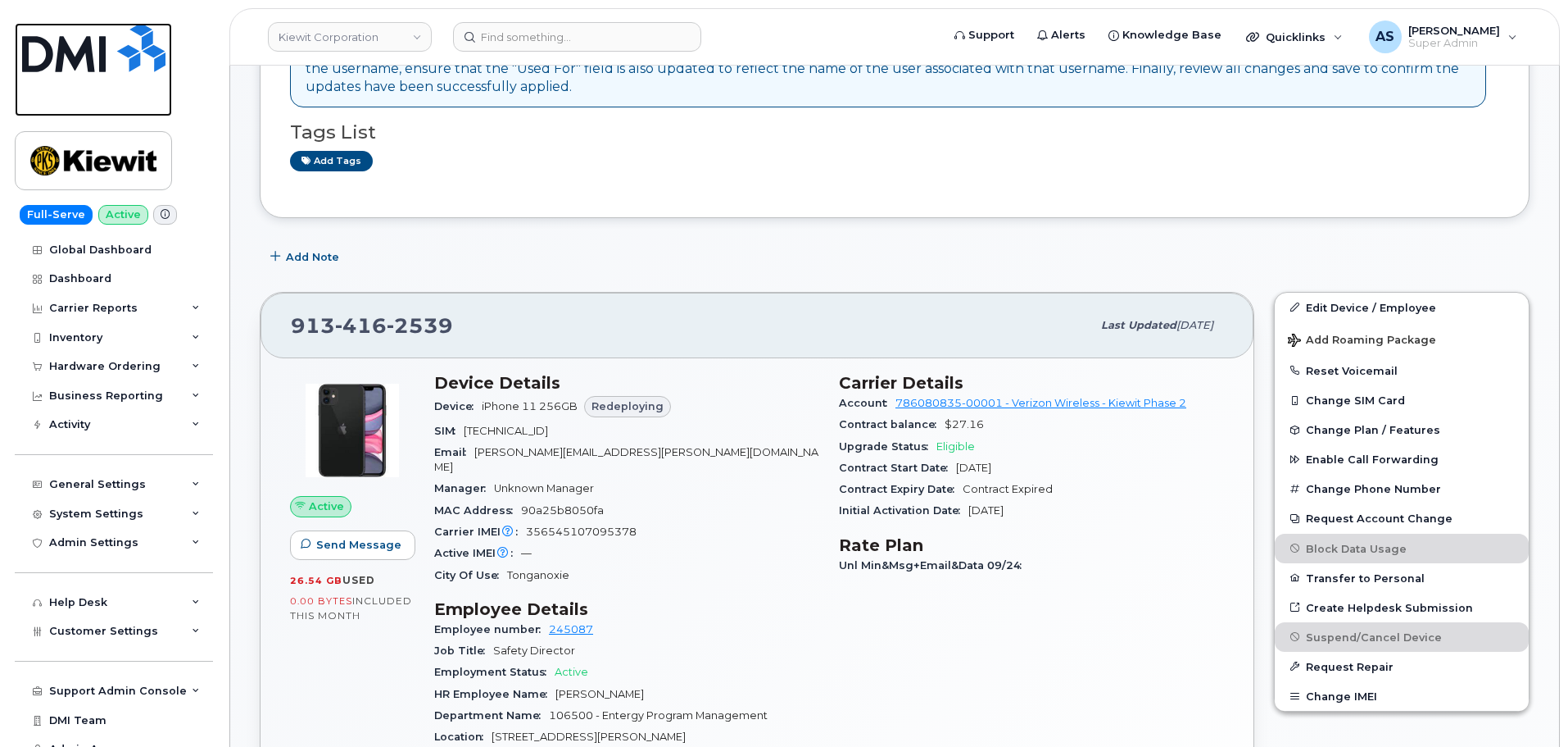
click at [99, 43] on img at bounding box center [94, 47] width 144 height 49
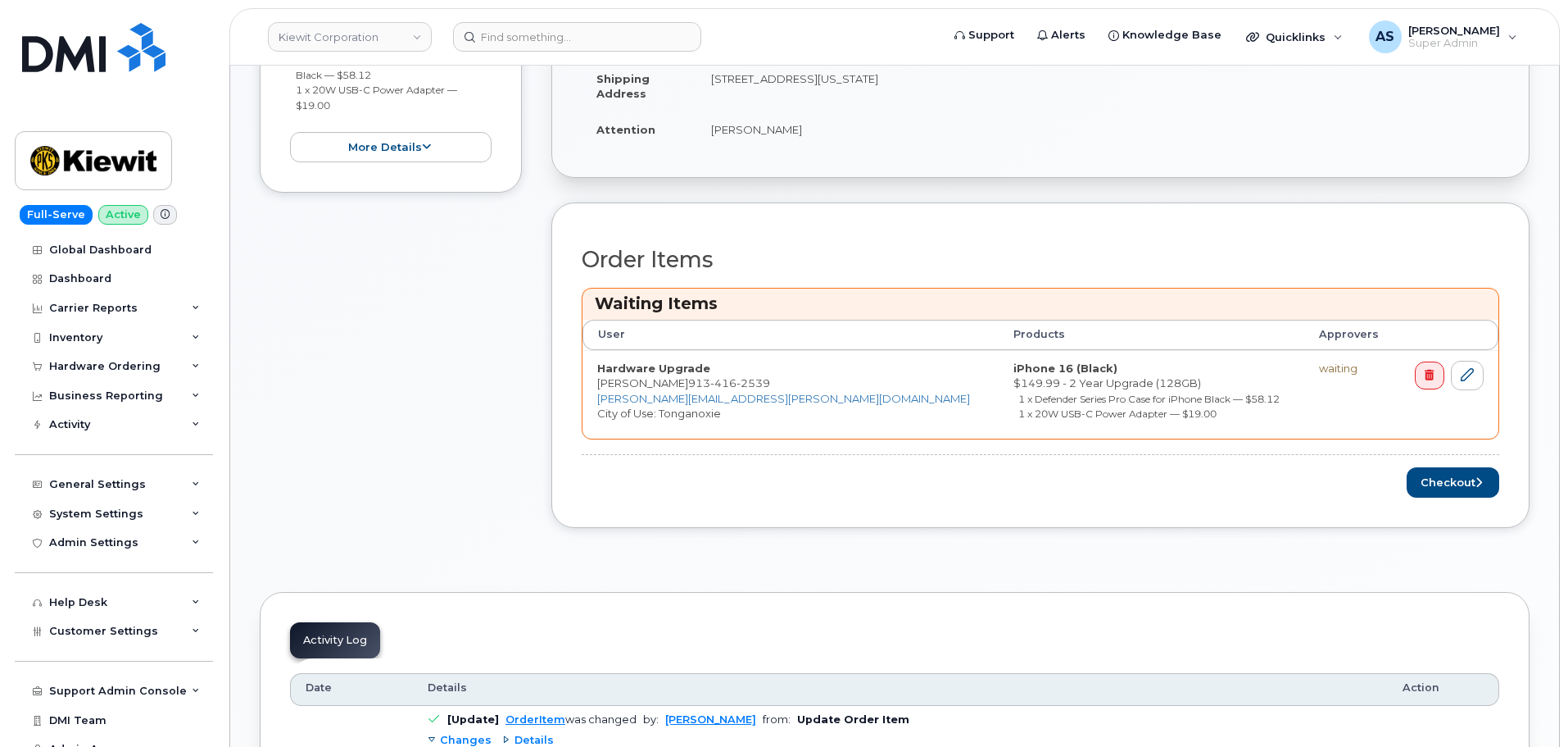
scroll to position [492, 0]
click at [1459, 481] on button "Checkout" at bounding box center [1453, 480] width 93 height 30
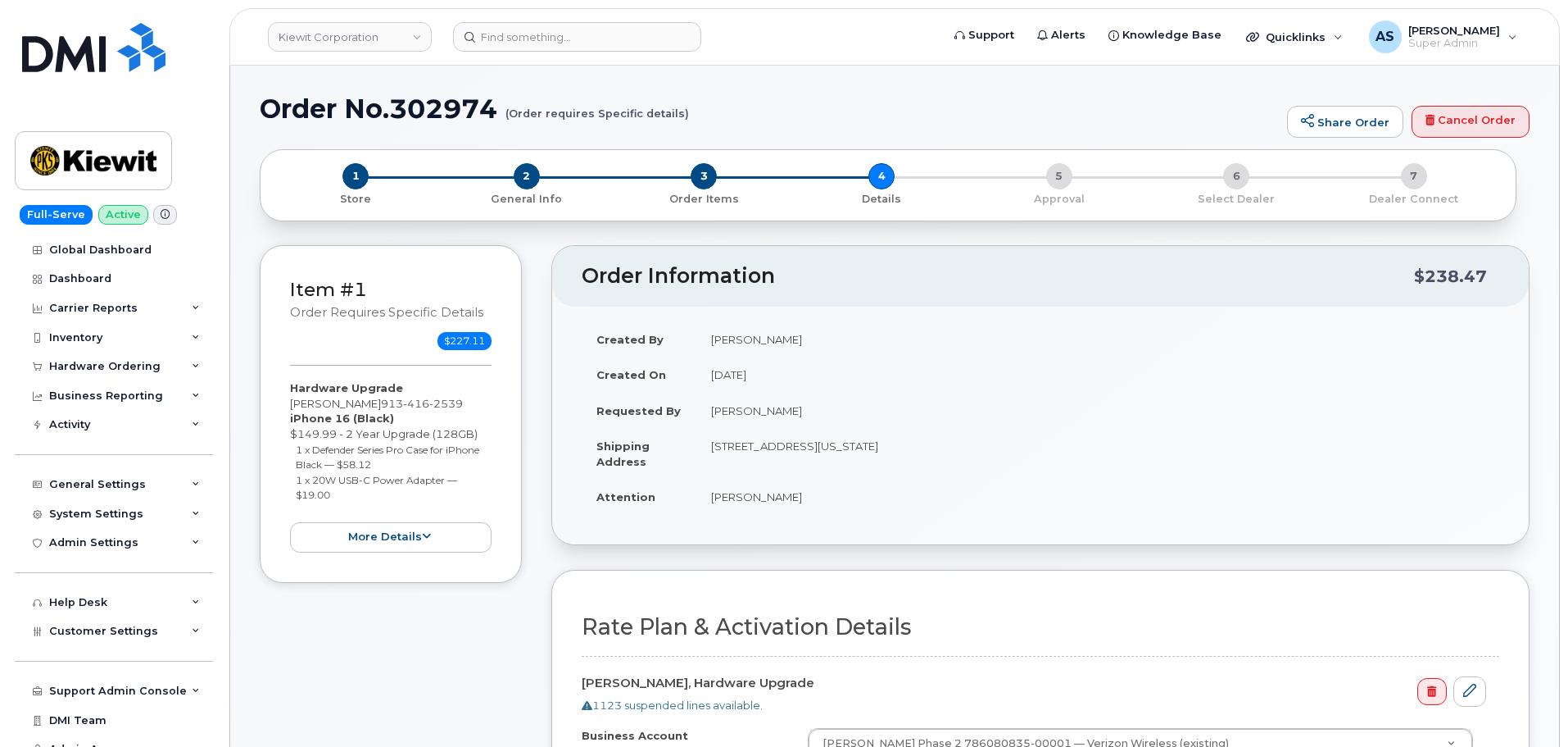
scroll to position [328, 0]
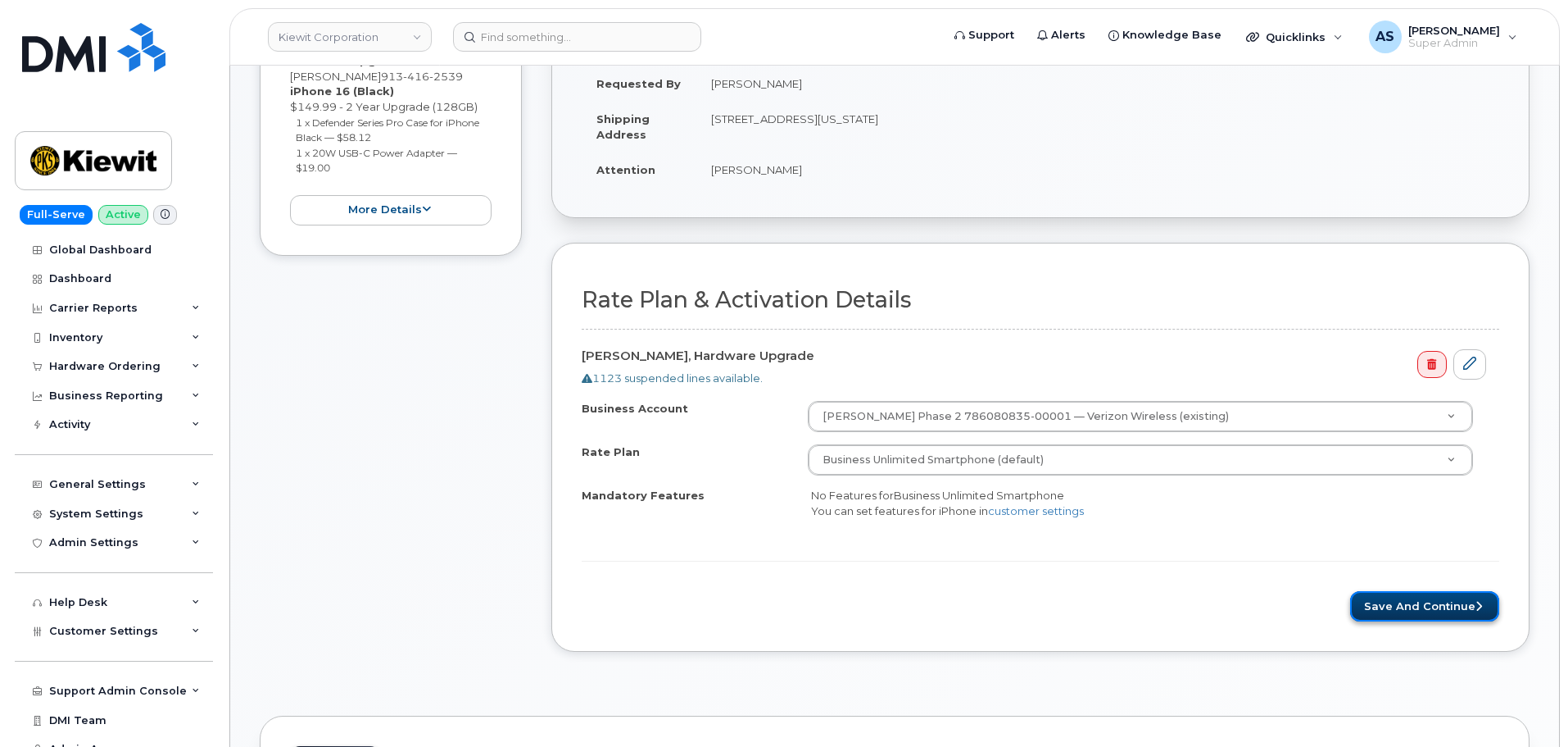
click at [1415, 594] on button "Save and Continue" at bounding box center [1424, 605] width 150 height 30
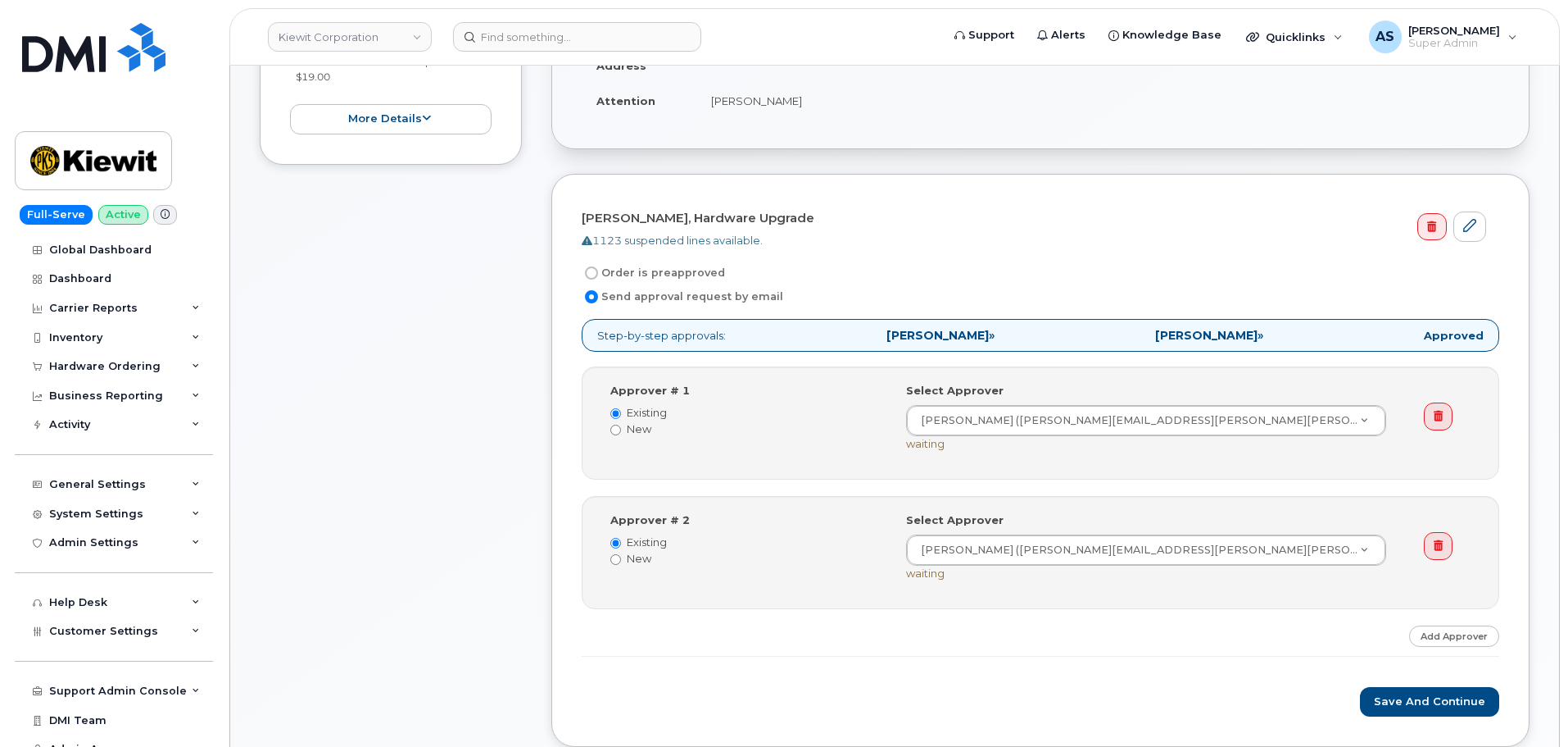
scroll to position [410, 0]
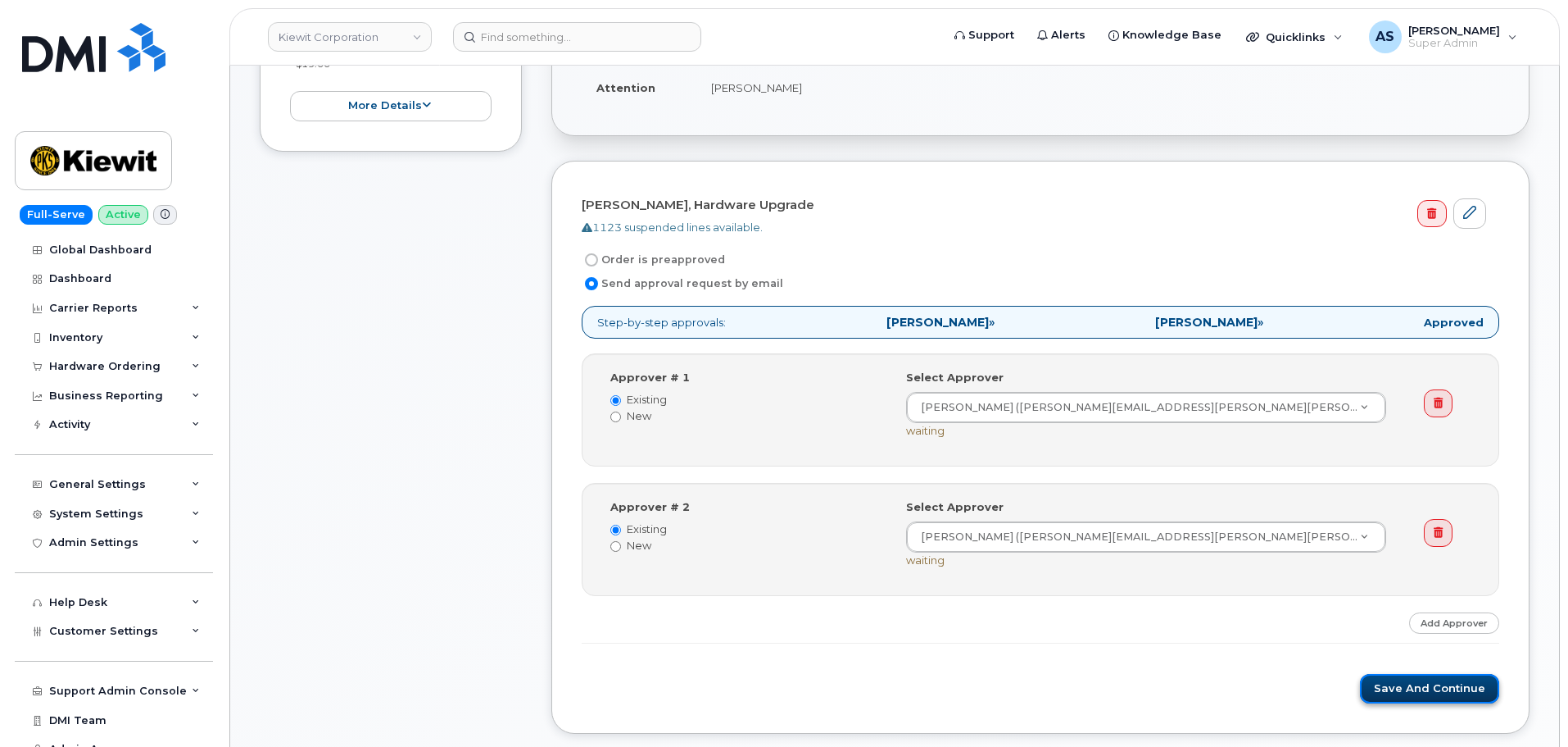
drag, startPoint x: 1436, startPoint y: 682, endPoint x: 1427, endPoint y: 675, distance: 11.4
click at [1432, 671] on form "[PERSON_NAME], Hardware Upgrade 1123 suspended lines available. Order is preapp…" at bounding box center [1040, 447] width 918 height 512
click at [1429, 691] on button "Save and Continue" at bounding box center [1429, 688] width 139 height 30
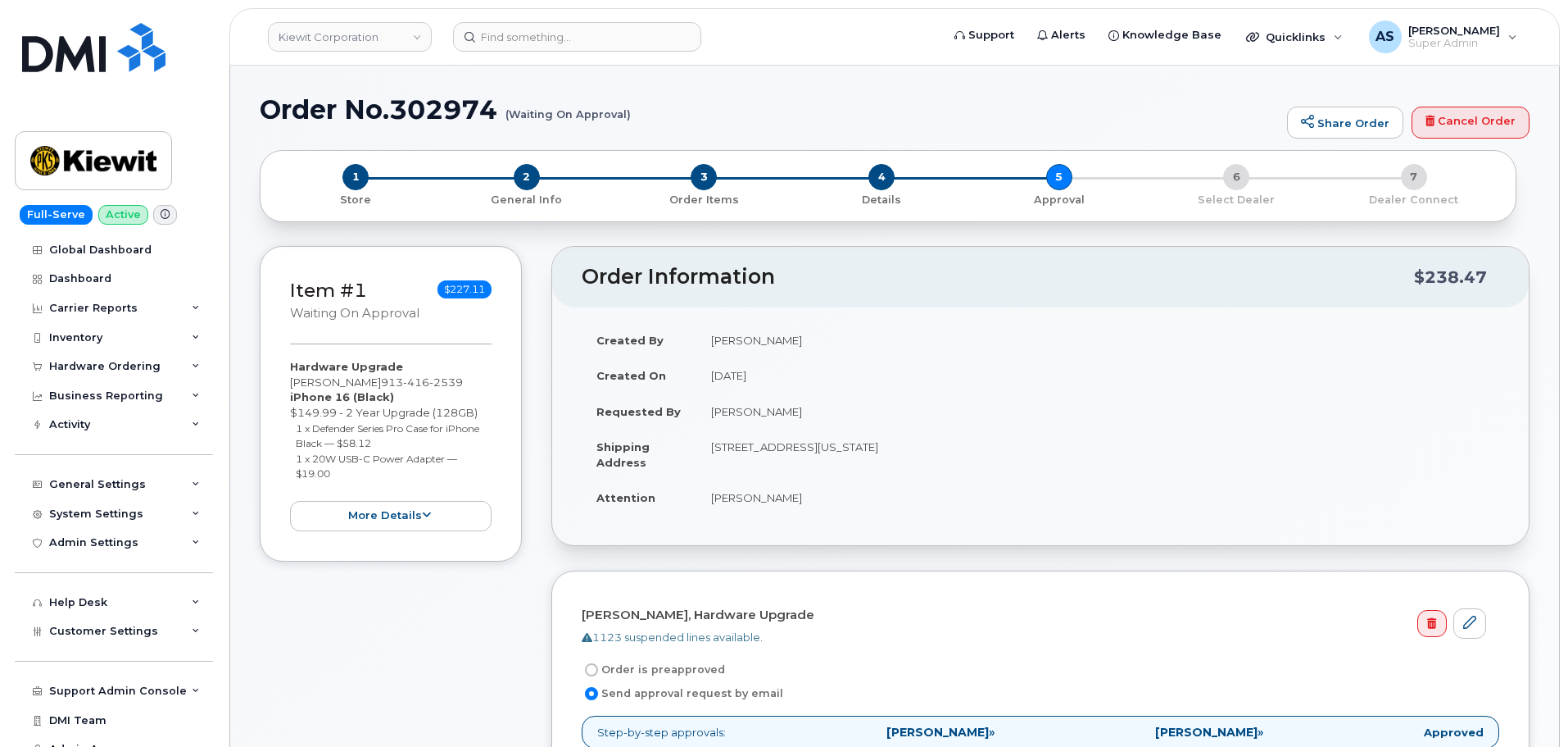
drag, startPoint x: 443, startPoint y: 288, endPoint x: 508, endPoint y: 286, distance: 65.0
click at [508, 283] on div "Item #1 Waiting On Approval $227.11 Hardware Upgrade [PERSON_NAME] [PHONE_NUMBE…" at bounding box center [391, 403] width 262 height 316
click at [504, 325] on div "Item #1 Waiting On Approval $227.11 Hardware Upgrade Juan Mendiola 913 416 2539…" at bounding box center [391, 403] width 262 height 316
drag, startPoint x: 393, startPoint y: 112, endPoint x: 499, endPoint y: 108, distance: 106.1
click at [499, 108] on h1 "Order No.302974 (Waiting On Approval)" at bounding box center [769, 109] width 1020 height 28
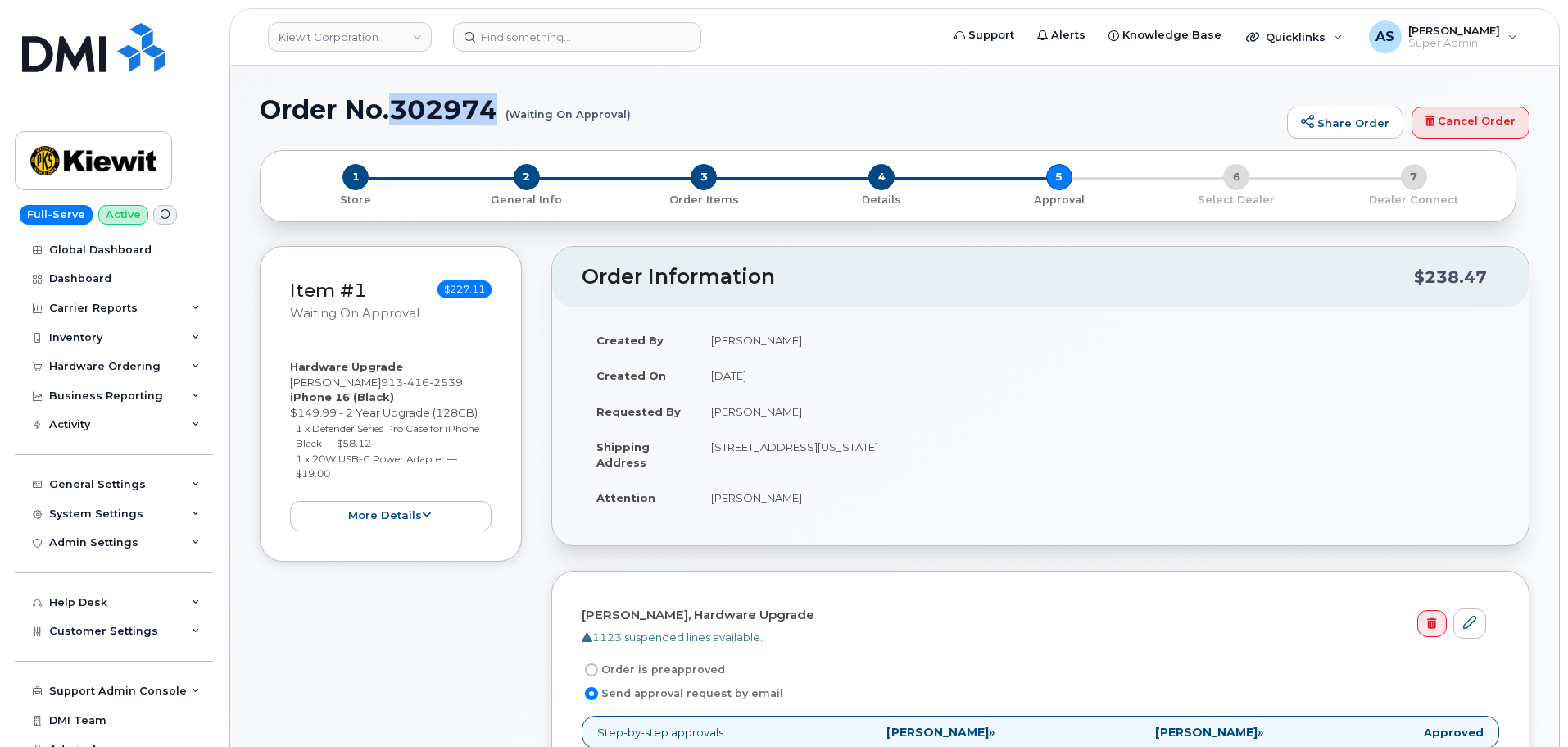
copy h1 "302974"
click at [85, 59] on img at bounding box center [94, 47] width 144 height 49
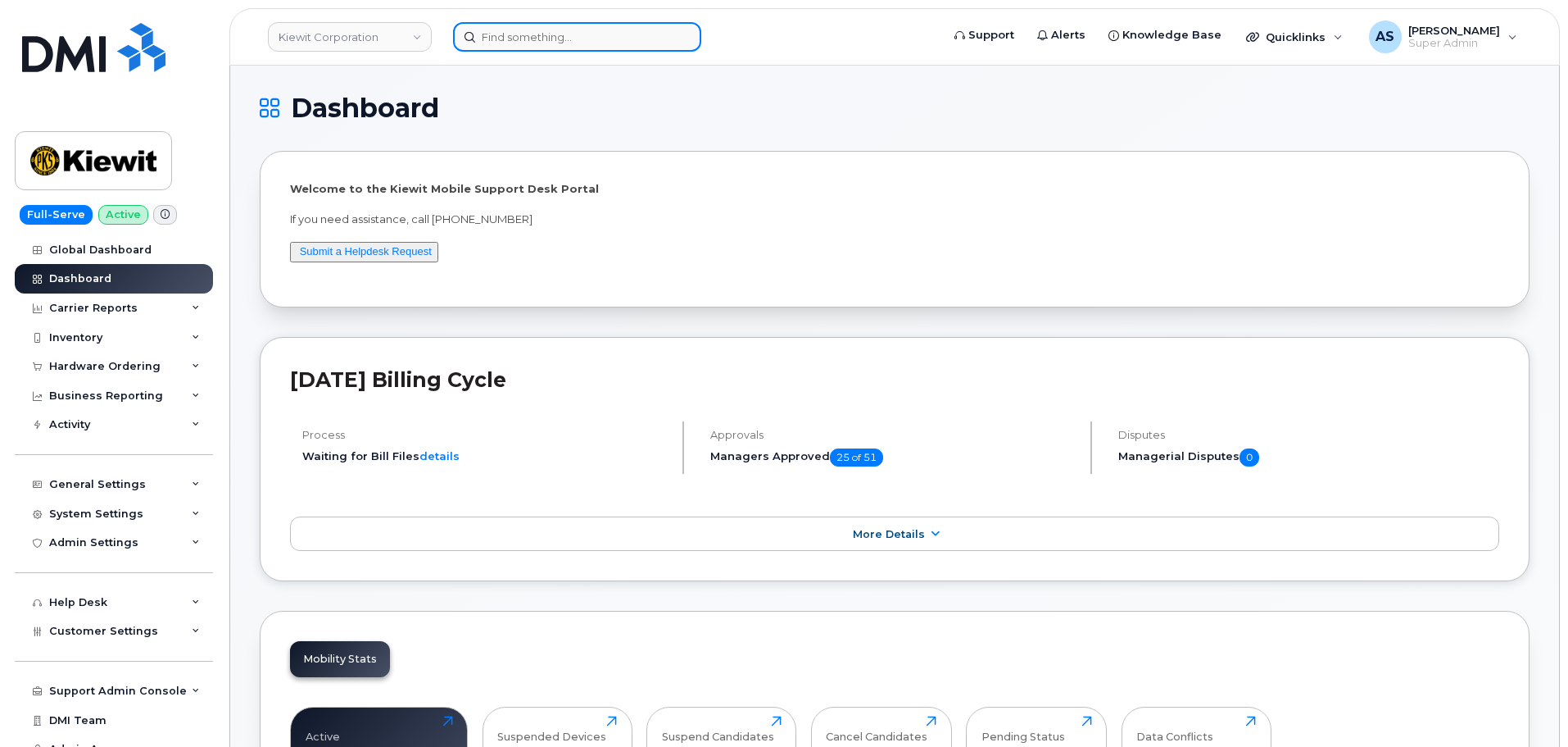
click at [565, 34] on input at bounding box center [577, 37] width 248 height 29
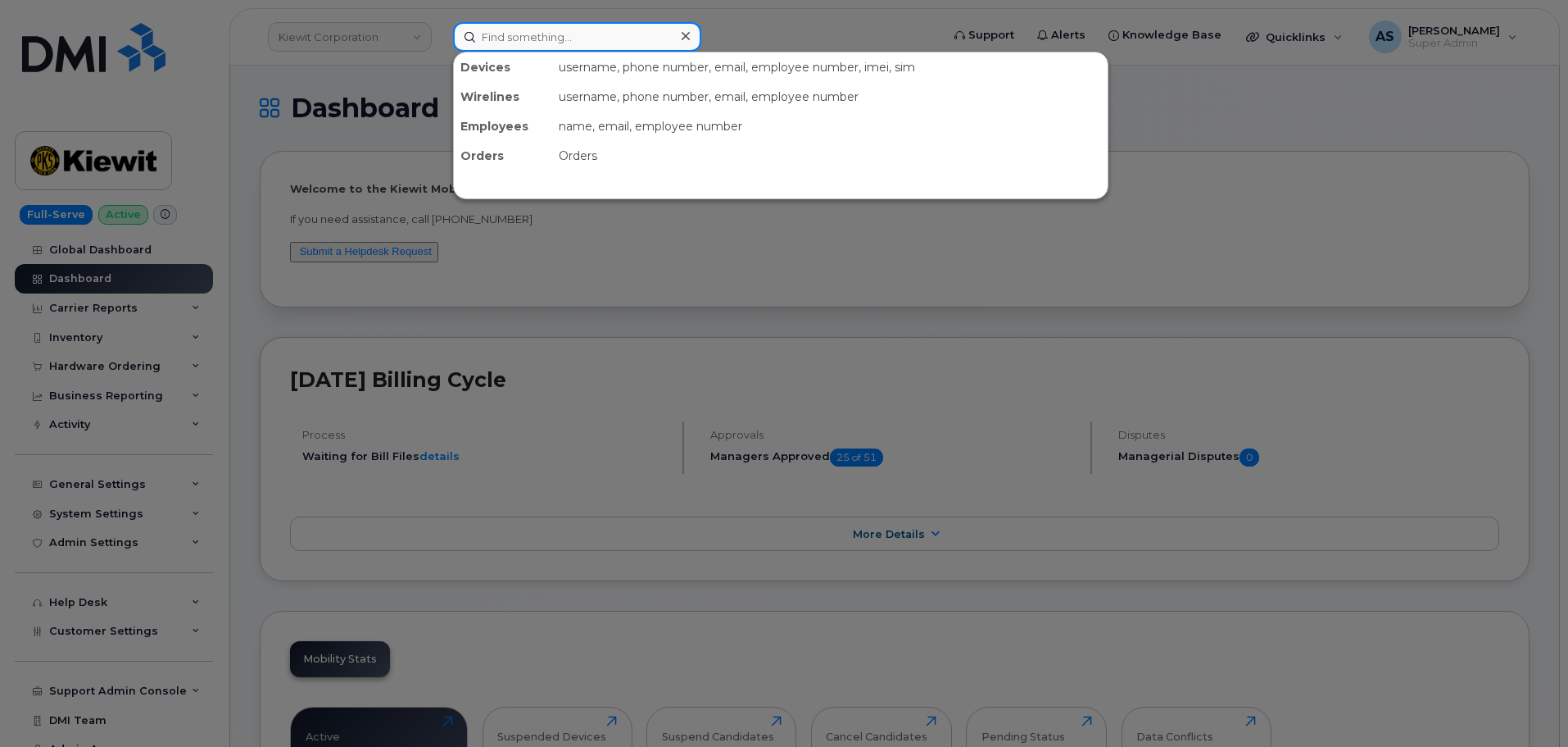
paste input "4807615891"
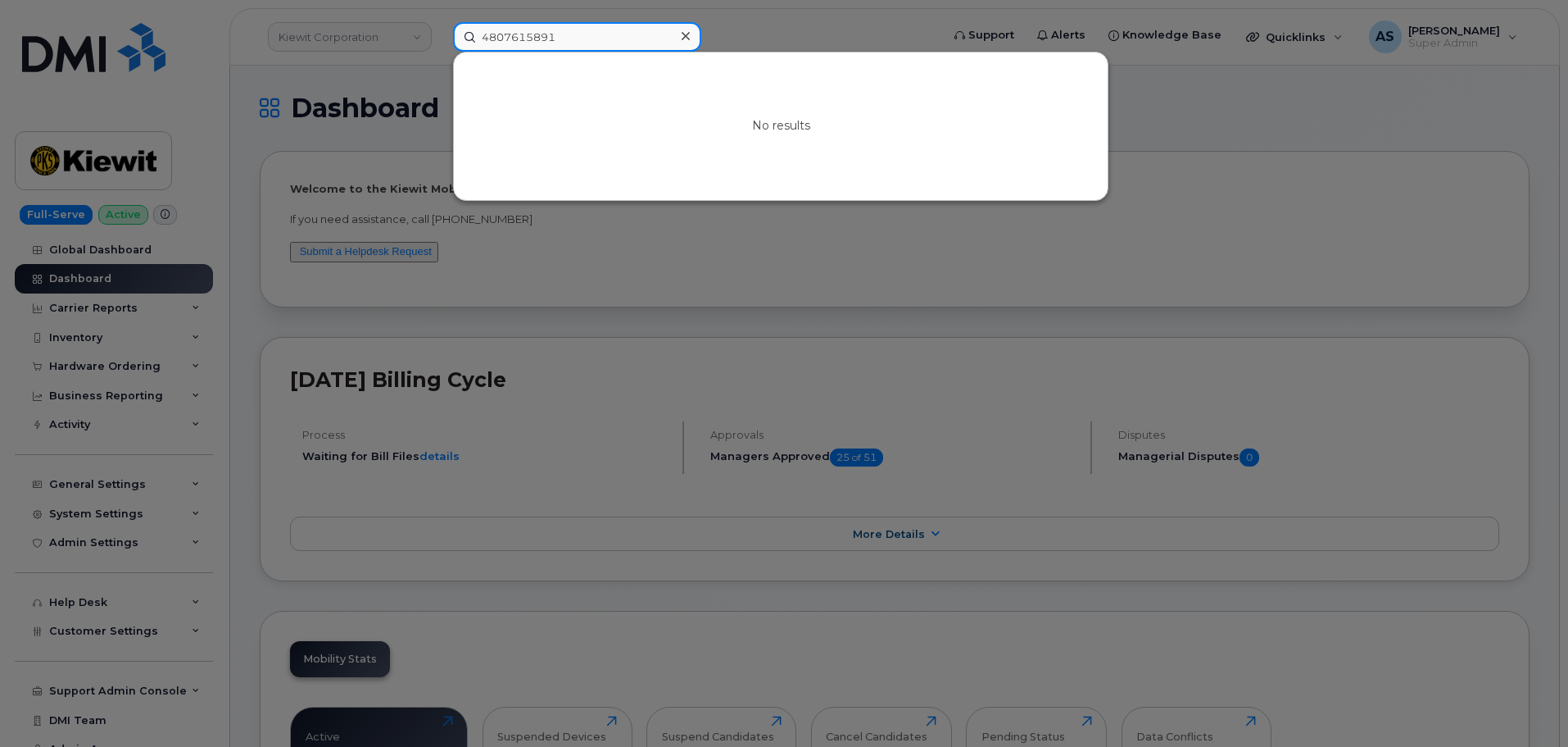
type input "4807615891"
click at [773, 22] on div at bounding box center [784, 374] width 1568 height 747
